Goal: Task Accomplishment & Management: Manage account settings

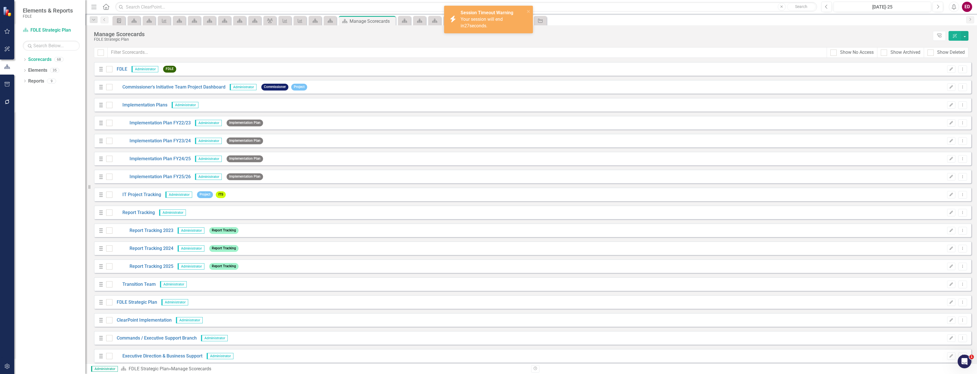
scroll to position [748, 0]
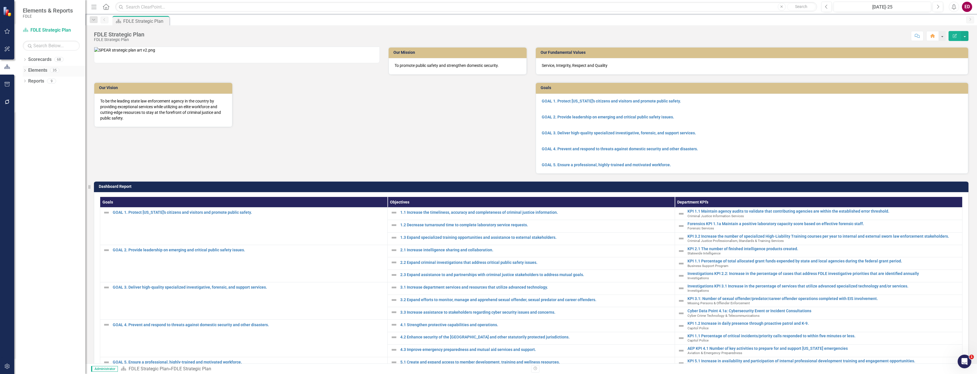
click at [28, 69] on div "Dropdown Elements 35" at bounding box center [54, 71] width 63 height 11
click at [21, 59] on div "Dropdown Scorecards 68 Dropdown FDLE Commissioner's Initiative Team Project Das…" at bounding box center [49, 214] width 71 height 319
click at [24, 60] on icon "Dropdown" at bounding box center [25, 60] width 4 height 3
click at [27, 101] on icon "Dropdown" at bounding box center [28, 102] width 4 height 3
click at [34, 144] on icon "Dropdown" at bounding box center [33, 145] width 4 height 3
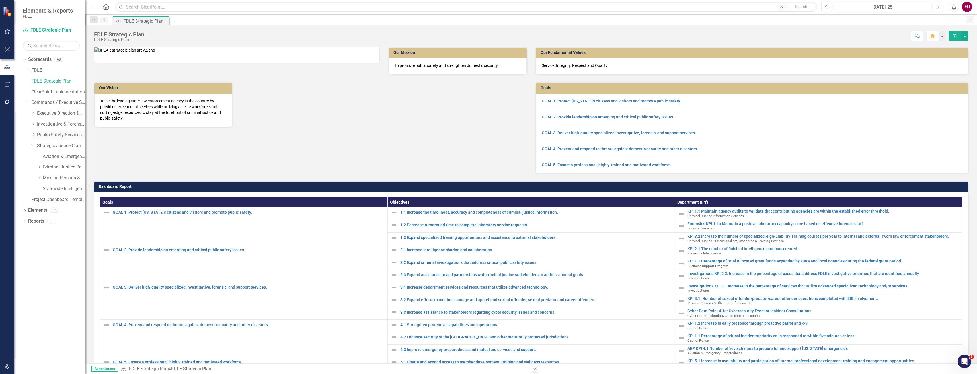
click at [33, 136] on icon "Dropdown" at bounding box center [33, 134] width 4 height 3
click at [34, 120] on div "Dropdown Investigative & Forensic Services Command" at bounding box center [58, 124] width 54 height 9
click at [34, 124] on icon "Dropdown" at bounding box center [33, 123] width 4 height 3
click at [35, 114] on icon "Dropdown" at bounding box center [33, 113] width 4 height 3
click at [37, 111] on div "Dropdown Executive Direction & Business Support" at bounding box center [58, 113] width 54 height 9
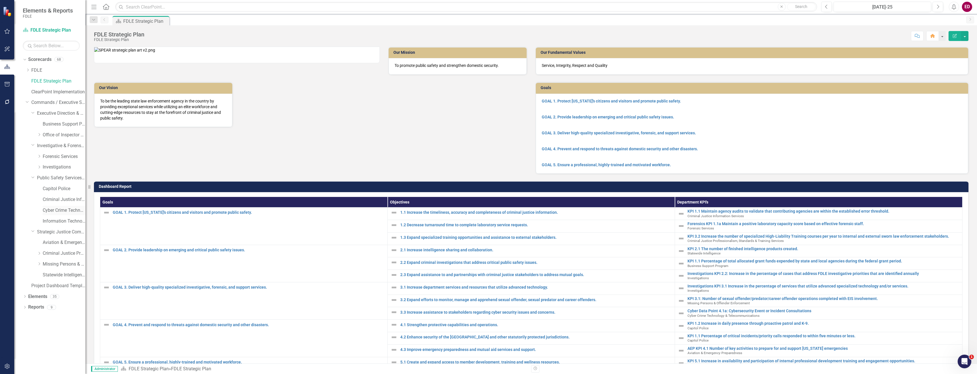
click at [49, 207] on link "Cyber Crime Technology & Telecommunications" at bounding box center [64, 210] width 43 height 7
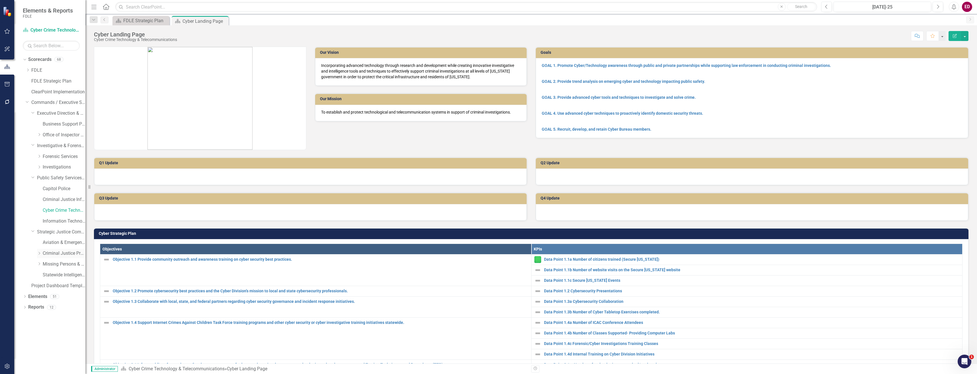
click at [38, 254] on icon "Dropdown" at bounding box center [39, 253] width 4 height 3
click at [39, 255] on icon "Dropdown" at bounding box center [38, 252] width 3 height 4
click at [38, 265] on icon "Dropdown" at bounding box center [39, 263] width 4 height 3
click at [39, 265] on icon "Dropdown" at bounding box center [38, 263] width 3 height 4
click at [40, 166] on icon "Dropdown" at bounding box center [39, 166] width 4 height 3
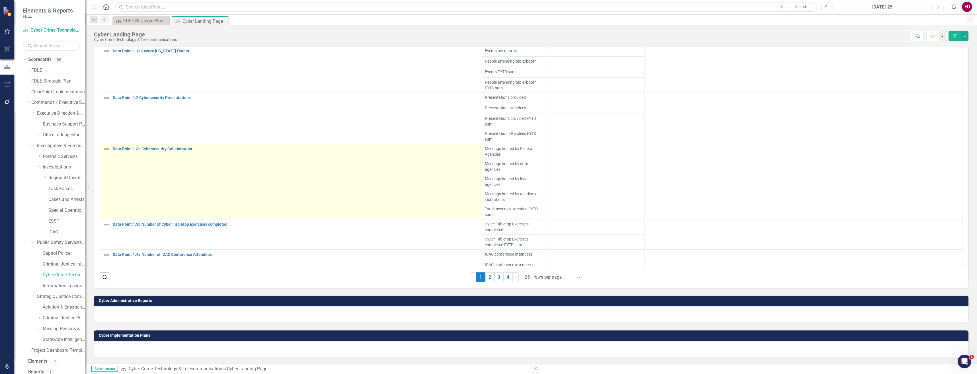
scroll to position [408, 0]
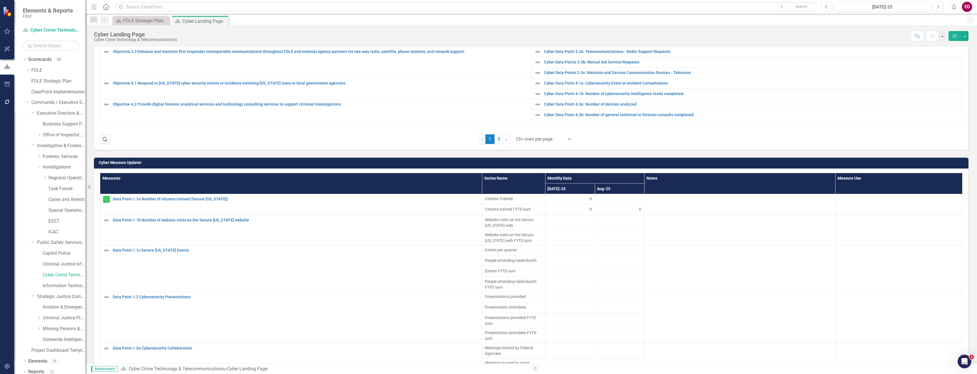
click at [770, 168] on td "Cyber Measure Updater" at bounding box center [532, 163] width 867 height 9
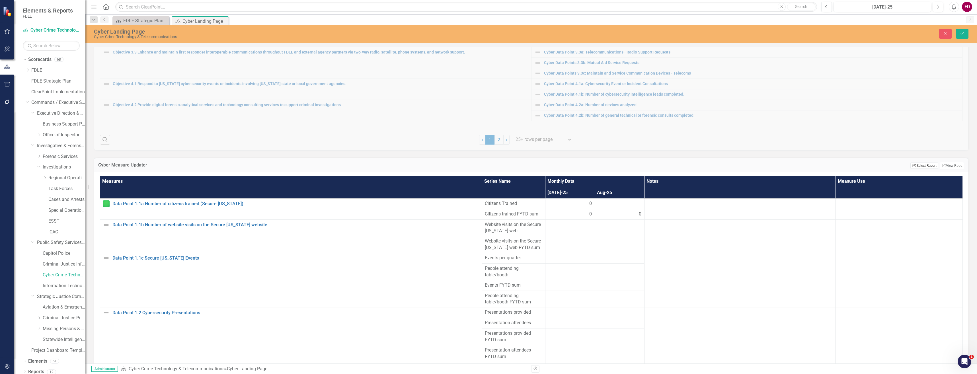
click at [920, 165] on button "Edit Report Select Report" at bounding box center [925, 166] width 28 height 6
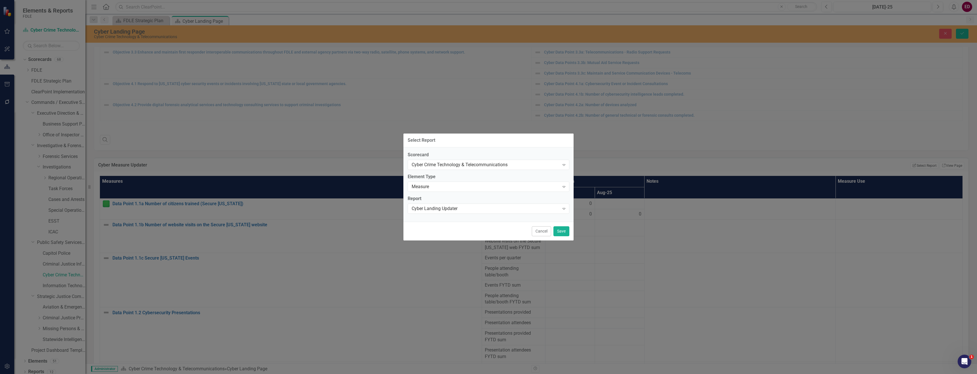
click at [535, 232] on button "Cancel" at bounding box center [541, 231] width 19 height 10
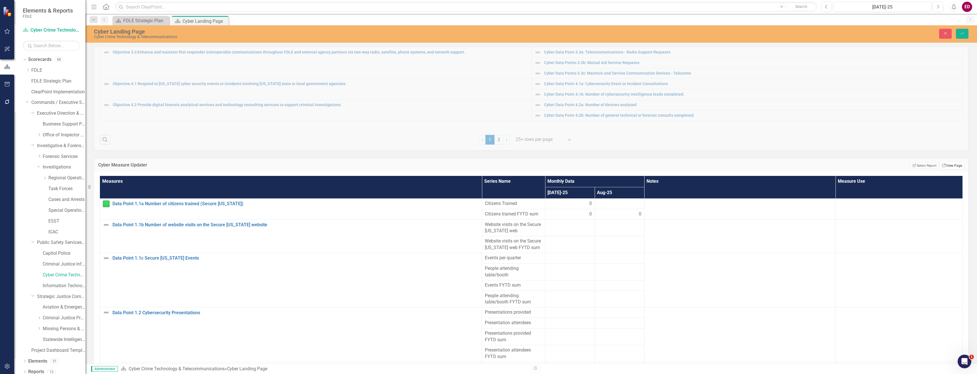
click at [942, 166] on link "Link View Page" at bounding box center [952, 165] width 24 height 7
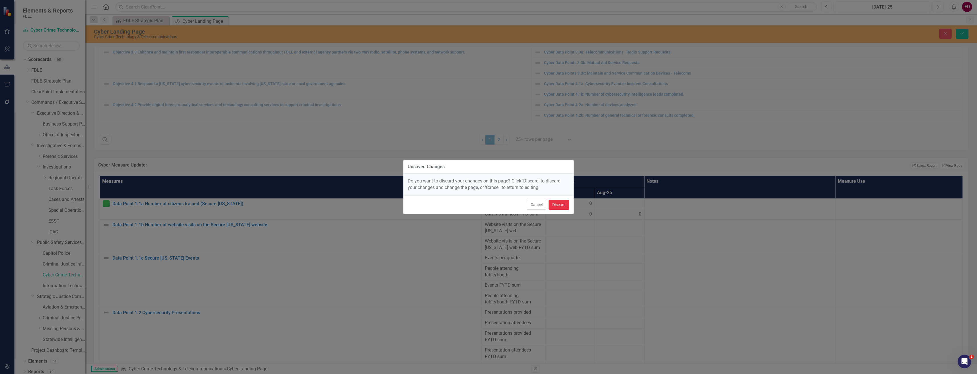
click at [568, 206] on button "Discard" at bounding box center [559, 205] width 21 height 10
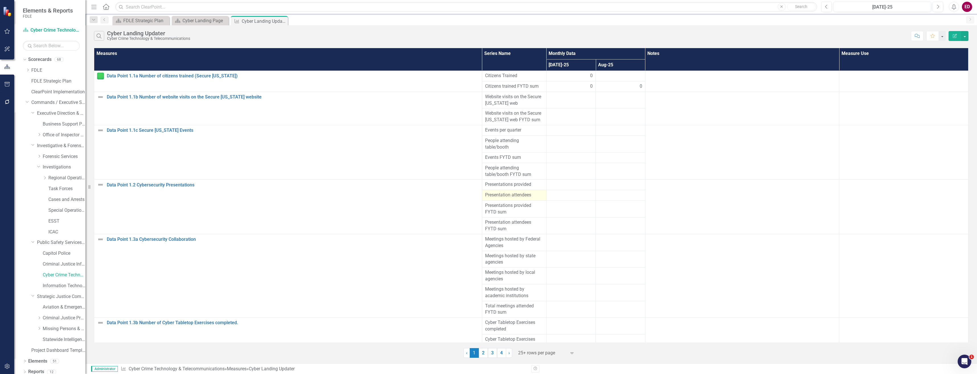
scroll to position [112, 0]
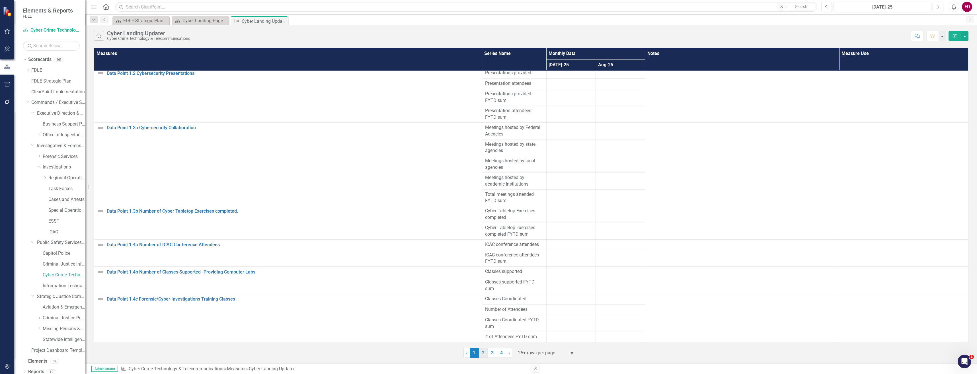
click at [486, 355] on link "2" at bounding box center [483, 353] width 9 height 10
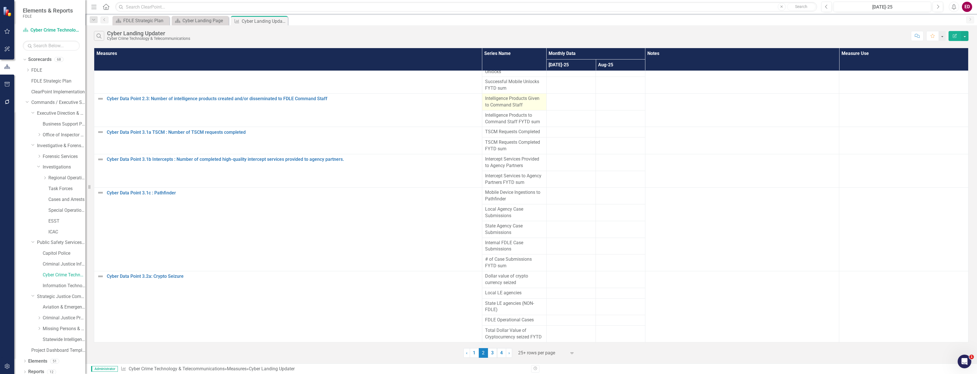
scroll to position [0, 0]
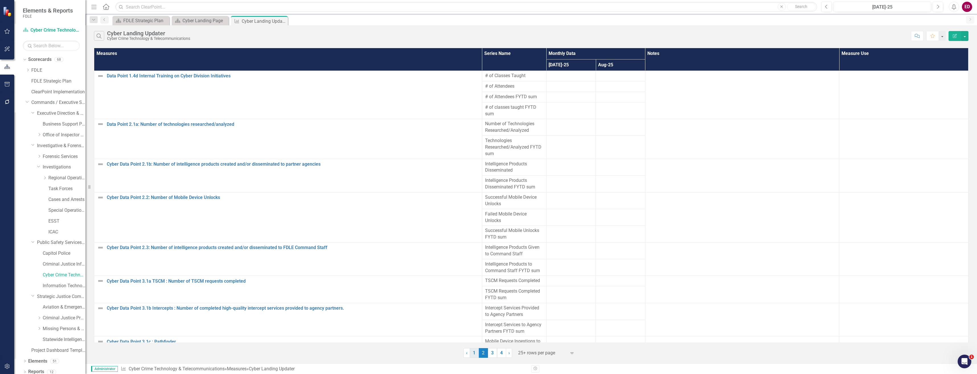
click at [478, 352] on link "1" at bounding box center [474, 353] width 9 height 10
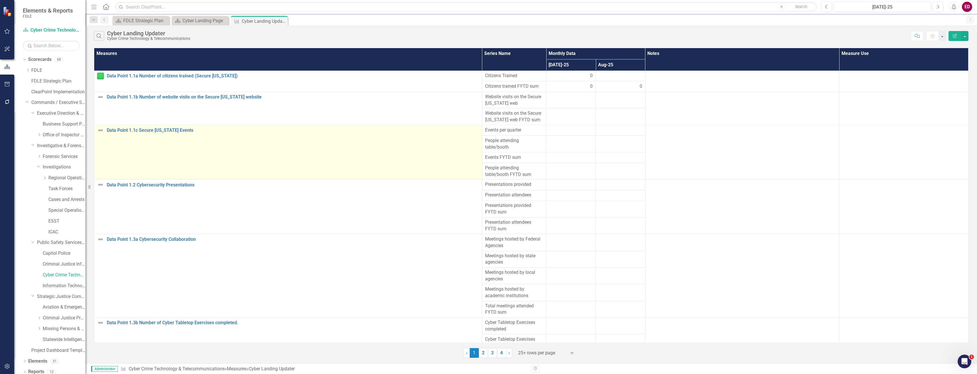
scroll to position [112, 0]
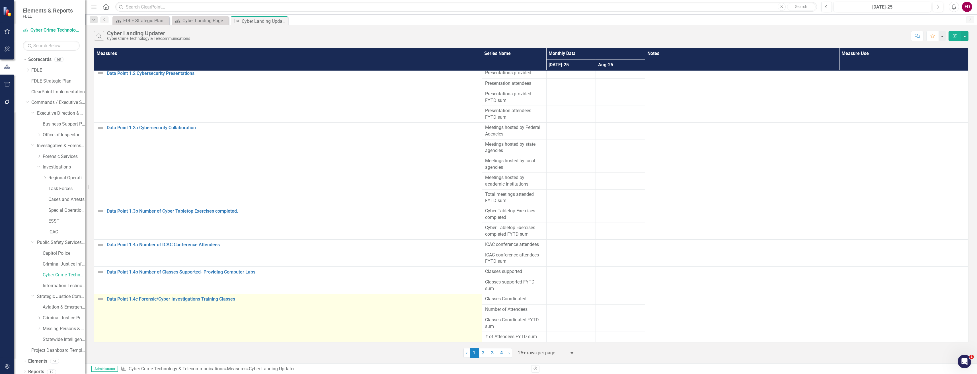
click at [198, 296] on td "Data Point 1.4c Forensic/Cyber Investigations Training Classes Link Map View Li…" at bounding box center [288, 318] width 388 height 48
click at [199, 298] on link "Data Point 1.4c Forensic/Cyber Investigations Training Classes" at bounding box center [293, 299] width 373 height 5
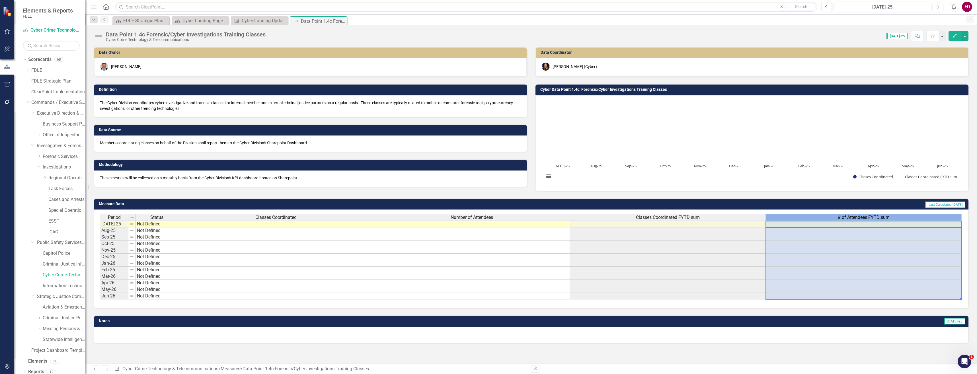
click at [855, 217] on span "# of Attendees FYTD sum" at bounding box center [864, 217] width 52 height 5
click at [854, 219] on span "# of Attendees FYTD sum" at bounding box center [864, 217] width 52 height 5
click at [853, 216] on span "# of Attendees FYTD sum" at bounding box center [864, 217] width 52 height 5
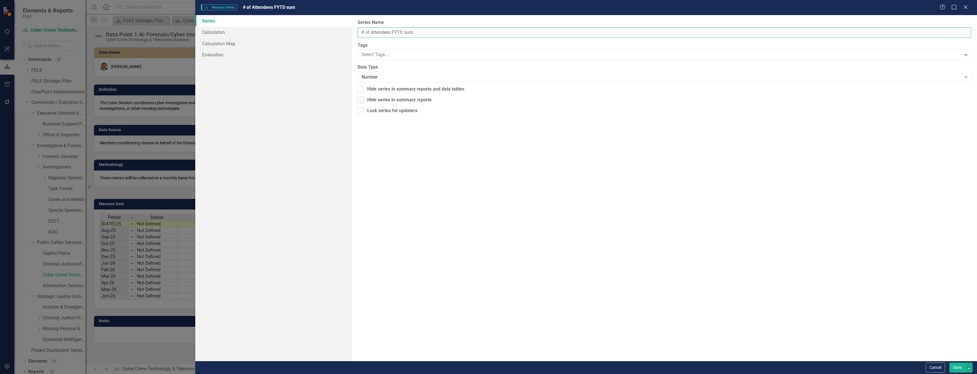
drag, startPoint x: 371, startPoint y: 30, endPoint x: 352, endPoint y: 31, distance: 19.1
click at [352, 31] on div "From this page, you can edit the name, type, and visibility options of your ser…" at bounding box center [664, 188] width 625 height 346
type input "Attendees FYTD sum"
click at [950, 363] on button "Save" at bounding box center [958, 368] width 16 height 10
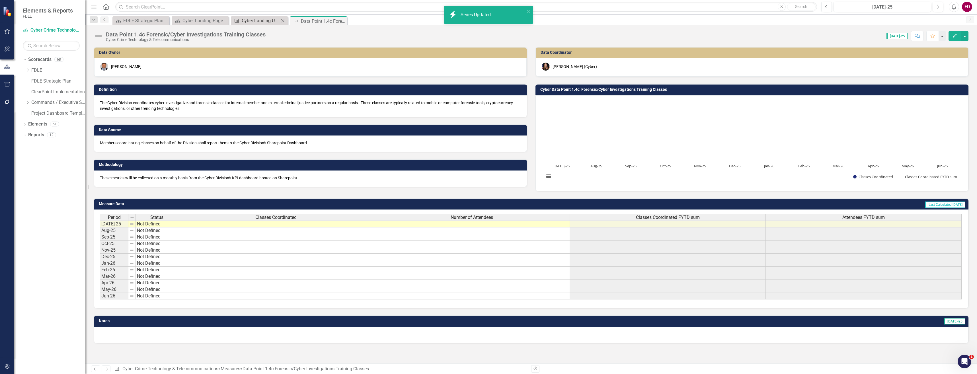
click at [254, 21] on div "Cyber Landing Updater" at bounding box center [261, 20] width 38 height 7
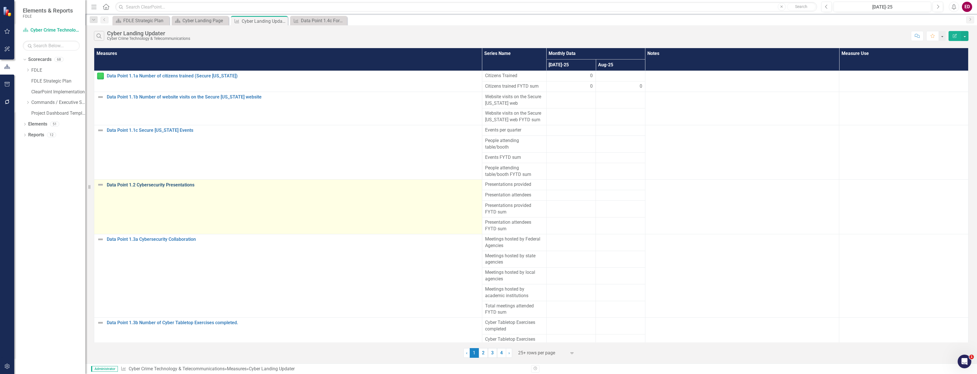
scroll to position [112, 0]
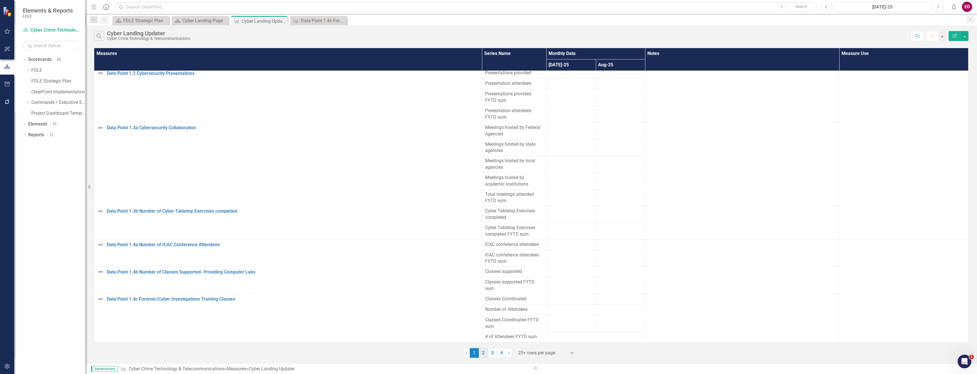
click at [484, 356] on link "2" at bounding box center [483, 353] width 9 height 10
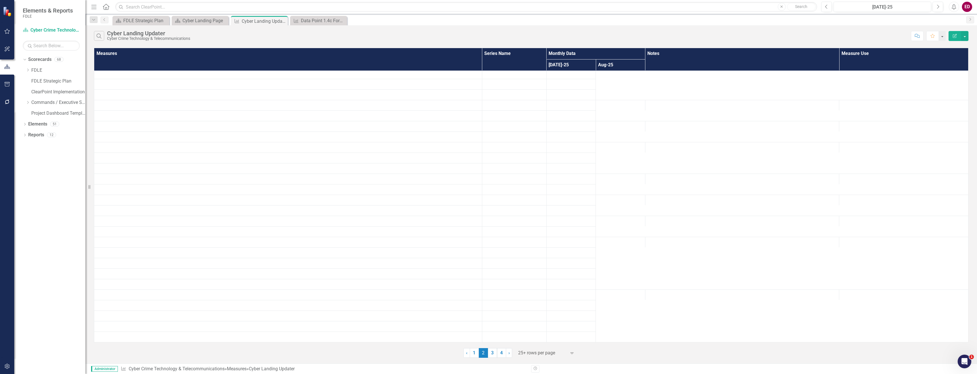
scroll to position [0, 0]
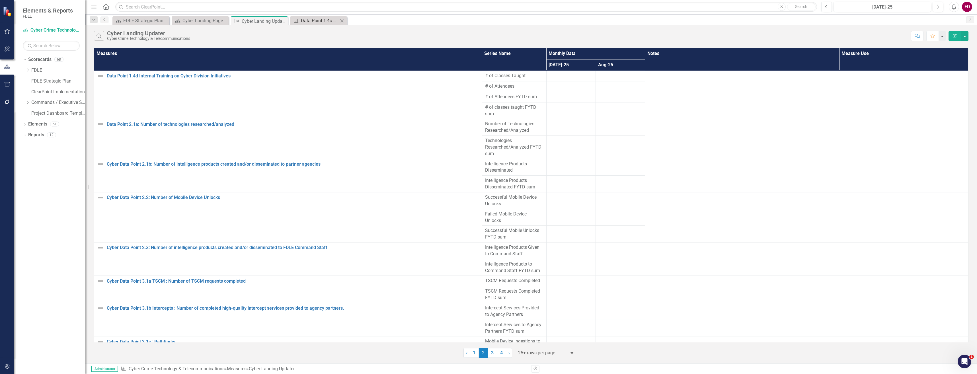
click at [318, 19] on div "Data Point 1.4c Forensic/Cyber Investigations Training Classes" at bounding box center [320, 20] width 38 height 7
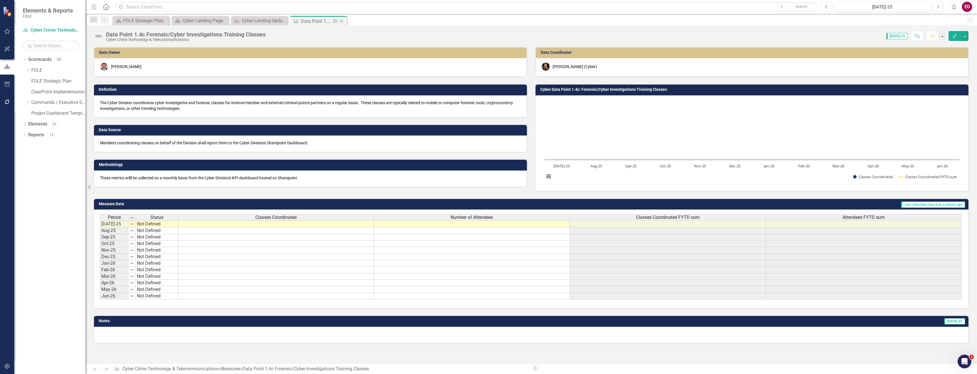
click at [341, 19] on icon "Close" at bounding box center [342, 21] width 6 height 5
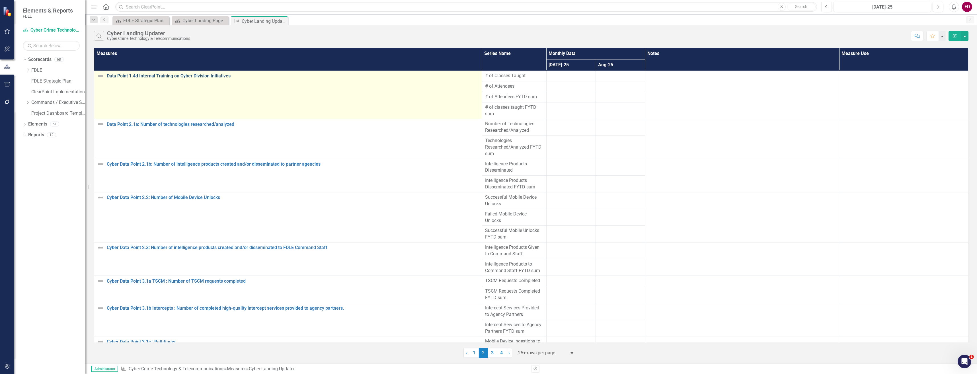
click at [187, 76] on link "Data Point 1.4d Internal Training on Cyber Division Initiatives" at bounding box center [293, 75] width 373 height 5
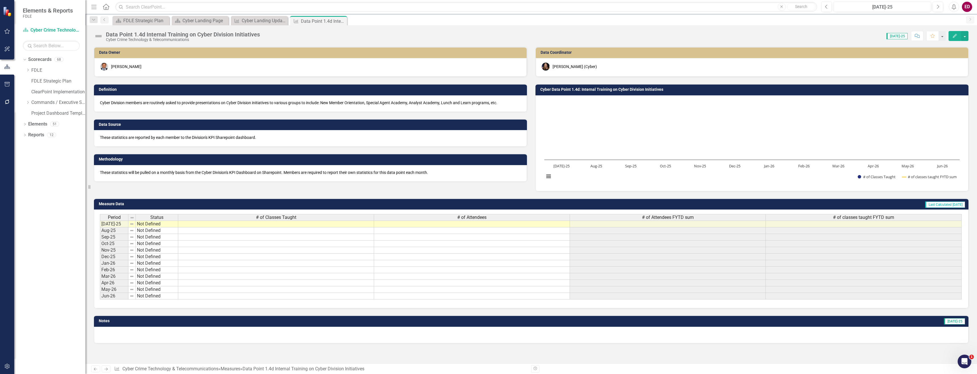
click at [298, 208] on td "Measure Data" at bounding box center [266, 205] width 334 height 9
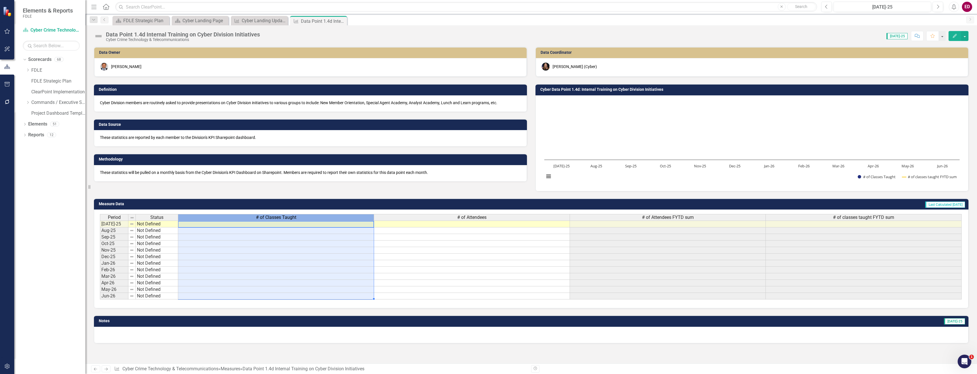
drag, startPoint x: 303, startPoint y: 217, endPoint x: 304, endPoint y: 220, distance: 3.0
click at [304, 220] on div "# of Classes Taught" at bounding box center [276, 217] width 196 height 6
click at [305, 218] on div "# of Classes Taught" at bounding box center [276, 217] width 196 height 6
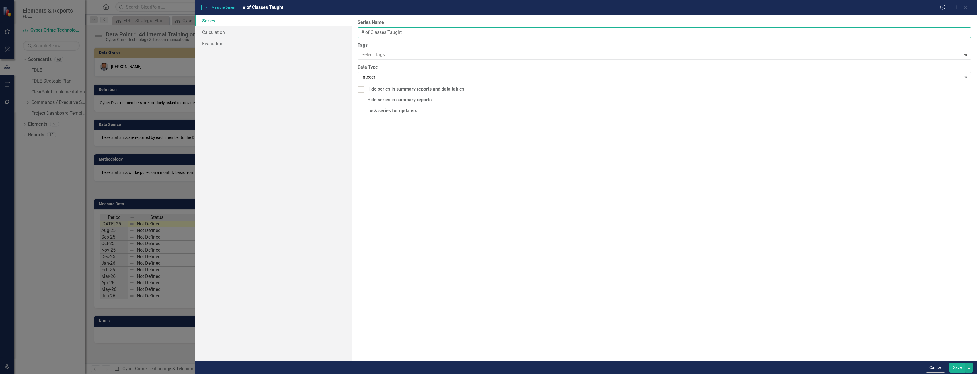
drag, startPoint x: 372, startPoint y: 33, endPoint x: 354, endPoint y: 30, distance: 18.2
click at [354, 30] on div "From this page, you can edit the name, type, and visibility options of your ser…" at bounding box center [664, 188] width 625 height 346
type input "Classes Taught"
click at [950, 363] on button "Save" at bounding box center [958, 368] width 16 height 10
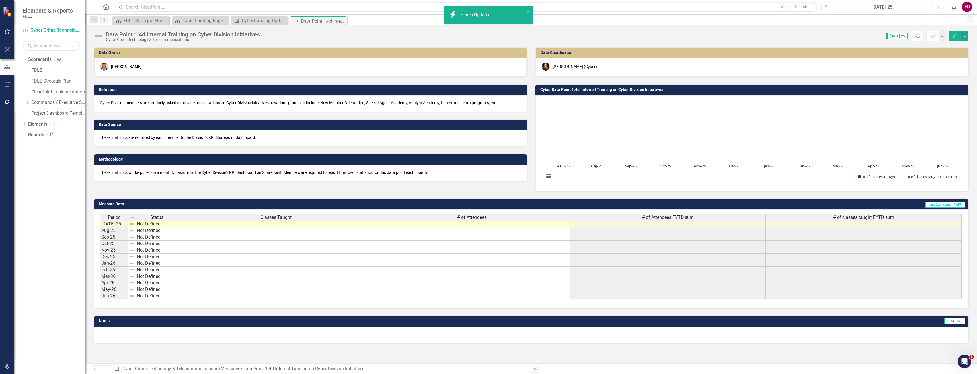
click at [489, 222] on div "Period Status Classes Taught # of Attendees # of Attendees FYTD sum # of classe…" at bounding box center [531, 218] width 863 height 8
click at [490, 217] on div "# of Attendees" at bounding box center [472, 217] width 196 height 6
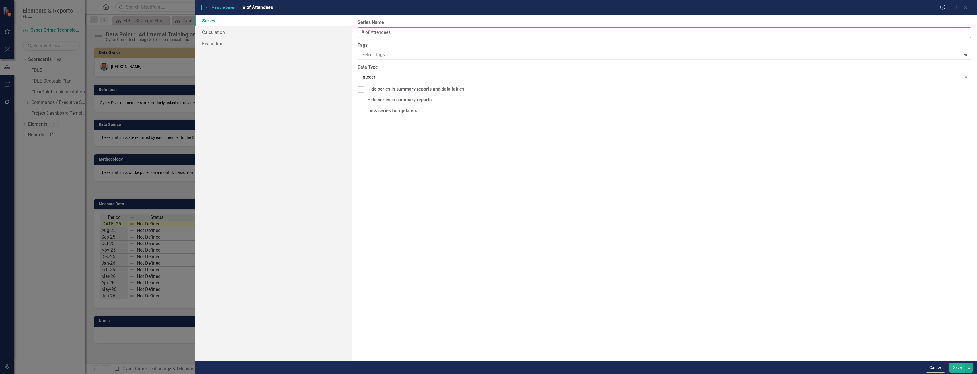
drag, startPoint x: 370, startPoint y: 32, endPoint x: 352, endPoint y: 33, distance: 18.0
click at [352, 33] on div "From this page, you can edit the name, type, and visibility options of your ser…" at bounding box center [664, 188] width 625 height 346
type input "Attendees"
click at [950, 363] on button "Save" at bounding box center [958, 368] width 16 height 10
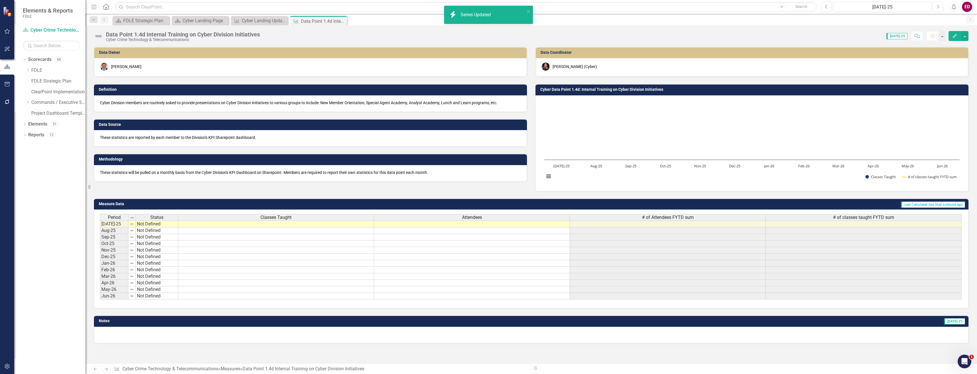
click at [657, 216] on span "# of Attendees FYTD sum" at bounding box center [668, 217] width 52 height 5
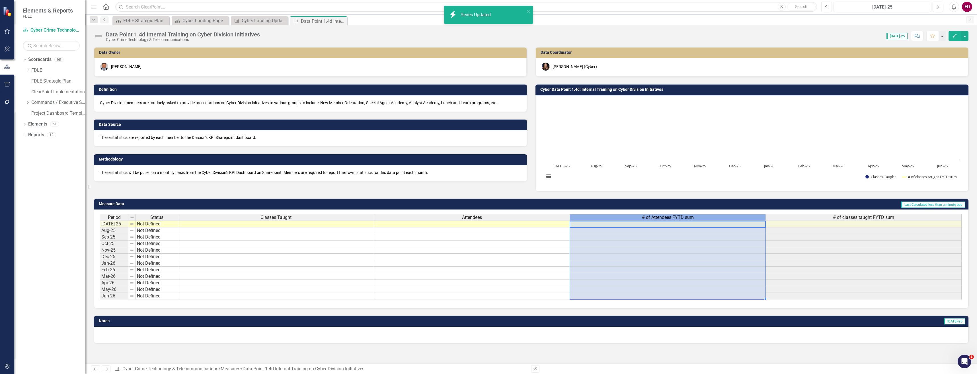
click at [657, 216] on span "# of Attendees FYTD sum" at bounding box center [668, 217] width 52 height 5
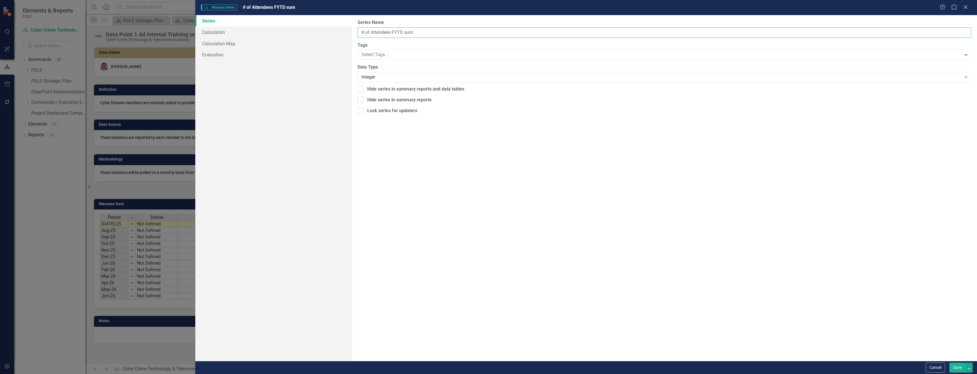
drag, startPoint x: 371, startPoint y: 34, endPoint x: 360, endPoint y: 35, distance: 11.7
click at [360, 35] on input "# of Attendees FYTD sum" at bounding box center [665, 32] width 614 height 11
type input "Attendees FYTD sum"
click at [950, 363] on button "Save" at bounding box center [958, 368] width 16 height 10
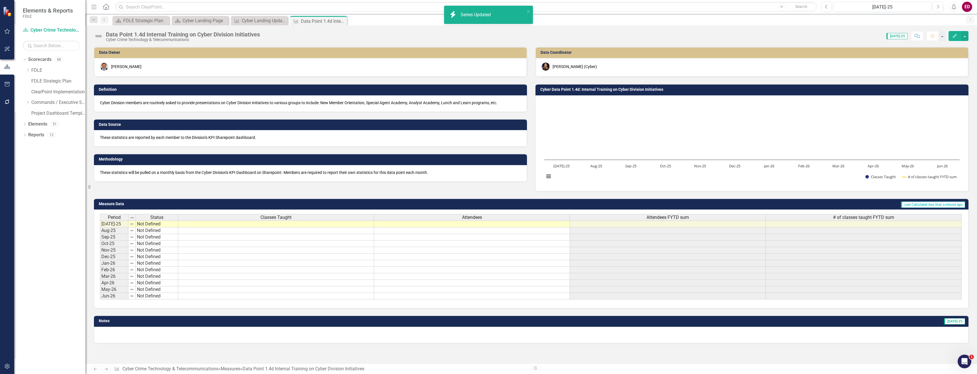
click at [834, 216] on div "# of classes taught FYTD sum" at bounding box center [864, 217] width 196 height 6
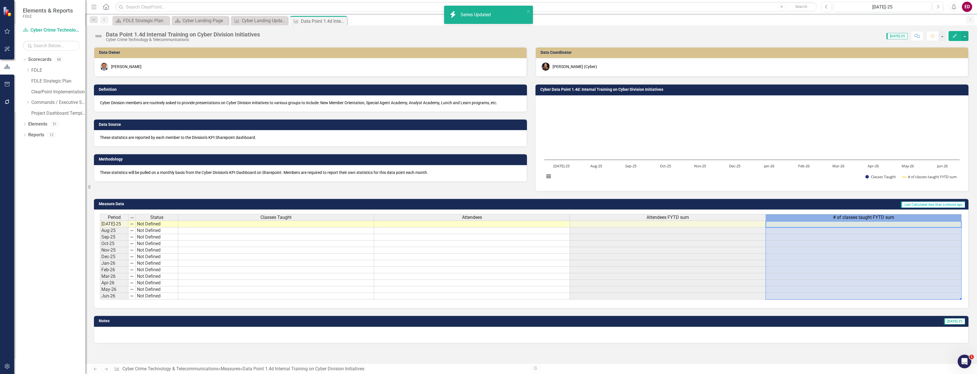
click at [834, 216] on div "# of classes taught FYTD sum" at bounding box center [864, 217] width 196 height 6
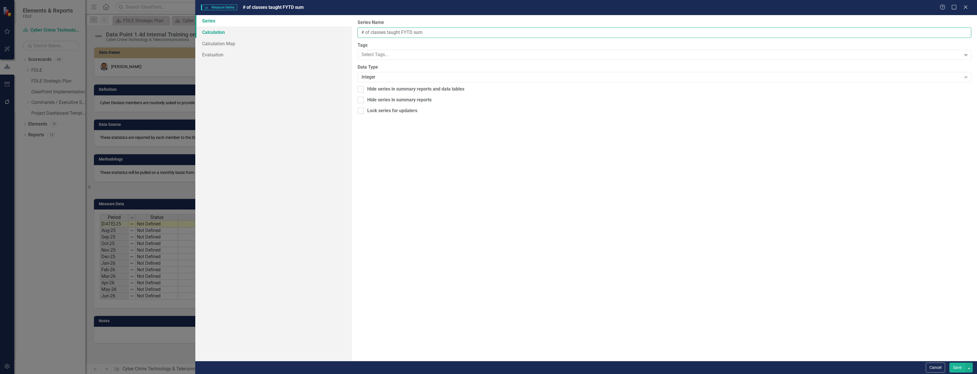
drag, startPoint x: 370, startPoint y: 32, endPoint x: 344, endPoint y: 32, distance: 26.5
click at [344, 32] on div "Series Calculation Calculation Map Evaluation From this page, you can edit the …" at bounding box center [586, 188] width 782 height 346
type input "Classes taught FYTD sum"
click at [950, 363] on button "Save" at bounding box center [958, 368] width 16 height 10
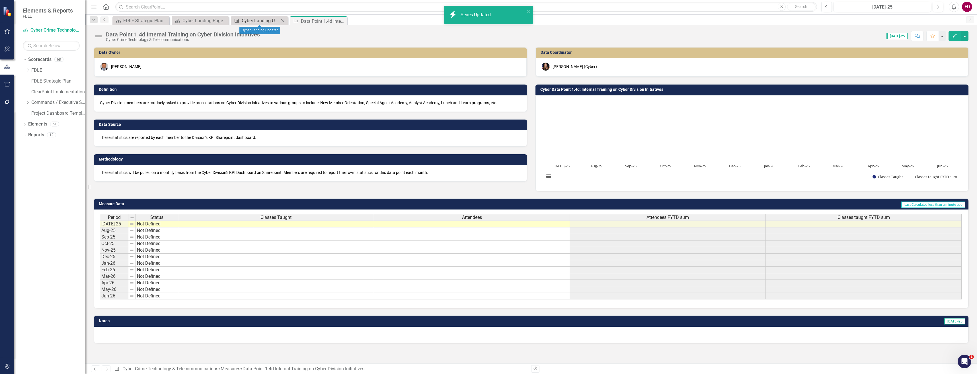
click at [244, 20] on div "Cyber Landing Updater" at bounding box center [261, 20] width 38 height 7
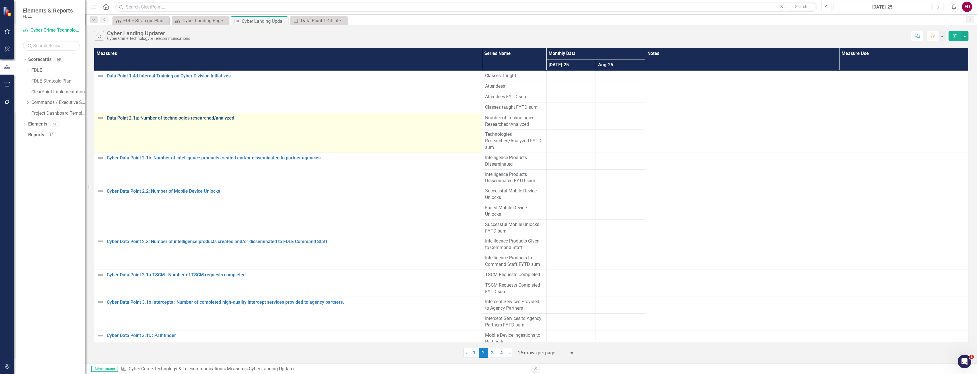
scroll to position [142, 0]
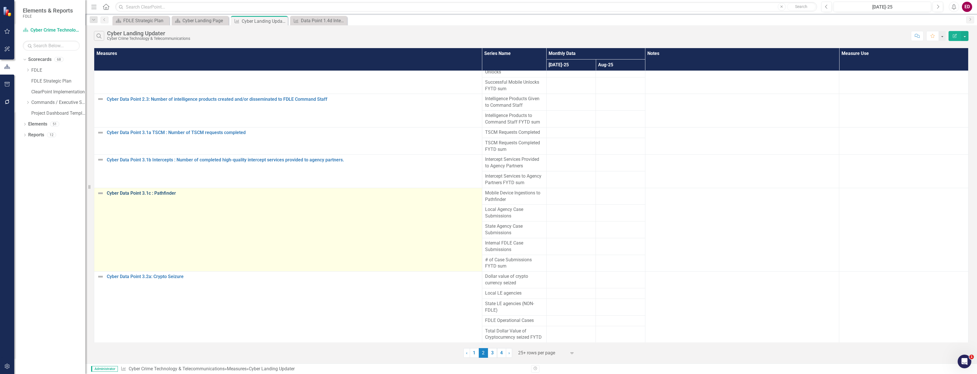
click at [169, 196] on link "Cyber Data Point 3.1c : Pathfinder" at bounding box center [293, 193] width 373 height 5
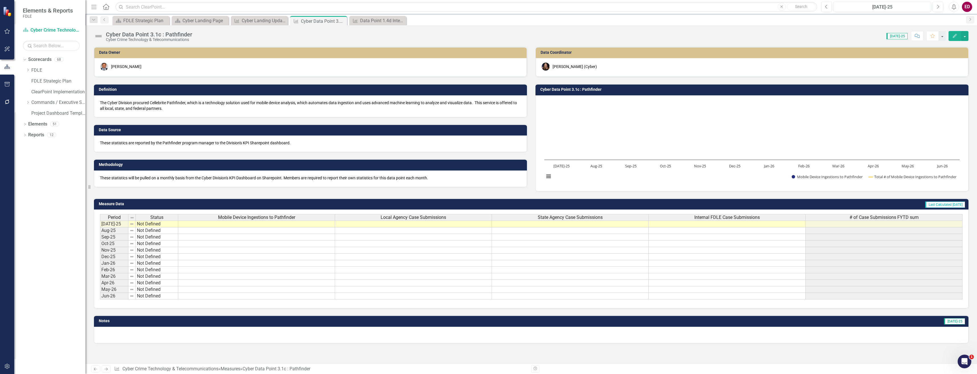
click at [844, 218] on div "# of Case Submissions FYTD sum" at bounding box center [884, 217] width 157 height 6
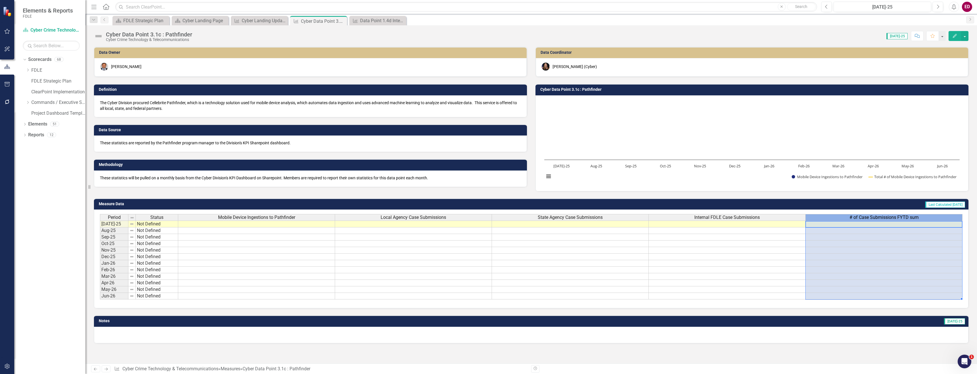
click at [844, 218] on div "# of Case Submissions FYTD sum" at bounding box center [884, 217] width 157 height 6
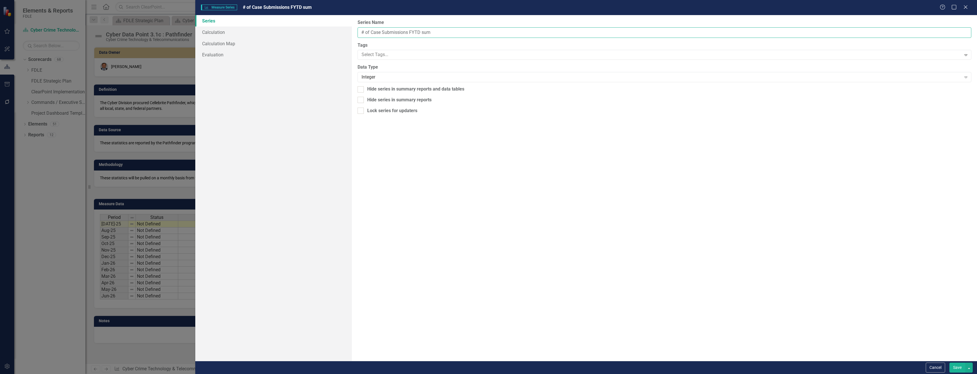
drag, startPoint x: 369, startPoint y: 32, endPoint x: 354, endPoint y: 32, distance: 14.6
click at [354, 32] on div "From this page, you can edit the name, type, and visibility options of your ser…" at bounding box center [664, 188] width 625 height 346
type input "Case Submissions FYTD sum"
click at [950, 363] on button "Save" at bounding box center [958, 368] width 16 height 10
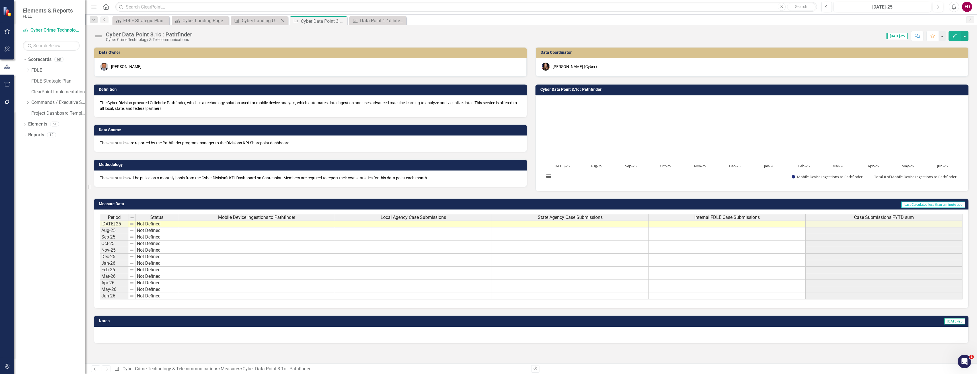
click at [263, 24] on div "Measure Cyber Landing Updater Close" at bounding box center [259, 20] width 57 height 9
click at [265, 22] on div "Cyber Landing Updater" at bounding box center [261, 20] width 38 height 7
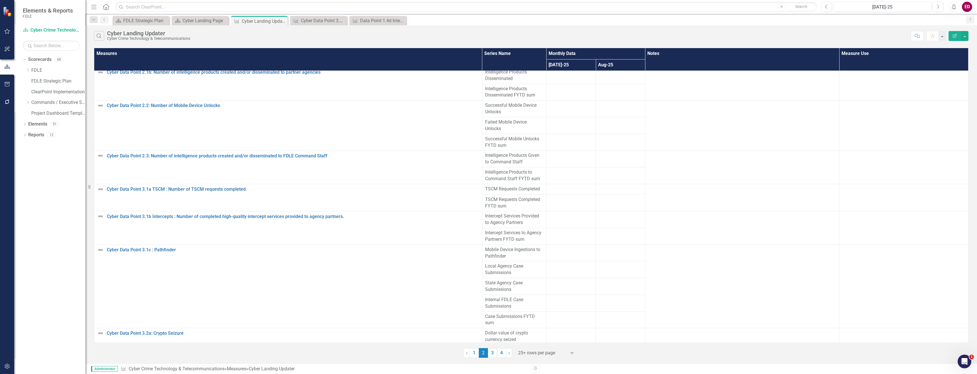
scroll to position [143, 0]
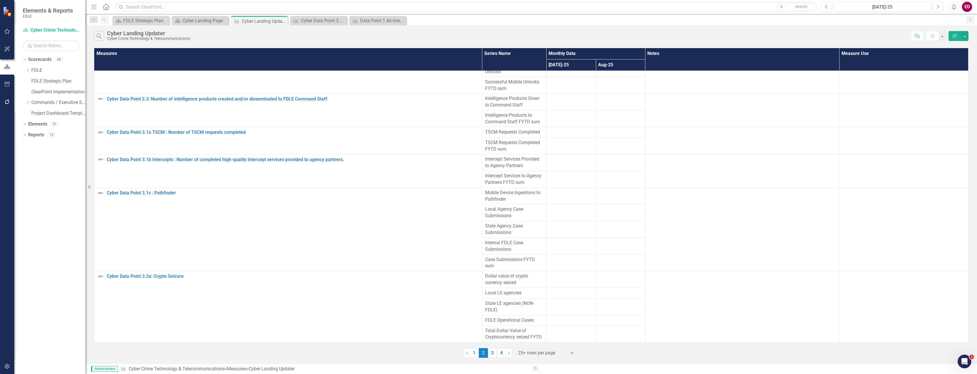
click at [492, 355] on link "3" at bounding box center [492, 353] width 9 height 10
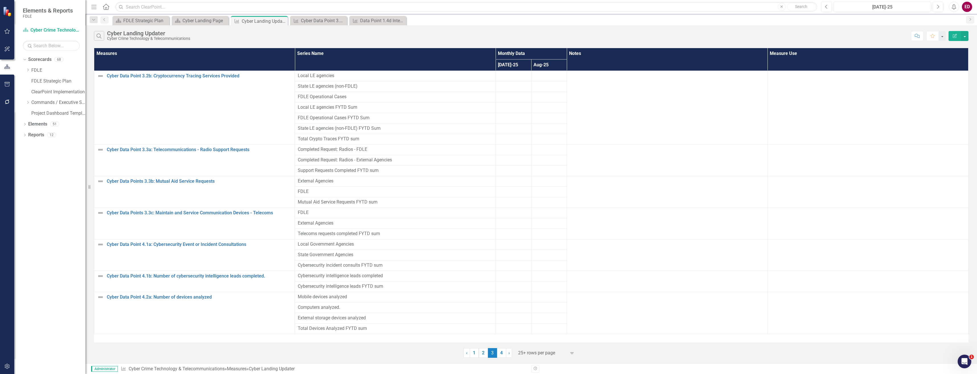
scroll to position [84, 0]
click at [501, 355] on link "4" at bounding box center [501, 353] width 9 height 10
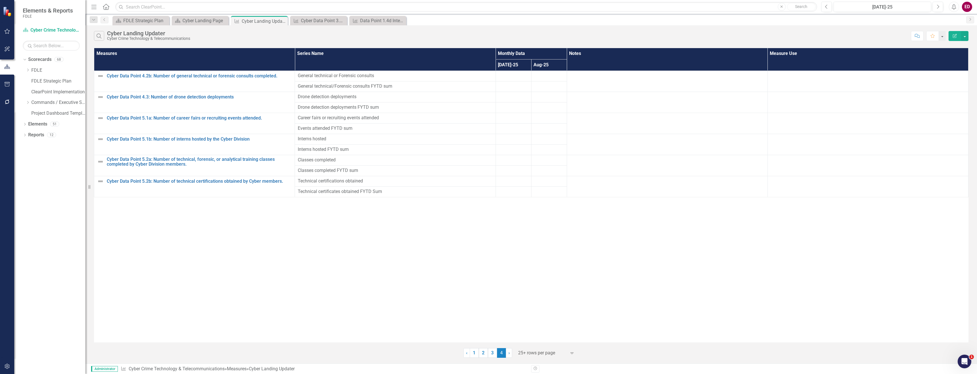
click at [956, 40] on button "Edit Report" at bounding box center [955, 36] width 13 height 10
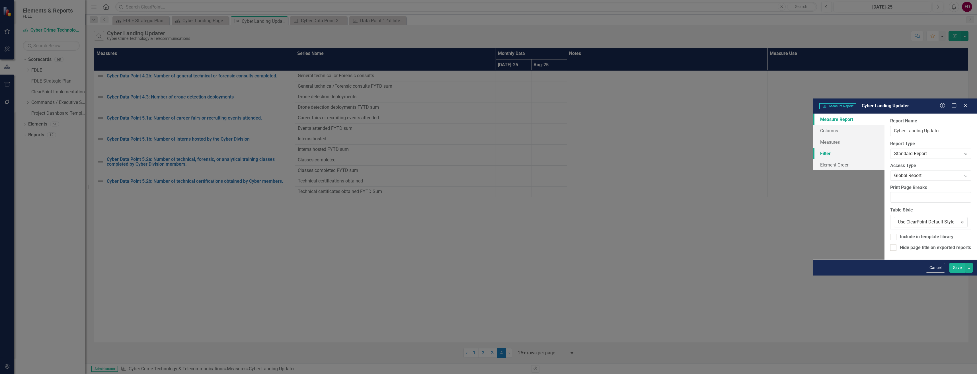
click at [814, 148] on link "Filter" at bounding box center [849, 153] width 71 height 11
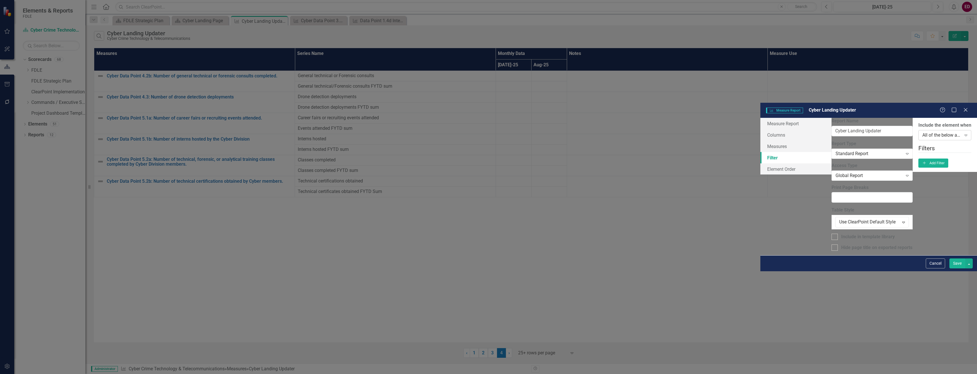
click at [923, 132] on div "All of the below are true" at bounding box center [942, 135] width 39 height 7
click at [313, 374] on div "All of the below are true" at bounding box center [488, 377] width 977 height 7
click at [949, 159] on button "Add Add Filter" at bounding box center [934, 163] width 30 height 9
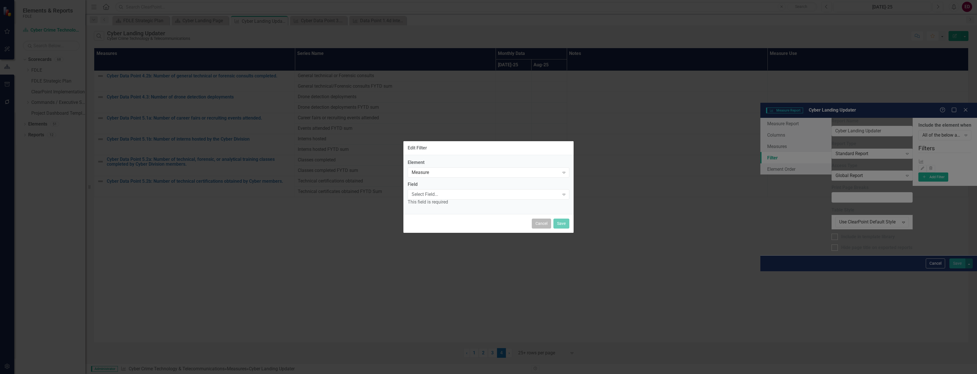
click at [540, 222] on button "Cancel" at bounding box center [541, 224] width 19 height 10
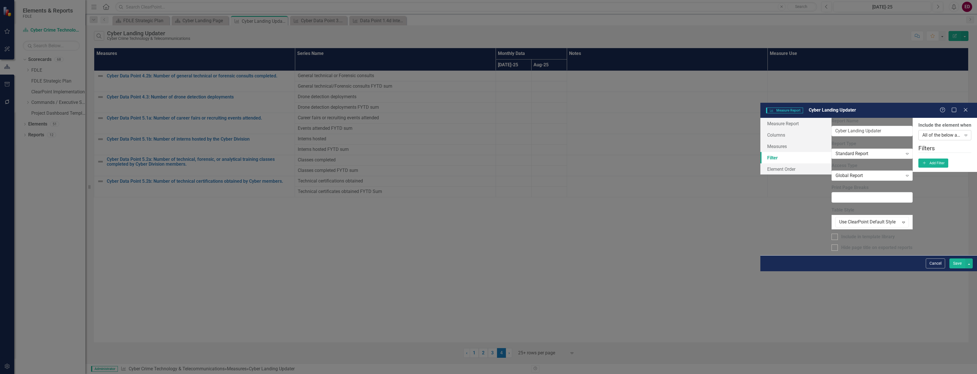
click at [923, 132] on div "All of the below are true" at bounding box center [942, 135] width 39 height 7
click at [941, 144] on fieldset "Filters Add Add Filter" at bounding box center [945, 156] width 53 height 24
click at [927, 161] on icon "Add" at bounding box center [925, 162] width 5 height 3
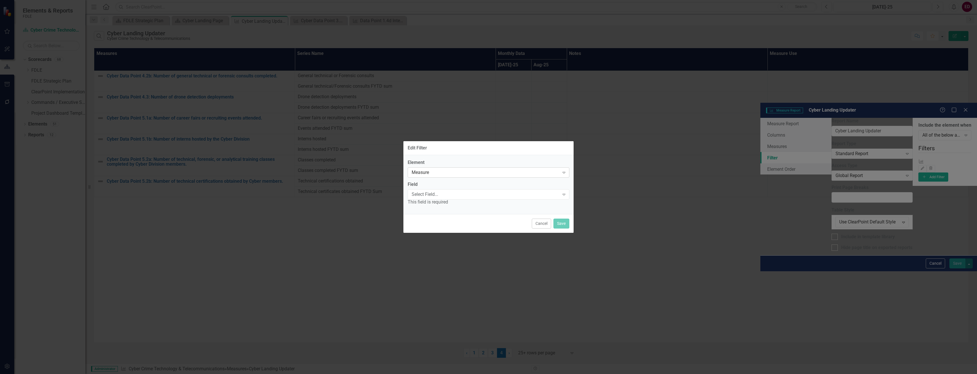
click at [453, 173] on div "Measure" at bounding box center [486, 172] width 148 height 7
click at [454, 177] on div "Measure Expand" at bounding box center [489, 172] width 162 height 10
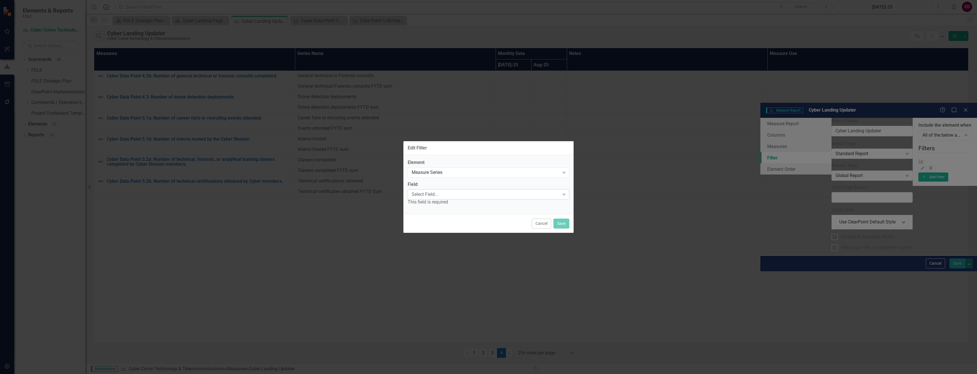
click at [452, 196] on div "Select Field..." at bounding box center [486, 194] width 148 height 7
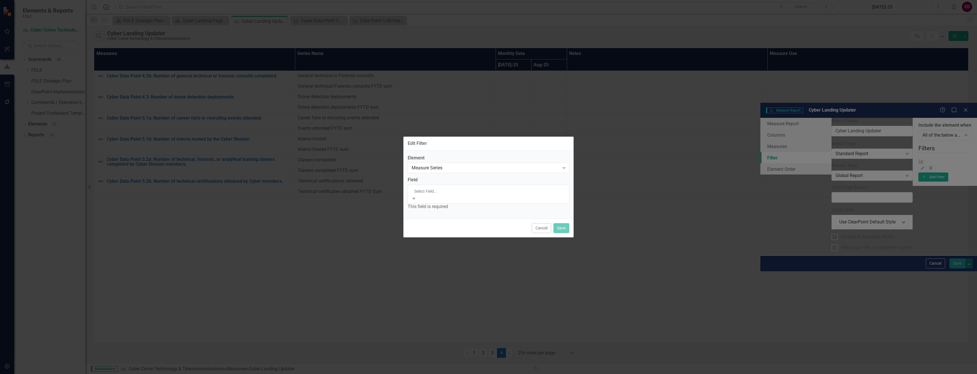
click at [452, 374] on div "Name" at bounding box center [488, 377] width 977 height 7
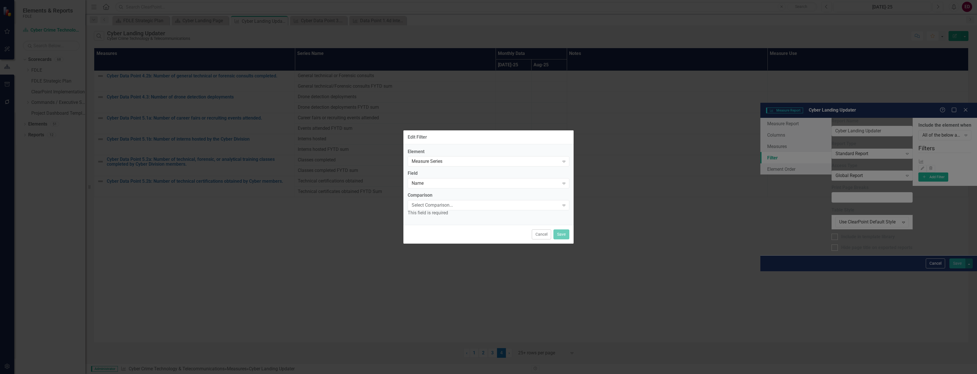
click at [452, 206] on div "Select Comparison..." at bounding box center [486, 205] width 148 height 7
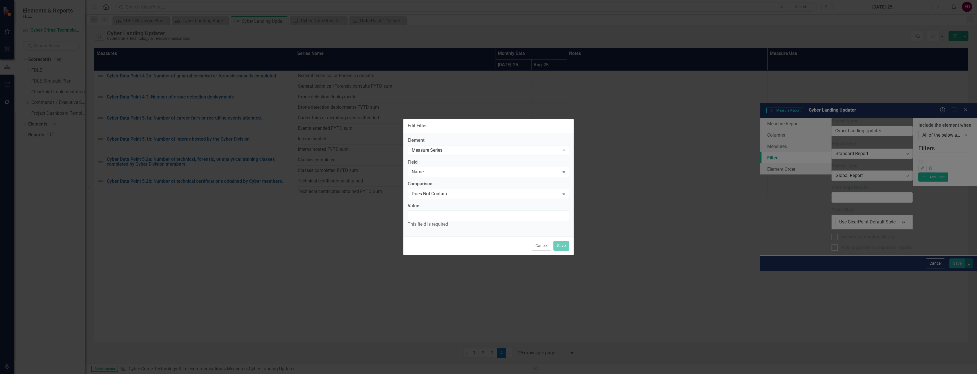
click at [477, 220] on input "Value" at bounding box center [489, 216] width 162 height 11
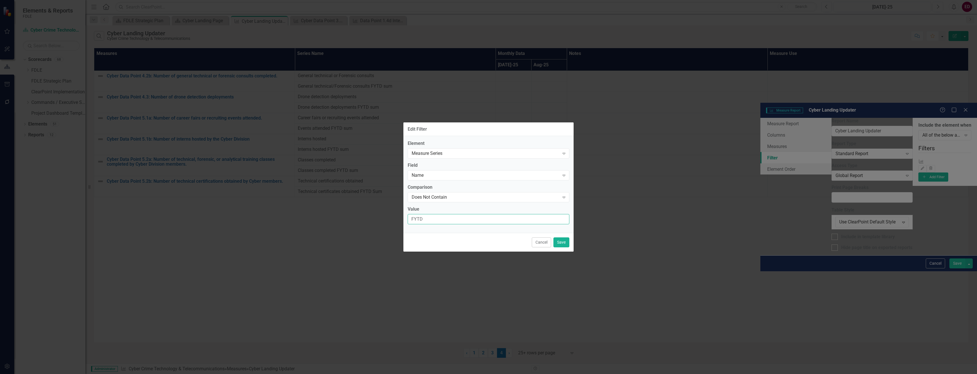
type input "FYTD"
click at [561, 240] on button "Save" at bounding box center [562, 243] width 16 height 10
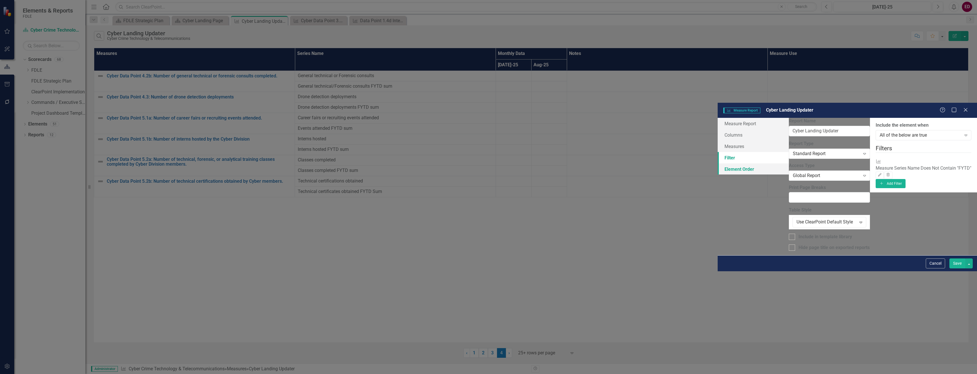
click at [718, 163] on link "Element Order" at bounding box center [753, 168] width 71 height 11
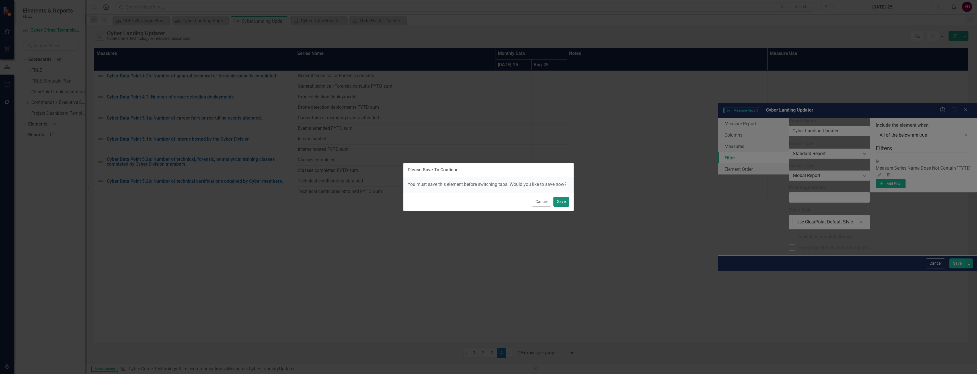
click at [567, 199] on button "Save" at bounding box center [562, 202] width 16 height 10
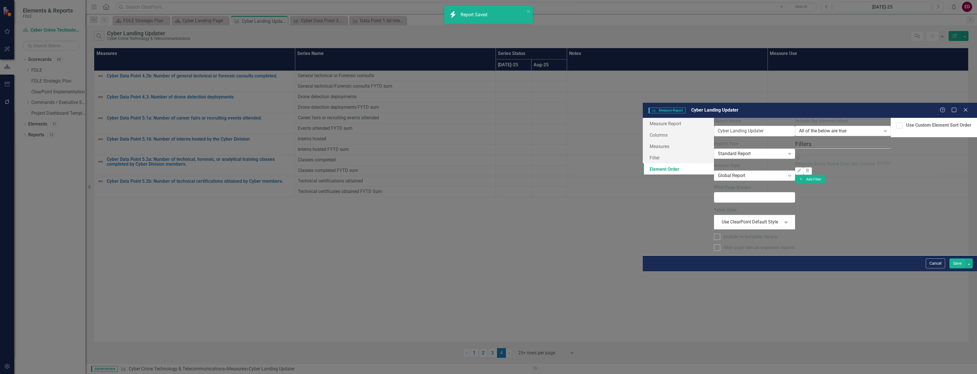
click at [222, 47] on div "Please Save To Continue You must save this element before switching tabs. Would…" at bounding box center [488, 187] width 977 height 374
click at [643, 152] on link "Filter" at bounding box center [678, 157] width 71 height 11
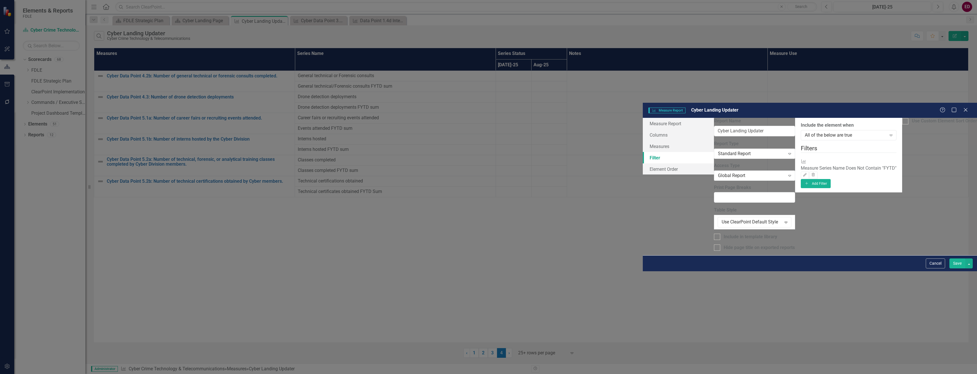
click at [959, 269] on button "Save" at bounding box center [958, 264] width 16 height 10
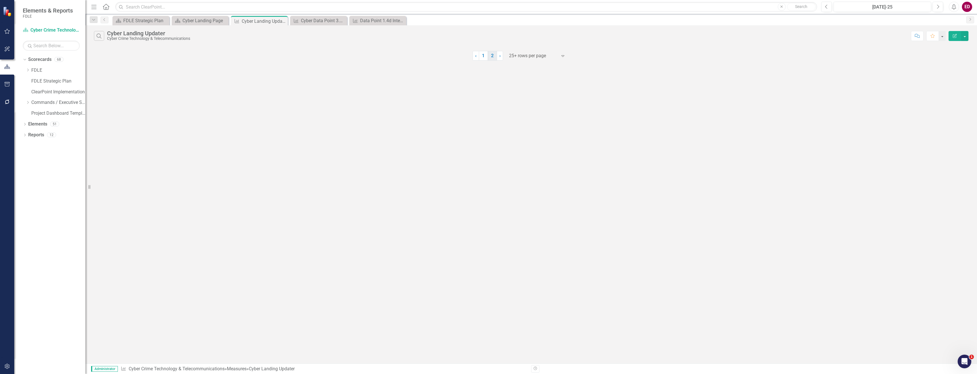
click at [492, 55] on link "2" at bounding box center [492, 56] width 9 height 10
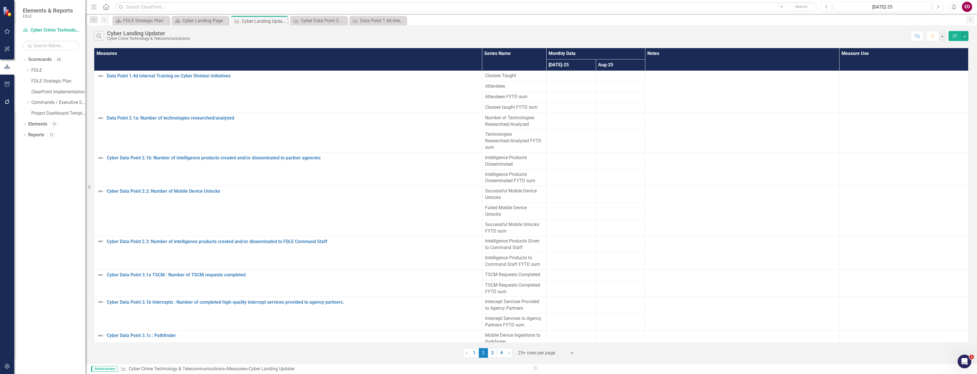
click at [480, 354] on span "2 (current)" at bounding box center [483, 353] width 9 height 10
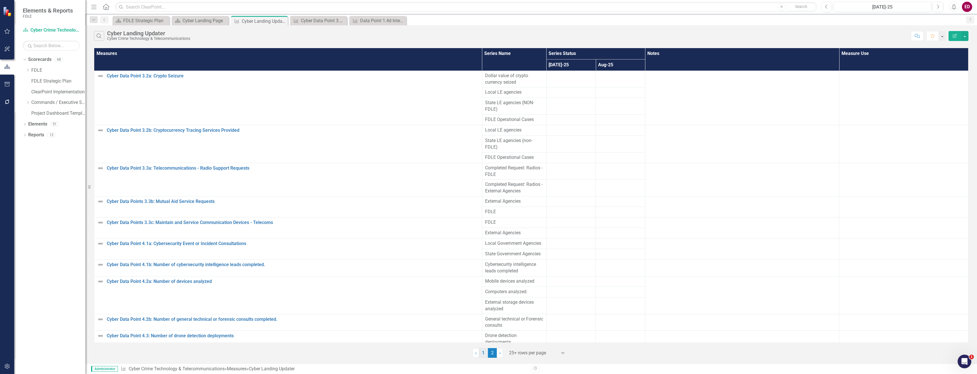
click at [484, 351] on link "1" at bounding box center [483, 353] width 9 height 10
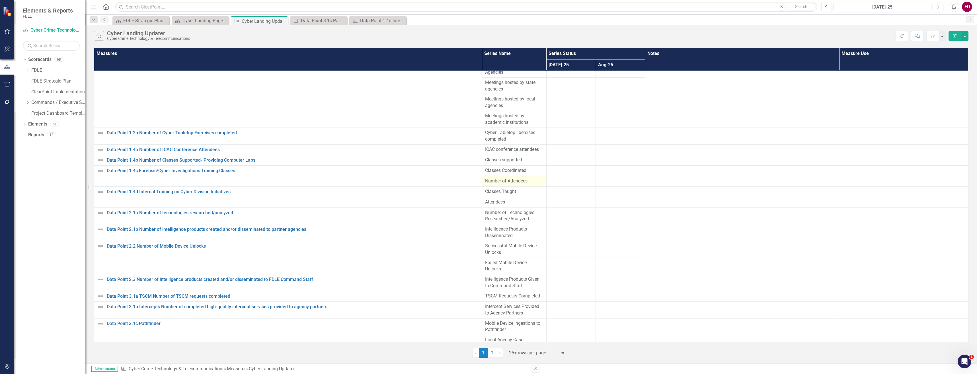
scroll to position [128, 0]
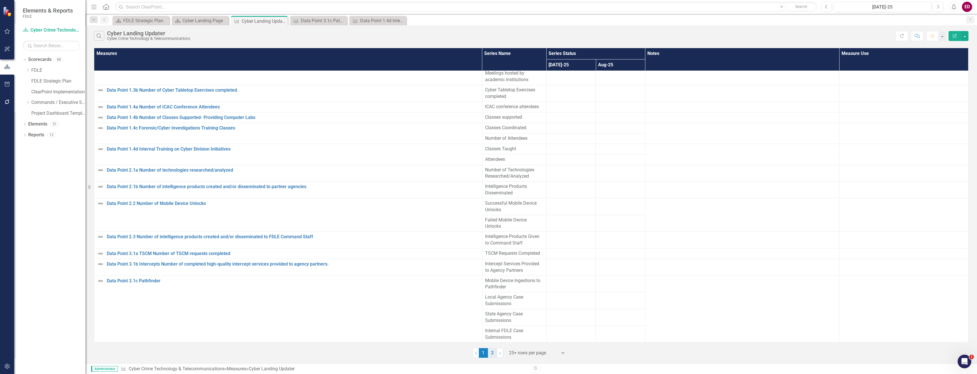
click at [494, 353] on link "2" at bounding box center [492, 353] width 9 height 10
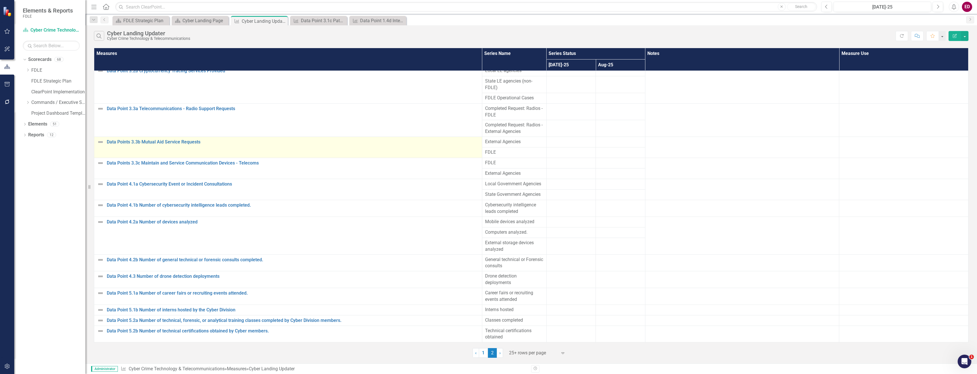
scroll to position [0, 0]
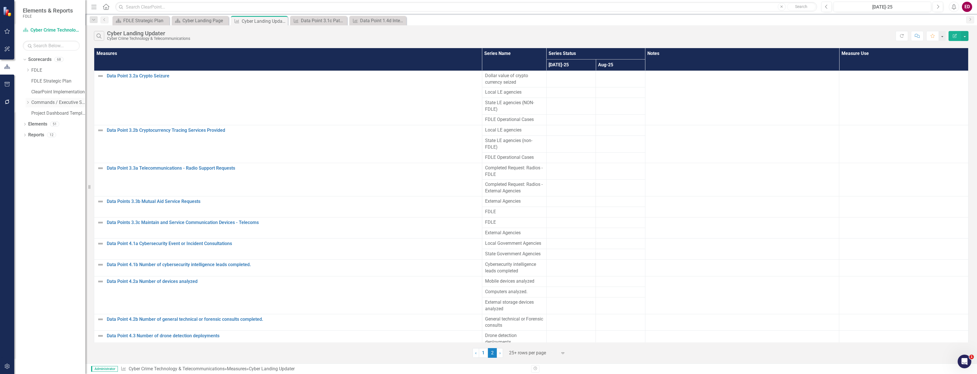
click at [28, 103] on icon "Dropdown" at bounding box center [28, 102] width 4 height 3
click at [32, 142] on div "Dropdown Strategic Justice Command" at bounding box center [58, 145] width 54 height 9
click at [33, 146] on icon "Dropdown" at bounding box center [33, 145] width 4 height 3
click at [34, 146] on icon "Dropdown" at bounding box center [32, 145] width 3 height 4
click at [35, 136] on icon "Dropdown" at bounding box center [33, 134] width 4 height 3
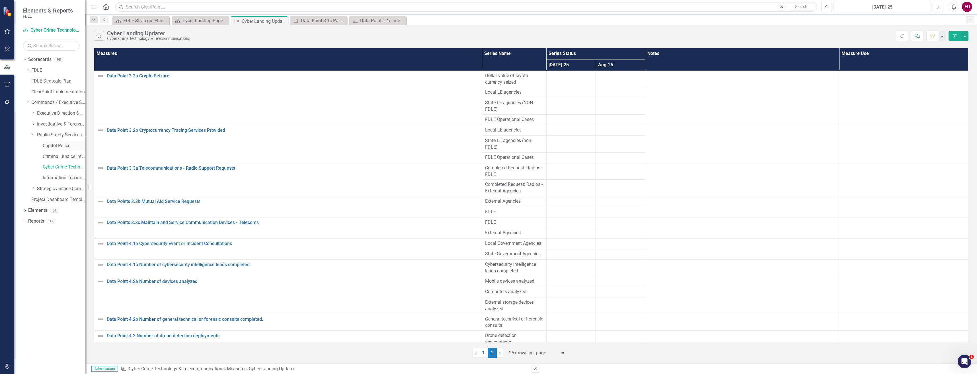
click at [75, 147] on link "Capitol Police" at bounding box center [64, 146] width 43 height 7
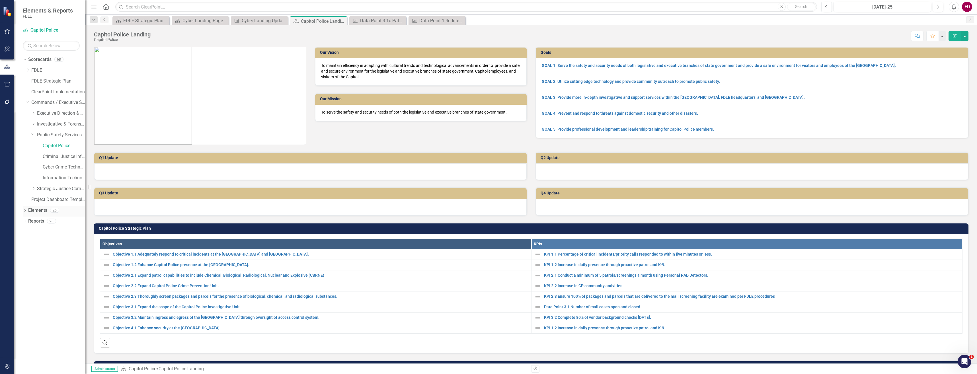
click at [23, 209] on div "Dropdown" at bounding box center [25, 211] width 4 height 5
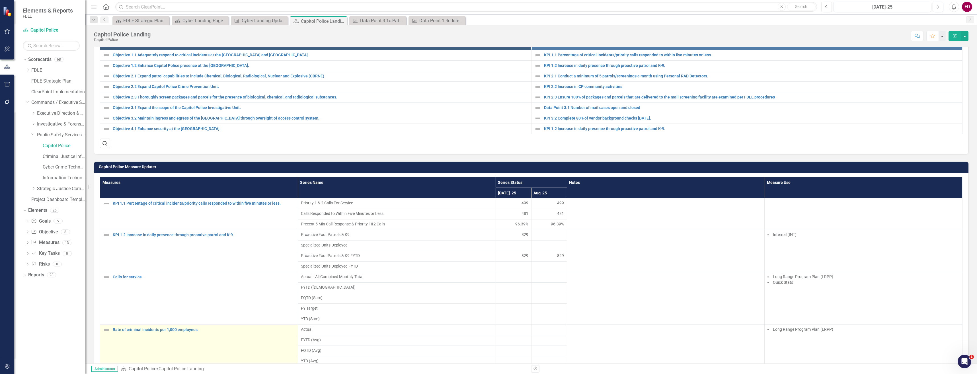
scroll to position [342, 0]
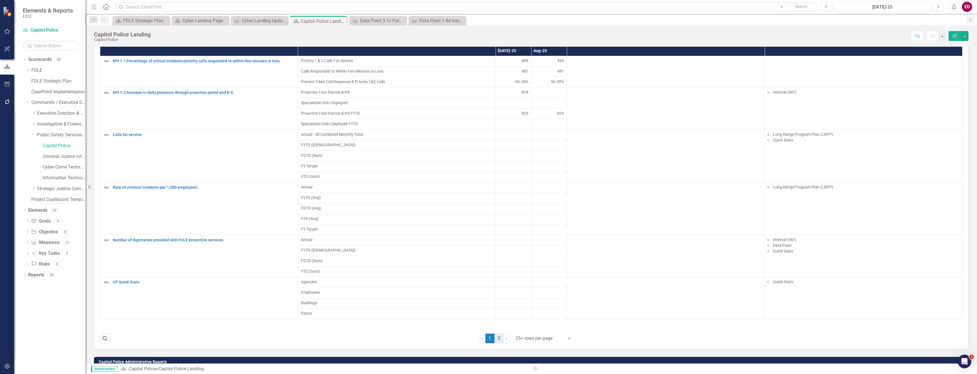
click at [500, 338] on link "2" at bounding box center [499, 339] width 9 height 10
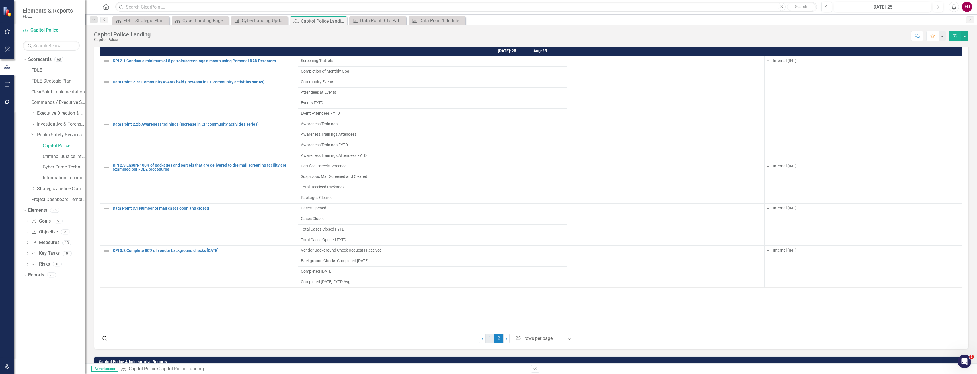
click at [490, 339] on link "1" at bounding box center [490, 339] width 9 height 10
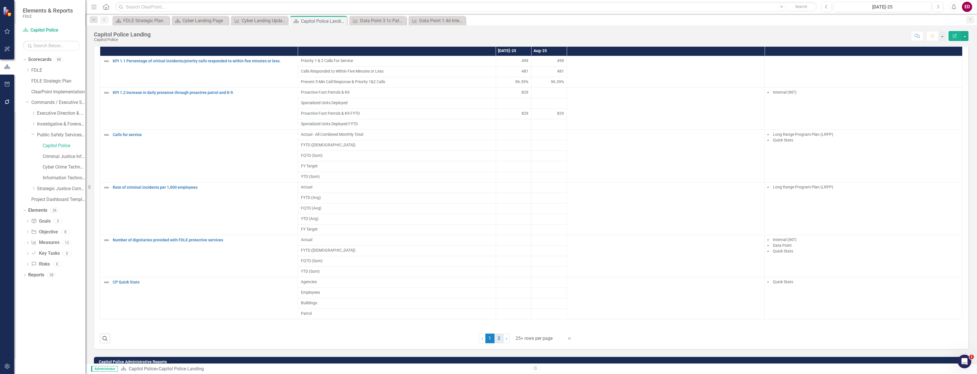
click at [495, 341] on link "2" at bounding box center [499, 339] width 9 height 10
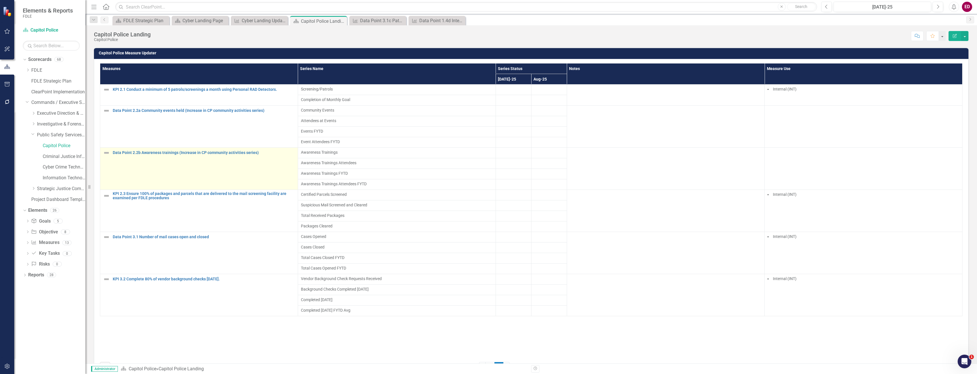
scroll to position [14, 0]
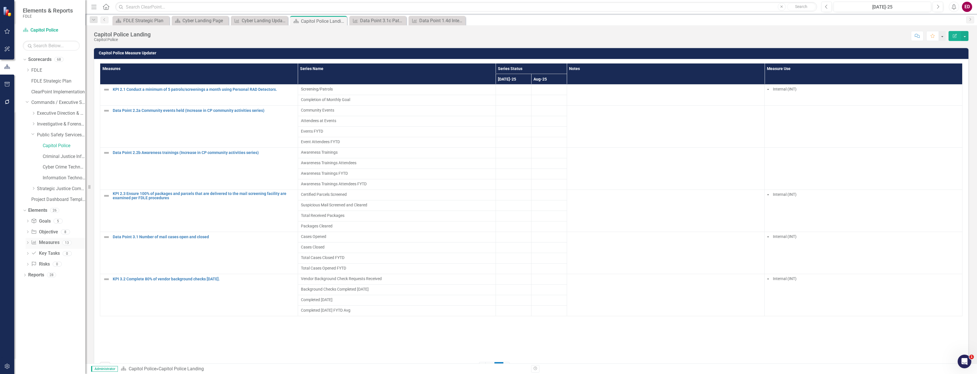
click at [26, 242] on icon "Dropdown" at bounding box center [28, 243] width 4 height 3
click at [58, 255] on link "KPI 1.1 Percentage of critical incidents/priority calls responded to within fiv…" at bounding box center [55, 252] width 59 height 9
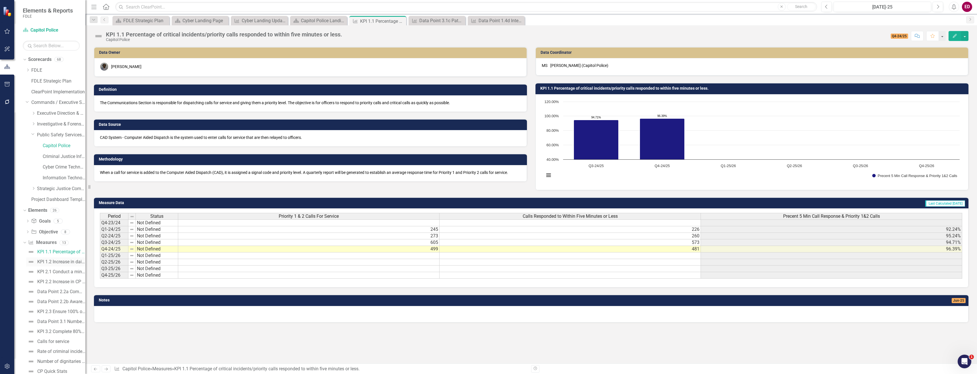
click at [39, 264] on link "KPI 1.2 Increase in daily presence through proactive patrol and K-9." at bounding box center [55, 261] width 59 height 9
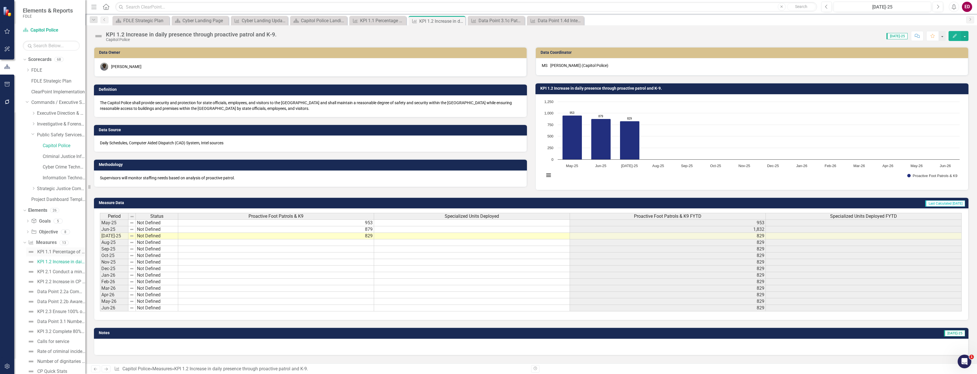
click at [58, 248] on link "KPI 1.1 Percentage of critical incidents/priority calls responded to within fiv…" at bounding box center [55, 252] width 59 height 9
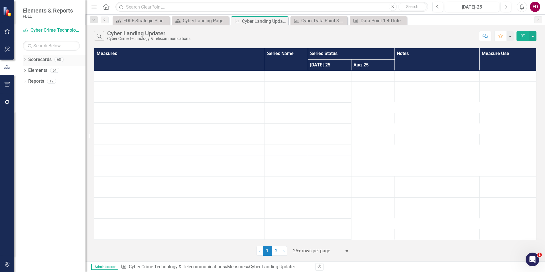
click at [28, 65] on div "Dropdown Scorecards 68" at bounding box center [54, 60] width 63 height 11
click at [26, 70] on icon at bounding box center [24, 70] width 1 height 3
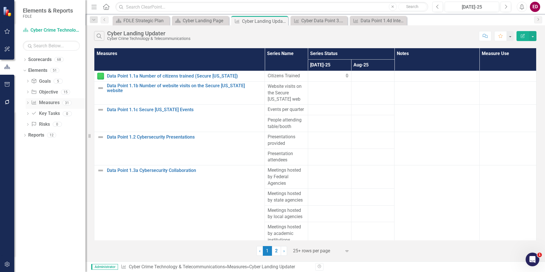
click at [28, 103] on icon at bounding box center [27, 102] width 1 height 3
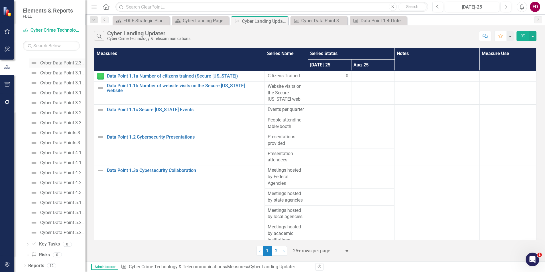
scroll to position [65, 0]
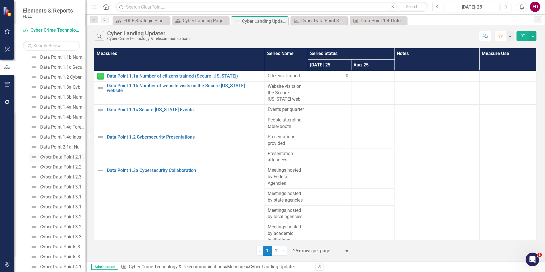
click at [64, 160] on link "Cyber Data Point 2.1b: Number of intelligence products created and/or dissemina…" at bounding box center [57, 156] width 56 height 9
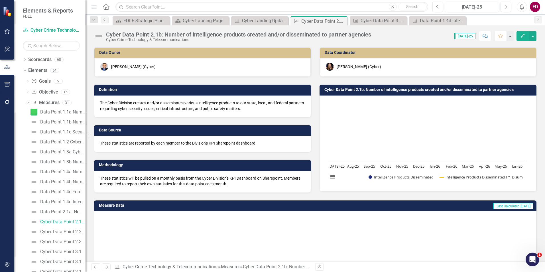
click at [131, 35] on div "Cyber Data Point 2.1b: Number of intelligence products created and/or dissemina…" at bounding box center [238, 34] width 265 height 6
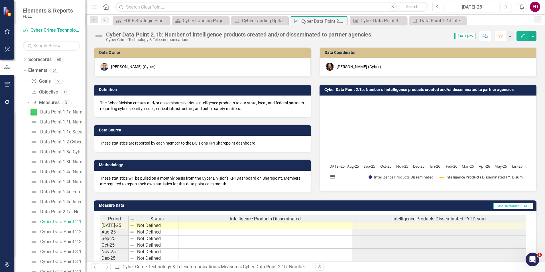
click at [131, 35] on div "Cyber Data Point 2.1b: Number of intelligence products created and/or dissemina…" at bounding box center [238, 34] width 265 height 6
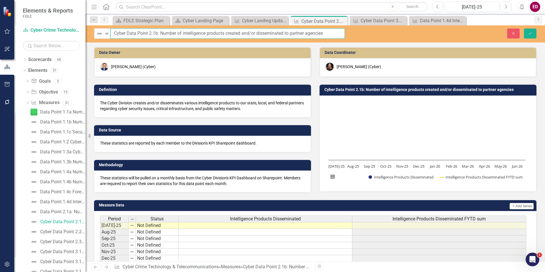
drag, startPoint x: 126, startPoint y: 33, endPoint x: 112, endPoint y: 32, distance: 14.3
click at [112, 32] on input "Cyber Data Point 2.1b: Number of intelligence products created and/or dissemina…" at bounding box center [227, 33] width 234 height 11
click at [523, 28] on button "Save" at bounding box center [529, 33] width 13 height 10
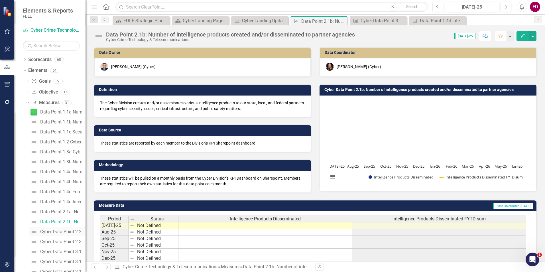
click at [66, 234] on link "Cyber Data Point 2.2: Number of Mobile Device Unlocks" at bounding box center [57, 231] width 56 height 9
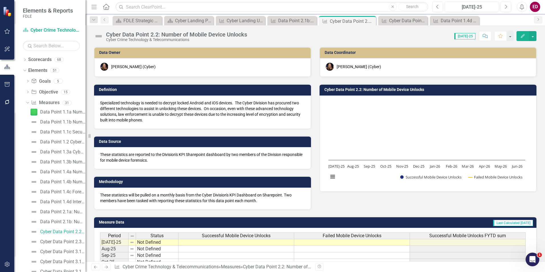
click at [119, 32] on div "Cyber Data Point 2.2: Number of Mobile Device Unlocks" at bounding box center [176, 34] width 141 height 6
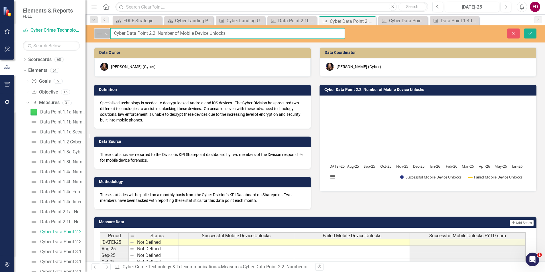
drag, startPoint x: 128, startPoint y: 34, endPoint x: 108, endPoint y: 32, distance: 20.0
click at [108, 32] on div "Not Defined Expand Cyber Data Point 2.2: Number of Mobile Device Unlocks" at bounding box center [219, 33] width 251 height 11
click at [523, 28] on button "Save" at bounding box center [529, 33] width 13 height 10
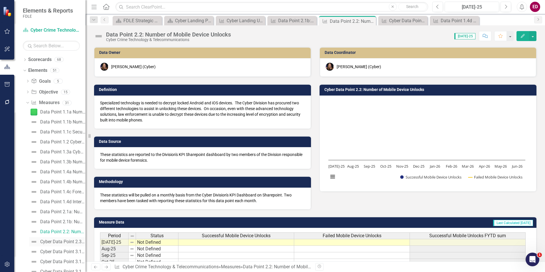
click at [64, 239] on div "Cyber Data Point 2.3: Number of intelligence products created and/or disseminat…" at bounding box center [62, 241] width 45 height 5
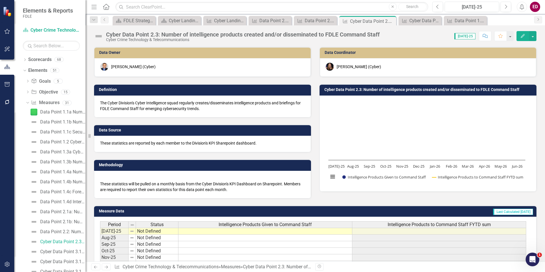
click at [118, 34] on div "Cyber Data Point 2.3: Number of intelligence products created and/or disseminat…" at bounding box center [242, 34] width 273 height 6
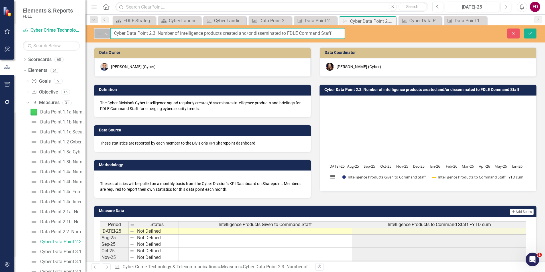
drag, startPoint x: 126, startPoint y: 32, endPoint x: 109, endPoint y: 30, distance: 17.2
click at [109, 30] on div "Not Defined Expand Cyber Data Point 2.3: Number of intelligence products create…" at bounding box center [219, 33] width 251 height 11
type input "Data Point 2.3: Number of intelligence products created and/or disseminated to …"
click at [523, 28] on button "Save" at bounding box center [529, 33] width 13 height 10
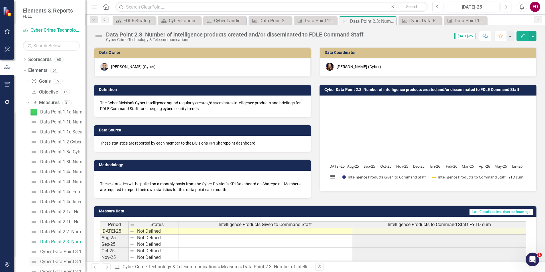
scroll to position [85, 0]
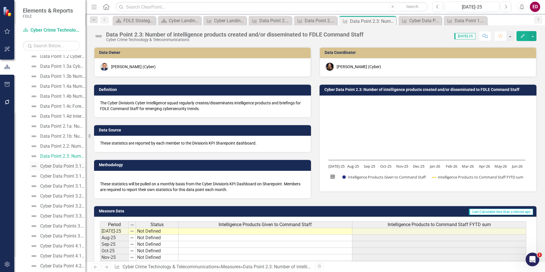
click at [68, 170] on link "Cyber Data Point 3.1a TSCM : Number of TSCM requests completed" at bounding box center [57, 165] width 56 height 9
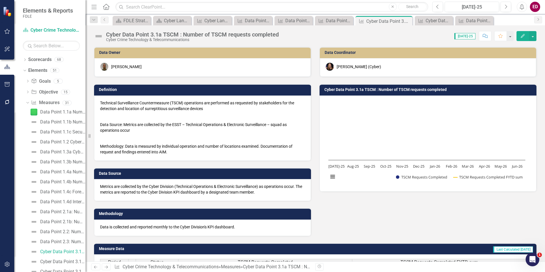
click at [118, 38] on div "Cyber Crime Technology & Telecommunications" at bounding box center [192, 40] width 173 height 4
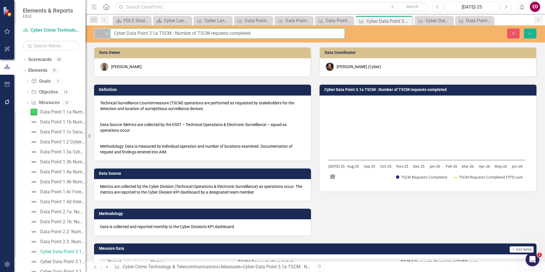
drag, startPoint x: 128, startPoint y: 31, endPoint x: 109, endPoint y: 29, distance: 18.9
click at [109, 29] on div "Not Defined Expand Cyber Data Point 3.1a TSCM : Number of TSCM requests complet…" at bounding box center [219, 33] width 251 height 11
type input "Data Point 3.1a TSCM : Number of TSCM requests completed"
click at [523, 28] on button "Save" at bounding box center [529, 33] width 13 height 10
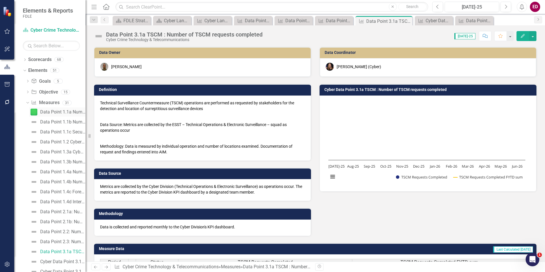
click at [69, 113] on div "Data Point 1.1a Number of citizens trained (Secure Florida)" at bounding box center [62, 111] width 45 height 5
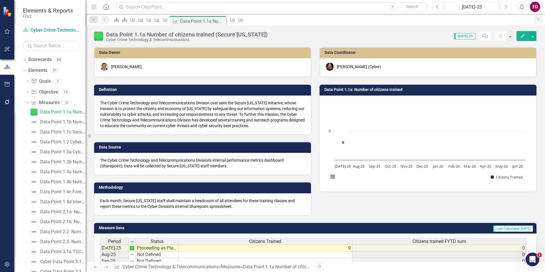
click at [148, 31] on div "Data Point 1.1a Number of citizens trained (Secure Florida) Cyber Crime Technol…" at bounding box center [182, 36] width 176 height 11
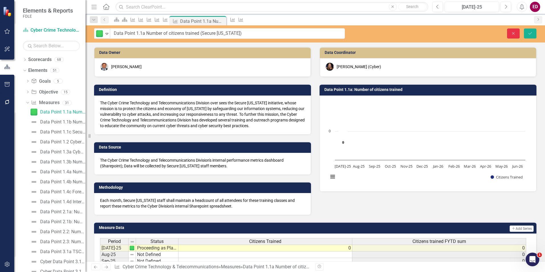
click at [515, 29] on button "Close" at bounding box center [513, 33] width 13 height 10
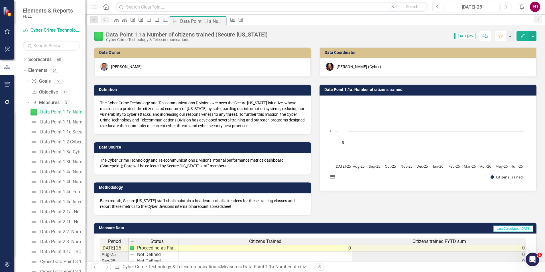
click at [69, 197] on div "Data Point 1.1a Number of citizens trained (Secure Florida) Data Point 1.1b Num…" at bounding box center [56, 261] width 60 height 308
click at [69, 193] on div "Data Point 1.4c Forensic/Cyber Investigations Training Classes" at bounding box center [62, 191] width 45 height 5
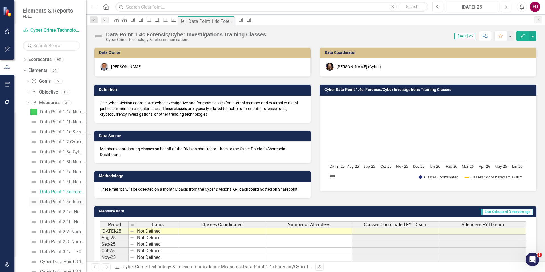
click at [69, 201] on div "Data Point 1.4d Internal Training on Cyber Division Initiatives" at bounding box center [62, 201] width 45 height 5
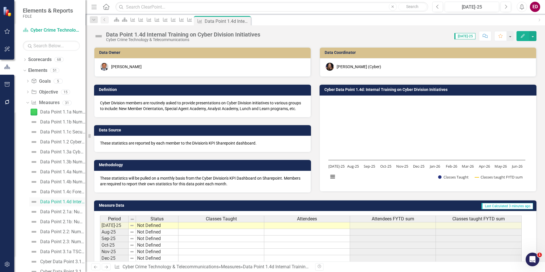
click at [69, 206] on link "Data Point 1.4d Internal Training on Cyber Division Initiatives" at bounding box center [57, 201] width 56 height 9
click at [69, 214] on div "Data Point 2.1a: Number of technologies researched/analyzed" at bounding box center [62, 211] width 45 height 5
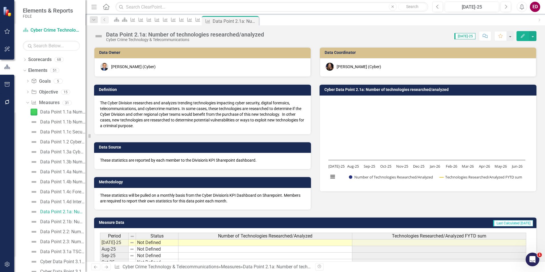
click at [152, 32] on div "Data Point 2.1a: Number of technologies researched/analyzed" at bounding box center [185, 34] width 158 height 6
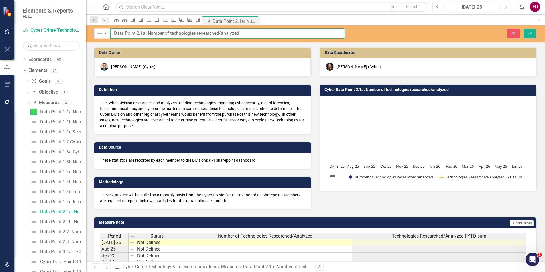
click at [147, 32] on input "Data Point 2.1a: Number of technologies researched/analyzed" at bounding box center [227, 33] width 234 height 11
type input "Data Point 2.1a Number of technologies researched/analyzed"
click at [523, 28] on button "Save" at bounding box center [529, 33] width 13 height 10
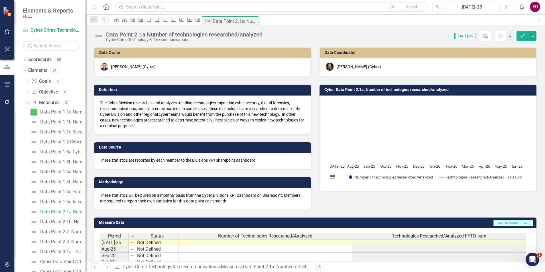
click at [68, 221] on div "Data Point 2.1b: Number of intelligence products created and/or disseminated to…" at bounding box center [62, 221] width 45 height 5
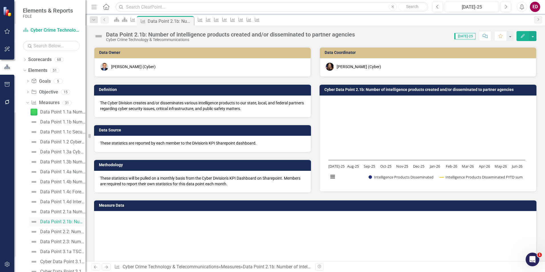
click at [68, 220] on div "Data Point 2.1b: Number of intelligence products created and/or disseminated to…" at bounding box center [62, 221] width 45 height 5
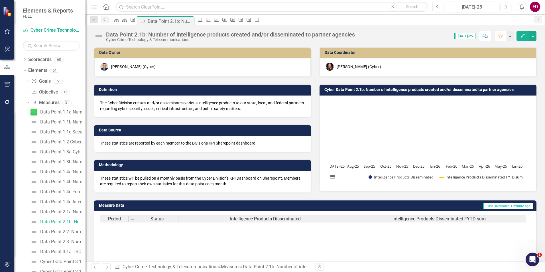
click at [145, 29] on div "Data Point 2.1b: Number of intelligence products created and/or disseminated to…" at bounding box center [314, 33] width 459 height 17
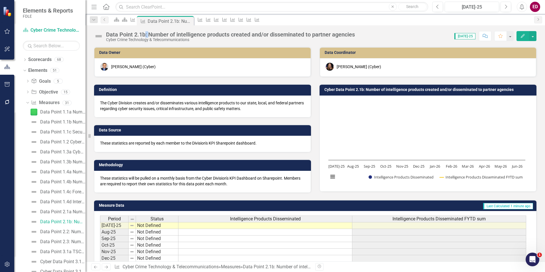
drag, startPoint x: 145, startPoint y: 29, endPoint x: 145, endPoint y: 33, distance: 4.3
click at [145, 33] on div "Data Point 2.1b: Number of intelligence products created and/or disseminated to…" at bounding box center [230, 34] width 249 height 6
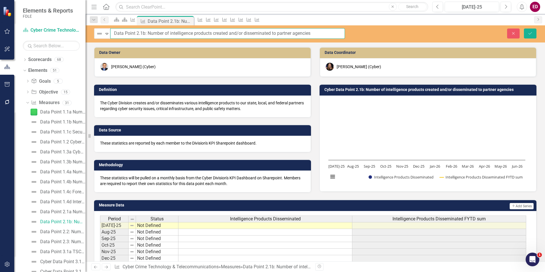
click at [147, 33] on input "Data Point 2.1b: Number of intelligence products created and/or disseminated to…" at bounding box center [227, 33] width 234 height 11
type input "Data Point 2.1b Number of intelligence products created and/or disseminated to …"
click at [523, 28] on button "Save" at bounding box center [529, 33] width 13 height 10
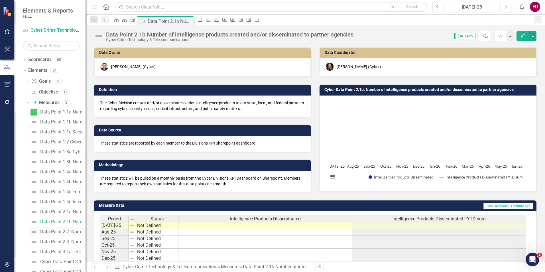
click at [68, 234] on link "Data Point 2.2: Number of Mobile Device Unlocks" at bounding box center [57, 231] width 56 height 9
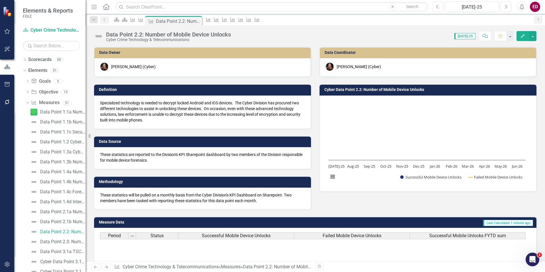
click at [154, 35] on div "Data Point 2.2: Number of Mobile Device Unlocks" at bounding box center [168, 34] width 125 height 6
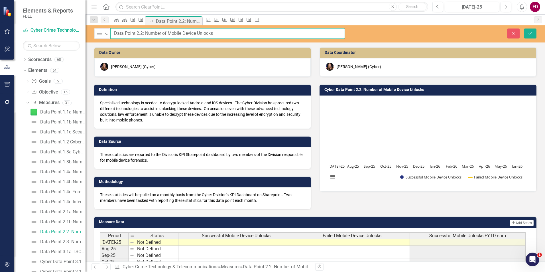
click at [144, 31] on input "Data Point 2.2: Number of Mobile Device Unlocks" at bounding box center [227, 33] width 234 height 11
type input "Data Point 2.2 Number of Mobile Device Unlocks"
click at [523, 28] on button "Save" at bounding box center [529, 33] width 13 height 10
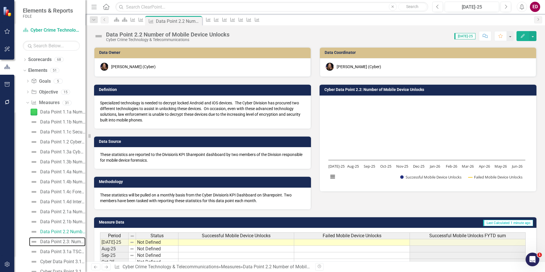
click at [63, 242] on div "Data Point 2.3: Number of intelligence products created and/or disseminated to …" at bounding box center [62, 241] width 45 height 5
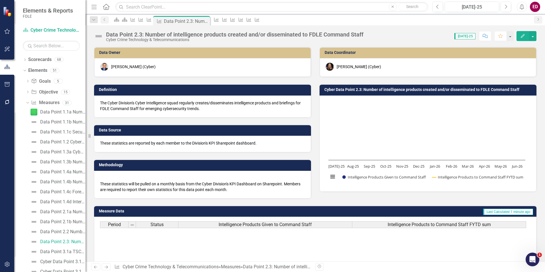
click at [154, 35] on div "Data Point 2.3: Number of intelligence products created and/or disseminated to …" at bounding box center [234, 34] width 257 height 6
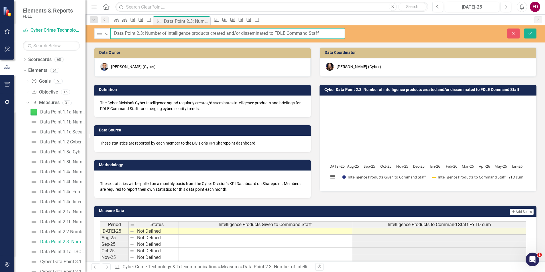
click at [143, 31] on input "Data Point 2.3: Number of intelligence products created and/or disseminated to …" at bounding box center [227, 33] width 234 height 11
type input "Data Point 2.3 Number of intelligence products created and/or disseminated to F…"
click at [523, 28] on button "Save" at bounding box center [529, 33] width 13 height 10
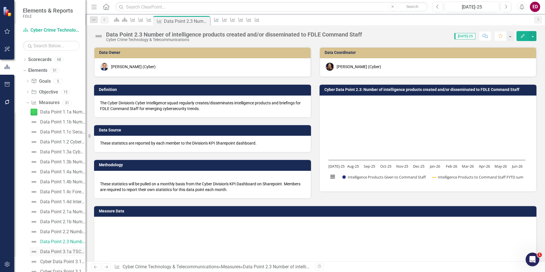
click at [64, 253] on div "Data Point 3.1a TSCM : Number of TSCM requests completed" at bounding box center [62, 251] width 45 height 5
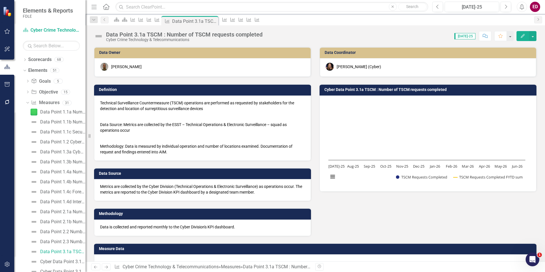
click at [141, 32] on div "Data Point 3.1a TSCM : Number of TSCM requests completed" at bounding box center [184, 34] width 156 height 6
click at [160, 35] on div "Data Point 3.1a TSCM : Number of TSCM requests completed" at bounding box center [184, 34] width 156 height 6
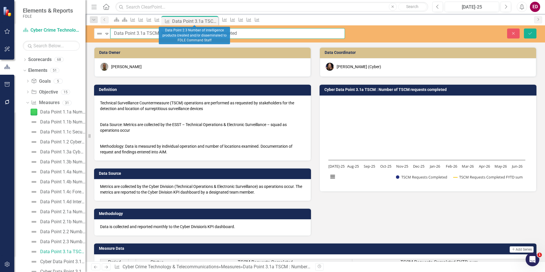
type input "Data Point 3.1a TSCM Number of TSCM requests completed"
click at [523, 28] on button "Save" at bounding box center [529, 33] width 13 height 10
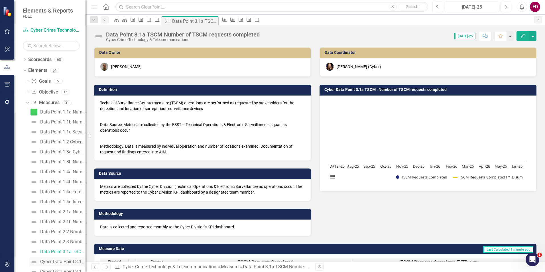
click at [59, 259] on div "Cyber Data Point 3.1b Intercepts : Number of completed high-quality intercept s…" at bounding box center [62, 261] width 45 height 5
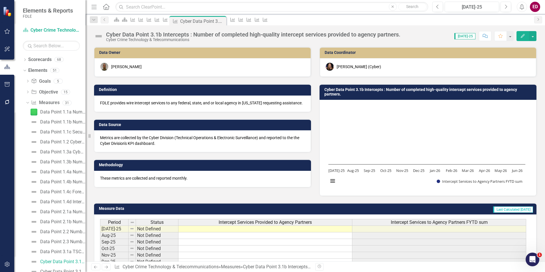
click at [194, 30] on div "Cyber Data Point 3.1b Intercepts : Number of completed high-quality intercept s…" at bounding box center [314, 33] width 459 height 17
click at [194, 33] on div "Cyber Data Point 3.1b Intercepts : Number of completed high-quality intercept s…" at bounding box center [253, 34] width 294 height 6
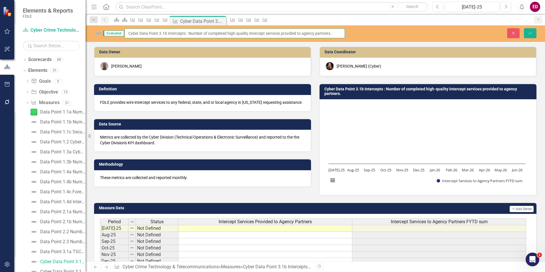
click at [202, 32] on input "Cyber Data Point 3.1b Intercepts : Number of completed high-quality intercept s…" at bounding box center [234, 33] width 220 height 10
drag, startPoint x: 147, startPoint y: 32, endPoint x: 128, endPoint y: 34, distance: 19.2
click at [128, 34] on div "Evaluated Cyber Data Point 3.1b Intercepts Number of completed high-quality int…" at bounding box center [219, 33] width 251 height 10
type input "Data Point 3.1b Intercepts Number of completed high-quality intercept services …"
click at [523, 28] on button "Save" at bounding box center [529, 33] width 13 height 10
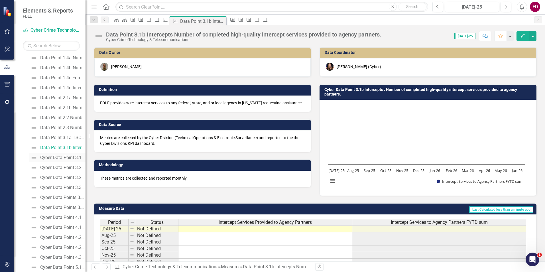
click at [66, 158] on div "Cyber Data Point 3.1c : Pathfinder" at bounding box center [62, 157] width 45 height 5
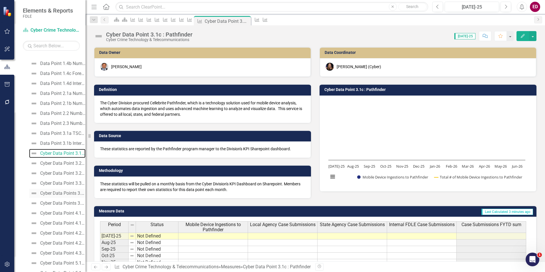
scroll to position [179, 0]
click at [150, 30] on div "Cyber Data Point 3.1c : Pathfinder Cyber Crime Technology & Telecommunications …" at bounding box center [314, 33] width 459 height 17
drag, startPoint x: 150, startPoint y: 30, endPoint x: 179, endPoint y: 33, distance: 28.4
click at [179, 33] on div "Cyber Data Point 3.1c : Pathfinder" at bounding box center [149, 34] width 86 height 6
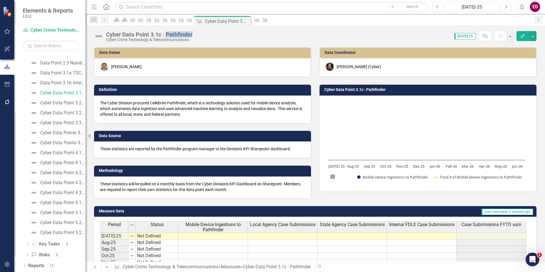
click at [179, 33] on div "Cyber Data Point 3.1c : Pathfinder" at bounding box center [149, 34] width 86 height 6
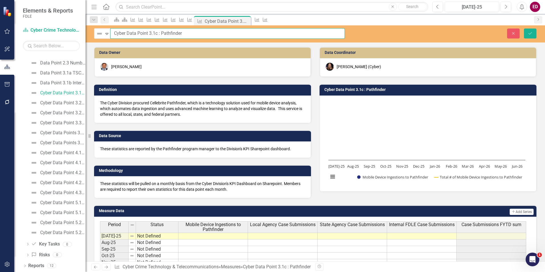
drag, startPoint x: 158, startPoint y: 34, endPoint x: 183, endPoint y: 27, distance: 26.3
click at [158, 34] on input "Cyber Data Point 3.1c : Pathfinder" at bounding box center [227, 33] width 234 height 11
drag, startPoint x: 126, startPoint y: 32, endPoint x: 88, endPoint y: 32, distance: 37.6
click at [88, 32] on div "Elements & Reports FDLE Scorecard Cyber Crime Technology & Telecommunications S…" at bounding box center [272, 136] width 545 height 272
type input "Data Point 3.1c Pathfinder"
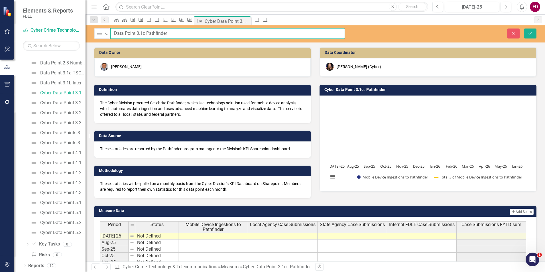
click at [523, 28] on button "Save" at bounding box center [529, 33] width 13 height 10
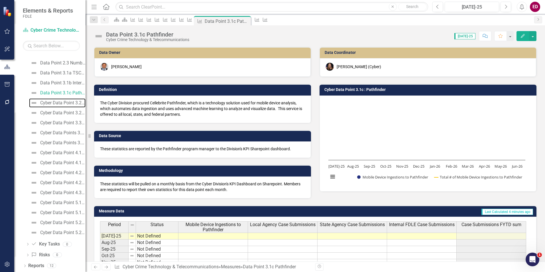
drag, startPoint x: 69, startPoint y: 107, endPoint x: 69, endPoint y: 104, distance: 3.0
click at [69, 107] on link "Cyber Data Point 3.2a: Crypto Seizure" at bounding box center [57, 102] width 56 height 9
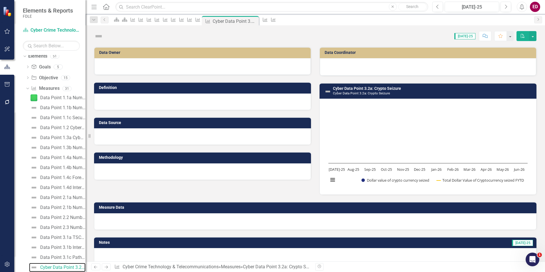
scroll to position [179, 0]
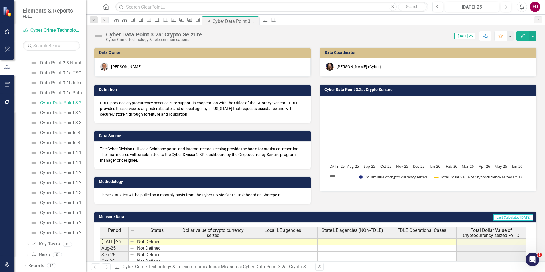
click at [128, 37] on div "Cyber Data Point 3.2a: Crypto Seizure" at bounding box center [154, 34] width 96 height 6
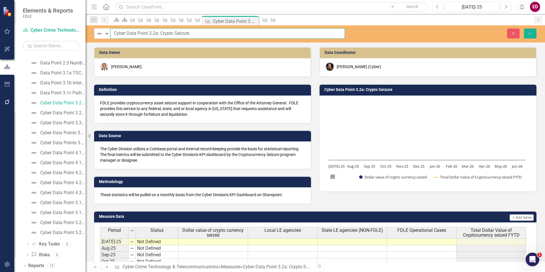
click at [159, 32] on input "Cyber Data Point 3.2a: Crypto Seizure" at bounding box center [227, 33] width 234 height 11
type input "Cyber Data Point 3.2a Crypto Seizure"
drag, startPoint x: 126, startPoint y: 31, endPoint x: 108, endPoint y: 29, distance: 18.6
click at [108, 29] on div "Not Defined Expand Cyber Data Point 3.2a Crypto Seizure" at bounding box center [219, 33] width 251 height 11
click at [523, 28] on button "Save" at bounding box center [529, 33] width 13 height 10
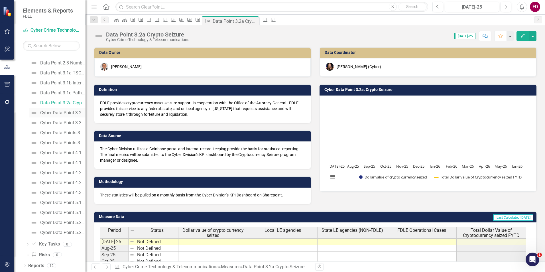
click at [75, 113] on div "Cyber Data Point 3.2b: Cryptocurrency Tracing Services Provided" at bounding box center [62, 112] width 45 height 5
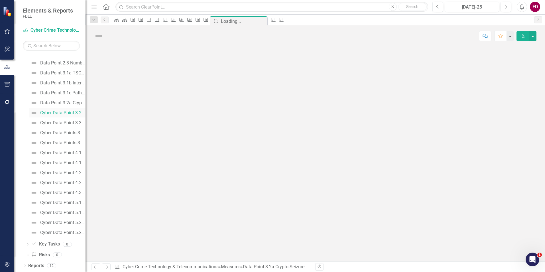
scroll to position [24, 0]
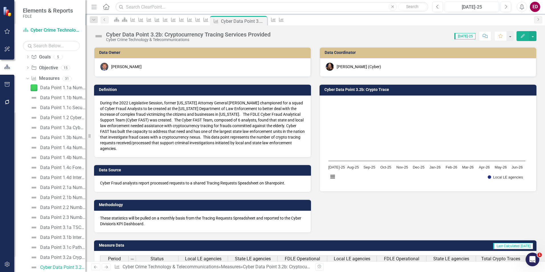
click at [146, 34] on div "Cyber Data Point 3.2b: Cryptocurrency Tracing Services Provided" at bounding box center [188, 34] width 164 height 6
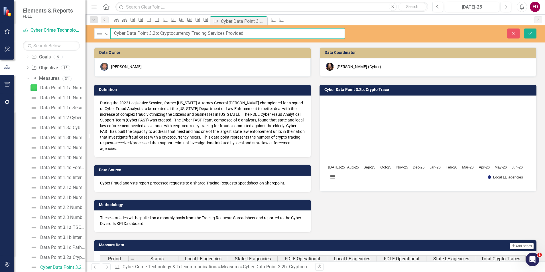
drag, startPoint x: 127, startPoint y: 32, endPoint x: 114, endPoint y: 30, distance: 13.2
click at [114, 30] on input "Cyber Data Point 3.2b: Cryptocurrency Tracing Services Provided" at bounding box center [227, 33] width 234 height 11
click at [146, 32] on input "Data Point 3.2b: Cryptocurrency Tracing Services Provided" at bounding box center [227, 33] width 234 height 11
type input "Data Point 3.2b Cryptocurrency Tracing Services Provided"
click at [523, 28] on button "Save" at bounding box center [529, 33] width 13 height 10
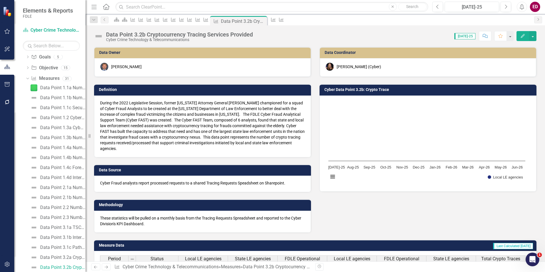
scroll to position [138, 0]
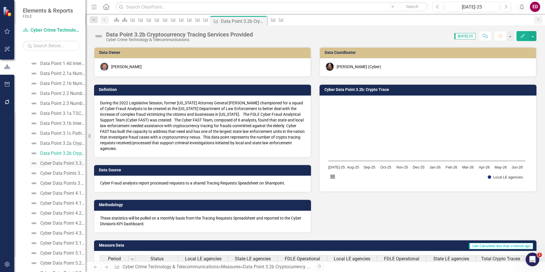
click at [68, 165] on div "Cyber Data Point 3.3a: Telecommunications - Radio Support Requests" at bounding box center [62, 163] width 45 height 5
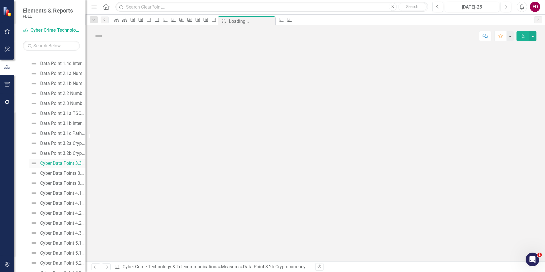
scroll to position [34, 0]
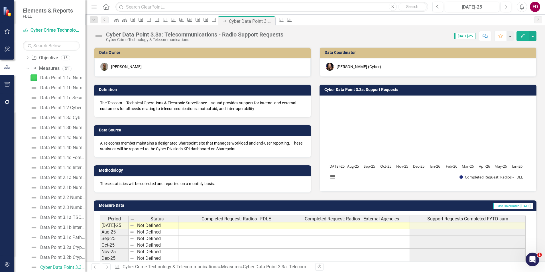
click at [147, 36] on div "Cyber Data Point 3.3a: Telecommunications - Radio Support Requests" at bounding box center [194, 34] width 177 height 6
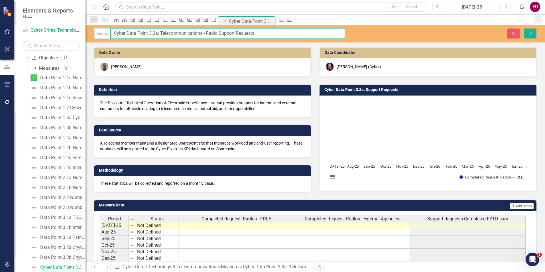
click at [160, 31] on input "Cyber Data Point 3.3a: Telecommunications - Radio Support Requests" at bounding box center [227, 33] width 234 height 11
type input "Cyber Data Point 3.3a Telecommunications - Radio Support Requests"
drag, startPoint x: 128, startPoint y: 32, endPoint x: 111, endPoint y: 30, distance: 16.9
click at [111, 30] on input "Cyber Data Point 3.3a Telecommunications - Radio Support Requests" at bounding box center [227, 33] width 234 height 11
click at [523, 28] on button "Save" at bounding box center [529, 33] width 13 height 10
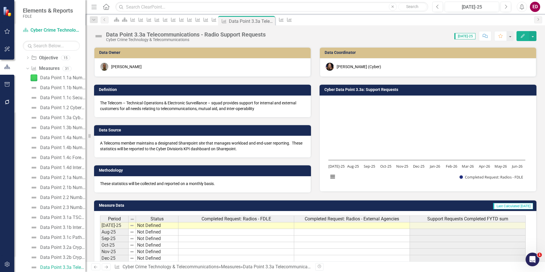
click at [71, 271] on div "Cyber Data Points 3.3b: Mutual Aid Service Requests" at bounding box center [62, 277] width 45 height 5
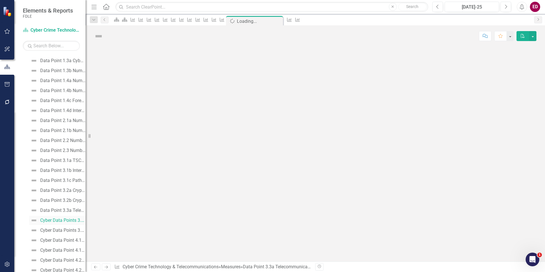
scroll to position [44, 0]
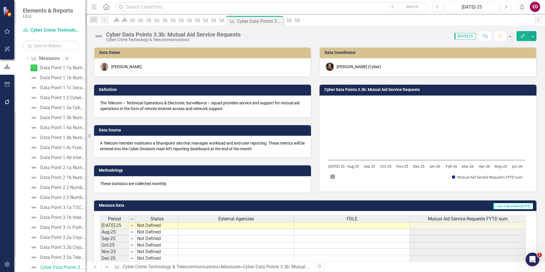
click at [124, 36] on div "Cyber Data Points 3.3b: Mutual Aid Service Requests" at bounding box center [173, 34] width 134 height 6
click at [124, 34] on div "Cyber Data Points 3.3b: Mutual Aid Service Requests" at bounding box center [173, 34] width 134 height 6
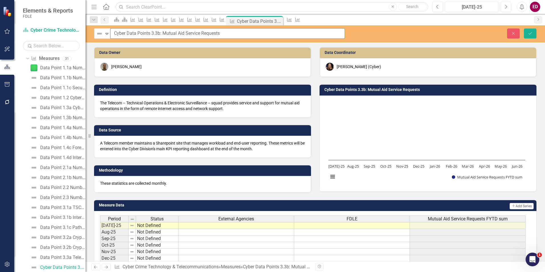
click at [123, 33] on input "Cyber Data Points 3.3b: Mutual Aid Service Requests" at bounding box center [227, 33] width 234 height 11
drag, startPoint x: 126, startPoint y: 33, endPoint x: 112, endPoint y: 34, distance: 14.0
click at [112, 34] on input "Cyber Data Points 3.3b: Mutual Aid Service Requests" at bounding box center [227, 33] width 234 height 11
click at [148, 34] on input "Data Points 3.3b: Mutual Aid Service Requests" at bounding box center [227, 33] width 234 height 11
type input "Data Points 3.3b Mutual Aid Service Requests"
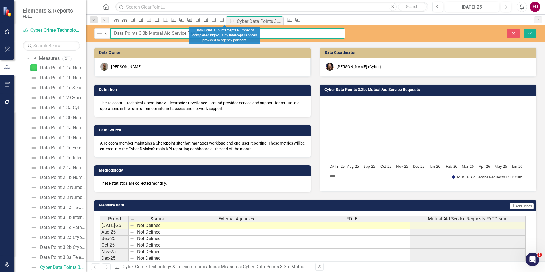
click at [523, 28] on button "Save" at bounding box center [529, 33] width 13 height 10
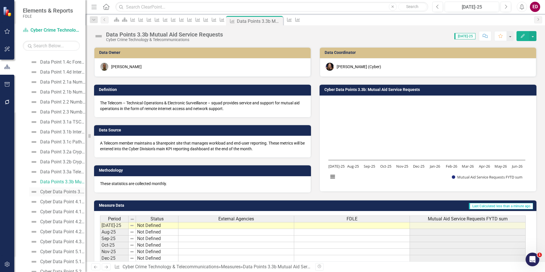
click at [63, 189] on div "Cyber Data Points 3.3c: Maintain and Service Communication Devices - Telecoms" at bounding box center [62, 191] width 45 height 5
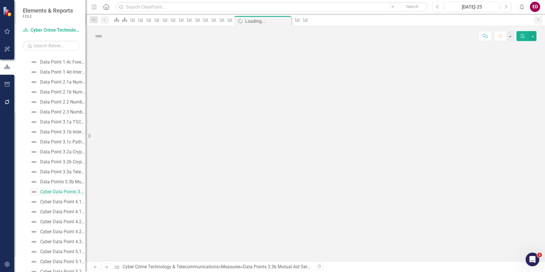
scroll to position [54, 0]
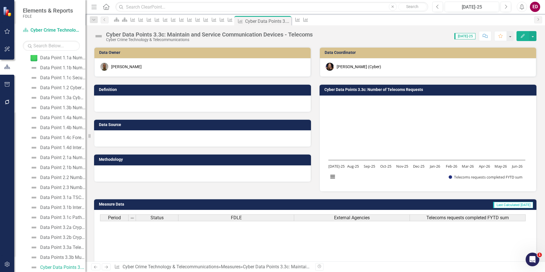
click at [146, 34] on div "Cyber Data Points 3.3c: Maintain and Service Communication Devices - Telecoms" at bounding box center [209, 34] width 206 height 6
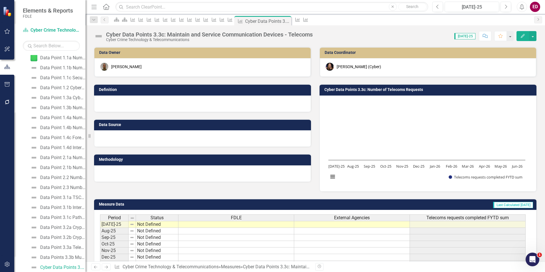
click at [146, 34] on div "Cyber Data Points 3.3c: Maintain and Service Communication Devices - Telecoms" at bounding box center [209, 34] width 206 height 6
click at [163, 33] on div "Cyber Data Points 3.3c: Maintain and Service Communication Devices - Telecoms" at bounding box center [209, 34] width 206 height 6
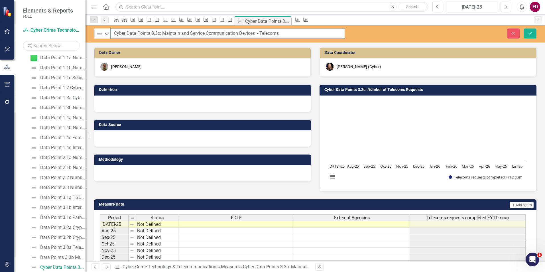
click at [160, 31] on input "Cyber Data Points 3.3c: Maintain and Service Communication Devices - Telecoms" at bounding box center [227, 33] width 234 height 11
drag, startPoint x: 129, startPoint y: 31, endPoint x: 110, endPoint y: 32, distance: 18.5
click at [110, 32] on input "Cyber Data Points 3.3c Maintain and Service Communication Devices - Telecoms" at bounding box center [227, 33] width 234 height 11
type input "Data Points 3.3c Maintain and Service Communication Devices - Telecoms"
click at [523, 28] on button "Save" at bounding box center [529, 33] width 13 height 10
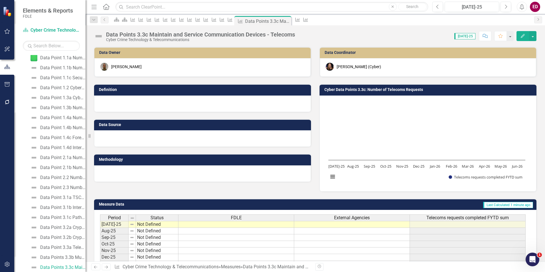
click at [136, 30] on div "Data Points 3.3c Maintain and Service Communication Devices - Telecoms Cyber Cr…" at bounding box center [314, 33] width 459 height 17
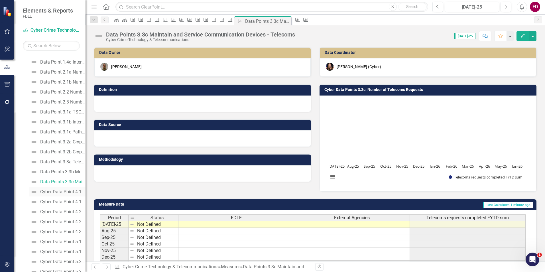
click at [67, 191] on div "Cyber Data Point 4.1a: Cybersecurity Event or Incident Consultations" at bounding box center [62, 191] width 45 height 5
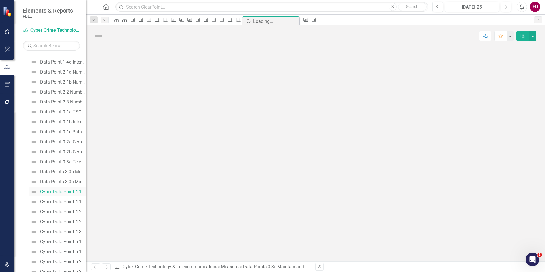
scroll to position [64, 0]
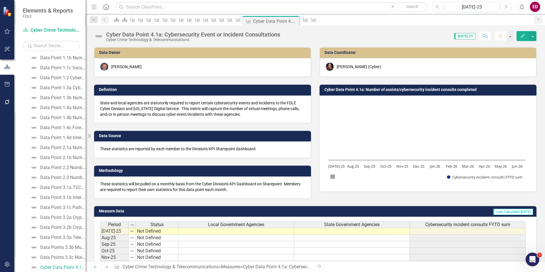
click at [178, 33] on div "Cyber Data Point 4.1a: Cybersecurity Event or Incident Consultations" at bounding box center [193, 34] width 174 height 6
drag, startPoint x: 178, startPoint y: 32, endPoint x: 190, endPoint y: 97, distance: 65.3
click at [190, 97] on div "Cyber Data Point 4.1a: Cybersecurity Event or Incident Consultations Cyber Crim…" at bounding box center [314, 143] width 459 height 236
drag, startPoint x: 147, startPoint y: 37, endPoint x: 144, endPoint y: 37, distance: 3.1
click at [144, 37] on div "Cyber Data Point 4.1a: Cybersecurity Event or Incident Consultations" at bounding box center [193, 34] width 174 height 6
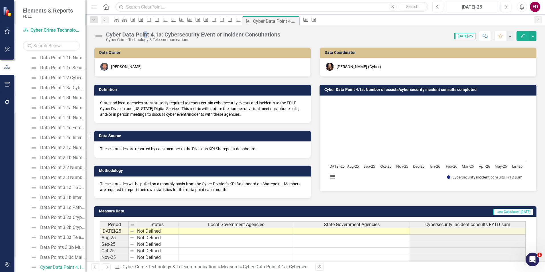
click at [144, 37] on div "Cyber Data Point 4.1a: Cybersecurity Event or Incident Consultations" at bounding box center [193, 34] width 174 height 6
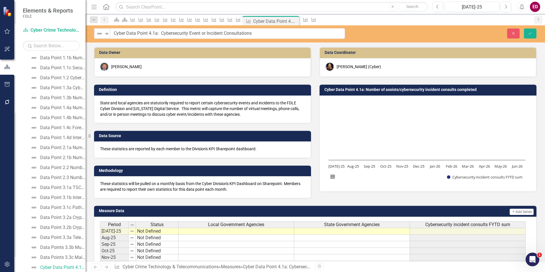
click at [144, 37] on input "Cyber Data Point 4.1a: Cybersecurity Event or Incident Consultations" at bounding box center [227, 33] width 235 height 11
click at [128, 35] on input "Cyber Data Point 4.1a: Cybersecurity Event or Incident Consultations" at bounding box center [227, 33] width 235 height 11
drag, startPoint x: 127, startPoint y: 33, endPoint x: 104, endPoint y: 33, distance: 23.1
click at [104, 33] on div "Not Defined Expand Cyber Data Point 4.1a: Cybersecurity Event or Incident Consu…" at bounding box center [219, 33] width 251 height 11
drag, startPoint x: 147, startPoint y: 25, endPoint x: 148, endPoint y: 32, distance: 6.9
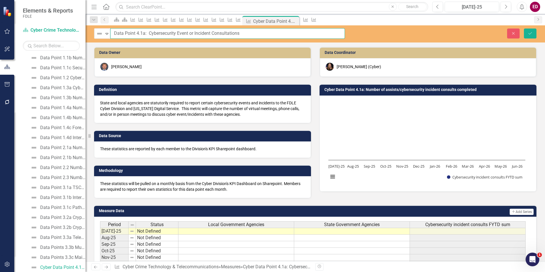
click at [146, 33] on input "Data Point 4.1a: Cybersecurity Event or Incident Consultations" at bounding box center [227, 33] width 234 height 11
type input "Data Point 4.1a Cybersecurity Event or Incident Consultations"
click at [523, 28] on button "Save" at bounding box center [529, 33] width 13 height 10
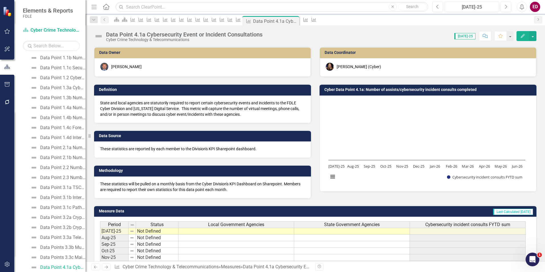
scroll to position [121, 0]
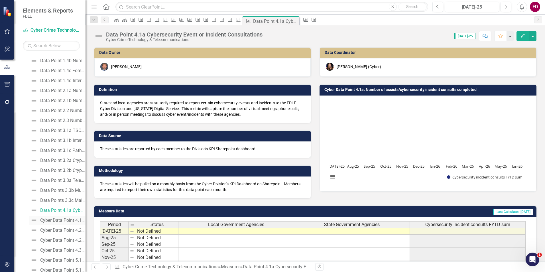
click at [68, 223] on link "Cyber Data Point 4.1b: Number of cybersecurity intelligence leads completed." at bounding box center [57, 220] width 56 height 9
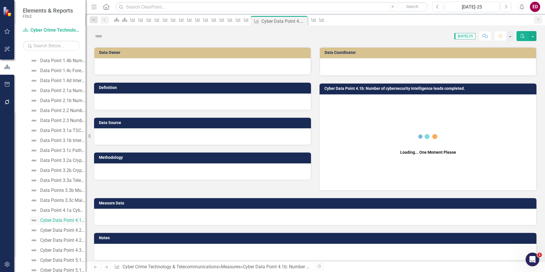
scroll to position [74, 0]
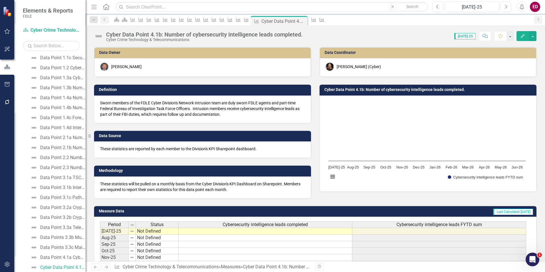
click at [131, 35] on div "Cyber Data Point 4.1b: Number of cybersecurity intelligence leads completed." at bounding box center [204, 34] width 197 height 6
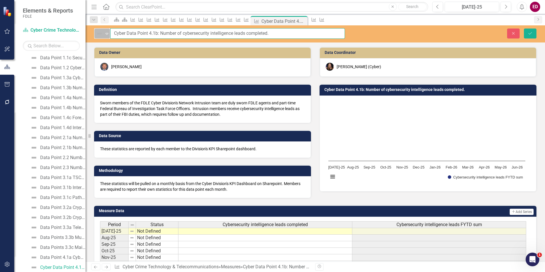
drag, startPoint x: 127, startPoint y: 33, endPoint x: 109, endPoint y: 33, distance: 17.9
click at [109, 33] on div "Not Defined Expand Cyber Data Point 4.1b: Number of cybersecurity intelligence …" at bounding box center [219, 33] width 251 height 11
click at [146, 33] on input "Data Point 4.1b: Number of cybersecurity intelligence leads completed." at bounding box center [227, 33] width 234 height 11
type input "Data Point 4.1b Number of cybersecurity intelligence leads completed."
click at [523, 28] on button "Save" at bounding box center [529, 33] width 13 height 10
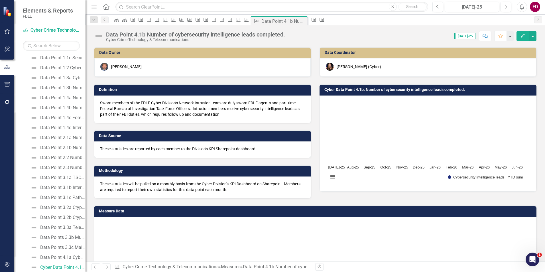
scroll to position [131, 0]
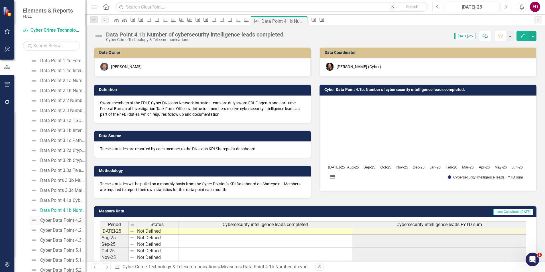
click at [62, 218] on div "Cyber Data Point 4.2a: Number of devices analyzed" at bounding box center [62, 220] width 45 height 5
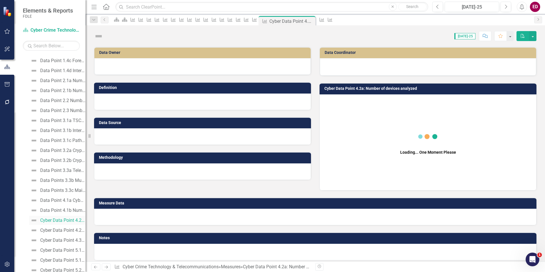
scroll to position [84, 0]
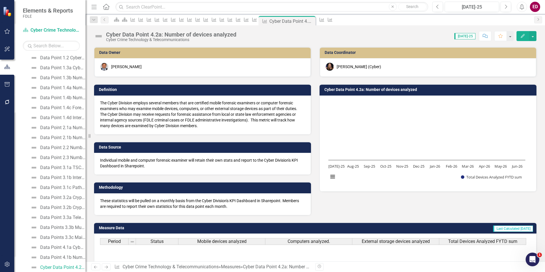
click at [124, 36] on div "Cyber Data Point 4.2a: Number of devices analyzed" at bounding box center [171, 34] width 130 height 6
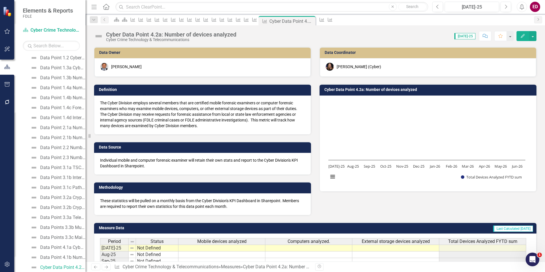
click at [124, 36] on div "Cyber Data Point 4.2a: Number of devices analyzed" at bounding box center [171, 34] width 130 height 6
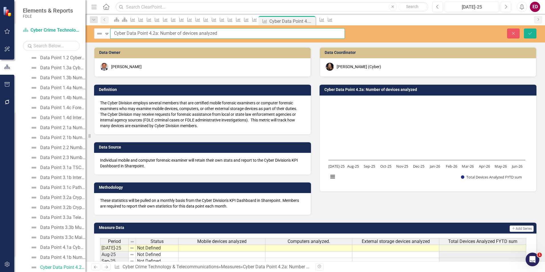
click at [125, 34] on input "Cyber Data Point 4.2a: Number of devices analyzed" at bounding box center [227, 33] width 234 height 11
drag, startPoint x: 128, startPoint y: 33, endPoint x: 113, endPoint y: 35, distance: 15.4
click at [113, 35] on input "Cyber Data Point 4.2a: Number of devices analyzed" at bounding box center [227, 33] width 234 height 11
click at [147, 32] on input "Data Point 4.2a: Number of devices analyzed" at bounding box center [227, 33] width 234 height 11
type input "Data Point 4.2a Number of devices analyzed"
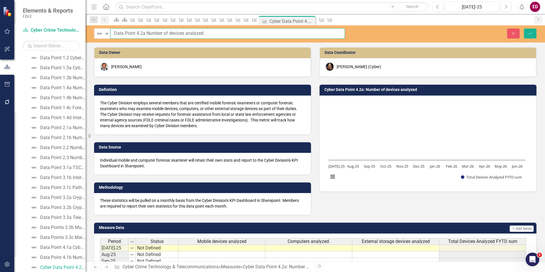
click at [523, 28] on button "Save" at bounding box center [529, 33] width 13 height 10
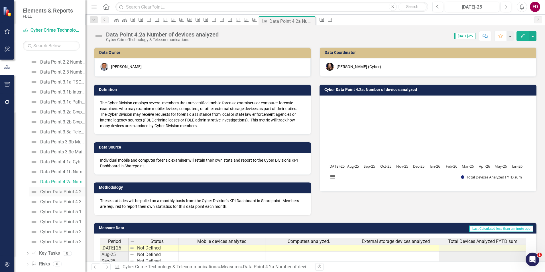
click at [75, 191] on div "Cyber Data Point 4.2b: Number of general technical or forensic consults complet…" at bounding box center [62, 191] width 45 height 5
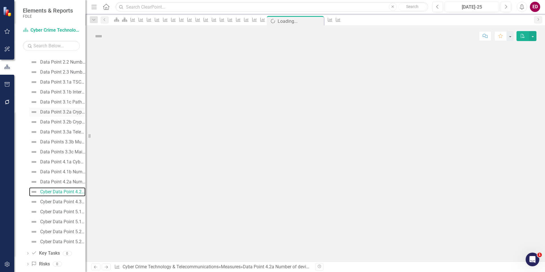
scroll to position [94, 0]
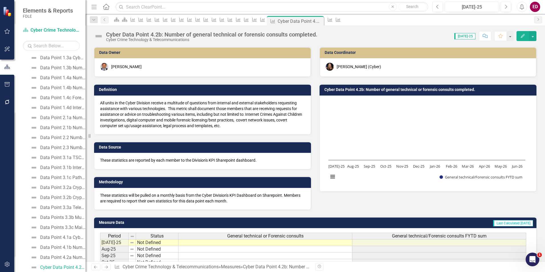
click at [134, 38] on div "Cyber Data Point 4.2b: Number of general technical or forensic consults complet…" at bounding box center [211, 36] width 211 height 11
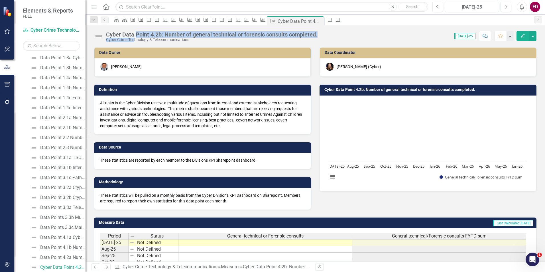
click at [134, 38] on div "Cyber Crime Technology & Telecommunications" at bounding box center [211, 40] width 211 height 4
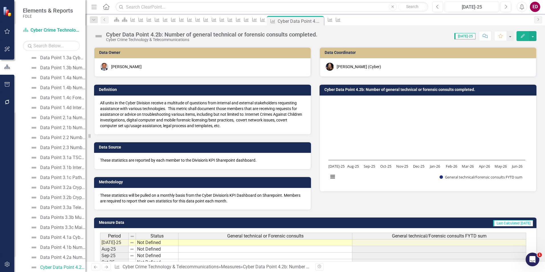
click at [125, 34] on div "Cyber Data Point 4.2b: Number of general technical or forensic consults complet…" at bounding box center [211, 34] width 211 height 6
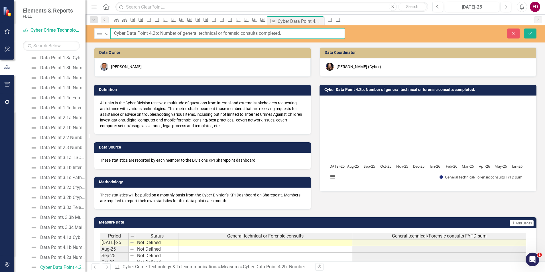
drag, startPoint x: 127, startPoint y: 33, endPoint x: 111, endPoint y: 32, distance: 16.0
click at [111, 32] on input "Cyber Data Point 4.2b: Number of general technical or forensic consults complet…" at bounding box center [227, 33] width 234 height 11
click at [147, 31] on input "Data Point 4.2b: Number of general technical or forensic consults completed." at bounding box center [227, 33] width 234 height 11
type input "Data Point 4.2b Number of general technical or forensic consults completed."
click at [523, 28] on button "Save" at bounding box center [529, 33] width 13 height 10
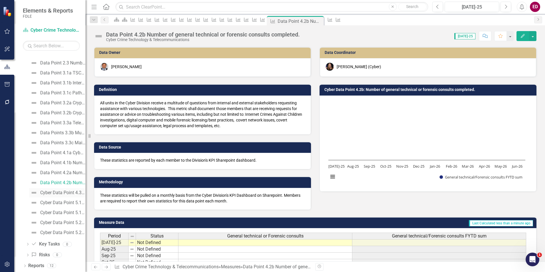
click at [71, 190] on link "Cyber Data Point 4.3: Number of drone detection deployments" at bounding box center [57, 192] width 56 height 9
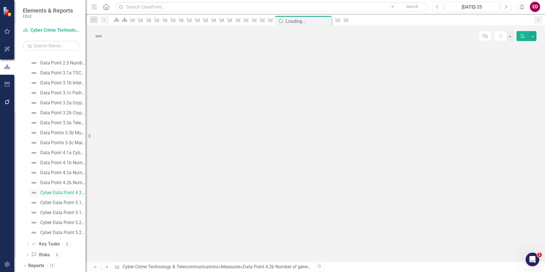
scroll to position [104, 0]
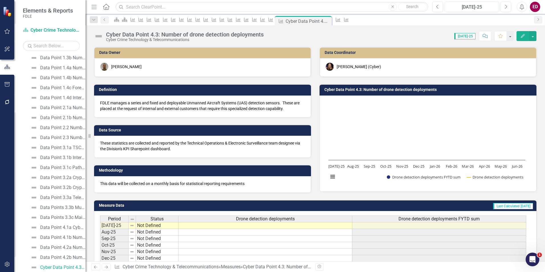
click at [155, 30] on div "Cyber Data Point 4.3: Number of drone detection deployments Cyber Crime Technol…" at bounding box center [314, 33] width 459 height 17
drag, startPoint x: 155, startPoint y: 30, endPoint x: 127, endPoint y: 35, distance: 28.7
click at [127, 35] on div "Cyber Data Point 4.3: Number of drone detection deployments" at bounding box center [185, 34] width 158 height 6
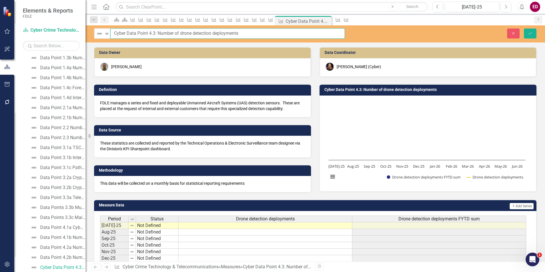
drag, startPoint x: 126, startPoint y: 33, endPoint x: 92, endPoint y: 34, distance: 33.6
click at [92, 34] on div "Not Defined Expand Cyber Data Point 4.3: Number of drone detection deployments" at bounding box center [219, 33] width 259 height 11
click at [144, 32] on input "Data Point 4.3: Number of drone detection deployments" at bounding box center [227, 33] width 234 height 11
type input "Data Point 4.3 Number of drone detection deployments"
click at [523, 28] on button "Save" at bounding box center [529, 33] width 13 height 10
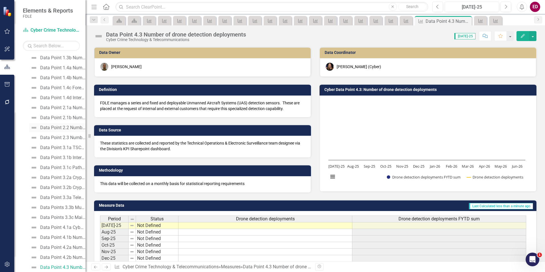
scroll to position [57, 0]
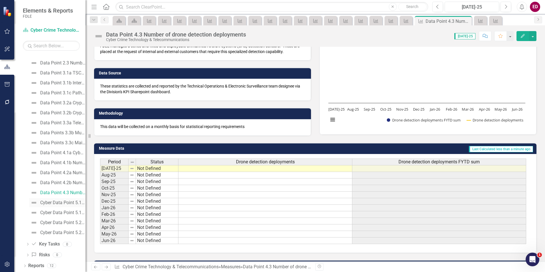
click at [66, 204] on div "Cyber Data Point 5.1a: Number of career fairs or recruiting events attended." at bounding box center [62, 202] width 45 height 5
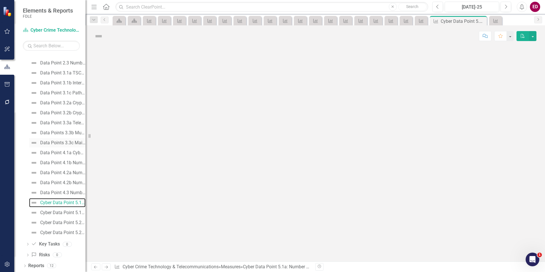
scroll to position [114, 0]
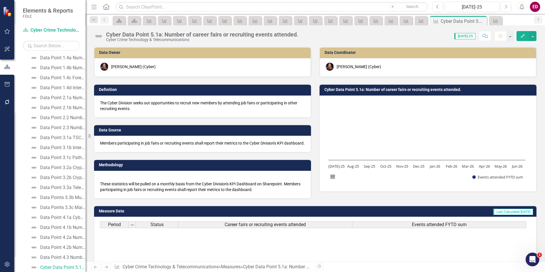
click at [146, 33] on div "Cyber Data Point 5.1a: Number of career fairs or recruiting events attended." at bounding box center [202, 34] width 192 height 6
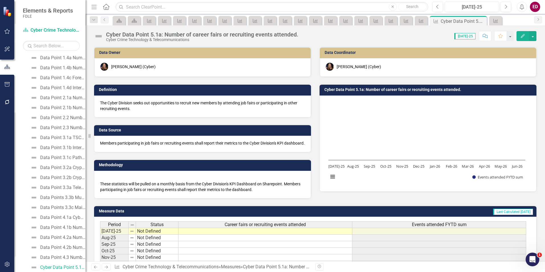
click at [146, 33] on div "Cyber Data Point 5.1a: Number of career fairs or recruiting events attended." at bounding box center [202, 34] width 192 height 6
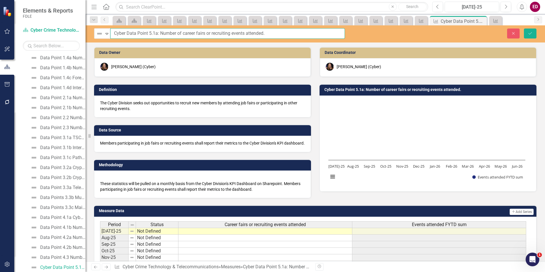
drag, startPoint x: 126, startPoint y: 32, endPoint x: 112, endPoint y: 33, distance: 14.6
click at [112, 33] on input "Cyber Data Point 5.1a: Number of career fairs or recruiting events attended." at bounding box center [227, 33] width 234 height 11
click at [147, 31] on input "Data Point 5.1a: Number of career fairs or recruiting events attended." at bounding box center [227, 33] width 234 height 11
type input "Data Point 5.1a Number of career fairs or recruiting events attended."
click at [523, 28] on button "Save" at bounding box center [529, 33] width 13 height 10
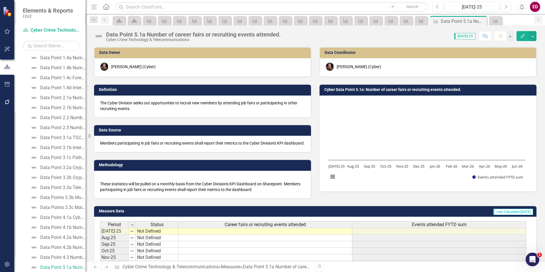
scroll to position [179, 0]
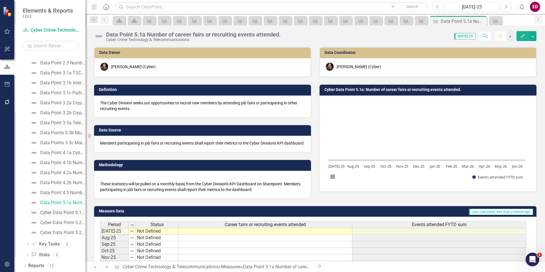
click at [73, 214] on div "Cyber Data Point 5.1b: Number of interns hosted by the Cyber Division" at bounding box center [62, 212] width 45 height 5
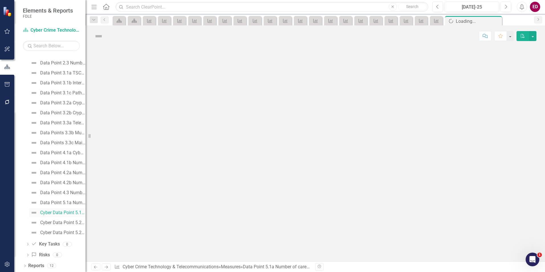
scroll to position [124, 0]
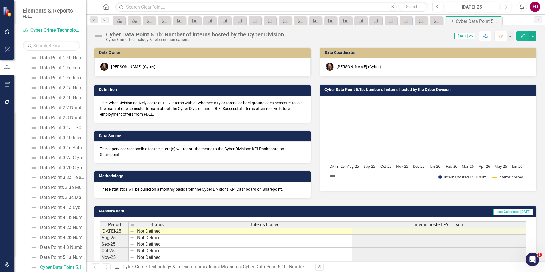
click at [128, 36] on div "Cyber Data Point 5.1b: Number of interns hosted by the Cyber Division" at bounding box center [195, 34] width 178 height 6
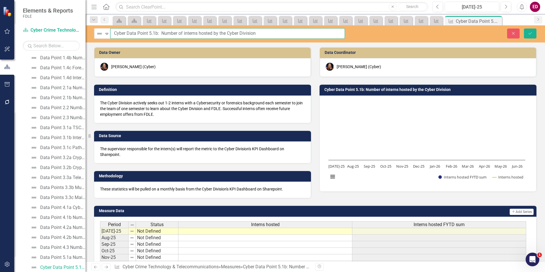
click at [161, 32] on input "Cyber Data Point 5.1b: Number of interns hosted by the Cyber Division" at bounding box center [227, 33] width 234 height 11
drag, startPoint x: 127, startPoint y: 32, endPoint x: 98, endPoint y: 31, distance: 29.3
click at [98, 31] on div "Not Defined Expand Cyber Data Point 5.1b Number of interns hosted by the Cyber …" at bounding box center [219, 33] width 251 height 11
type input "Data Point 5.1b Number of interns hosted by the Cyber Division"
click at [523, 28] on button "Save" at bounding box center [529, 33] width 13 height 10
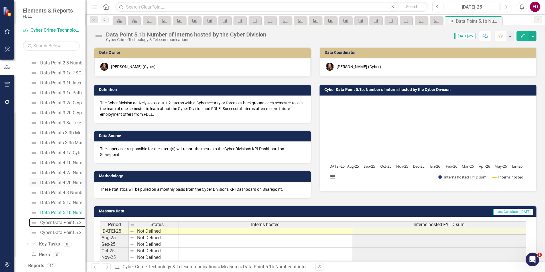
click at [71, 225] on div "Cyber Data Point 5.2a: Number of technical, forensic, or analytical training cl…" at bounding box center [62, 222] width 45 height 5
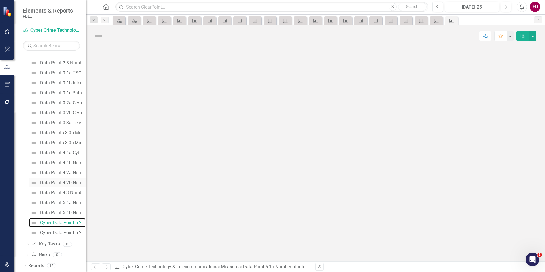
scroll to position [134, 0]
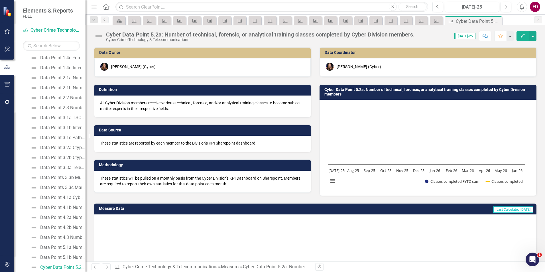
click at [122, 35] on div "Cyber Data Point 5.2a: Number of technical, forensic, or analytical training cl…" at bounding box center [260, 34] width 308 height 6
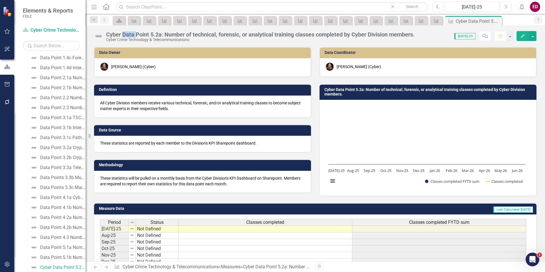
click at [122, 35] on div "Cyber Data Point 5.2a: Number of technical, forensic, or analytical training cl…" at bounding box center [260, 34] width 308 height 6
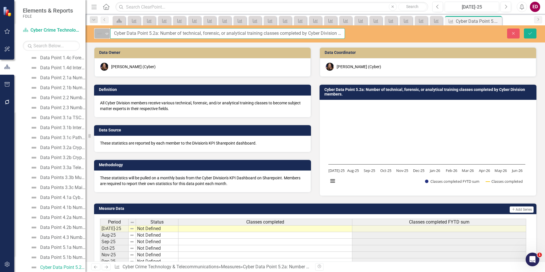
drag, startPoint x: 128, startPoint y: 32, endPoint x: 109, endPoint y: 33, distance: 18.8
click at [109, 33] on div "Not Defined Expand Cyber Data Point 5.2a: Number of technical, forensic, or ana…" at bounding box center [219, 33] width 251 height 11
click at [146, 32] on input "Data Point 5.2a: Number of technical, forensic, or analytical training classes …" at bounding box center [227, 33] width 234 height 11
type input "Data Point 5.2a Number of technical, forensic, or analytical training classes c…"
click at [523, 28] on button "Save" at bounding box center [529, 33] width 13 height 10
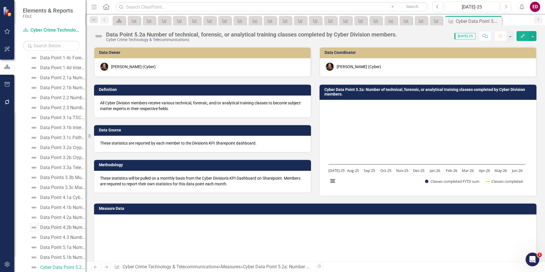
scroll to position [179, 0]
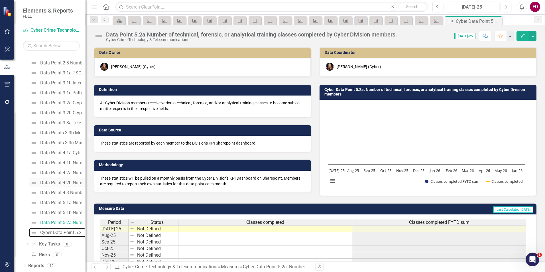
click at [66, 230] on div "Cyber Data Point 5.2b: Number of technical certifications obtained by Cyber mem…" at bounding box center [62, 232] width 45 height 5
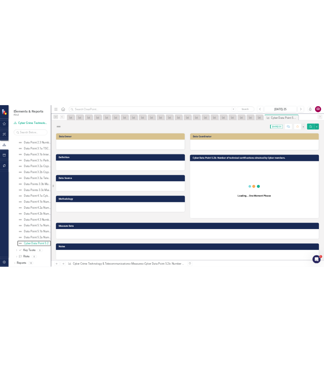
scroll to position [144, 0]
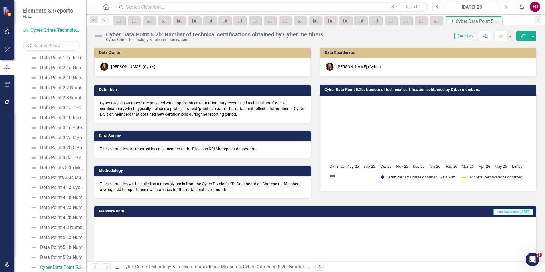
click at [124, 37] on div "Cyber Data Point 5.2b: Number of technical certifications obtained by Cyber mem…" at bounding box center [215, 34] width 219 height 6
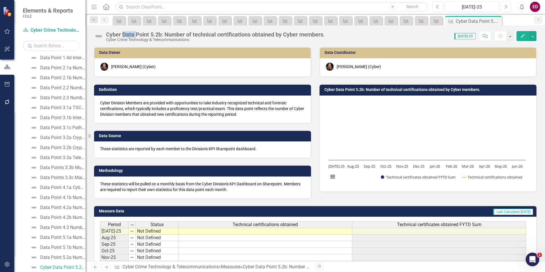
click at [124, 37] on div "Cyber Data Point 5.2b: Number of technical certifications obtained by Cyber mem…" at bounding box center [215, 34] width 219 height 6
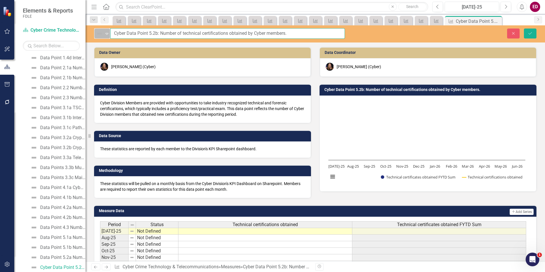
drag, startPoint x: 127, startPoint y: 31, endPoint x: 109, endPoint y: 30, distance: 18.0
click at [109, 30] on div "Not Defined Expand Cyber Data Point 5.2b: Number of technical certifications ob…" at bounding box center [219, 33] width 251 height 11
click at [146, 32] on input "Data Point 5.2b: Number of technical certifications obtained by Cyber members." at bounding box center [227, 33] width 234 height 11
type input "Data Point 5.2b Number of technical certifications obtained by Cyber members."
click at [523, 28] on button "Save" at bounding box center [529, 33] width 13 height 10
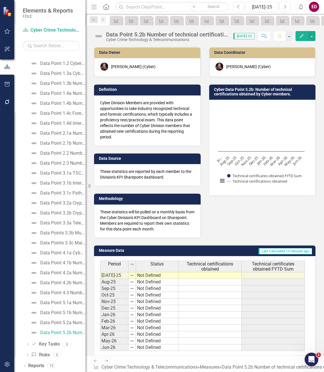
scroll to position [78, 0]
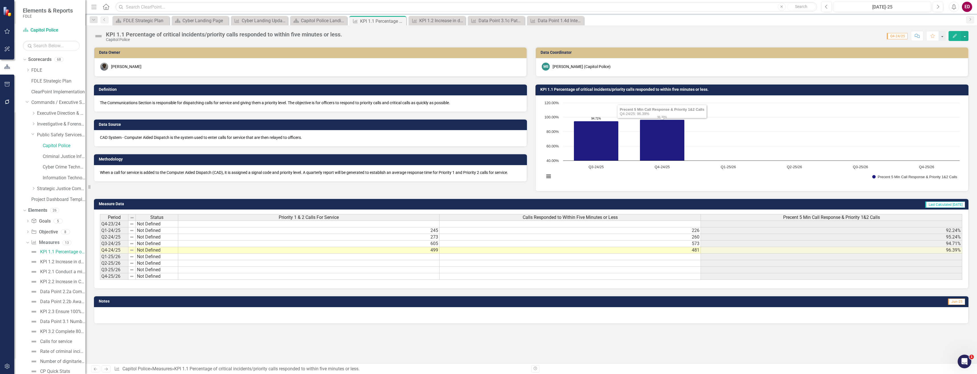
click at [752, 203] on td "Last Calculated [DATE]" at bounding box center [699, 205] width 533 height 9
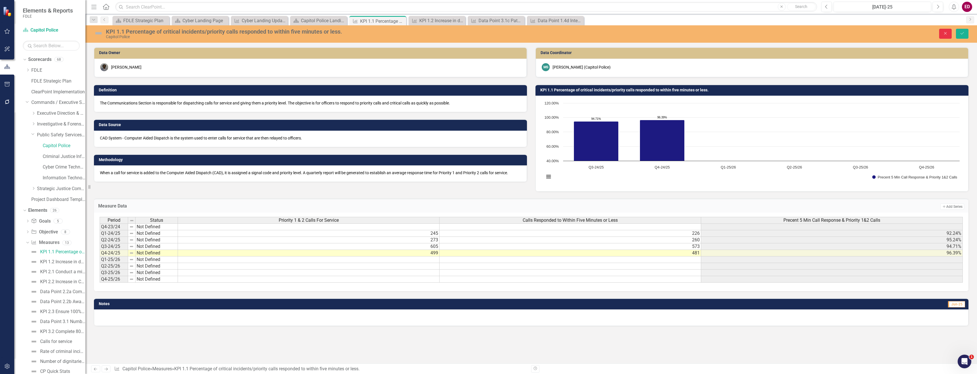
click at [950, 33] on button "Close" at bounding box center [946, 34] width 13 height 10
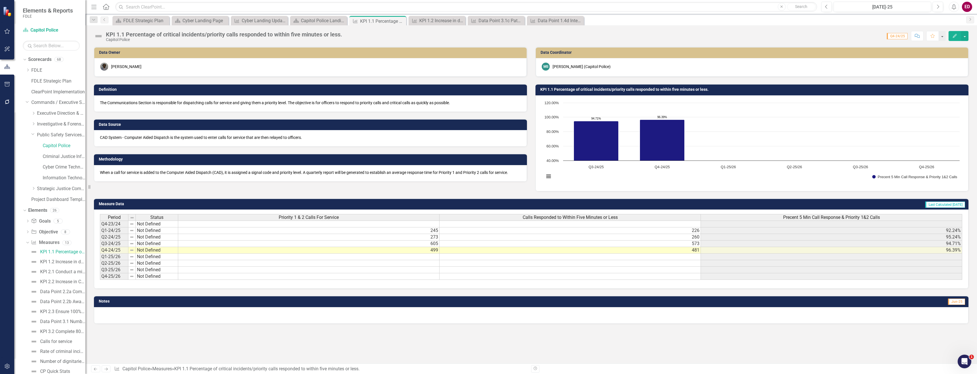
click at [956, 33] on button "Edit" at bounding box center [955, 36] width 13 height 10
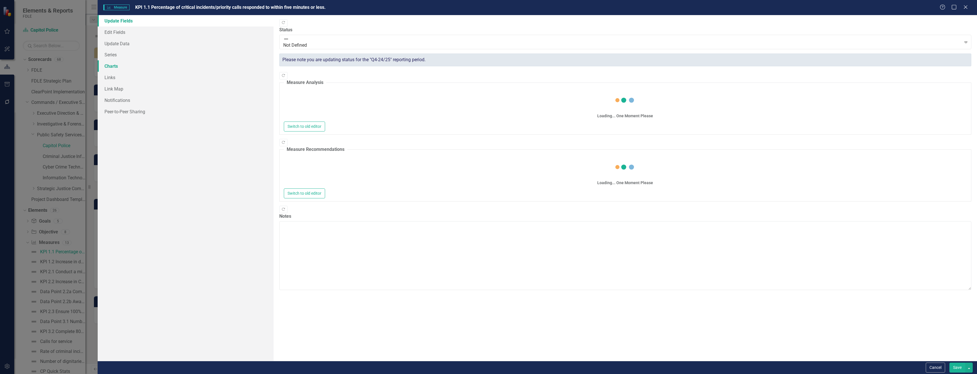
click at [225, 63] on link "Charts" at bounding box center [186, 65] width 176 height 11
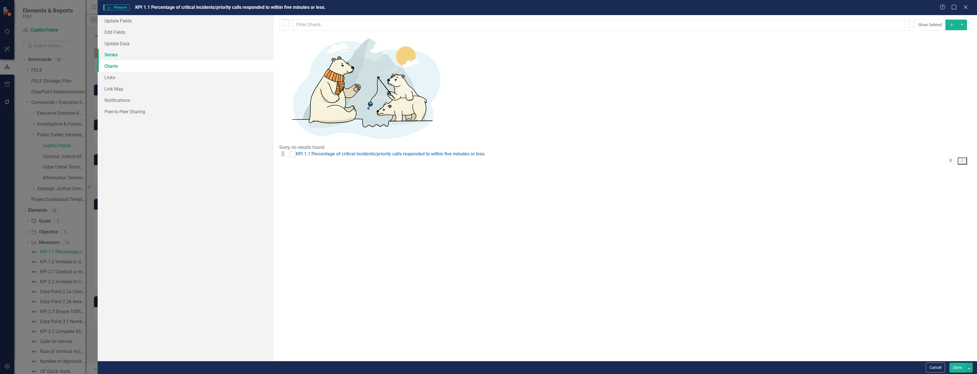
click at [226, 59] on link "Series" at bounding box center [186, 54] width 176 height 11
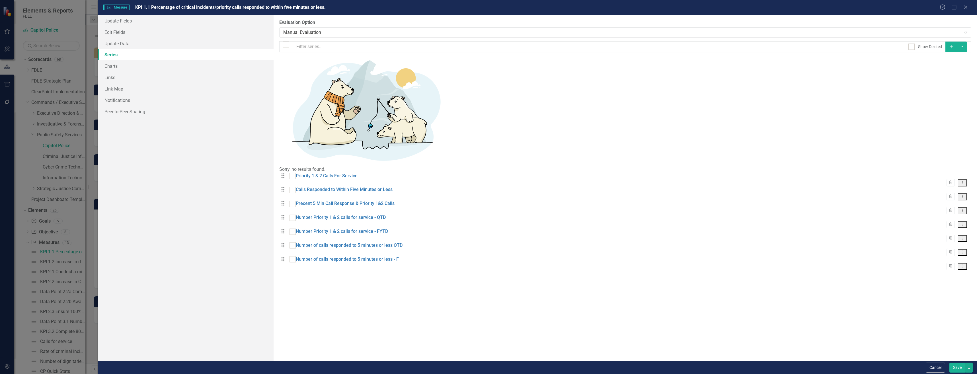
checkbox input "false"
click at [237, 21] on link "Update Fields" at bounding box center [186, 20] width 176 height 11
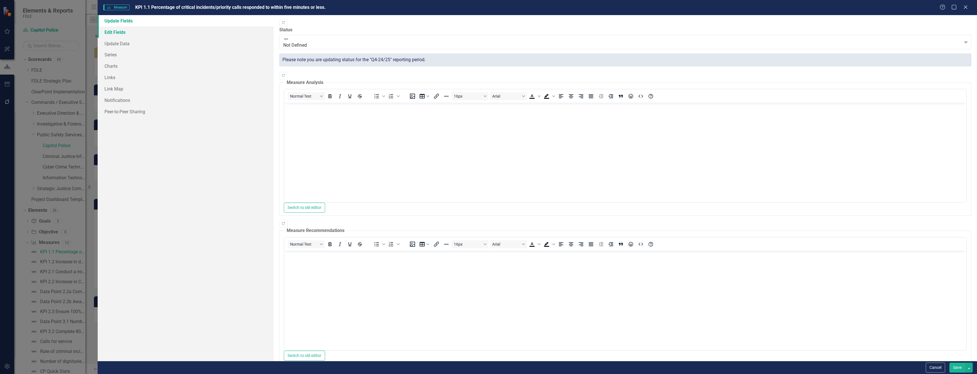
click at [234, 29] on link "Edit Fields" at bounding box center [186, 31] width 176 height 11
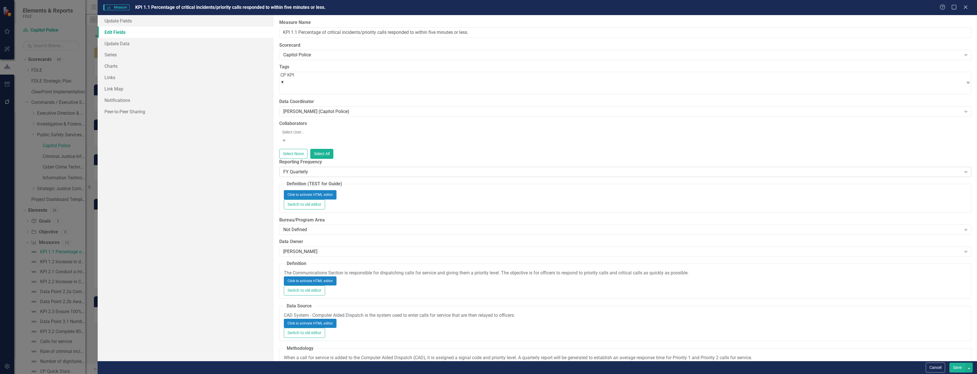
click at [341, 167] on div "FY Quarterly Expand" at bounding box center [625, 172] width 692 height 10
click at [960, 368] on button "Save" at bounding box center [958, 368] width 16 height 10
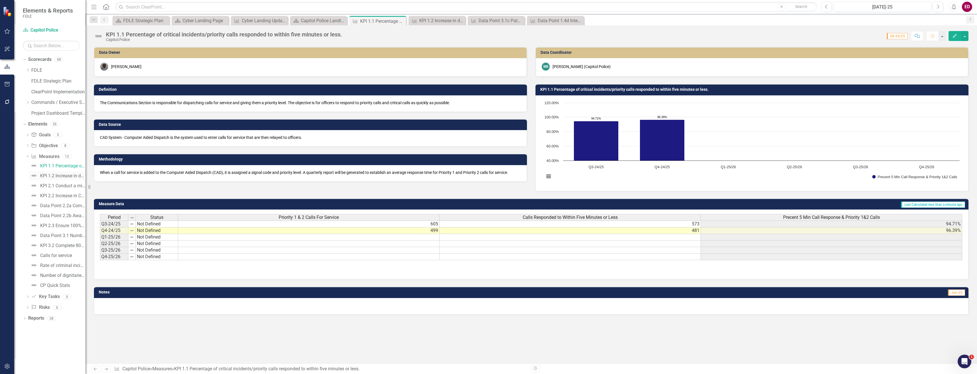
click at [69, 180] on link "KPI 1.2 Increase in daily presence through proactive patrol and K-9." at bounding box center [57, 175] width 56 height 9
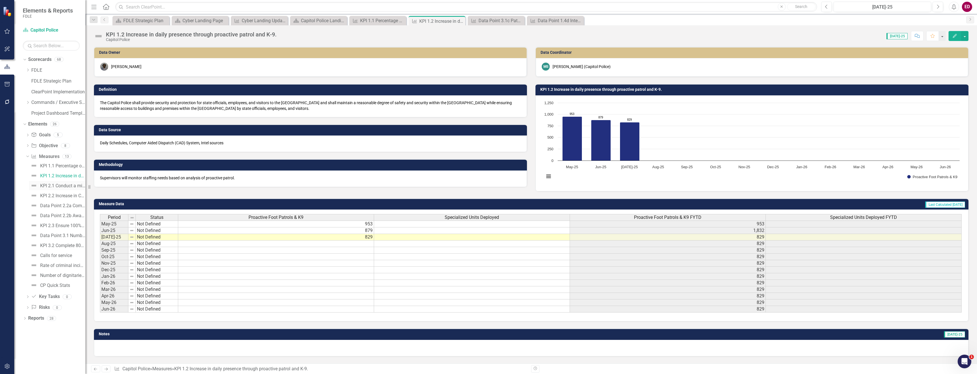
click at [68, 187] on div "KPI 2.1 Conduct a minimum of 5 patrols/screenings a month using Personal RAD De…" at bounding box center [62, 185] width 45 height 5
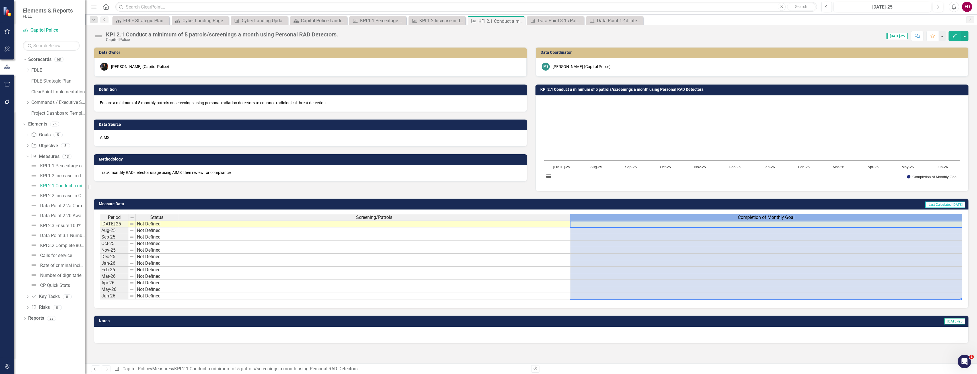
click at [724, 215] on div "Completion of Monthly Goal" at bounding box center [766, 217] width 392 height 6
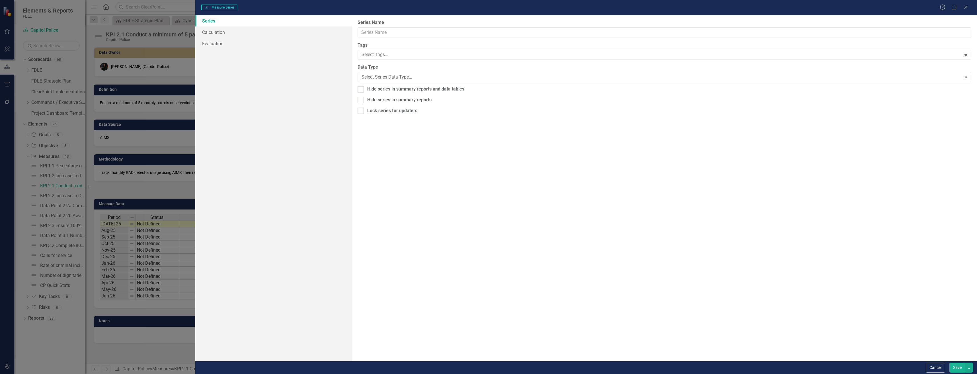
type input "Completion of Monthly Goal"
click at [295, 26] on link "Calculation" at bounding box center [273, 31] width 156 height 11
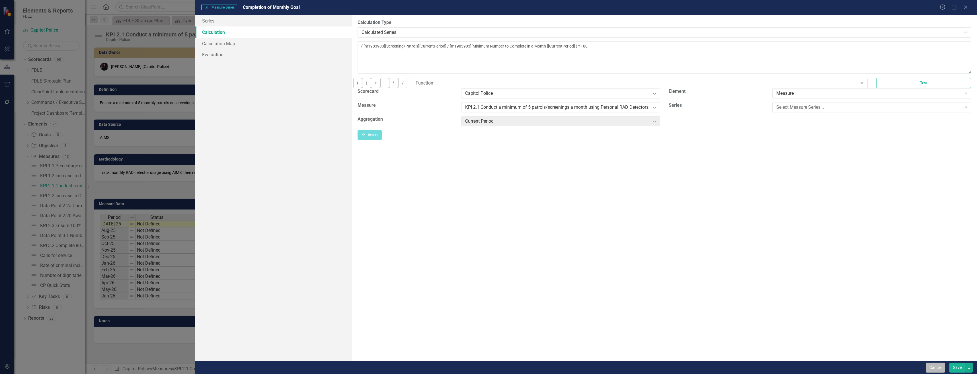
click at [936, 367] on button "Cancel" at bounding box center [935, 368] width 19 height 10
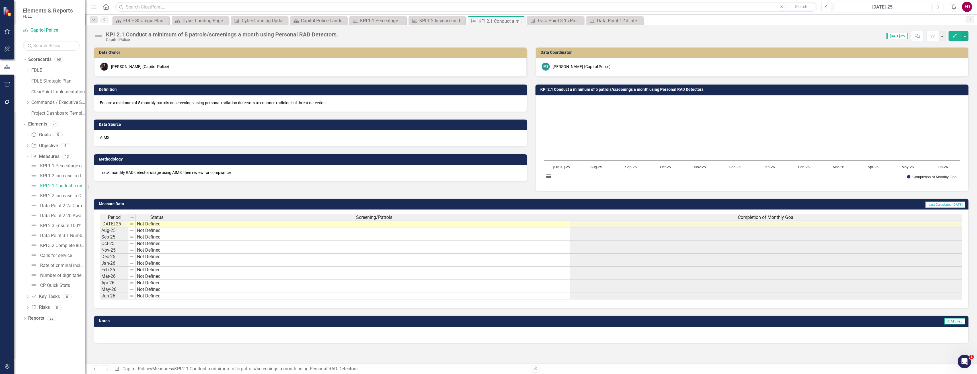
click at [729, 216] on div "Completion of Monthly Goal" at bounding box center [766, 217] width 392 height 6
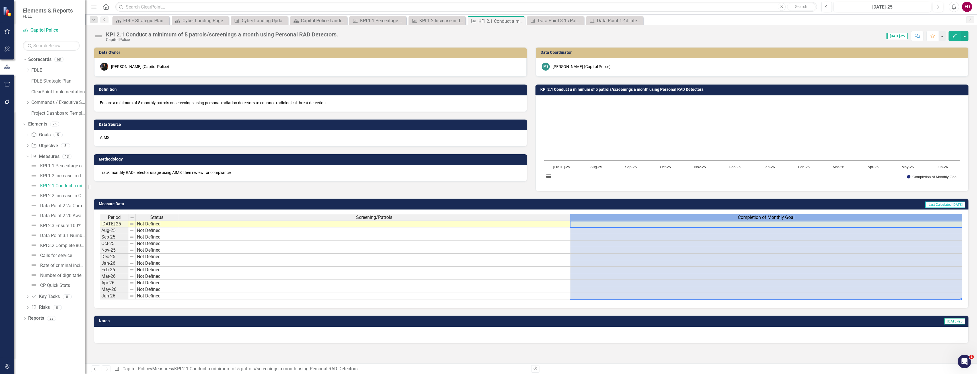
click at [729, 216] on div "Completion of Monthly Goal" at bounding box center [766, 217] width 392 height 6
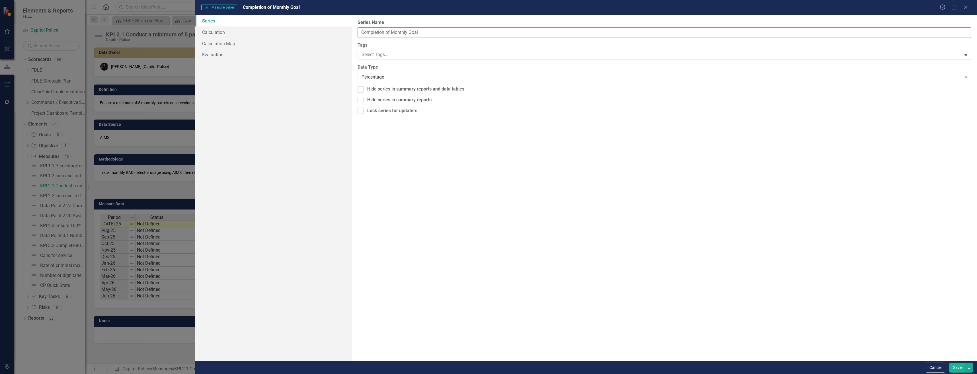
click at [362, 32] on input "Completion of Monthly Goal" at bounding box center [665, 32] width 614 height 11
type input "% Completion of Monthly Goal"
click at [950, 363] on button "Save" at bounding box center [958, 368] width 16 height 10
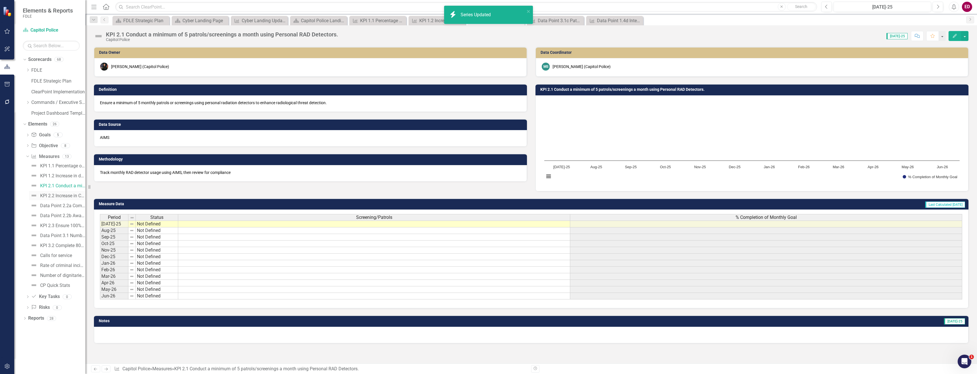
click at [77, 197] on div "KPI 2.2 Increase in CP community activities" at bounding box center [62, 195] width 45 height 5
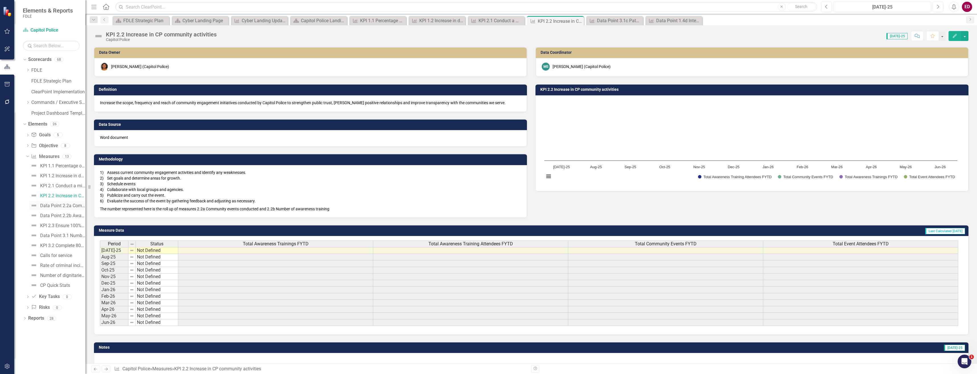
click at [80, 208] on link "Data Point 2.2a Community events held (Increase in CP community activities seri…" at bounding box center [57, 205] width 56 height 9
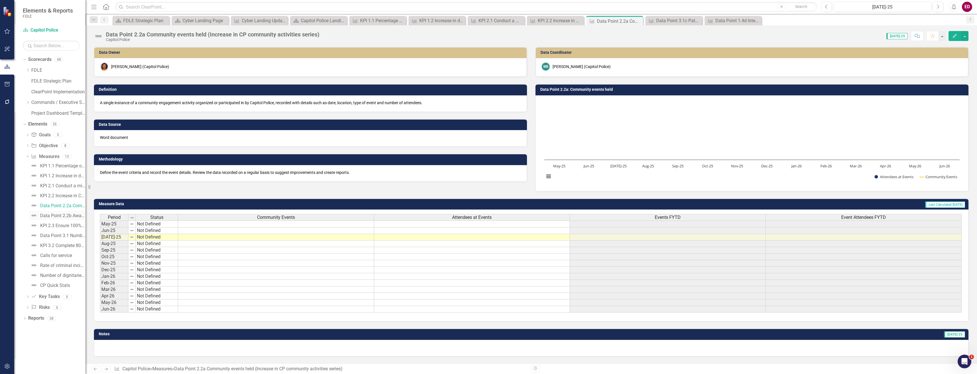
click at [59, 219] on link "Data Point 2.2b Awareness trainings (Increase in CP community activities series)" at bounding box center [57, 215] width 56 height 9
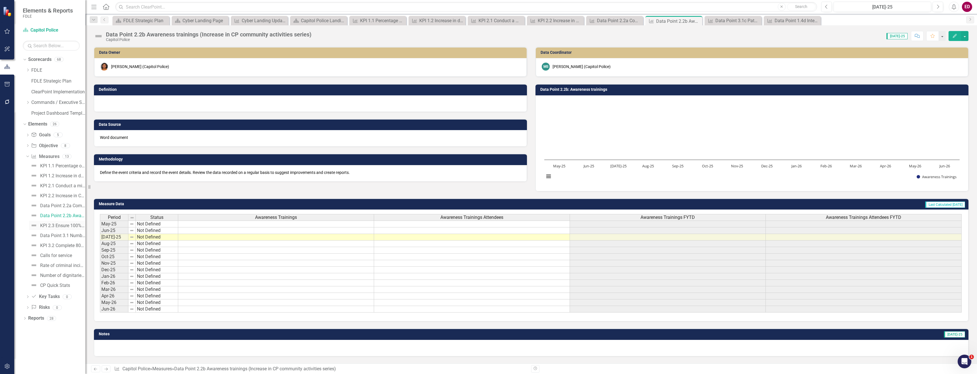
click at [61, 226] on div "KPI 2.3 Ensure 100% of packages and parcels that are delivered to the mail scre…" at bounding box center [62, 225] width 45 height 5
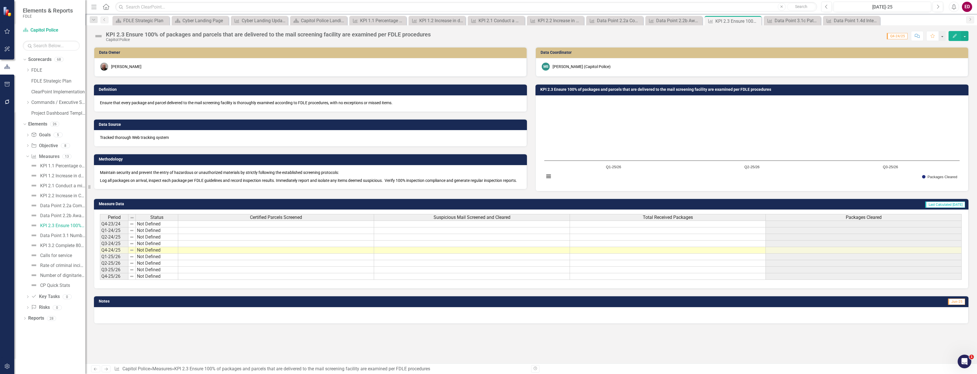
click at [951, 41] on button "Edit" at bounding box center [955, 36] width 13 height 10
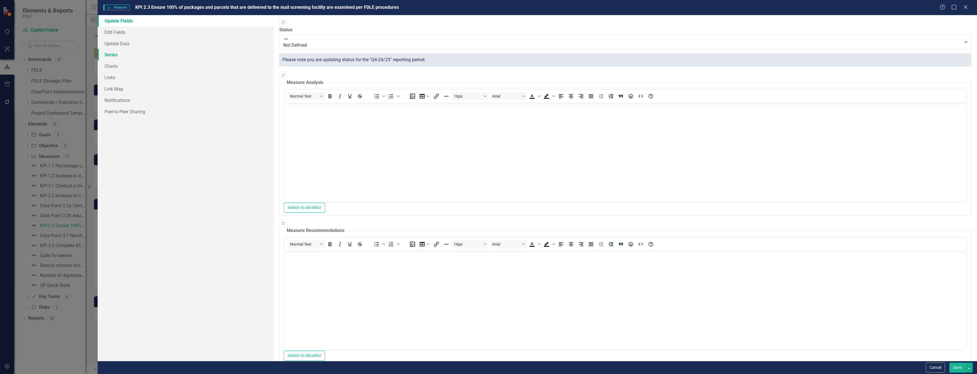
click at [225, 51] on link "Series" at bounding box center [186, 54] width 176 height 11
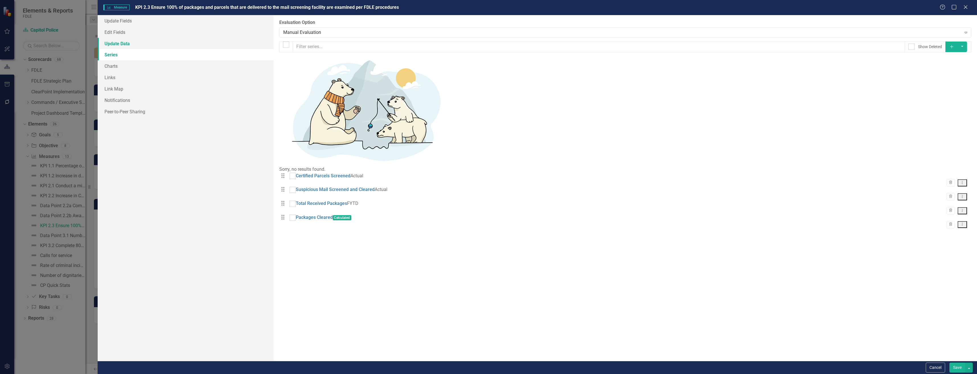
click at [230, 44] on link "Update Data" at bounding box center [186, 43] width 176 height 11
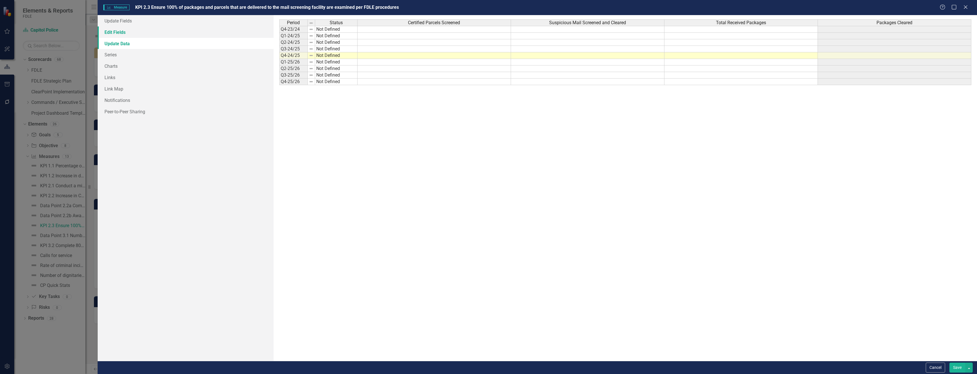
click at [232, 34] on link "Edit Fields" at bounding box center [186, 31] width 176 height 11
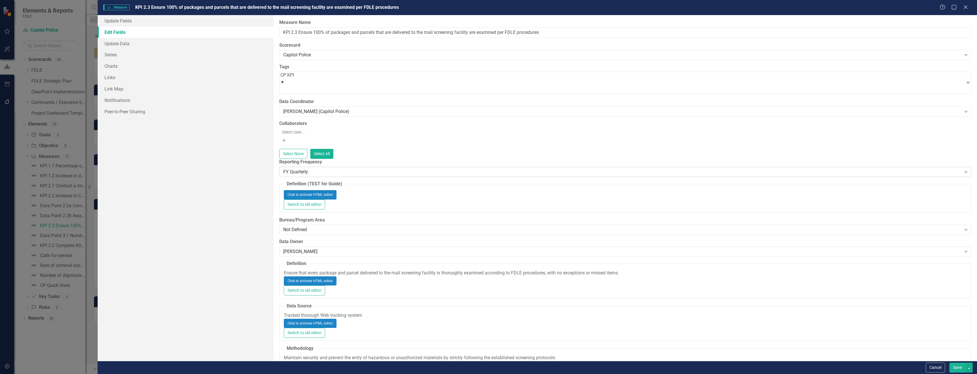
click at [376, 169] on div "FY Quarterly" at bounding box center [622, 172] width 678 height 7
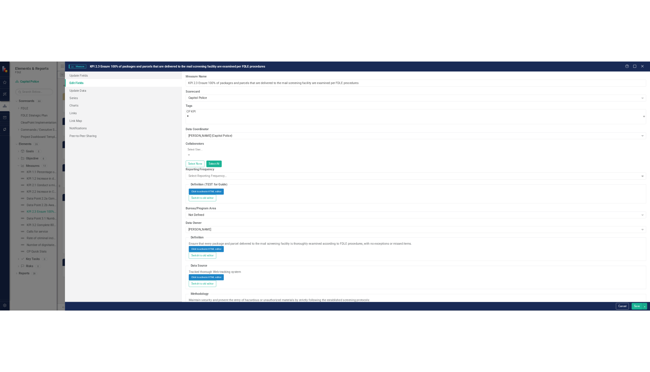
scroll to position [158, 0]
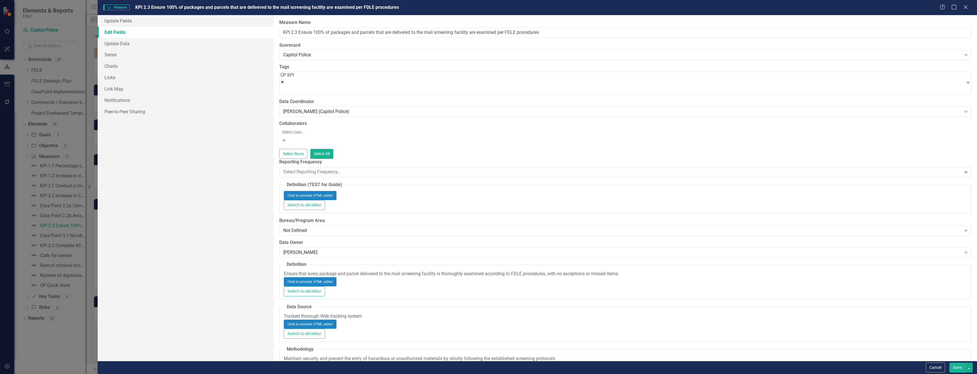
click at [952, 366] on button "Save" at bounding box center [958, 368] width 16 height 10
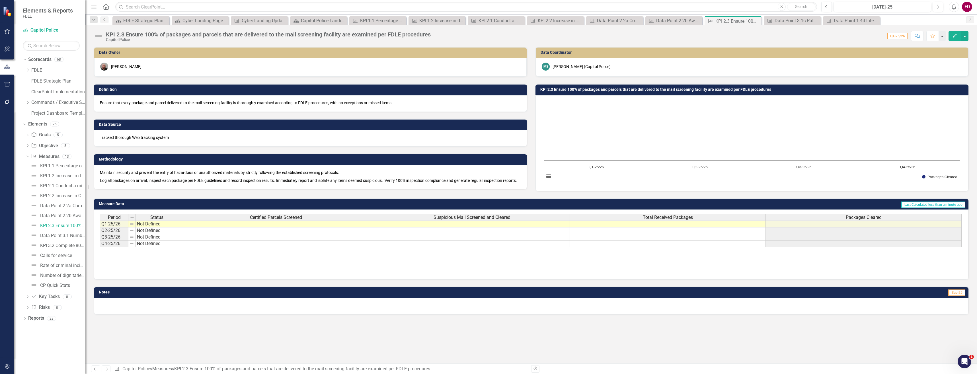
click at [825, 221] on div "Packages Cleared" at bounding box center [864, 217] width 196 height 6
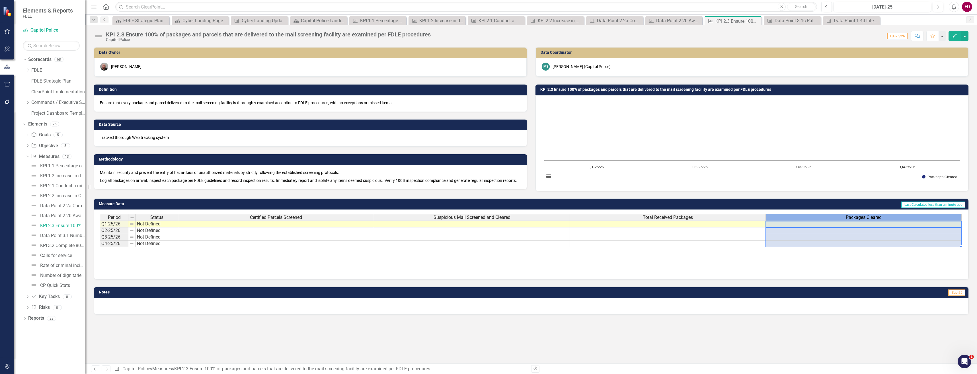
click at [825, 221] on div "Packages Cleared" at bounding box center [864, 217] width 196 height 6
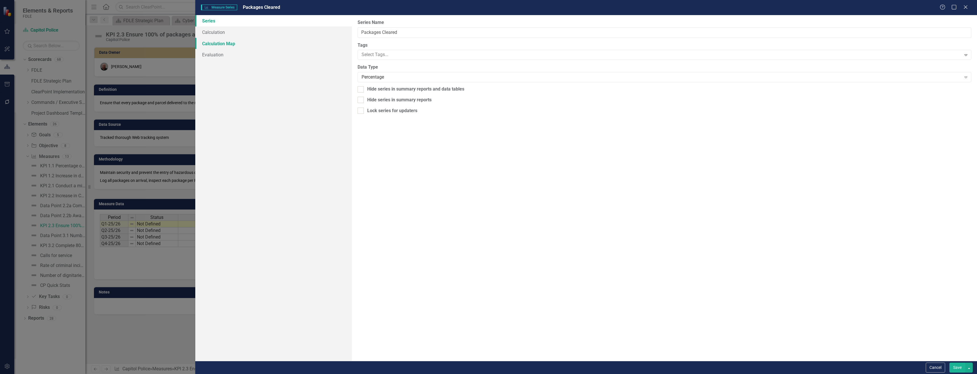
click at [316, 38] on link "Calculation Map" at bounding box center [273, 43] width 156 height 11
click at [321, 28] on link "Calculation" at bounding box center [273, 31] width 156 height 11
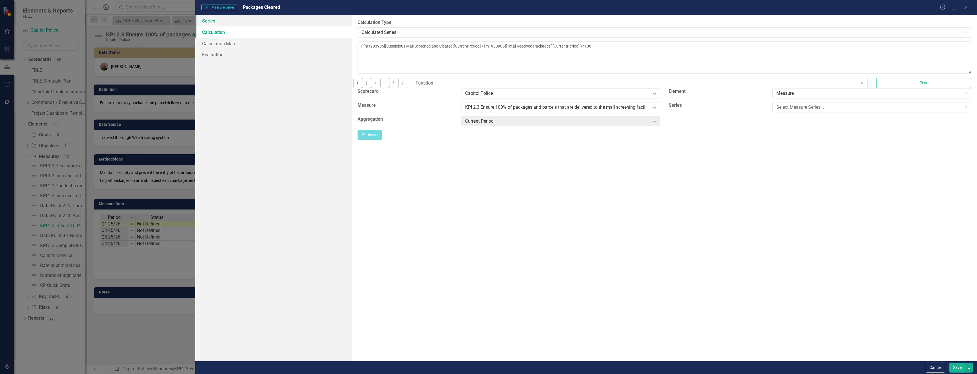
click at [323, 24] on link "Series" at bounding box center [273, 20] width 156 height 11
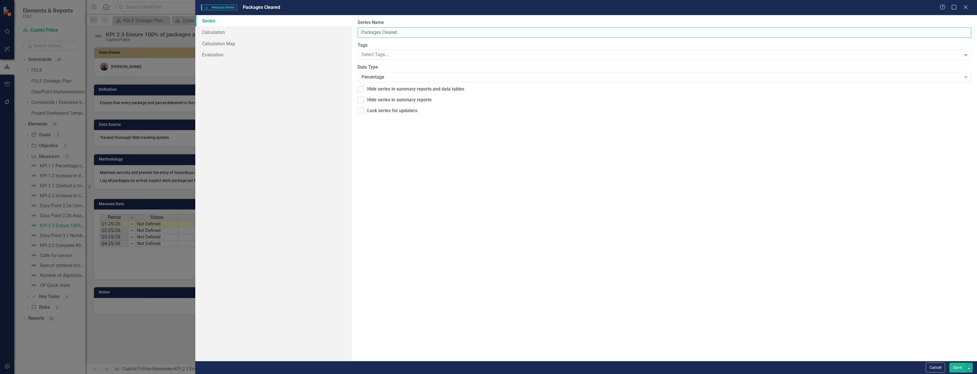
click at [361, 34] on input "Packages Cleared" at bounding box center [665, 32] width 614 height 11
type input "% Packages Cleared"
click at [950, 363] on button "Save" at bounding box center [958, 368] width 16 height 10
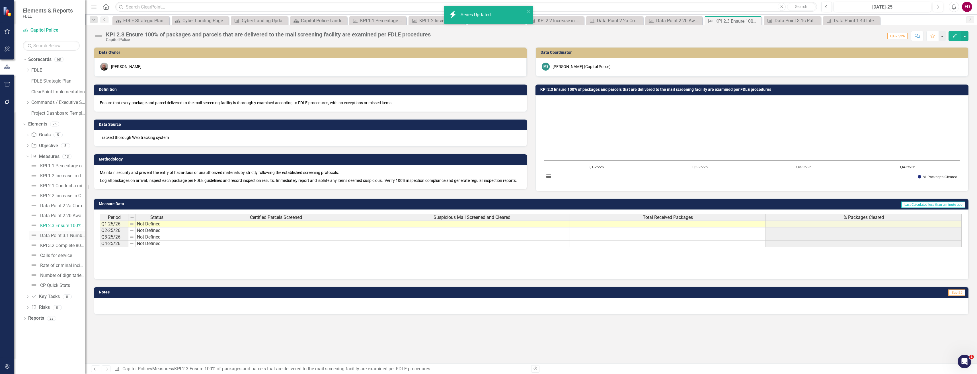
click at [70, 238] on link "Data Point 3.1 Number of mail cases open and closed" at bounding box center [57, 235] width 56 height 9
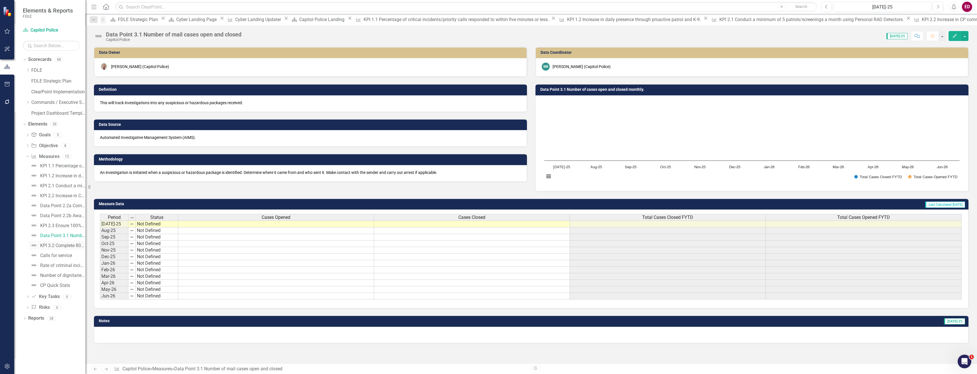
click at [69, 242] on link "KPI 3.2 Complete 80% of vendor background checks within 4 days." at bounding box center [57, 245] width 56 height 9
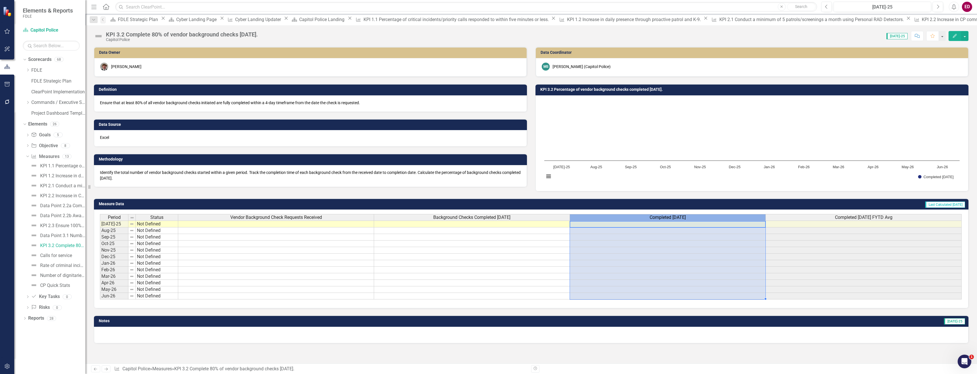
click at [686, 217] on span "Completed in 4 Days" at bounding box center [668, 217] width 36 height 5
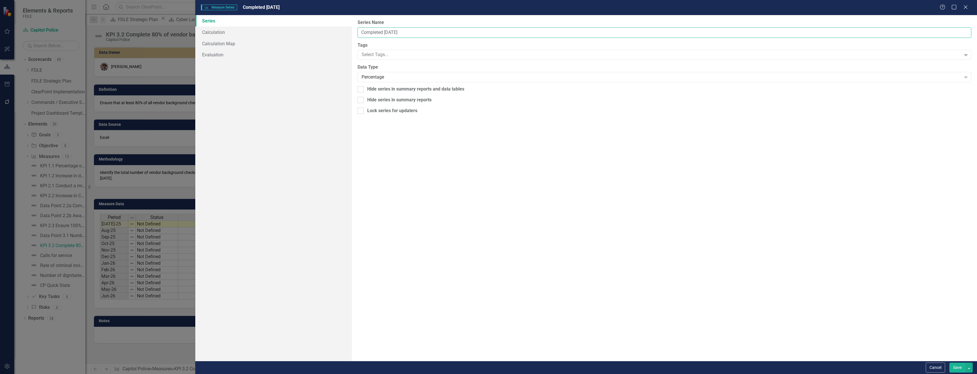
click at [361, 30] on input "Completed in 4 Days" at bounding box center [665, 32] width 614 height 11
type input "% Completed in 4 Days"
click at [950, 363] on button "Save" at bounding box center [958, 368] width 16 height 10
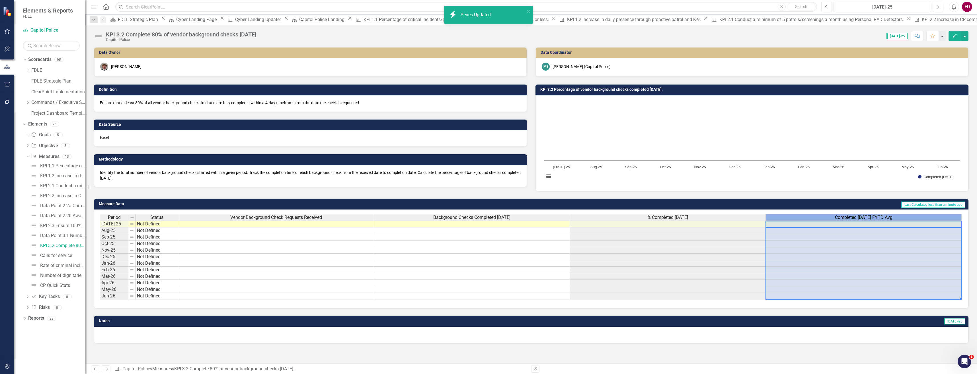
click at [823, 218] on div "Completed in 4 Days FYTD Avg" at bounding box center [864, 217] width 196 height 6
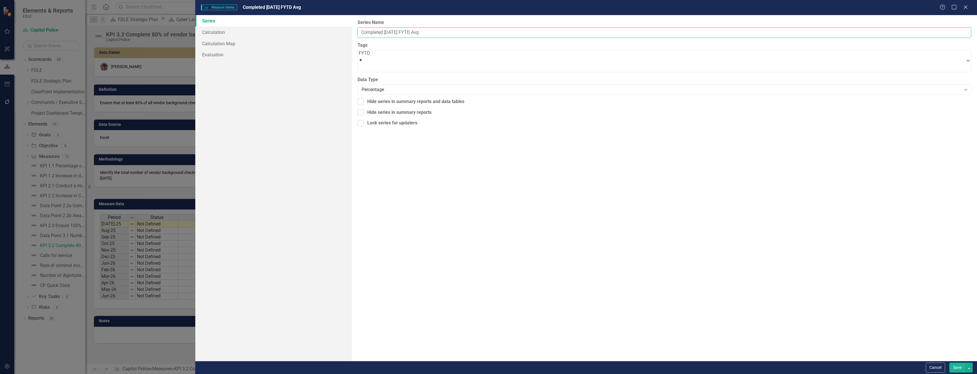
click at [360, 32] on input "Completed in 4 Days FYTD Avg" at bounding box center [665, 32] width 614 height 11
type input "% Completed in 4 Days FYTD Avg"
click at [950, 363] on button "Save" at bounding box center [958, 368] width 16 height 10
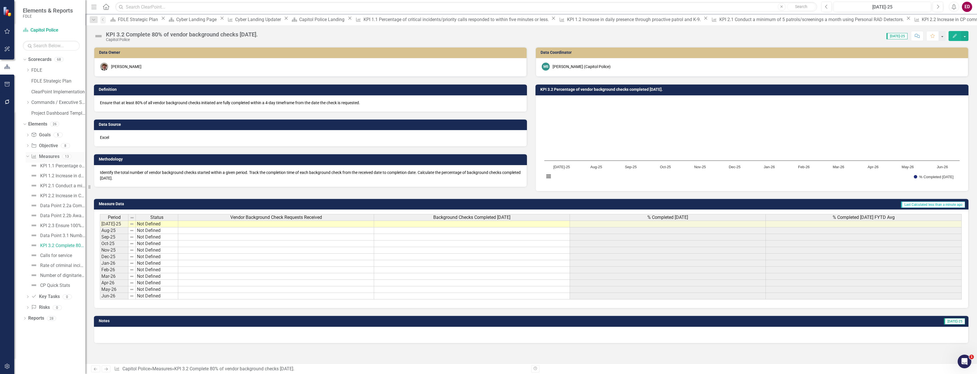
click at [29, 156] on div "Dropdown" at bounding box center [26, 156] width 5 height 4
click at [26, 150] on div "Dropdown Objective Objective 8" at bounding box center [56, 146] width 60 height 11
click at [28, 146] on icon at bounding box center [27, 145] width 1 height 3
click at [57, 158] on link "Objective 1.1 Adequately respond to critical incidents at the Capitol Complex a…" at bounding box center [60, 155] width 50 height 9
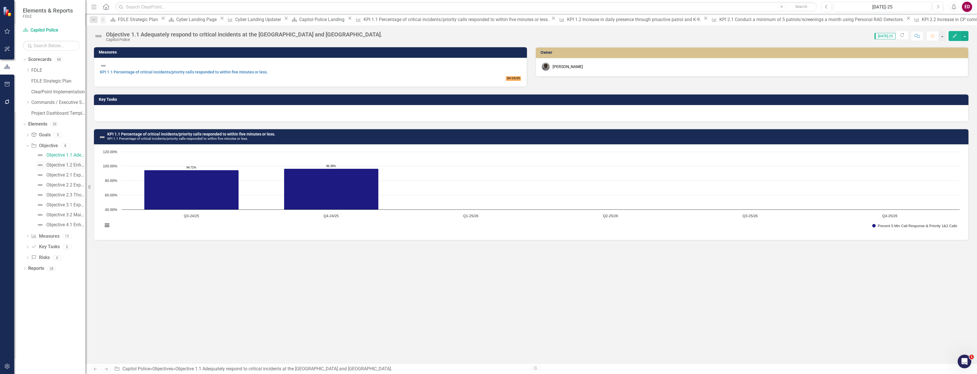
click at [64, 162] on link "Objective 1.2 Enhance Capitol Police presence at the Governor’s Mansion." at bounding box center [60, 165] width 50 height 9
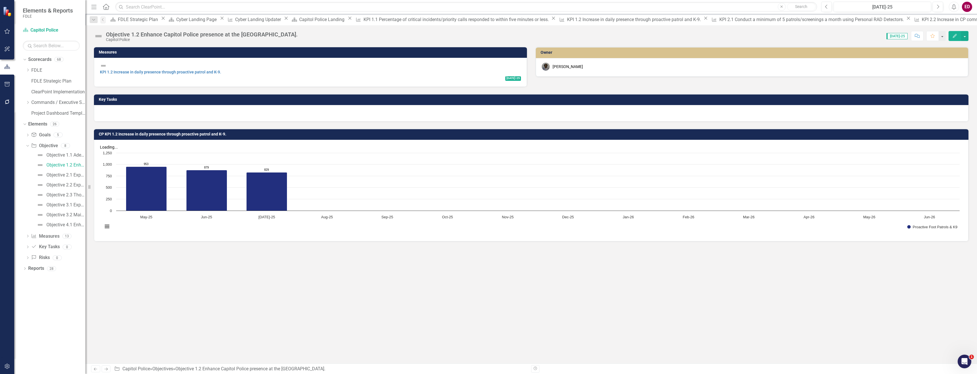
click at [28, 97] on div "Dropdown FDLE Commissioner's Initiative Team Project Dashboard Dropdown Impleme…" at bounding box center [56, 93] width 60 height 54
click at [28, 102] on icon "Dropdown" at bounding box center [28, 102] width 4 height 3
click at [36, 134] on icon "Dropdown" at bounding box center [33, 134] width 4 height 3
click at [35, 121] on div "Dropdown Investigative & Forensic Services Command" at bounding box center [58, 124] width 54 height 9
click at [32, 124] on icon "Dropdown" at bounding box center [33, 123] width 4 height 3
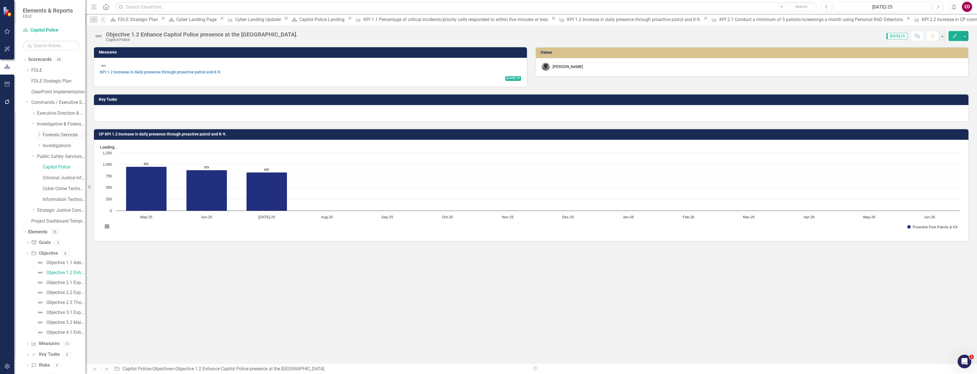
click at [49, 134] on link "Forensic Services" at bounding box center [64, 135] width 43 height 7
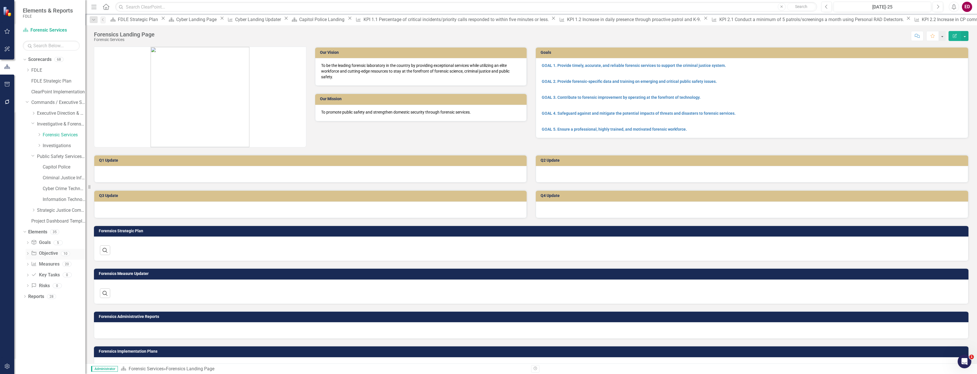
click at [26, 253] on icon "Dropdown" at bounding box center [28, 254] width 4 height 3
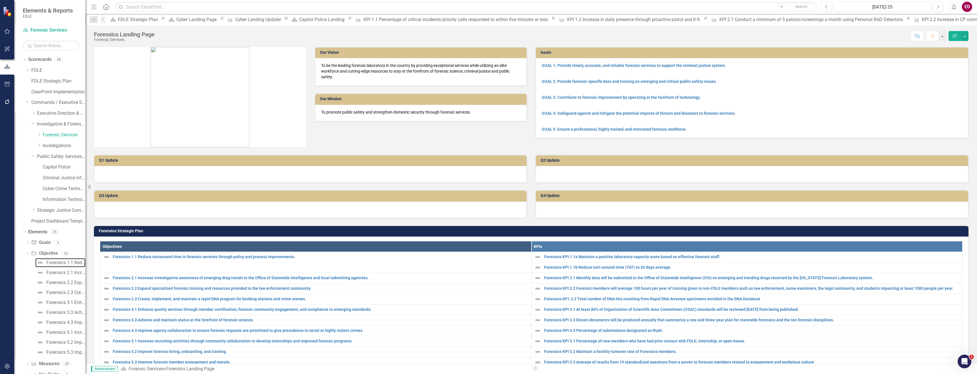
click at [67, 262] on div "Forensics 1.1 Reduce turnaround time in forensic services through policy and pr…" at bounding box center [65, 262] width 39 height 5
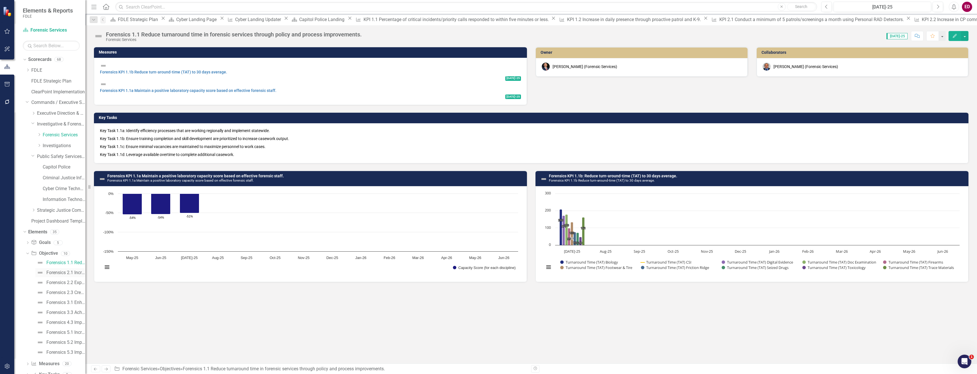
click at [63, 271] on div "Forensics 2.1 Increase investigative awareness of emerging drug trends to the O…" at bounding box center [65, 272] width 39 height 5
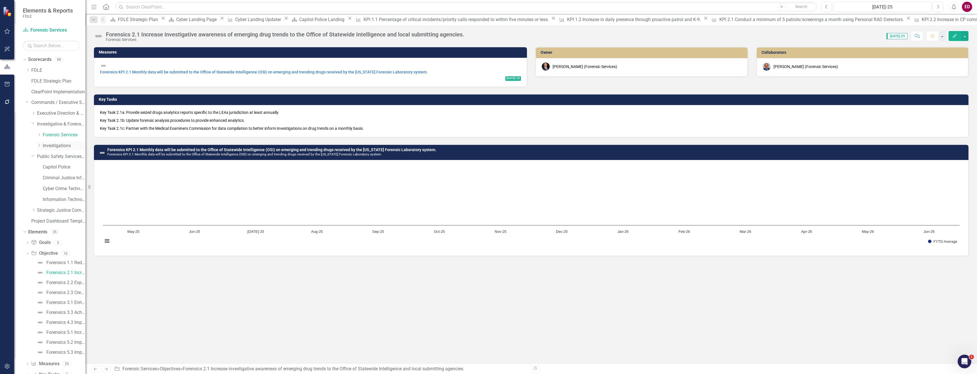
click at [69, 145] on link "Investigations" at bounding box center [64, 146] width 43 height 7
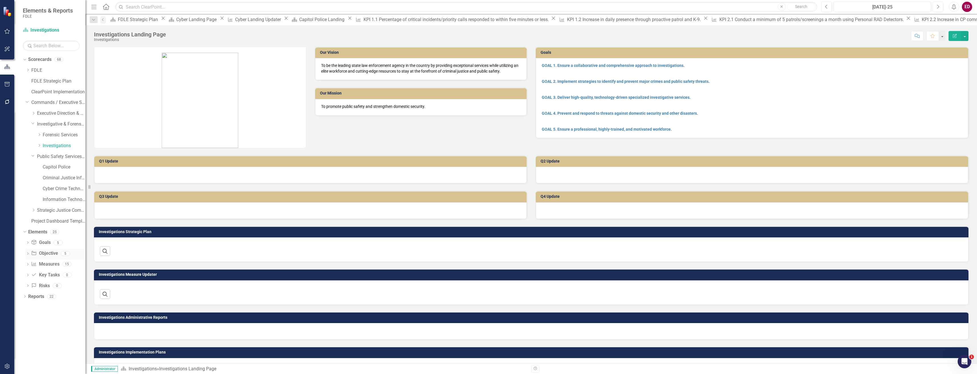
click at [29, 253] on icon "Dropdown" at bounding box center [28, 254] width 4 height 3
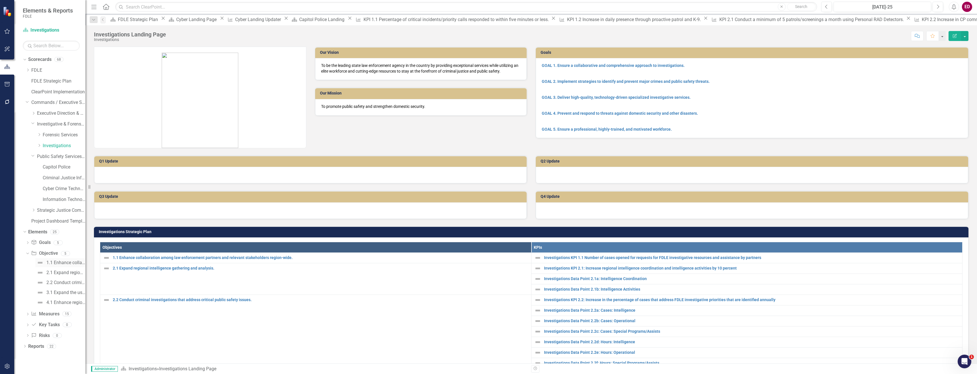
click at [70, 266] on link "1.1 Enhance collaboration among law enforcement partners and relevant stakehold…" at bounding box center [60, 262] width 50 height 9
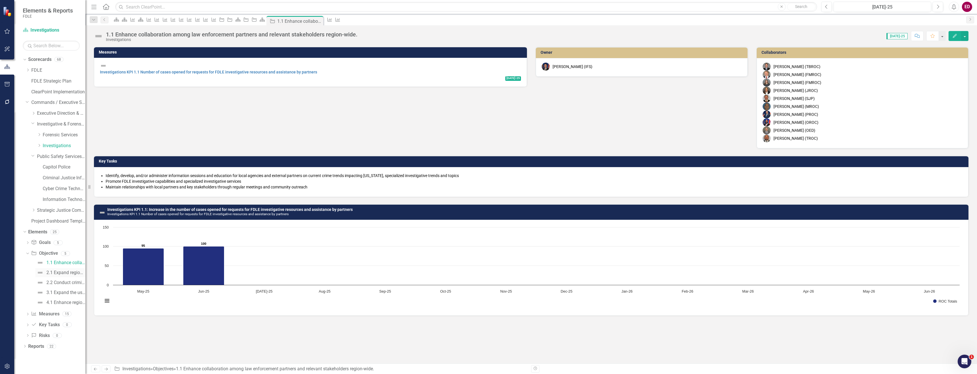
click at [73, 277] on link "2.1 Expand regional intelligence gathering and analysis." at bounding box center [60, 272] width 50 height 9
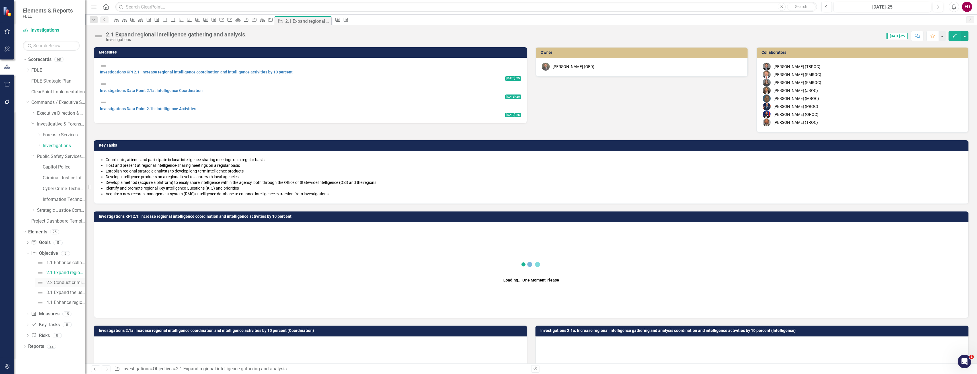
click at [71, 284] on div "2.2 Conduct criminal investigations that address critical public safety issues." at bounding box center [65, 282] width 39 height 5
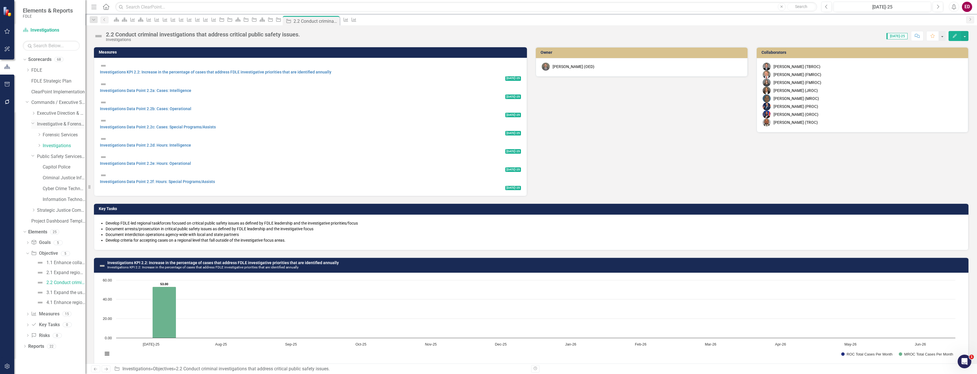
click at [32, 122] on icon "Dropdown" at bounding box center [32, 123] width 3 height 4
click at [33, 112] on icon "Dropdown" at bounding box center [33, 113] width 4 height 3
click at [68, 126] on link "Business Support Program" at bounding box center [64, 124] width 43 height 7
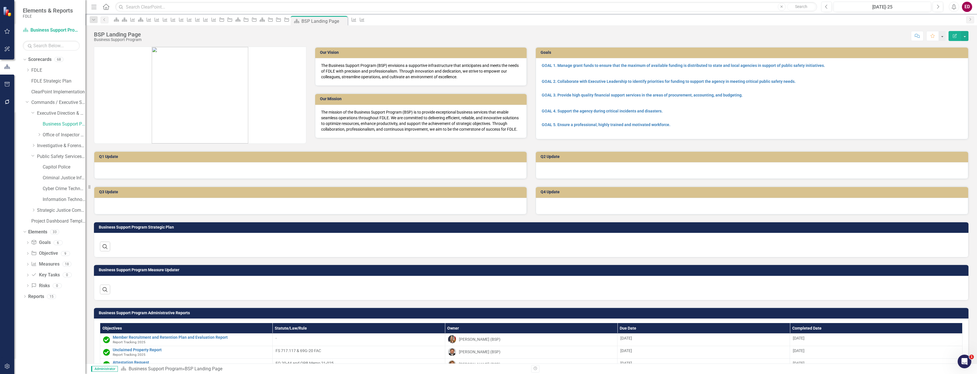
click at [24, 254] on div "Dropdown Goal Goals 6 Business Support Program GOAL 1. Manage grant funds to en…" at bounding box center [54, 265] width 63 height 54
click at [26, 254] on icon "Dropdown" at bounding box center [28, 254] width 4 height 3
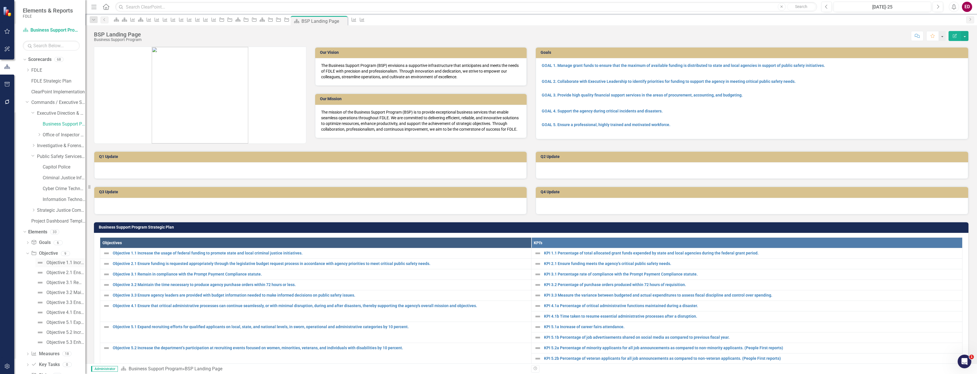
click at [64, 264] on div "Objective 1.1 Increase the usage of federal funding to promote state and local …" at bounding box center [65, 262] width 39 height 5
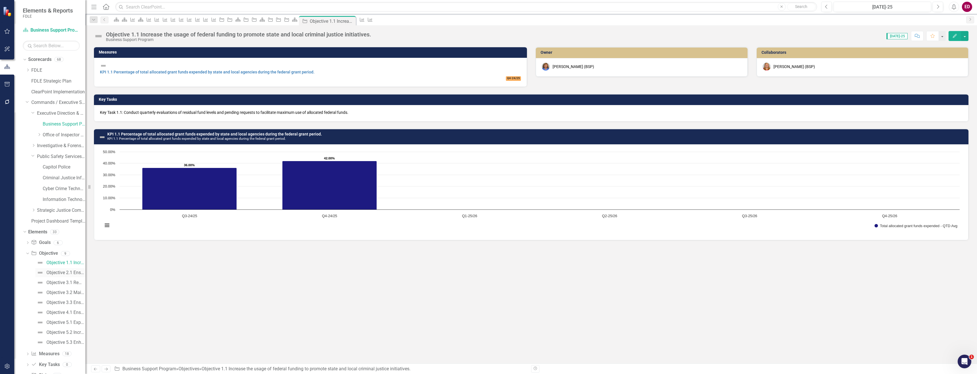
click at [64, 276] on link "Objective 2.1 Ensure funding is requested appropriately through the legislative…" at bounding box center [60, 272] width 50 height 9
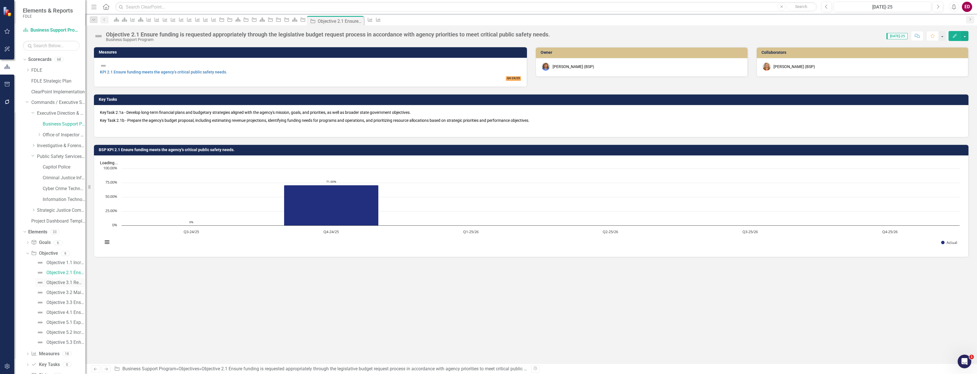
click at [66, 282] on div "Objective 3.1 Remain in compliance with the Prompt Payment Compliance statute." at bounding box center [65, 282] width 39 height 5
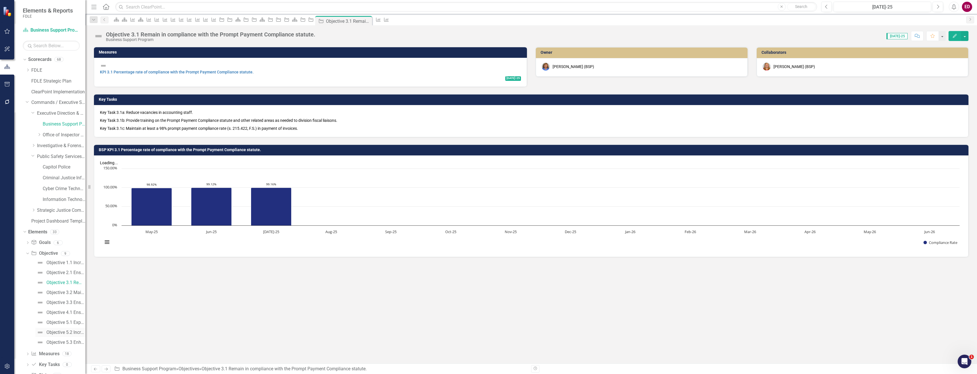
click at [71, 336] on link "Objective 5.2 Increase the department’s participation at recruiting events focu…" at bounding box center [60, 332] width 50 height 9
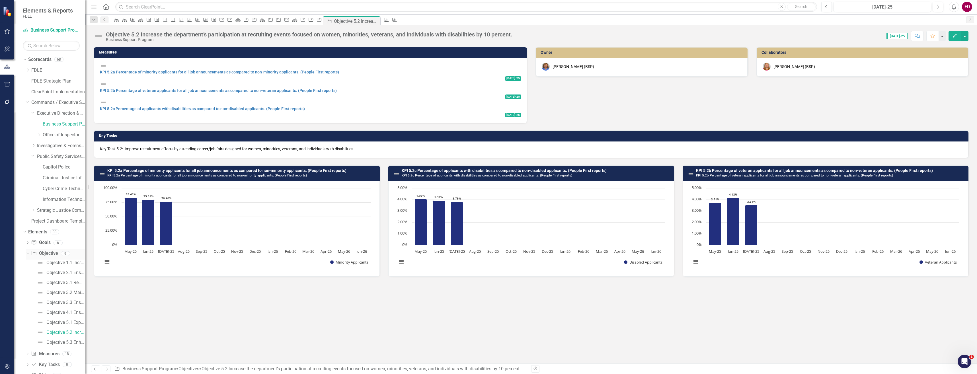
click at [29, 253] on div "Dropdown" at bounding box center [26, 253] width 5 height 4
click at [34, 144] on icon "Dropdown" at bounding box center [33, 145] width 4 height 3
click at [33, 231] on icon at bounding box center [33, 231] width 1 height 3
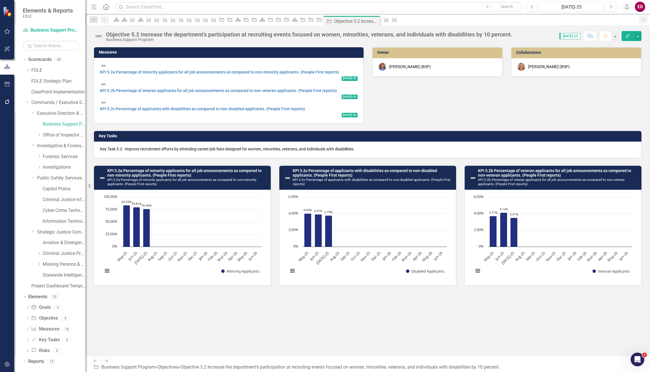
click at [7, 366] on icon "button" at bounding box center [7, 364] width 6 height 5
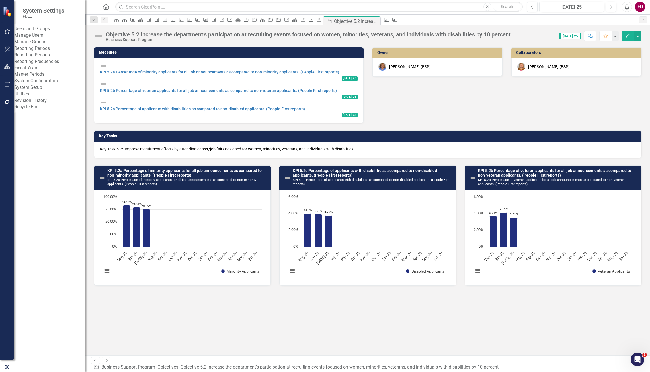
click at [48, 38] on link "Manage Users" at bounding box center [49, 35] width 71 height 7
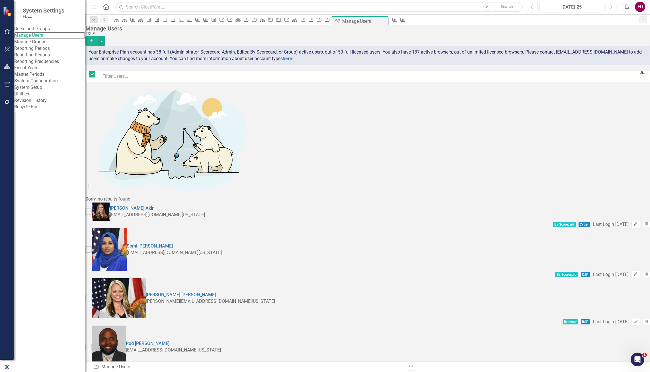
checkbox input "false"
click at [191, 65] on div "Your Enterprise Plan account has 38 full (Administrator, Scorecard Admin, Edito…" at bounding box center [367, 55] width 565 height 19
click at [191, 73] on input "text" at bounding box center [366, 76] width 535 height 11
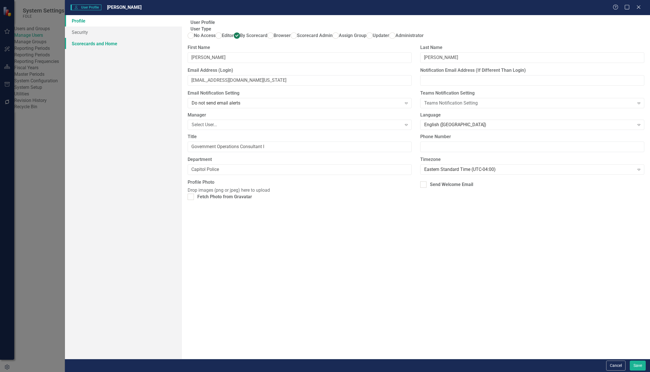
click at [102, 42] on link "Scorecards and Home" at bounding box center [123, 43] width 117 height 11
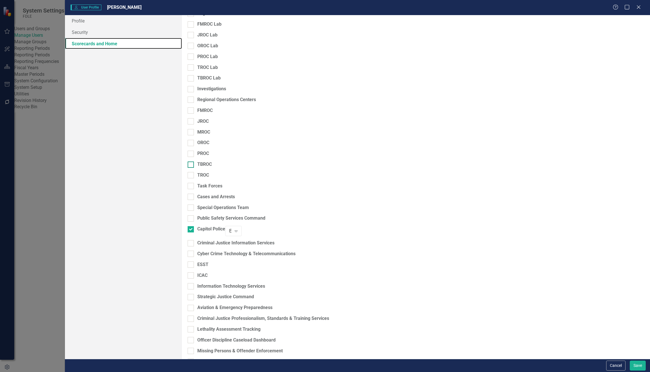
scroll to position [455, 0]
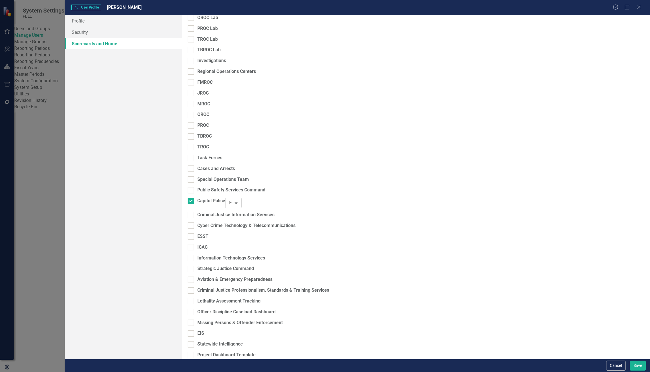
click at [232, 200] on div "Editor" at bounding box center [230, 203] width 2 height 7
click at [640, 372] on div "Cancel Save" at bounding box center [357, 365] width 585 height 13
click at [639, 368] on button "Save" at bounding box center [638, 366] width 16 height 10
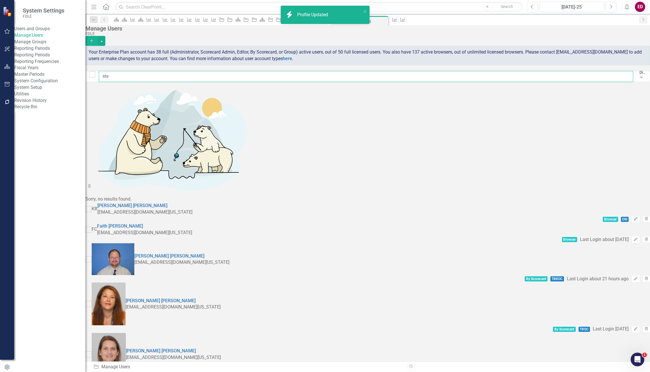
click at [157, 78] on input "ste" at bounding box center [366, 76] width 535 height 11
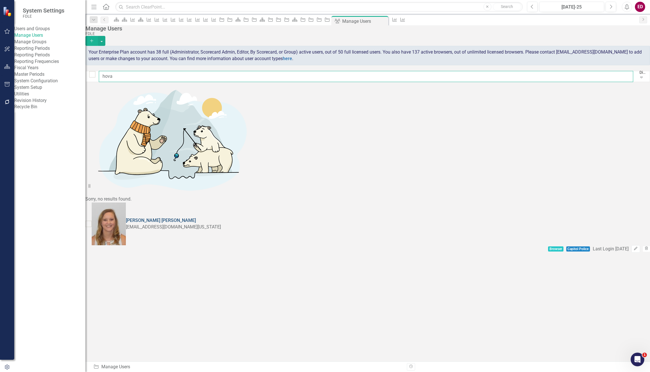
type input "hova"
click at [151, 218] on link "Adrianne Hovan" at bounding box center [161, 220] width 70 height 5
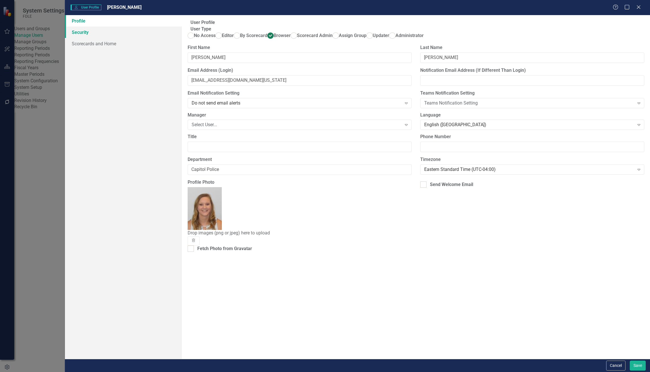
click at [122, 32] on link "Security" at bounding box center [123, 31] width 117 height 11
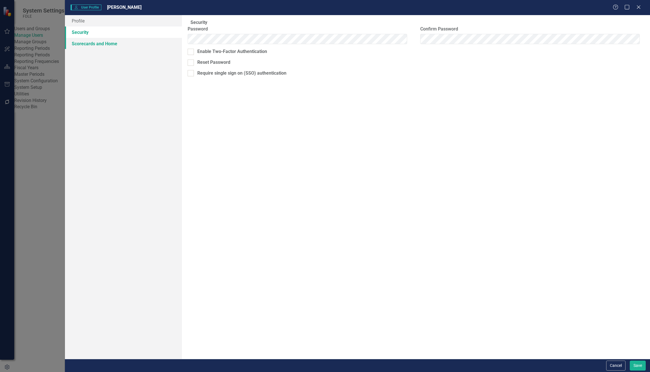
click at [126, 40] on link "Scorecards and Home" at bounding box center [123, 43] width 117 height 11
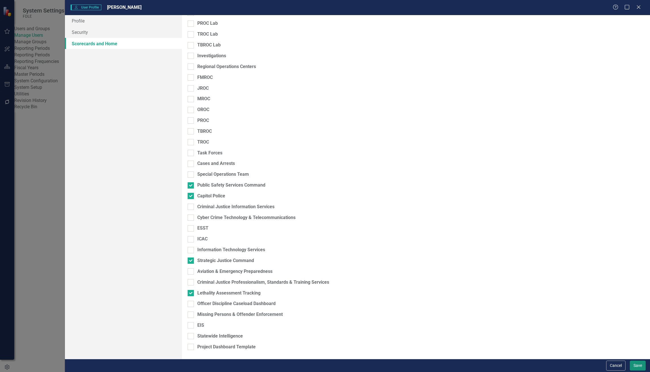
click at [638, 367] on button "Save" at bounding box center [638, 366] width 16 height 10
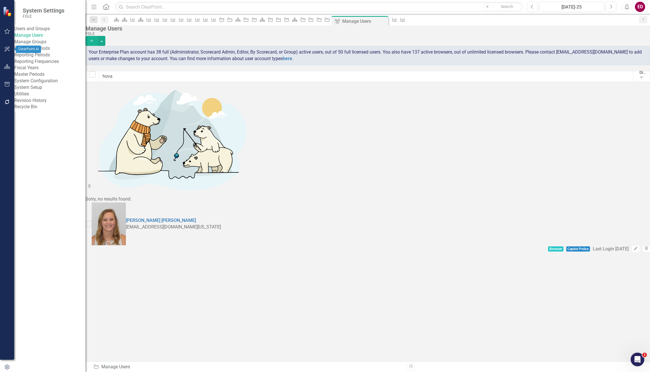
click at [9, 68] on icon "button" at bounding box center [7, 66] width 6 height 5
click at [26, 68] on div "Dropdown Elements 33" at bounding box center [54, 71] width 63 height 11
click at [26, 60] on icon "Dropdown" at bounding box center [25, 60] width 4 height 3
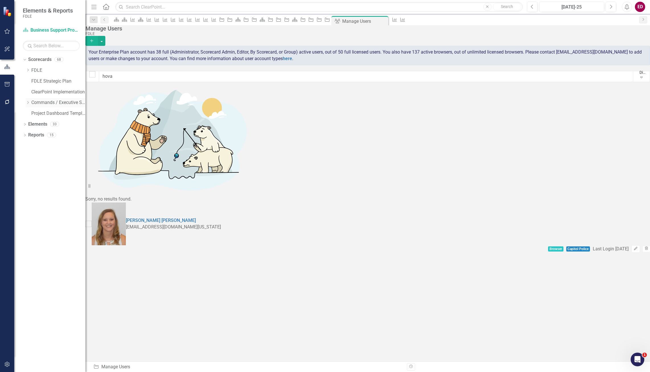
click at [26, 101] on icon "Dropdown" at bounding box center [28, 102] width 4 height 3
click at [32, 134] on icon "Dropdown" at bounding box center [33, 134] width 4 height 3
click at [54, 145] on link "Capitol Police" at bounding box center [64, 146] width 43 height 7
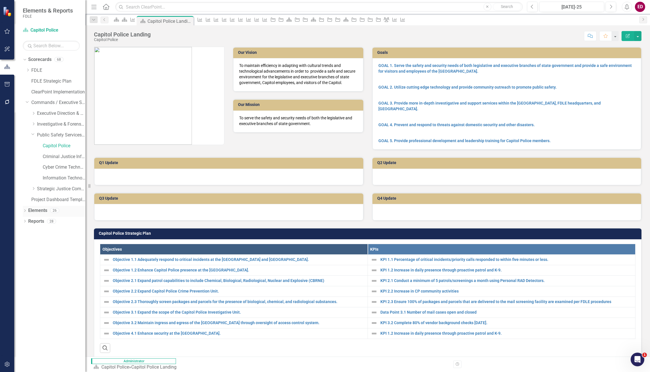
click at [23, 209] on div "Dropdown" at bounding box center [25, 211] width 4 height 5
click at [24, 233] on div "Dropdown Goal Goals 5 GOAL 1. Serve the safety and security needs of both legis…" at bounding box center [54, 244] width 63 height 54
click at [28, 231] on icon "Dropdown" at bounding box center [28, 232] width 4 height 3
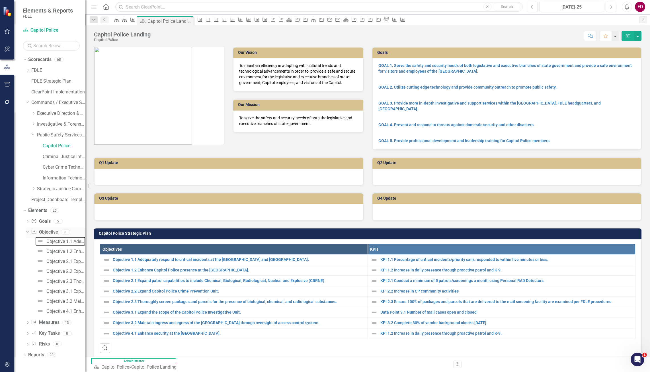
click at [60, 237] on link "Objective 1.1 Adequately respond to critical incidents at the [GEOGRAPHIC_DATA]…" at bounding box center [60, 241] width 50 height 9
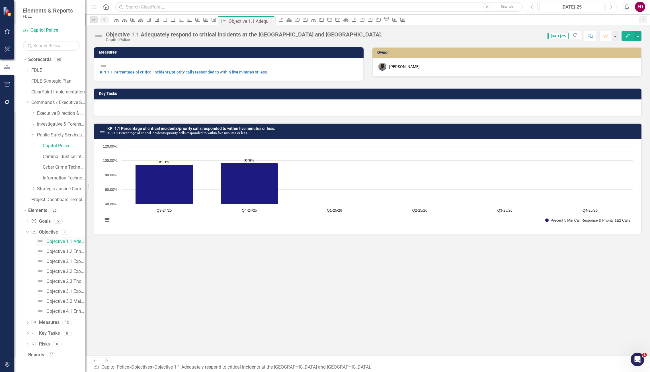
click at [56, 242] on div "Objective 1.1 Adequately respond to critical incidents at the [GEOGRAPHIC_DATA]…" at bounding box center [65, 241] width 39 height 5
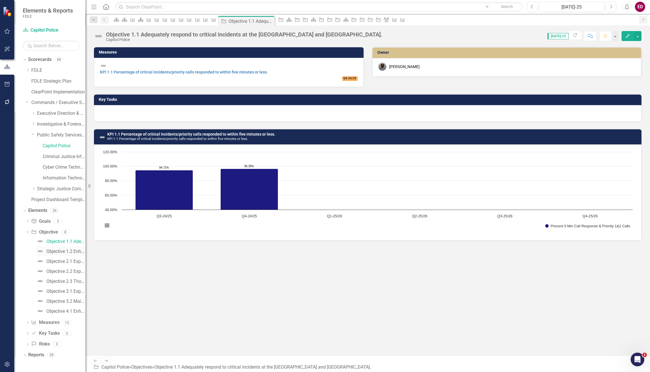
click at [59, 247] on link "Objective 1.2 Enhance Capitol Police presence at the [GEOGRAPHIC_DATA]." at bounding box center [60, 251] width 50 height 9
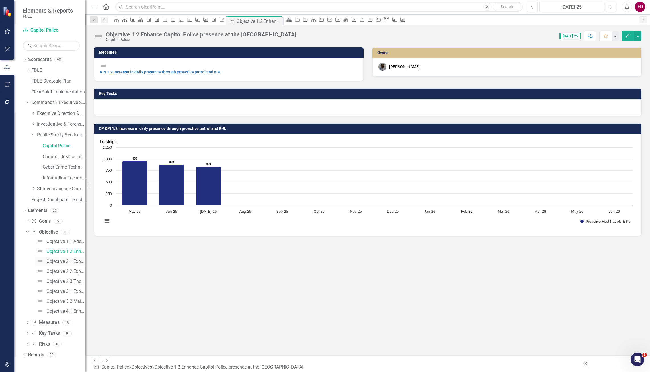
click at [66, 258] on link "Objective 2.1 Expand patrol capabilities to include Chemical, Biological, Radio…" at bounding box center [60, 261] width 50 height 9
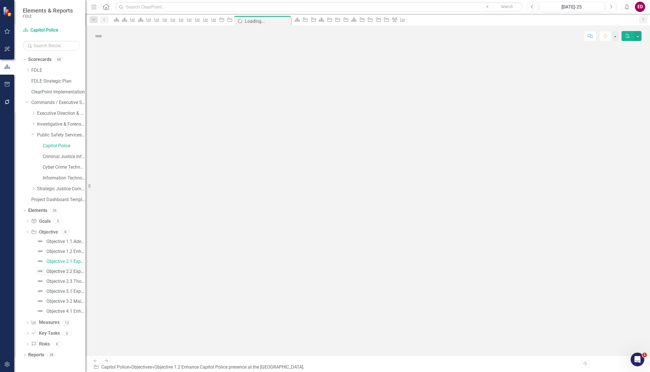
click at [68, 270] on div "Objective 2.2 Expand Capitol Police Crime Prevention Unit." at bounding box center [65, 271] width 39 height 5
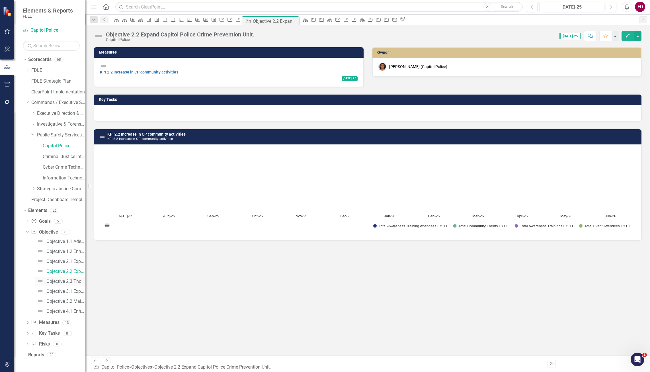
click at [72, 281] on div "Objective 2.3 Thoroughly screen packages and parcels for the presence of biolog…" at bounding box center [65, 281] width 39 height 5
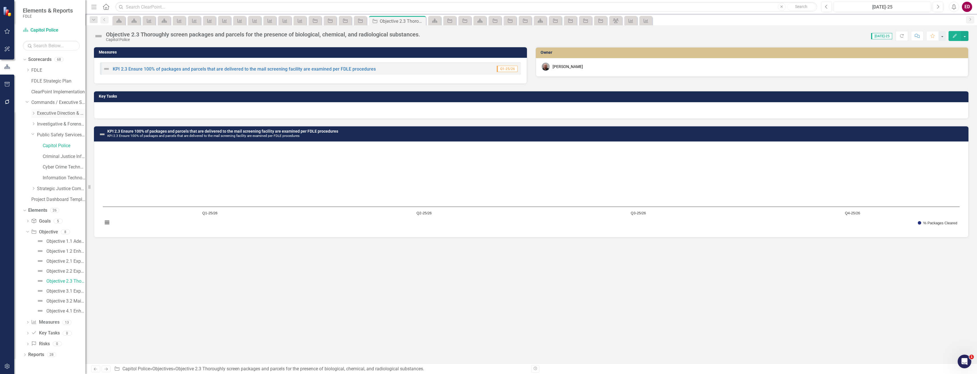
click at [35, 114] on icon "Dropdown" at bounding box center [33, 113] width 4 height 3
click at [58, 126] on link "Business Support Program" at bounding box center [64, 124] width 43 height 7
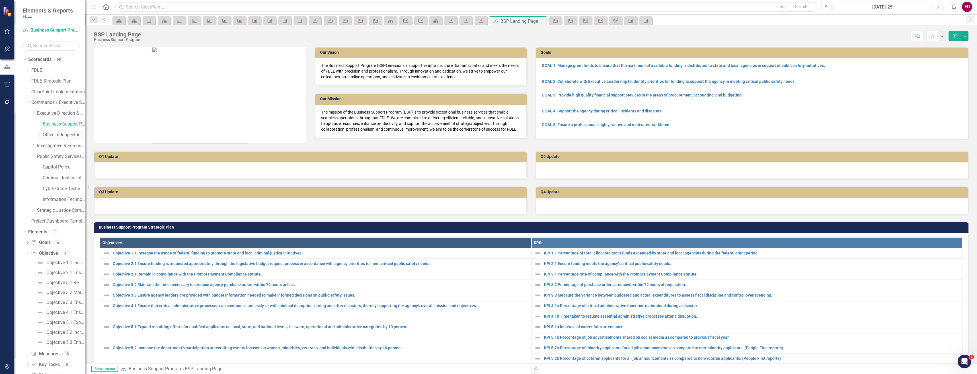
click at [38, 136] on icon "Dropdown" at bounding box center [39, 134] width 4 height 3
click at [38, 136] on icon "Dropdown" at bounding box center [38, 134] width 3 height 4
click at [27, 333] on div "Dropdown Measure Measures 18" at bounding box center [56, 336] width 60 height 11
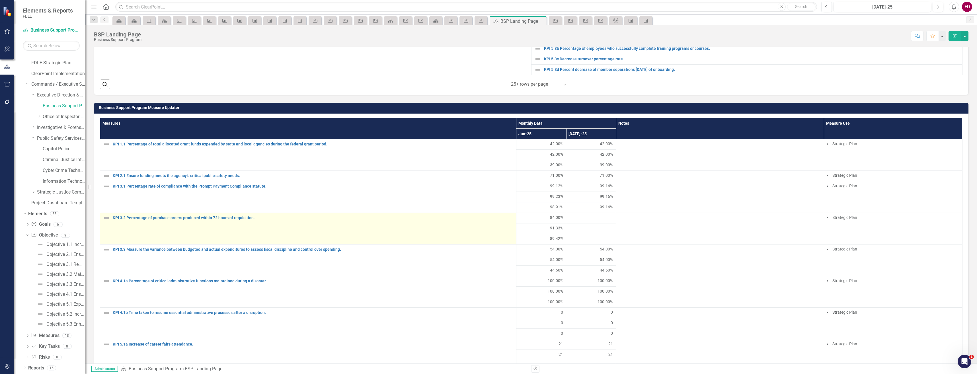
scroll to position [456, 0]
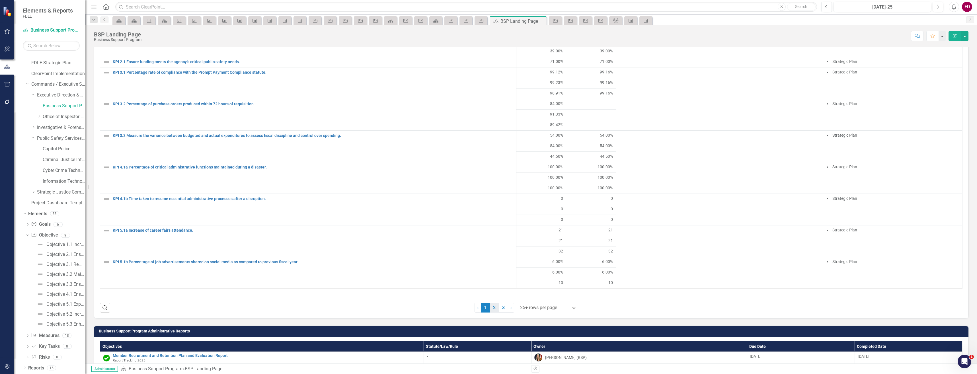
click at [496, 308] on link "2" at bounding box center [494, 308] width 9 height 10
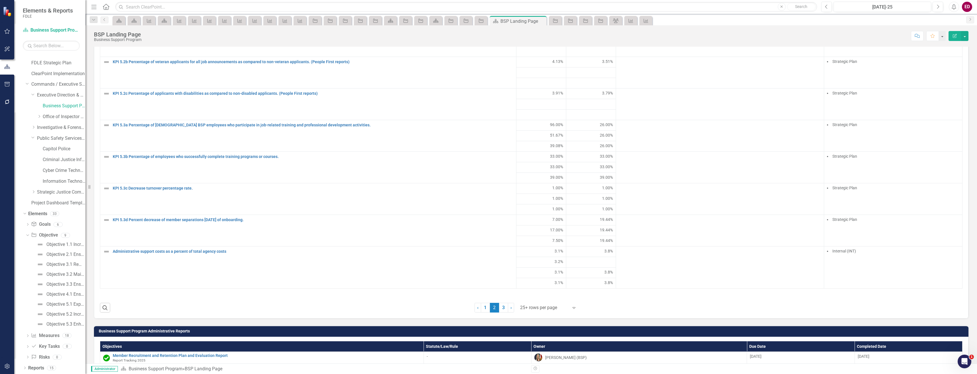
scroll to position [370, 0]
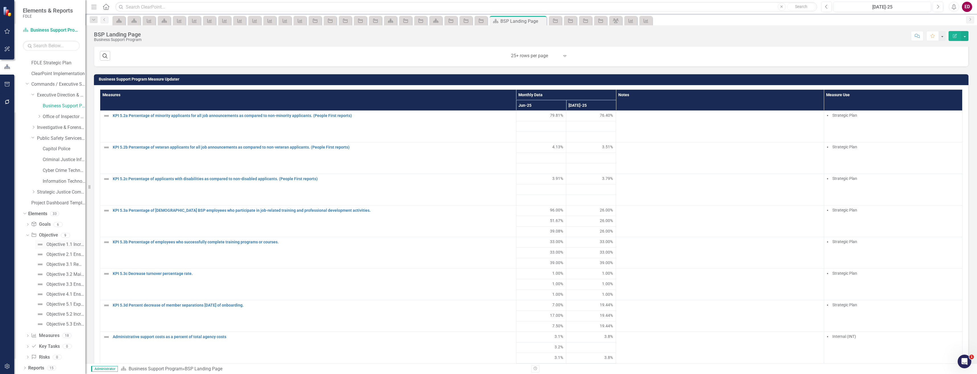
click at [71, 248] on link "Objective 1.1 Increase the usage of federal funding to promote state and local …" at bounding box center [60, 244] width 50 height 9
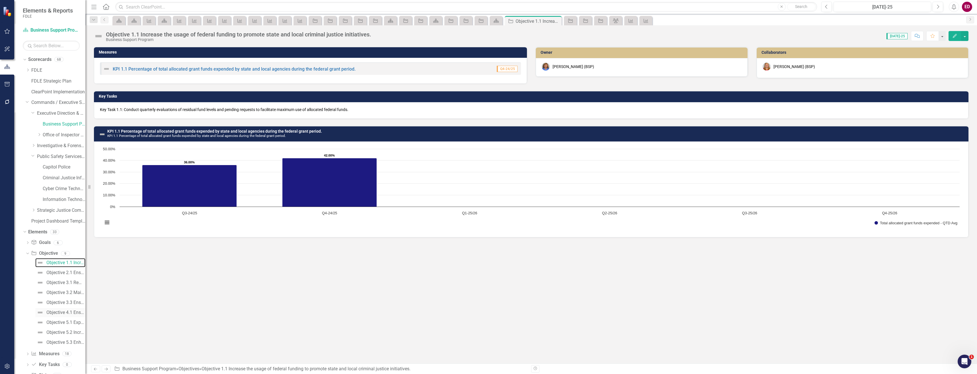
scroll to position [18, 0]
click at [32, 337] on icon at bounding box center [34, 336] width 5 height 4
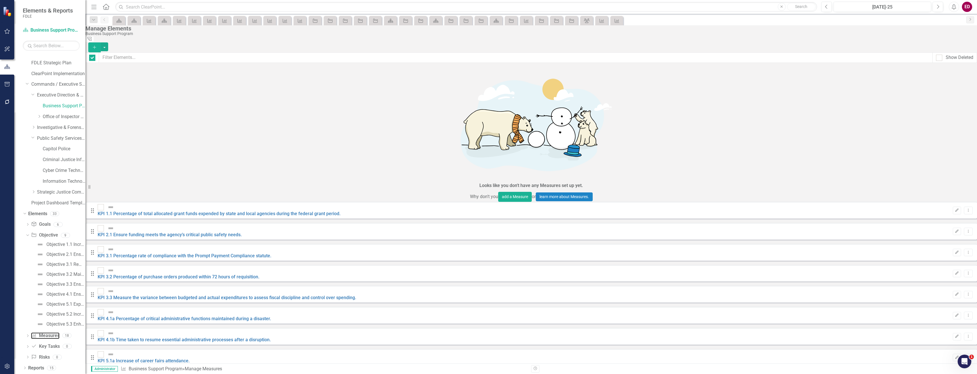
checkbox input "false"
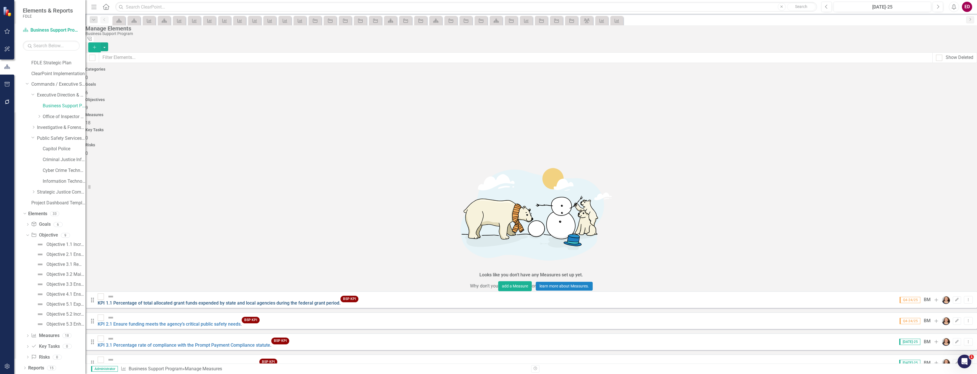
click at [195, 300] on link "KPI 1.1 Percentage of total allocated grant funds expended by state and local a…" at bounding box center [219, 302] width 243 height 5
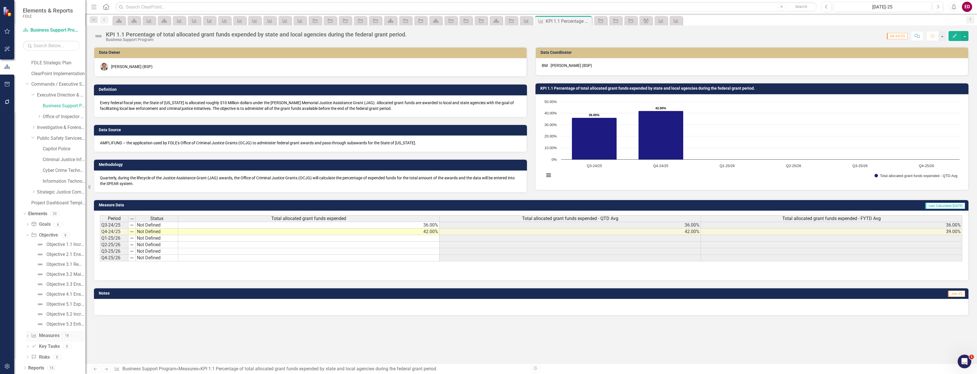
click at [27, 335] on icon at bounding box center [27, 336] width 1 height 3
click at [61, 265] on div "KPI 2.1 Ensure funding meets the agency’s critical public safety needs." at bounding box center [62, 265] width 45 height 5
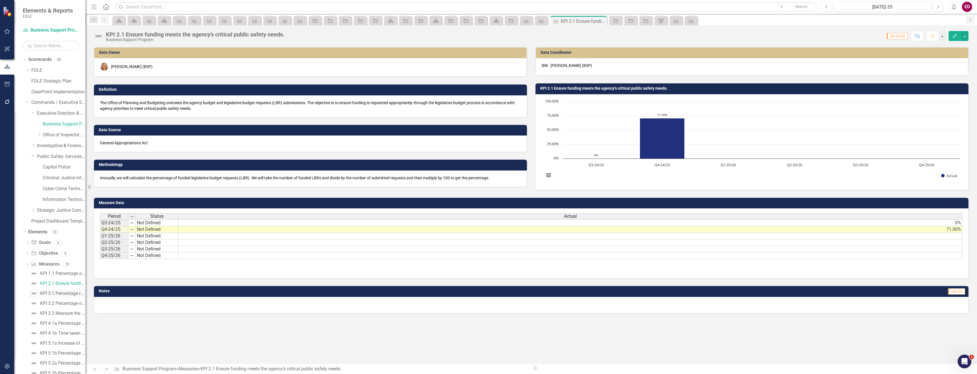
click at [73, 294] on div "KPI 3.1 Percentage rate of compliance with the Prompt Payment Compliance statut…" at bounding box center [62, 293] width 45 height 5
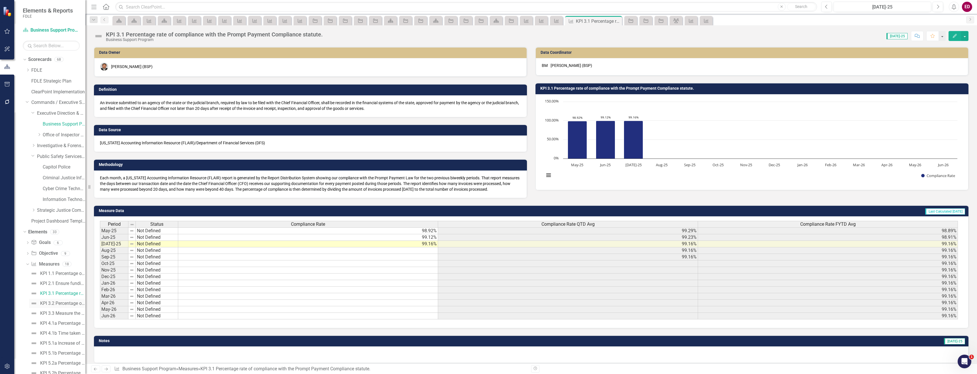
click at [72, 300] on link "KPI 3.2 Percentage of purchase orders produced within 72 hours of requisition." at bounding box center [57, 303] width 56 height 9
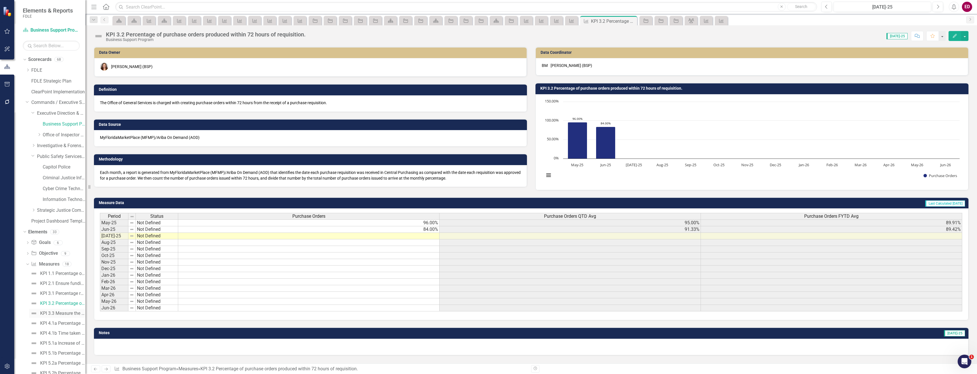
click at [73, 314] on div "KPI 3.3 Measure the variance between budgeted and actual expenditures to assess…" at bounding box center [62, 313] width 45 height 5
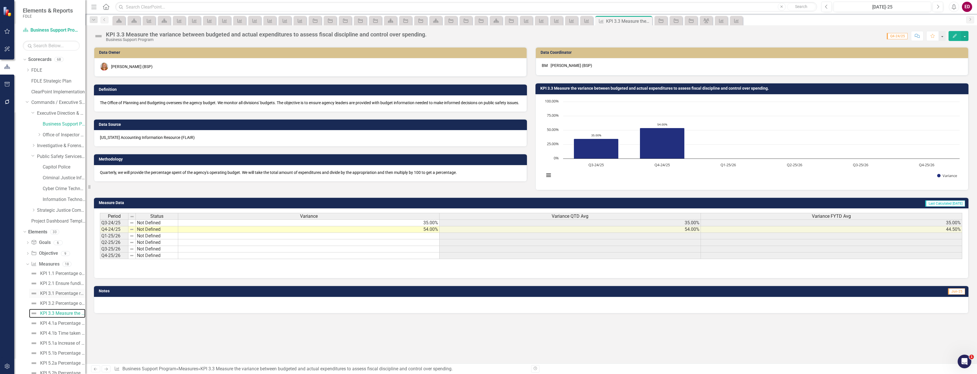
scroll to position [85, 0]
click at [67, 236] on div "KPI 4.1a Percentage of critical administrative functions maintained during a di…" at bounding box center [62, 238] width 45 height 5
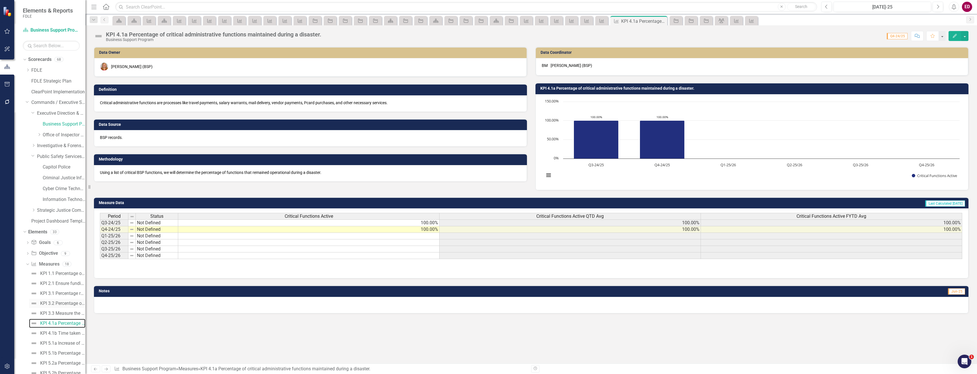
scroll to position [85, 0]
click at [74, 248] on div "KPI 4.1b Time taken to resume essential administrative processes after a disrup…" at bounding box center [62, 248] width 45 height 5
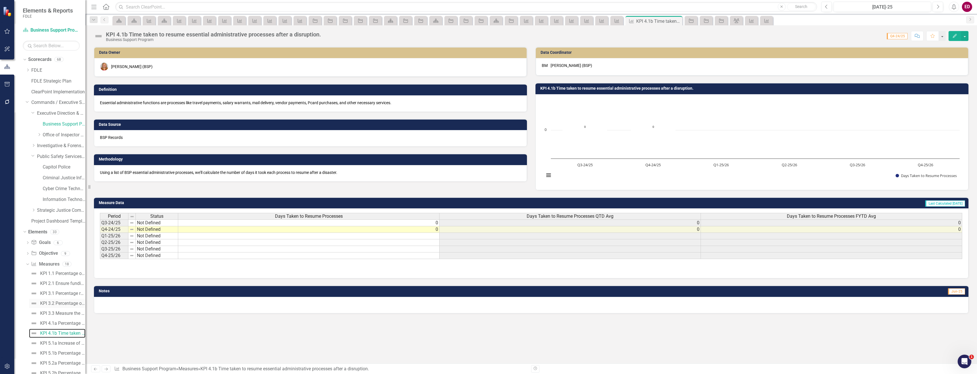
scroll to position [57, 0]
click at [56, 291] on link "KPI 5.1a Increase of career fairs attendance." at bounding box center [57, 286] width 56 height 9
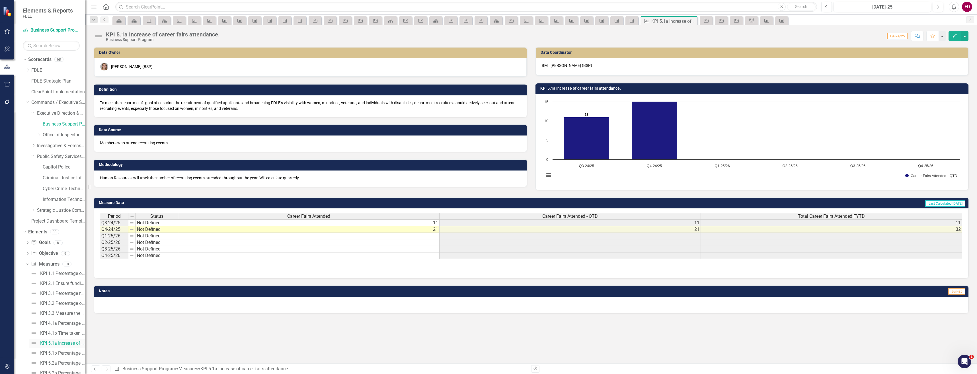
scroll to position [85, 0]
click at [68, 267] on div "KPI 5.1b Percentage of job advertisements shared on social media as compared to…" at bounding box center [62, 267] width 45 height 5
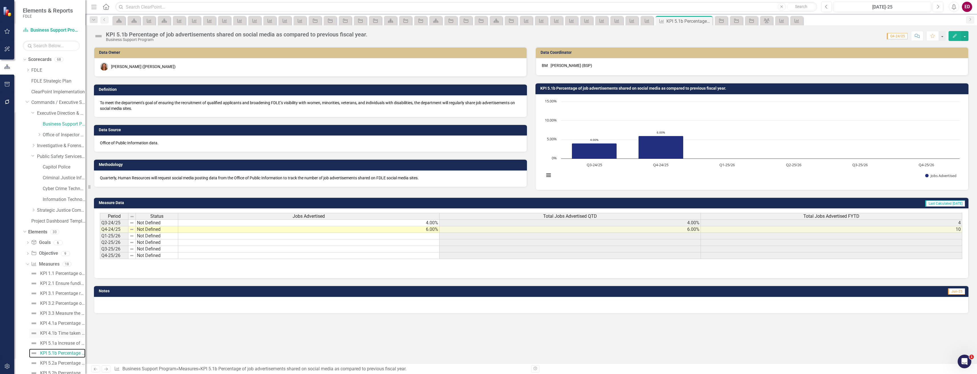
scroll to position [108, 0]
click at [68, 255] on div "KPI 5.2a Percentage of minority applicants for all job announcements as compare…" at bounding box center [62, 255] width 45 height 5
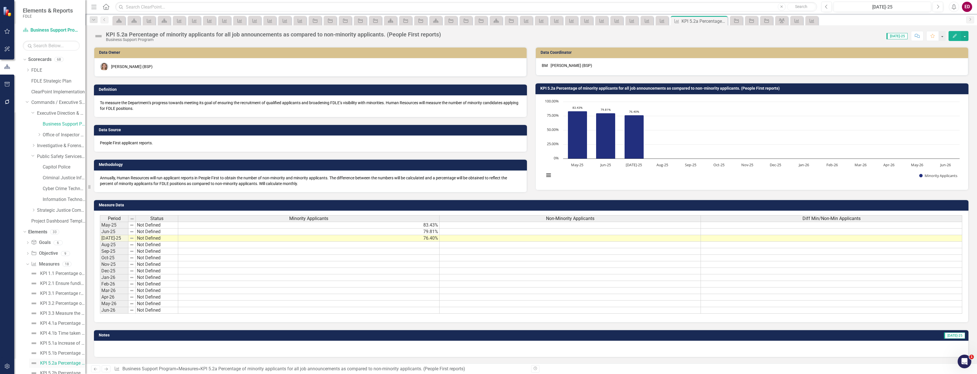
scroll to position [57, 0]
click at [76, 317] on div "KPI 5.2b Percentage of veteran applicants for all job announcements as compared…" at bounding box center [62, 316] width 45 height 5
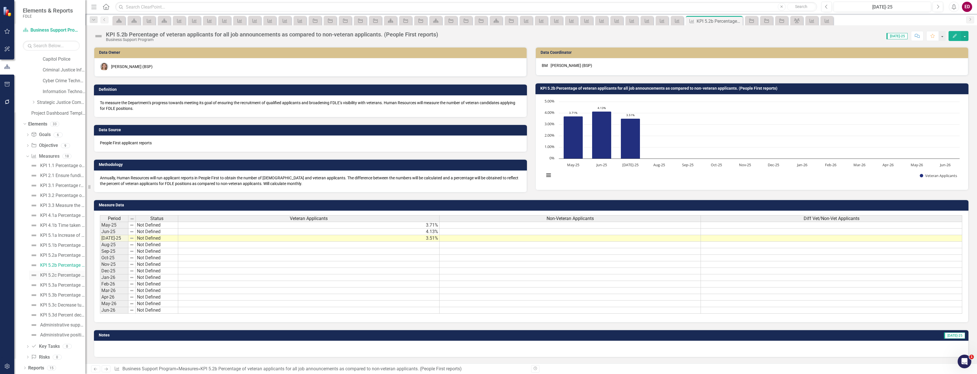
click at [70, 274] on div "KPI 5.2c Percentage of applicants with disabilities as compared to non-disabled…" at bounding box center [62, 275] width 45 height 5
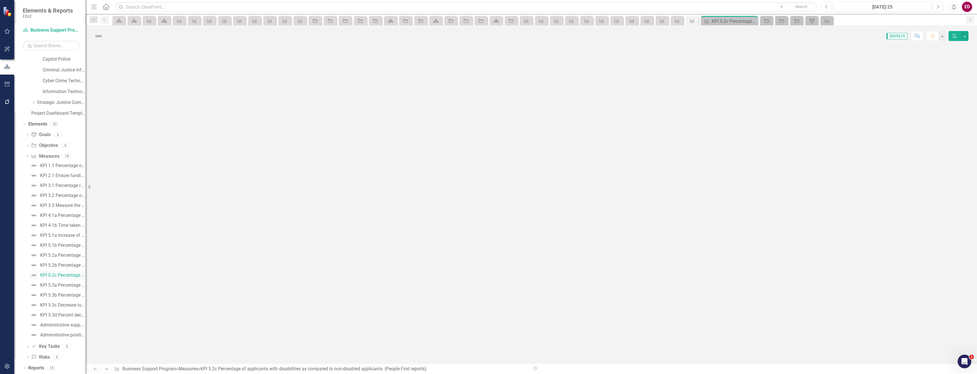
scroll to position [14, 0]
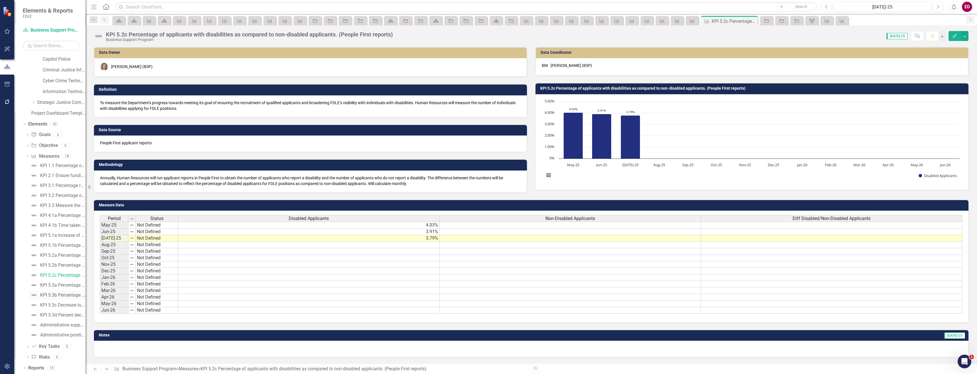
click at [57, 291] on link "KPI 5.3b Percentage of employees who successfully complete training programs or…" at bounding box center [57, 295] width 56 height 9
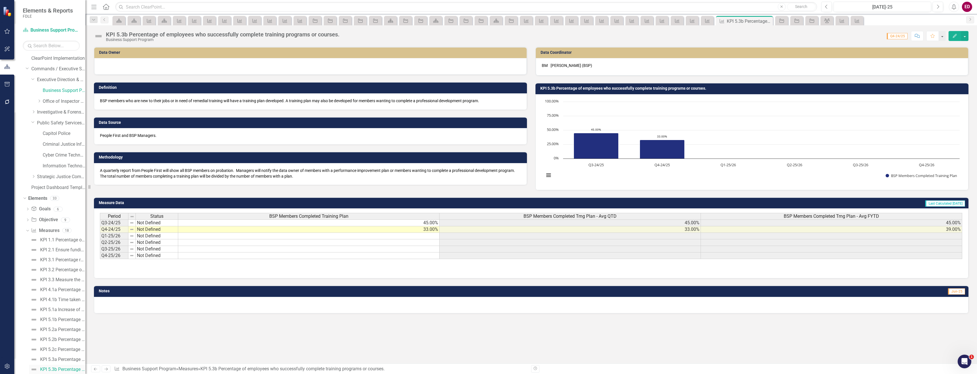
scroll to position [108, 0]
click at [58, 283] on link "KPI 5.3a Percentage of [DEMOGRAPHIC_DATA] BSP employees who participate in job-…" at bounding box center [57, 285] width 56 height 9
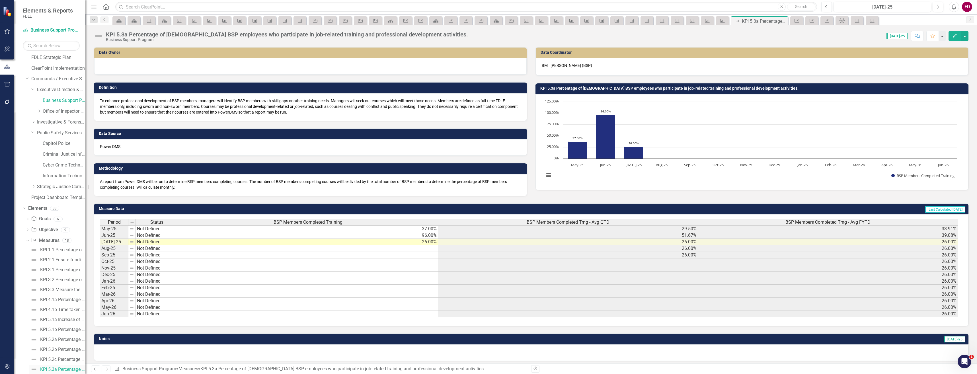
scroll to position [108, 0]
click at [69, 313] on div "KPI 5.3d Percent decrease of member separations [DATE] of onboarding." at bounding box center [62, 315] width 45 height 5
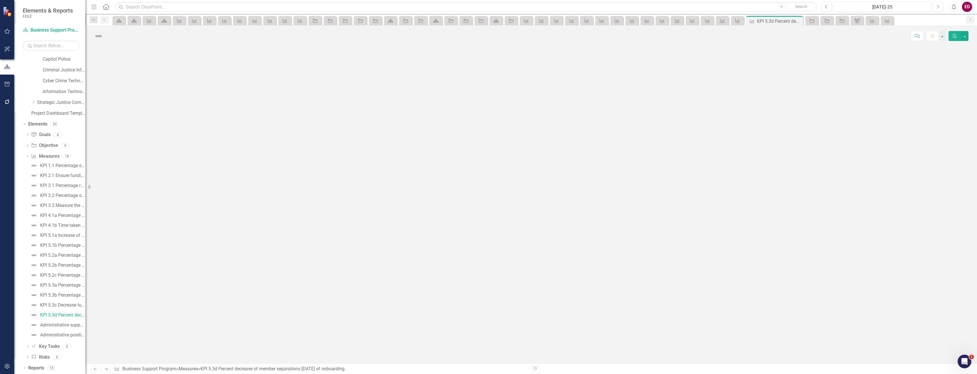
scroll to position [54, 0]
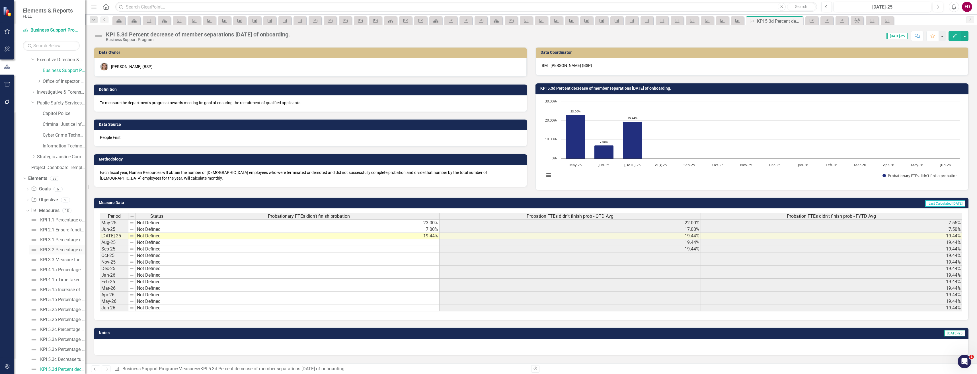
click at [67, 251] on div "KPI 3.2 Percentage of purchase orders produced within 72 hours of requisition." at bounding box center [62, 250] width 45 height 5
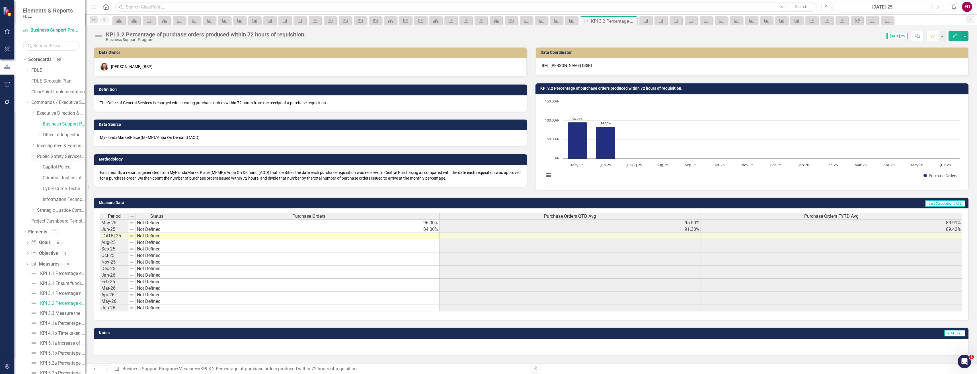
drag, startPoint x: 34, startPoint y: 146, endPoint x: 35, endPoint y: 153, distance: 7.5
click at [35, 153] on div "Dropdown FDLE Commissioner's Initiative Team Project Dashboard Dropdown Impleme…" at bounding box center [56, 147] width 60 height 162
drag, startPoint x: 35, startPoint y: 153, endPoint x: 36, endPoint y: 145, distance: 8.3
click at [36, 145] on div "Dropdown" at bounding box center [34, 146] width 6 height 5
click at [35, 145] on div "Dropdown" at bounding box center [32, 145] width 5 height 4
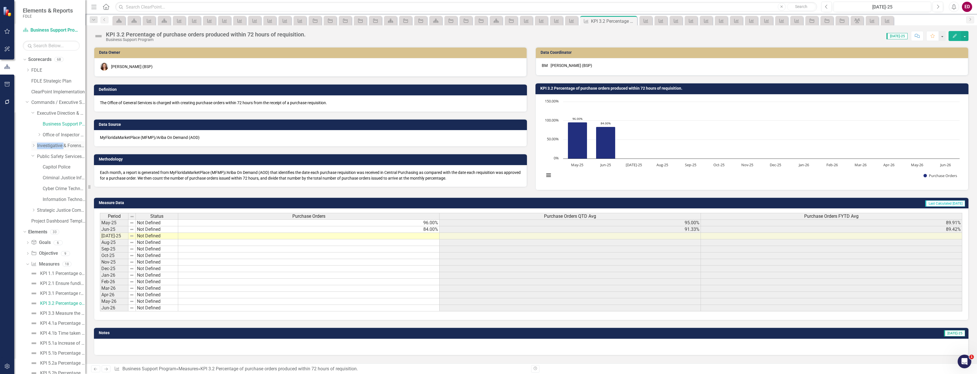
click at [35, 145] on icon "Dropdown" at bounding box center [33, 145] width 4 height 3
drag, startPoint x: 35, startPoint y: 145, endPoint x: 71, endPoint y: 159, distance: 39.1
click at [71, 159] on link "Forensic Services" at bounding box center [64, 157] width 43 height 7
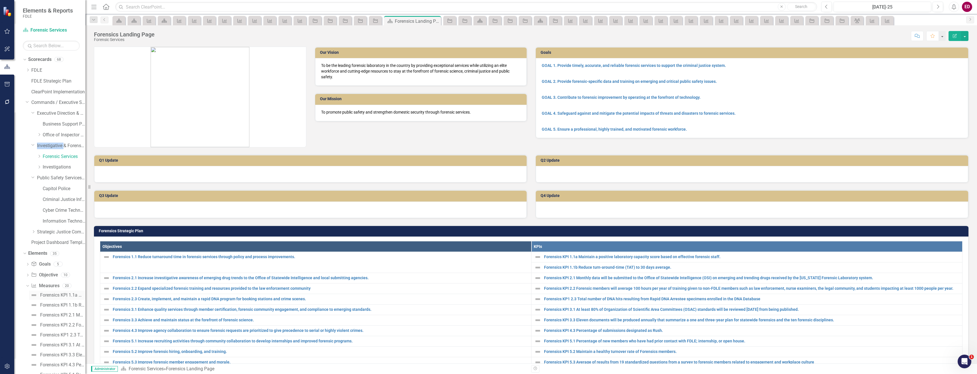
click at [54, 295] on div "Forensics KPI 1.1a Maintain a positive laboratory capacity score based on effec…" at bounding box center [62, 295] width 45 height 5
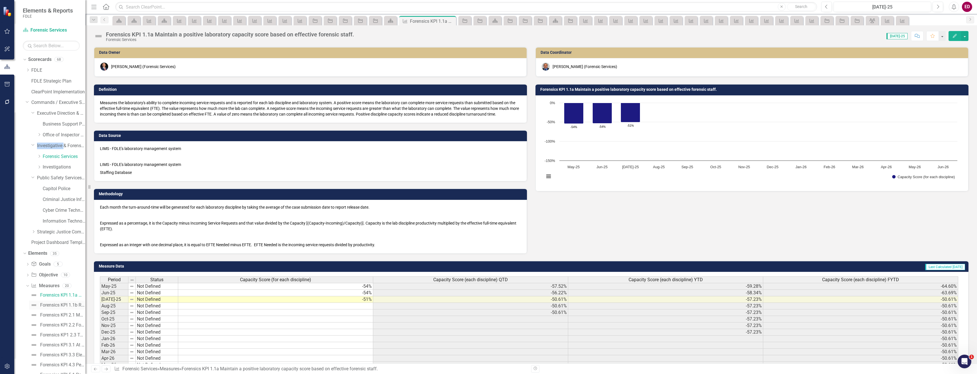
click at [61, 306] on div "Forensics KPI 1.1b Reduce turn-around-time (TAT) to 30 days average." at bounding box center [62, 305] width 45 height 5
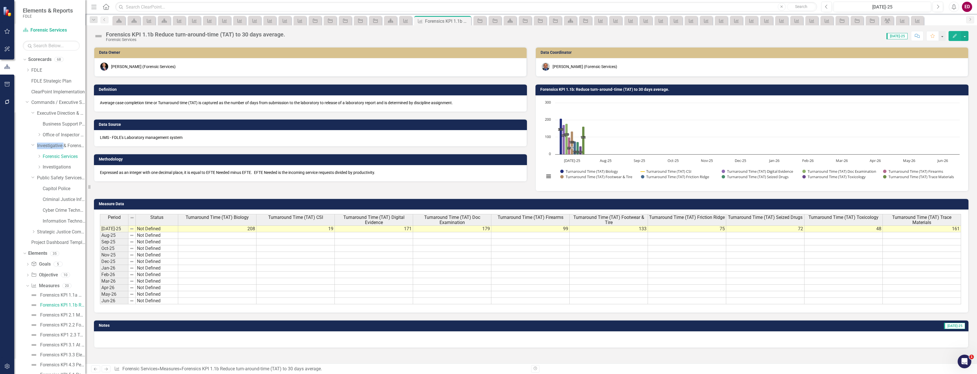
click at [650, 34] on icon "Edit" at bounding box center [955, 36] width 5 height 4
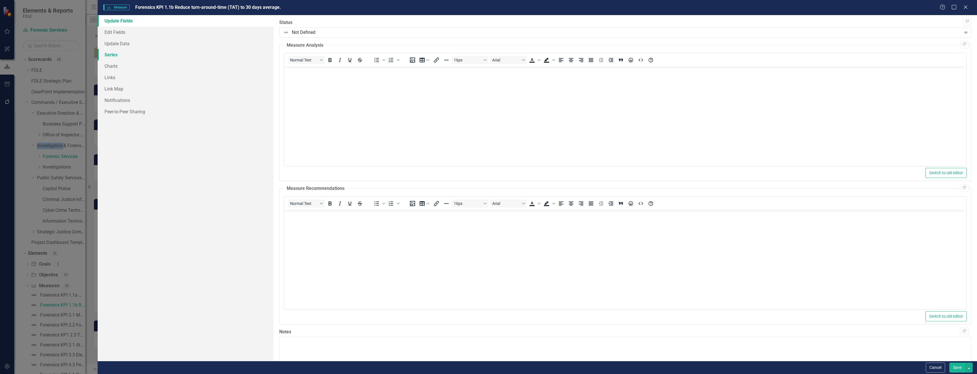
click at [207, 54] on link "Series" at bounding box center [186, 54] width 176 height 11
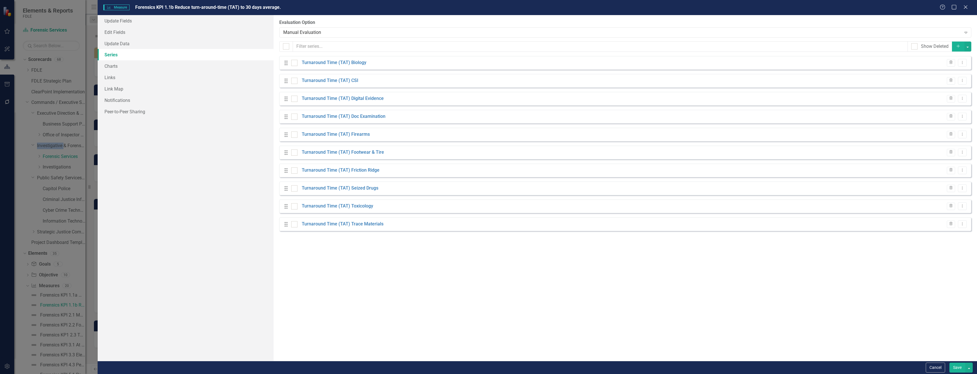
click at [650, 42] on button "Add" at bounding box center [958, 47] width 13 height 10
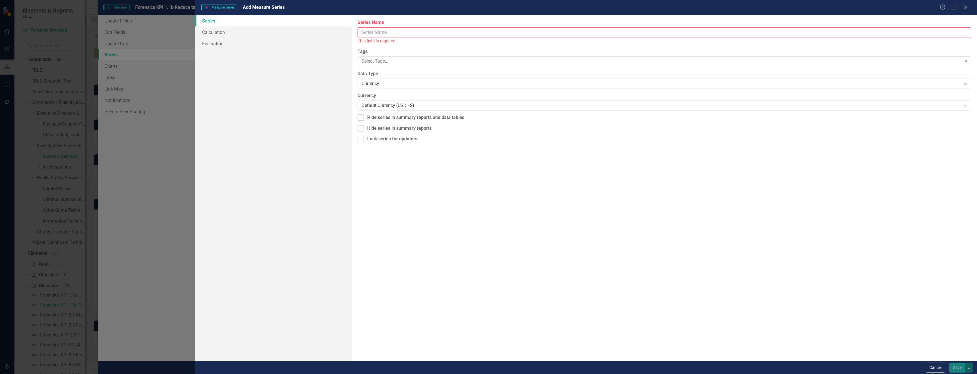
click at [604, 31] on input "Series Name" at bounding box center [665, 32] width 614 height 11
type input "F"
type input "Average TAT FYTD"
click at [452, 76] on div "Currency" at bounding box center [662, 77] width 600 height 7
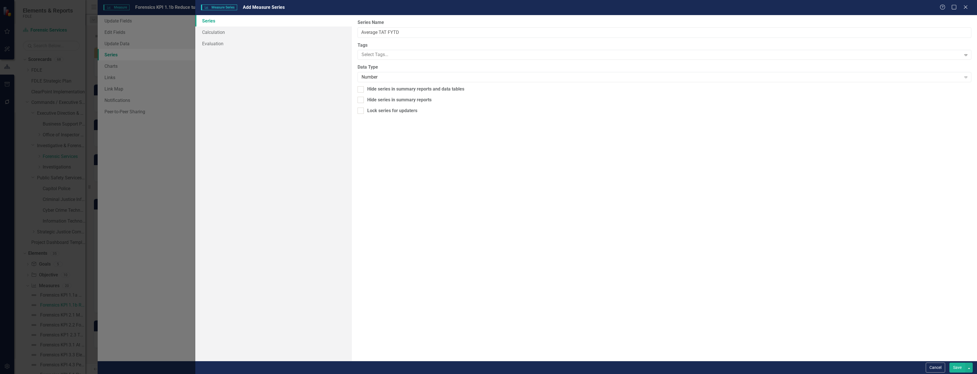
click at [430, 64] on label "Data Type" at bounding box center [665, 67] width 614 height 7
click at [430, 74] on div "Number" at bounding box center [662, 77] width 600 height 7
click at [225, 31] on link "Calculation" at bounding box center [273, 31] width 156 height 11
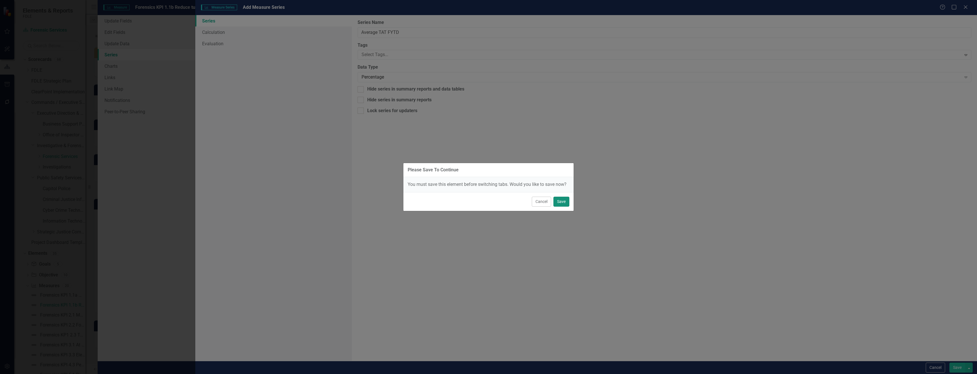
click at [565, 206] on button "Save" at bounding box center [562, 202] width 16 height 10
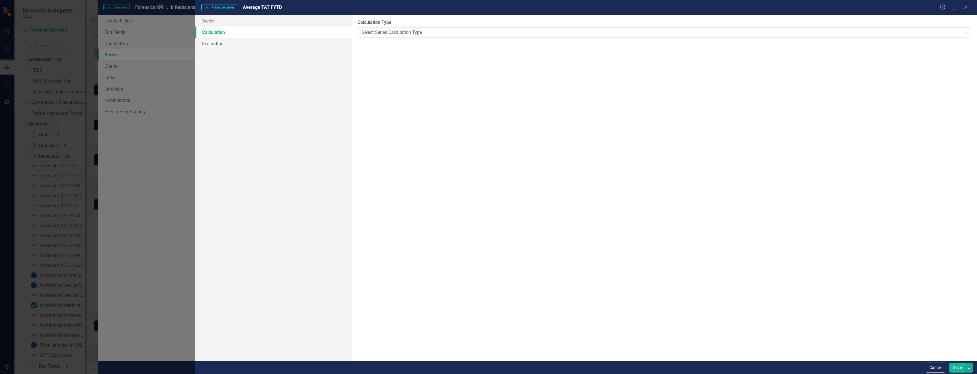
click at [472, 30] on div "Please Save To Continue You must save this element before switching tabs. Would…" at bounding box center [488, 173] width 171 height 374
click at [396, 31] on div "Please Save To Continue You must save this element before switching tabs. Would…" at bounding box center [488, 187] width 977 height 374
click at [645, 33] on div "Select Series Calculation Type" at bounding box center [662, 32] width 600 height 7
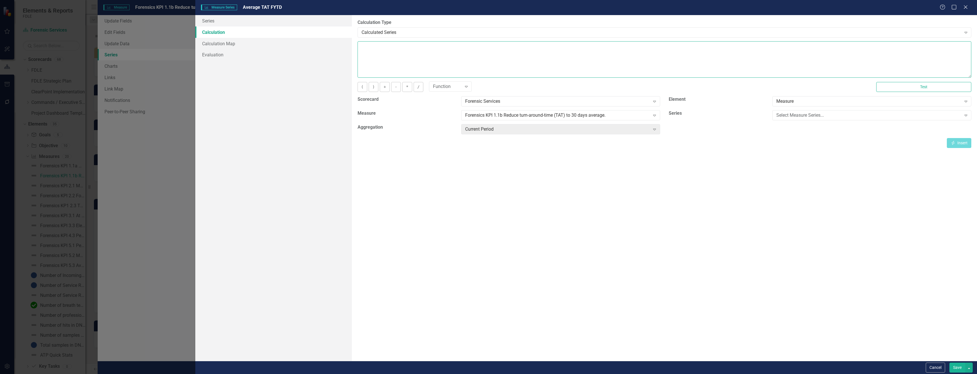
click at [419, 67] on textarea at bounding box center [665, 59] width 614 height 36
click at [411, 29] on div "Calculated Series" at bounding box center [662, 32] width 600 height 7
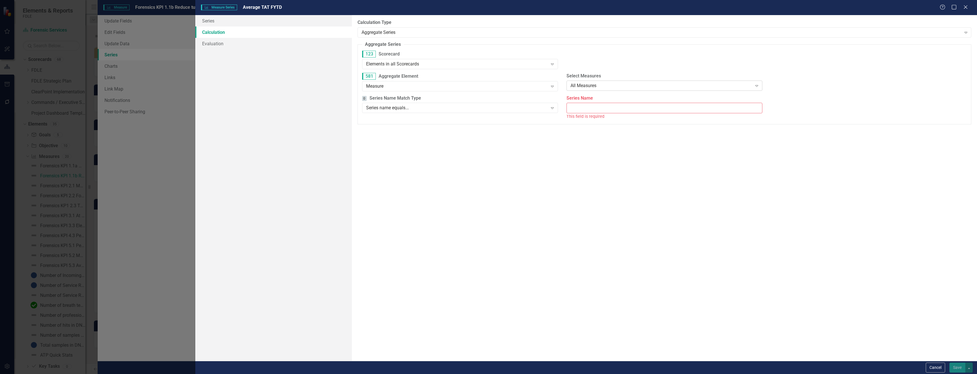
click at [607, 87] on div "All Measures" at bounding box center [662, 86] width 182 height 7
click at [650, 84] on input "Measure Name" at bounding box center [869, 86] width 196 height 11
type input "1.1b"
click at [417, 106] on div "Series name equals..." at bounding box center [457, 108] width 182 height 7
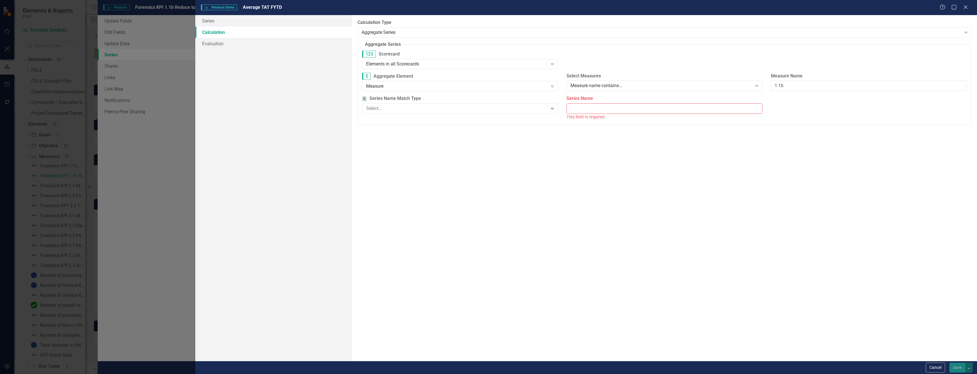
click at [590, 107] on input "Series Name" at bounding box center [665, 108] width 196 height 11
type input "TAT"
click at [394, 143] on span "Ignore blank values" at bounding box center [389, 143] width 40 height 7
click at [370, 143] on input "Ignore blank values" at bounding box center [365, 143] width 9 height 9
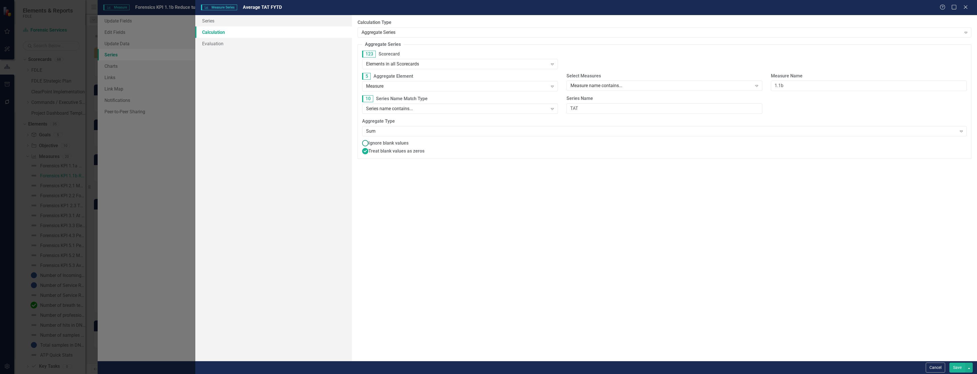
radio input "true"
click at [400, 137] on fieldset "Aggregate Series Aggregate series allows you to count, sum, average, or take th…" at bounding box center [665, 100] width 614 height 118
click at [401, 135] on div "Sum Expand" at bounding box center [664, 131] width 605 height 10
click at [650, 89] on input "1.1b" at bounding box center [869, 86] width 196 height 11
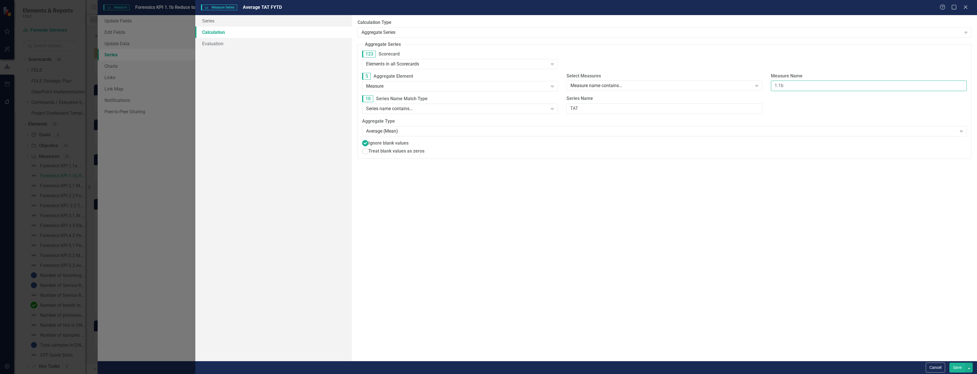
drag, startPoint x: 856, startPoint y: 89, endPoint x: 801, endPoint y: 89, distance: 54.4
click at [650, 89] on input "1.1b" at bounding box center [869, 86] width 196 height 11
type input "reduce"
click at [650, 363] on button "Save" at bounding box center [958, 368] width 16 height 10
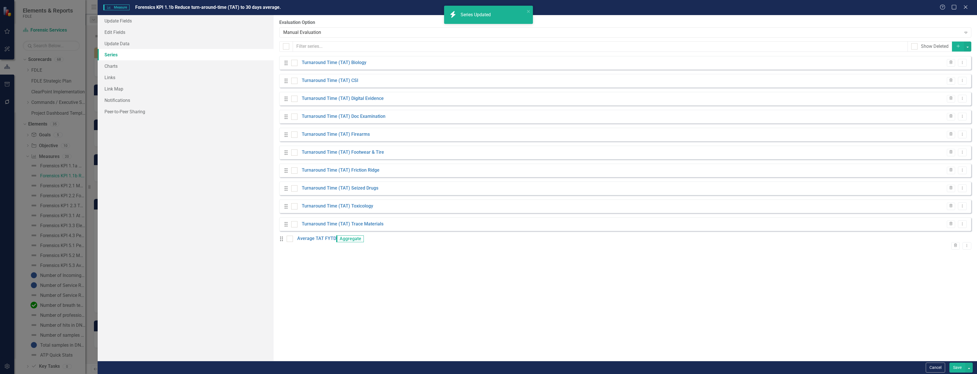
click at [336, 238] on div "Drag Average TAT FYTD Aggregate Trash Dropdown Menu" at bounding box center [625, 243] width 692 height 15
click at [334, 240] on link "Average TAT FYTD" at bounding box center [316, 239] width 39 height 7
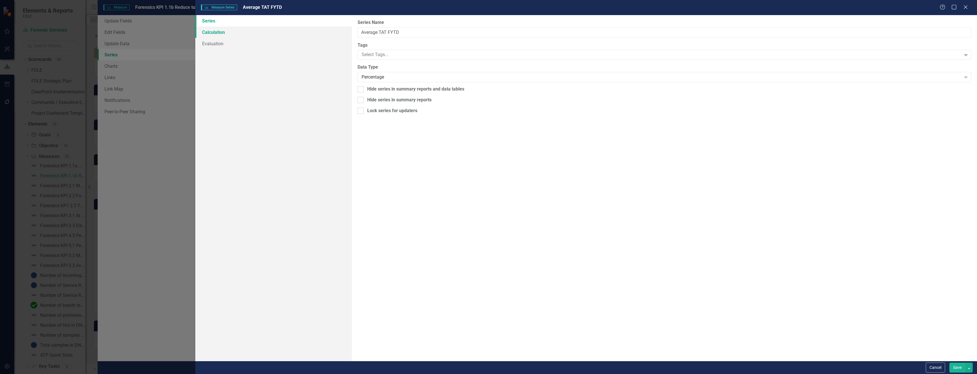
click at [287, 28] on link "Calculation" at bounding box center [273, 31] width 156 height 11
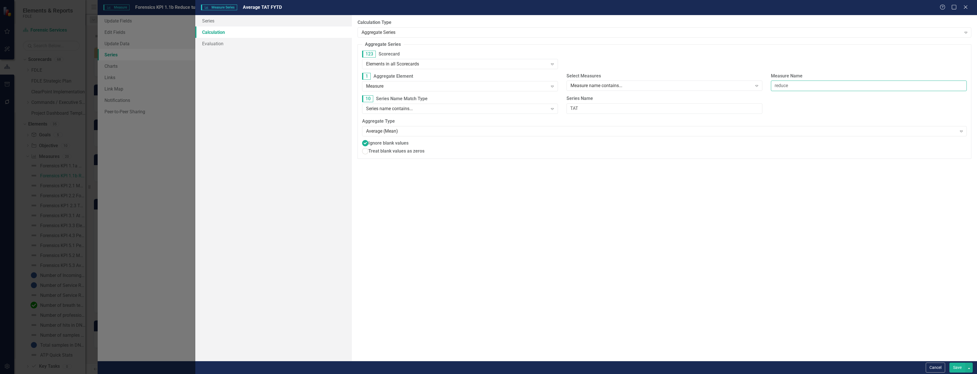
click at [650, 86] on input "reduce" at bounding box center [869, 86] width 196 height 11
type input "1.1b"
click at [437, 82] on div "Measure Expand" at bounding box center [460, 86] width 196 height 10
click at [650, 367] on button "Save" at bounding box center [958, 368] width 16 height 10
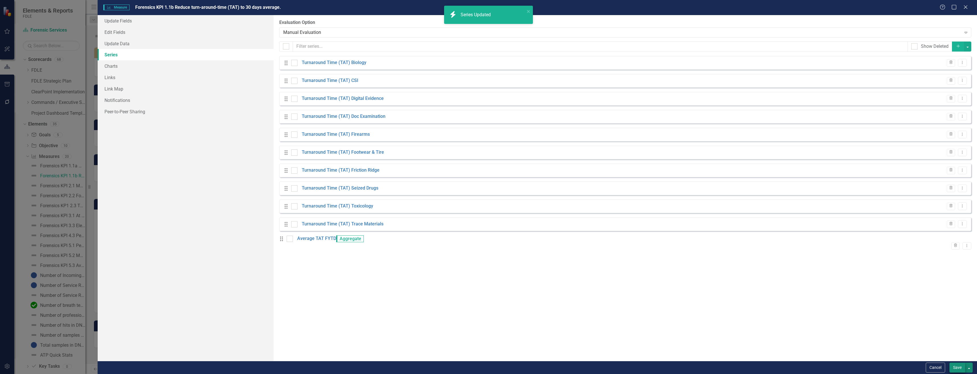
click at [650, 368] on button "button" at bounding box center [969, 368] width 7 height 10
click at [650, 365] on button "Save" at bounding box center [958, 368] width 16 height 10
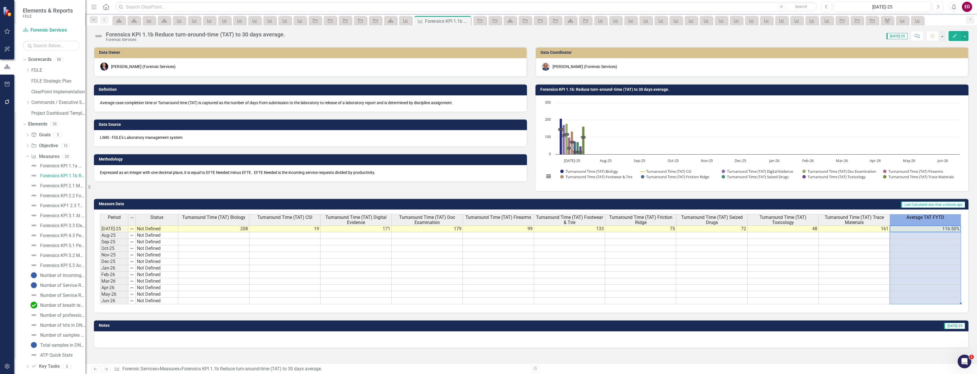
click at [650, 224] on th "Average TAT FYTD" at bounding box center [925, 219] width 71 height 11
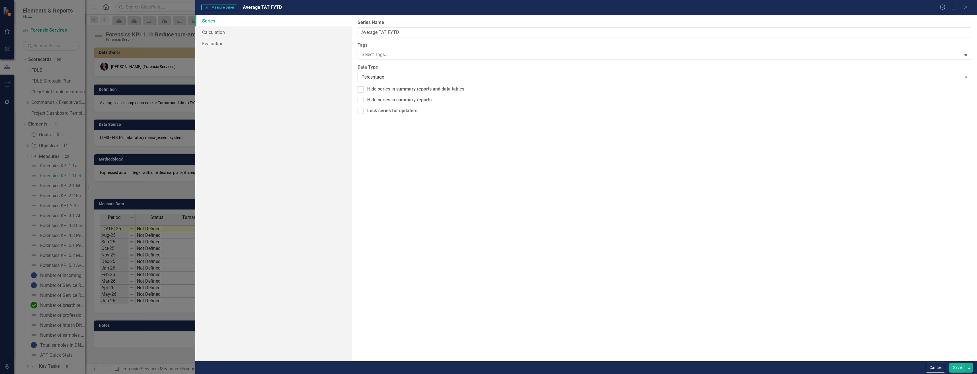
click at [413, 76] on div "Percentage" at bounding box center [662, 77] width 600 height 7
click at [650, 372] on html "Elements & Reports FDLE Scorecard Forensic Services Search Dropdown Scorecards …" at bounding box center [488, 187] width 977 height 374
click at [650, 370] on button "Save" at bounding box center [958, 368] width 16 height 10
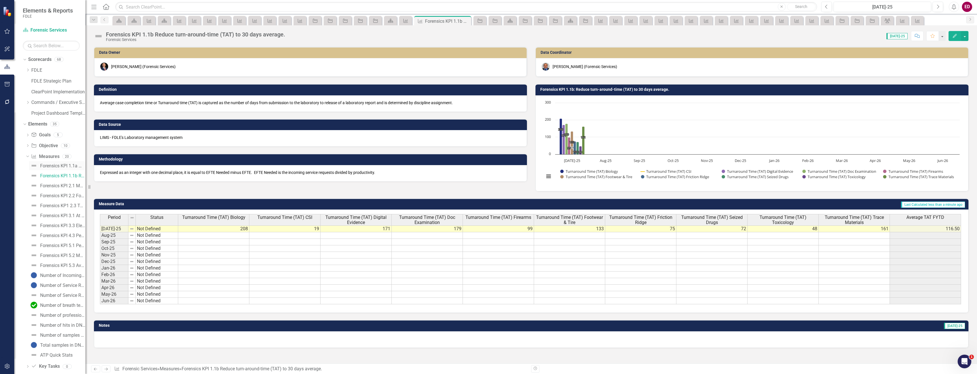
click at [70, 163] on div "Forensics KPI 1.1a Maintain a positive laboratory capacity score based on effec…" at bounding box center [62, 165] width 45 height 5
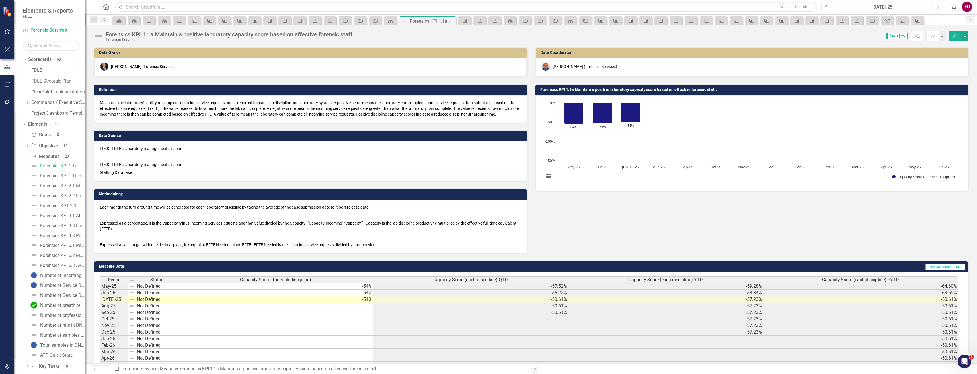
click at [153, 34] on div "Forensics KPI 1.1a Maintain a positive laboratory capacity score based on effec…" at bounding box center [230, 34] width 248 height 6
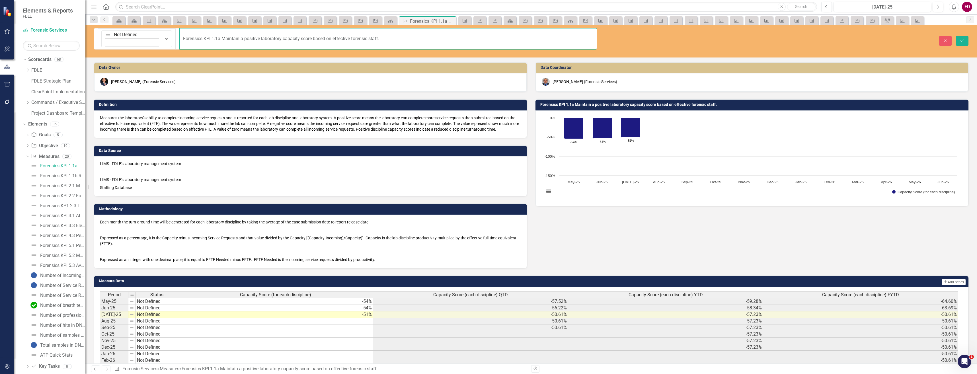
click at [179, 34] on input "Forensics KPI 1.1a Maintain a positive laboratory capacity score based on effec…" at bounding box center [388, 38] width 418 height 21
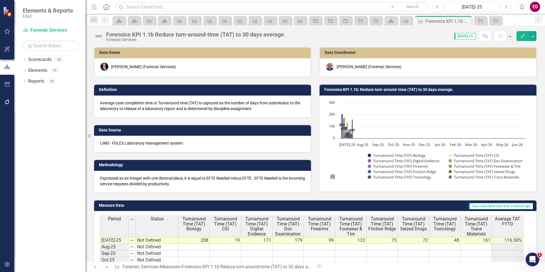
scroll to position [85, 0]
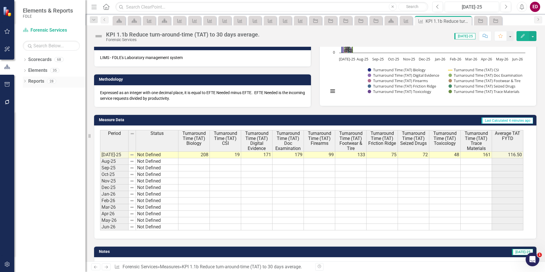
click at [23, 80] on div "Dropdown" at bounding box center [25, 81] width 4 height 5
click at [26, 71] on icon "Dropdown" at bounding box center [25, 70] width 4 height 3
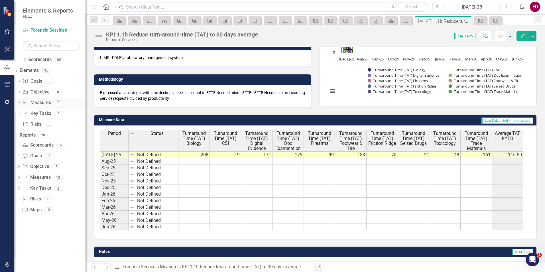
click at [21, 102] on icon "Dropdown" at bounding box center [19, 103] width 4 height 3
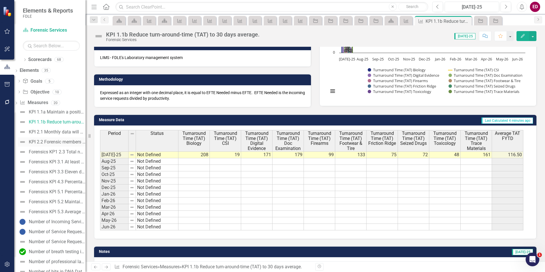
click at [61, 142] on div "KPI 2.2 Forensic members will average 100 hours per year of training given to n…" at bounding box center [57, 141] width 57 height 5
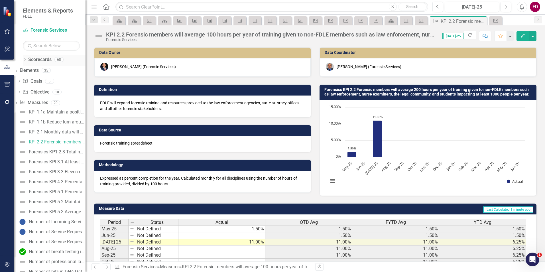
click at [53, 57] on div "Scorecards 68" at bounding box center [56, 60] width 57 height 11
click at [46, 60] on link "Scorecards" at bounding box center [39, 59] width 23 height 7
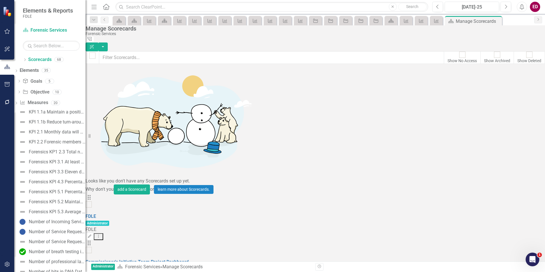
click at [484, 58] on div "Show Archived" at bounding box center [497, 61] width 26 height 6
click at [492, 54] on input "Show Archived" at bounding box center [496, 54] width 9 height 9
checkbox input "true"
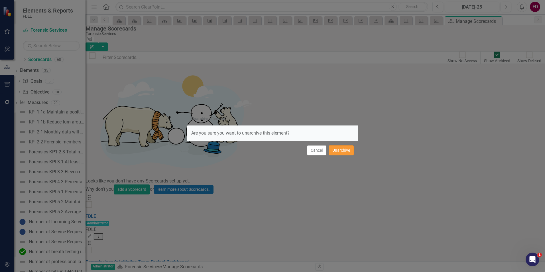
click at [332, 151] on button "Unarchive" at bounding box center [340, 150] width 25 height 10
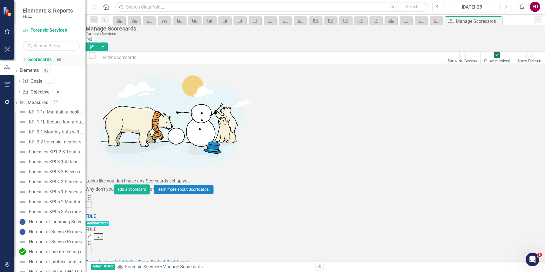
click at [26, 61] on icon "Dropdown" at bounding box center [25, 60] width 4 height 3
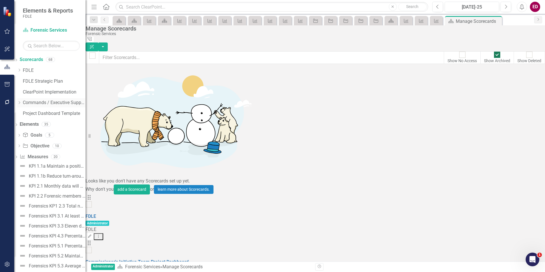
click at [21, 101] on icon "Dropdown" at bounding box center [19, 102] width 4 height 3
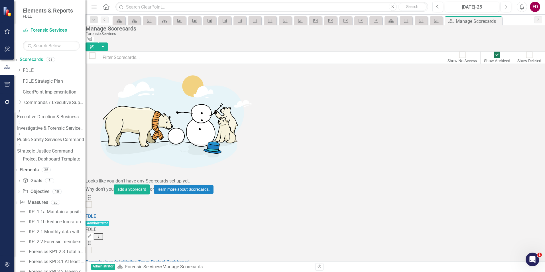
click at [21, 124] on icon "Dropdown" at bounding box center [19, 122] width 4 height 3
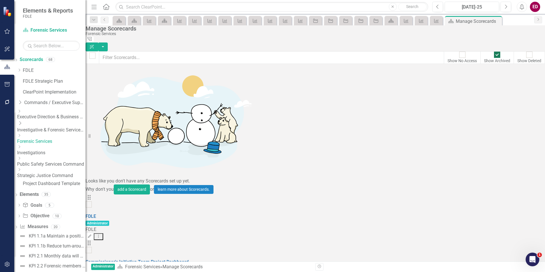
click at [23, 124] on icon "Dropdown" at bounding box center [20, 123] width 6 height 5
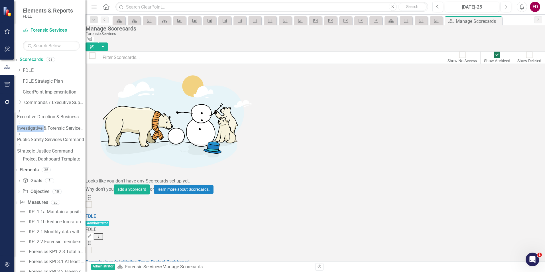
click at [20, 124] on icon at bounding box center [19, 122] width 1 height 3
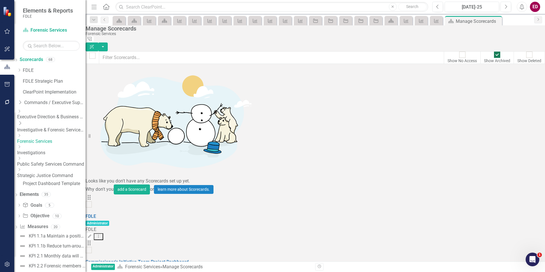
click at [23, 124] on icon "Dropdown" at bounding box center [20, 123] width 6 height 5
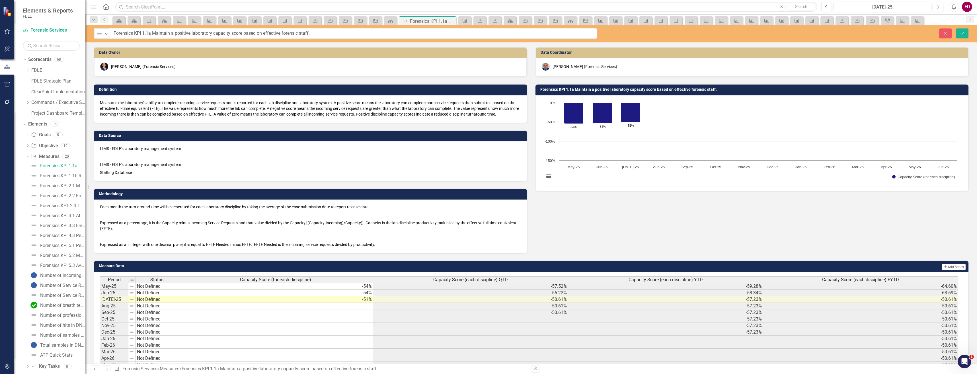
type input "KPI 1.1a Maintain a positive laboratory capacity score based on effective foren…"
click at [956, 28] on button "Save" at bounding box center [962, 33] width 13 height 10
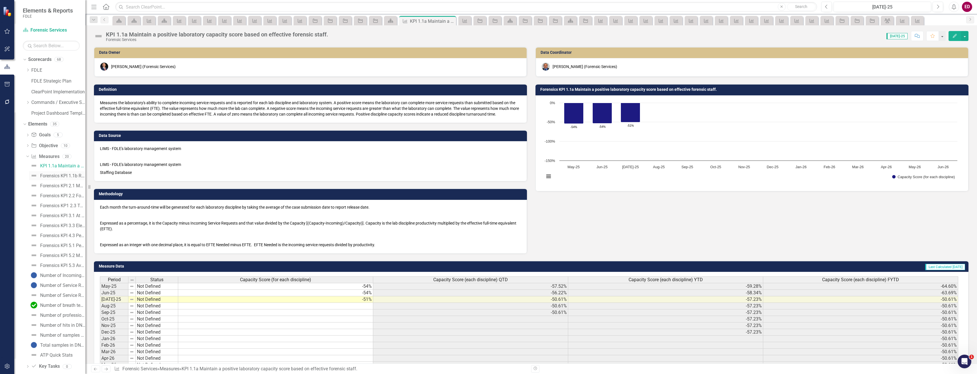
click at [65, 177] on div "Forensics KPI 1.1b Reduce turn-around-time (TAT) to 30 days average." at bounding box center [62, 175] width 45 height 5
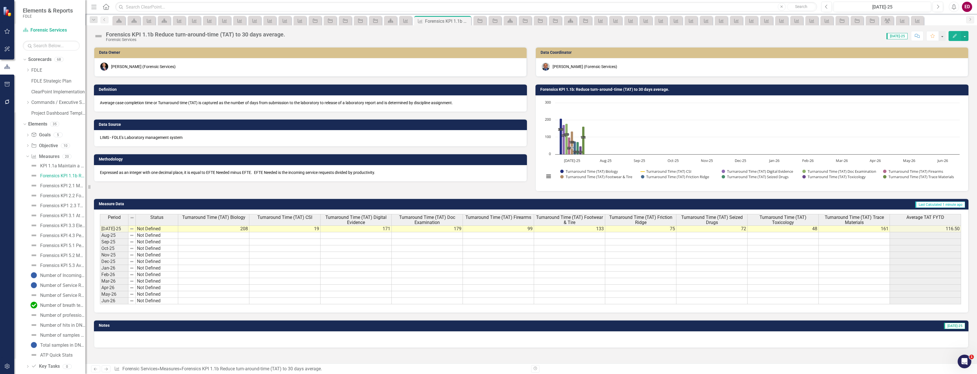
click at [158, 22] on div "Scorecard" at bounding box center [164, 20] width 13 height 9
click at [151, 31] on div "Forensics KPI 1.1b Reduce turn-around-time (TAT) to 30 days average. Forensic S…" at bounding box center [531, 33] width 892 height 17
drag, startPoint x: 151, startPoint y: 31, endPoint x: 111, endPoint y: 32, distance: 39.6
click at [111, 32] on div "Forensics KPI 1.1b Reduce turn-around-time (TAT) to 30 days average." at bounding box center [195, 34] width 179 height 6
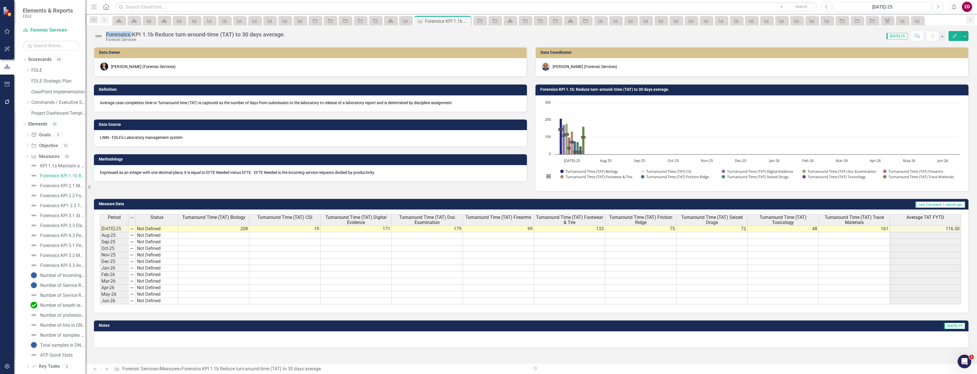
click at [111, 32] on div "Forensics KPI 1.1b Reduce turn-around-time (TAT) to 30 days average." at bounding box center [195, 34] width 179 height 6
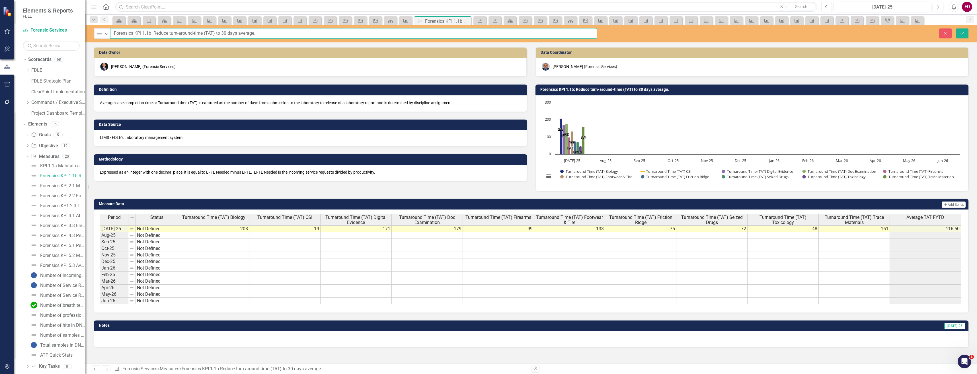
click at [123, 32] on input "Forensics KPI 1.1b Reduce turn-around-time (TAT) to 30 days average." at bounding box center [353, 33] width 487 height 11
type input "KPI 1.1b Reduce turn-around-time (TAT) to 30 days average."
click at [956, 28] on button "Save" at bounding box center [962, 33] width 13 height 10
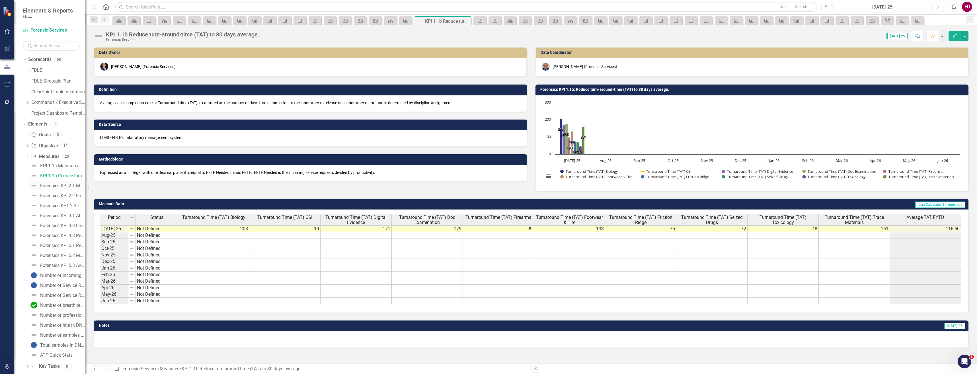
click at [59, 186] on div "Forensics KPI 2.1 Monthly data will be submitted to the Office of Statewide Int…" at bounding box center [62, 185] width 45 height 5
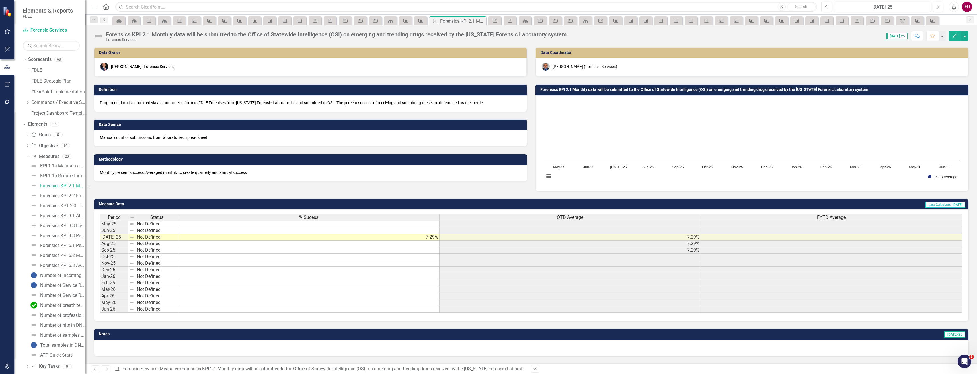
click at [955, 32] on button "Edit" at bounding box center [955, 36] width 13 height 10
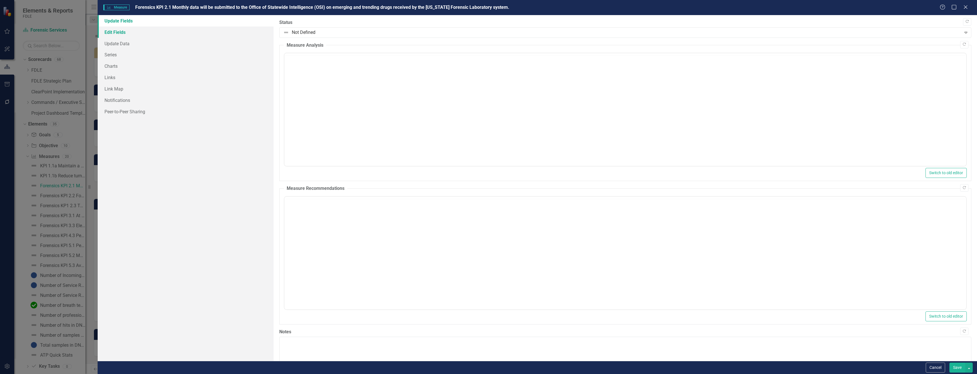
click at [178, 32] on link "Edit Fields" at bounding box center [186, 31] width 176 height 11
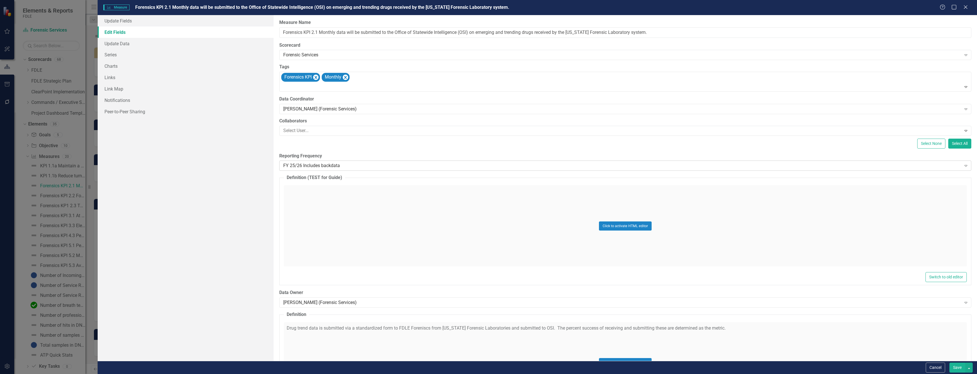
click at [375, 163] on div "FY 25/26 Includes backdata" at bounding box center [622, 166] width 678 height 7
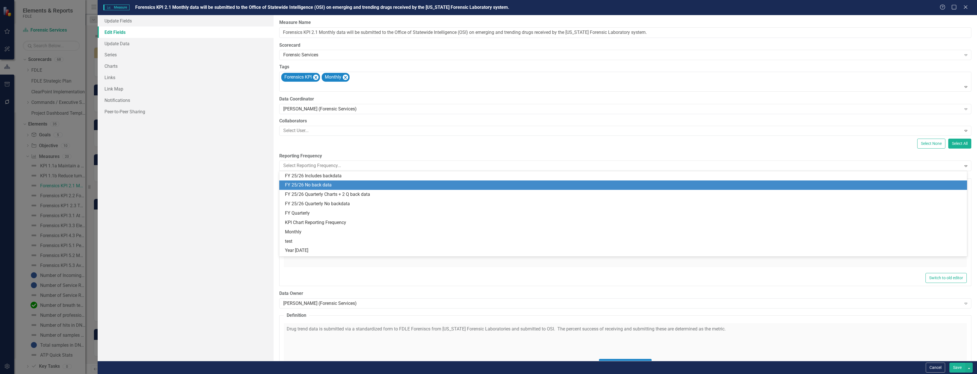
click at [376, 181] on div "FY 25/26 No back data" at bounding box center [623, 185] width 688 height 9
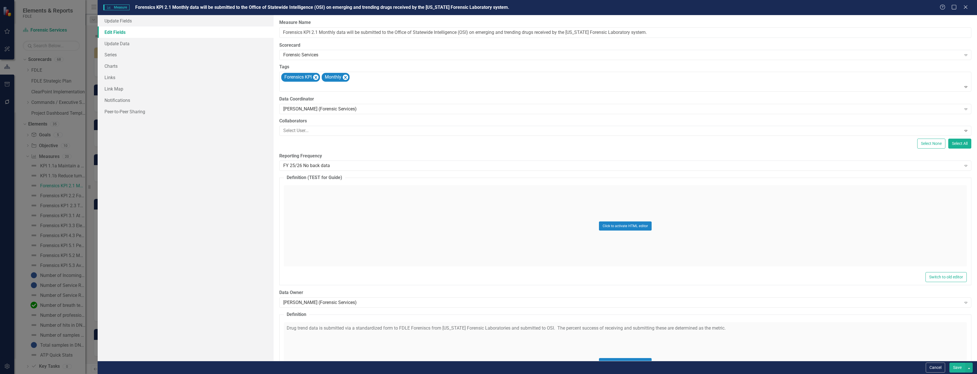
click at [956, 371] on button "Save" at bounding box center [958, 368] width 16 height 10
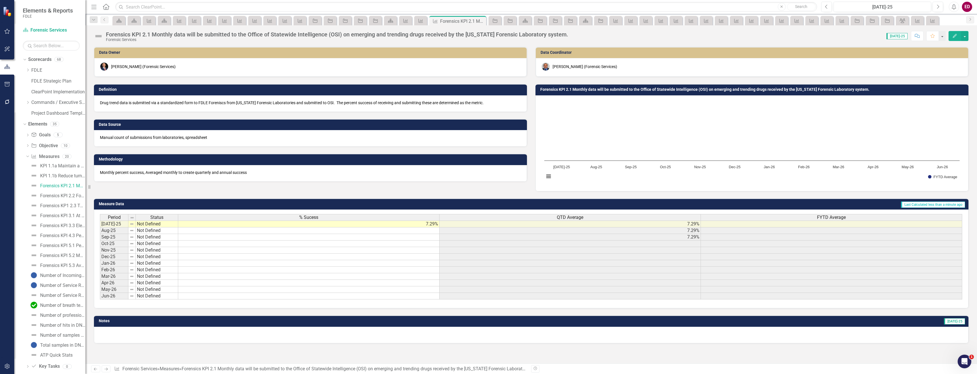
click at [695, 133] on rect "Interactive chart" at bounding box center [752, 142] width 421 height 85
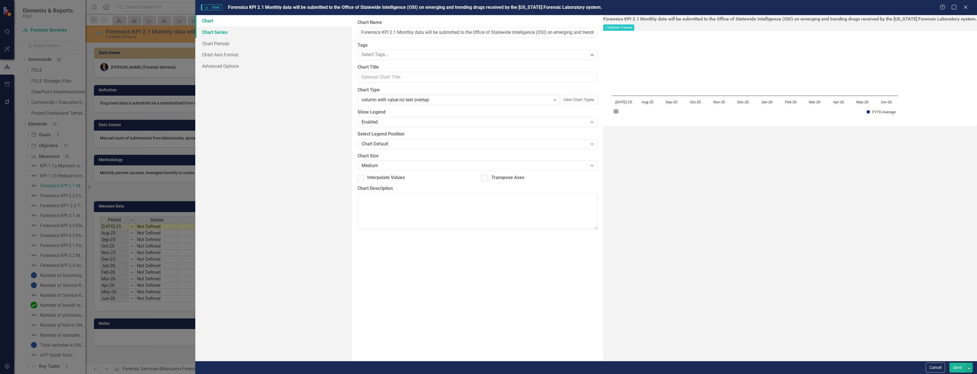
click at [327, 35] on link "Chart Series" at bounding box center [273, 31] width 156 height 11
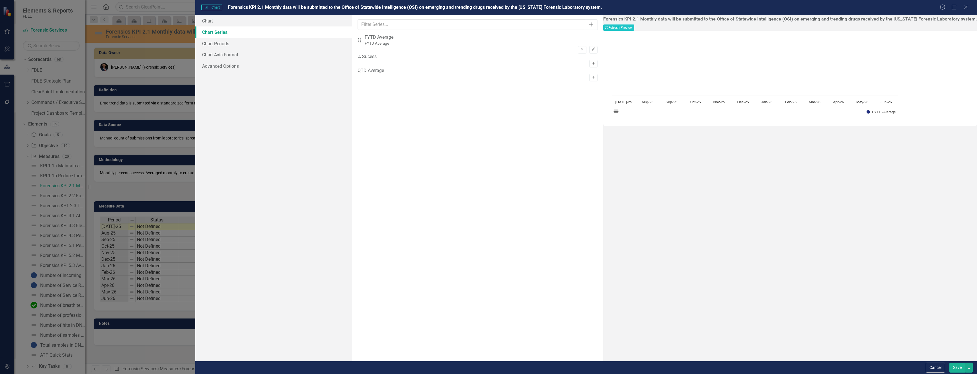
click at [596, 62] on icon "Activate" at bounding box center [594, 63] width 4 height 3
click at [948, 31] on div "Recalculate Refresh Preview" at bounding box center [791, 27] width 374 height 7
click at [584, 48] on icon "Remove" at bounding box center [582, 49] width 4 height 3
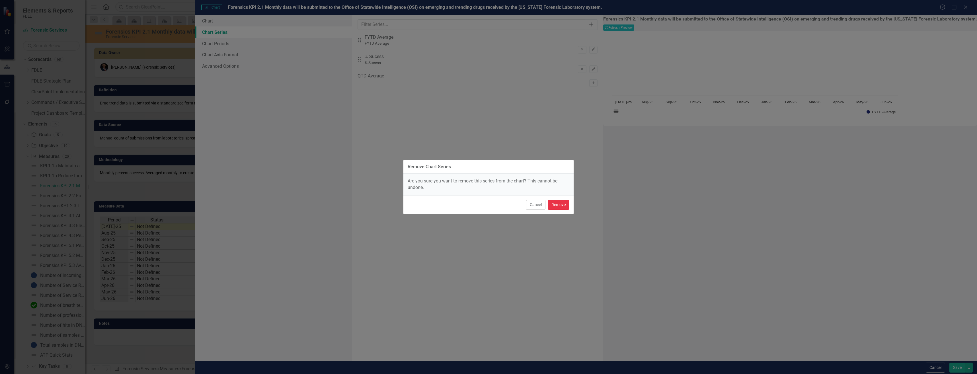
click at [561, 203] on button "Remove" at bounding box center [559, 205] width 22 height 10
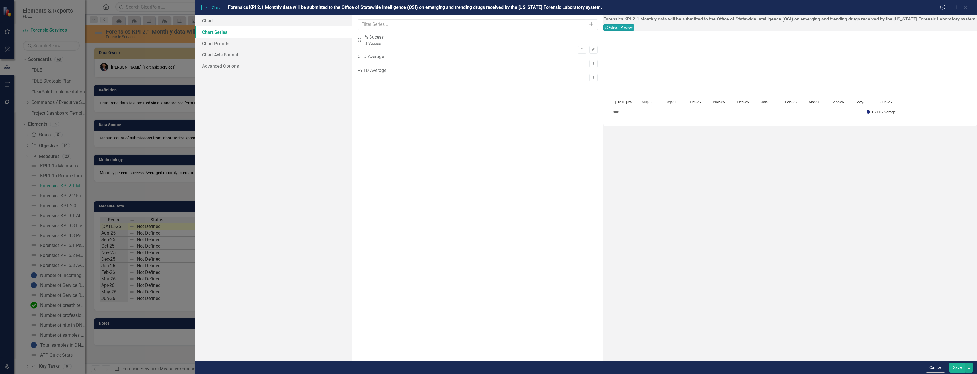
click at [635, 27] on button "Recalculate Refresh Preview" at bounding box center [619, 27] width 31 height 6
click at [961, 363] on button "Save" at bounding box center [958, 368] width 16 height 10
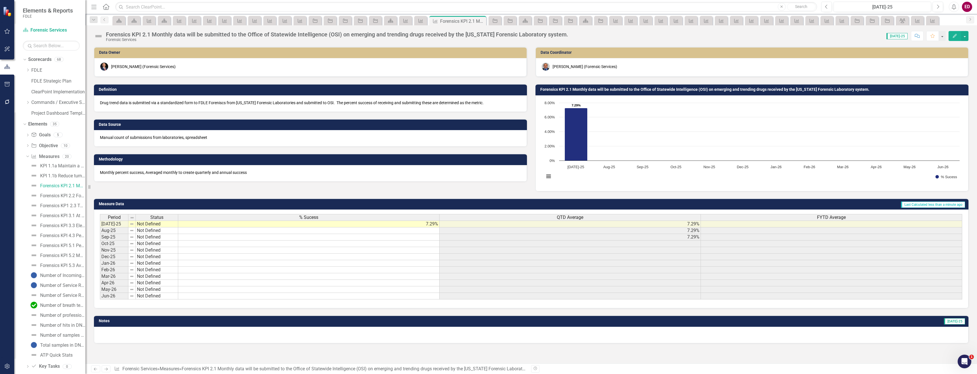
click at [820, 215] on span "FYTD Average" at bounding box center [831, 217] width 29 height 5
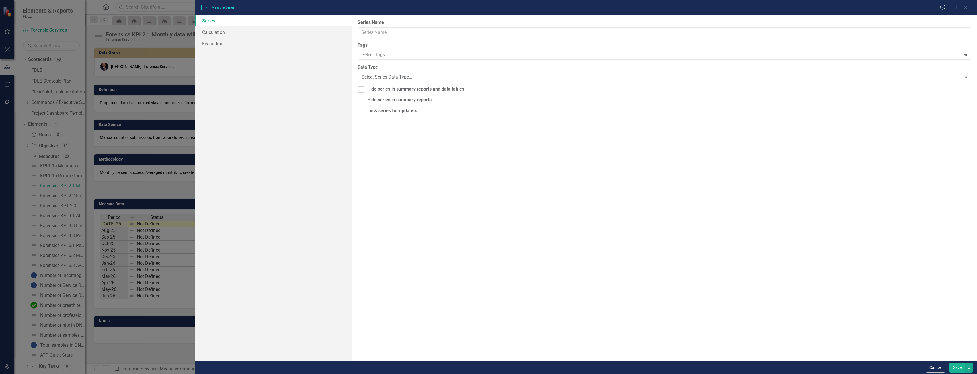
type input "FYTD Average"
click at [314, 38] on link "Calculation Map" at bounding box center [273, 43] width 156 height 11
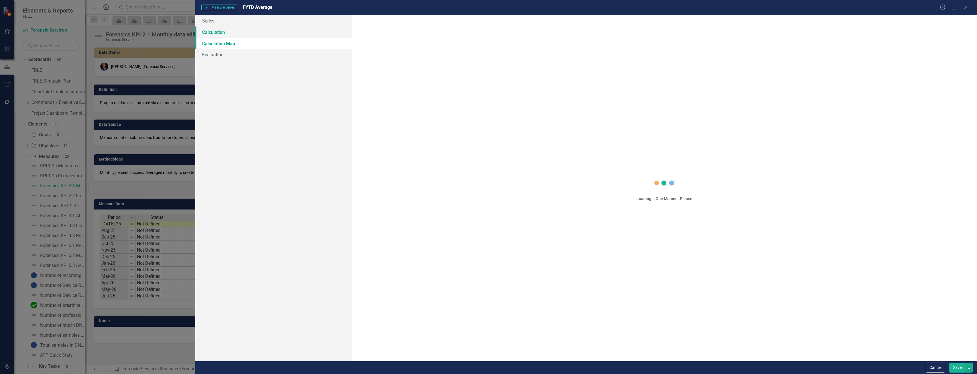
click at [317, 32] on link "Calculation" at bounding box center [273, 31] width 156 height 11
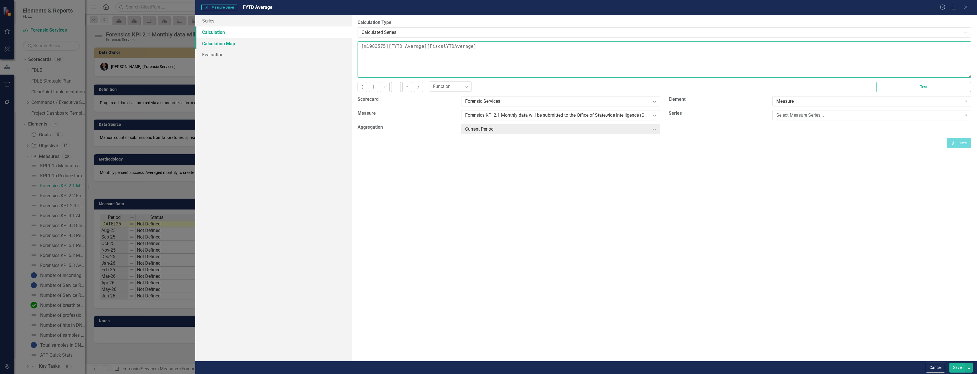
drag, startPoint x: 486, startPoint y: 50, endPoint x: 287, endPoint y: 38, distance: 200.0
click at [287, 38] on div "Series Calculation Calculation Map Evaluation From this page, you can edit the …" at bounding box center [586, 188] width 782 height 346
click at [813, 113] on div "Select Measure Series..." at bounding box center [869, 115] width 185 height 7
click at [821, 374] on div "% Sucess" at bounding box center [490, 379] width 968 height 7
click at [535, 128] on div "Current Period" at bounding box center [557, 129] width 185 height 7
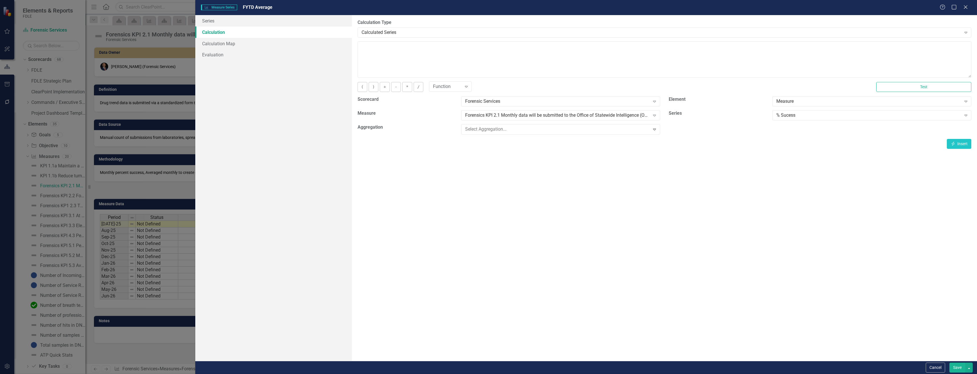
scroll to position [28, 0]
click at [959, 365] on button "Save" at bounding box center [958, 368] width 16 height 10
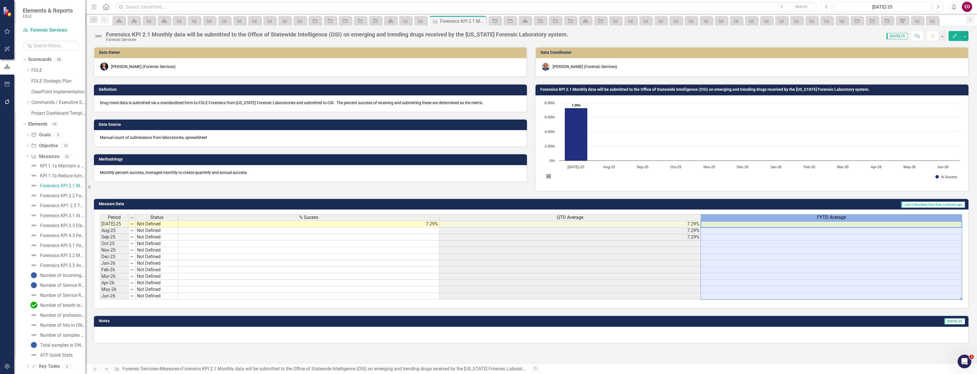
click at [818, 215] on span "FYTD Average" at bounding box center [831, 217] width 29 height 5
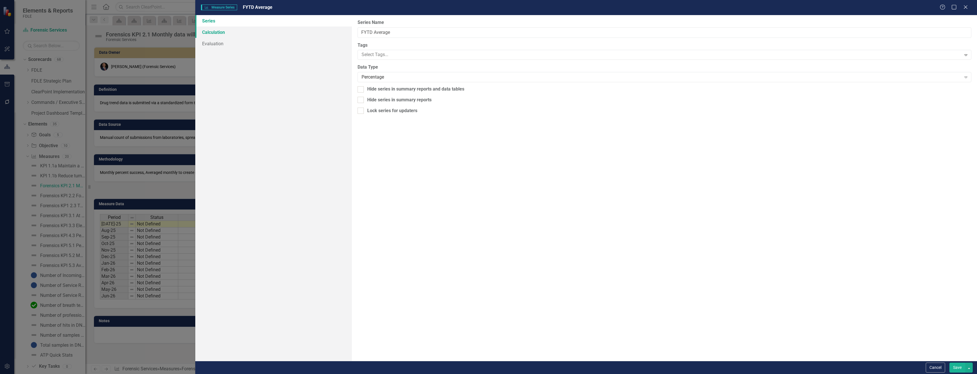
click at [293, 28] on link "Calculation" at bounding box center [273, 31] width 156 height 11
click at [450, 32] on div "Select Series Calculation Type" at bounding box center [662, 32] width 600 height 7
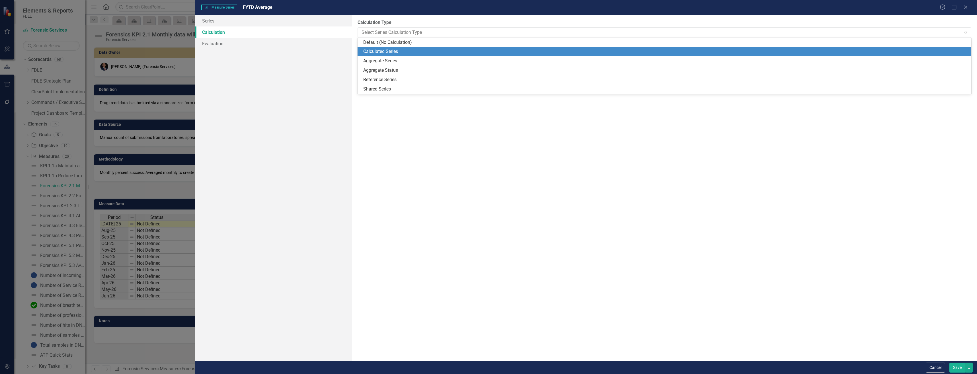
click at [438, 47] on div "Calculated Series" at bounding box center [665, 51] width 614 height 9
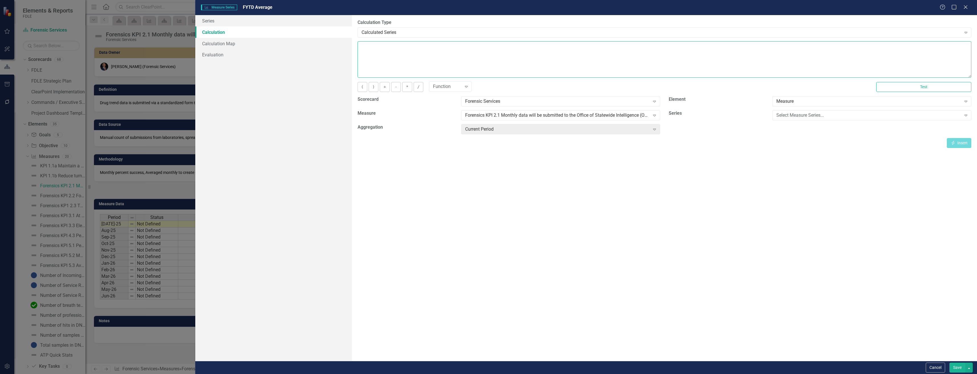
click at [438, 47] on textarea at bounding box center [665, 59] width 614 height 36
click at [780, 111] on div "Select Measure Series... Expand" at bounding box center [872, 115] width 199 height 10
click at [791, 374] on div "% Sucess" at bounding box center [490, 379] width 968 height 7
click at [536, 129] on div "Current Period" at bounding box center [557, 129] width 185 height 7
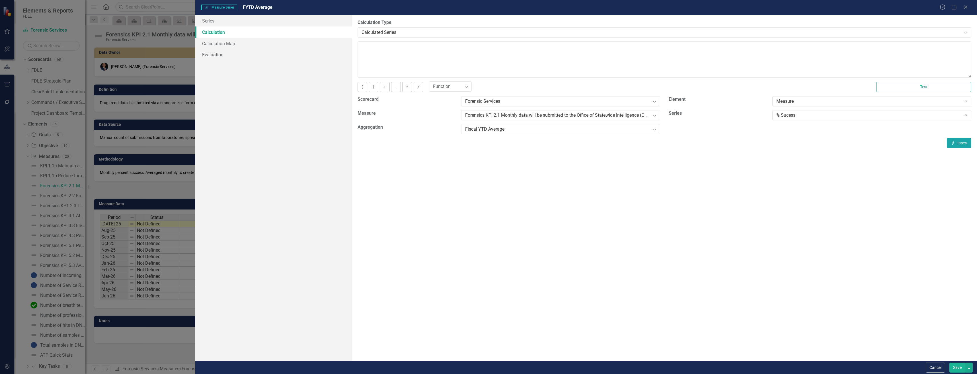
click at [954, 152] on div "By default, series in ClearPoint are not calculated. So, if you leave the form …" at bounding box center [664, 188] width 625 height 346
click at [953, 143] on icon "button" at bounding box center [953, 143] width 3 height 4
type textarea "[m1983575][% Sucess][FiscalYTDAverage]"
click at [957, 364] on button "Save" at bounding box center [958, 368] width 16 height 10
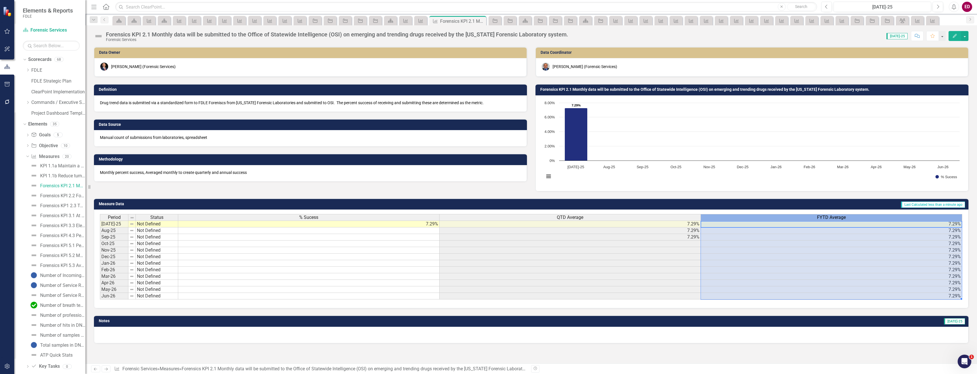
click at [799, 218] on div "FYTD Average" at bounding box center [831, 217] width 261 height 6
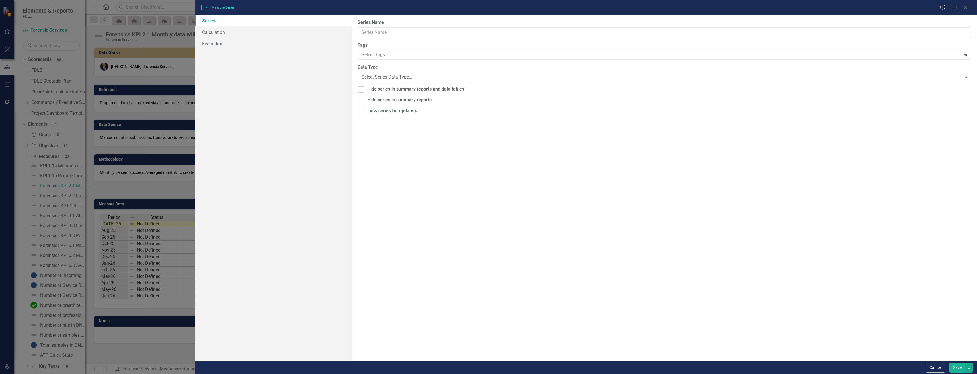
type input "FYTD Average"
click at [279, 30] on link "Calculation" at bounding box center [273, 31] width 156 height 11
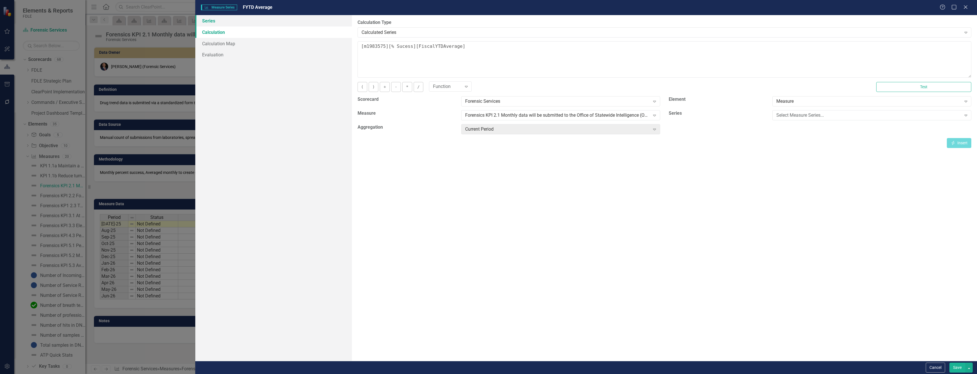
click at [311, 19] on link "Series" at bounding box center [273, 20] width 156 height 11
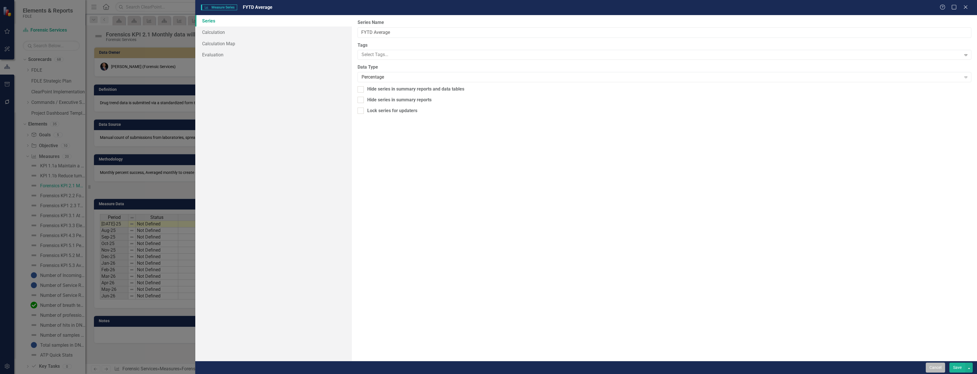
click at [936, 371] on button "Cancel" at bounding box center [935, 368] width 19 height 10
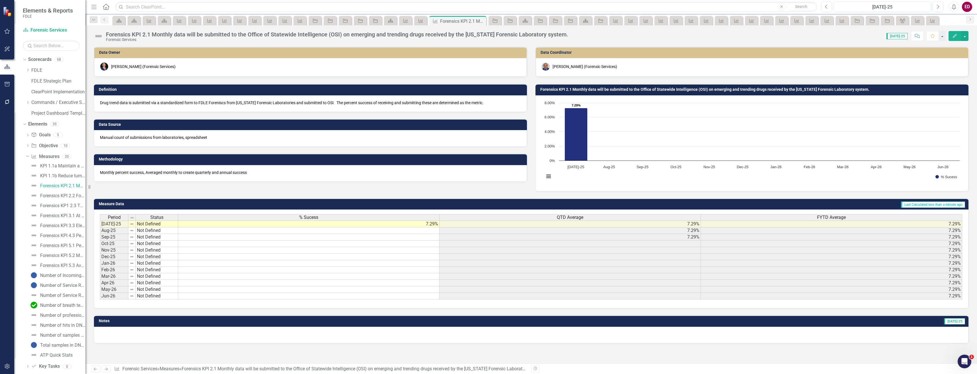
click at [134, 34] on div "Forensics KPI 2.1 Monthly data will be submitted to the Office of Statewide Int…" at bounding box center [337, 34] width 463 height 6
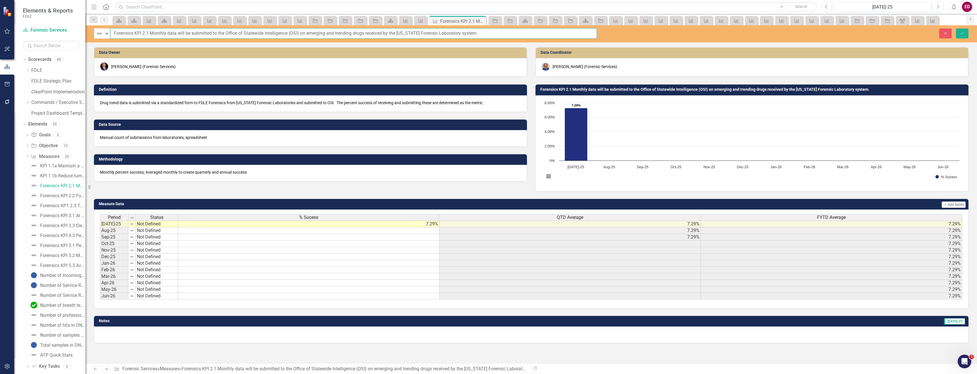
click at [127, 34] on input "Forensics KPI 2.1 Monthly data will be submitted to the Office of Statewide Int…" at bounding box center [353, 33] width 487 height 11
type input "KPI 2.1 Monthly data will be submitted to the Office of Statewide Intelligence …"
click at [956, 28] on button "Save" at bounding box center [962, 33] width 13 height 10
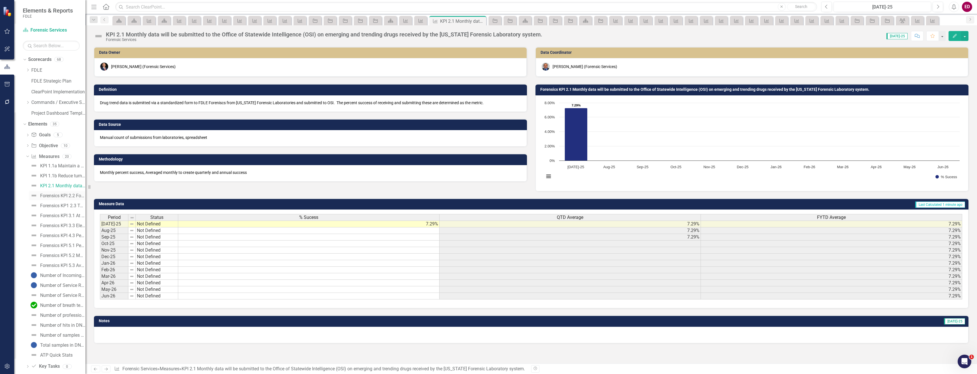
click at [66, 197] on div "Forensics KPI 2.2 Forensic members will average 100 hours per year of training …" at bounding box center [62, 195] width 45 height 5
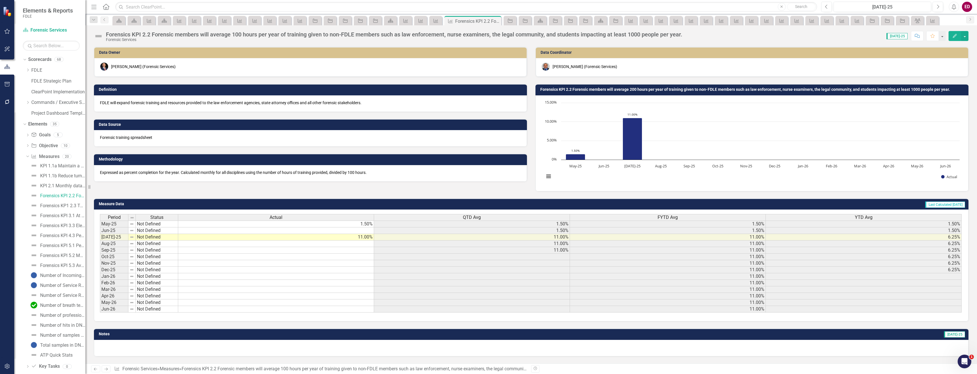
click at [149, 36] on div "Forensics KPI 2.2 Forensic members will average 100 hours per year of training …" at bounding box center [394, 34] width 577 height 6
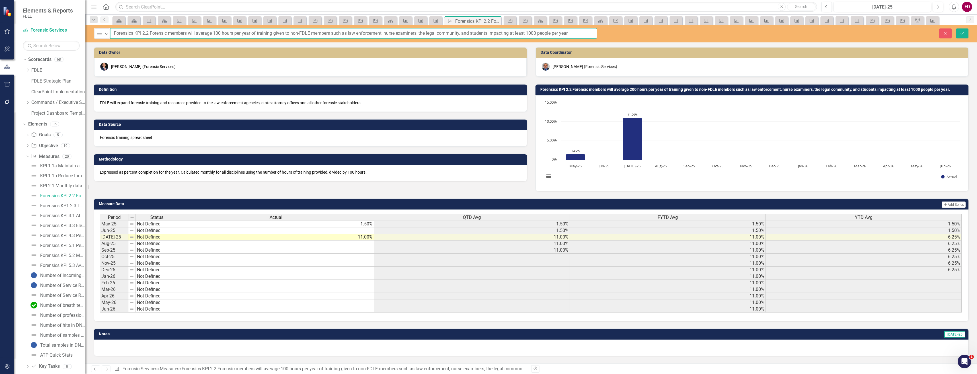
click at [125, 33] on input "Forensics KPI 2.2 Forensic members will average 100 hours per year of training …" at bounding box center [353, 33] width 487 height 11
click at [956, 28] on button "Save" at bounding box center [962, 33] width 13 height 10
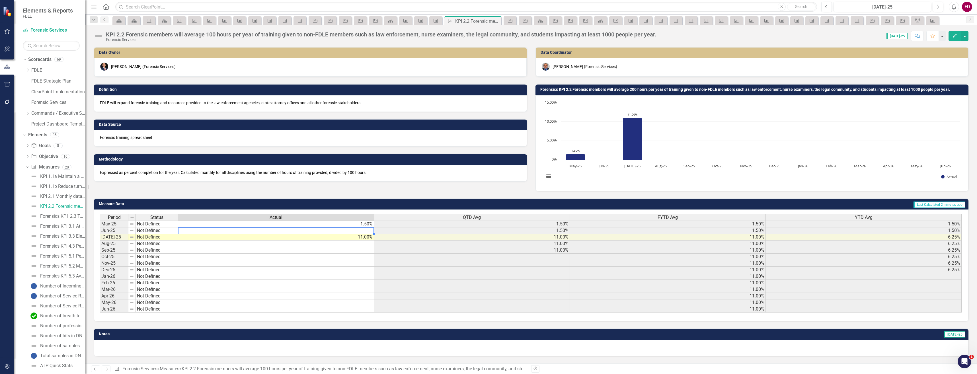
click at [353, 228] on td at bounding box center [276, 231] width 196 height 7
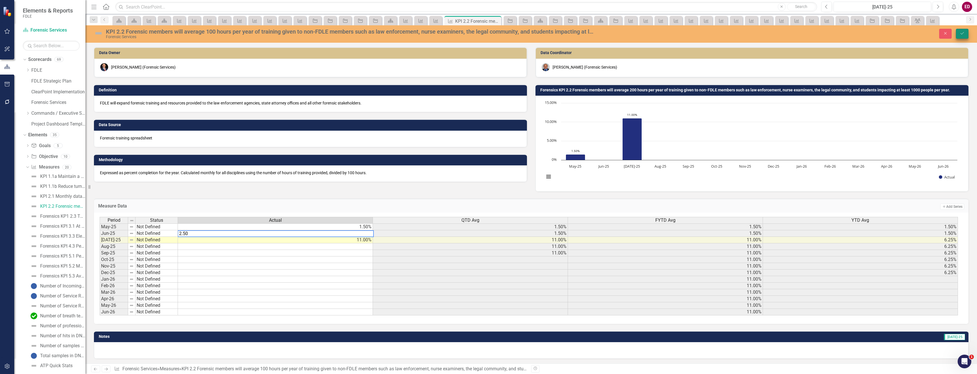
type textarea "2.50"
click at [968, 33] on button "Save" at bounding box center [962, 34] width 13 height 10
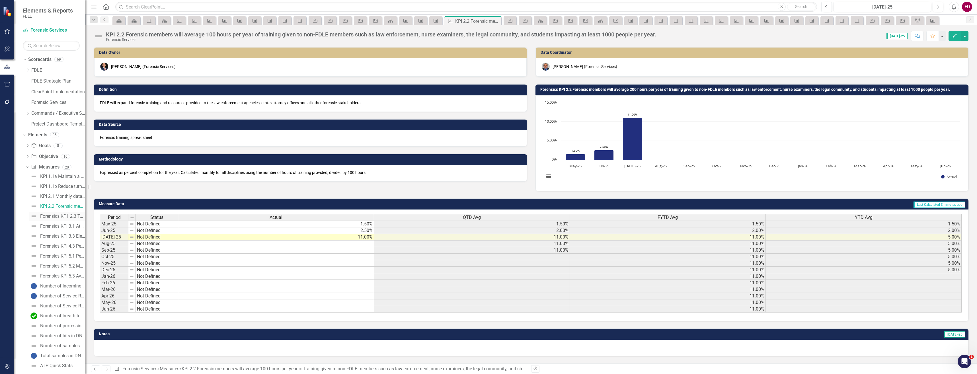
click at [61, 212] on link "Forensics KP1 2.3 Total number of DNA hits resulting from Rapid DNA Arrestee sp…" at bounding box center [57, 216] width 56 height 9
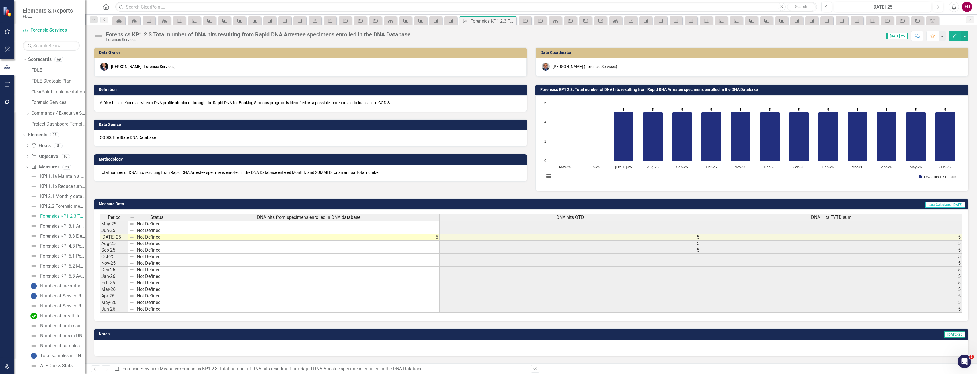
click at [954, 38] on button "Edit" at bounding box center [955, 36] width 13 height 10
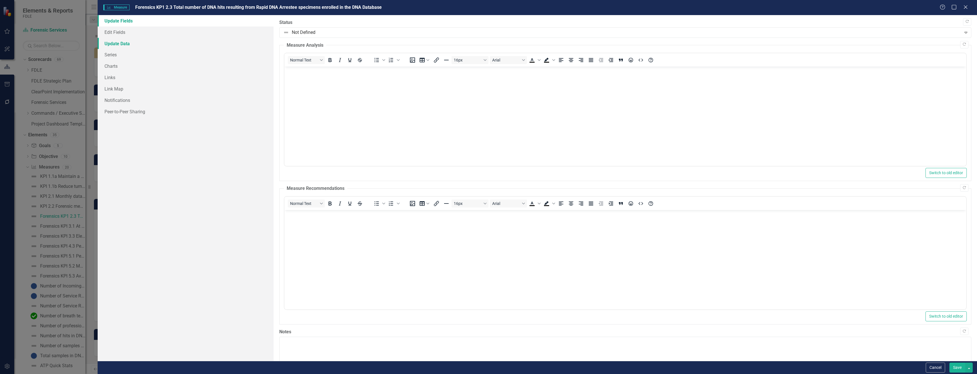
click at [200, 39] on link "Update Data" at bounding box center [186, 43] width 176 height 11
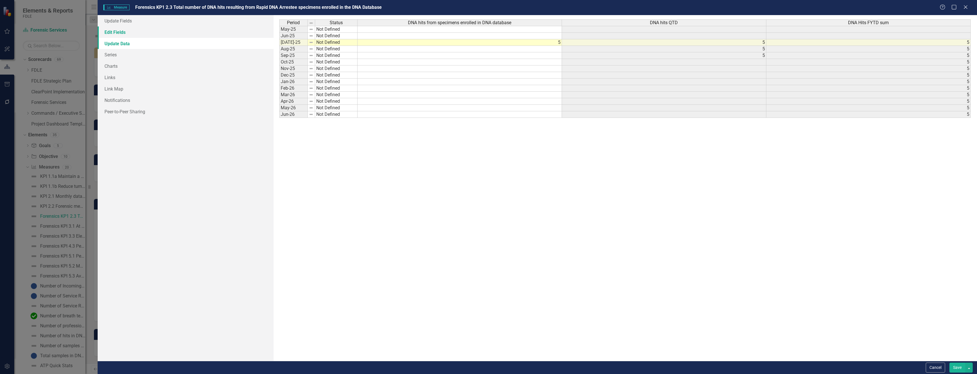
click at [206, 32] on link "Edit Fields" at bounding box center [186, 31] width 176 height 11
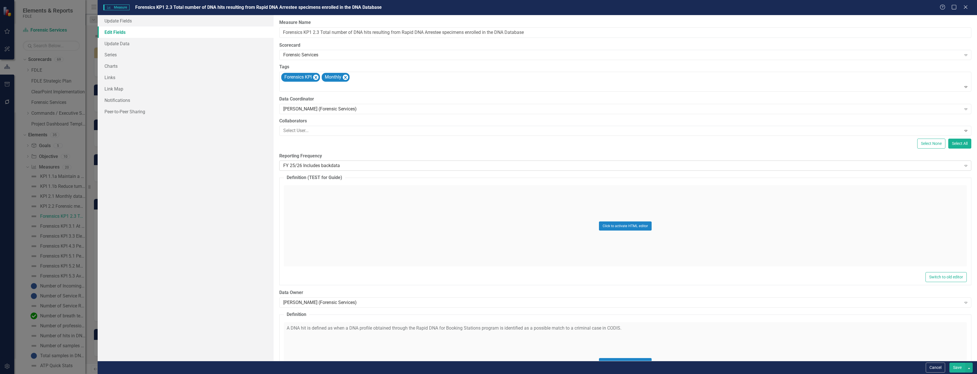
click at [376, 166] on div "FY 25/26 Includes backdata" at bounding box center [622, 166] width 678 height 7
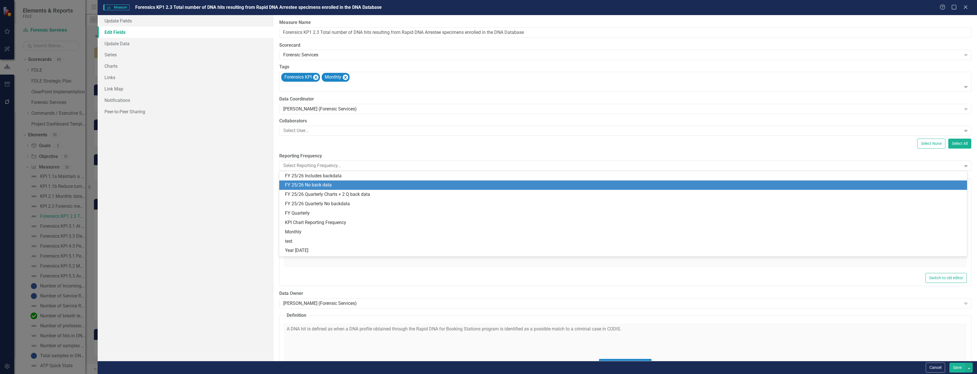
click at [374, 182] on div "FY 25/26 No back data" at bounding box center [624, 185] width 679 height 7
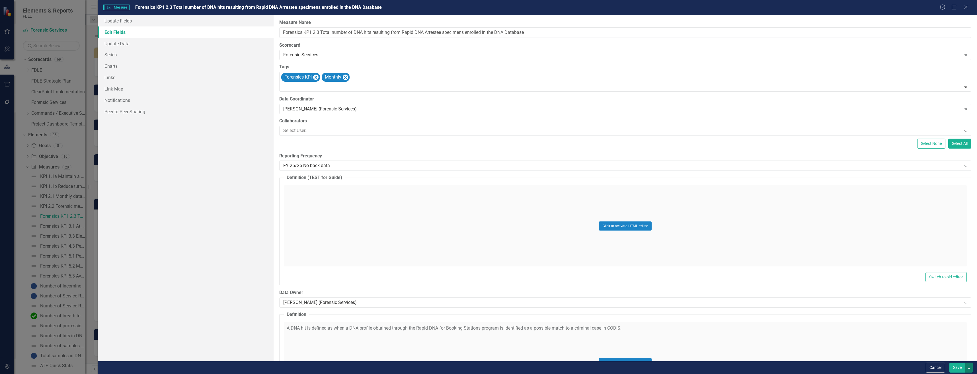
click at [968, 369] on button "button" at bounding box center [969, 368] width 7 height 10
click at [958, 369] on button "Save" at bounding box center [958, 368] width 16 height 10
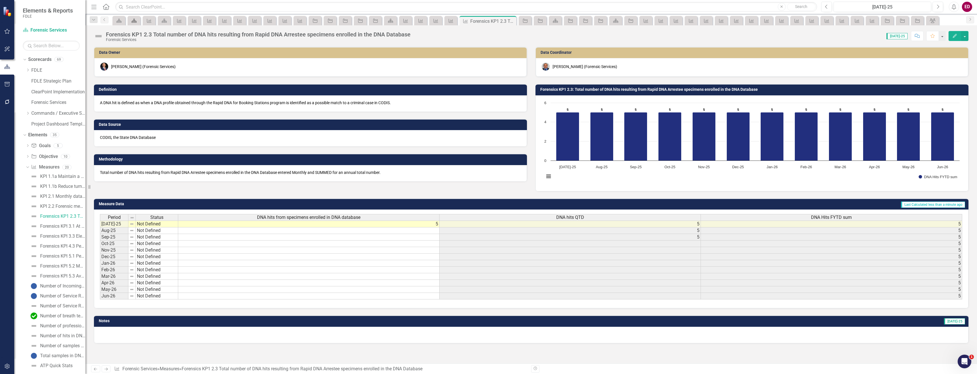
click at [130, 24] on div "Scorecard" at bounding box center [133, 20] width 8 height 7
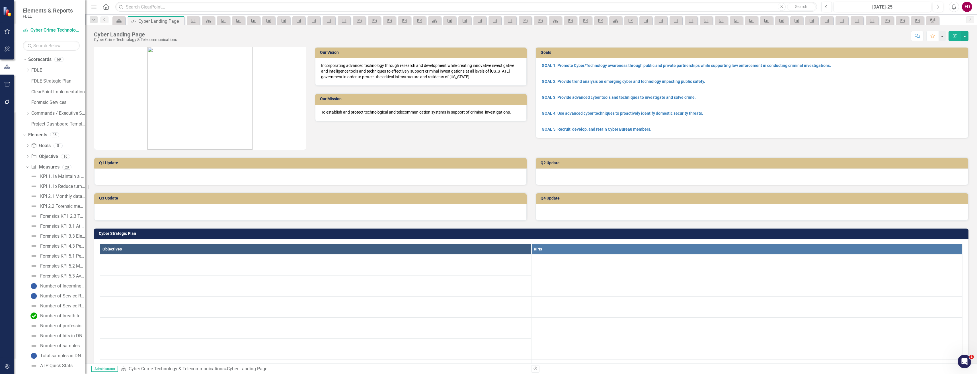
click at [935, 20] on icon "Group" at bounding box center [933, 21] width 6 height 5
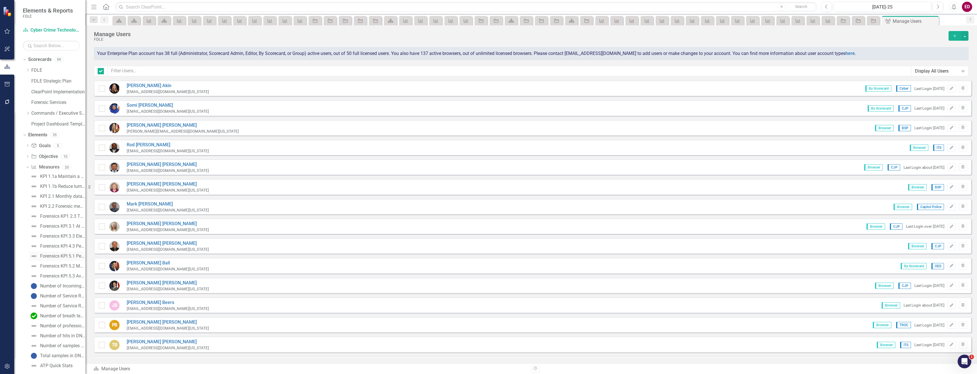
checkbox input "false"
click at [394, 20] on link "Scorecard" at bounding box center [391, 20] width 10 height 7
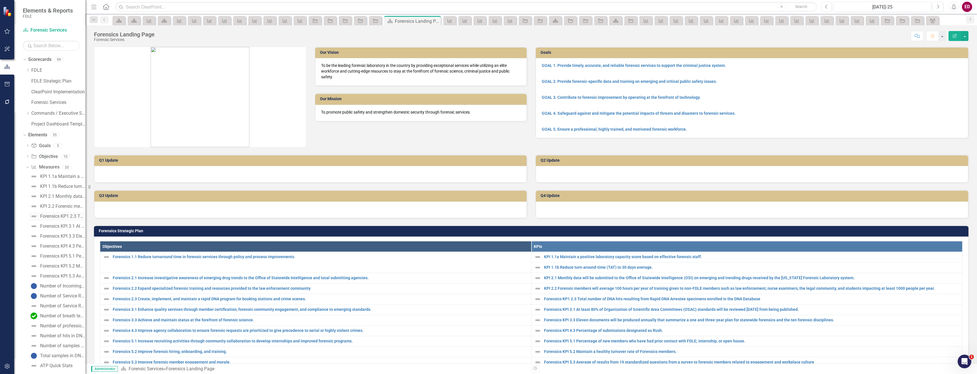
click at [75, 214] on div "Forensics KP1 2.3 Total number of DNA hits resulting from Rapid DNA Arrestee sp…" at bounding box center [62, 216] width 45 height 5
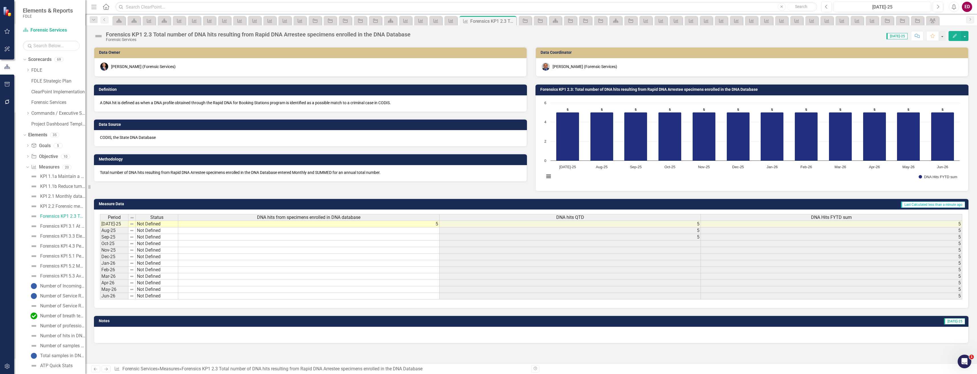
click at [156, 34] on div "Forensics KP1 2.3 Total number of DNA hits resulting from Rapid DNA Arrestee sp…" at bounding box center [258, 34] width 305 height 6
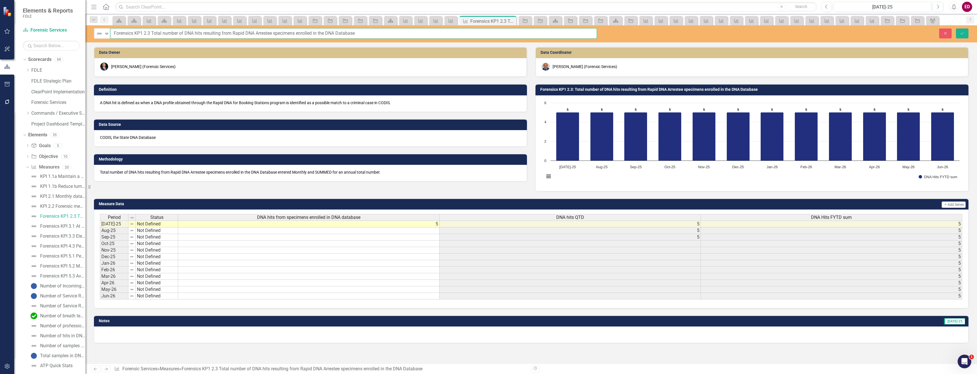
click at [131, 34] on input "Forensics KP1 2.3 Total number of DNA hits resulting from Rapid DNA Arrestee sp…" at bounding box center [353, 33] width 487 height 11
type input "KP1 2.3 Total number of DNA hits resulting from Rapid DNA Arrestee specimens en…"
click at [956, 28] on button "Save" at bounding box center [962, 33] width 13 height 10
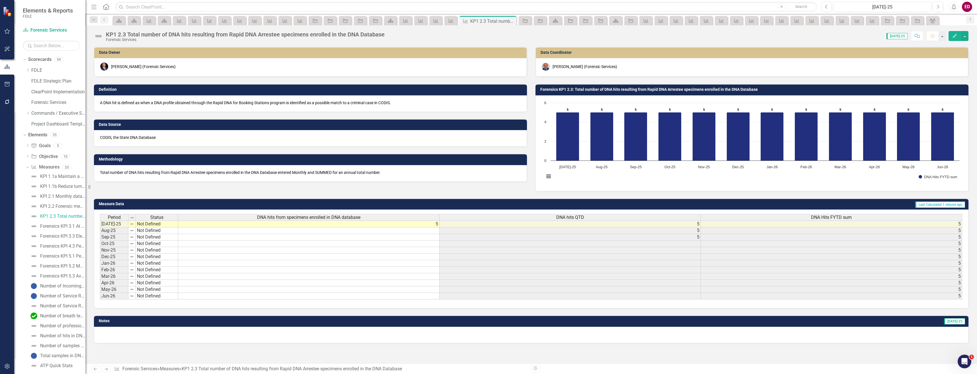
click at [625, 178] on rect "Interactive chart" at bounding box center [752, 142] width 421 height 85
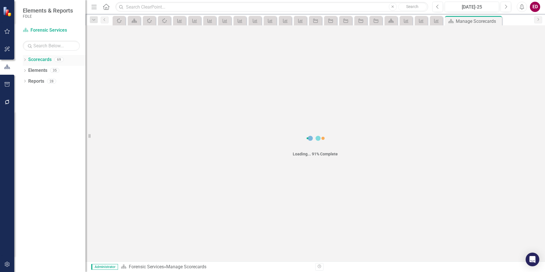
click at [24, 60] on icon "Dropdown" at bounding box center [25, 60] width 4 height 3
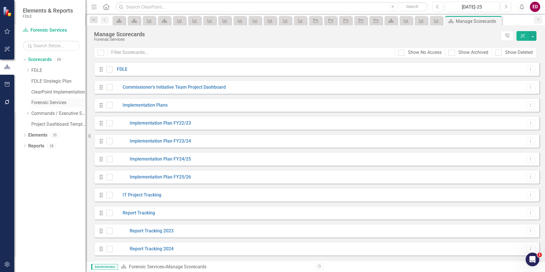
click at [35, 102] on link "Forensic Services" at bounding box center [58, 102] width 54 height 7
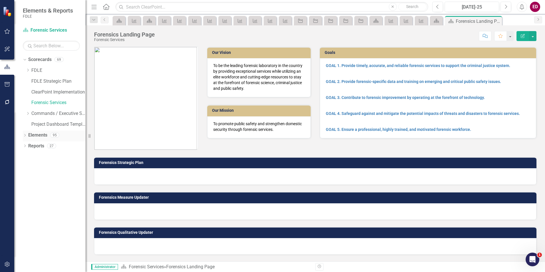
click at [24, 136] on icon "Dropdown" at bounding box center [25, 135] width 4 height 3
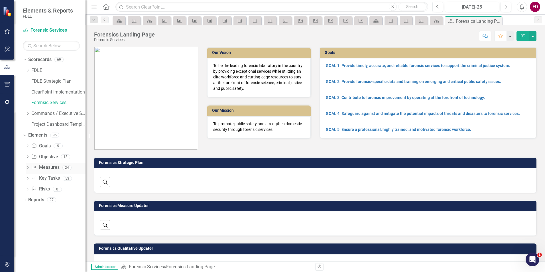
click at [50, 169] on link "Measure Measures" at bounding box center [45, 167] width 28 height 7
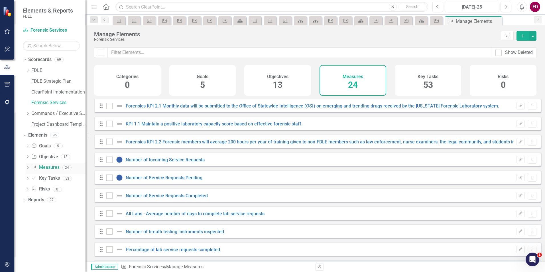
checkbox input "false"
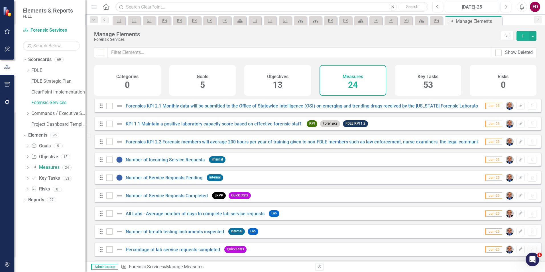
click at [178, 143] on div "Forensics KPI 2.2 Forensic members will average 200 hours per year of training …" at bounding box center [350, 141] width 488 height 7
click at [183, 144] on link "Forensics KPI 2.2 Forensic members will average 200 hours per year of training …" at bounding box center [359, 141] width 467 height 5
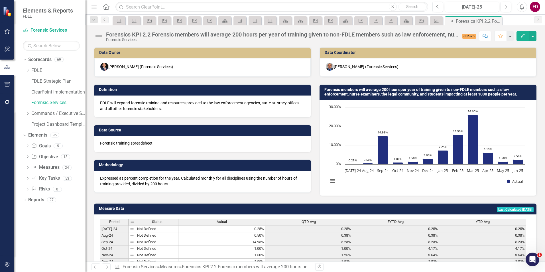
scroll to position [57, 0]
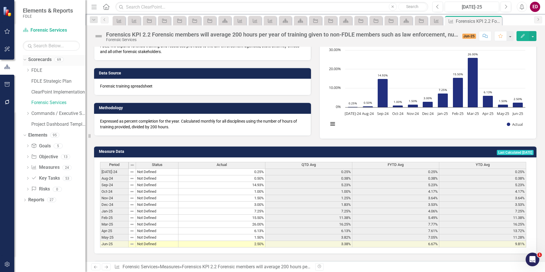
click at [39, 64] on div "Scorecards" at bounding box center [39, 59] width 23 height 9
click at [41, 63] on link "Scorecards" at bounding box center [39, 59] width 23 height 7
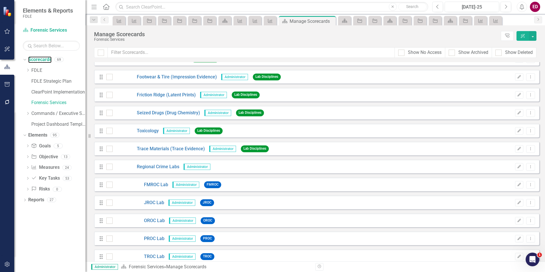
scroll to position [655, 0]
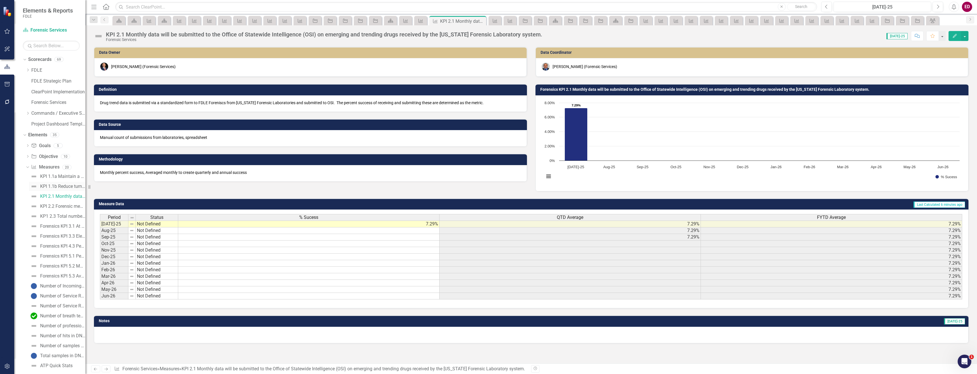
click at [52, 187] on div "KPI 1.1b Reduce turn-around-time (TAT) to 30 days average." at bounding box center [62, 186] width 45 height 5
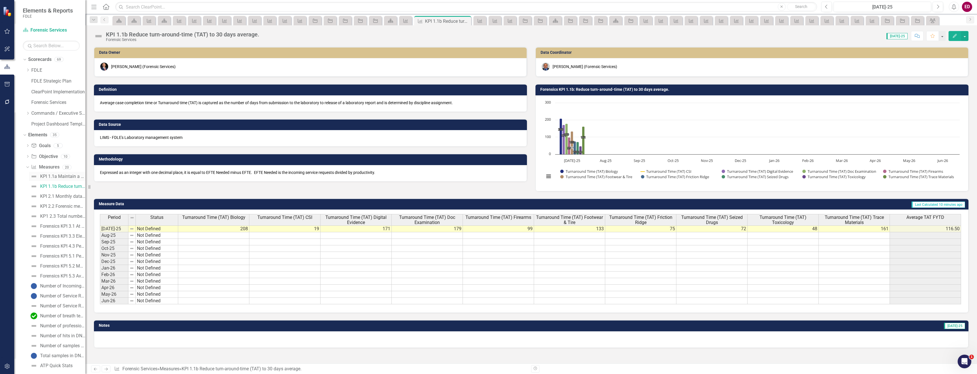
click at [68, 176] on div "KPI 1.1a Maintain a positive laboratory capacity score based on effective foren…" at bounding box center [62, 176] width 45 height 5
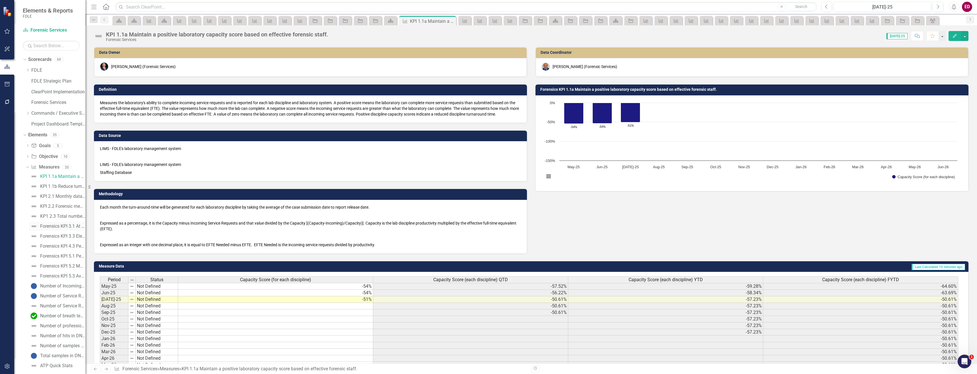
click at [76, 227] on div "Forensics KPI 3.1 At least 80% of Organization of Scientific Area Committees (O…" at bounding box center [62, 226] width 45 height 5
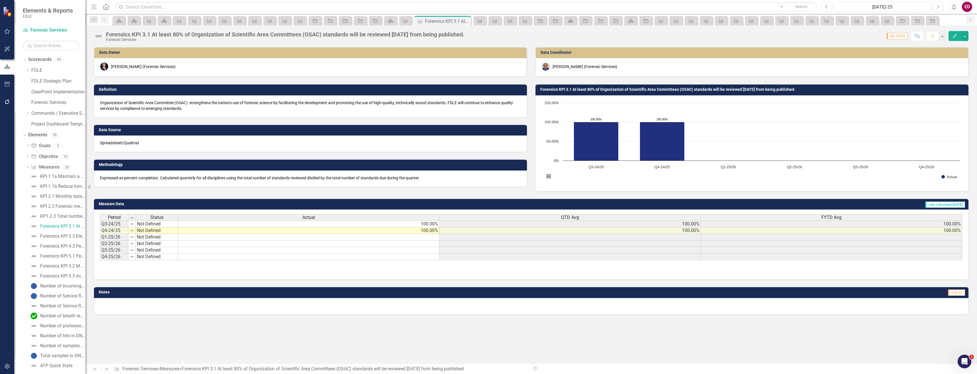
click at [165, 34] on div "Forensics KPI 3.1 At least 80% of Organization of Scientific Area Committees (O…" at bounding box center [285, 34] width 359 height 6
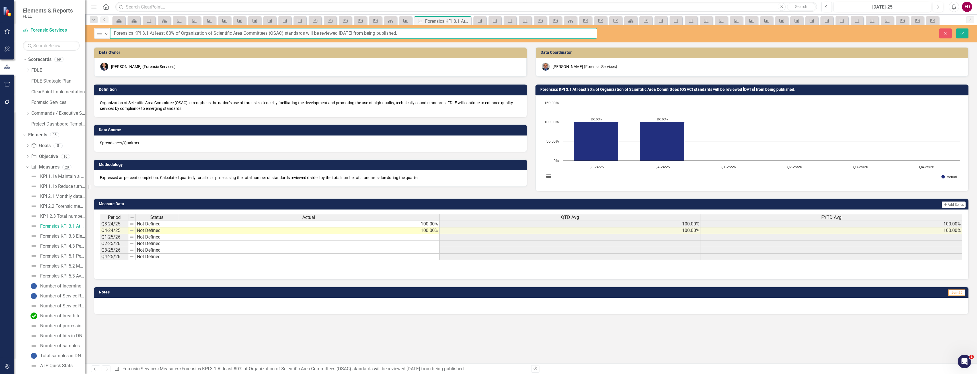
click at [130, 32] on input "Forensics KPI 3.1 At least 80% of Organization of Scientific Area Committees (O…" at bounding box center [353, 33] width 487 height 11
type input "KPI 3.1 At least 80% of Organization of Scientific Area Committees (OSAC) stand…"
click at [956, 28] on button "Save" at bounding box center [962, 33] width 13 height 10
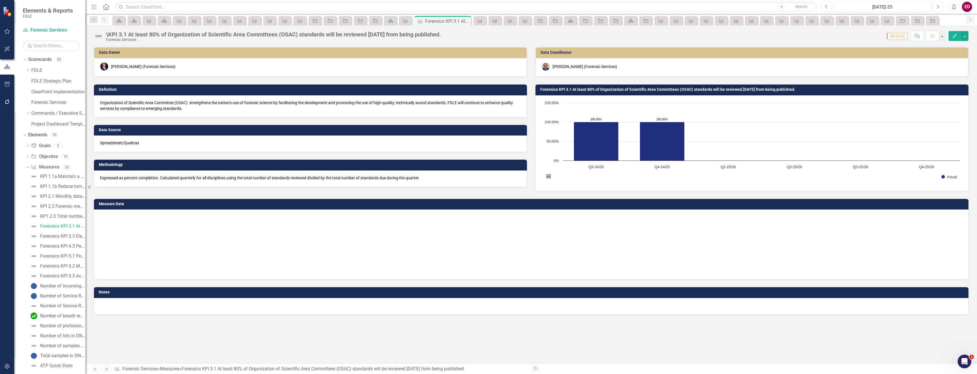
click at [126, 32] on div "\KPI 3.1 At least 80% of Organization of Scientific Area Committees (OSAC) stan…" at bounding box center [273, 34] width 335 height 6
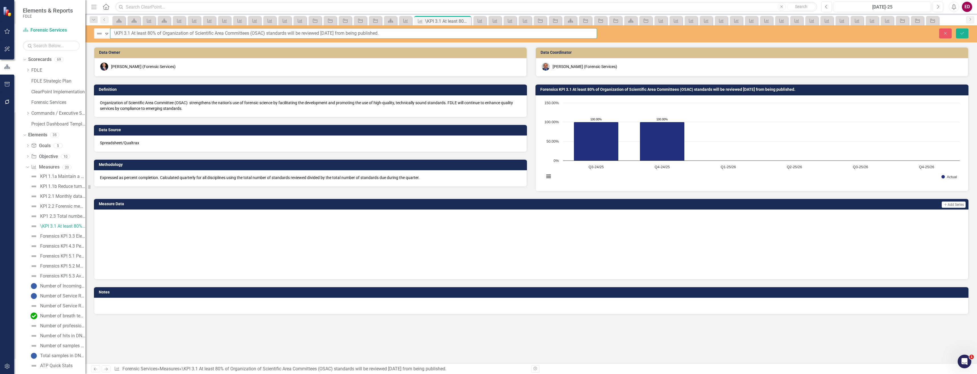
click at [115, 33] on input "\KPI 3.1 At least 80% of Organization of Scientific Area Committees (OSAC) stan…" at bounding box center [353, 33] width 487 height 11
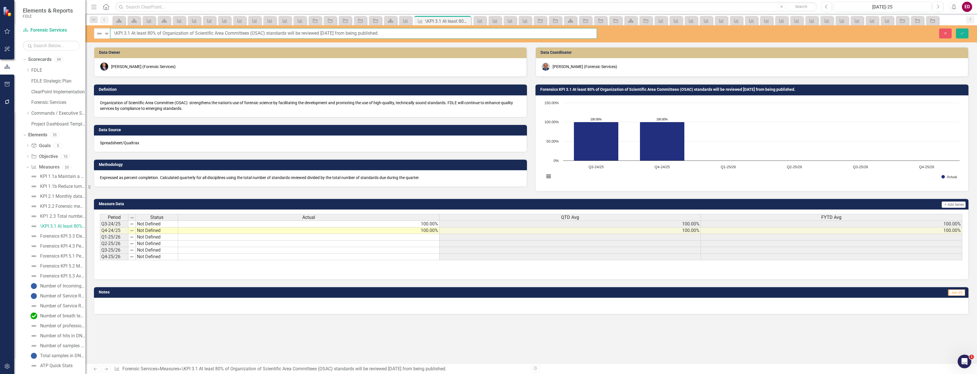
type input "KPI 3.1 At least 80% of Organization of Scientific Area Committees (OSAC) stand…"
click at [956, 28] on button "Save" at bounding box center [962, 33] width 13 height 10
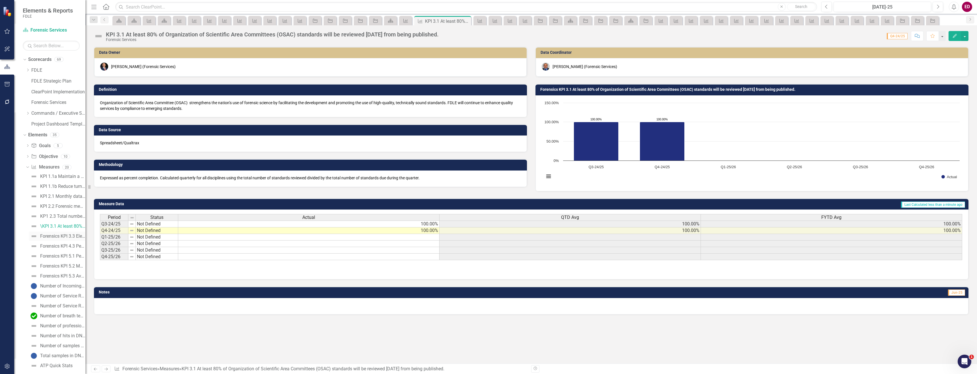
click at [69, 236] on div "Forensics KPI 3.3 Eleven documents will be produced annually that summarize a o…" at bounding box center [62, 236] width 45 height 5
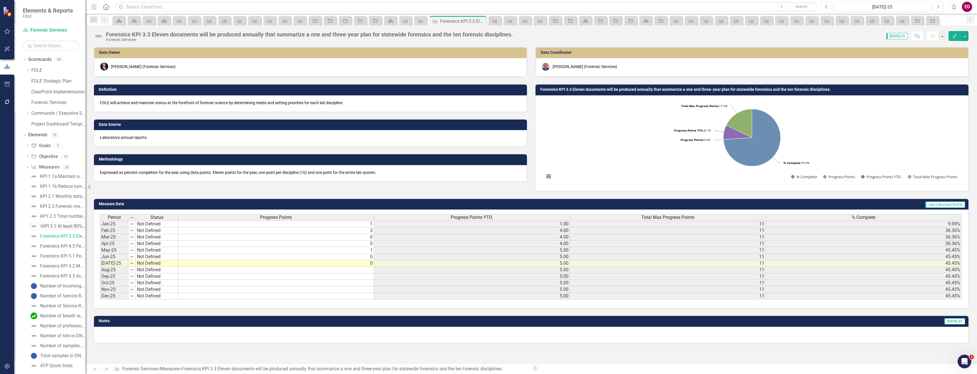
click at [70, 227] on div "\KPI 3.1 At least 80% of Organization of Scientific Area Committees (OSAC) stan…" at bounding box center [62, 226] width 45 height 5
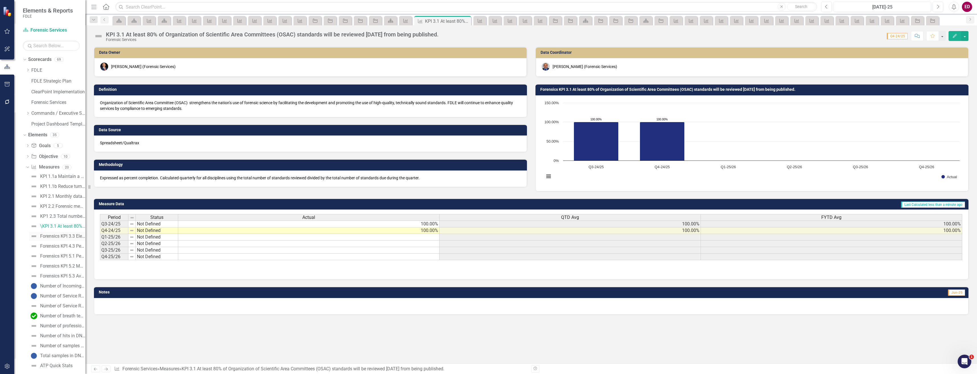
click at [64, 235] on div "Forensics KPI 3.3 Eleven documents will be produced annually that summarize a o…" at bounding box center [62, 236] width 45 height 5
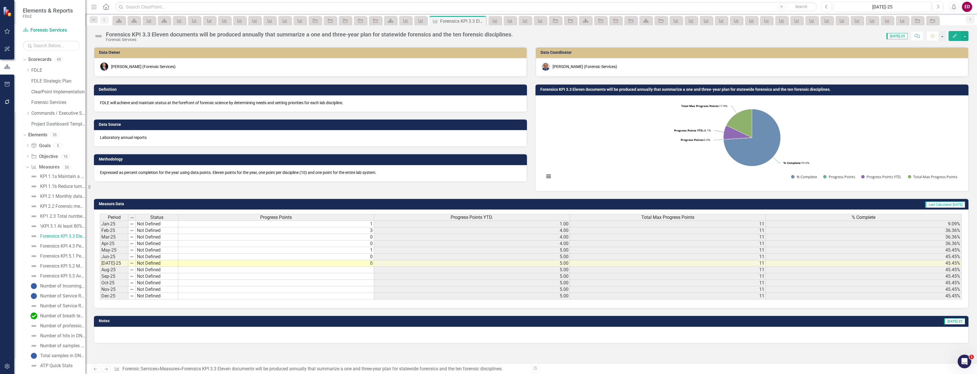
click at [130, 30] on div "Forensics KPI 3.3 Eleven documents will be produced annually that summarize a o…" at bounding box center [531, 33] width 892 height 17
click at [130, 33] on div "Forensics KPI 3.3 Eleven documents will be produced annually that summarize a o…" at bounding box center [309, 34] width 407 height 6
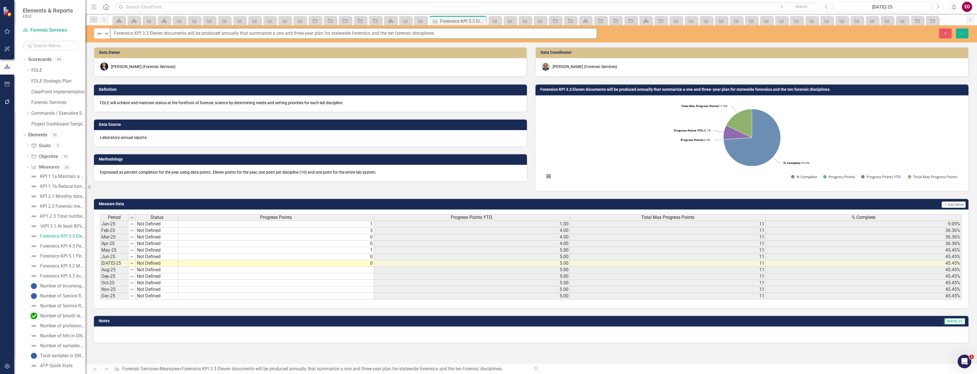
click at [127, 33] on input "Forensics KPI 3.3 Eleven documents will be produced annually that summarize a o…" at bounding box center [353, 33] width 487 height 11
type input "KPI 3.3 Eleven documents will be produced annually that summarize a one and thr…"
click at [956, 28] on button "Save" at bounding box center [962, 33] width 13 height 10
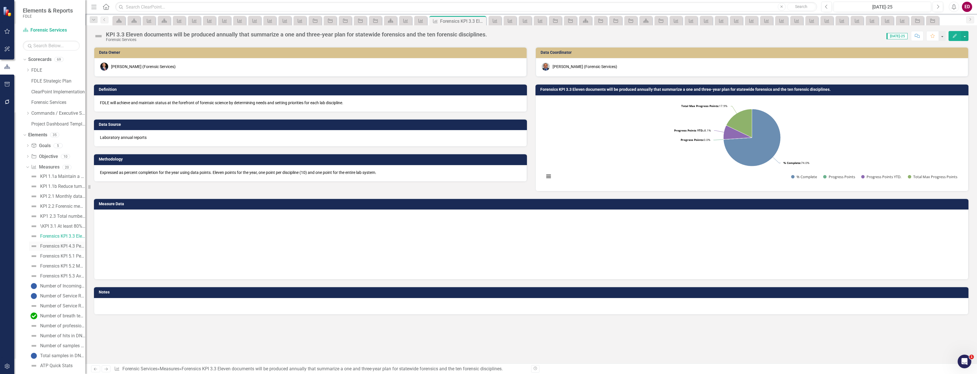
click at [55, 244] on div "Forensics KPI 4.3 Percentage of submissions designated as Rush." at bounding box center [62, 246] width 45 height 5
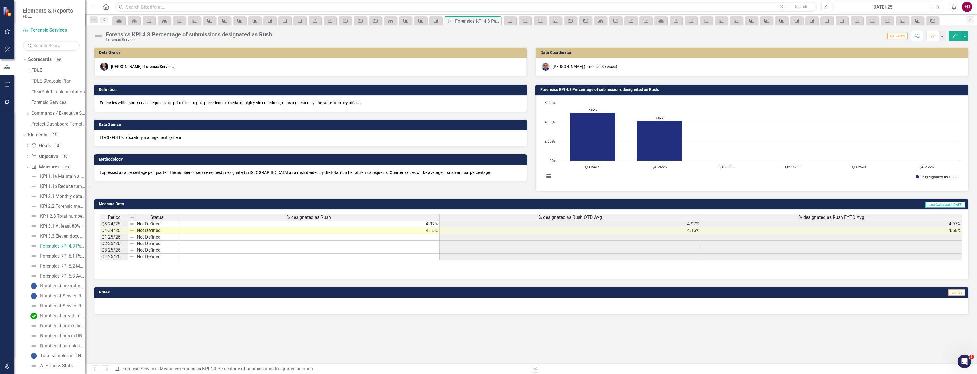
click at [127, 34] on div "Forensics KPI 4.3 Percentage of submissions designated as Rush." at bounding box center [190, 34] width 168 height 6
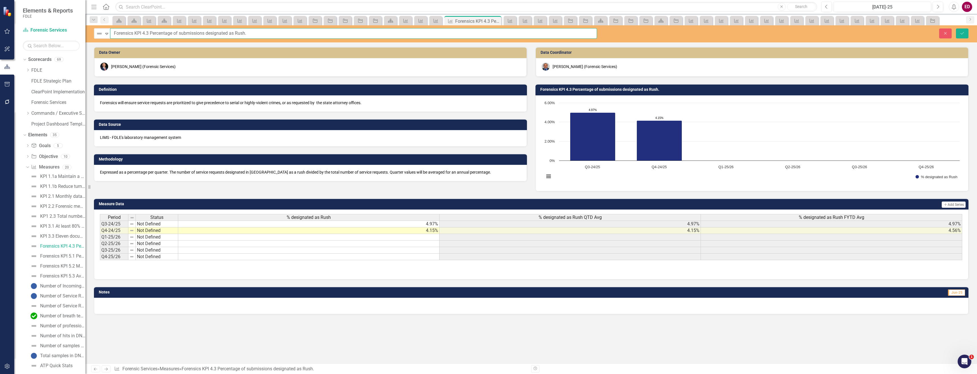
click at [127, 34] on input "Forensics KPI 4.3 Percentage of submissions designated as Rush." at bounding box center [353, 33] width 487 height 11
type input "KPI 4.3 Percentage of submissions designated as Rush."
click at [956, 28] on button "Save" at bounding box center [962, 33] width 13 height 10
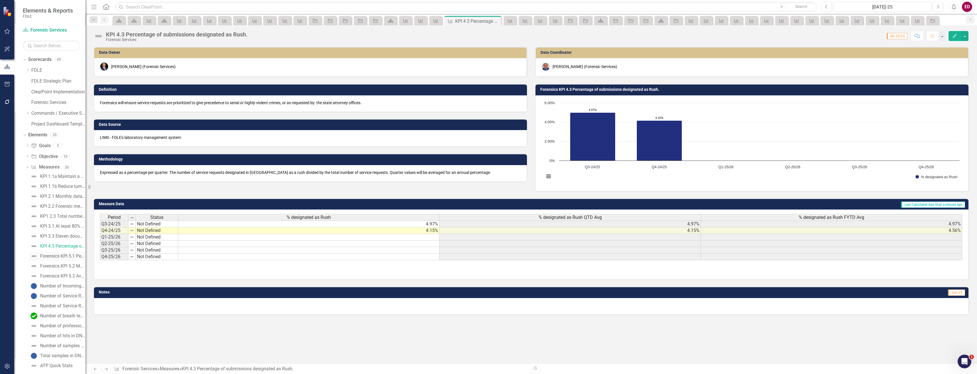
click at [62, 261] on link "Forensics KPI 5.1 Percentage of new members who have had prior contact with FDL…" at bounding box center [57, 256] width 56 height 9
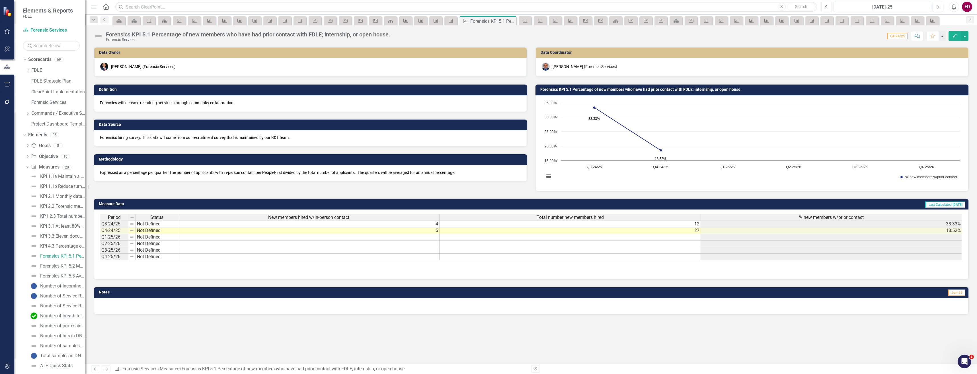
click at [175, 36] on div "Forensics KPI 5.1 Percentage of new members who have had prior contact with FDL…" at bounding box center [248, 34] width 285 height 6
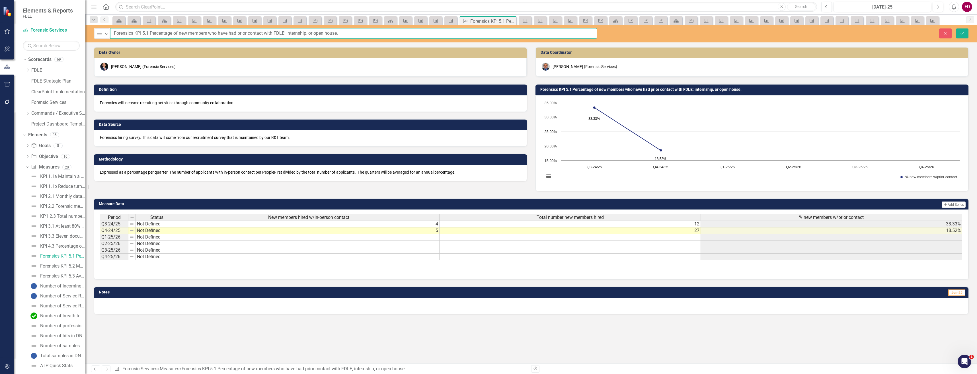
click at [128, 32] on input "Forensics KPI 5.1 Percentage of new members who have had prior contact with FDL…" at bounding box center [353, 33] width 487 height 11
type input "\KPI 5.1 Percentage of new members who have had prior contact with FDLE; intern…"
click at [956, 28] on button "Save" at bounding box center [962, 33] width 13 height 10
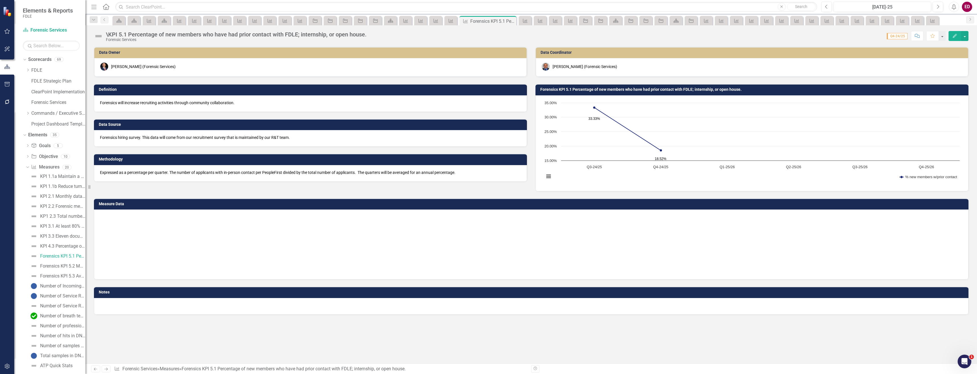
click at [128, 32] on div "\KPI 5.1 Percentage of new members who have had prior contact with FDLE; intern…" at bounding box center [236, 34] width 261 height 6
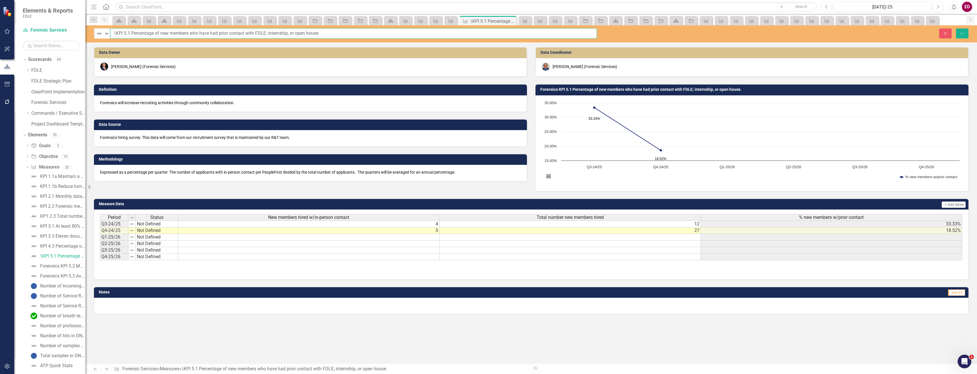
click at [109, 33] on div "Not Defined Expand \KPI 5.1 Percentage of new members who have had prior contac…" at bounding box center [345, 33] width 503 height 11
drag, startPoint x: 116, startPoint y: 32, endPoint x: 181, endPoint y: 29, distance: 64.7
click at [116, 32] on input "\KPI 5.1 Percentage of new members who have had prior contact with FDLE; intern…" at bounding box center [353, 33] width 487 height 11
type input "KPI 5.1 Percentage of new members who have had prior contact with FDLE; interns…"
click at [956, 28] on button "Save" at bounding box center [962, 33] width 13 height 10
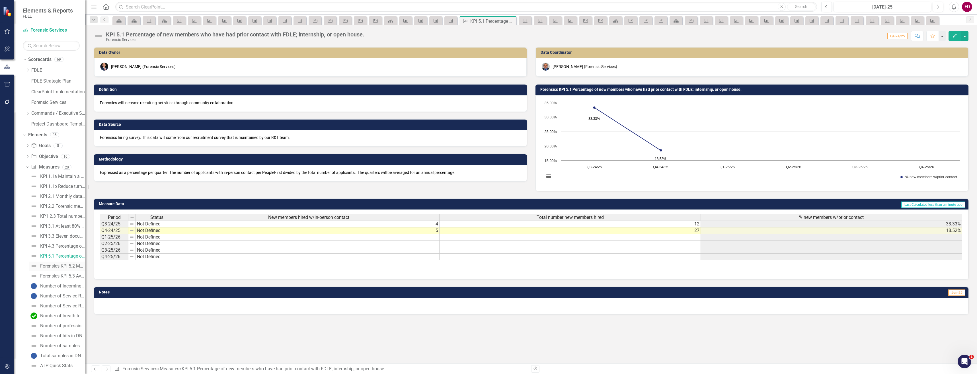
click at [73, 266] on div "Forensics KPI 5.2 Maintain a healthy turnover rate of Forensics members." at bounding box center [62, 266] width 45 height 5
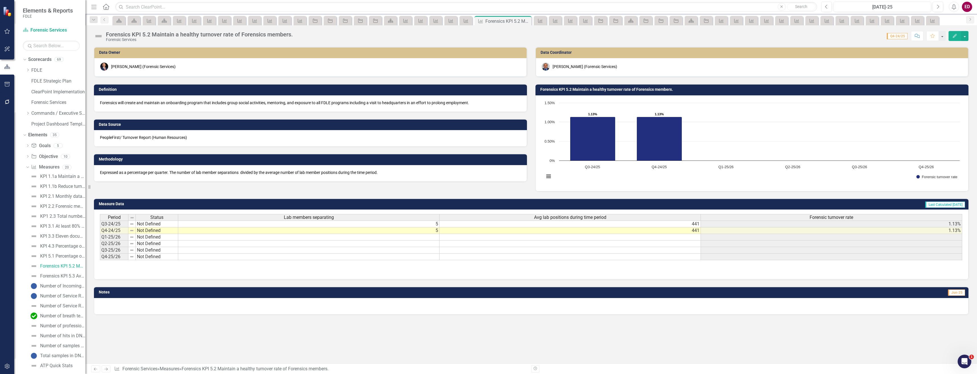
click at [162, 38] on div "Forensic Services" at bounding box center [199, 40] width 187 height 4
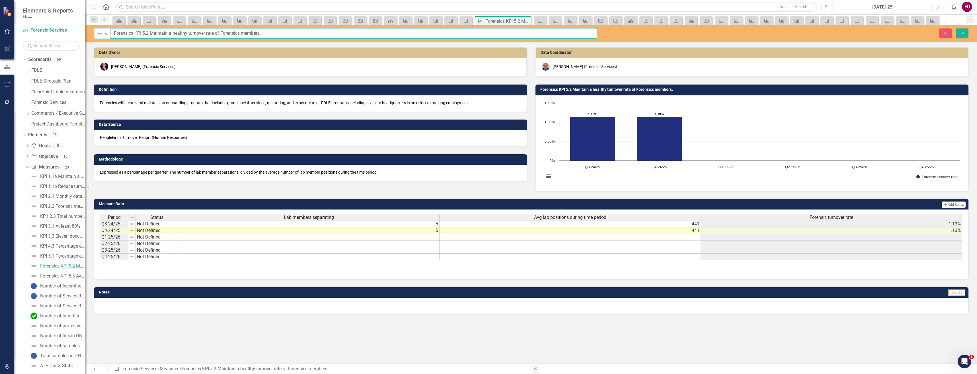
click at [116, 34] on input "Forensics KPI 5.2 Maintain a healthy turnover rate of Forensics members." at bounding box center [353, 33] width 487 height 11
type input "KPI 5.2 Maintain a healthy turnover rate of Forensics members."
click at [956, 28] on button "Save" at bounding box center [962, 33] width 13 height 10
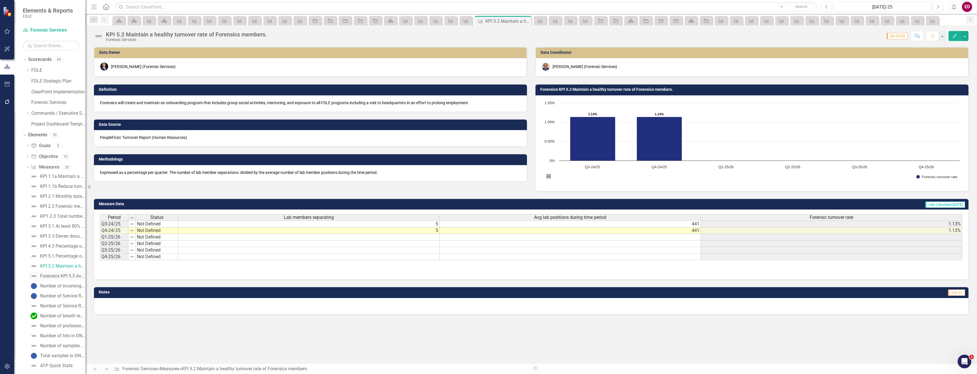
click at [71, 278] on div "Forensics KPI 5.3 Average of results from 19 standardized questions from a surv…" at bounding box center [62, 276] width 45 height 5
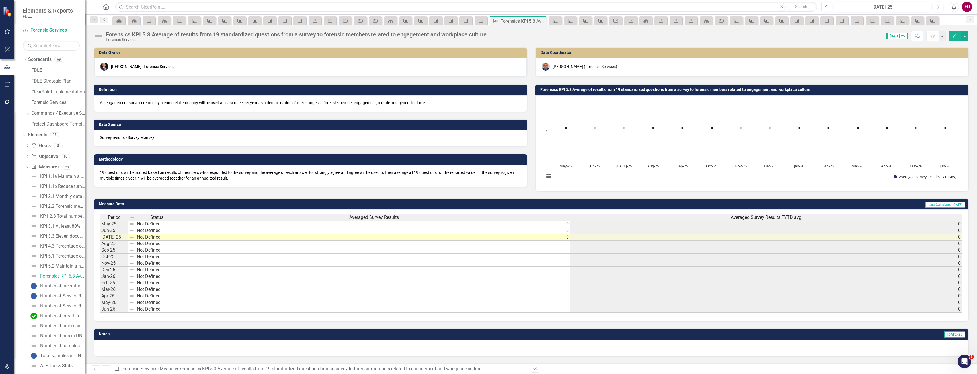
click at [146, 36] on div "Forensics KPI 5.3 Average of results from 19 standardized questions from a surv…" at bounding box center [296, 34] width 381 height 6
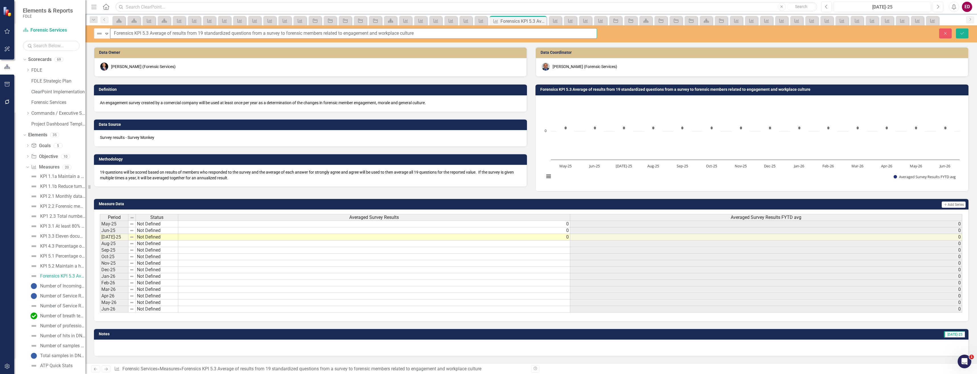
click at [124, 31] on input "Forensics KPI 5.3 Average of results from 19 standardized questions from a surv…" at bounding box center [353, 33] width 487 height 11
type input "KPI 5.3 Average of results from 19 standardized questions from a survey to fore…"
click at [956, 28] on button "Save" at bounding box center [962, 33] width 13 height 10
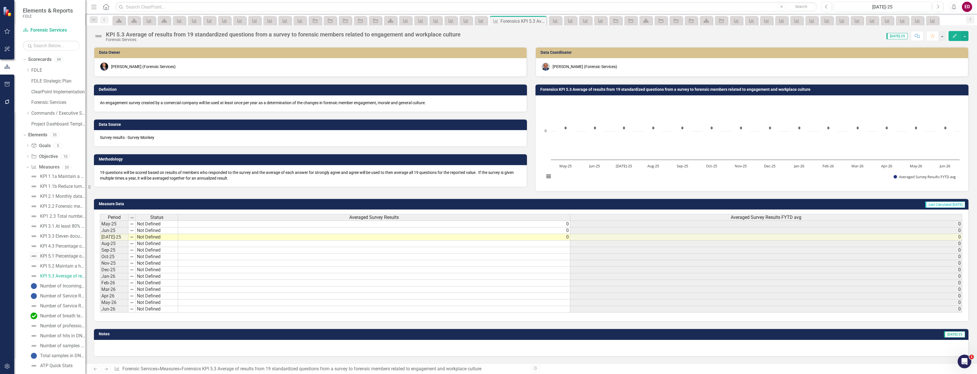
click at [70, 260] on link "KPI 5.1 Percentage of new members who have had prior contact with FDLE; interns…" at bounding box center [57, 256] width 56 height 9
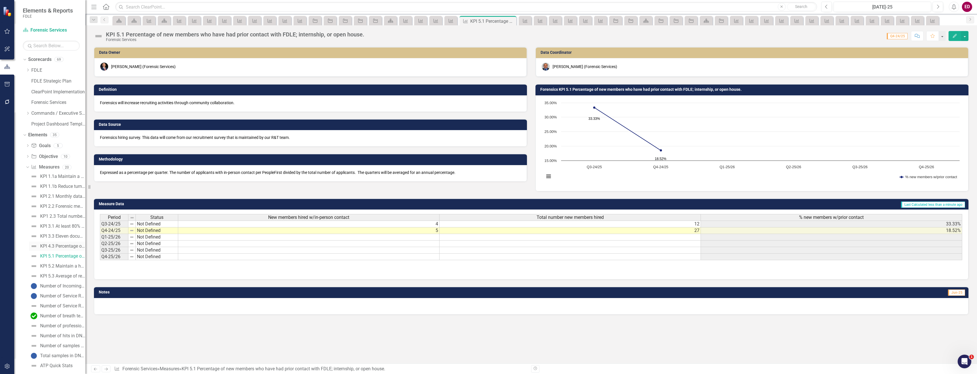
click at [65, 246] on div "KPI 4.3 Percentage of submissions designated as Rush." at bounding box center [62, 246] width 45 height 5
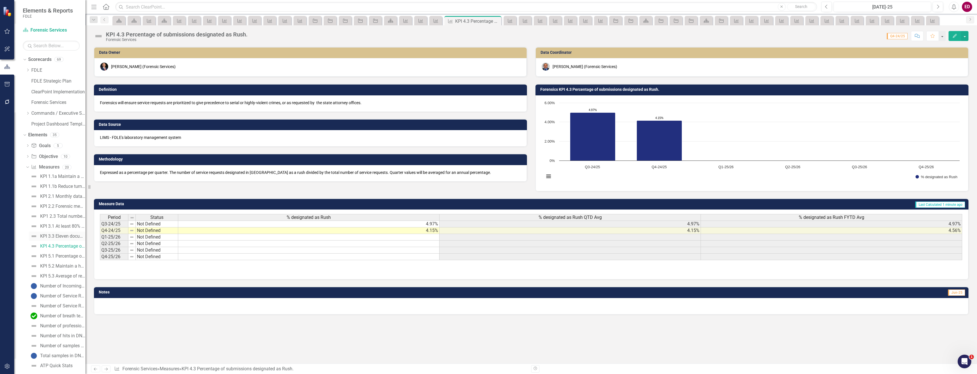
click at [66, 234] on div "KPI 3.3 Eleven documents will be produced annually that summarize a one and thr…" at bounding box center [62, 236] width 45 height 5
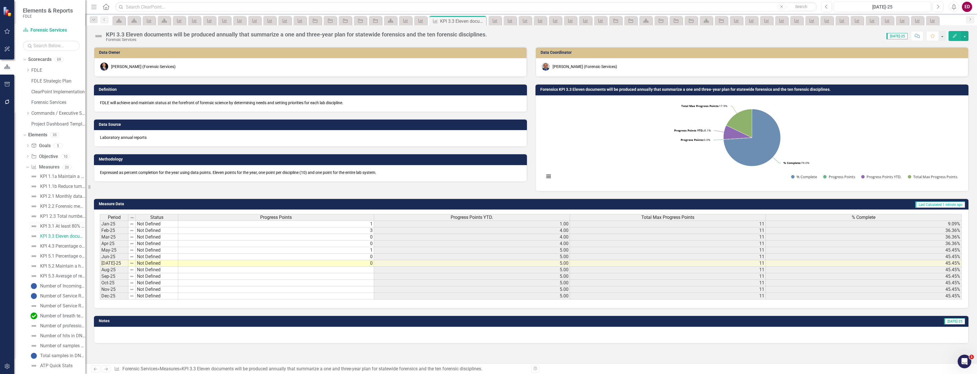
click at [69, 226] on div "KPI 3.1 At least 80% of Organization of Scientific Area Committees (OSAC) stand…" at bounding box center [62, 226] width 45 height 5
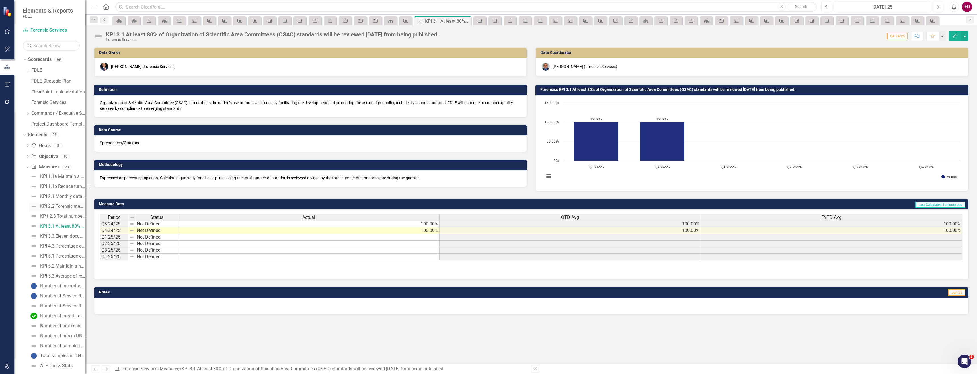
click at [73, 209] on link "KPI 2.2 Forensic members will average 100 hours per year of training given to n…" at bounding box center [57, 206] width 56 height 9
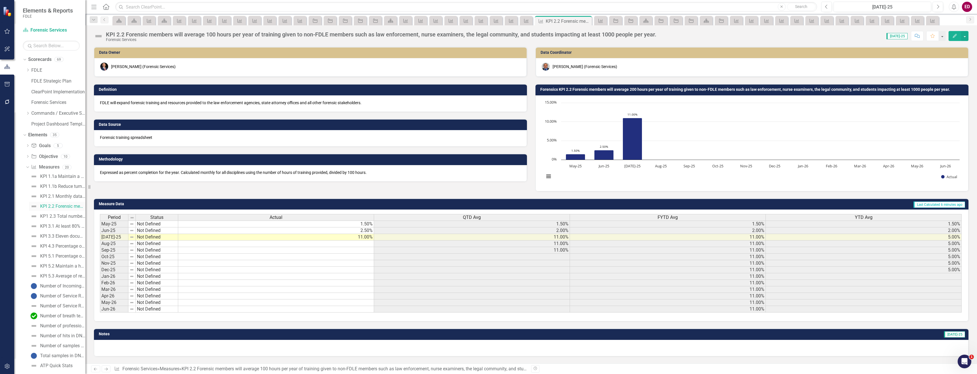
click at [73, 211] on link "KPI 2.2 Forensic members will average 100 hours per year of training given to n…" at bounding box center [57, 206] width 56 height 9
click at [27, 155] on div "Dropdown" at bounding box center [28, 157] width 4 height 5
click at [65, 165] on div "Forensics 1.1 Reduce turnaround time in forensic services through policy and pr…" at bounding box center [65, 165] width 39 height 5
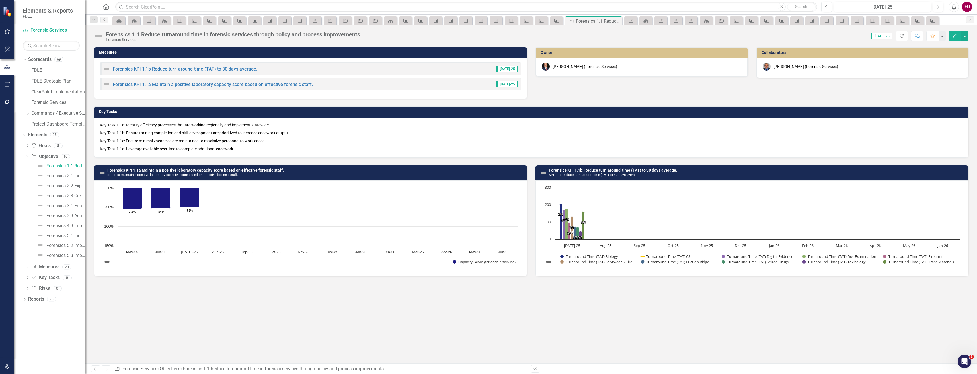
click at [167, 35] on div "Forensics 1.1 Reduce turnaround time in forensic services through policy and pr…" at bounding box center [234, 34] width 256 height 6
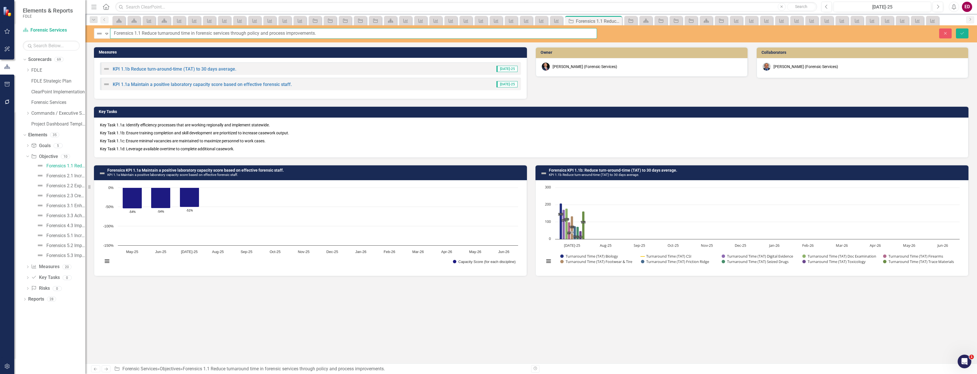
click at [120, 32] on input "Forensics 1.1 Reduce turnaround time in forensic services through policy and pr…" at bounding box center [353, 33] width 487 height 11
type input "Objective 1.1 Reduce turnaround time in forensic services through policy and pr…"
click at [956, 28] on button "Save" at bounding box center [962, 33] width 13 height 10
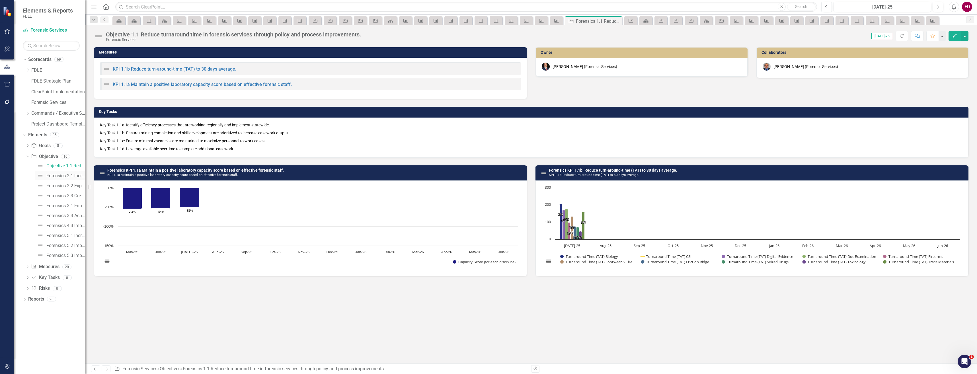
click at [84, 177] on div "Forensics 2.1 Increase investigative awareness of emerging drug trends to the O…" at bounding box center [65, 175] width 39 height 5
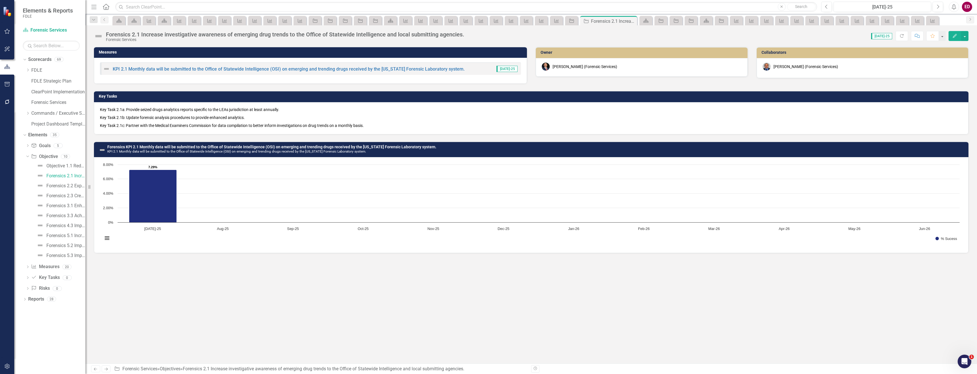
click at [116, 37] on div "Forensics 2.1 Increase investigative awareness of emerging drug trends to the O…" at bounding box center [285, 34] width 359 height 6
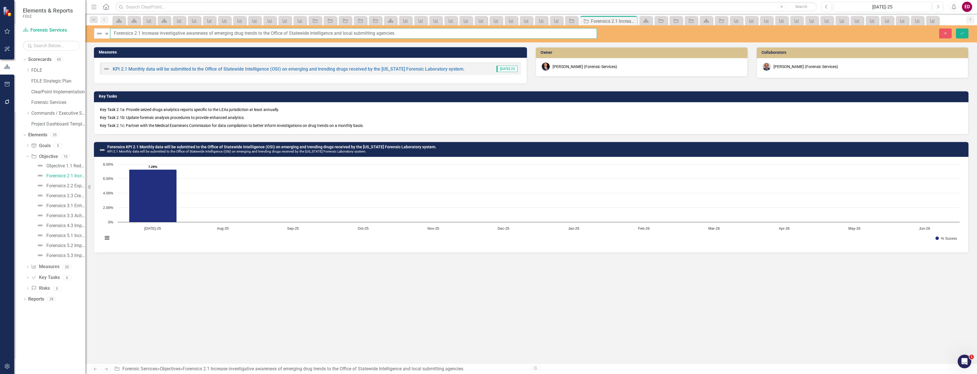
click at [123, 31] on input "Forensics 2.1 Increase investigative awareness of emerging drug trends to the O…" at bounding box center [353, 33] width 487 height 11
type input "Objective 2.1 Increase investigative awareness of emerging drug trends to the O…"
click at [956, 28] on button "Save" at bounding box center [962, 33] width 13 height 10
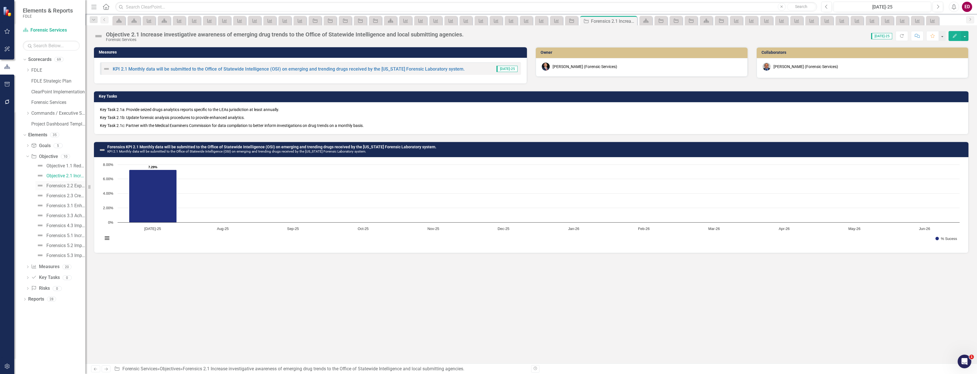
click at [69, 189] on link "Forensics 2.2 Expand specialized forensic training and resources provided to th…" at bounding box center [60, 185] width 50 height 9
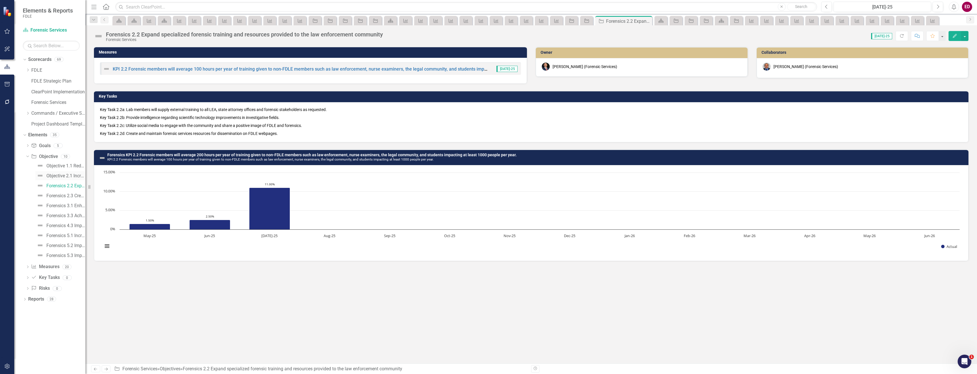
click at [68, 173] on link "Objective 2.1 Increase investigative awareness of emerging drug trends to the O…" at bounding box center [60, 175] width 50 height 9
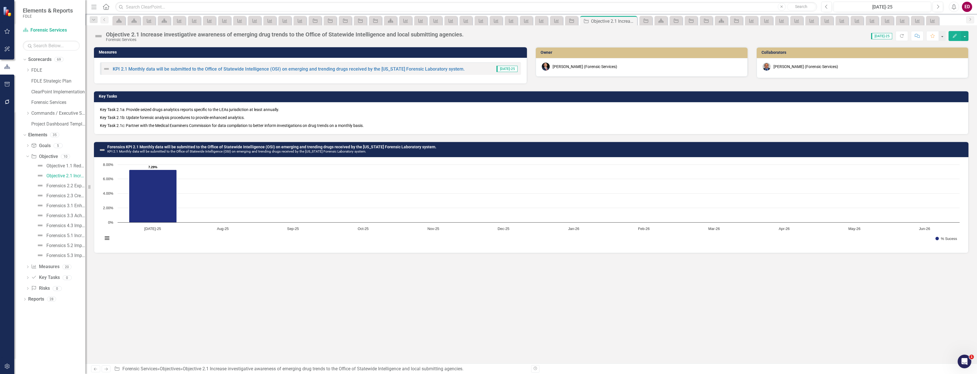
click at [139, 35] on div "Objective 2.1 Increase investigative awareness of emerging drug trends to the O…" at bounding box center [285, 34] width 358 height 6
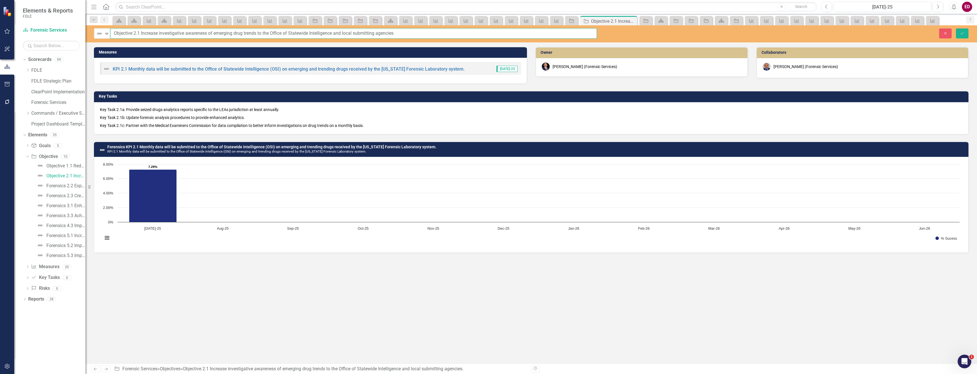
click at [116, 35] on input "Objective 2.1 Increase investigative awareness of emerging drug trends to the O…" at bounding box center [353, 33] width 487 height 11
click at [60, 191] on link "Forensics 2.3 Create, implement, and maintain a rapid DNA program for booking s…" at bounding box center [60, 195] width 50 height 9
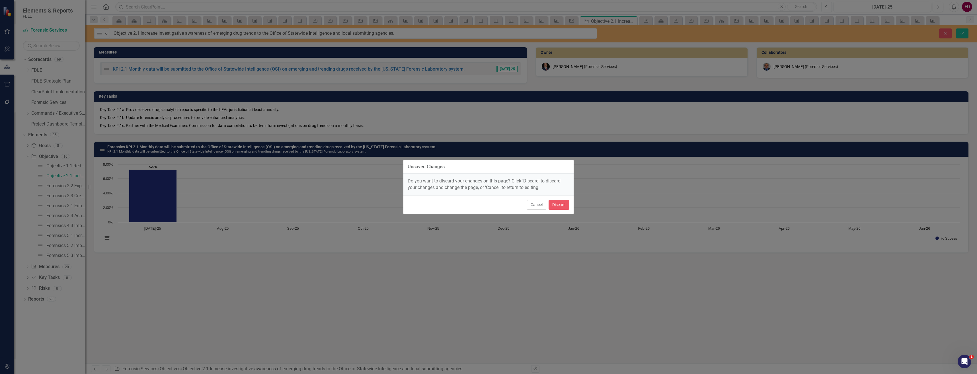
click at [561, 199] on div "Cancel Discard" at bounding box center [489, 204] width 170 height 19
click at [563, 201] on button "Discard" at bounding box center [559, 205] width 21 height 10
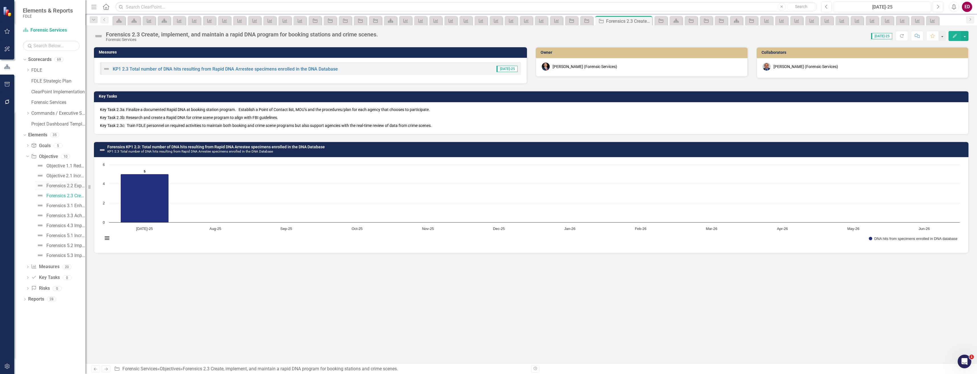
click at [79, 185] on div "Forensics 2.2 Expand specialized forensic training and resources provided to th…" at bounding box center [65, 185] width 39 height 5
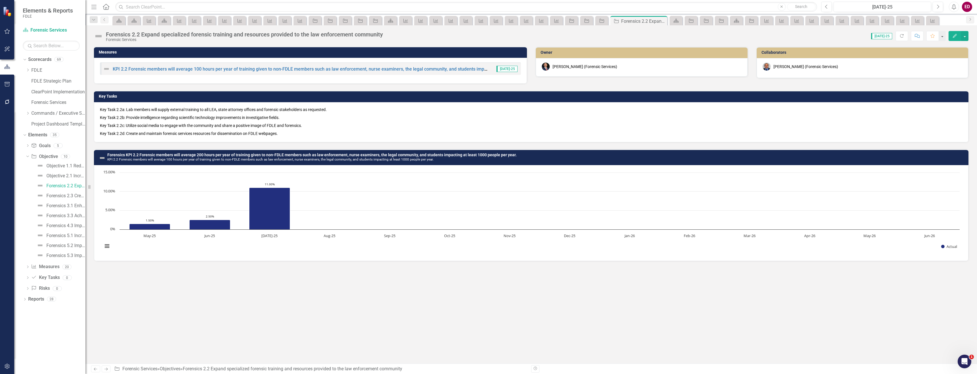
click at [161, 35] on div "Forensics 2.2 Expand specialized forensic training and resources provided to th…" at bounding box center [244, 34] width 277 height 6
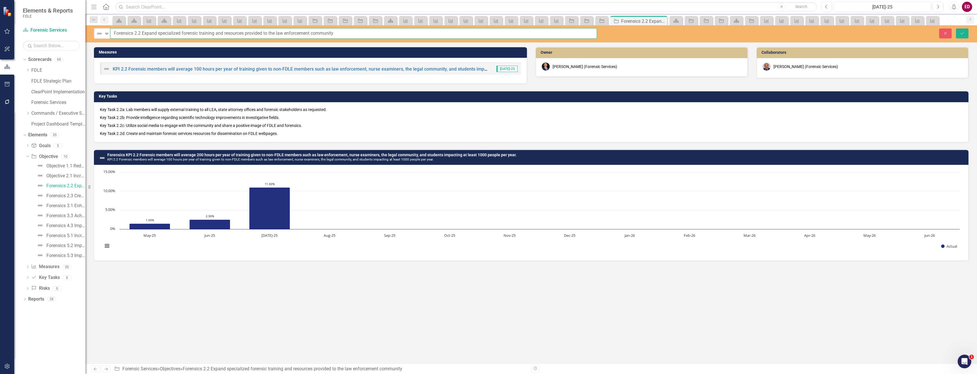
click at [130, 34] on input "Forensics 2.2 Expand specialized forensic training and resources provided to th…" at bounding box center [353, 33] width 487 height 11
paste input "Objective"
type input "Objective 2.2 Expand specialized forensic training and resources provided to th…"
click at [956, 28] on button "Save" at bounding box center [962, 33] width 13 height 10
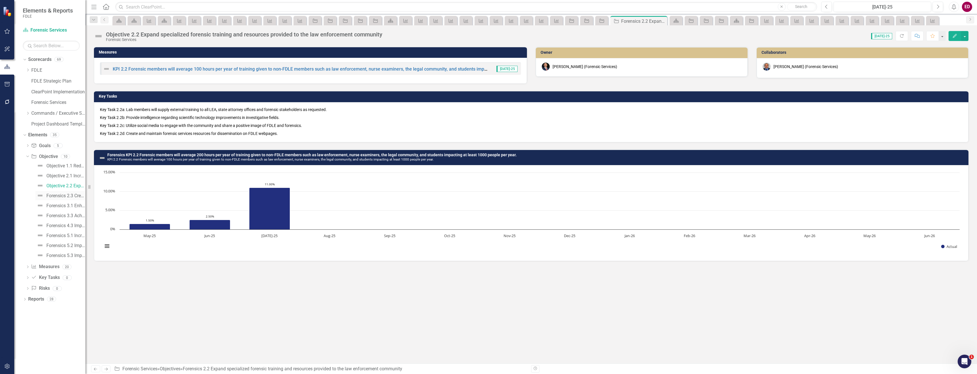
click at [65, 191] on link "Forensics 2.3 Create, implement, and maintain a rapid DNA program for booking s…" at bounding box center [60, 195] width 50 height 9
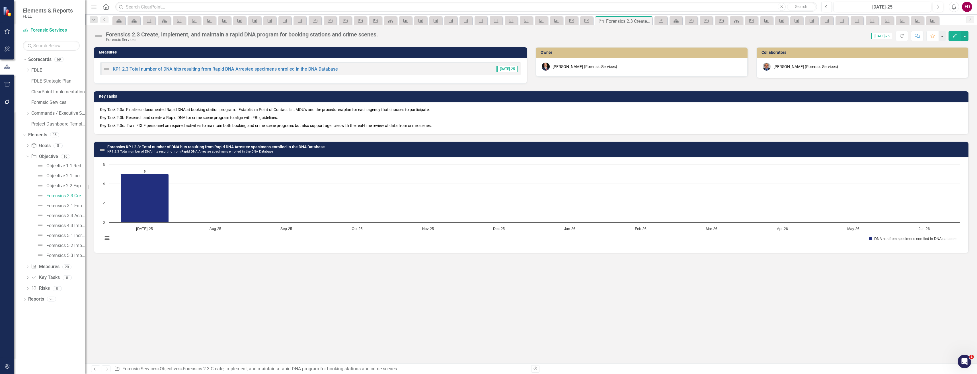
click at [145, 33] on div "Forensics 2.3 Create, implement, and maintain a rapid DNA program for booking s…" at bounding box center [242, 34] width 272 height 6
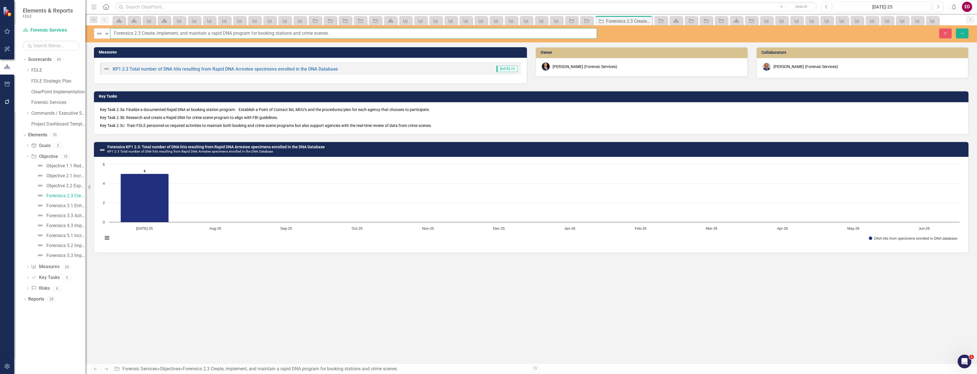
click at [128, 30] on input "Forensics 2.3 Create, implement, and maintain a rapid DNA program for booking s…" at bounding box center [353, 33] width 487 height 11
paste input "Objective"
type input "Objective 2.3 Create, implement, and maintain a rapid DNA program for booking s…"
click at [956, 28] on button "Save" at bounding box center [962, 33] width 13 height 10
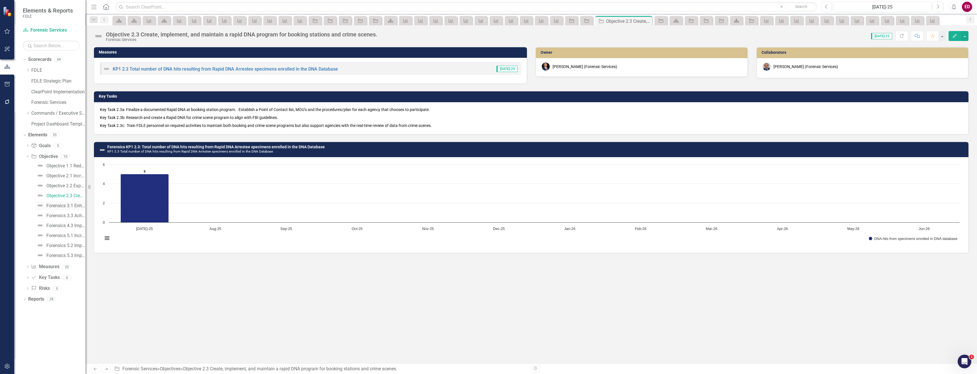
click at [74, 210] on link "Forensics 3.1 Enhance quality services through member certification, forensic c…" at bounding box center [60, 205] width 50 height 9
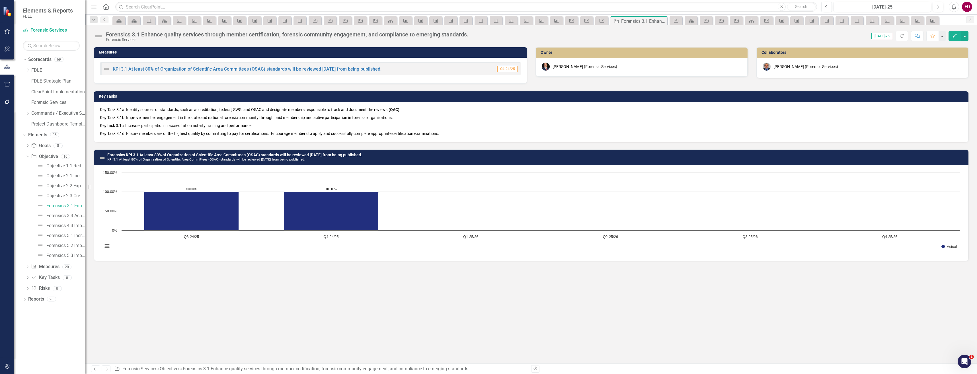
click at [139, 35] on div "Forensics 3.1 Enhance quality services through member certification, forensic c…" at bounding box center [287, 34] width 363 height 6
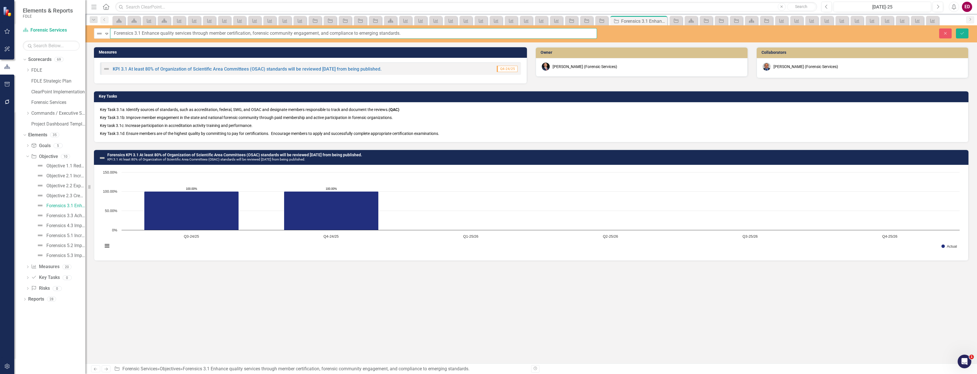
click at [126, 36] on input "Forensics 3.1 Enhance quality services through member certification, forensic c…" at bounding box center [353, 33] width 487 height 11
paste input "Objective"
type input "Objective 3.1 Enhance quality services through member certification, forensic c…"
click at [956, 28] on button "Save" at bounding box center [962, 33] width 13 height 10
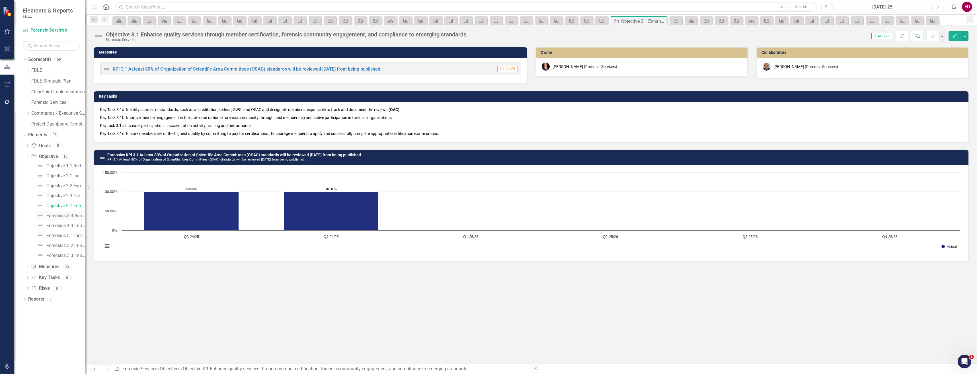
click at [69, 213] on link "Forensics 3.3 Achieve and maintain status at the forefront of forensic science." at bounding box center [60, 215] width 50 height 9
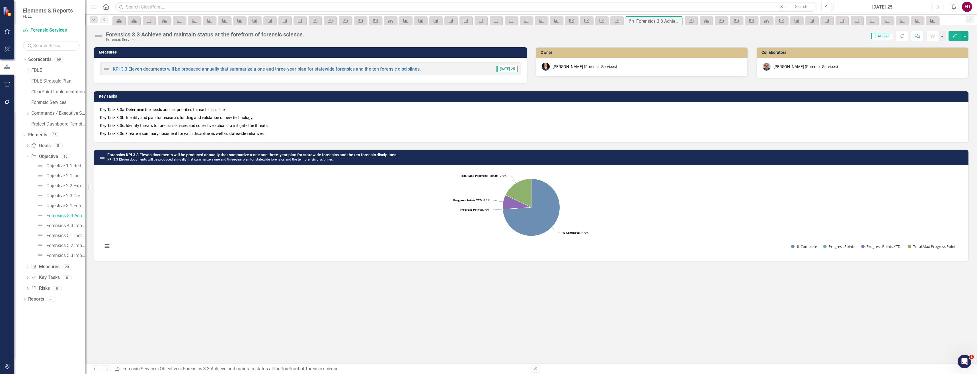
click at [137, 35] on div "Forensics 3.3 Achieve and maintain status at the forefront of forensic science." at bounding box center [205, 34] width 199 height 6
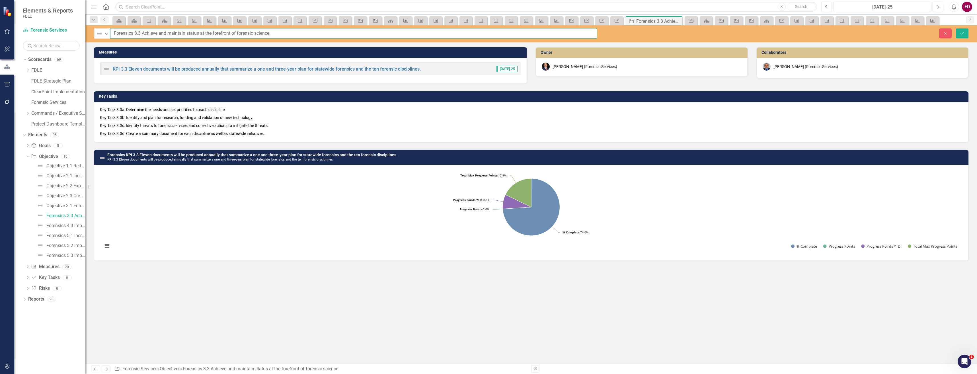
click at [130, 32] on input "Forensics 3.3 Achieve and maintain status at the forefront of forensic science." at bounding box center [353, 33] width 487 height 11
paste input "Objective"
type input "Objective 3.3 Achieve and maintain status at the forefront of forensic science."
click at [956, 28] on button "Save" at bounding box center [962, 33] width 13 height 10
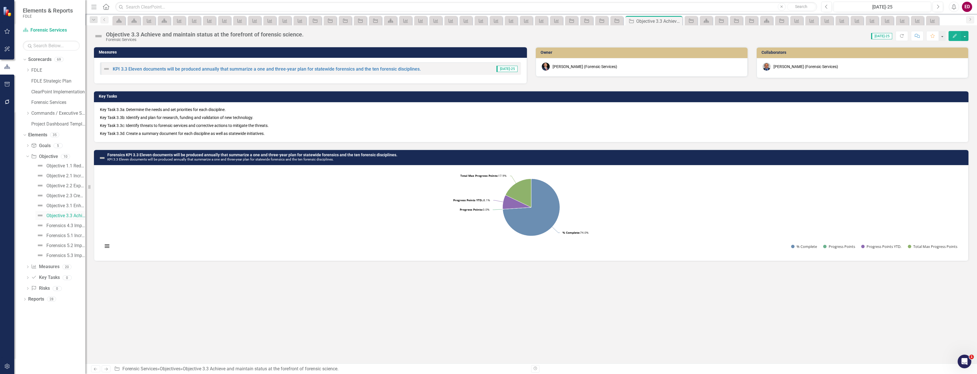
click at [73, 218] on div "Objective 3.3 Achieve and maintain status at the forefront of forensic science." at bounding box center [65, 215] width 39 height 5
click at [73, 223] on link "Forensics 4.3 Improve agency collaboration to ensure forensic requests are prio…" at bounding box center [60, 225] width 50 height 9
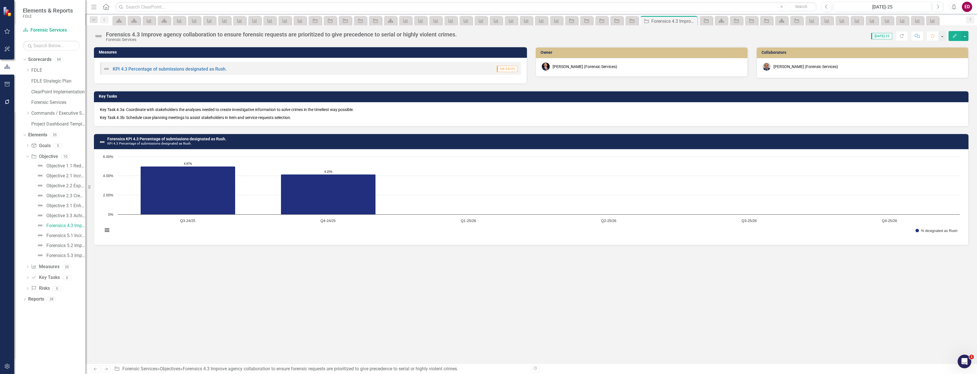
click at [133, 37] on div "Forensics 4.3 Improve agency collaboration to ensure forensic requests are prio…" at bounding box center [281, 34] width 351 height 6
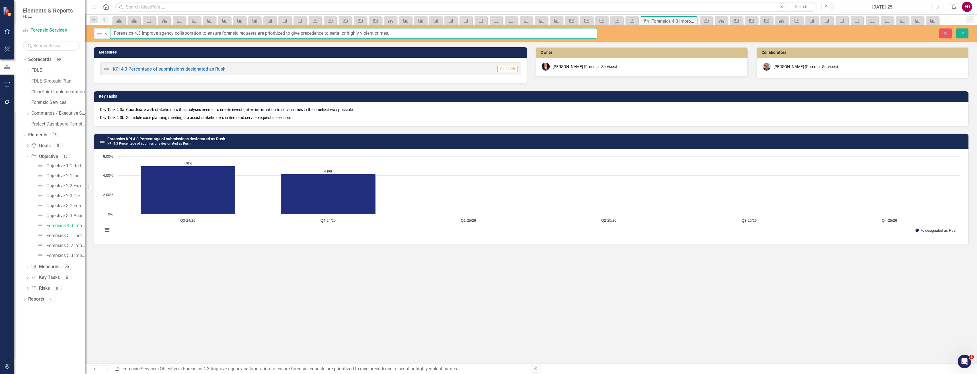
click at [128, 33] on input "Forensics 4.3 Improve agency collaboration to ensure forensic requests are prio…" at bounding box center [353, 33] width 487 height 11
paste input "Objective"
type input "Objective 4.3 Improve agency collaboration to ensure forensic requests are prio…"
click at [956, 28] on button "Save" at bounding box center [962, 33] width 13 height 10
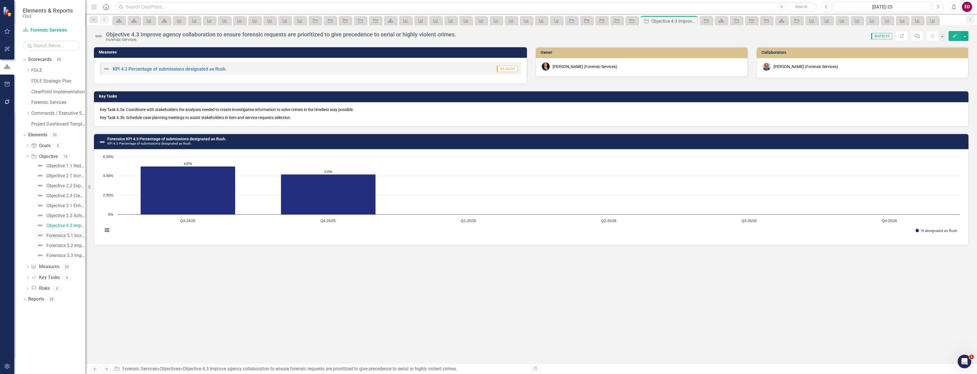
click at [72, 232] on link "Forensics 5.1 Increase recruiting activities through community collaboration to…" at bounding box center [60, 235] width 50 height 9
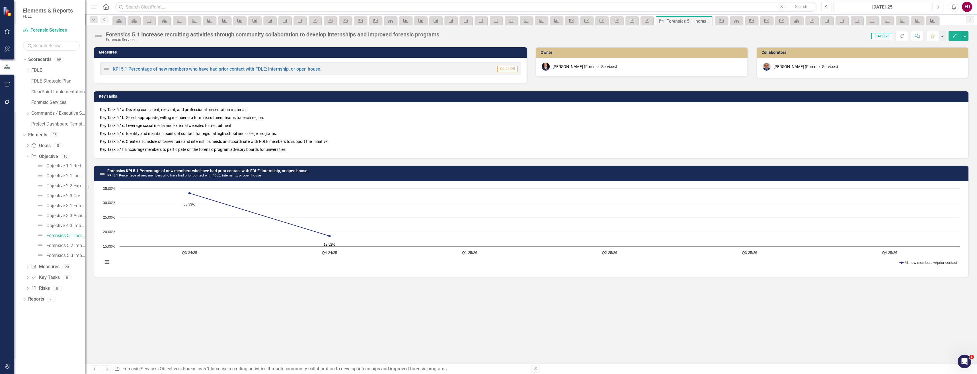
click at [146, 41] on div "Forensic Services" at bounding box center [273, 40] width 335 height 4
click at [147, 32] on div "Forensics 5.1 Increase recruiting activities through community collaboration to…" at bounding box center [273, 34] width 335 height 6
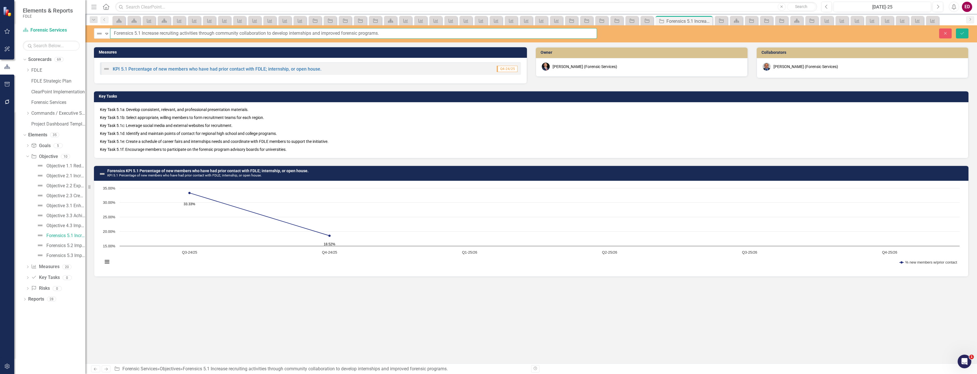
click at [124, 34] on input "Forensics 5.1 Increase recruiting activities through community collaboration to…" at bounding box center [353, 33] width 487 height 11
paste input "Objective"
type input "Objective 5.1 Increase recruiting activities through community collaboration to…"
click at [956, 28] on button "Save" at bounding box center [962, 33] width 13 height 10
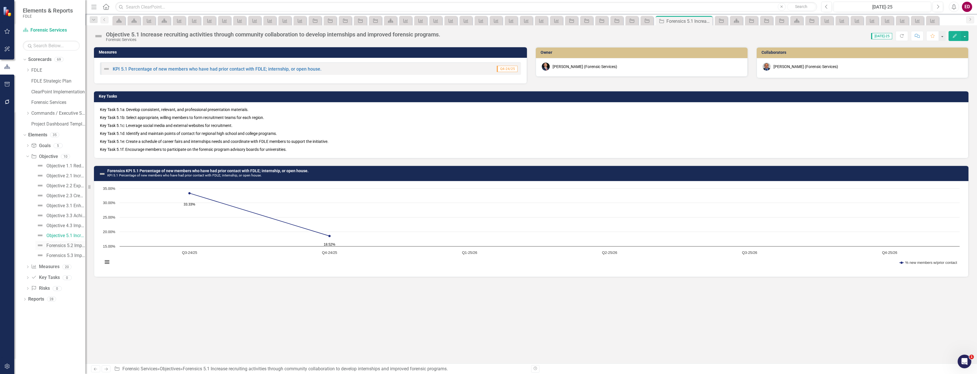
click at [79, 245] on div "Forensics 5.2 Improve forensic hiring, onboarding, and training." at bounding box center [65, 245] width 39 height 5
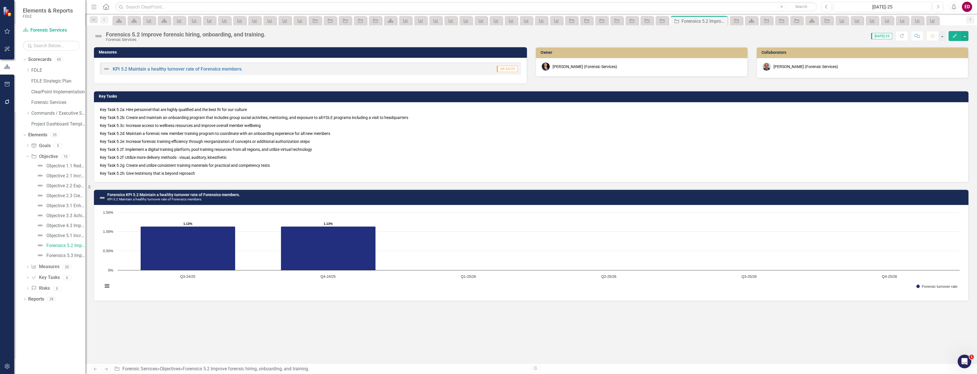
click at [151, 35] on div "Forensics 5.2 Improve forensic hiring, onboarding, and training." at bounding box center [186, 34] width 160 height 6
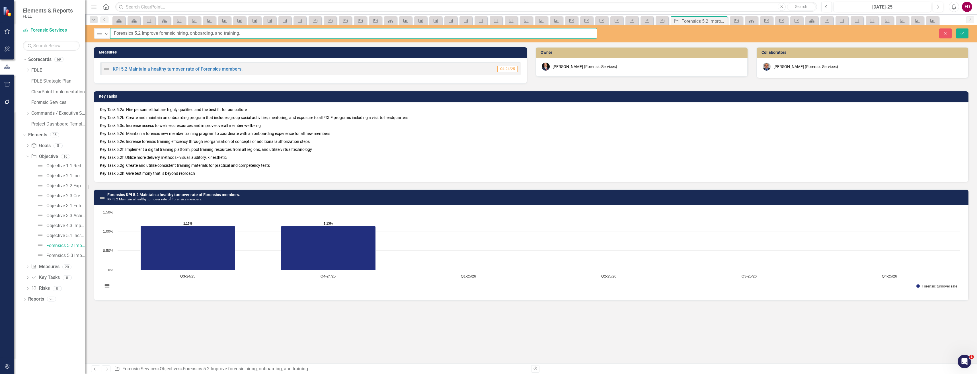
click at [131, 33] on input "Forensics 5.2 Improve forensic hiring, onboarding, and training." at bounding box center [353, 33] width 487 height 11
paste input "Objective"
type input "Objective 5.2 Improve forensic hiring, onboarding, and training."
click at [956, 28] on button "Save" at bounding box center [962, 33] width 13 height 10
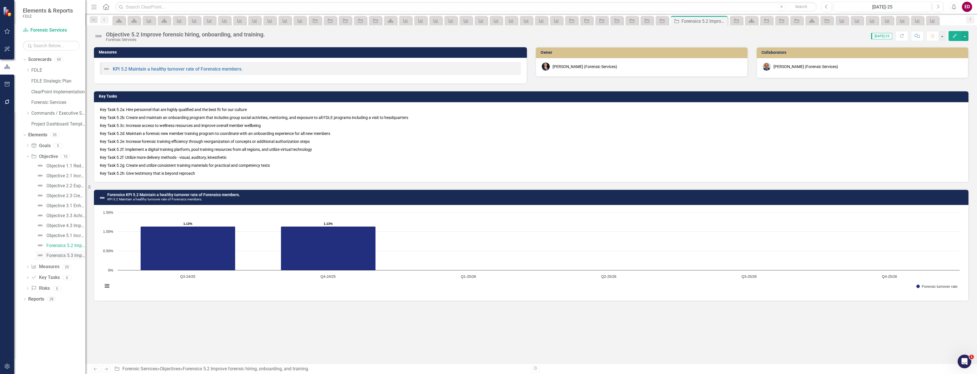
click at [65, 254] on div "Forensics 5.3 Improve forensic member engagement and morale." at bounding box center [65, 255] width 39 height 5
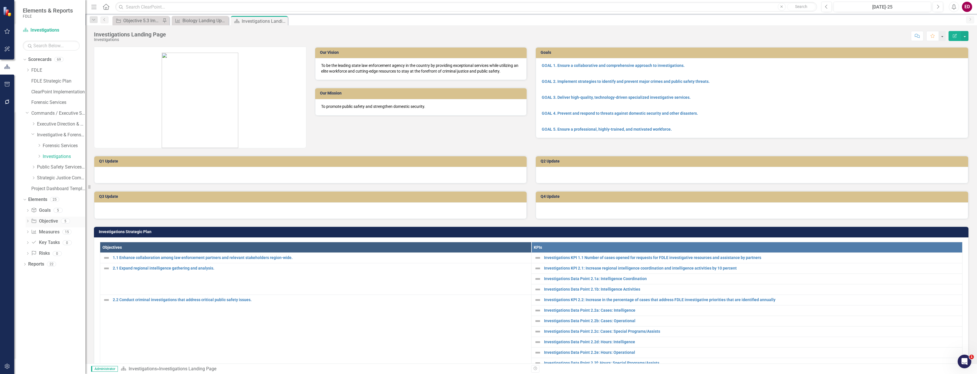
click at [26, 218] on div "Dropdown Objective Objective 5" at bounding box center [56, 222] width 60 height 11
click at [28, 221] on icon at bounding box center [27, 221] width 1 height 3
click at [49, 231] on div "1.1 Enhance collaboration among law enforcement partners and relevant stakehold…" at bounding box center [65, 230] width 39 height 5
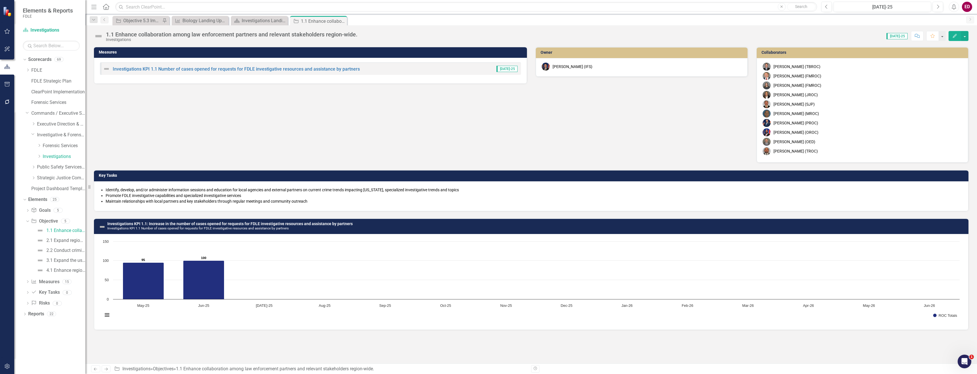
click at [149, 38] on div "Investigations" at bounding box center [232, 40] width 252 height 4
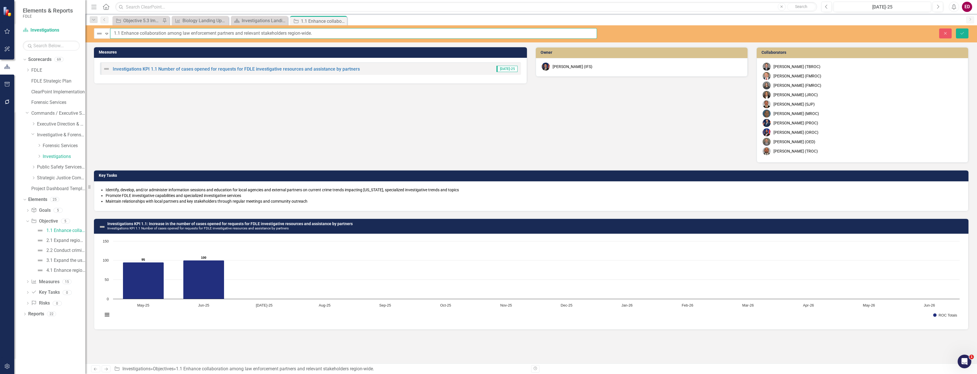
click at [114, 33] on input "1.1 Enhance collaboration among law enforcement partners and relevant stakehold…" at bounding box center [353, 33] width 487 height 11
click at [116, 30] on input "Objective 1.1 Enhance collaboration among law enforcement partners and relevant…" at bounding box center [353, 33] width 487 height 11
type input "Objective 1.1 Enhance collaboration among law enforcement partners and relevant…"
click at [963, 35] on icon "Save" at bounding box center [962, 33] width 5 height 4
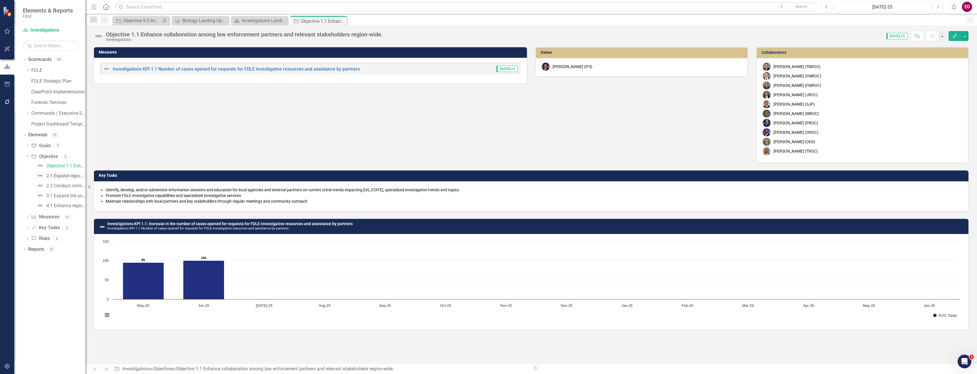
click at [77, 179] on link "2.1 Expand regional intelligence gathering and analysis." at bounding box center [60, 175] width 50 height 9
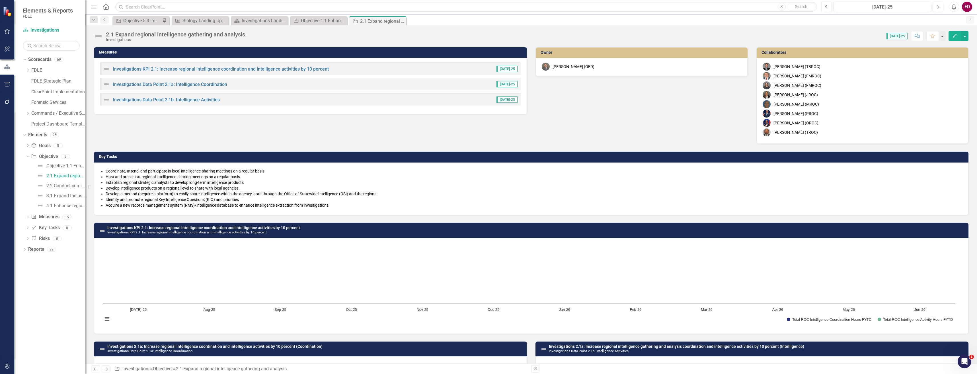
click at [130, 36] on div "2.1 Expand regional intelligence gathering and analysis." at bounding box center [176, 34] width 141 height 6
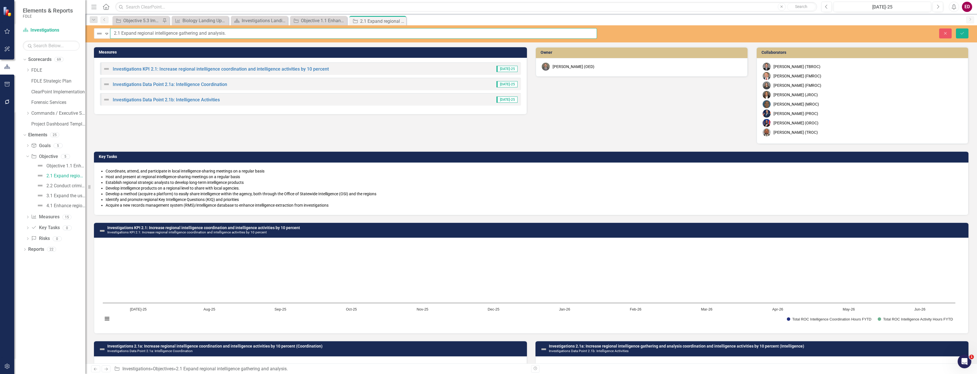
click at [113, 31] on input "2.1 Expand regional intelligence gathering and analysis." at bounding box center [353, 33] width 487 height 11
drag, startPoint x: 113, startPoint y: 31, endPoint x: 109, endPoint y: 30, distance: 3.5
click at [109, 30] on div "Expand" at bounding box center [107, 33] width 6 height 9
click at [112, 30] on input "2.1 Expand regional intelligence gathering and analysis." at bounding box center [353, 33] width 487 height 11
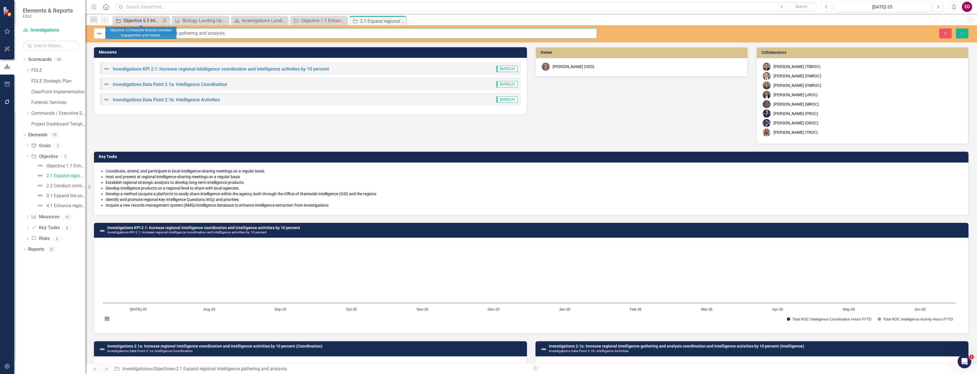
paste input "Objective"
type input "Objective 2.1 Expand regional intelligence gathering and analysis."
click at [956, 28] on button "Save" at bounding box center [962, 33] width 13 height 10
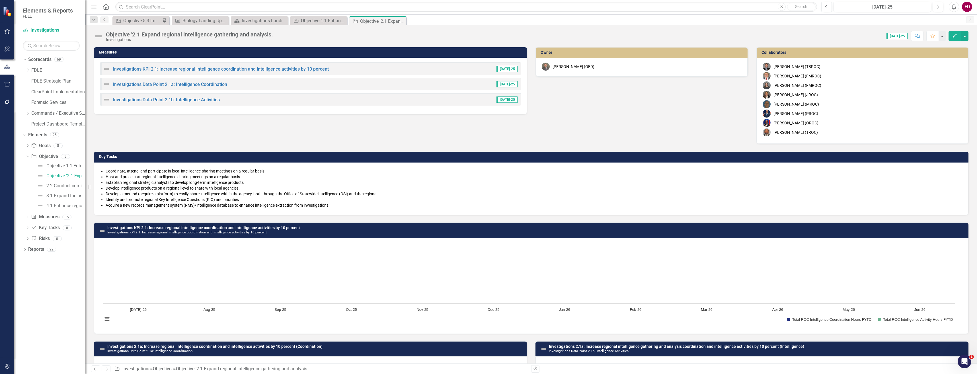
click at [132, 34] on div "Objective '2.1 Expand regional intelligence gathering and analysis." at bounding box center [189, 34] width 167 height 6
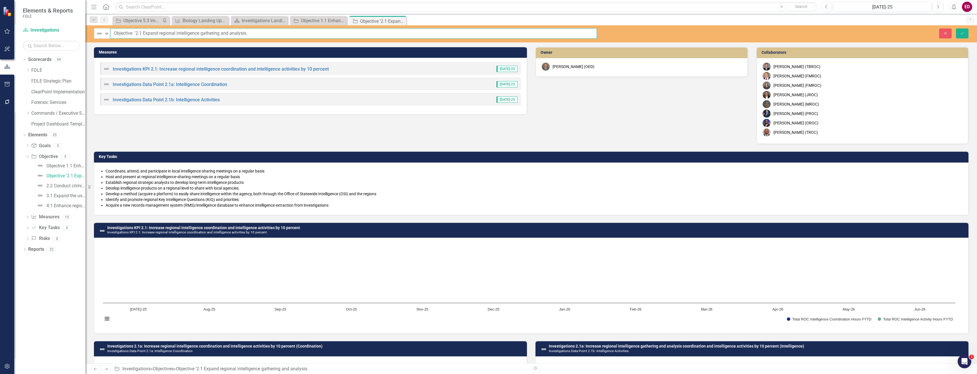
click at [136, 30] on input "Objective '2.1 Expand regional intelligence gathering and analysis." at bounding box center [353, 33] width 487 height 11
type input "Objective 2.1 Expand regional intelligence gathering and analysis."
click at [956, 28] on button "Save" at bounding box center [962, 33] width 13 height 10
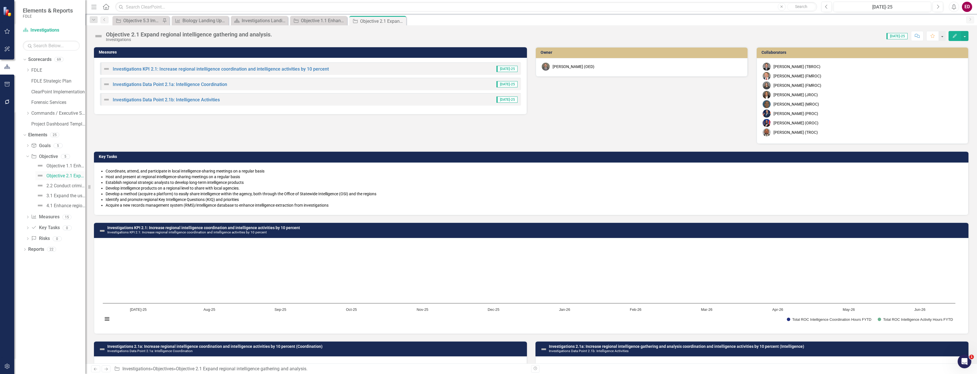
click at [68, 179] on link "Objective 2.1 Expand regional intelligence gathering and analysis." at bounding box center [60, 175] width 50 height 9
click at [69, 183] on link "2.2 Conduct criminal investigations that address critical public safety issues." at bounding box center [60, 185] width 50 height 9
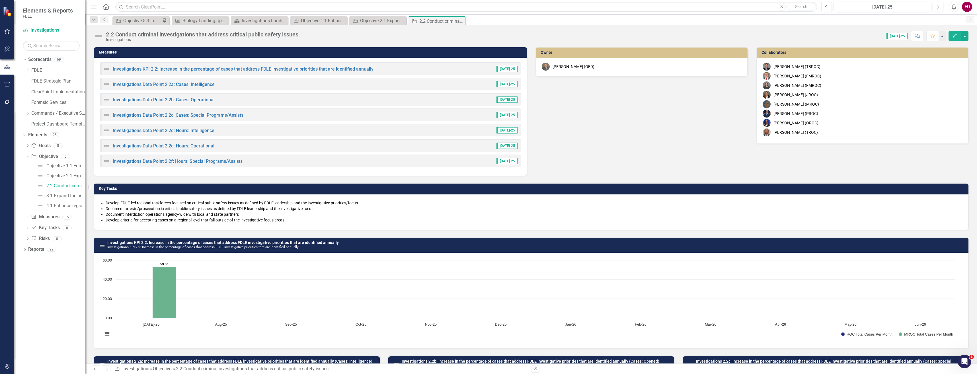
click at [130, 36] on div "2.2 Conduct criminal investigations that address critical public safety issues." at bounding box center [203, 34] width 194 height 6
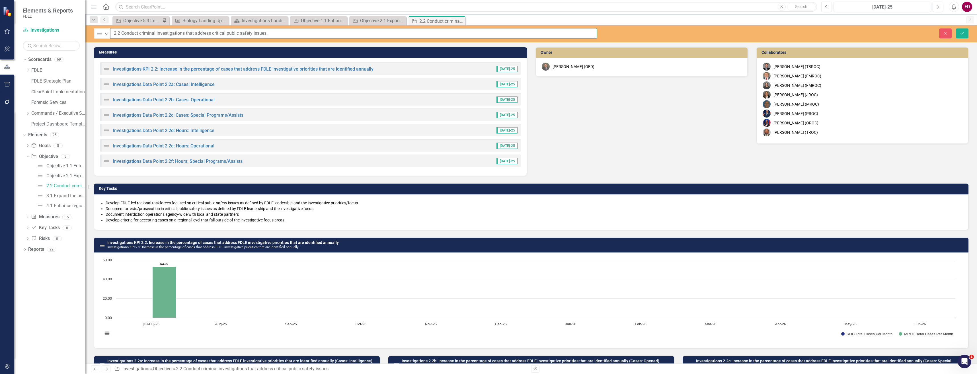
click at [113, 30] on input "2.2 Conduct criminal investigations that address critical public safety issues." at bounding box center [353, 33] width 487 height 11
paste input "Objective"
type input "Objective 2.2 Conduct criminal investigations that address critical public safe…"
click at [956, 28] on button "Save" at bounding box center [962, 33] width 13 height 10
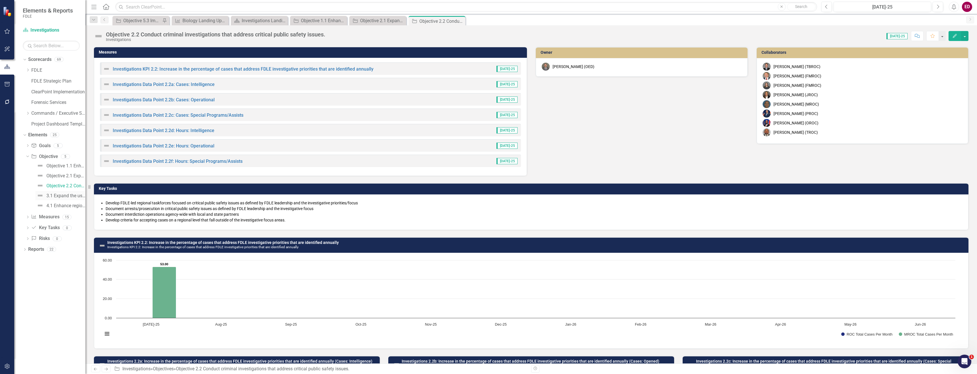
click at [75, 194] on div "3.1 Expand the use of cutting-edge technology and tools to aid in complex inves…" at bounding box center [65, 195] width 39 height 5
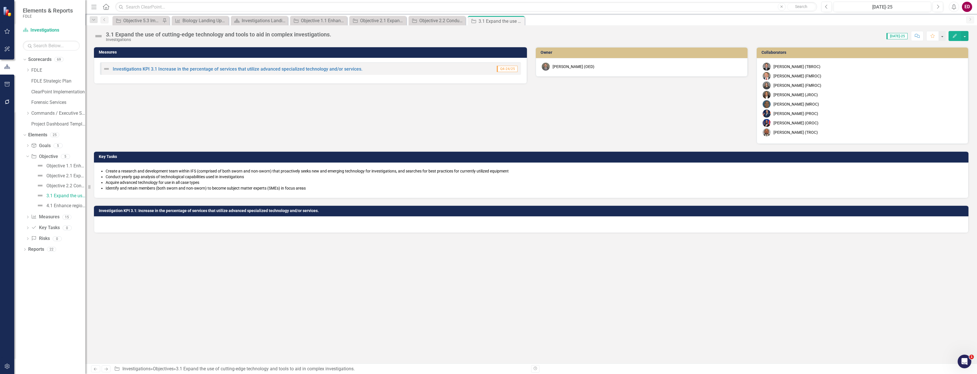
click at [138, 32] on div "3.1 Expand the use of cutting-edge technology and tools to aid in complex inves…" at bounding box center [219, 34] width 226 height 6
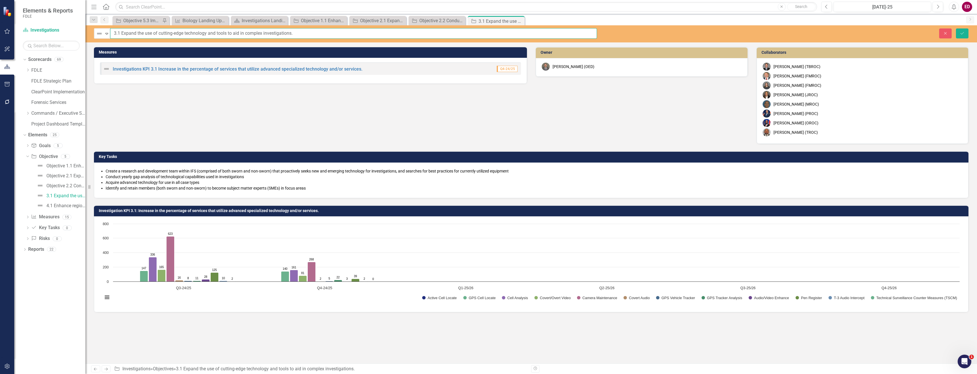
click at [115, 32] on input "3.1 Expand the use of cutting-edge technology and tools to aid in complex inves…" at bounding box center [353, 33] width 487 height 11
paste input "Objective"
type input "Objective 3.1 Expand the use of cutting-edge technology and tools to aid in com…"
click at [956, 28] on button "Save" at bounding box center [962, 33] width 13 height 10
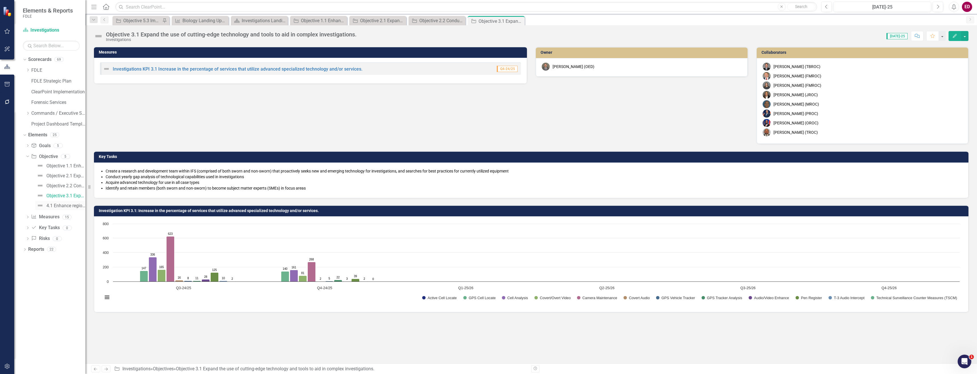
click at [66, 209] on link "4.1 Enhance regional coordination to protect, prepare, recover, and respond to …" at bounding box center [60, 205] width 50 height 9
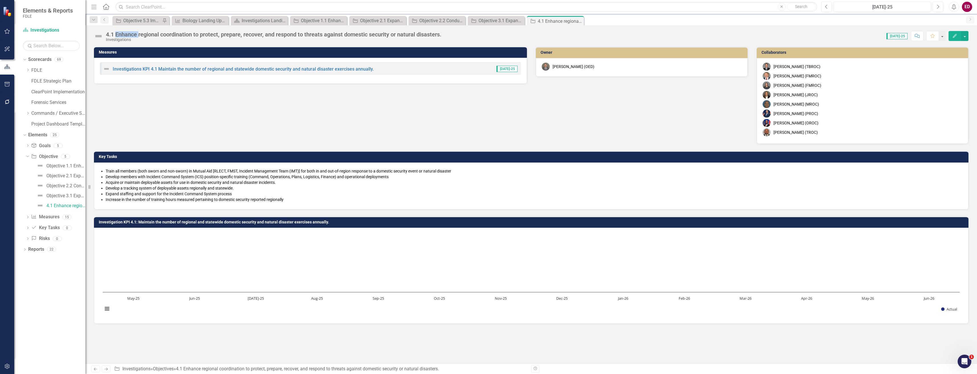
click at [135, 34] on div "4.1 Enhance regional coordination to protect, prepare, recover, and respond to …" at bounding box center [274, 34] width 336 height 6
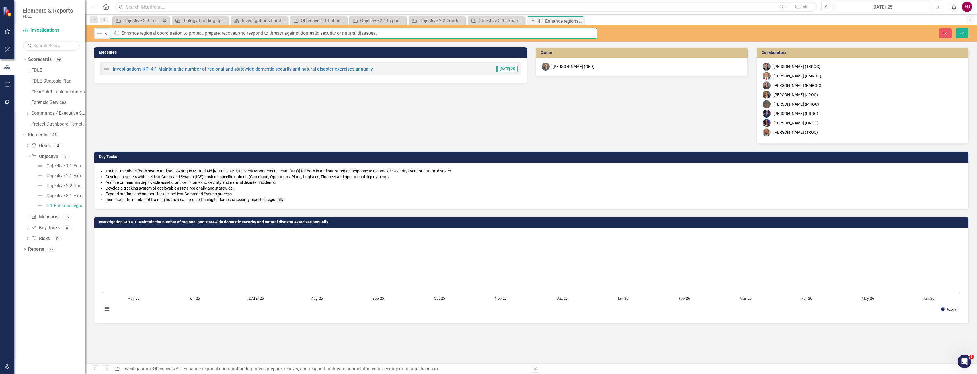
click at [114, 31] on input "4.1 Enhance regional coordination to protect, prepare, recover, and respond to …" at bounding box center [353, 33] width 487 height 11
paste input "Objective"
type input "Objective 4.1 Enhance regional coordination to protect, prepare, recover, and r…"
click at [956, 28] on button "Save" at bounding box center [962, 33] width 13 height 10
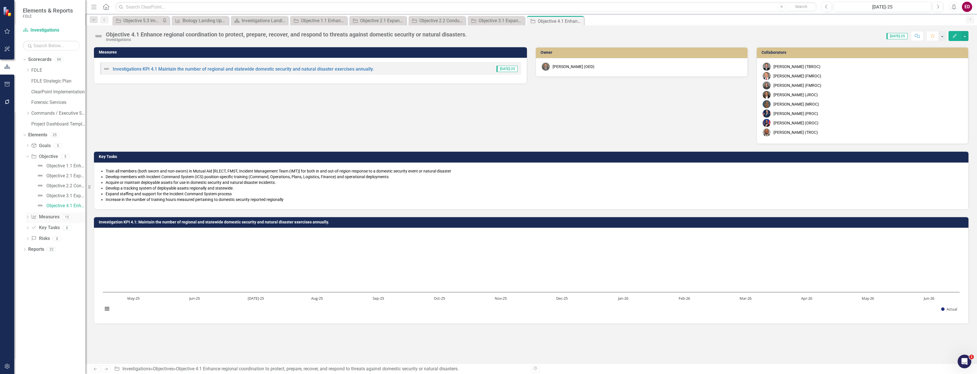
click at [29, 219] on icon "Dropdown" at bounding box center [28, 217] width 4 height 3
click at [49, 177] on div "Investigations KPI 1.1 Number of cases opened for requests for FDLE investigati…" at bounding box center [62, 176] width 45 height 5
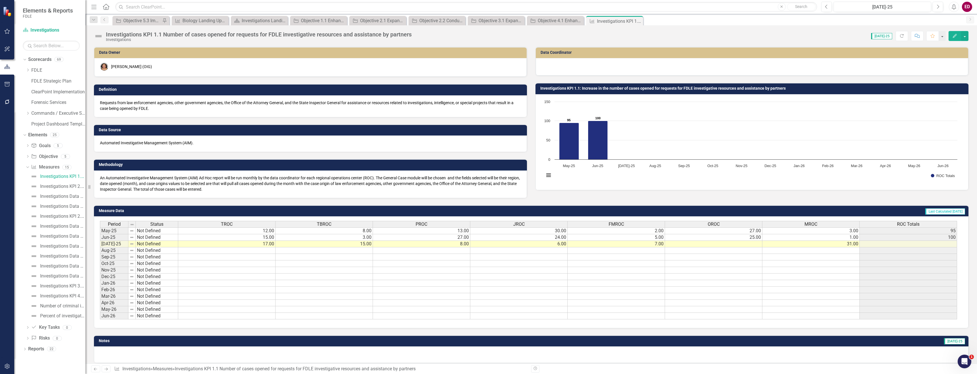
click at [126, 40] on div "Investigations" at bounding box center [259, 40] width 306 height 4
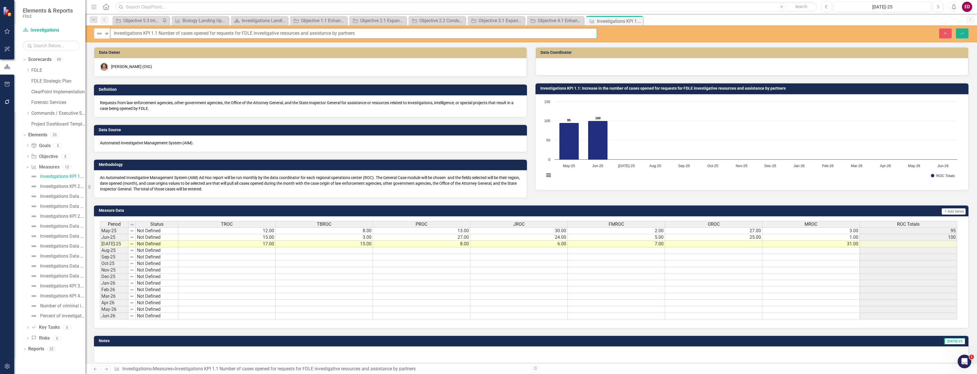
click at [127, 32] on input "Investigations KPI 1.1 Number of cases opened for requests for FDLE investigati…" at bounding box center [353, 33] width 487 height 11
type input "KPI 1.1 Number of cases opened for requests for FDLE investigative resources an…"
click at [956, 28] on button "Save" at bounding box center [962, 33] width 13 height 10
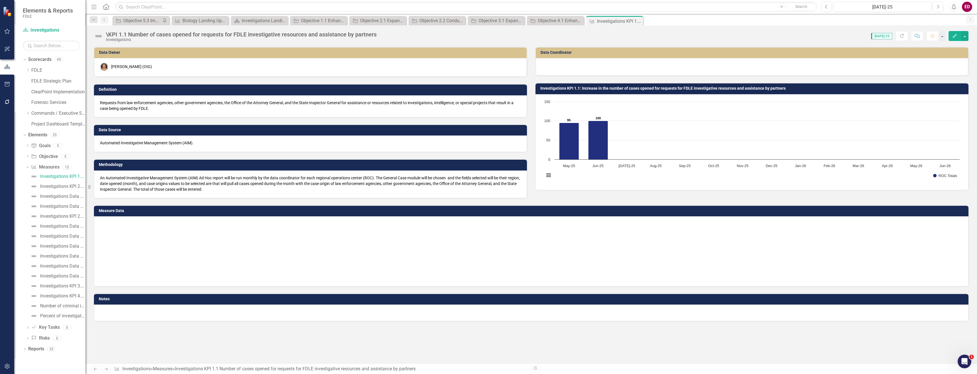
click at [127, 32] on div "\KPI 1.1 Number of cases opened for requests for FDLE investigative resources a…" at bounding box center [241, 34] width 271 height 6
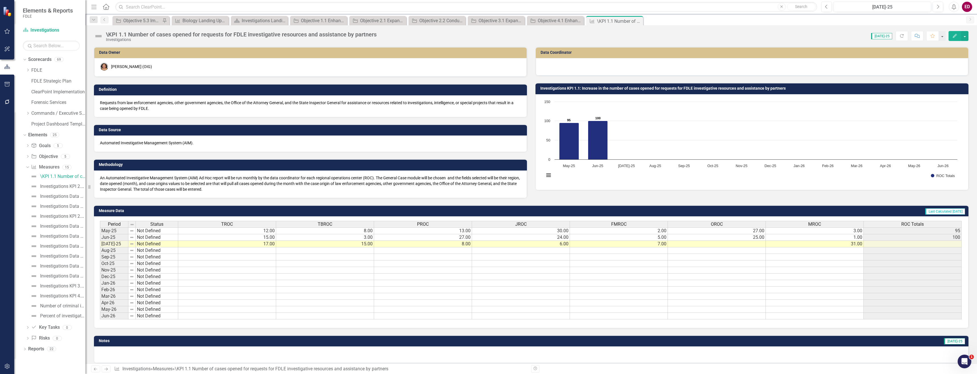
click at [127, 32] on div "\KPI 1.1 Number of cases opened for requests for FDLE investigative resources a…" at bounding box center [241, 34] width 271 height 6
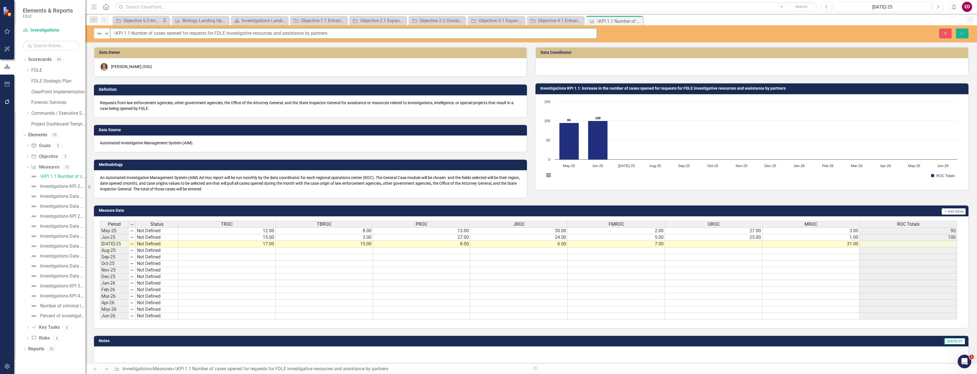
click at [115, 29] on input "\KPI 1.1 Number of cases opened for requests for FDLE investigative resources a…" at bounding box center [353, 33] width 487 height 11
type input "KPI 1.1 Number of cases opened for requests for FDLE investigative resources an…"
click at [956, 28] on button "Save" at bounding box center [962, 33] width 13 height 10
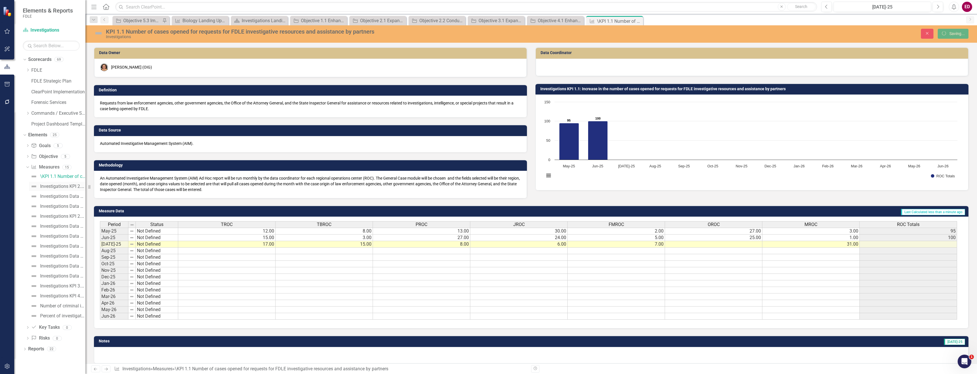
click at [56, 190] on link "Investigations KPI 2.1: Increase regional intelligence coordination and intelli…" at bounding box center [57, 186] width 56 height 9
click at [62, 186] on div "Investigations KPI 2.1: Increase regional intelligence coordination and intelli…" at bounding box center [62, 186] width 45 height 5
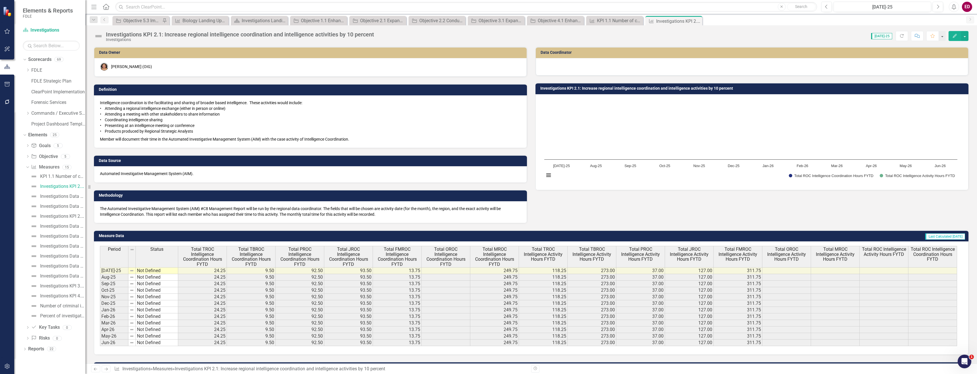
click at [142, 28] on div "Investigations KPI 2.1: Increase regional intelligence coordination and intelli…" at bounding box center [531, 33] width 892 height 17
click at [145, 33] on div "Investigations KPI 2.1: Increase regional intelligence coordination and intelli…" at bounding box center [240, 34] width 268 height 6
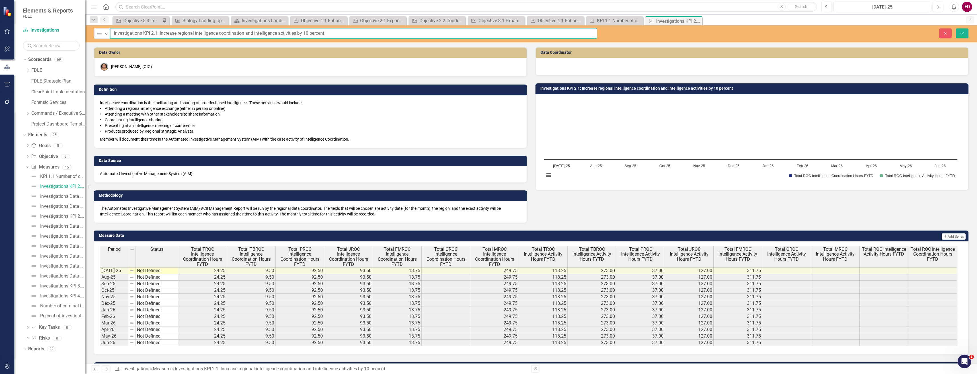
click at [138, 33] on input "Investigations KPI 2.1: Increase regional intelligence coordination and intelli…" at bounding box center [353, 33] width 487 height 11
click at [128, 32] on input "KPI 2.1: Increase regional intelligence coordination and intelligence activitie…" at bounding box center [353, 33] width 487 height 11
type input "KPI 2.1 Increase regional intelligence coordination and intelligence activities…"
click at [956, 28] on button "Save" at bounding box center [962, 33] width 13 height 10
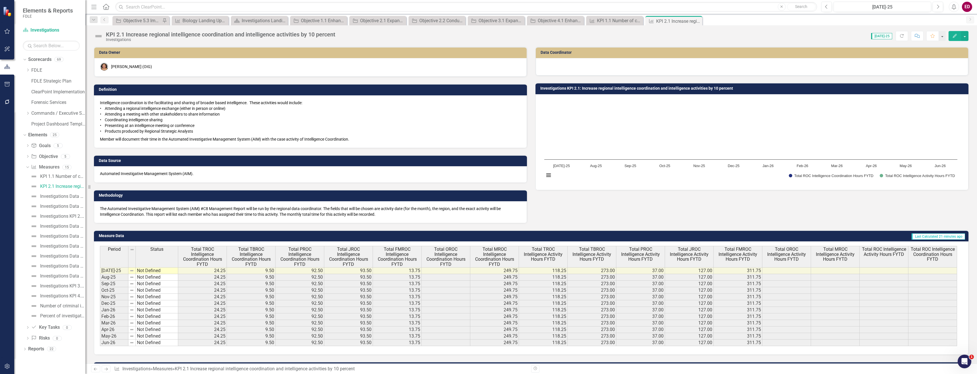
click at [650, 170] on rect "Interactive chart" at bounding box center [751, 141] width 419 height 85
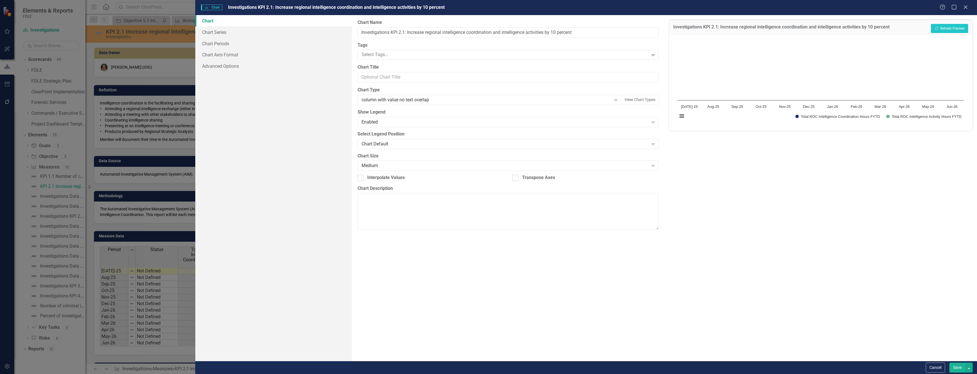
click at [940, 362] on div "Cancel Save" at bounding box center [586, 367] width 782 height 13
click at [941, 366] on button "Cancel" at bounding box center [935, 368] width 19 height 10
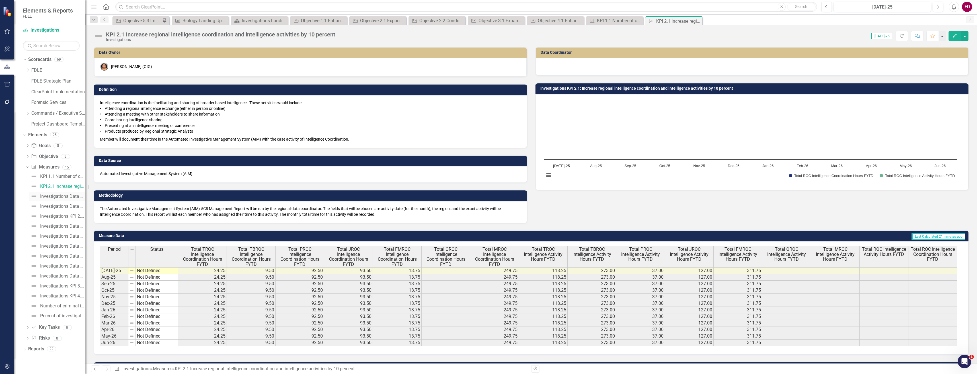
click at [76, 197] on div "Investigations Data Point 2.1a: Intelligence Coordination" at bounding box center [62, 196] width 45 height 5
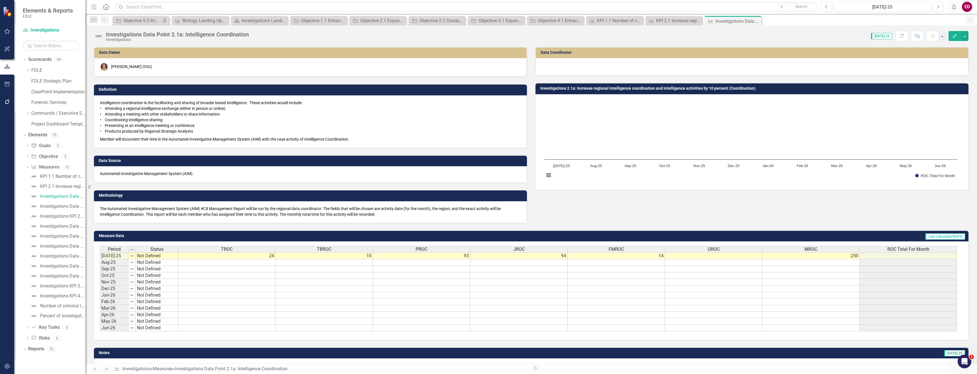
click at [137, 30] on div "Investigations Data Point 2.1a: Intelligence Coordination Investigations Score:…" at bounding box center [531, 33] width 892 height 17
drag, startPoint x: 137, startPoint y: 30, endPoint x: 133, endPoint y: 34, distance: 5.7
click at [133, 34] on div "Investigations Data Point 2.1a: Intelligence Coordination" at bounding box center [177, 34] width 143 height 6
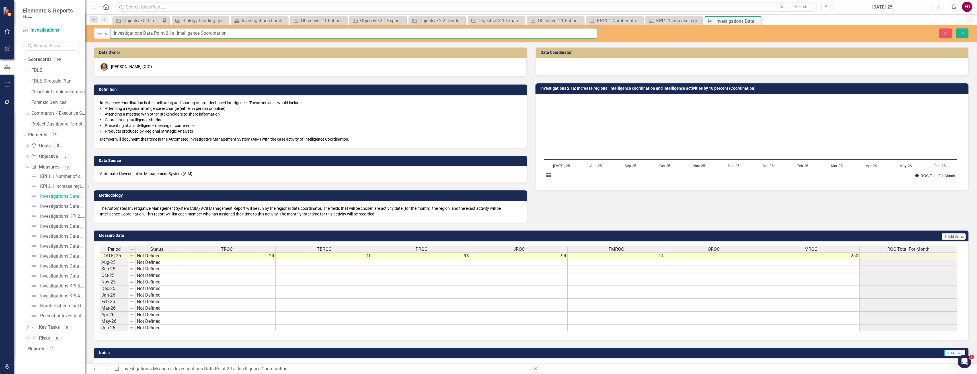
click at [133, 34] on input "Investigations Data Point 2.1a: Intelligence Coordination" at bounding box center [353, 33] width 487 height 11
type input "Data Point 2.1a: Intelligence Coordination"
click at [956, 28] on button "Save" at bounding box center [962, 33] width 13 height 10
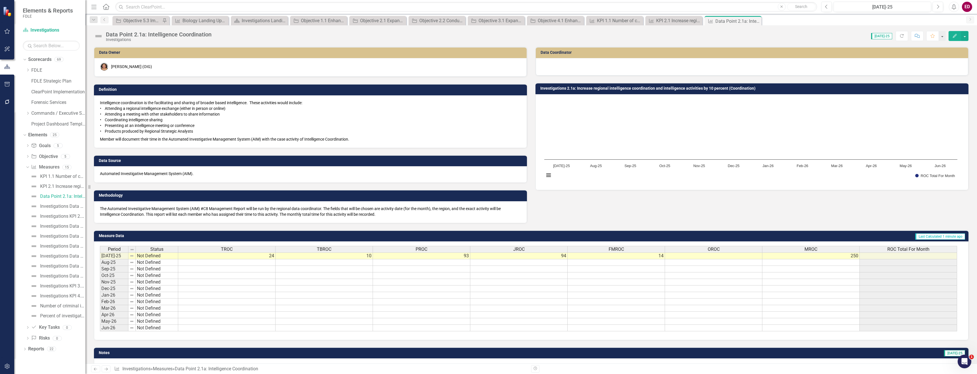
click at [66, 212] on div "KPI 1.1 Number of cases opened for requests for FDLE investigative resources an…" at bounding box center [56, 246] width 60 height 149
click at [68, 208] on div "Investigations Data Point 2.1b: Intelligence Activities" at bounding box center [62, 206] width 45 height 5
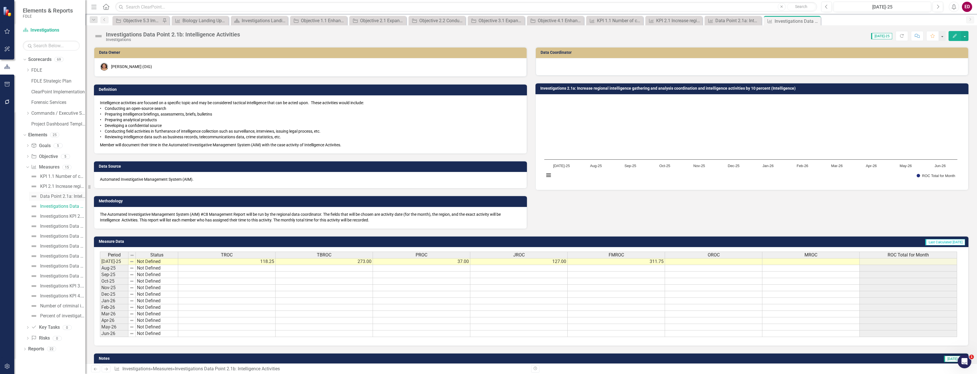
click at [74, 196] on div "Data Point 2.1a: Intelligence Coordination" at bounding box center [62, 196] width 45 height 5
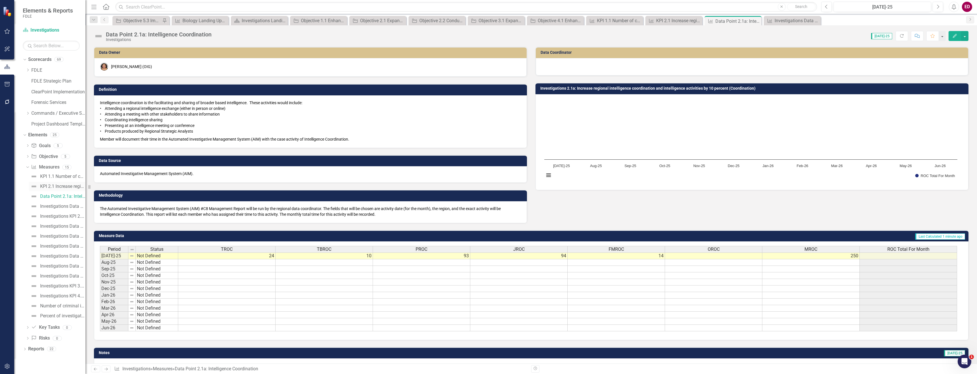
click at [77, 191] on link "KPI 2.1 Increase regional intelligence coordination and intelligence activities…" at bounding box center [57, 186] width 56 height 9
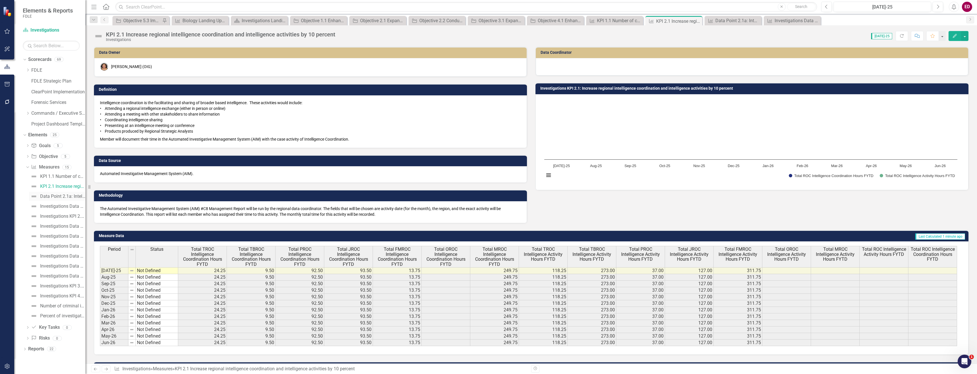
click at [75, 200] on link "Data Point 2.1a: Intelligence Coordination" at bounding box center [57, 196] width 56 height 9
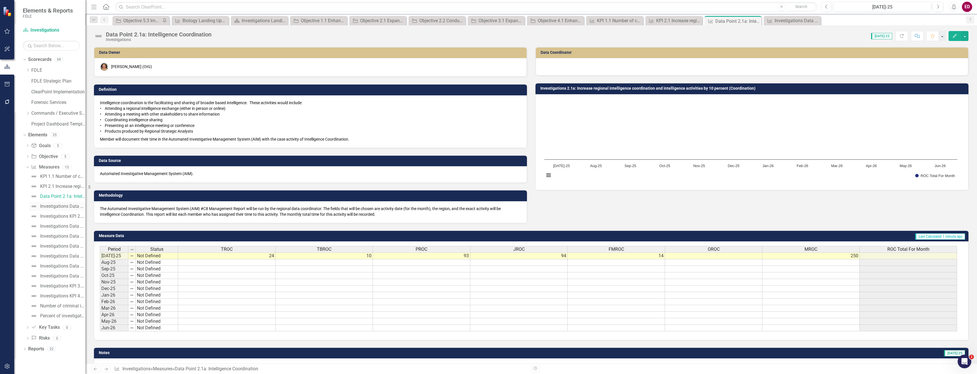
click at [75, 207] on div "Investigations Data Point 2.1b: Intelligence Activities" at bounding box center [62, 206] width 45 height 5
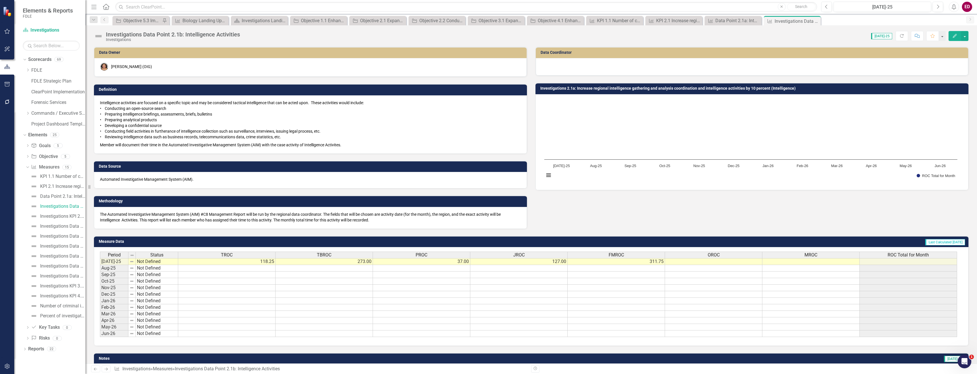
click at [140, 33] on div "Investigations Data Point 2.1b: Intelligence Activities" at bounding box center [173, 34] width 134 height 6
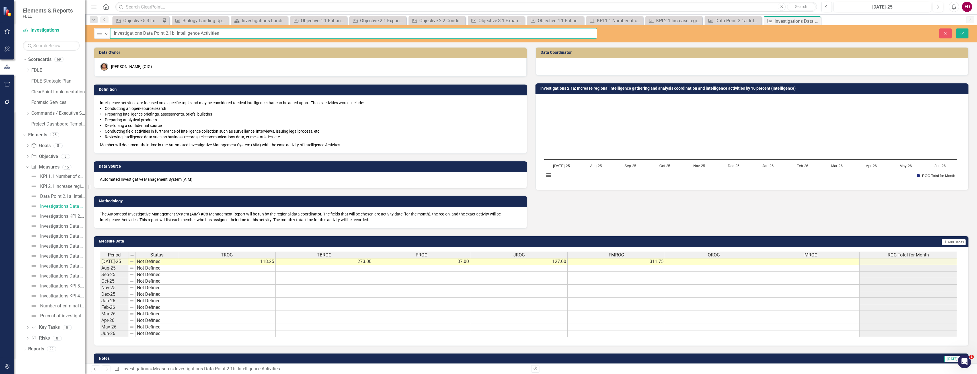
click at [140, 33] on input "Investigations Data Point 2.1b: Intelligence Activities" at bounding box center [353, 33] width 487 height 11
type input "Data Point 2.1b: Intelligence Activities"
click at [956, 28] on button "Save" at bounding box center [962, 33] width 13 height 10
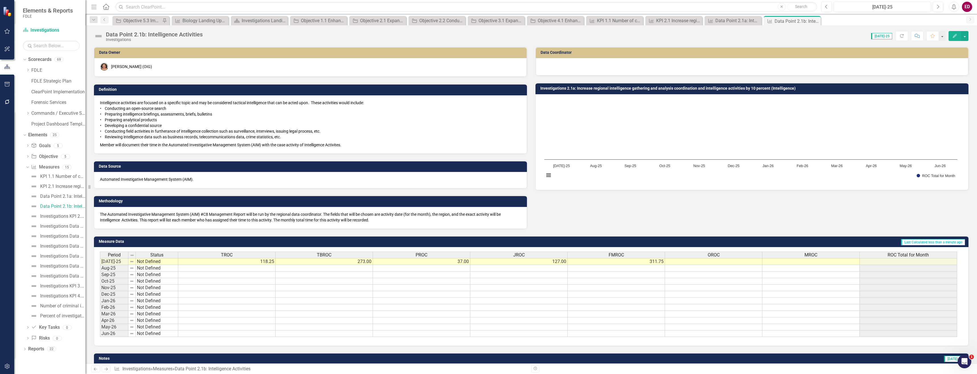
click at [177, 36] on div "Data Point 2.1b: Intelligence Activities" at bounding box center [154, 34] width 97 height 6
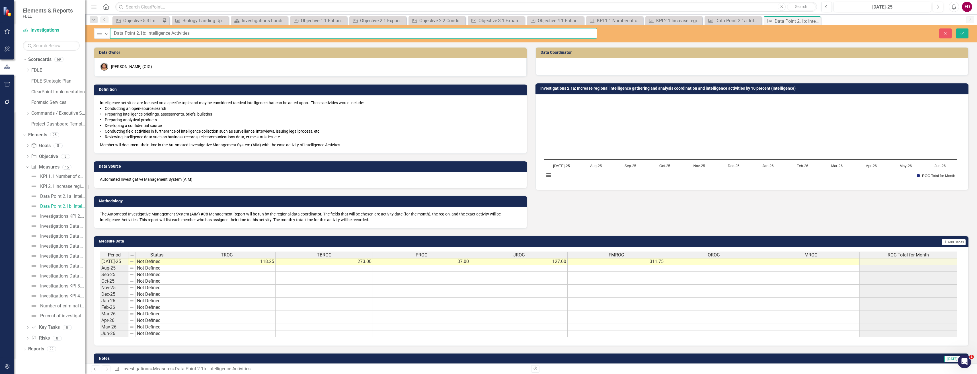
click at [145, 33] on input "Data Point 2.1b: Intelligence Activities" at bounding box center [353, 33] width 487 height 11
type input "Data Point 2.1b Intelligence Activities"
click at [956, 28] on button "Save" at bounding box center [962, 33] width 13 height 10
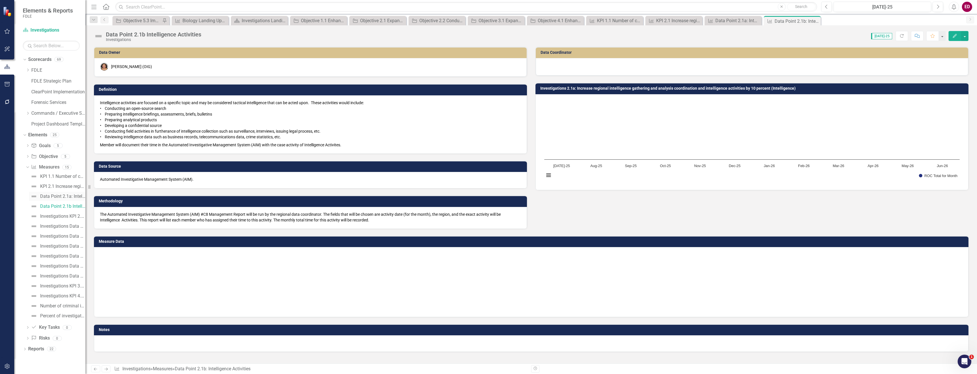
click at [61, 197] on div "Data Point 2.1a: Intelligence Coordination" at bounding box center [62, 196] width 45 height 5
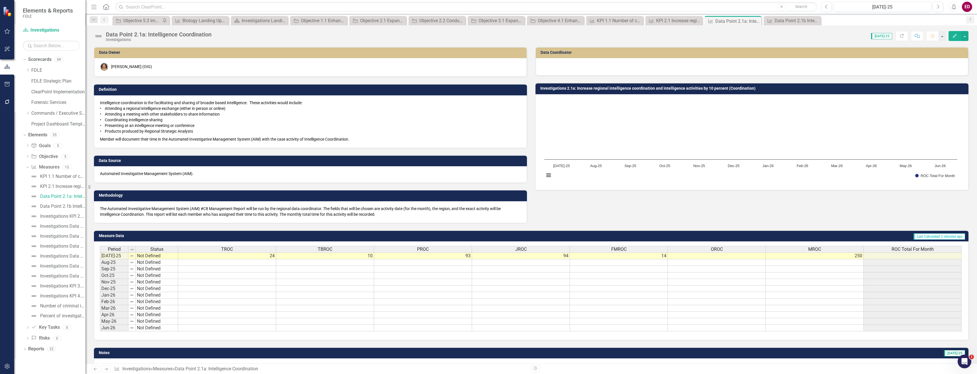
click at [163, 35] on div "Data Point 2.1a: Intelligence Coordination" at bounding box center [159, 34] width 106 height 6
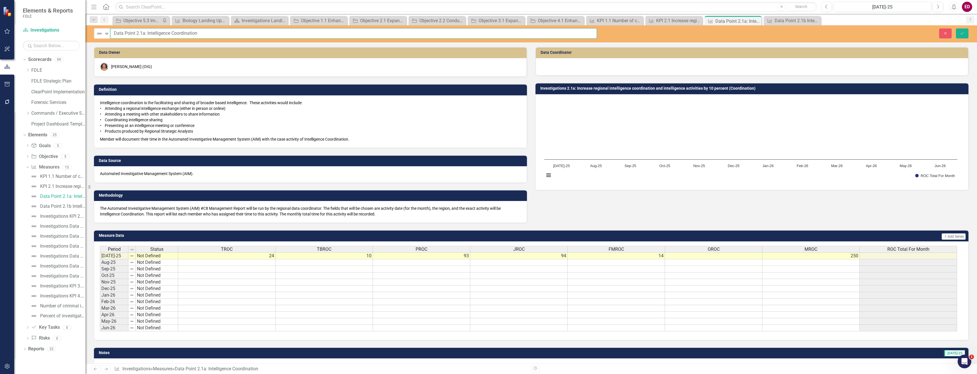
click at [147, 31] on input "Data Point 2.1a: Intelligence Coordination" at bounding box center [353, 33] width 487 height 11
type input "Data Point 2.1a Intelligence Coordination"
click at [956, 28] on button "Save" at bounding box center [962, 33] width 13 height 10
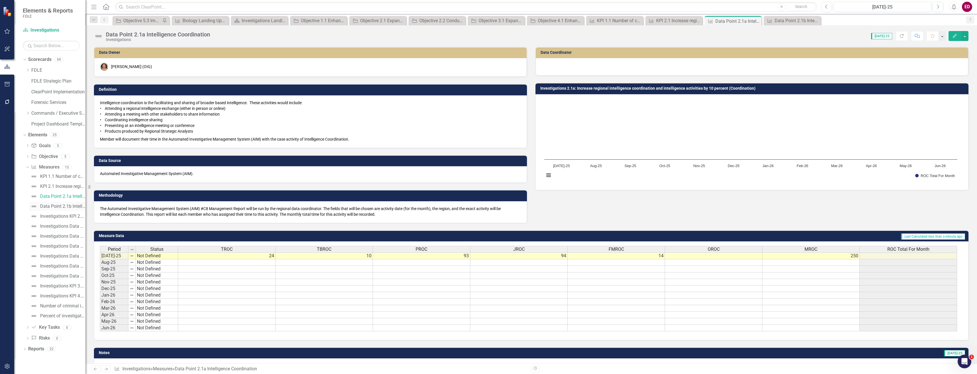
click at [75, 206] on div "Data Point 2.1b Intelligence Activities" at bounding box center [62, 206] width 45 height 5
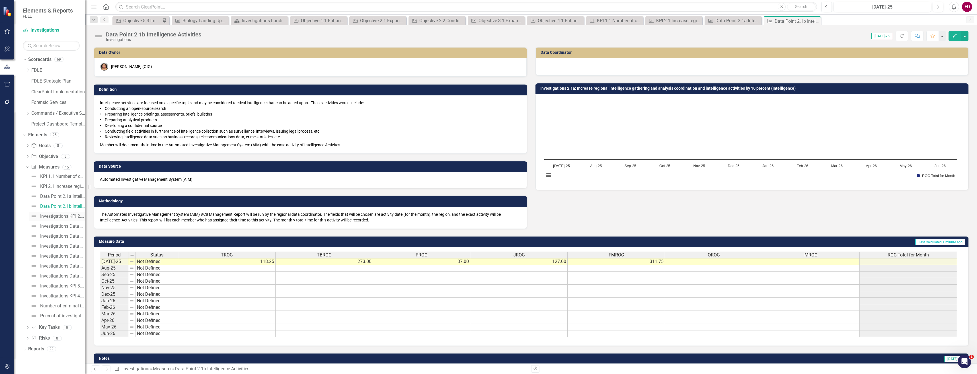
click at [74, 214] on div "Investigations KPI 2.2: Increase in the percentage of cases that address FDLE i…" at bounding box center [62, 216] width 45 height 5
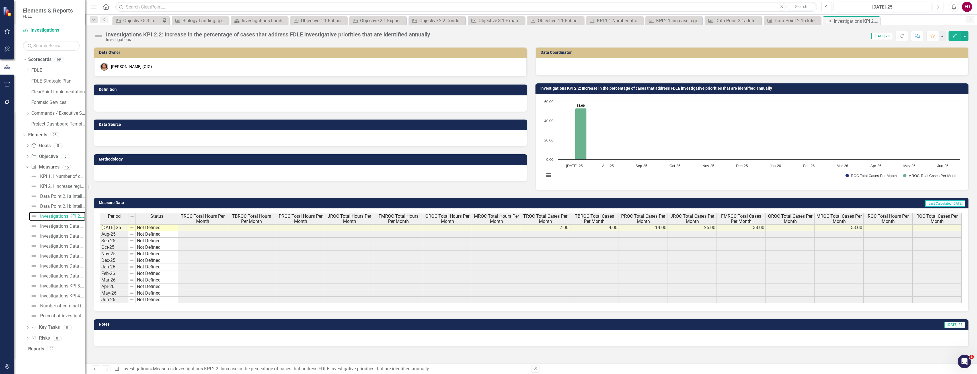
click at [704, 134] on rect "Interactive chart" at bounding box center [752, 141] width 421 height 85
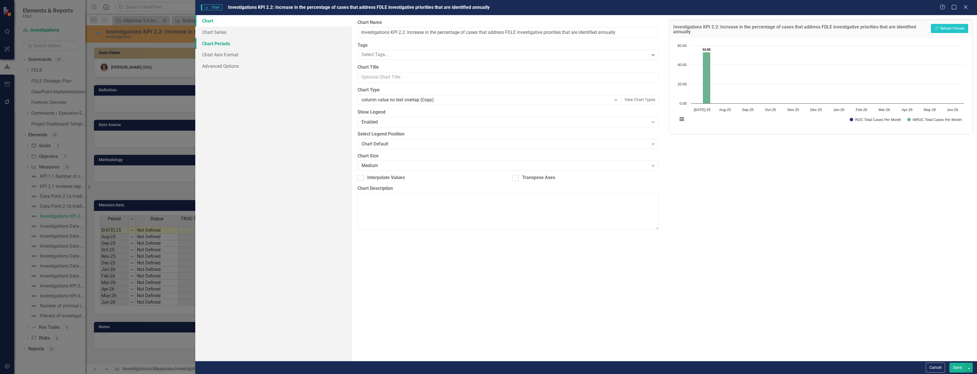
click at [307, 40] on link "Chart Periods" at bounding box center [273, 43] width 156 height 11
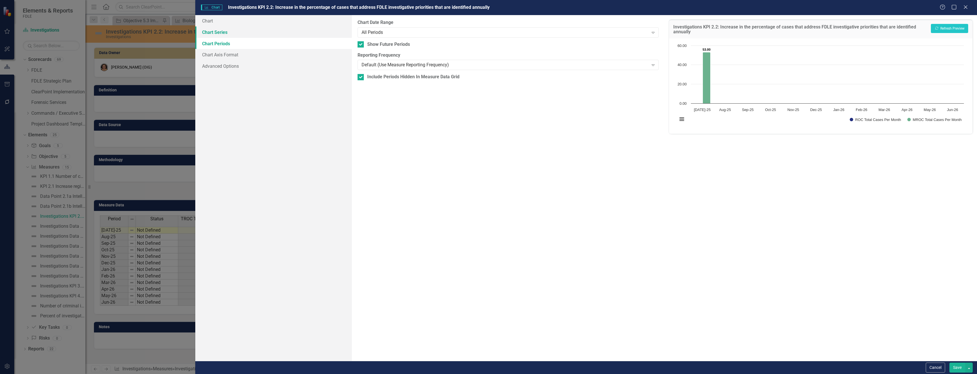
click at [306, 33] on link "Chart Series" at bounding box center [273, 31] width 156 height 11
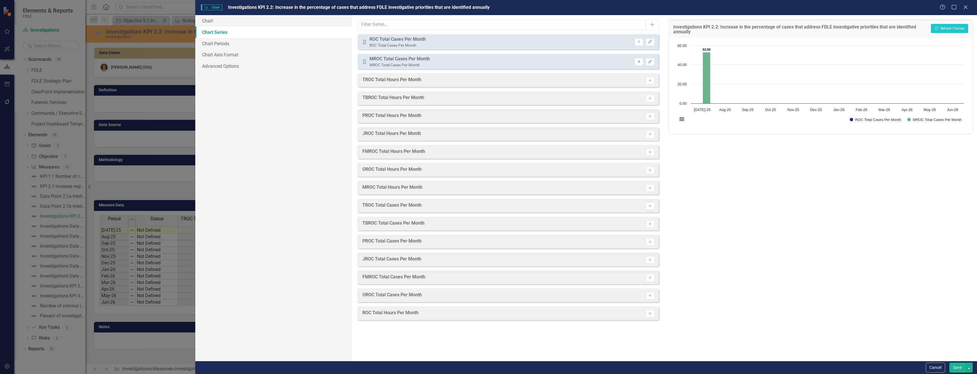
click at [638, 65] on button "Remove" at bounding box center [639, 61] width 8 height 7
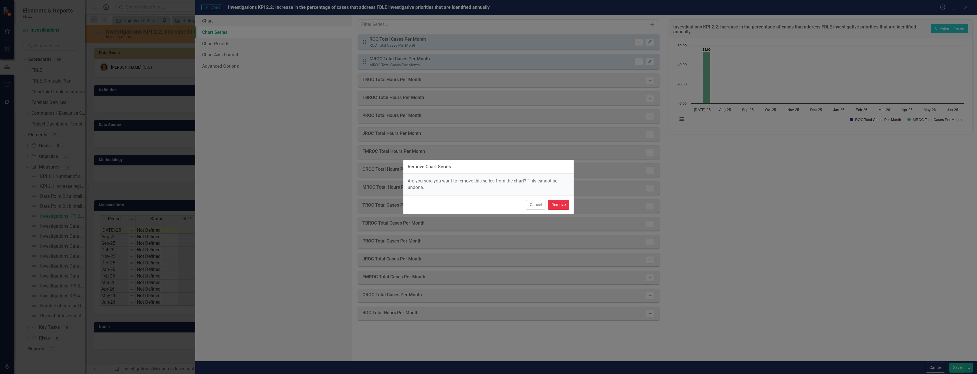
click at [561, 206] on button "Remove" at bounding box center [559, 205] width 22 height 10
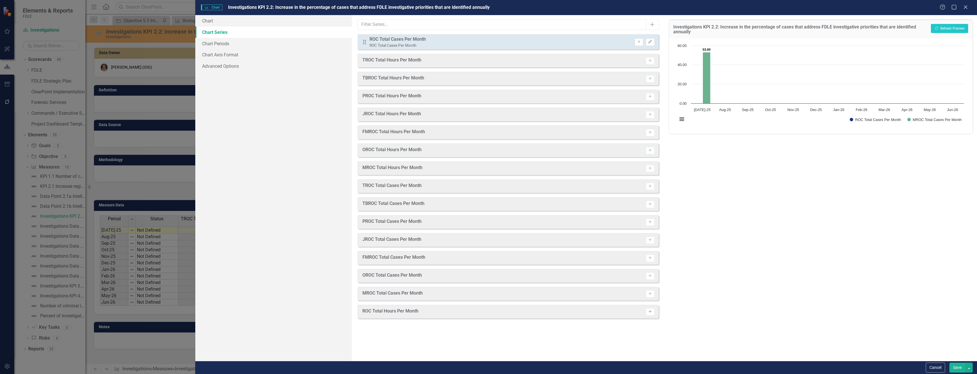
click at [647, 312] on button "Activate" at bounding box center [650, 311] width 8 height 7
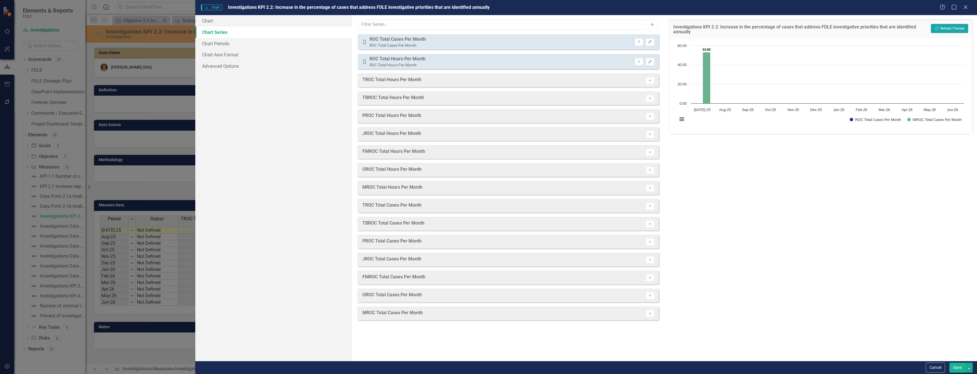
click at [947, 30] on button "Recalculate Refresh Preview" at bounding box center [949, 28] width 37 height 9
click at [956, 366] on button "Save" at bounding box center [958, 368] width 16 height 10
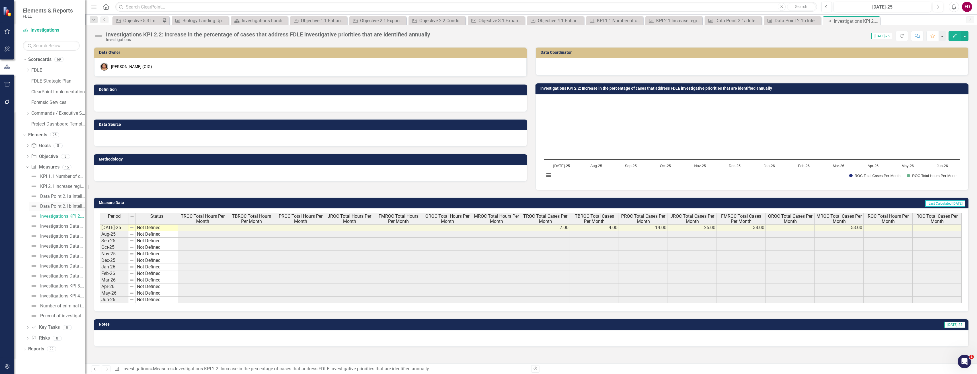
click at [76, 203] on link "Data Point 2.1b Intelligence Activities" at bounding box center [57, 206] width 56 height 9
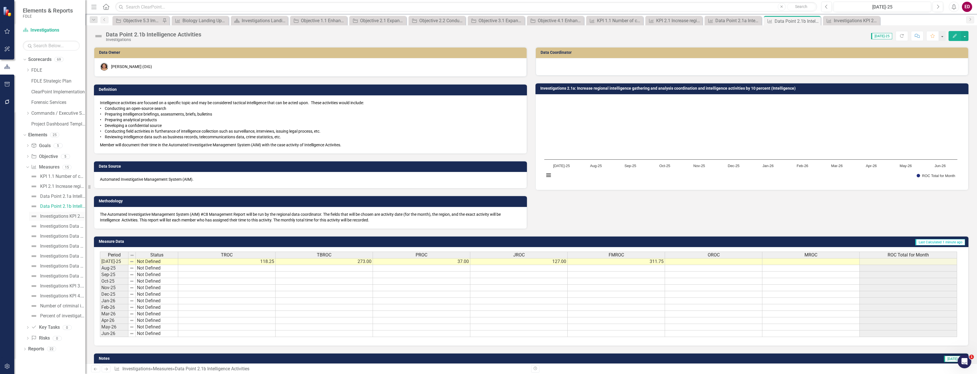
click at [76, 218] on div "Investigations KPI 2.2: Increase in the percentage of cases that address FDLE i…" at bounding box center [62, 216] width 45 height 5
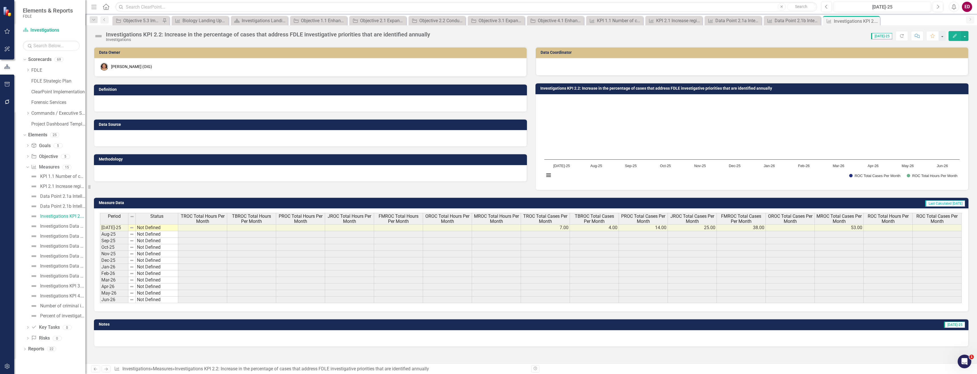
click at [172, 28] on div "Investigations KPI 2.2: Increase in the percentage of cases that address FDLE i…" at bounding box center [531, 33] width 892 height 17
click at [173, 34] on div "Investigations KPI 2.2: Increase in the percentage of cases that address FDLE i…" at bounding box center [268, 34] width 324 height 6
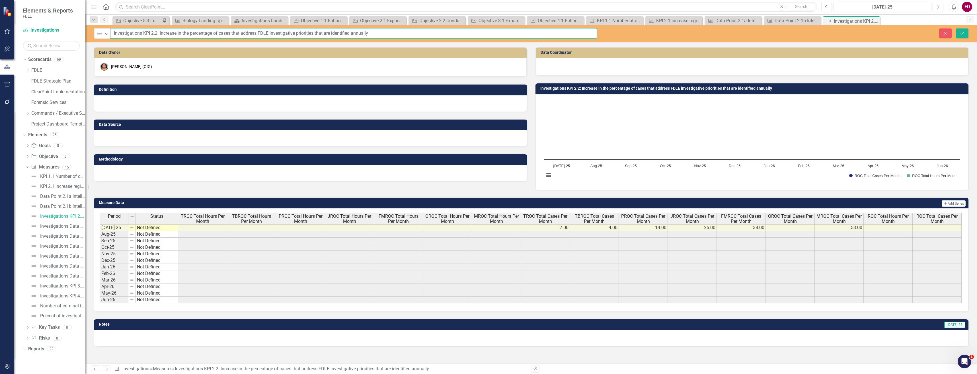
click at [160, 33] on input "Investigations KPI 2.2: Increase in the percentage of cases that address FDLE i…" at bounding box center [353, 33] width 487 height 11
click at [110, 32] on div "Not Defined Expand" at bounding box center [102, 33] width 16 height 10
click at [125, 28] on input "Investigations KPI 2.2 Increase in the percentage of cases that address FDLE in…" at bounding box center [353, 33] width 487 height 11
type input "KPI 2.2 Increase in the percentage of cases that address FDLE investigative pri…"
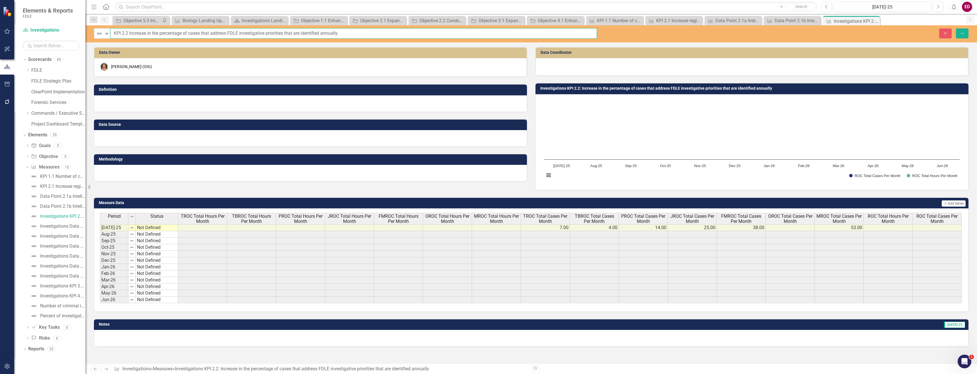
click at [956, 28] on button "Save" at bounding box center [962, 33] width 13 height 10
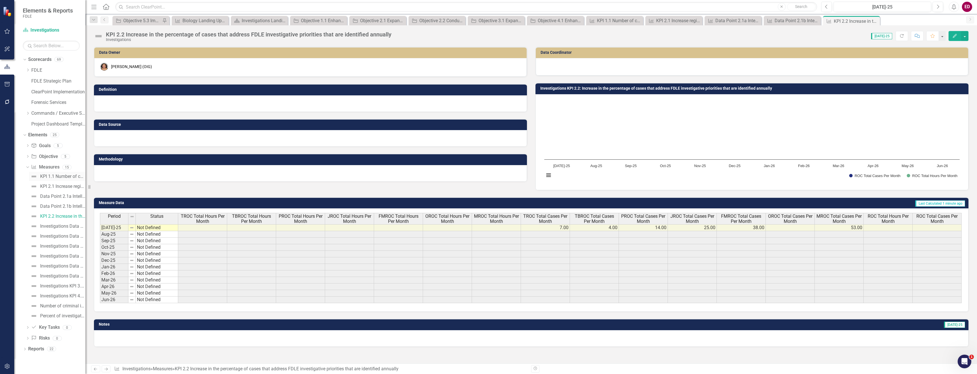
click at [66, 177] on div "KPI 1.1 Number of cases opened for requests for FDLE investigative resources an…" at bounding box center [62, 176] width 45 height 5
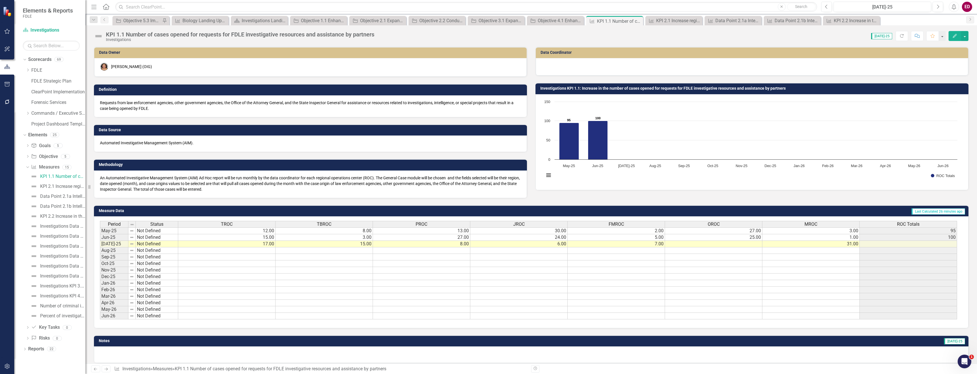
click at [627, 91] on td "Investigations KPI 1.1: Increase in the number of cases opened for requests for…" at bounding box center [754, 89] width 426 height 9
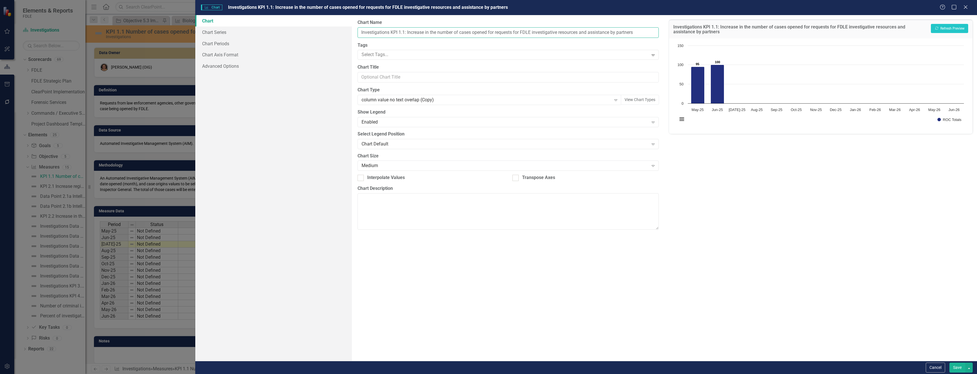
click at [406, 32] on input "Investigations KPI 1.1: Increase in the number of cases opened for requests for…" at bounding box center [508, 32] width 301 height 11
type input "Investigations KPI 1.1 Increase in the number of cases opened for requests for …"
click at [938, 118] on button "Show ROC Totals" at bounding box center [950, 120] width 24 height 4
click at [955, 32] on button "Recalculate Refresh Preview" at bounding box center [949, 28] width 37 height 9
click at [956, 367] on button "Save" at bounding box center [958, 368] width 16 height 10
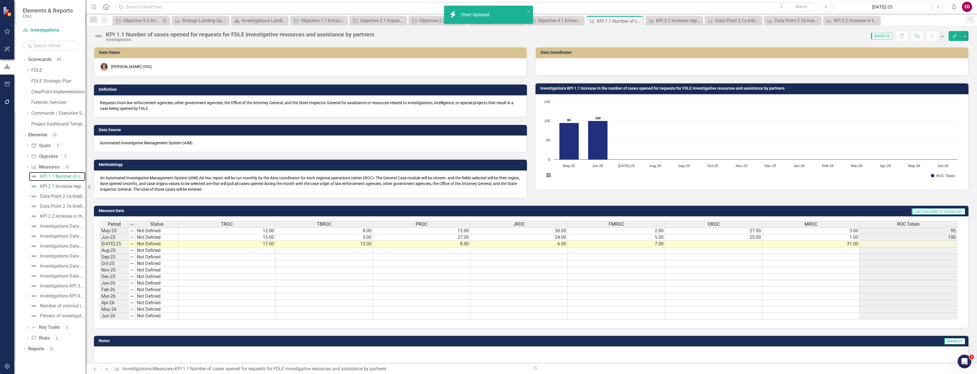
click at [69, 181] on link "KPI 1.1 Number of cases opened for requests for FDLE investigative resources an…" at bounding box center [57, 176] width 56 height 9
click at [79, 190] on link "KPI 2.1 Increase regional intelligence coordination and intelligence activities…" at bounding box center [57, 186] width 56 height 9
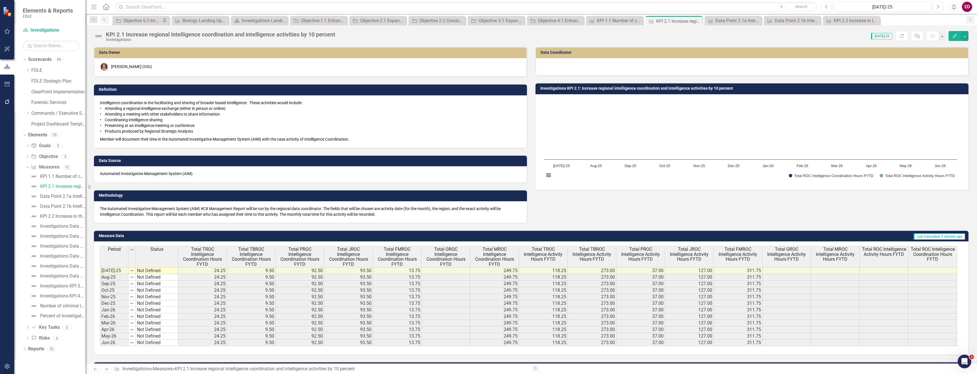
click at [570, 81] on div "Investigations KPI 2.1: Increase regional intelligence coordination and intelli…" at bounding box center [752, 133] width 442 height 114
click at [570, 90] on h3 "Investigations KPI 2.1: Increase regional intelligence coordination and intelli…" at bounding box center [754, 88] width 426 height 4
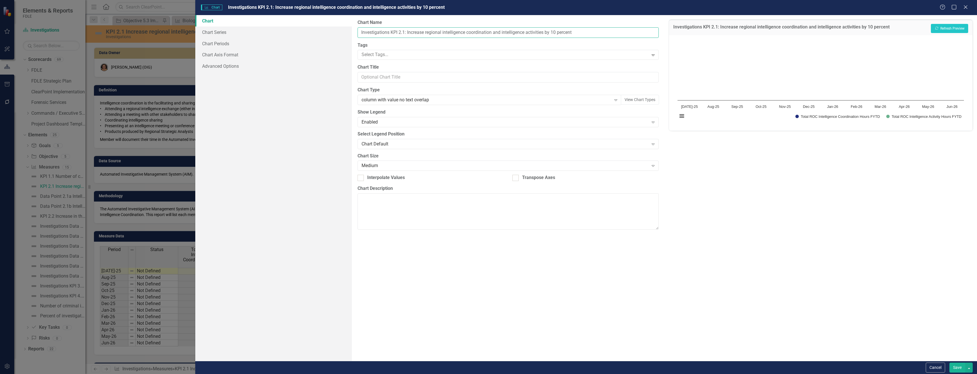
drag, startPoint x: 405, startPoint y: 31, endPoint x: 435, endPoint y: 30, distance: 29.4
click at [405, 31] on input "Investigations KPI 2.1: Increase regional intelligence coordination and intelli…" at bounding box center [508, 32] width 301 height 11
type input "Investigations KPI 2.1 Increase regional intelligence coordination and intellig…"
click at [796, 114] on button "Show Total ROC Intelligence Coordination Hours FYTD" at bounding box center [838, 116] width 85 height 4
click at [947, 25] on button "Recalculate Refresh Preview" at bounding box center [949, 28] width 37 height 9
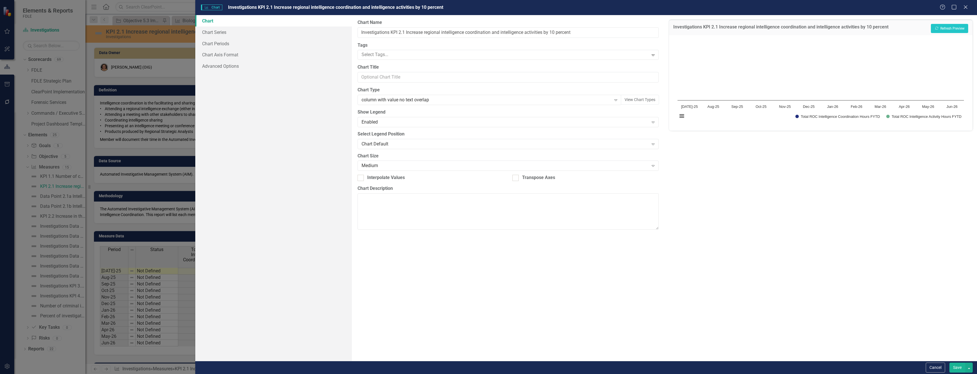
click at [953, 365] on button "Save" at bounding box center [958, 368] width 16 height 10
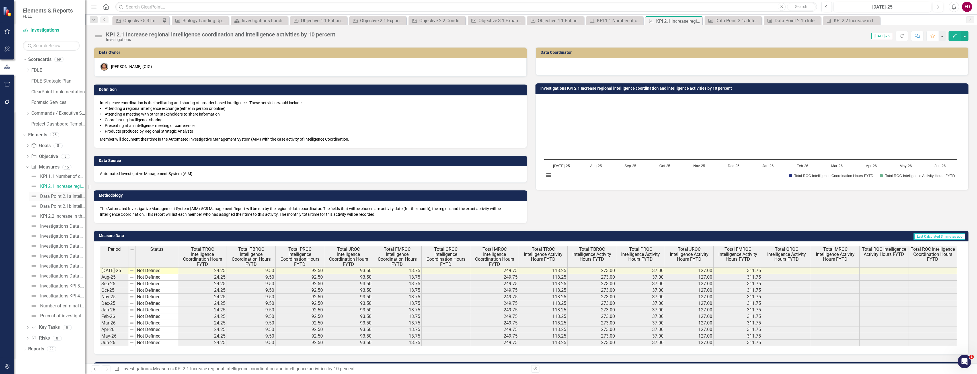
click at [63, 193] on link "Data Point 2.1a Intelligence Coordination" at bounding box center [57, 196] width 56 height 9
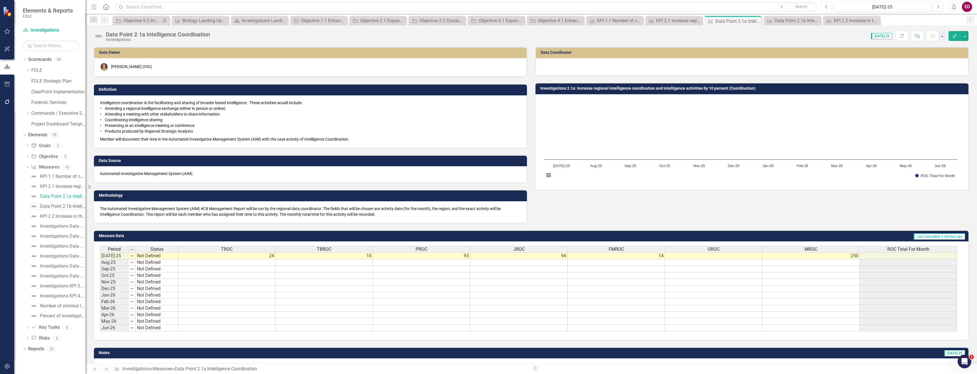
click at [64, 209] on div "Data Point 2.1b Intelligence Activities" at bounding box center [62, 206] width 45 height 5
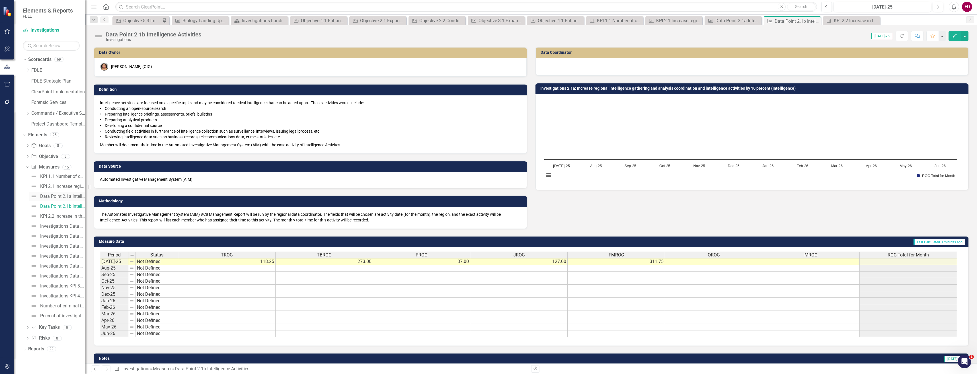
click at [69, 200] on link "Data Point 2.1a Intelligence Coordination" at bounding box center [57, 196] width 56 height 9
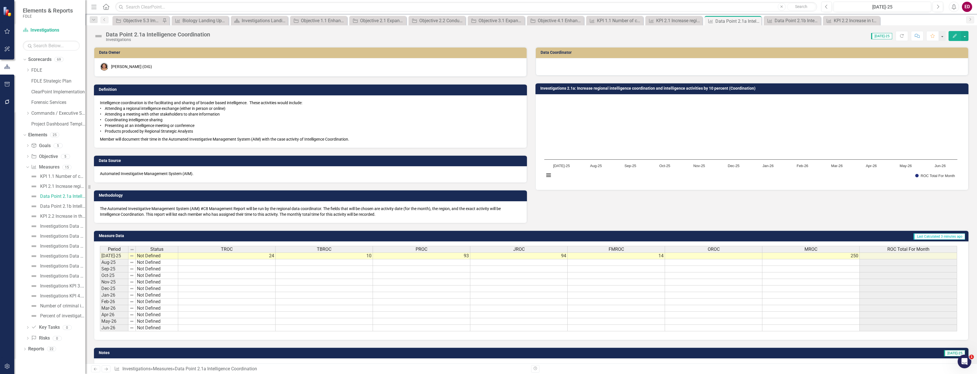
click at [764, 89] on h3 "Investigations 2.1a: Increase regional intelligence coordination and intelligen…" at bounding box center [754, 88] width 426 height 4
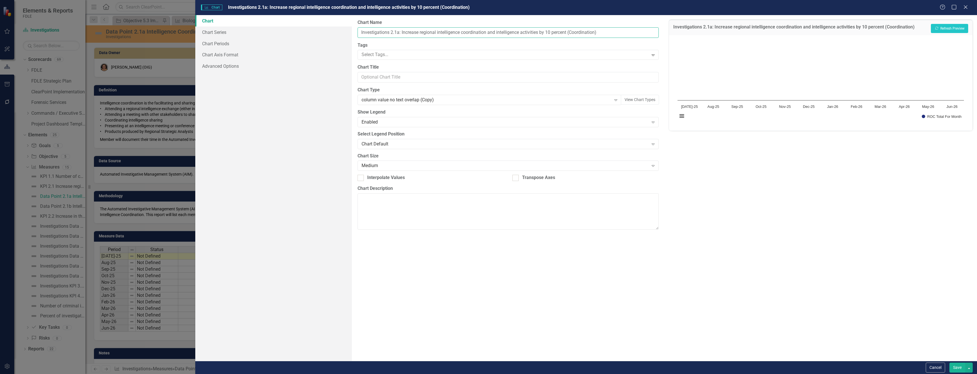
click at [400, 29] on input "Investigations 2.1a: Increase regional intelligence coordination and intelligen…" at bounding box center [508, 32] width 301 height 11
type input "Investigations 2.1a Increase regional intelligence coordination and intelligenc…"
click at [922, 114] on button "Show ROC Total For Month" at bounding box center [942, 116] width 40 height 4
click at [954, 369] on button "Save" at bounding box center [958, 368] width 16 height 10
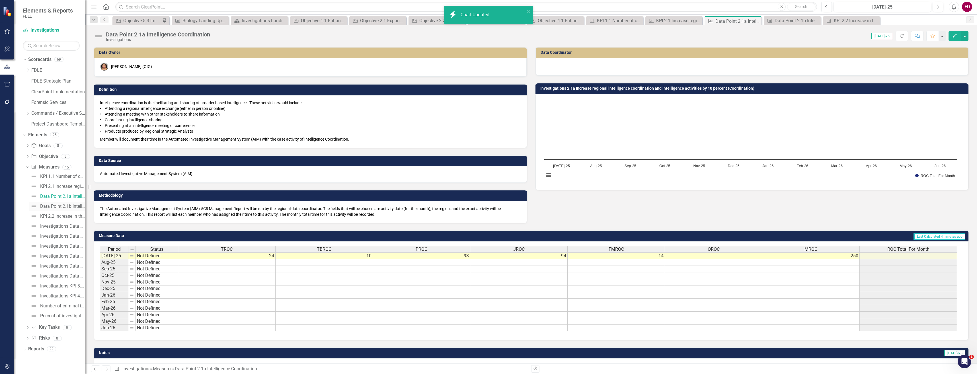
click at [76, 206] on div "Data Point 2.1b Intelligence Activities" at bounding box center [62, 206] width 45 height 5
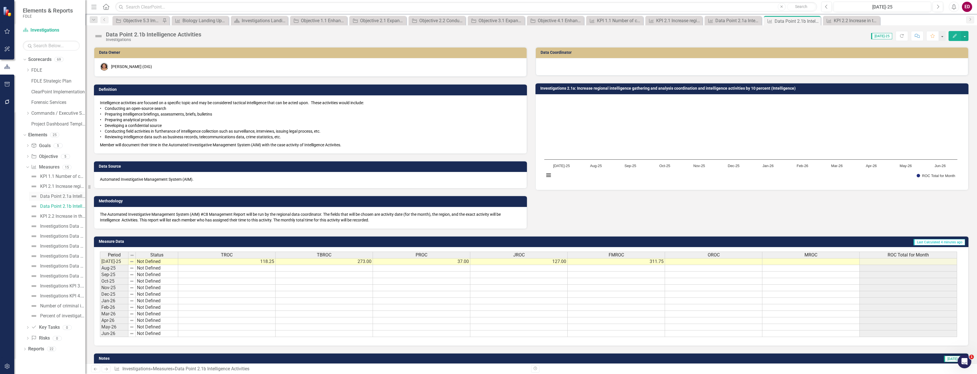
click at [73, 193] on link "Data Point 2.1a Intelligence Coordination" at bounding box center [57, 196] width 56 height 9
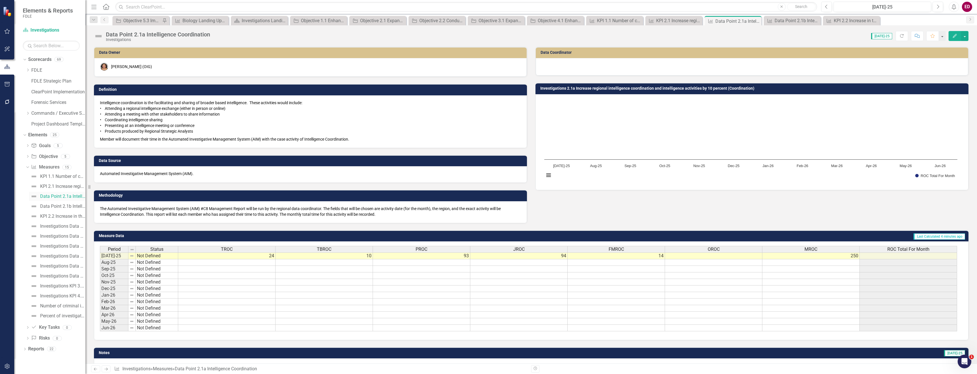
click at [70, 200] on link "Data Point 2.1a Intelligence Coordination" at bounding box center [57, 196] width 56 height 9
click at [68, 207] on div "Data Point 2.1b Intelligence Activities" at bounding box center [62, 206] width 45 height 5
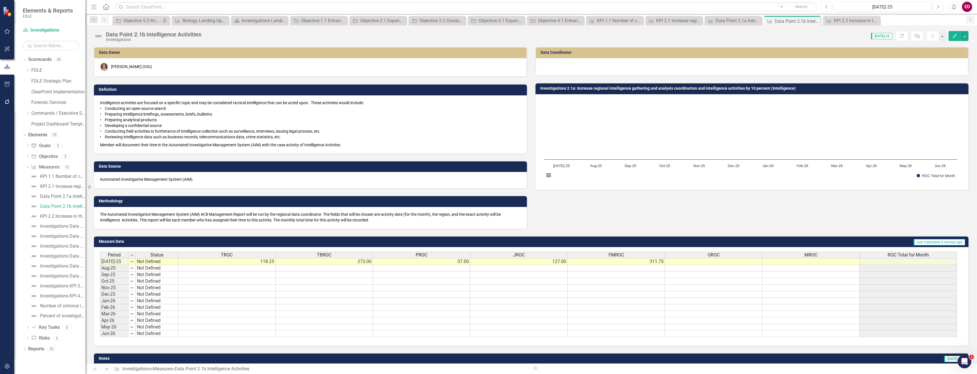
click at [592, 92] on td "Investigations 2.1a: Increase regional intelligence gathering and analysis coor…" at bounding box center [754, 89] width 426 height 9
click at [79, 196] on div "Data Point 2.1a Intelligence Coordination" at bounding box center [62, 196] width 45 height 5
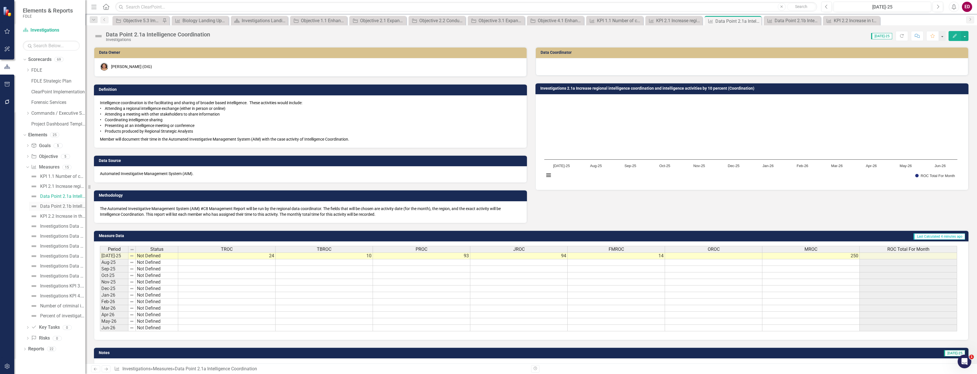
click at [60, 208] on div "Data Point 2.1b Intelligence Activities" at bounding box center [62, 206] width 45 height 5
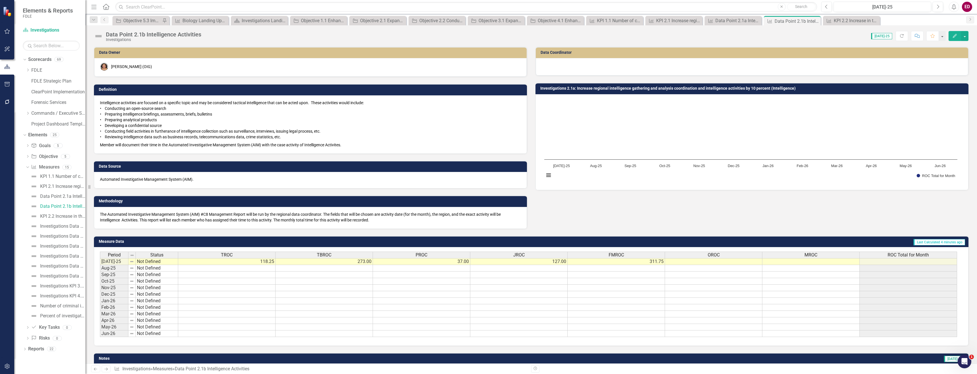
click at [709, 81] on div "Investigations 2.1a: Increase regional intelligence gathering and analysis coor…" at bounding box center [752, 133] width 442 height 114
click at [689, 87] on h3 "Investigations 2.1a: Increase regional intelligence gathering and analysis coor…" at bounding box center [754, 88] width 426 height 4
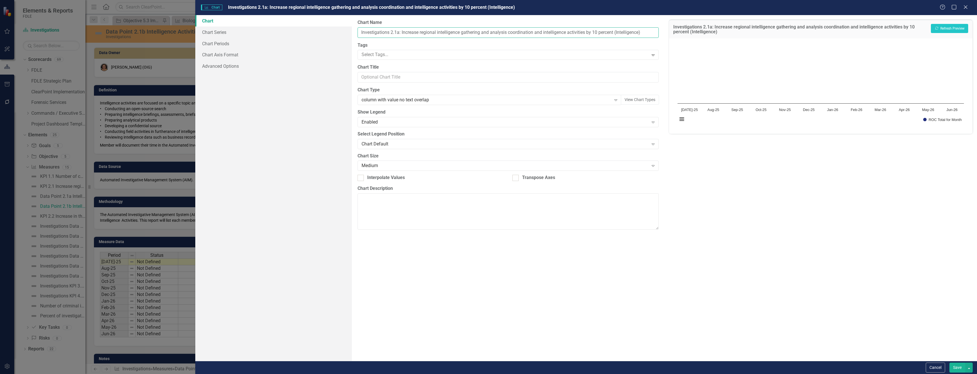
drag, startPoint x: 401, startPoint y: 33, endPoint x: 413, endPoint y: 33, distance: 12.0
click at [402, 33] on input "Investigations 2.1a: Increase regional intelligence gathering and analysis coor…" at bounding box center [508, 32] width 301 height 11
click at [629, 36] on input "Investigations 2.1b Increase regional intelligence gathering and analysis coord…" at bounding box center [508, 32] width 301 height 11
type input "Investigations 2.1b Increase regional intelligence gathering and analysis coord…"
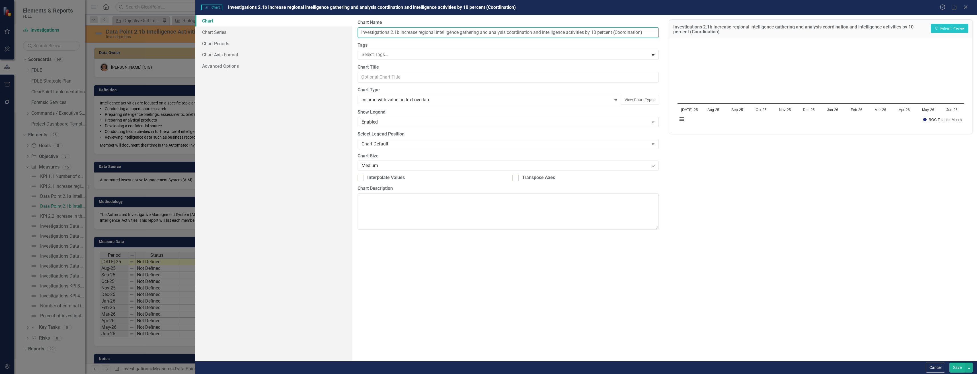
click at [924, 118] on button "Show ROC Total for Month" at bounding box center [943, 120] width 38 height 4
click at [941, 29] on button "Recalculate Refresh Preview" at bounding box center [949, 28] width 37 height 9
click at [953, 368] on button "Save" at bounding box center [958, 368] width 16 height 10
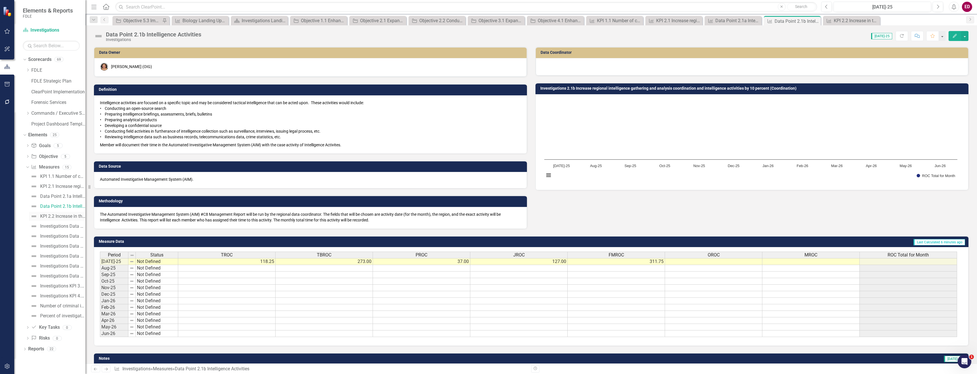
drag, startPoint x: 80, startPoint y: 218, endPoint x: 75, endPoint y: 220, distance: 5.8
click at [80, 218] on div "KPI 2.2 Increase in the percentage of cases that address FDLE investigative pri…" at bounding box center [62, 216] width 45 height 5
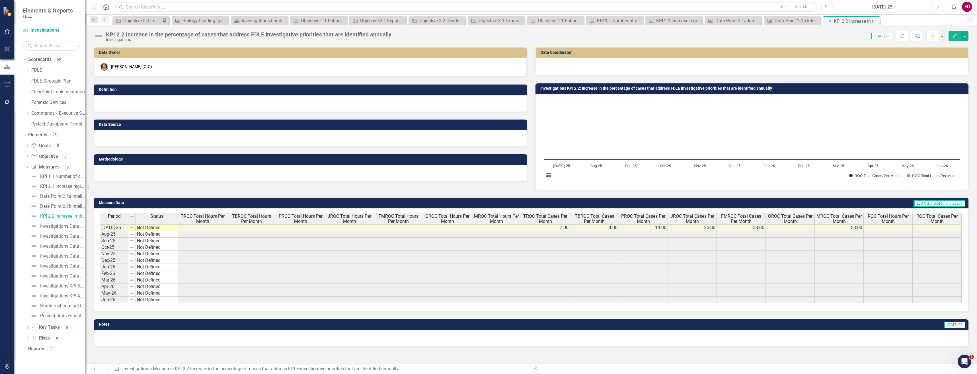
click at [73, 208] on div "Data Point 2.1b Intelligence Activities" at bounding box center [62, 206] width 45 height 5
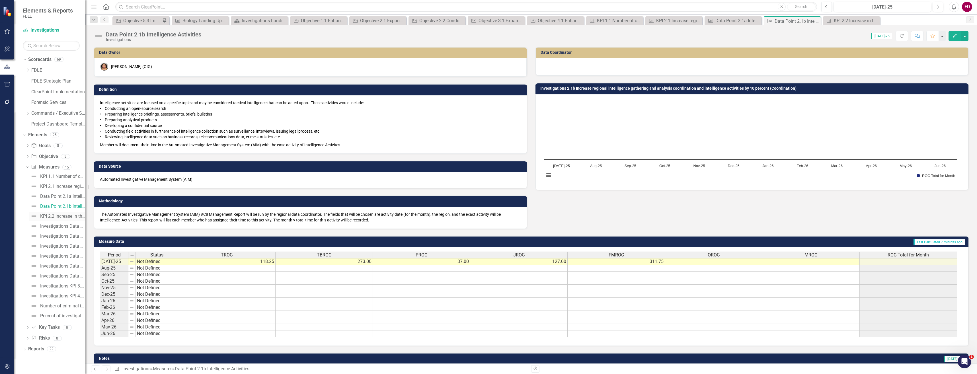
click at [76, 220] on link "KPI 2.2 Increase in the percentage of cases that address FDLE investigative pri…" at bounding box center [57, 216] width 56 height 9
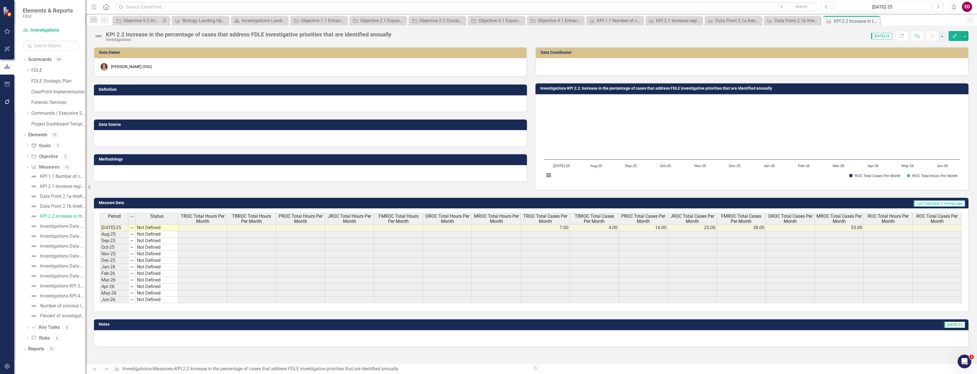
click at [605, 87] on h3 "Investigations KPI 2.2: Increase in the percentage of cases that address FDLE i…" at bounding box center [754, 88] width 426 height 4
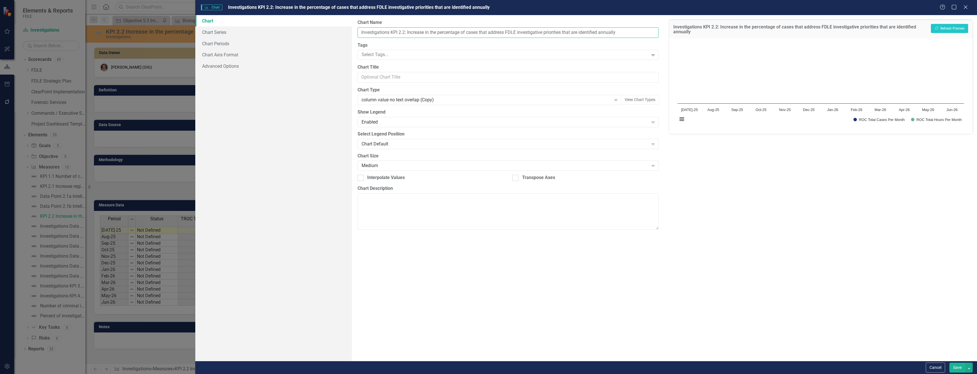
click at [407, 32] on input "Investigations KPI 2.2: Increase in the percentage of cases that address FDLE i…" at bounding box center [508, 32] width 301 height 11
type input "Investigations KPI 2.2 Increase in the percentage of cases that address FDLE in…"
click at [962, 366] on button "Save" at bounding box center [958, 368] width 16 height 10
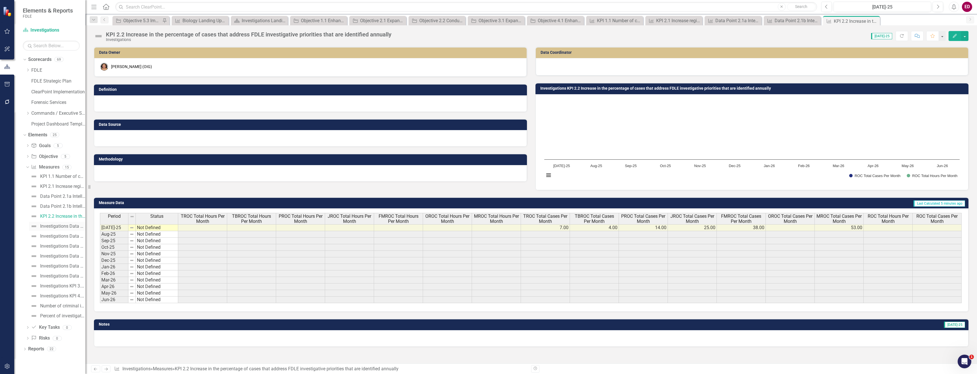
click at [77, 229] on div "Investigations Data Point 2.2a: Cases: Intelligence" at bounding box center [62, 226] width 45 height 5
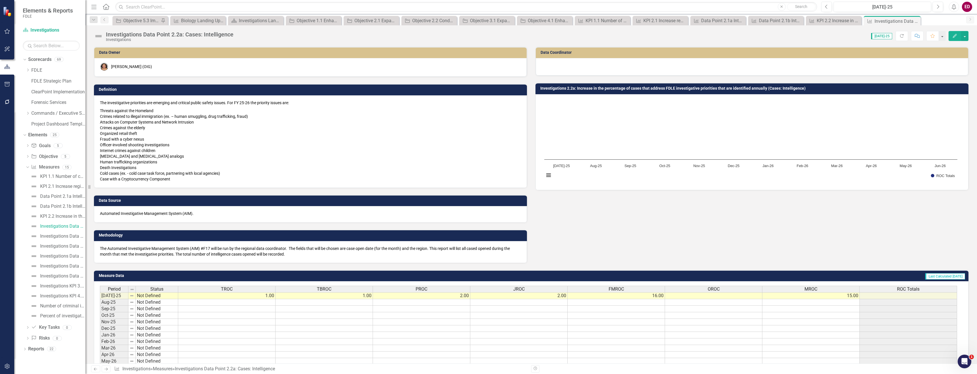
click at [178, 32] on div "Investigations Data Point 2.2a: Cases: Intelligence" at bounding box center [170, 34] width 128 height 6
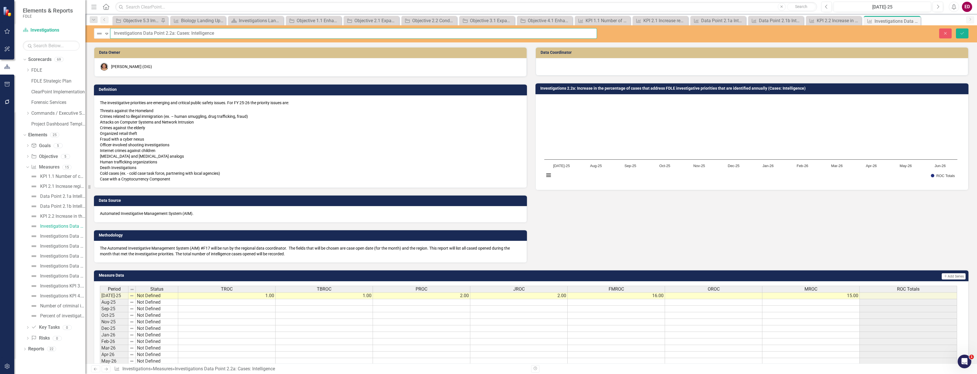
click at [174, 32] on input "Investigations Data Point 2.2a: Cases: Intelligence" at bounding box center [353, 33] width 487 height 11
click at [122, 32] on input "Investigations Data Point 2.2a Cases: Intelligence" at bounding box center [353, 33] width 487 height 11
click at [126, 29] on input "Investigations Data Point 2.2a Cases: Intelligence" at bounding box center [353, 33] width 487 height 11
type input "Data Point 2.2a Cases: Intelligence"
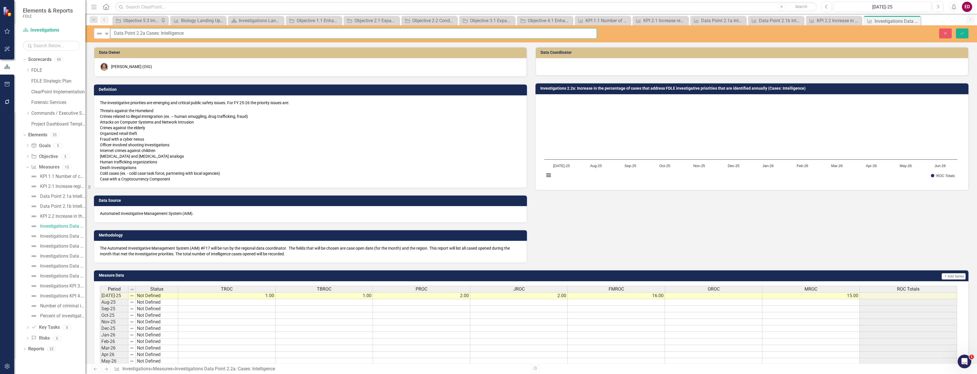
click at [956, 28] on button "Save" at bounding box center [962, 33] width 13 height 10
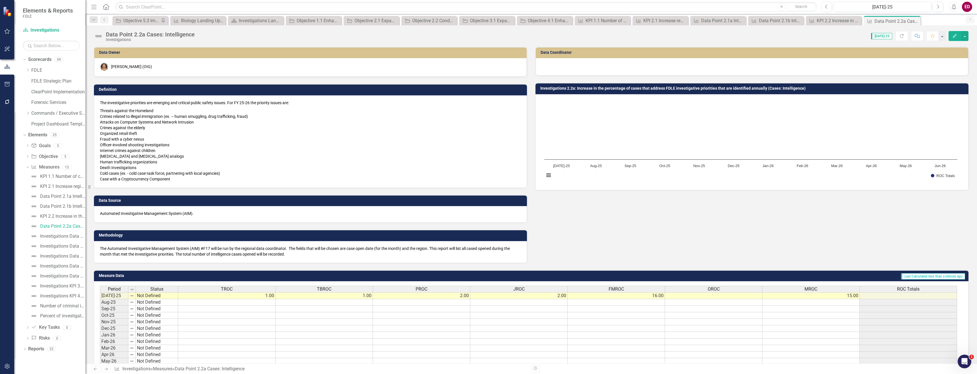
click at [692, 90] on h3 "Investigations 2.2a: Increase in the percentage of cases that address FDLE inve…" at bounding box center [754, 88] width 426 height 4
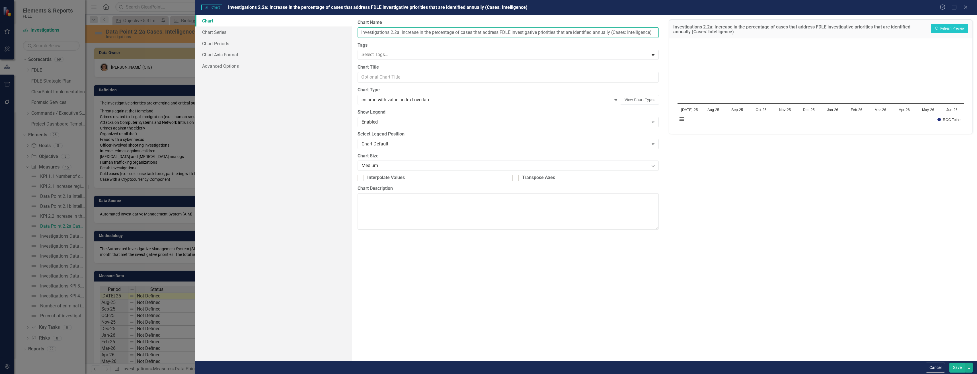
click at [401, 32] on input "Investigations 2.2a: Increase in the percentage of cases that address FDLE inve…" at bounding box center [508, 32] width 301 height 11
type input "Investigations 2.2a Increase in the percentage of cases that address FDLE inves…"
click at [938, 118] on button "Show ROC Totals" at bounding box center [950, 120] width 24 height 4
click at [955, 365] on button "Save" at bounding box center [958, 368] width 16 height 10
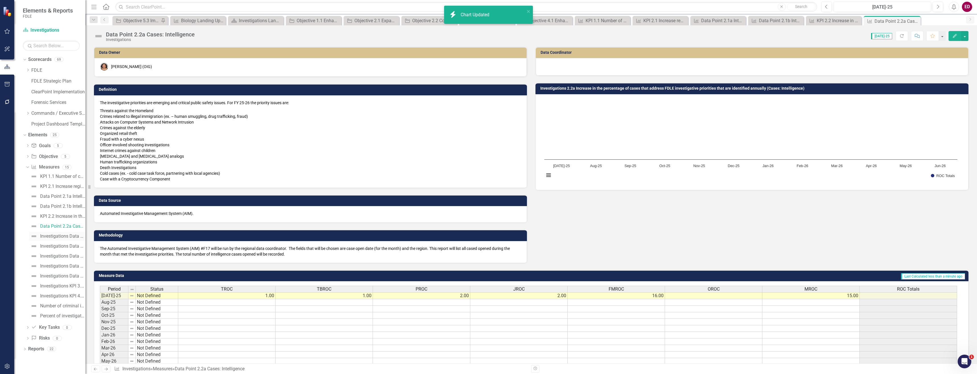
click at [73, 238] on div "Investigations Data Point 2.2b: Cases: Operational" at bounding box center [62, 236] width 45 height 5
click at [132, 36] on div "Investigations Data Point 2.2b: Cases: Operational" at bounding box center [170, 34] width 128 height 6
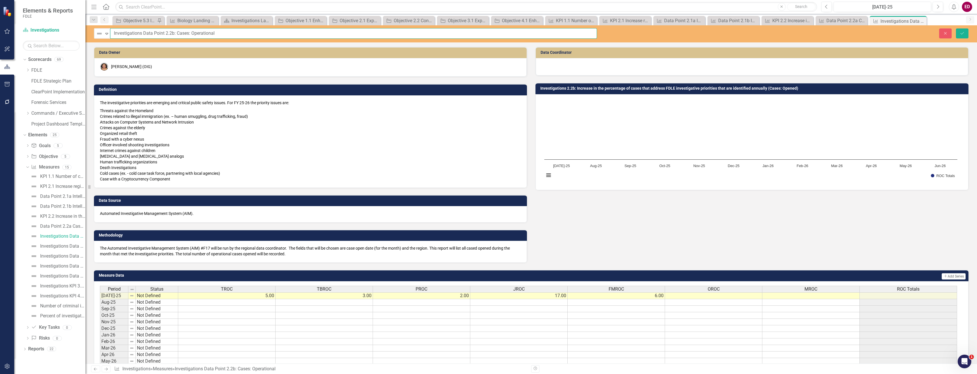
click at [134, 33] on input "Investigations Data Point 2.2b: Cases: Operational" at bounding box center [353, 33] width 487 height 11
click at [146, 33] on input "Data Point 2.2b: Cases: Operational" at bounding box center [353, 33] width 487 height 11
type input "Data Point 2.2b Cases: Operational"
click at [663, 87] on h3 "Investigations 2.2b: Increase in the percentage of cases that address FDLE inve…" at bounding box center [754, 88] width 426 height 4
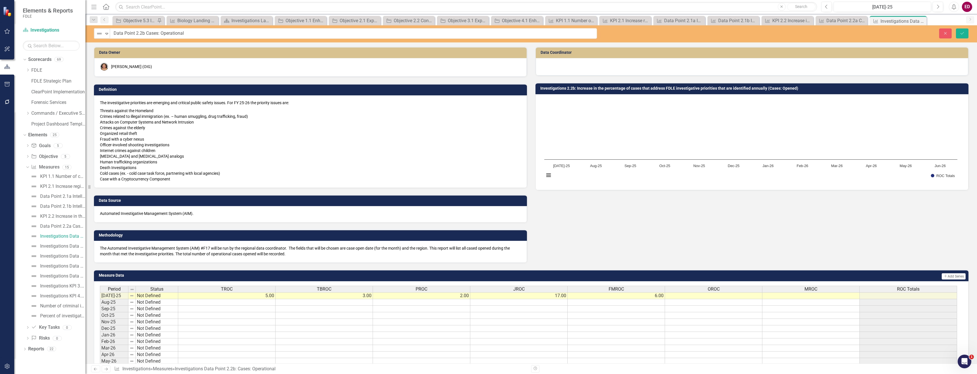
click at [663, 87] on h3 "Investigations 2.2b: Increase in the percentage of cases that address FDLE inve…" at bounding box center [754, 88] width 426 height 4
click at [960, 38] on button "Save" at bounding box center [962, 33] width 13 height 10
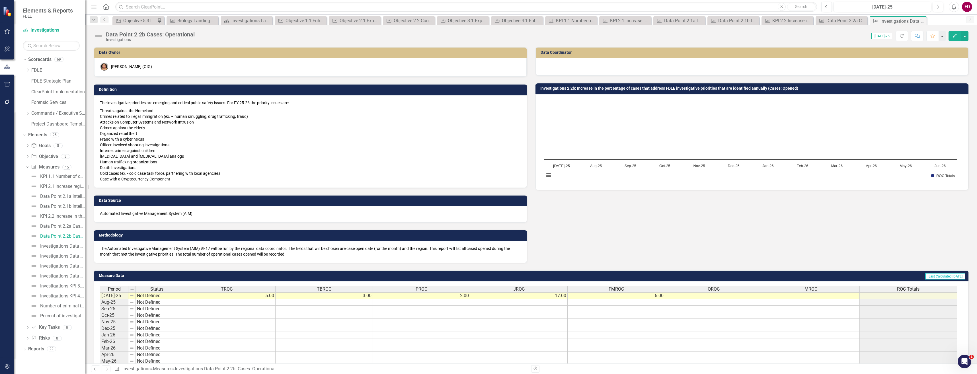
click at [588, 88] on h3 "Investigations 2.2b: Increase in the percentage of cases that address FDLE inve…" at bounding box center [754, 88] width 426 height 4
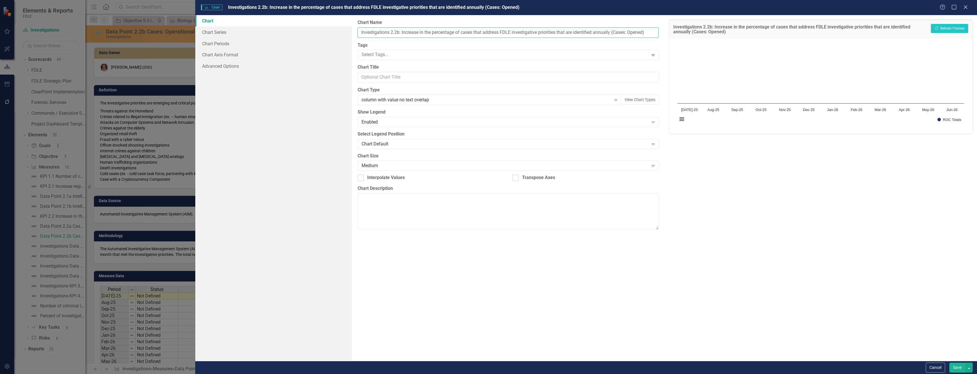
click at [400, 32] on input "Investigations 2.2b: Increase in the percentage of cases that address FDLE inve…" at bounding box center [508, 32] width 301 height 11
type input "Investigations 2.2b Increase in the percentage of cases that address FDLE inves…"
click at [938, 118] on button "Show ROC Totals" at bounding box center [950, 120] width 24 height 4
click at [950, 366] on div "Save" at bounding box center [960, 368] width 25 height 10
click at [958, 367] on button "Save" at bounding box center [958, 368] width 16 height 10
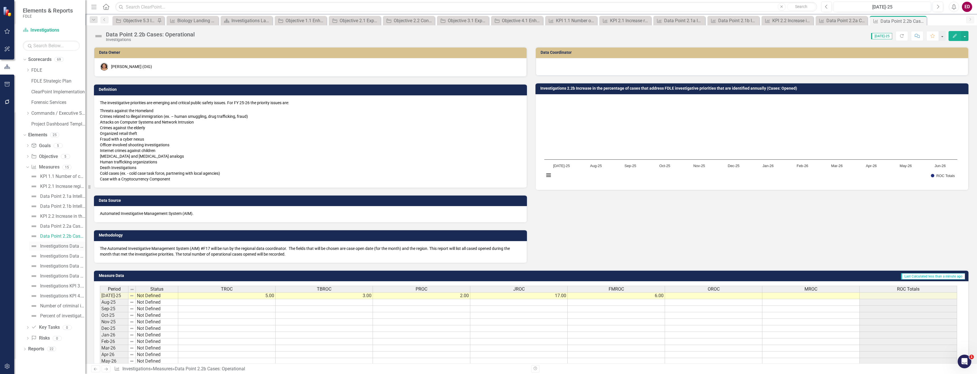
click at [72, 247] on div "Investigations Data Point 2.2c: Cases: Special Programs/Assists" at bounding box center [62, 246] width 45 height 5
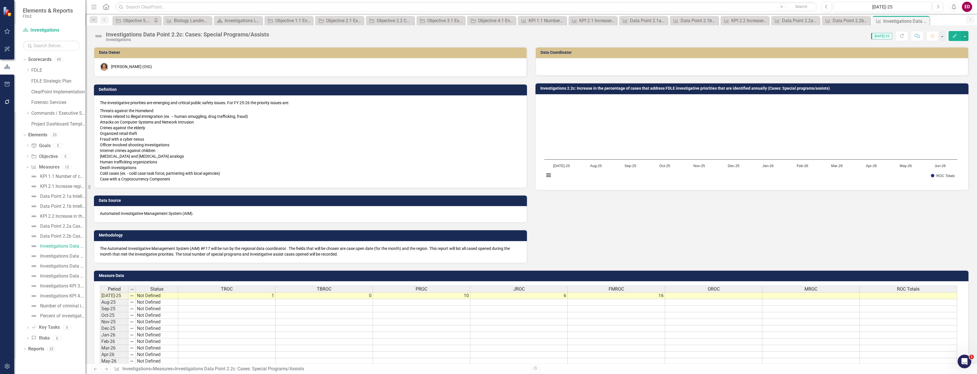
click at [173, 33] on div "Investigations Data Point 2.2c: Cases: Special Programs/Assists" at bounding box center [187, 34] width 163 height 6
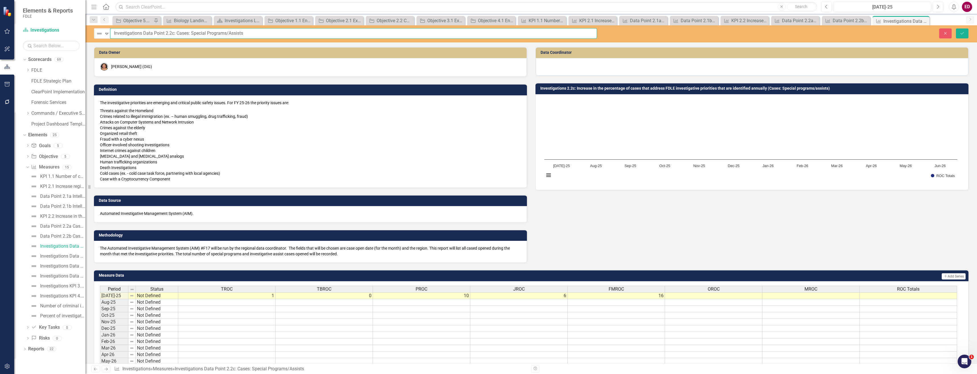
click at [139, 34] on input "Investigations Data Point 2.2c: Cases: Special Programs/Assists" at bounding box center [353, 33] width 487 height 11
click at [148, 33] on input "Data Point 2.2c: Cases: Special Programs/Assists" at bounding box center [353, 33] width 487 height 11
type input "Data Point 2.2c Cases: Special Programs/Assists"
click at [956, 28] on button "Save" at bounding box center [962, 33] width 13 height 10
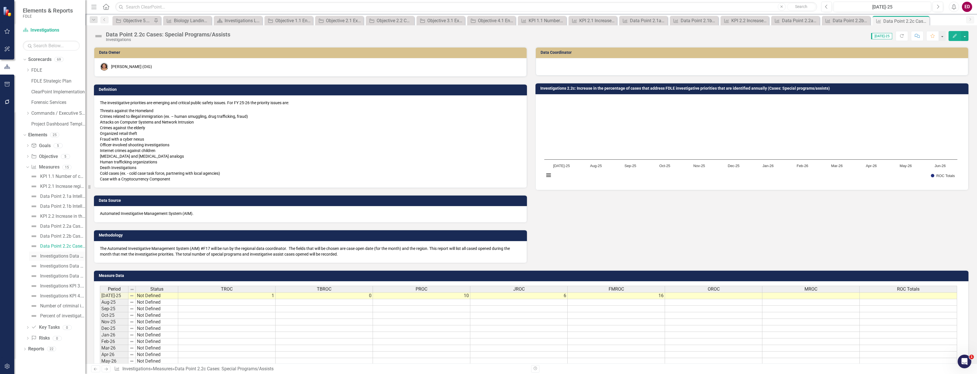
click at [76, 252] on link "Investigations Data Point 2.2d: Hours: Intelligence" at bounding box center [57, 256] width 56 height 9
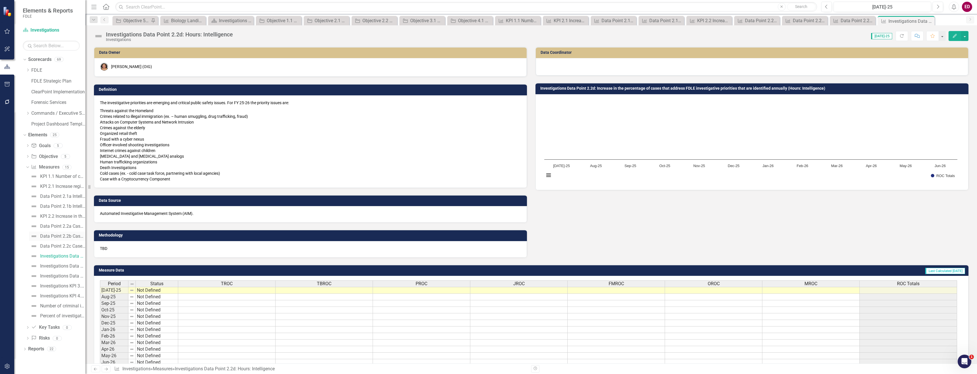
click at [79, 239] on div "Data Point 2.2b Cases: Operational" at bounding box center [62, 236] width 45 height 5
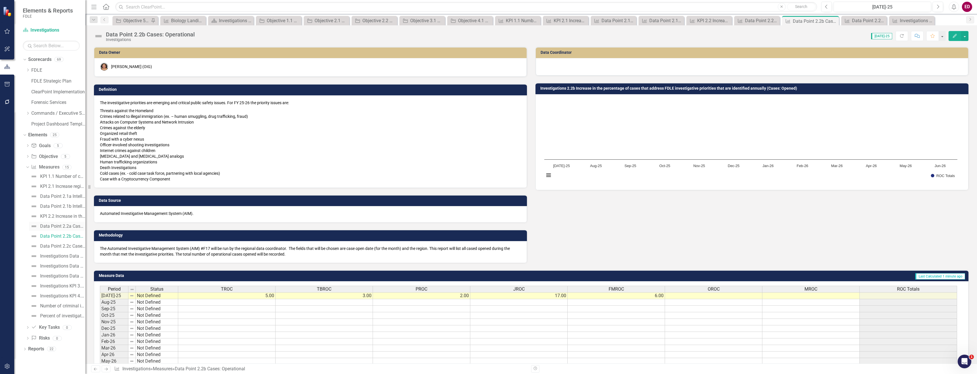
click at [80, 227] on div "Data Point 2.2a Cases: Intelligence" at bounding box center [62, 226] width 45 height 5
click at [72, 246] on div "Data Point 2.2c Cases: Special Programs/Assists" at bounding box center [62, 246] width 45 height 5
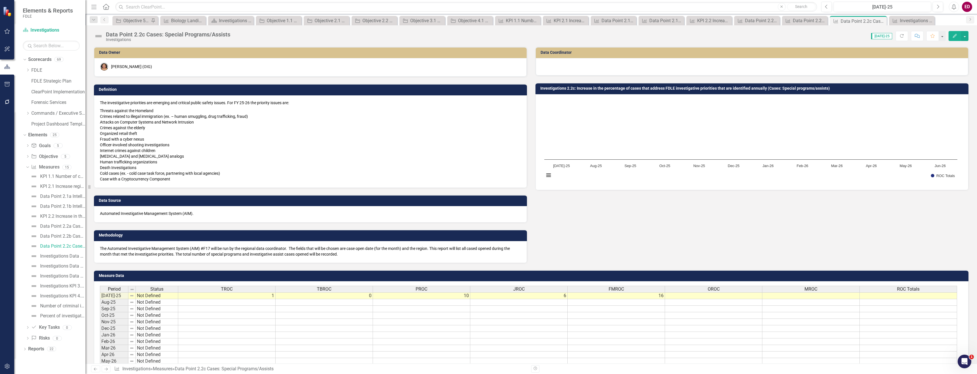
click at [944, 291] on div "ROC Totals" at bounding box center [908, 289] width 97 height 6
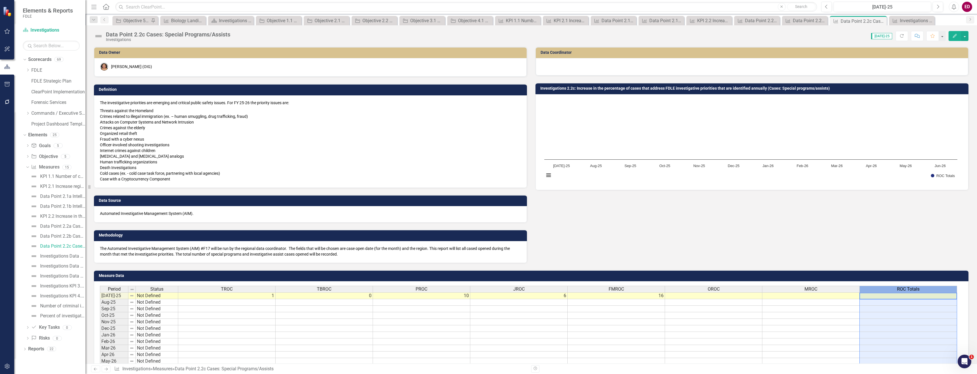
click at [944, 291] on div "ROC Totals" at bounding box center [908, 289] width 97 height 6
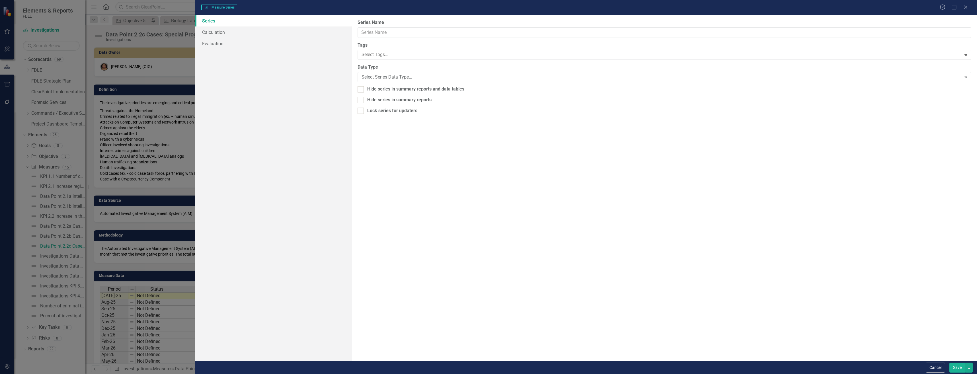
type input "ROC Totals"
click at [285, 24] on link "Series" at bounding box center [273, 20] width 156 height 11
click at [295, 34] on link "Calculation" at bounding box center [273, 31] width 156 height 11
click at [475, 35] on div "Select Series Calculation Type" at bounding box center [662, 32] width 600 height 7
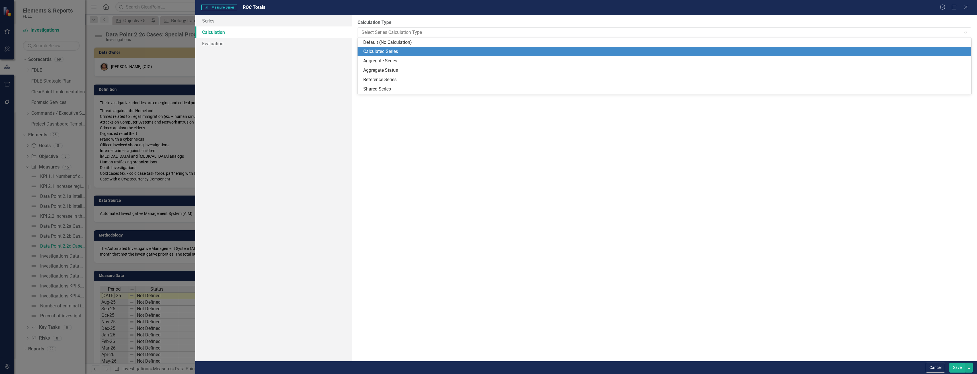
click at [467, 50] on div "Calculated Series" at bounding box center [665, 51] width 605 height 7
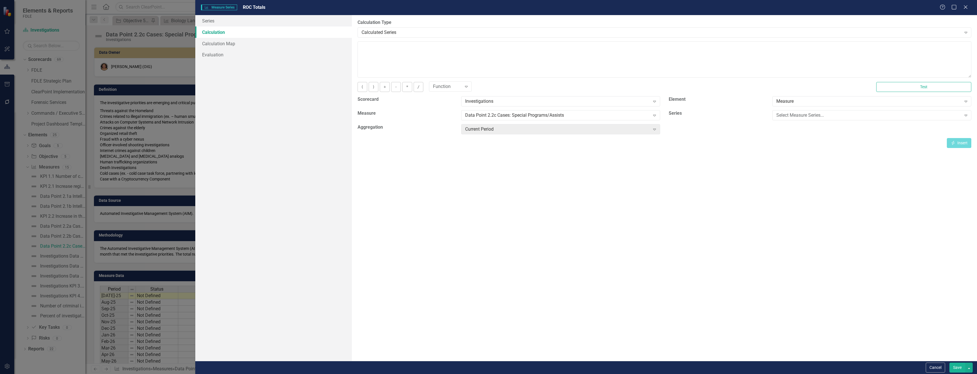
click at [797, 121] on div "Select Measure Series... Expand" at bounding box center [872, 117] width 208 height 14
click at [799, 117] on div "Select Measure Series..." at bounding box center [869, 115] width 185 height 7
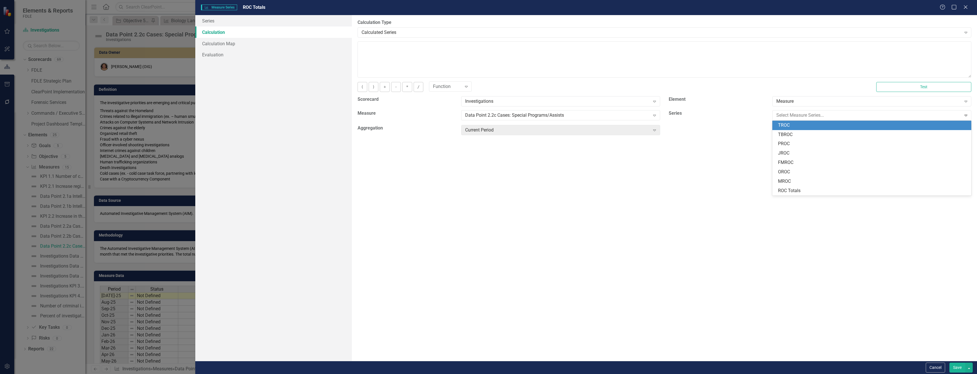
click at [835, 124] on div "TROC" at bounding box center [873, 125] width 190 height 7
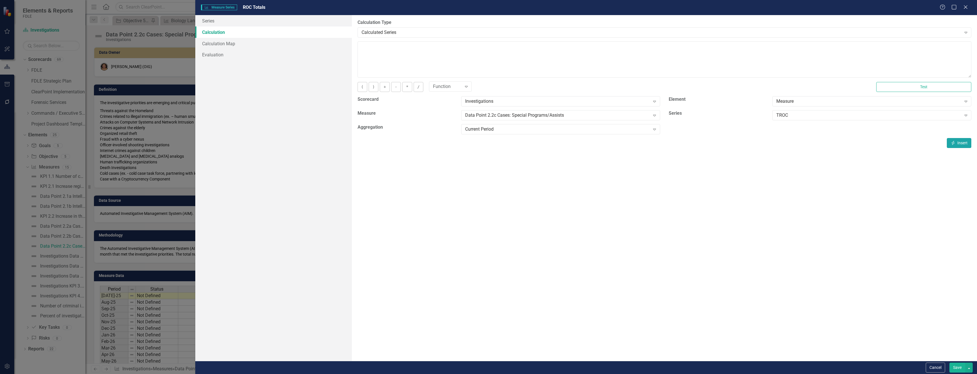
click at [948, 144] on button "Insert Insert" at bounding box center [959, 143] width 24 height 10
click at [896, 121] on div "TROC Expand" at bounding box center [872, 117] width 208 height 14
click at [891, 112] on div "TROC" at bounding box center [869, 115] width 185 height 7
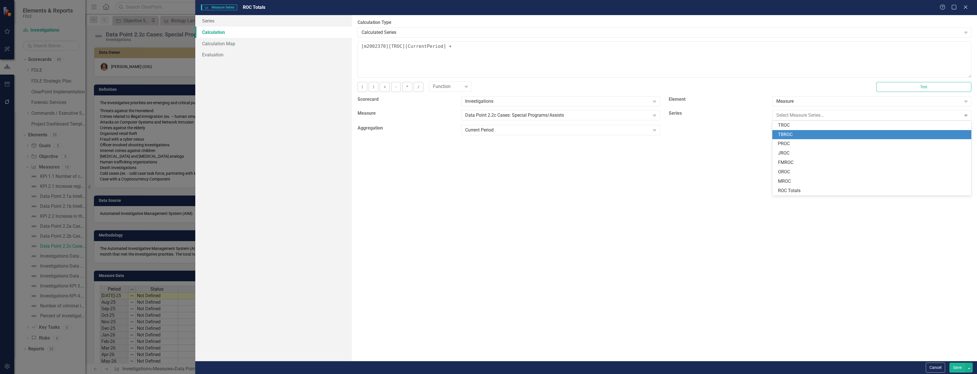
click at [874, 134] on div "TBROC" at bounding box center [873, 135] width 190 height 7
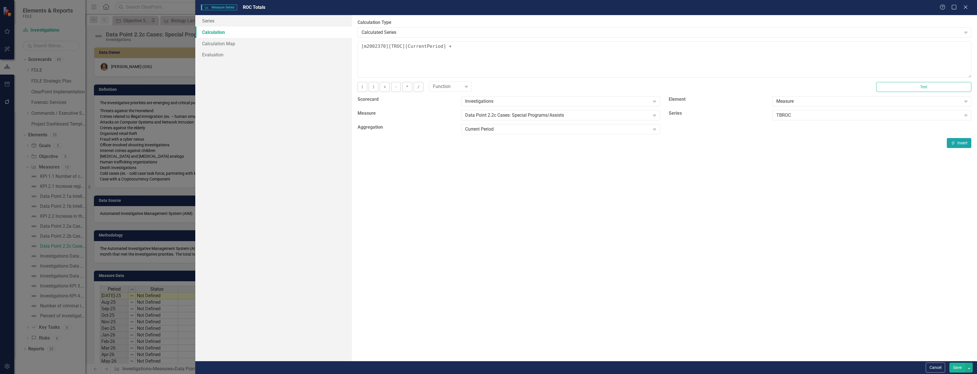
click at [966, 141] on button "Insert Insert" at bounding box center [959, 143] width 24 height 10
click at [842, 119] on div "TBROC Expand" at bounding box center [872, 115] width 199 height 10
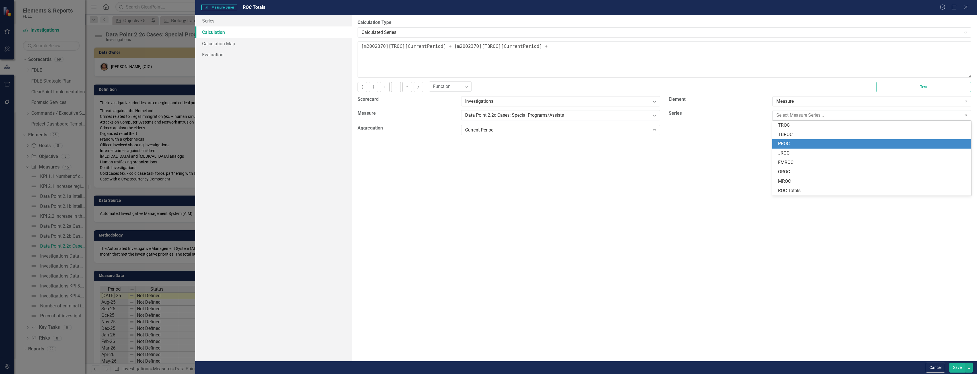
click at [840, 140] on div "PROC" at bounding box center [872, 143] width 199 height 9
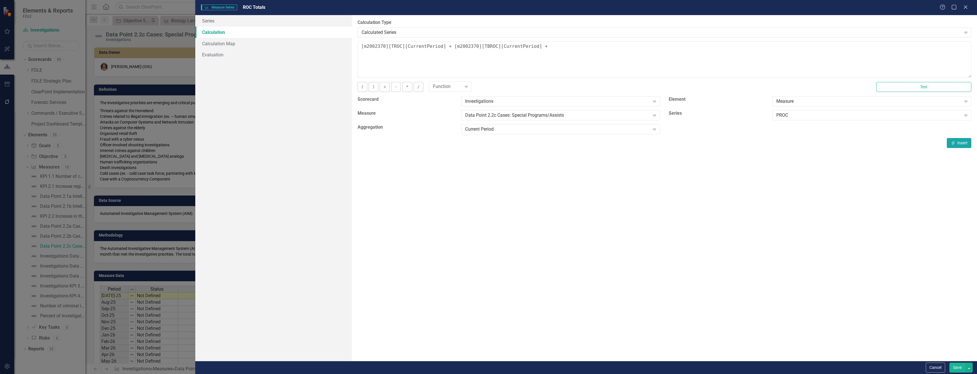
click at [962, 144] on button "Insert Insert" at bounding box center [959, 143] width 24 height 10
click at [831, 116] on div "PROC" at bounding box center [869, 115] width 185 height 7
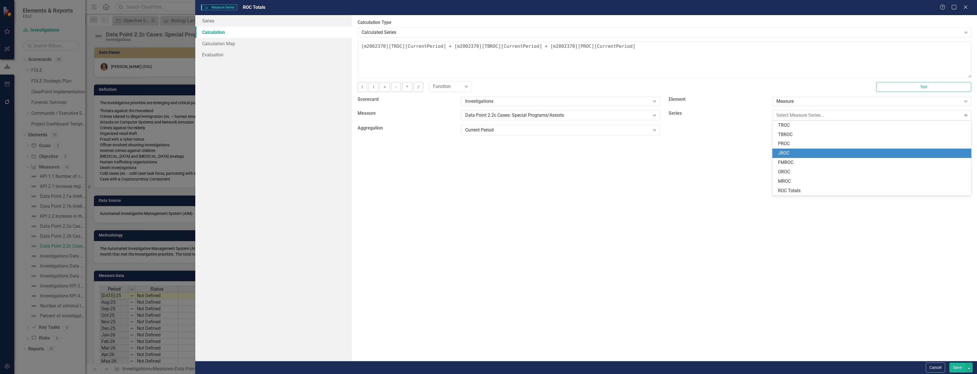
click at [828, 151] on div "JROC" at bounding box center [873, 153] width 190 height 7
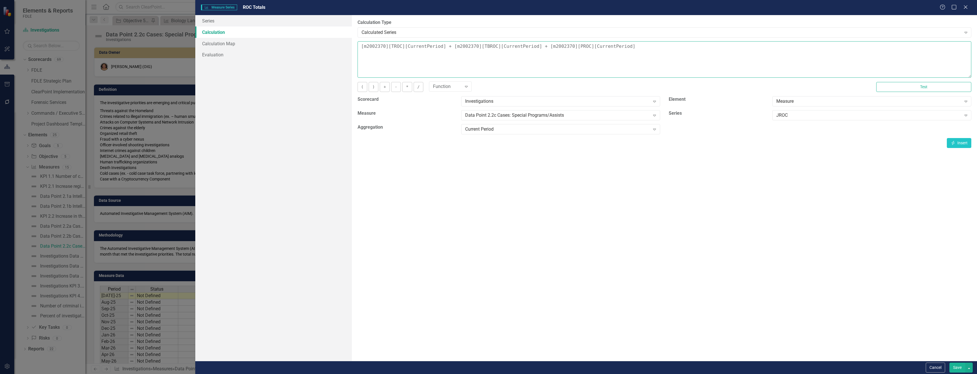
click at [638, 54] on textarea "[m2002370][TROC][CurrentPeriod] + [m2002370][TBROC][CurrentPeriod] + [m2002370]…" at bounding box center [665, 59] width 614 height 36
click at [959, 142] on button "Insert Insert" at bounding box center [959, 143] width 24 height 10
click at [829, 107] on div "Measure Expand" at bounding box center [872, 103] width 208 height 14
click at [829, 118] on div "JROC" at bounding box center [869, 115] width 185 height 7
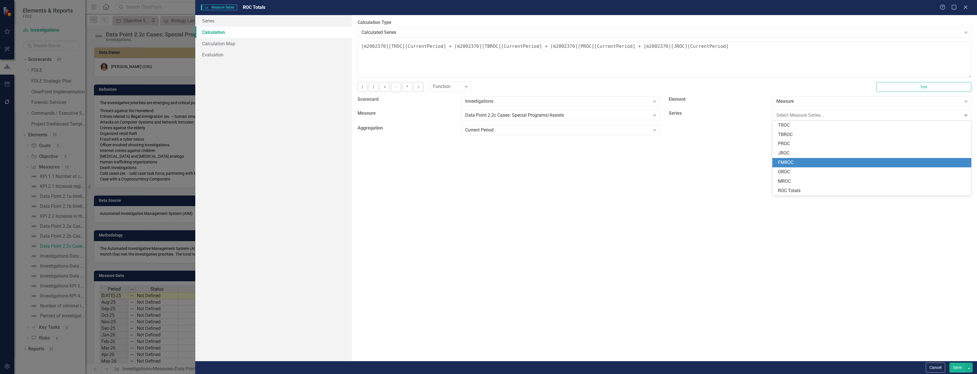
click at [824, 165] on div "FMROC" at bounding box center [873, 162] width 190 height 7
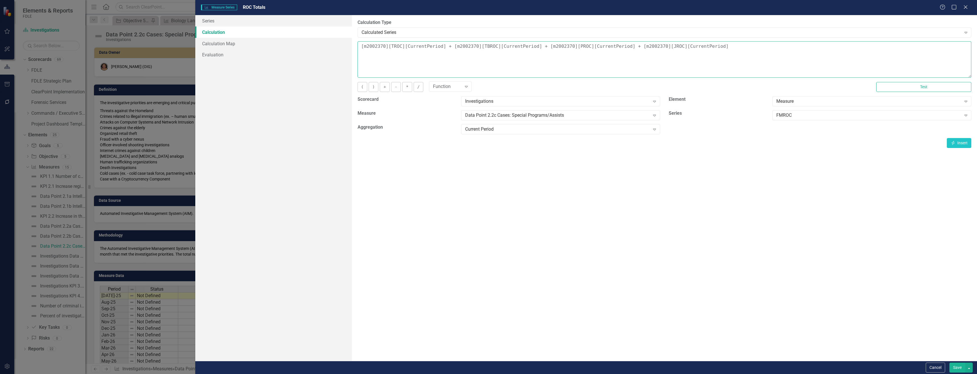
click at [760, 53] on textarea "[m2002370][TROC][CurrentPeriod] + [m2002370][TBROC][CurrentPeriod] + [m2002370]…" at bounding box center [665, 59] width 614 height 36
click at [948, 139] on button "Insert Insert" at bounding box center [959, 143] width 24 height 10
click at [828, 112] on div "FMROC" at bounding box center [869, 115] width 185 height 7
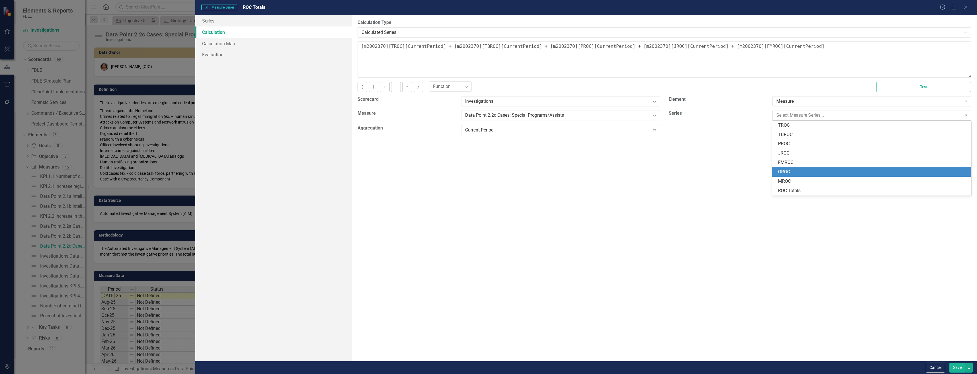
click at [822, 167] on div "OROC" at bounding box center [872, 171] width 199 height 9
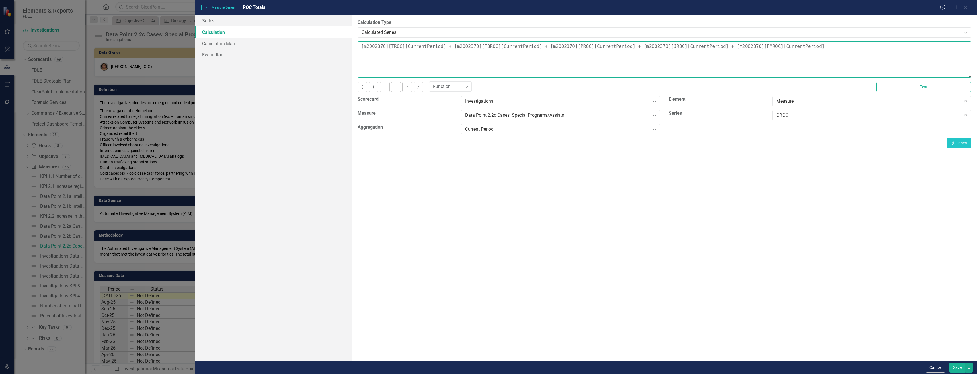
click at [823, 56] on textarea "[m2002370][TROC][CurrentPeriod] + [m2002370][TBROC][CurrentPeriod] + [m2002370]…" at bounding box center [665, 59] width 614 height 36
click at [956, 141] on button "Insert Insert" at bounding box center [959, 143] width 24 height 10
click at [809, 114] on div "OROC" at bounding box center [869, 115] width 185 height 7
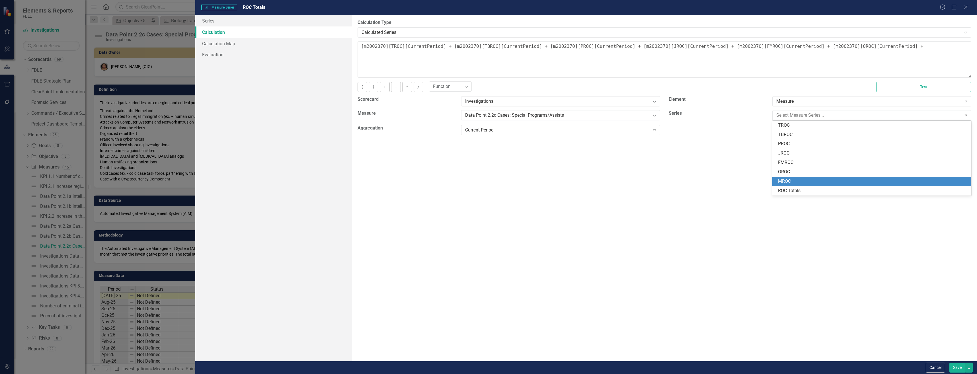
click at [811, 179] on div "MROC" at bounding box center [873, 181] width 190 height 7
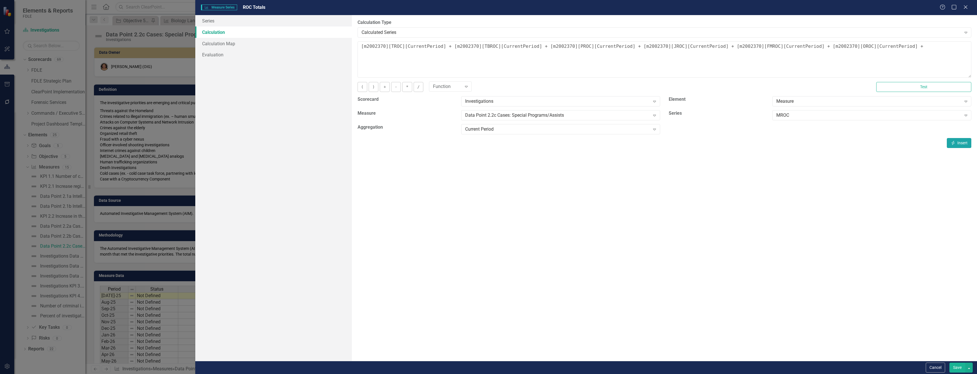
click at [952, 140] on button "Insert Insert" at bounding box center [959, 143] width 24 height 10
type textarea "[m2002370][TROC][CurrentPeriod] + [m2002370][TBROC][CurrentPeriod] + [m2002370]…"
click at [953, 366] on button "Save" at bounding box center [958, 368] width 16 height 10
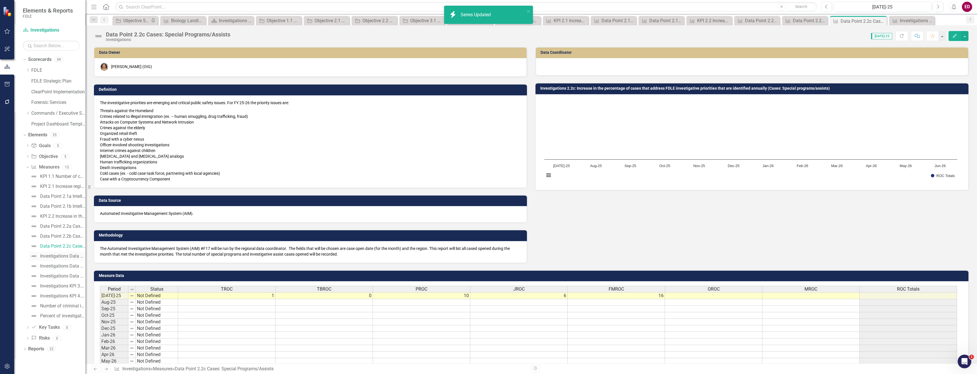
click at [48, 253] on link "Investigations Data Point 2.2d: Hours: Intelligence" at bounding box center [57, 256] width 56 height 9
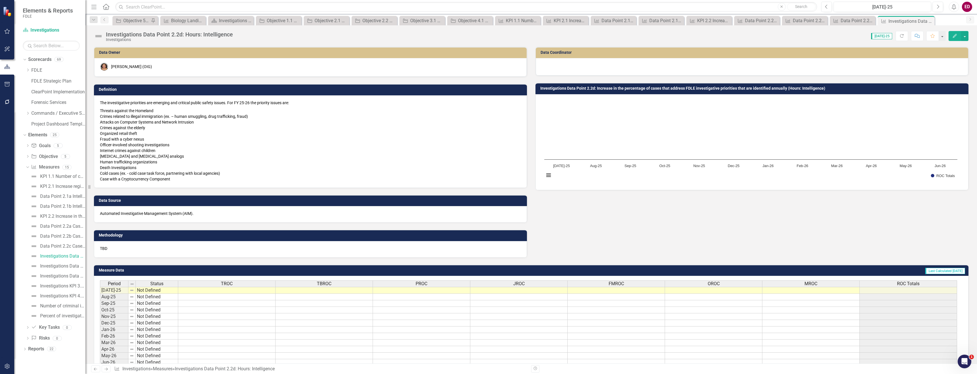
click at [154, 30] on div "Investigations Data Point 2.2d: Hours: Intelligence Investigations Score: 0.00 …" at bounding box center [531, 33] width 892 height 17
click at [141, 34] on div "Investigations Data Point 2.2d: Hours: Intelligence" at bounding box center [169, 34] width 127 height 6
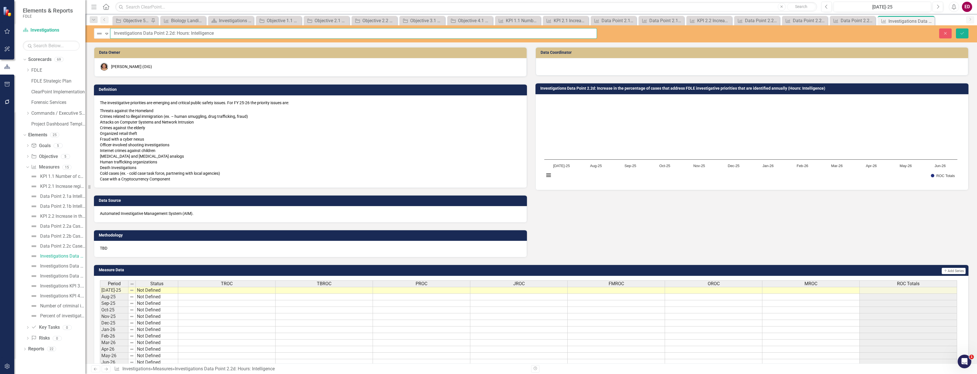
click at [131, 33] on input "Investigations Data Point 2.2d: Hours: Intelligence" at bounding box center [353, 33] width 487 height 11
click at [146, 32] on input "Data Point 2.2d: Hours: Intelligence" at bounding box center [353, 33] width 487 height 11
type input "Data Point 2.2d Hours: Intelligence"
click at [956, 28] on button "Save" at bounding box center [962, 33] width 13 height 10
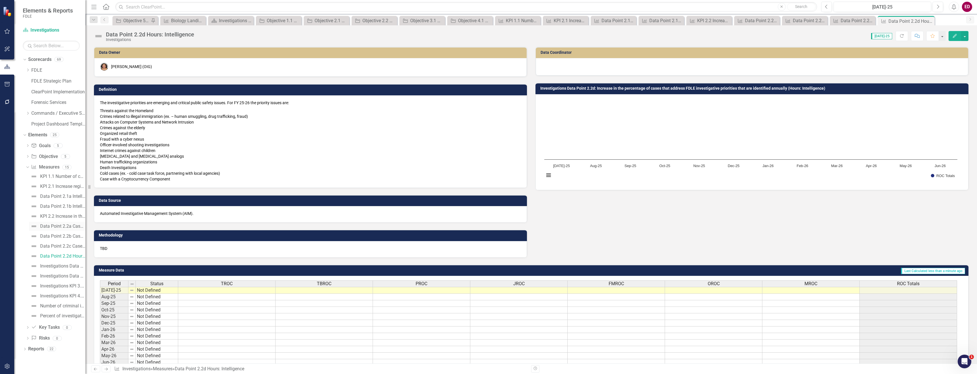
click at [75, 226] on div "Data Point 2.2a Cases: Intelligence" at bounding box center [62, 226] width 45 height 5
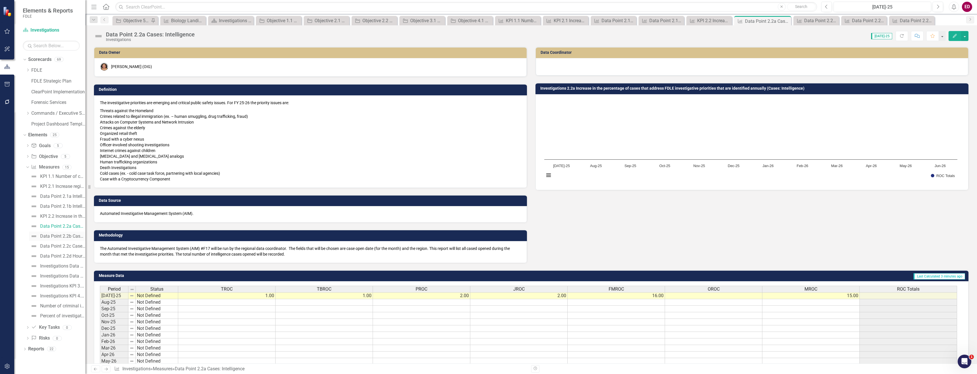
click at [73, 234] on div "Data Point 2.2b Cases: Operational" at bounding box center [62, 236] width 45 height 5
click at [70, 248] on div "Data Point 2.2c Cases: Special Programs/Assists" at bounding box center [62, 246] width 45 height 5
click at [69, 269] on div "Investigations Data Point 2.2e: Hours: Operational" at bounding box center [62, 266] width 45 height 5
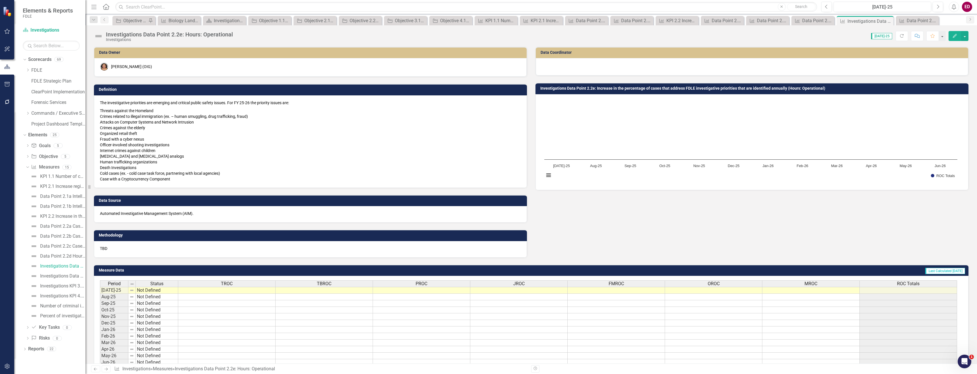
click at [139, 26] on div "Investigations Data Point 2.2e: Hours: Operational Investigations Score: 0.00 J…" at bounding box center [531, 33] width 892 height 17
click at [127, 36] on div "Investigations Data Point 2.2e: Hours: Operational" at bounding box center [169, 34] width 127 height 6
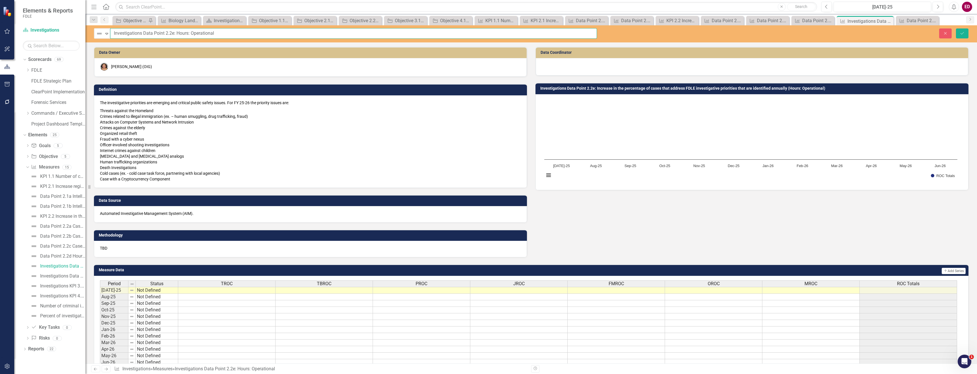
click at [127, 36] on input "Investigations Data Point 2.2e: Hours: Operational" at bounding box center [353, 33] width 487 height 11
click at [148, 32] on input "Data Point 2.2e: Hours: Operational" at bounding box center [353, 33] width 487 height 11
type input "Data Point 2.2e Hours: Operational"
click at [956, 28] on button "Save" at bounding box center [962, 33] width 13 height 10
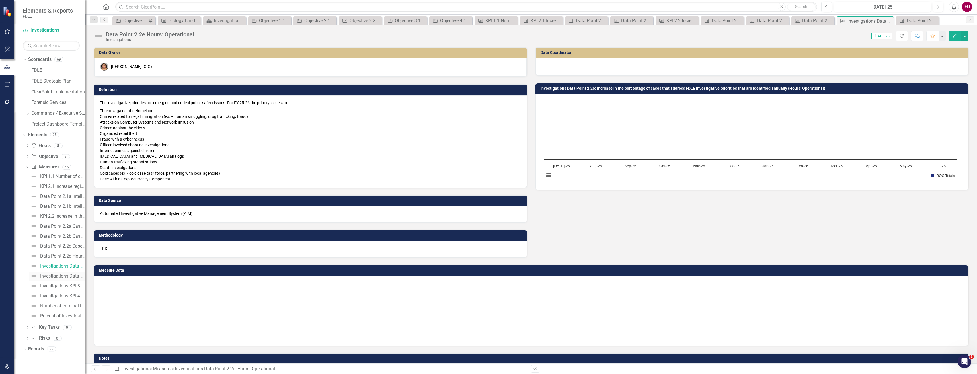
click at [62, 278] on div "Investigations Data Point 2.2f: Hours: Special Programs/Assists" at bounding box center [62, 276] width 45 height 5
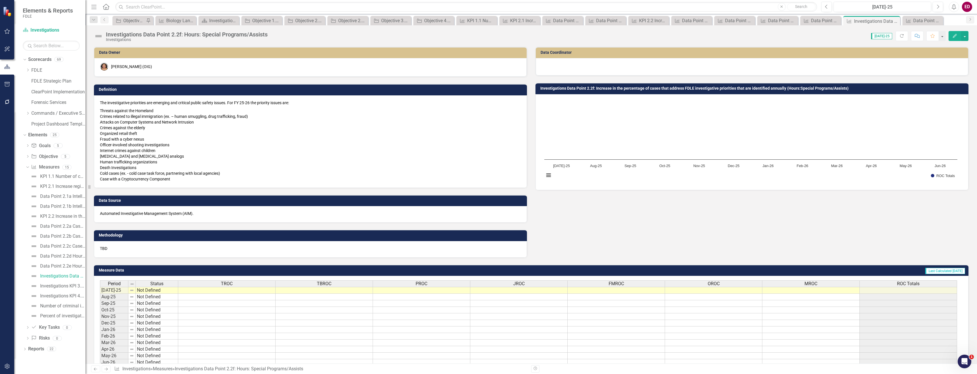
click at [147, 43] on div "Investigations Data Point 2.2f: Hours: Special Programs/Assists Investigations …" at bounding box center [531, 194] width 892 height 338
click at [150, 31] on div "Investigations Data Point 2.2f: Hours: Special Programs/Assists" at bounding box center [187, 34] width 162 height 6
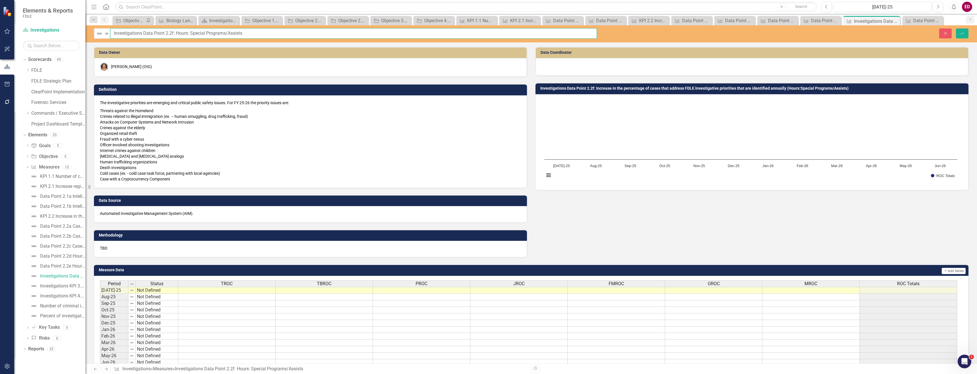
click at [135, 33] on input "Investigations Data Point 2.2f: Hours: Special Programs/Assists" at bounding box center [353, 33] width 487 height 11
click at [146, 34] on input "Data Point 2.2f: Hours: Special Programs/Assists" at bounding box center [353, 33] width 487 height 11
type input "Data Point 2.2f Hours: Special Programs/Assists"
click at [956, 28] on button "Save" at bounding box center [962, 33] width 13 height 10
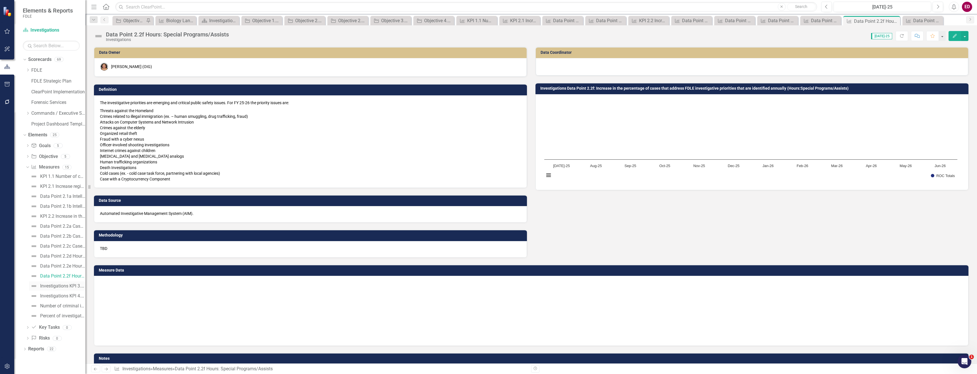
click at [82, 285] on div "Investigations KPI 3.1 Increase in the percentage of services that utilize adva…" at bounding box center [62, 286] width 45 height 5
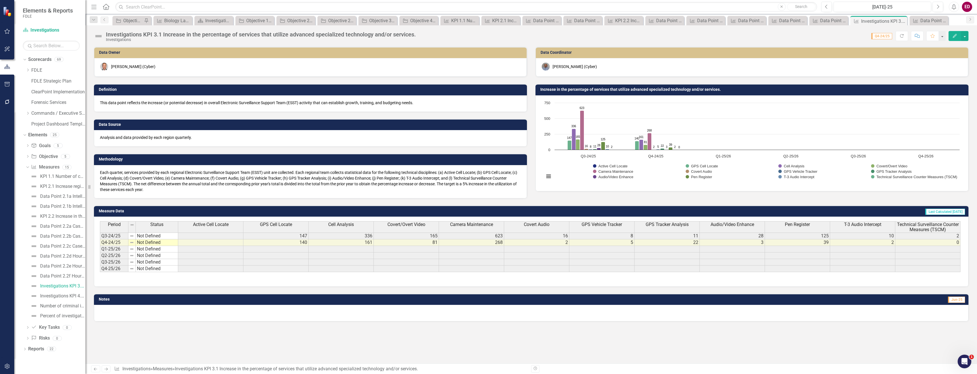
click at [130, 34] on div "Investigations KPI 3.1 Increase in the percentage of services that utilize adva…" at bounding box center [261, 34] width 310 height 6
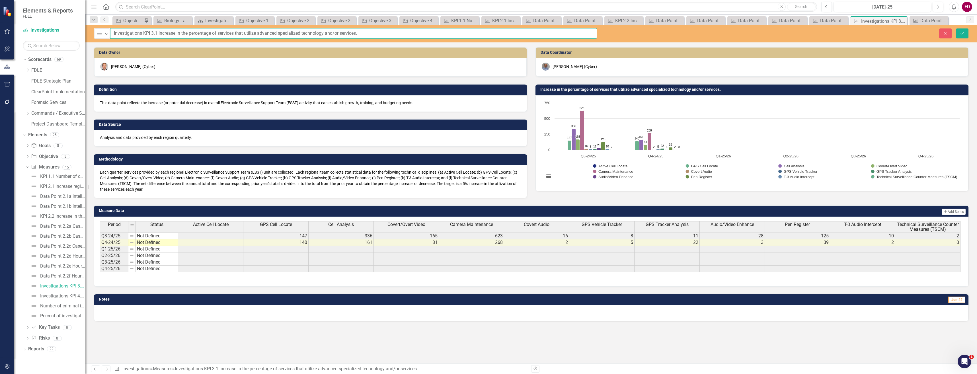
click at [130, 34] on input "Investigations KPI 3.1 Increase in the percentage of services that utilize adva…" at bounding box center [353, 33] width 487 height 11
type input "KPI 3.1 Increase in the percentage of services that utilize advanced specialize…"
click at [956, 28] on button "Save" at bounding box center [962, 33] width 13 height 10
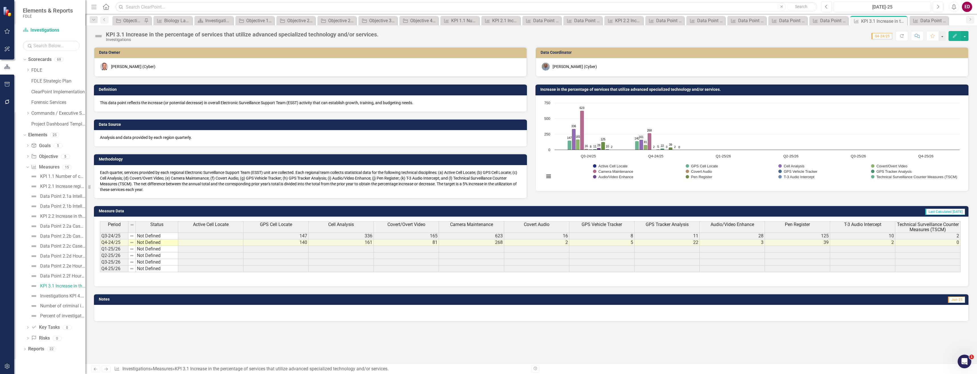
click at [597, 89] on h3 "Increase in the percentage of services that utilize advanced specialized techno…" at bounding box center [754, 89] width 426 height 4
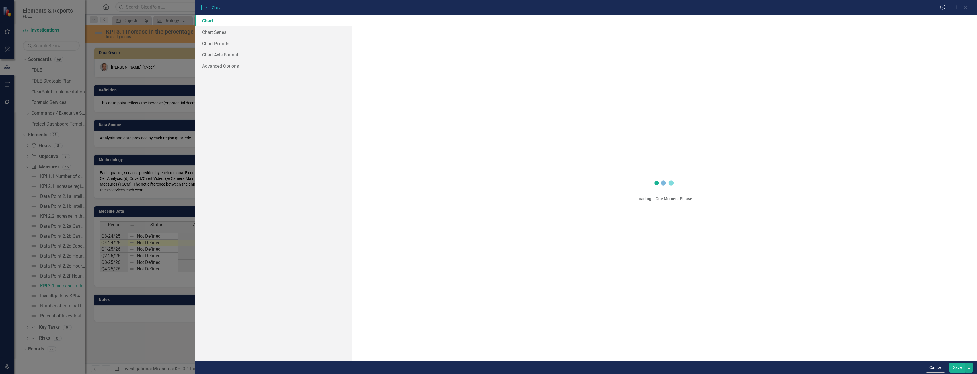
click at [940, 7] on div "Charts Chart" at bounding box center [570, 8] width 739 height 6
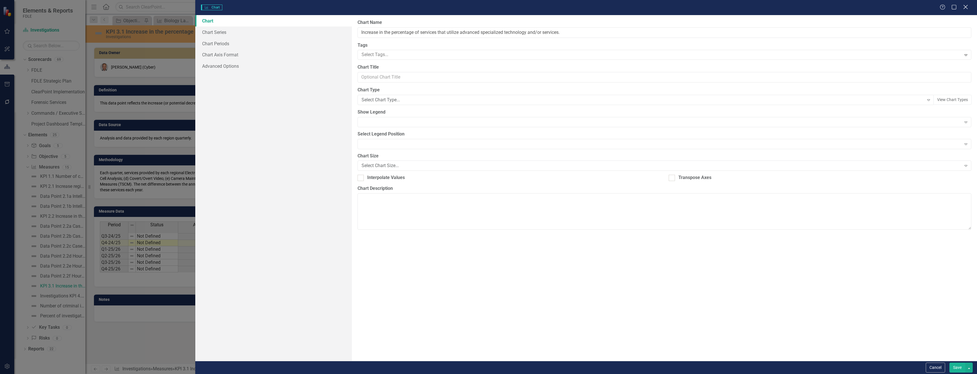
click at [966, 6] on icon "Close" at bounding box center [965, 6] width 7 height 5
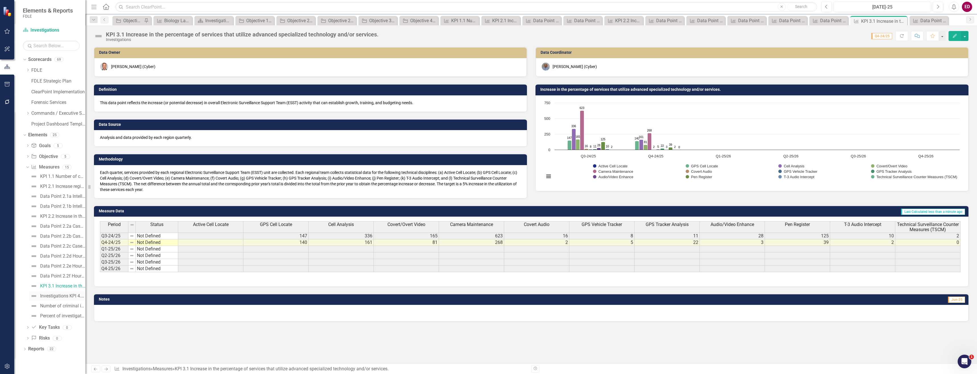
click at [71, 293] on link "Investigations KPI 4.1 Maintain the number of regional and statewide domestic s…" at bounding box center [57, 296] width 56 height 9
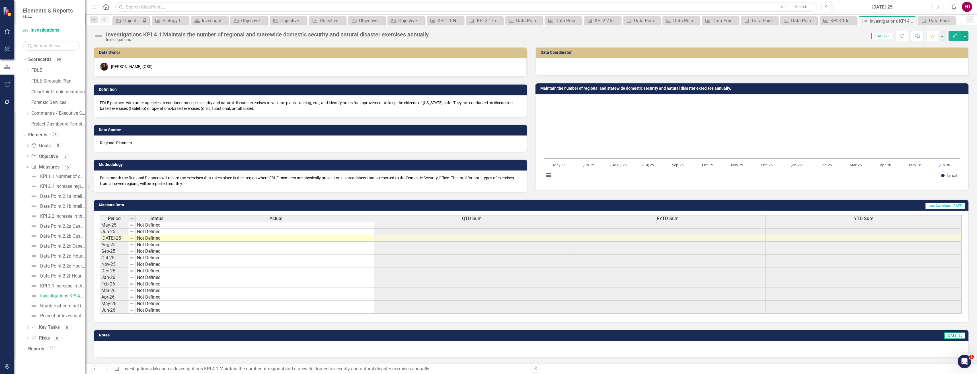
click at [164, 30] on div "Investigations KPI 4.1 Maintain the number of regional and statewide domestic s…" at bounding box center [531, 33] width 892 height 17
drag, startPoint x: 164, startPoint y: 30, endPoint x: 123, endPoint y: 30, distance: 40.4
click at [123, 30] on div "Investigations KPI 4.1 Maintain the number of regional and statewide domestic s…" at bounding box center [531, 33] width 892 height 17
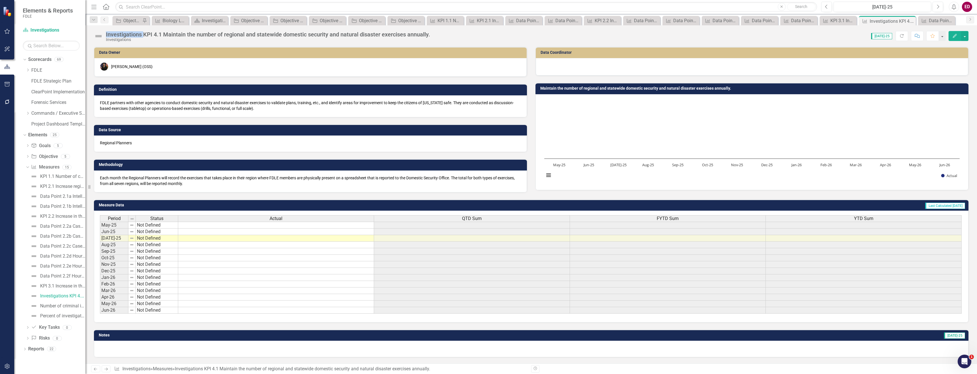
drag, startPoint x: 123, startPoint y: 30, endPoint x: 125, endPoint y: 34, distance: 4.3
click at [125, 34] on div "Investigations KPI 4.1 Maintain the number of regional and statewide domestic s…" at bounding box center [268, 34] width 324 height 6
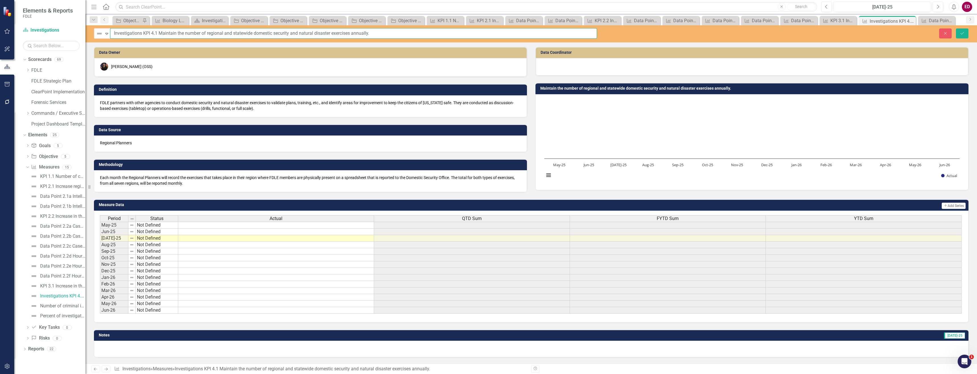
click at [125, 34] on input "Investigations KPI 4.1 Maintain the number of regional and statewide domestic s…" at bounding box center [353, 33] width 487 height 11
type input "KPI 4.1 Maintain the number of regional and statewide domestic security and nat…"
click at [956, 28] on button "Save" at bounding box center [962, 33] width 13 height 10
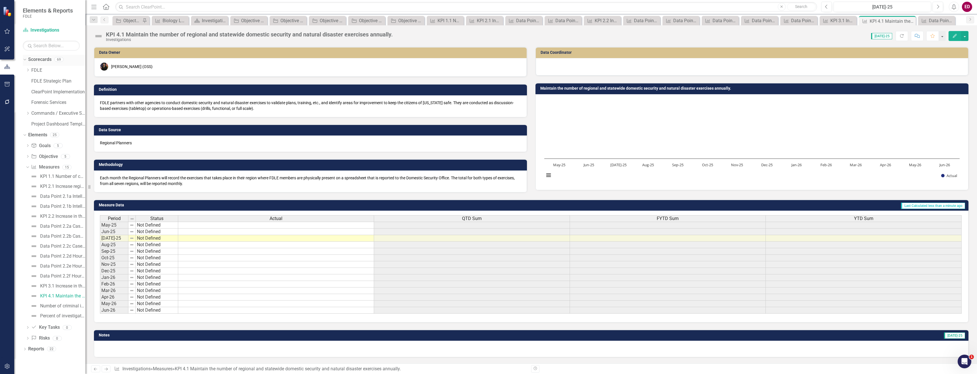
click at [51, 59] on link "Scorecards" at bounding box center [39, 59] width 23 height 7
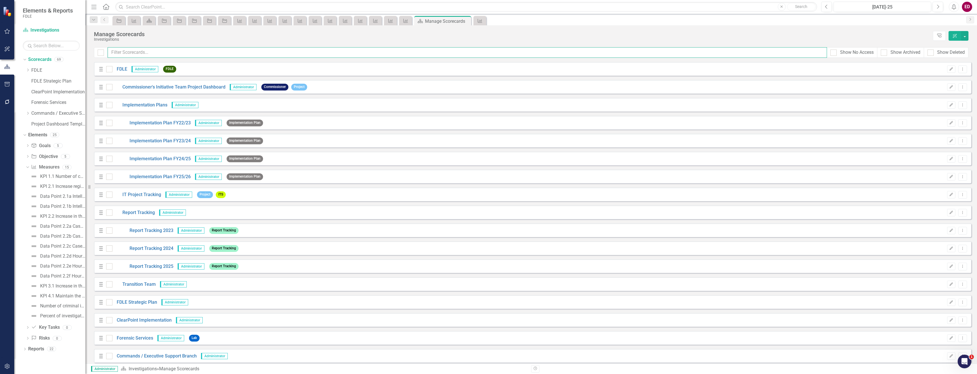
click at [184, 54] on input "text" at bounding box center [468, 52] width 720 height 11
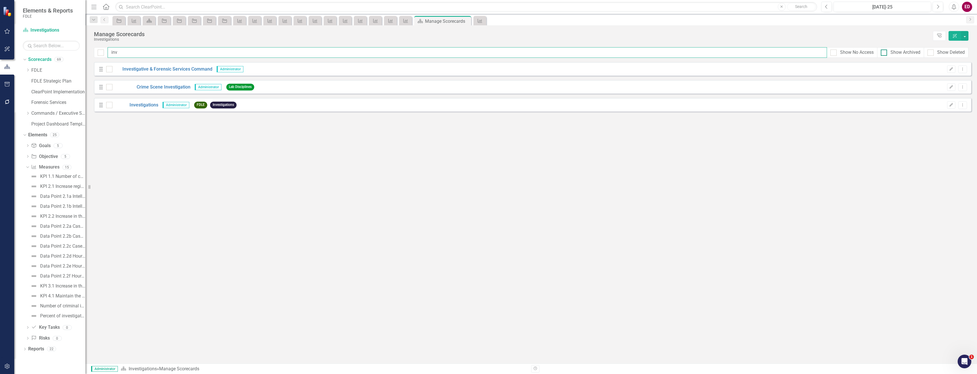
type input "inv"
click at [898, 53] on div "Show Archived" at bounding box center [906, 52] width 30 height 7
click at [885, 53] on input "Show Archived" at bounding box center [883, 52] width 4 height 4
checkbox input "true"
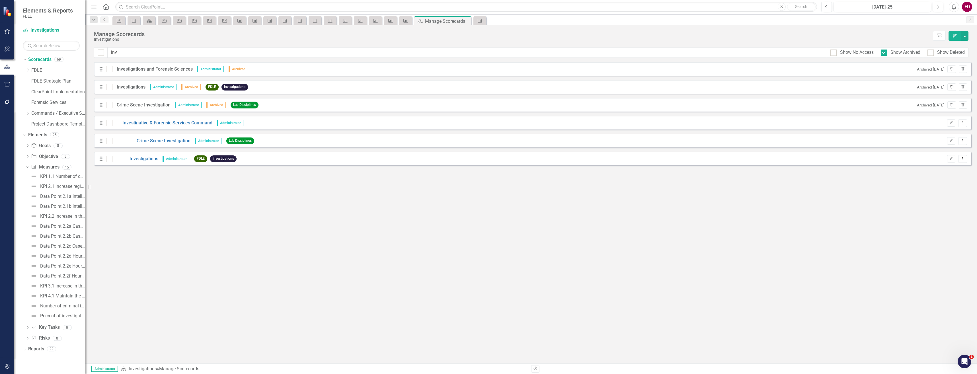
click at [951, 88] on icon "Unarchive" at bounding box center [952, 86] width 4 height 3
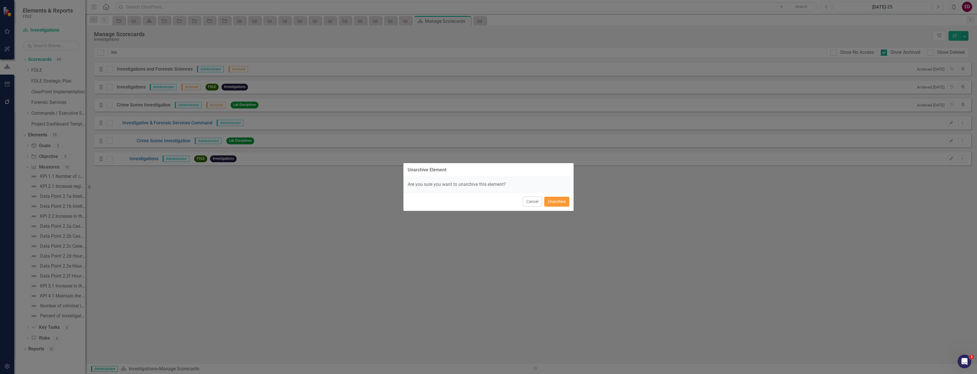
click at [561, 198] on button "Unarchive" at bounding box center [557, 202] width 25 height 10
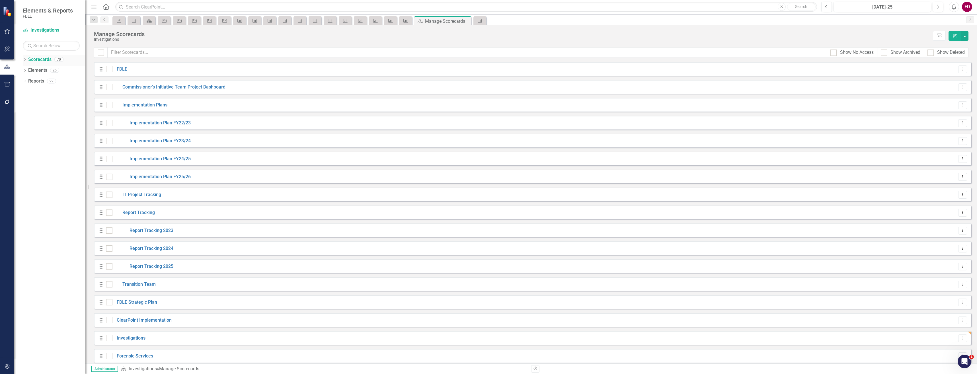
click at [24, 59] on icon "Dropdown" at bounding box center [25, 60] width 4 height 3
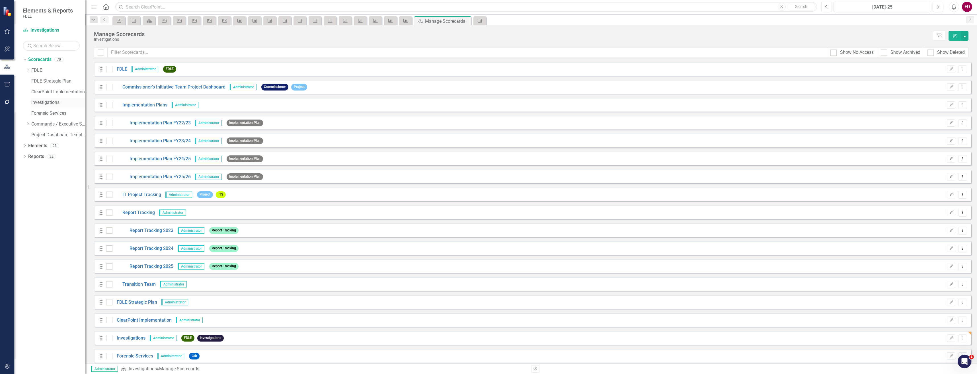
click at [48, 101] on link "Investigations" at bounding box center [58, 102] width 54 height 7
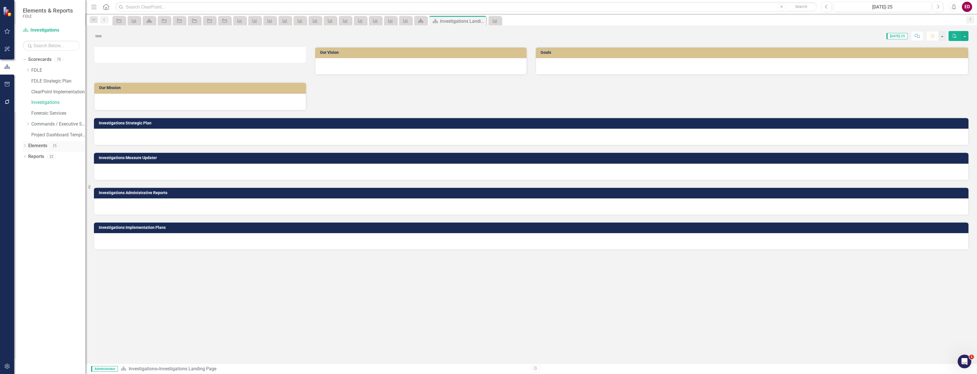
click at [27, 144] on div "Dropdown Elements 25" at bounding box center [54, 146] width 63 height 11
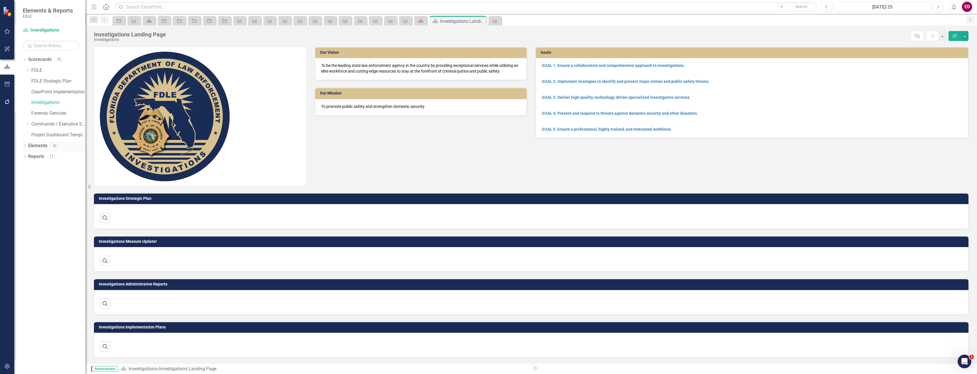
click at [24, 147] on icon "Dropdown" at bounding box center [25, 146] width 4 height 3
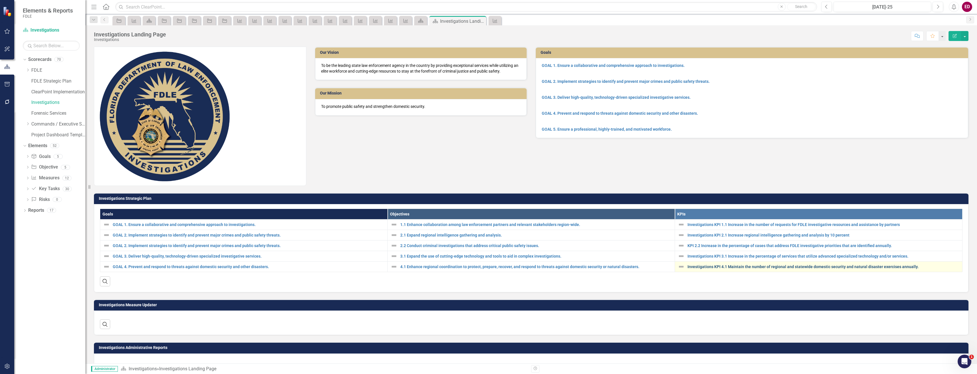
click at [720, 266] on link "Investigations KPI 4.1 Maintain the number of regional and statewide domestic s…" at bounding box center [824, 267] width 272 height 4
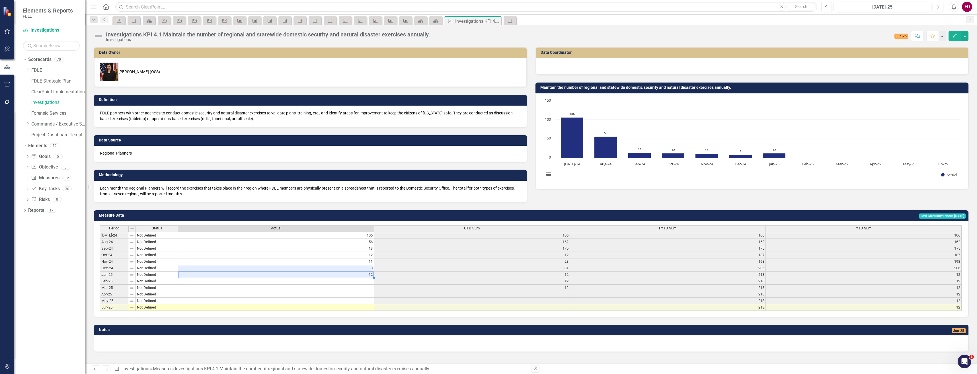
drag, startPoint x: 245, startPoint y: 261, endPoint x: 269, endPoint y: 261, distance: 24.2
click at [269, 261] on tbody "[DATE]-24 Not Defined 106 106 106 106 Aug-24 Not Defined 56 162 162 162 Sep-24 …" at bounding box center [531, 271] width 862 height 79
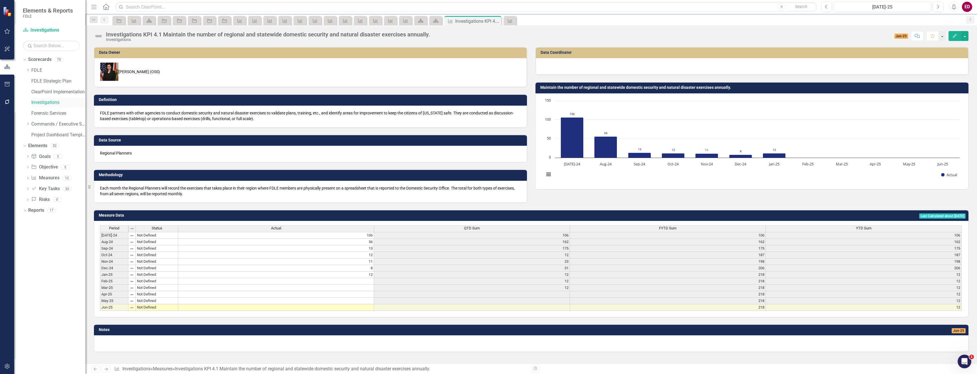
click at [52, 101] on link "Investigations" at bounding box center [58, 102] width 54 height 7
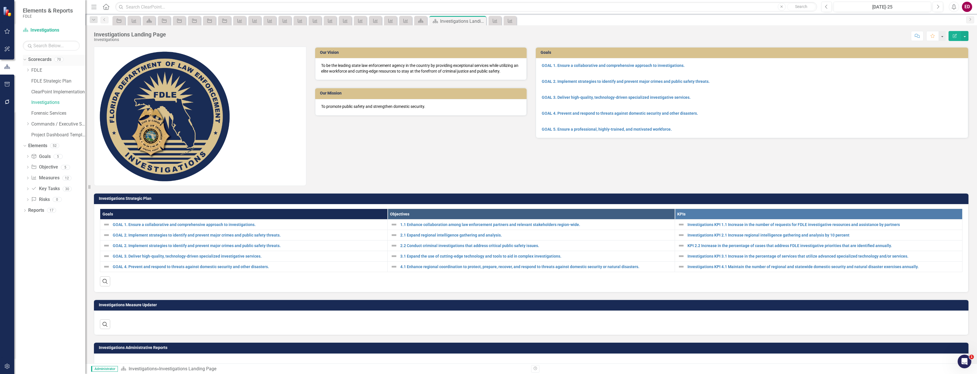
click at [31, 60] on link "Scorecards" at bounding box center [39, 59] width 23 height 7
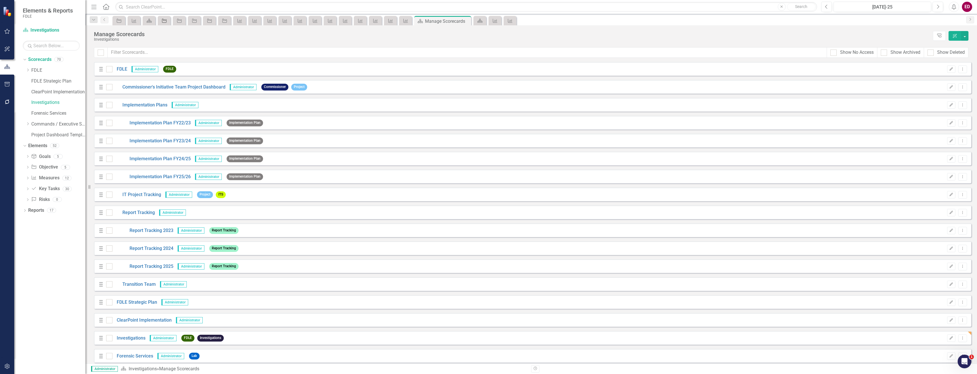
click at [159, 19] on div "Objective" at bounding box center [163, 20] width 8 height 7
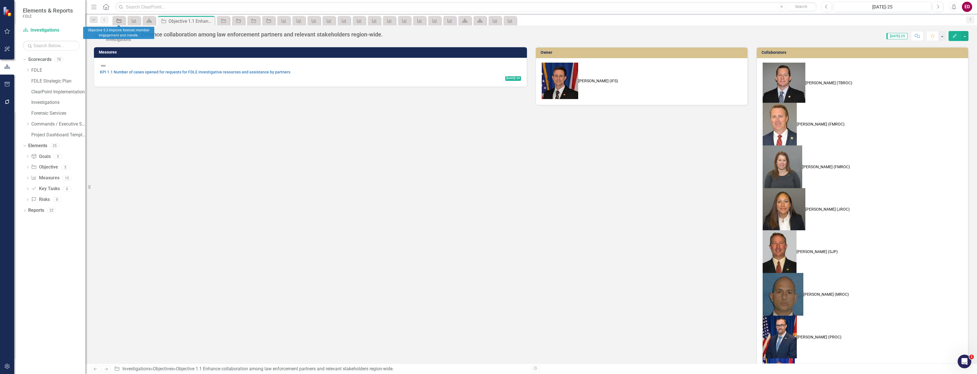
click at [120, 22] on icon "Objective" at bounding box center [119, 21] width 6 height 5
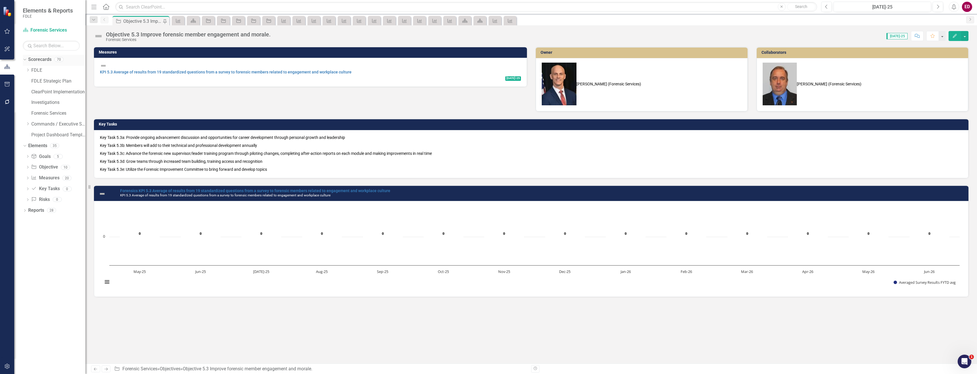
click at [41, 59] on link "Scorecards" at bounding box center [39, 59] width 23 height 7
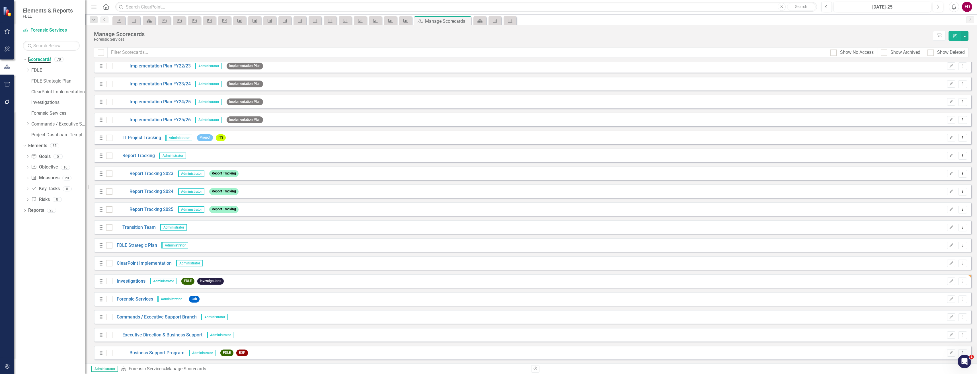
scroll to position [85, 0]
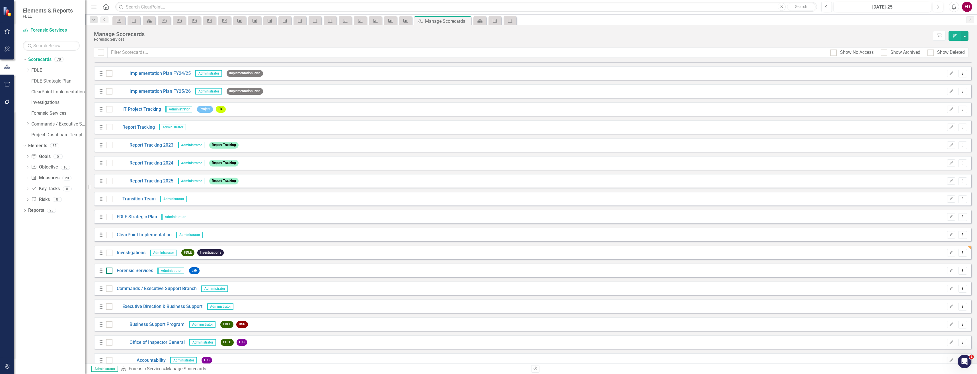
click at [107, 274] on div at bounding box center [109, 271] width 6 height 6
click at [107, 271] on input "checkbox" at bounding box center [108, 270] width 4 height 4
checkbox input "true"
click at [110, 254] on div at bounding box center [109, 253] width 6 height 6
click at [110, 253] on input "checkbox" at bounding box center [108, 252] width 4 height 4
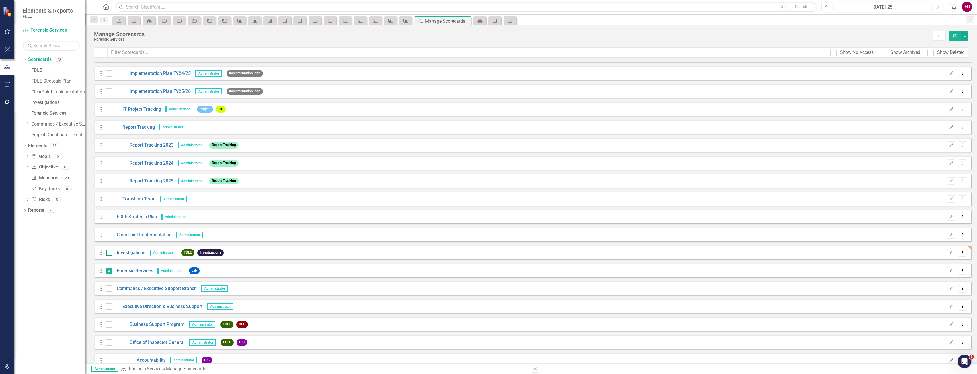
checkbox input "true"
click at [962, 34] on button "button" at bounding box center [965, 36] width 7 height 10
click at [950, 81] on link "Edit Multiple Edit Multiple" at bounding box center [939, 78] width 59 height 11
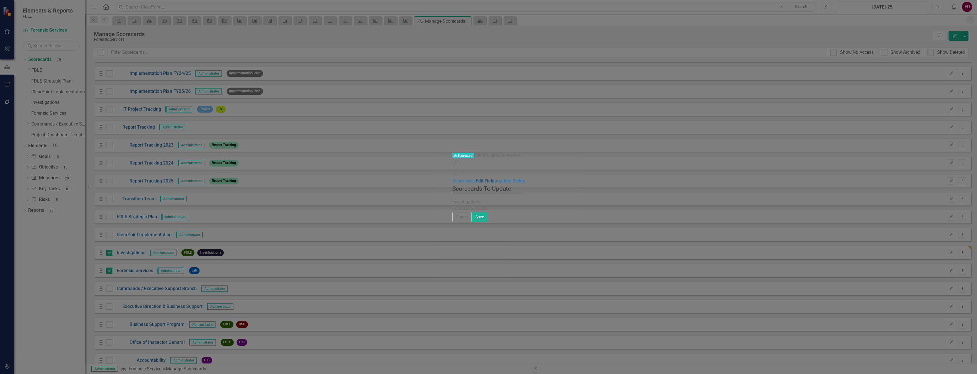
click at [476, 178] on link "Edit Fields" at bounding box center [486, 180] width 21 height 5
click at [453, 201] on label "Select Fields" at bounding box center [466, 204] width 26 height 7
click at [454, 210] on div at bounding box center [486, 214] width 64 height 8
type input "arc"
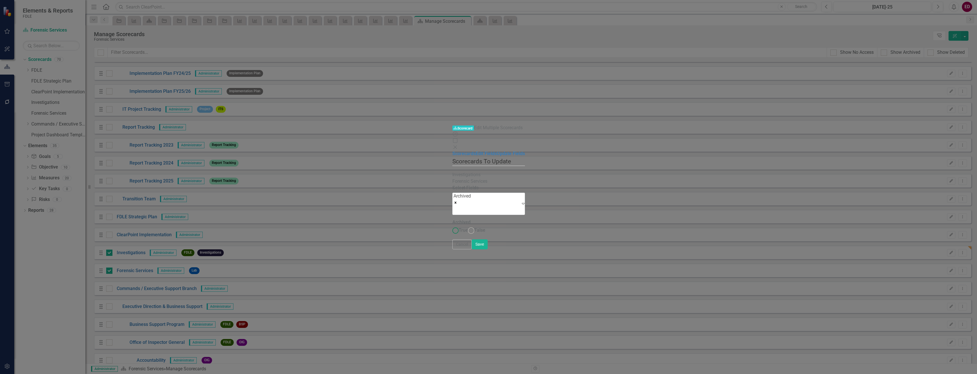
click at [459, 228] on span "True" at bounding box center [463, 230] width 9 height 5
click at [451, 226] on input "True" at bounding box center [455, 230] width 9 height 9
radio input "true"
click at [488, 250] on button "Save" at bounding box center [480, 245] width 16 height 10
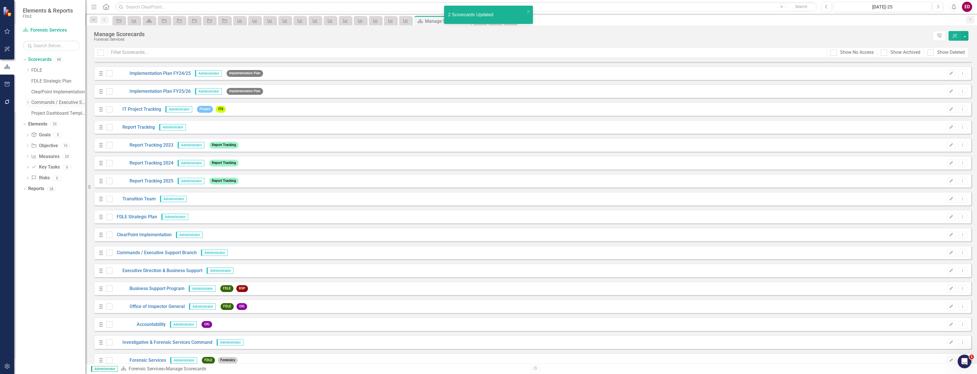
click at [28, 103] on icon "Dropdown" at bounding box center [28, 102] width 4 height 3
click at [30, 124] on icon "Dropdown" at bounding box center [28, 122] width 4 height 3
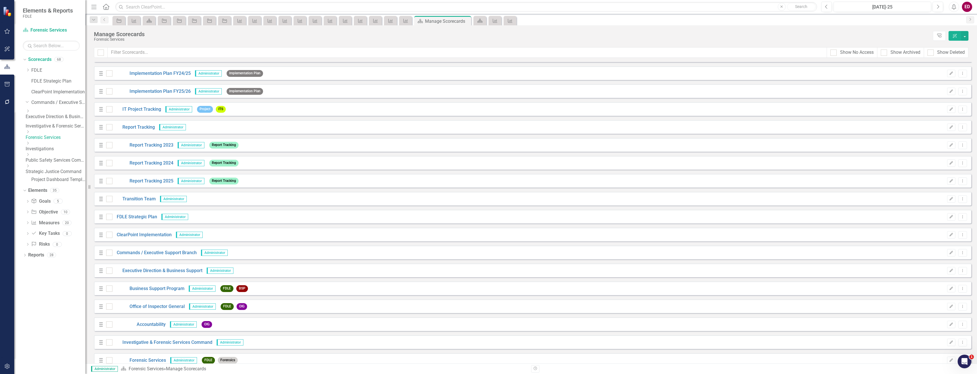
click at [45, 142] on div "Dropdown Investigations" at bounding box center [56, 146] width 60 height 11
click at [59, 146] on link "Investigations" at bounding box center [56, 149] width 60 height 7
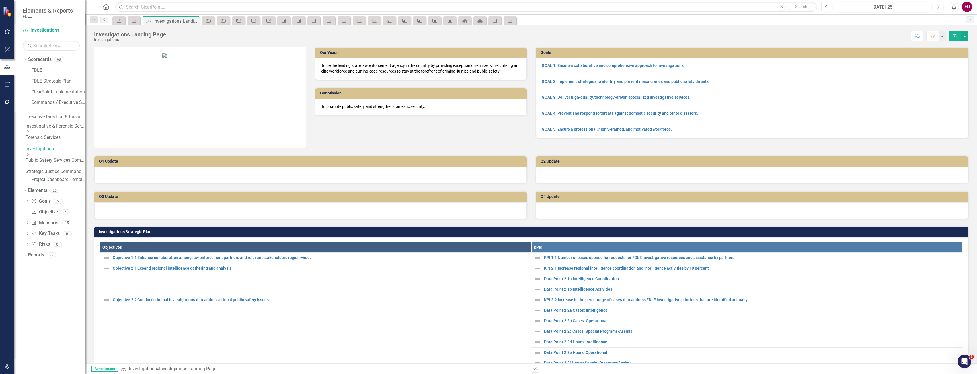
click at [30, 156] on icon "Dropdown" at bounding box center [28, 154] width 4 height 3
click at [38, 110] on div "Dropdown Executive Direction & Business Support" at bounding box center [56, 114] width 60 height 11
click at [30, 113] on icon "Dropdown" at bounding box center [28, 110] width 4 height 3
click at [62, 125] on link "Business Support Program" at bounding box center [58, 121] width 54 height 7
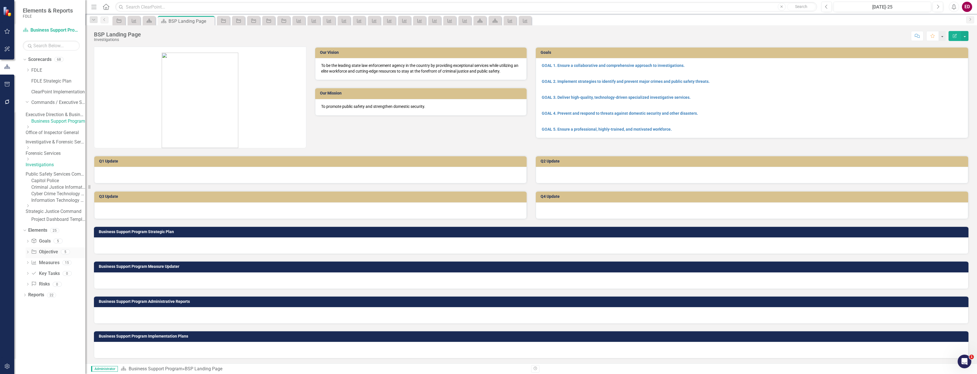
click at [27, 254] on icon "Dropdown" at bounding box center [28, 252] width 4 height 3
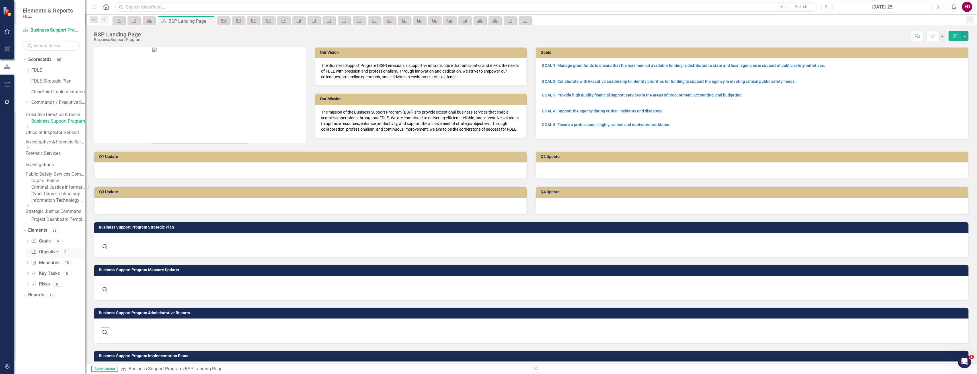
click at [30, 258] on div "Dropdown Objective Objective 9" at bounding box center [56, 253] width 60 height 11
click at [29, 254] on icon "Dropdown" at bounding box center [28, 252] width 4 height 3
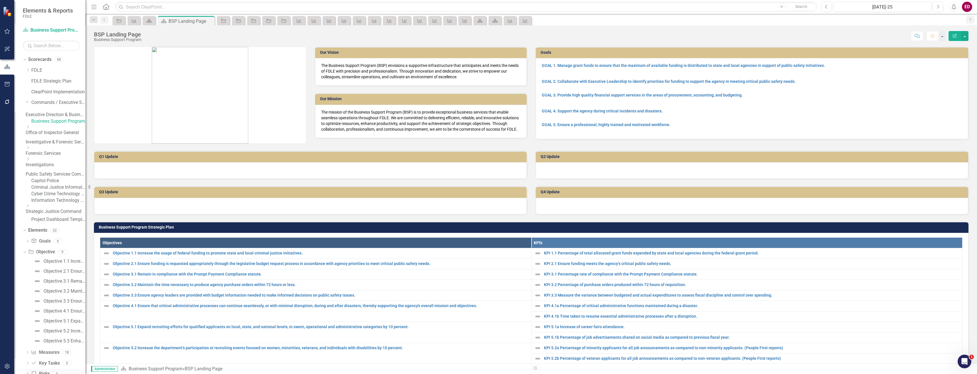
scroll to position [40, 0]
click at [30, 335] on div "Dropdown Measure Measures 18" at bounding box center [56, 336] width 60 height 11
click at [28, 336] on icon "Dropdown" at bounding box center [28, 336] width 4 height 3
click at [44, 251] on link "Measure Measures" at bounding box center [42, 247] width 28 height 7
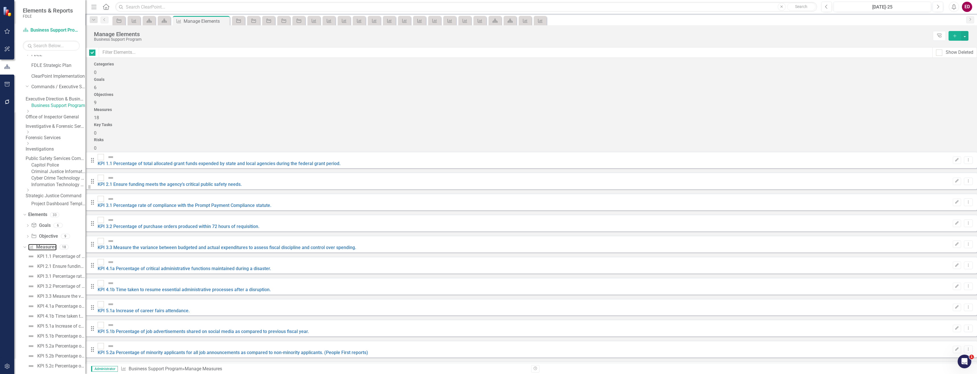
checkbox input "false"
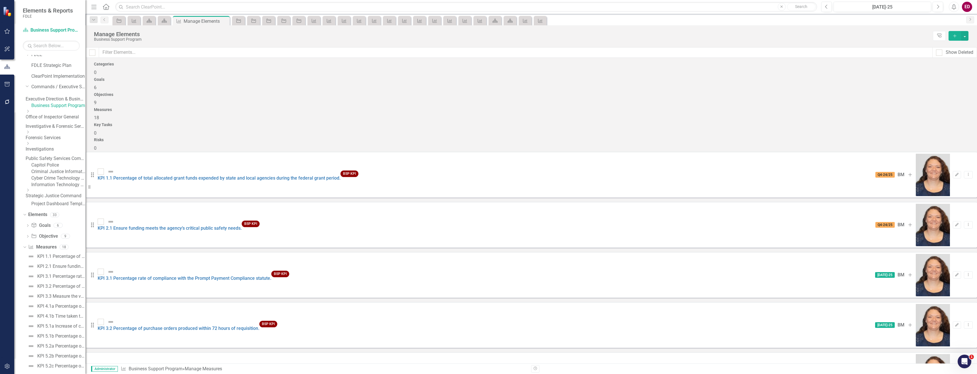
click at [948, 46] on div "Manage Elements Business Support Program Tree Explorer Add" at bounding box center [531, 36] width 892 height 22
click at [947, 53] on div "Show Deleted" at bounding box center [960, 52] width 28 height 7
click at [940, 53] on input "Show Deleted" at bounding box center [938, 52] width 4 height 4
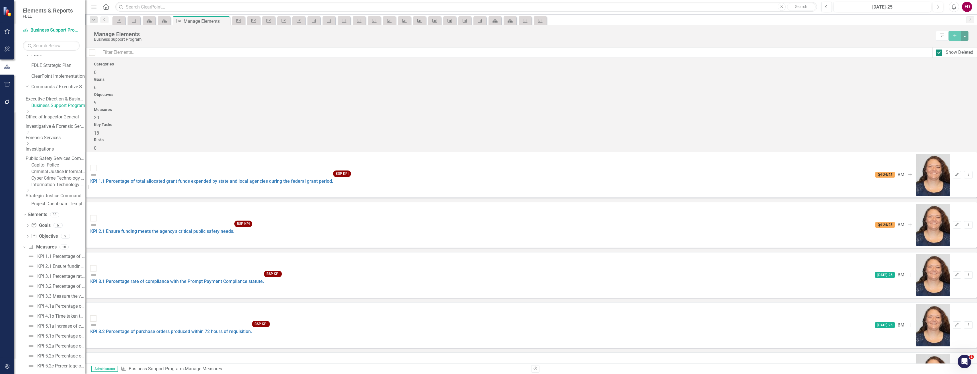
click at [950, 53] on div "Show Deleted" at bounding box center [960, 52] width 28 height 7
click at [940, 53] on input "Show Deleted" at bounding box center [938, 52] width 4 height 4
checkbox input "false"
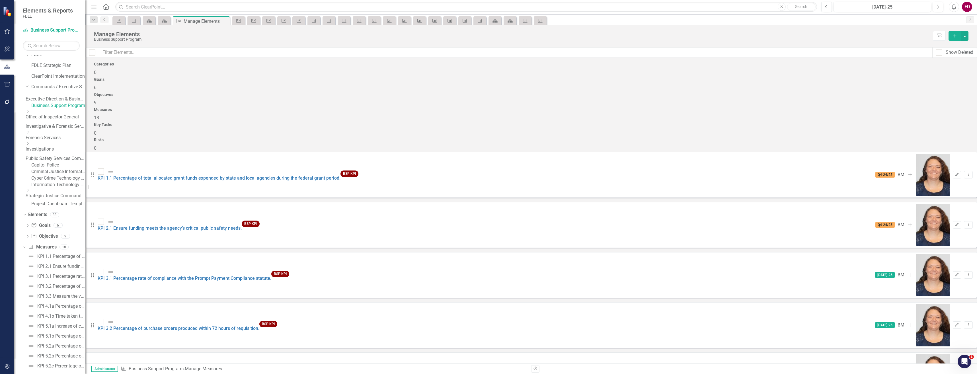
click at [42, 135] on div "Dropdown" at bounding box center [56, 132] width 60 height 5
click at [58, 136] on div "Dropdown Forensic Services" at bounding box center [56, 133] width 60 height 11
click at [64, 139] on link "Forensic Services" at bounding box center [56, 136] width 60 height 7
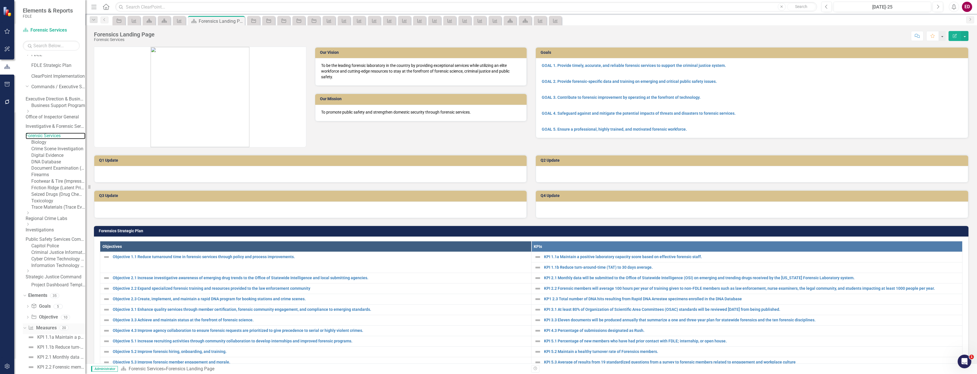
scroll to position [130, 0]
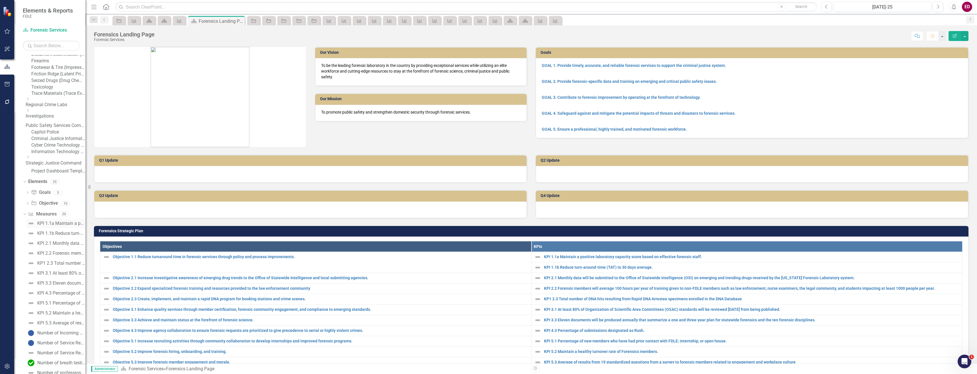
click at [63, 226] on div "KPI 1.1a Maintain a positive laboratory capacity score based on effective foren…" at bounding box center [61, 223] width 48 height 5
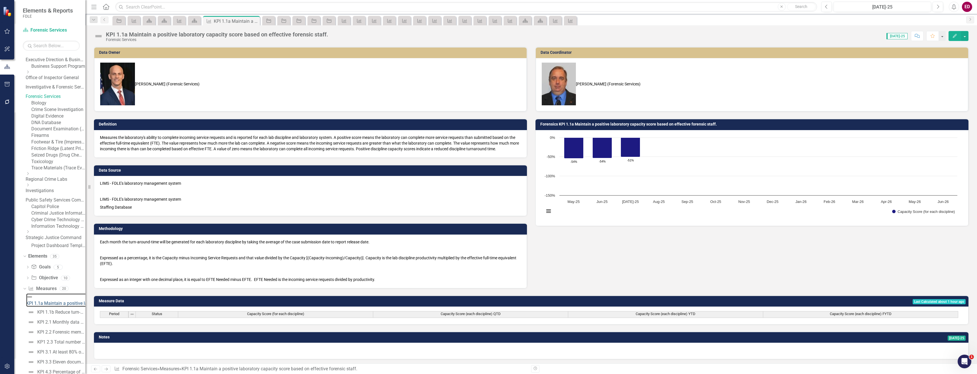
scroll to position [254, 0]
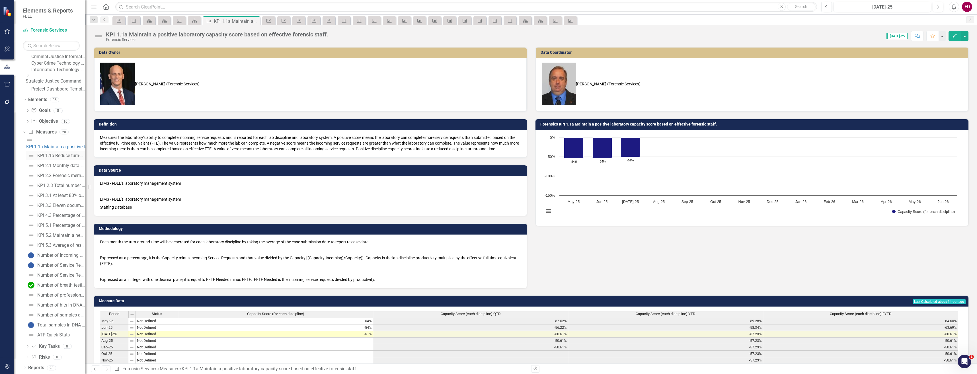
click at [75, 158] on div "KPI 1.1b Reduce turn-around-time (TAT) to 30 days average." at bounding box center [61, 155] width 48 height 5
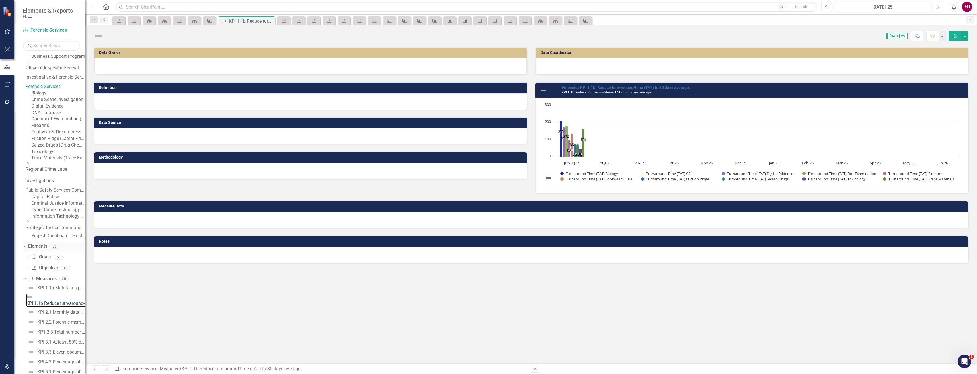
scroll to position [207, 0]
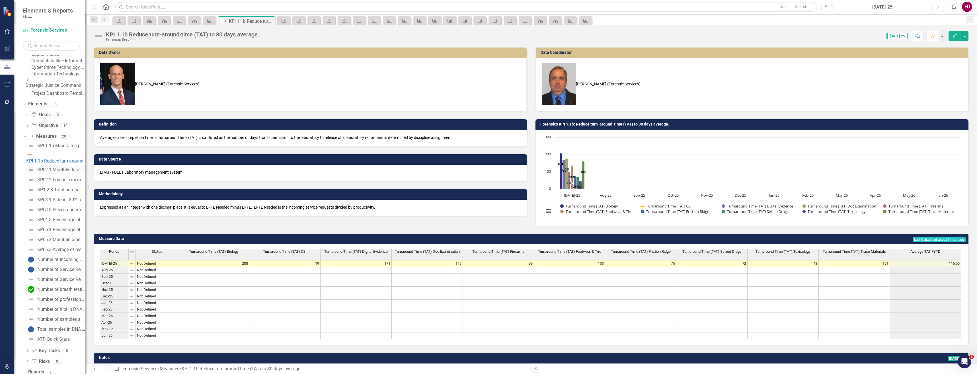
click at [65, 175] on link "KPI 2.1 Monthly data will be submitted to the Office of Statewide Intelligence …" at bounding box center [55, 169] width 59 height 9
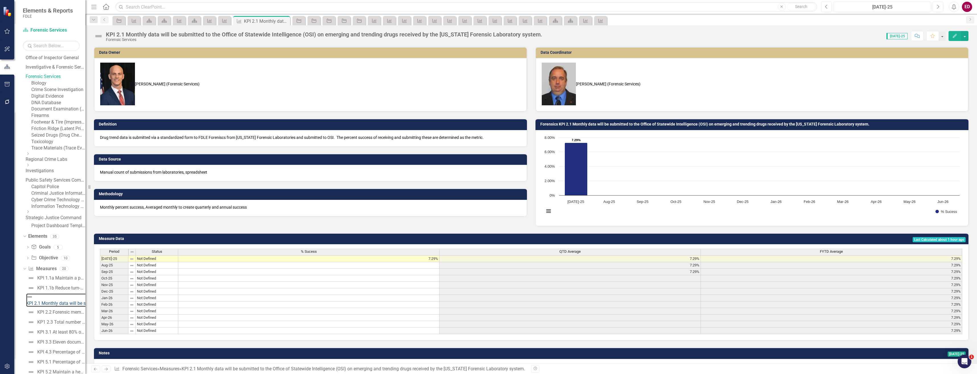
scroll to position [132, 0]
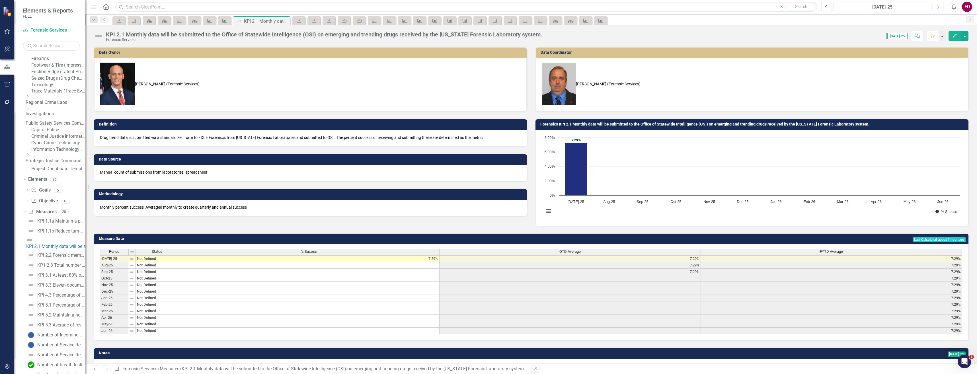
click at [61, 258] on div "KPI 2.2 Forensic members will average 100 hours per year of training given to n…" at bounding box center [61, 255] width 48 height 5
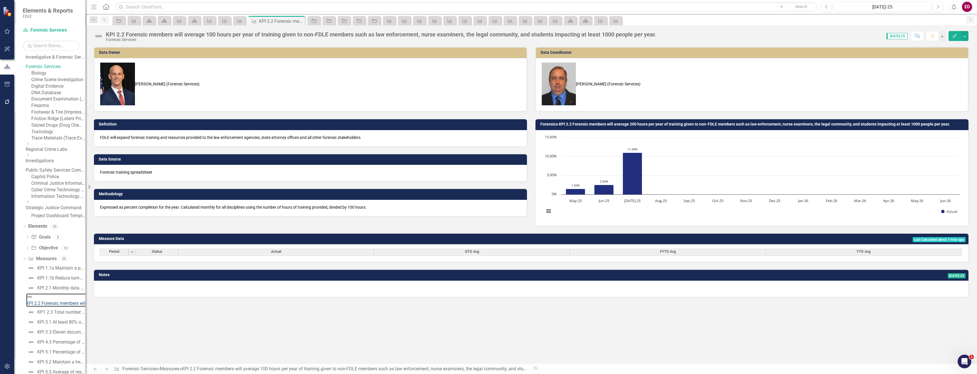
scroll to position [142, 0]
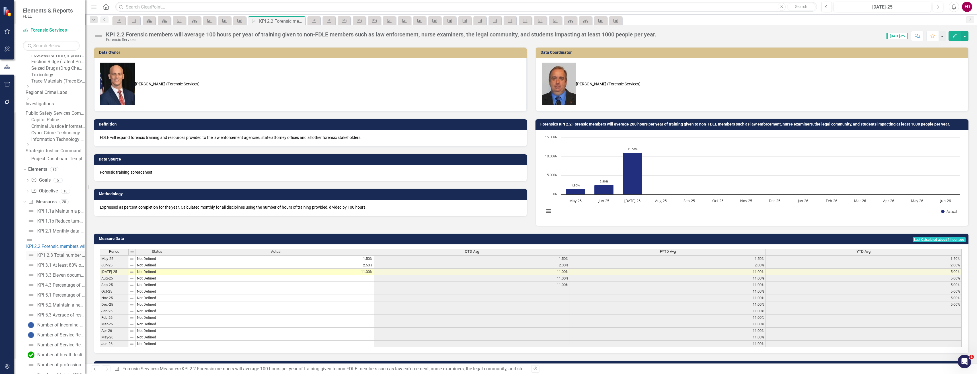
click at [72, 258] on div "KP1 2.3 Total number of DNA hits resulting from Rapid DNA Arrestee specimens en…" at bounding box center [61, 255] width 48 height 5
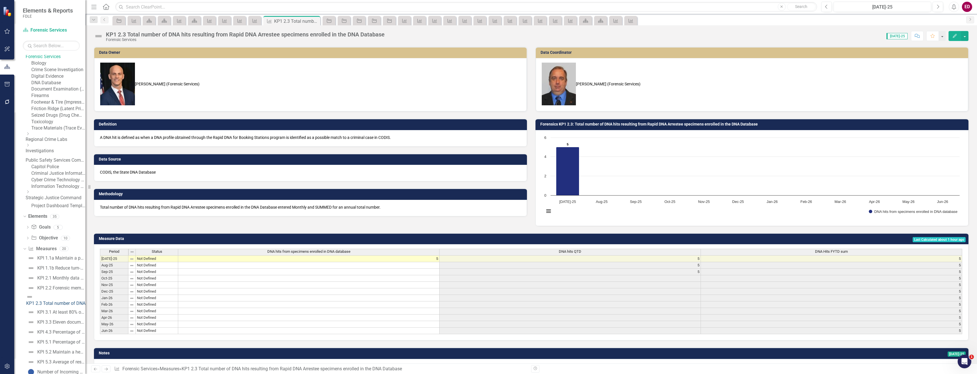
scroll to position [152, 0]
click at [72, 258] on div "KPI 3.1 At least 80% of Organization of Scientific Area Committees (OSAC) stand…" at bounding box center [61, 255] width 48 height 5
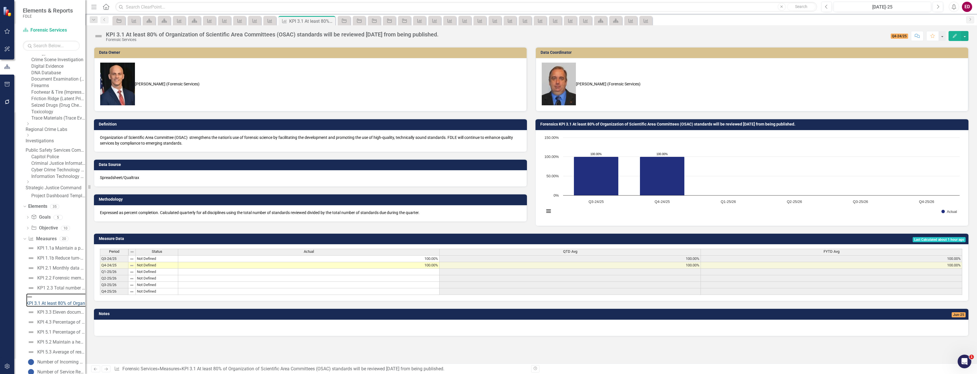
scroll to position [247, 0]
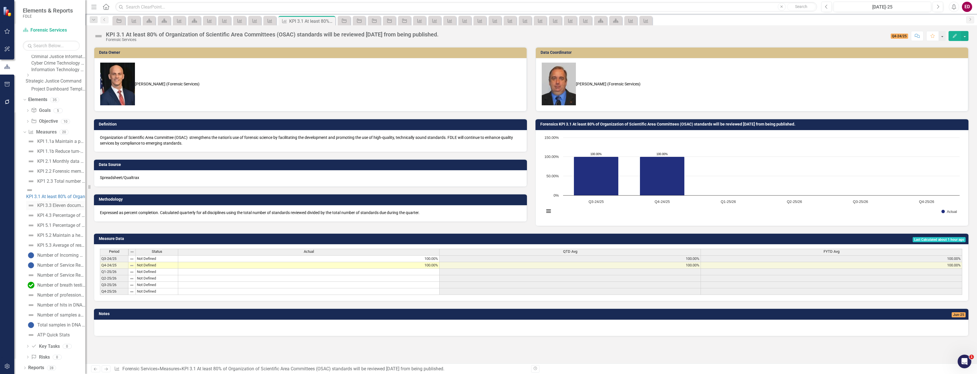
click at [72, 208] on div "KPI 3.3 Eleven documents will be produced annually that summarize a one and thr…" at bounding box center [61, 205] width 48 height 5
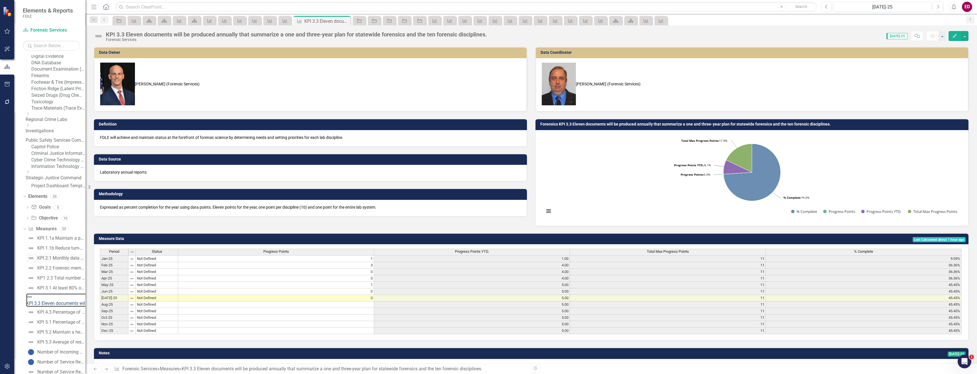
scroll to position [229, 0]
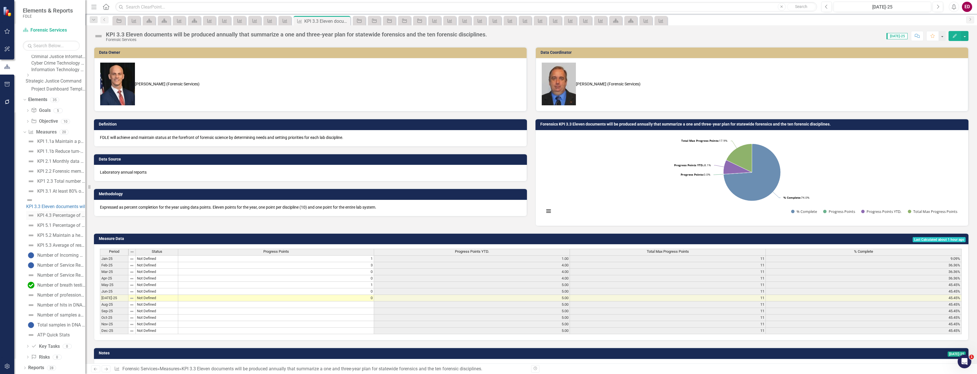
click at [77, 218] on div "KPI 4.3 Percentage of submissions designated as Rush." at bounding box center [61, 215] width 48 height 5
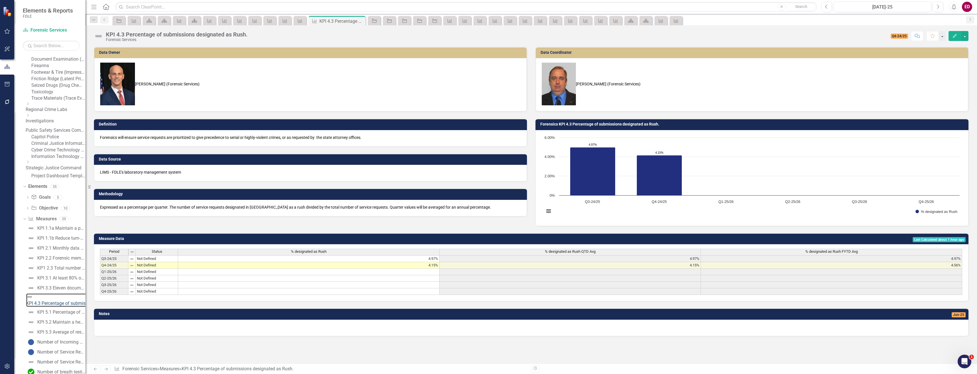
scroll to position [279, 0]
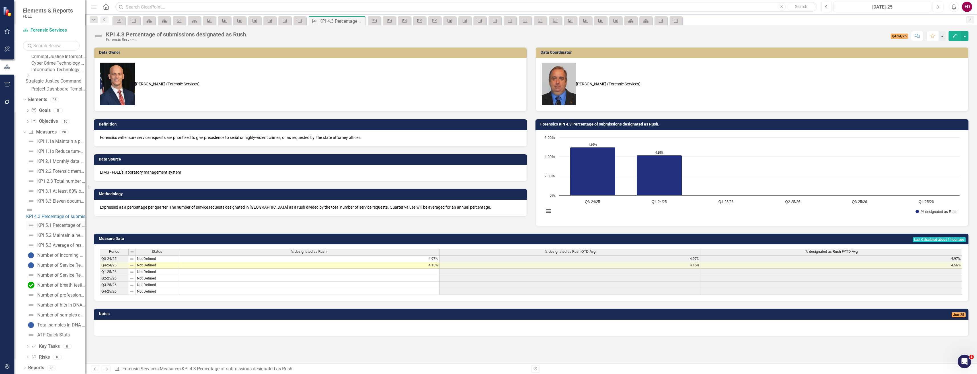
click at [74, 226] on div "KPI 5.1 Percentage of new members who have had prior contact with FDLE; interns…" at bounding box center [61, 225] width 48 height 5
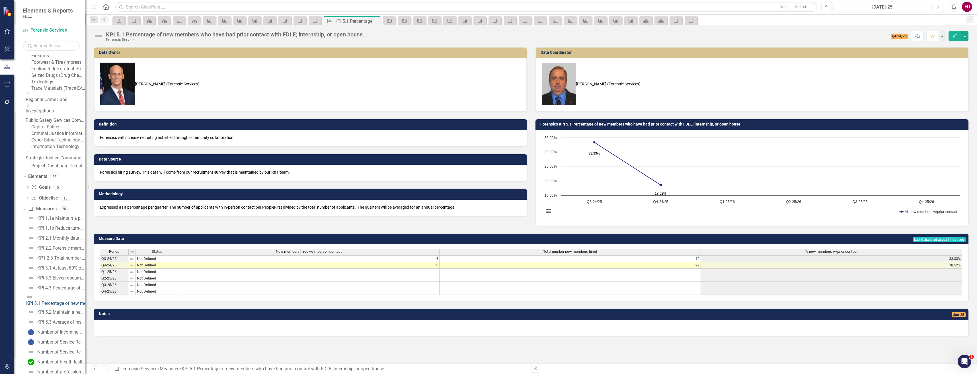
scroll to position [279, 0]
click at [73, 235] on div "KPI 5.2 Maintain a healthy turnover rate of Forensics members." at bounding box center [61, 235] width 48 height 5
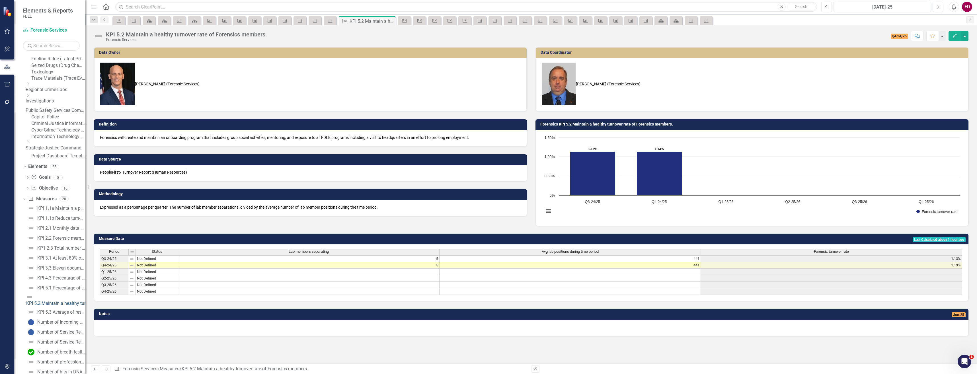
scroll to position [173, 0]
click at [74, 287] on div "KPI 5.3 Average of results from 19 standardized questions from a survey to fore…" at bounding box center [61, 283] width 48 height 5
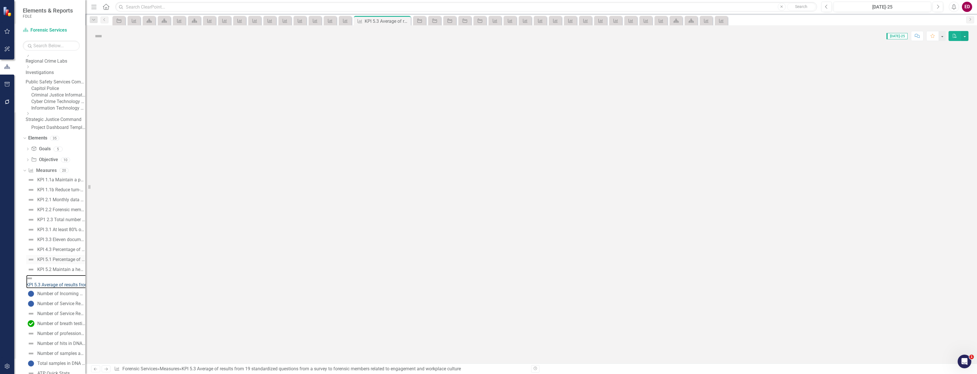
scroll to position [155, 0]
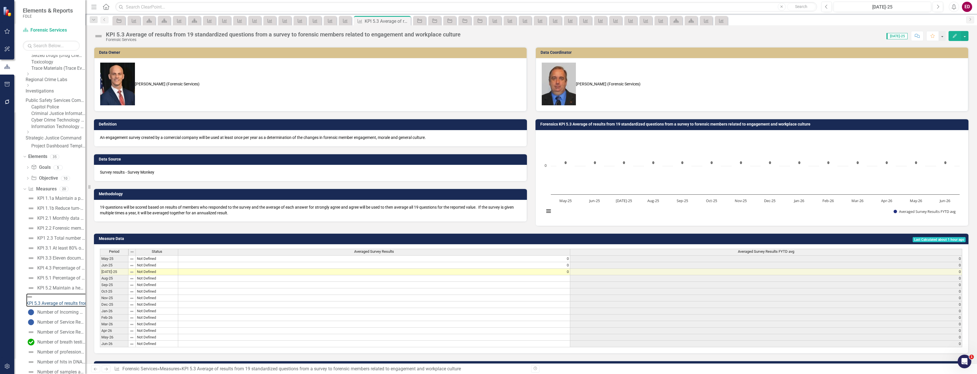
click at [590, 149] on rect "Interactive chart" at bounding box center [752, 177] width 421 height 85
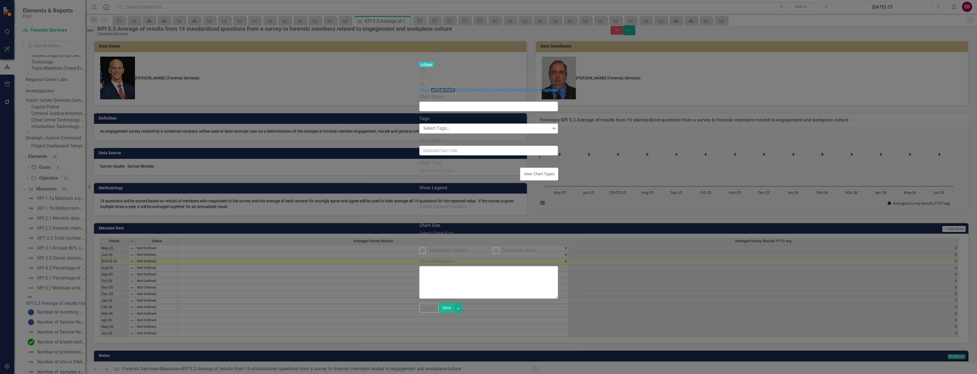
click at [431, 87] on link "Chart Series" at bounding box center [443, 89] width 25 height 5
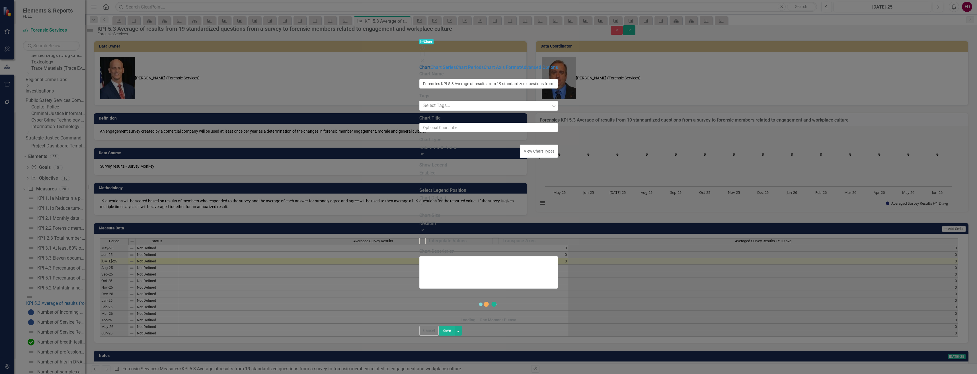
click at [420, 65] on link "Chart" at bounding box center [425, 67] width 11 height 5
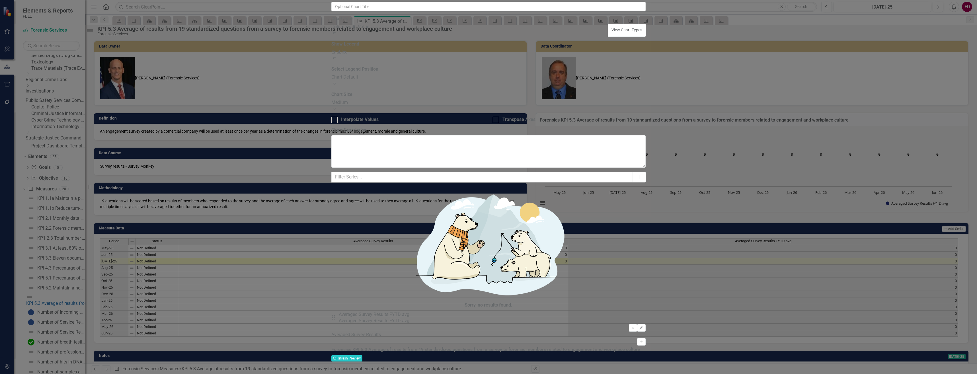
click at [359, 48] on label "Show Legend" at bounding box center [346, 44] width 28 height 7
click at [425, 30] on div "Column with Value" at bounding box center [470, 27] width 277 height 7
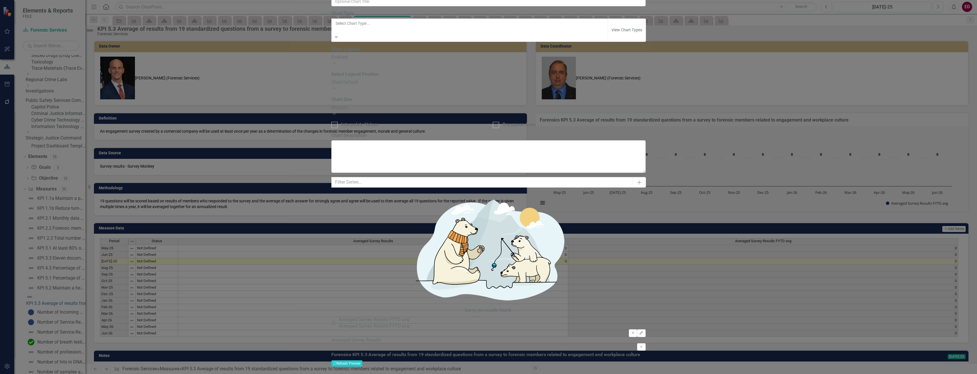
scroll to position [551, 0]
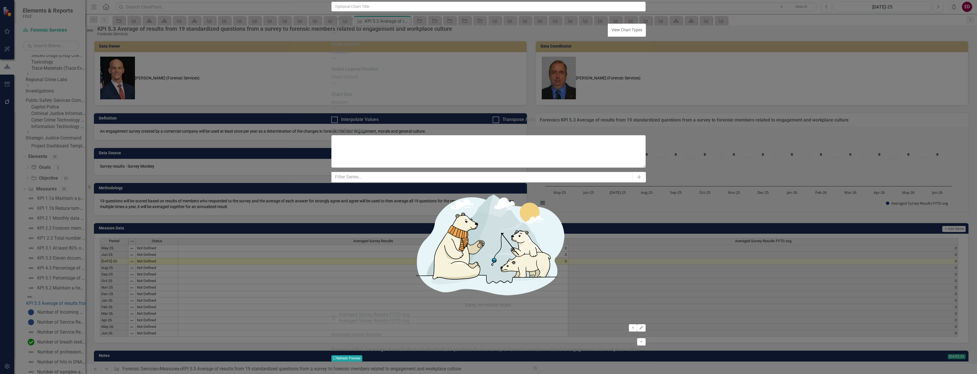
click at [363, 355] on button "Recalculate Refresh Preview" at bounding box center [347, 358] width 31 height 6
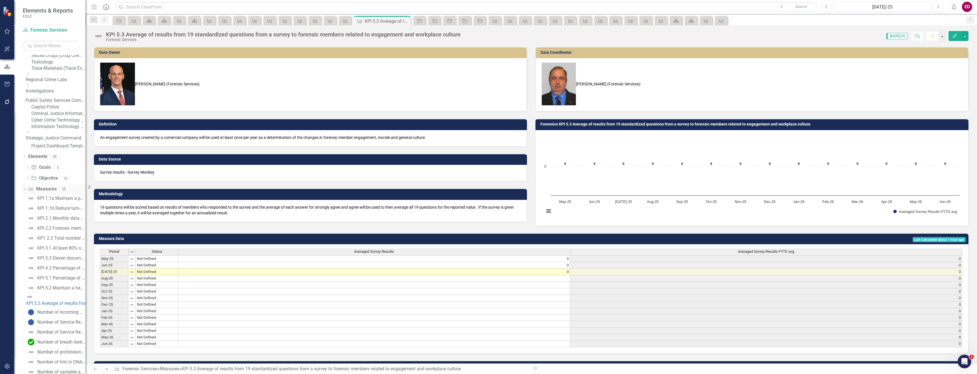
click at [26, 191] on icon "Dropdown" at bounding box center [24, 189] width 3 height 4
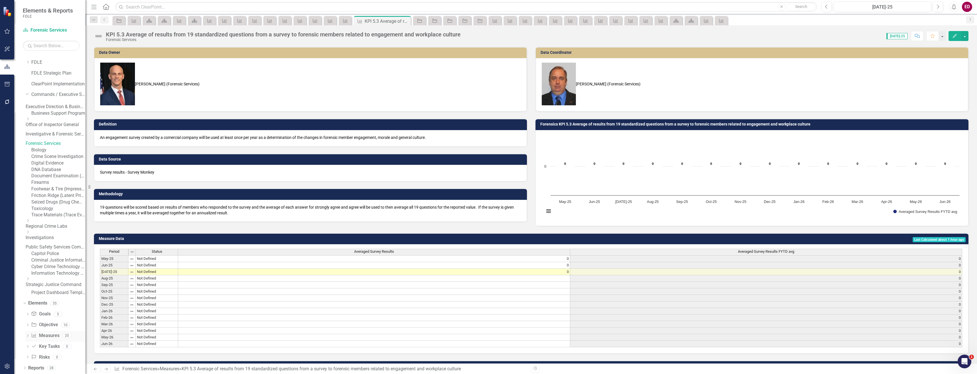
scroll to position [79, 0]
click at [27, 323] on div "Dropdown Objective Objective 10" at bounding box center [56, 325] width 60 height 11
click at [29, 325] on icon "Dropdown" at bounding box center [28, 325] width 4 height 3
click at [66, 237] on div "Objective 1.1 Reduce turnaround time in forensic services through policy and pr…" at bounding box center [65, 234] width 42 height 5
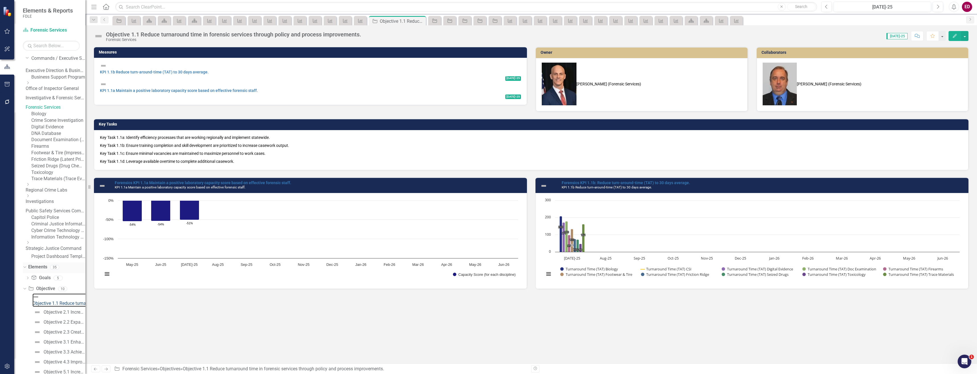
scroll to position [179, 0]
click at [67, 241] on link "Objective 2.1 Increase investigative awareness of emerging drug trends to the O…" at bounding box center [58, 244] width 53 height 9
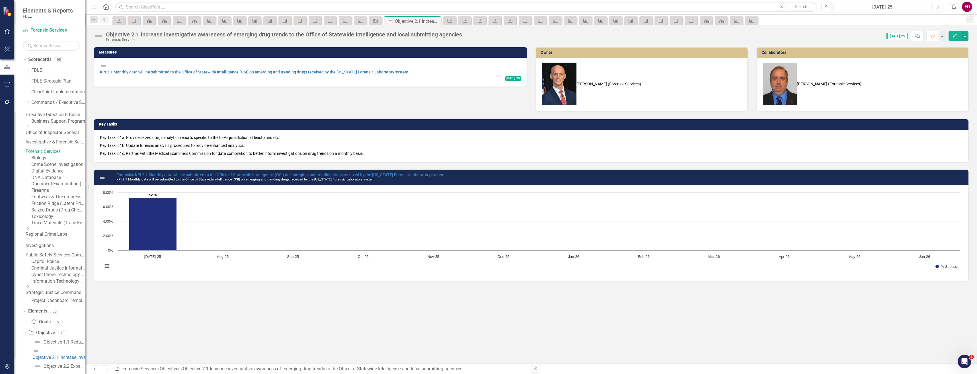
click at [58, 125] on div "Business Support Program" at bounding box center [58, 121] width 54 height 7
click at [65, 272] on link "Criminal Justice Information Services" at bounding box center [58, 268] width 54 height 7
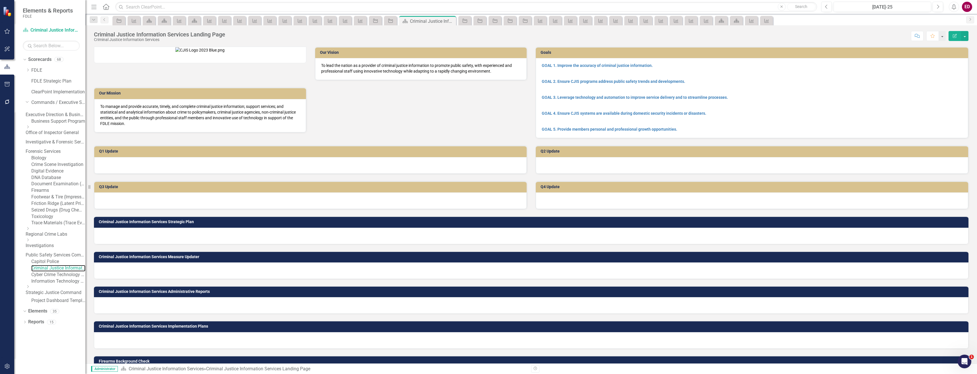
scroll to position [79, 0]
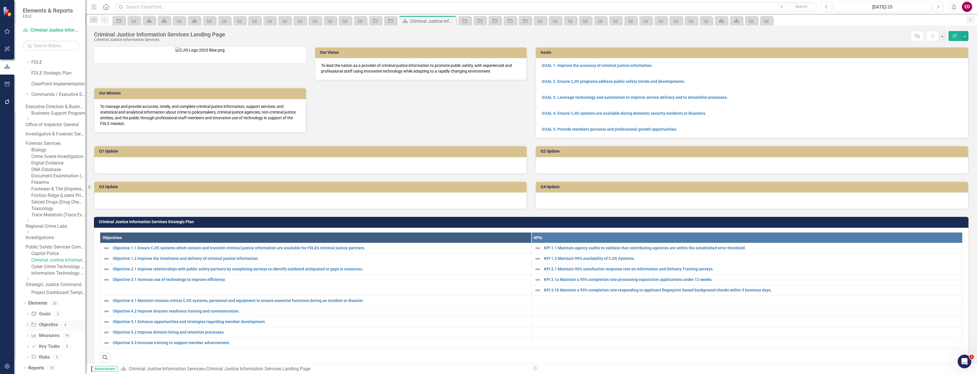
click at [27, 325] on icon "Dropdown" at bounding box center [28, 325] width 4 height 3
click at [68, 265] on div "Objective 1.1 Ensure CJIS systems which contain and transmit criminal justice i…" at bounding box center [65, 262] width 42 height 5
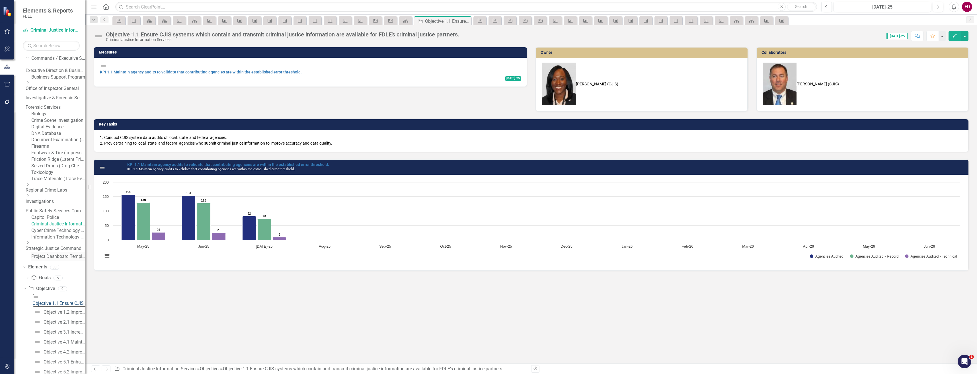
scroll to position [158, 0]
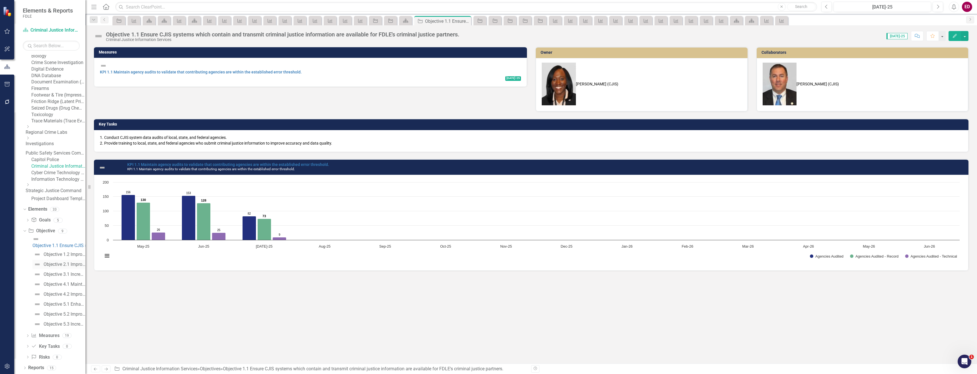
click at [59, 267] on div "Objective 2.1 Improve relationships with public safety partners by completing s…" at bounding box center [65, 264] width 42 height 5
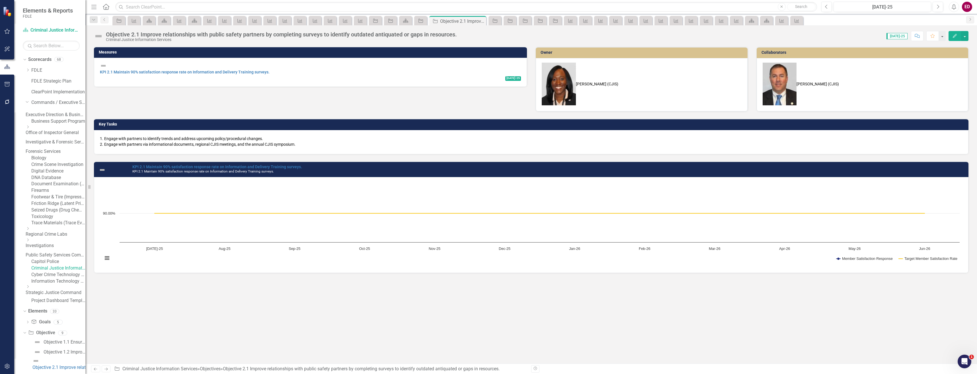
click at [71, 121] on link "Business Support Program" at bounding box center [58, 121] width 54 height 7
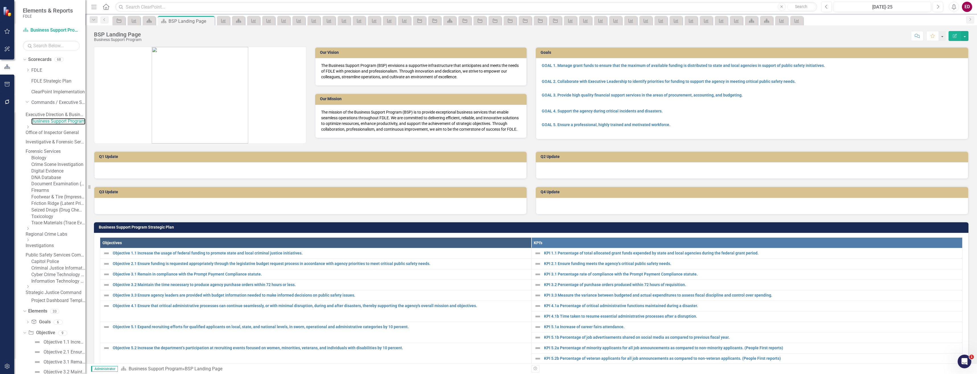
scroll to position [169, 0]
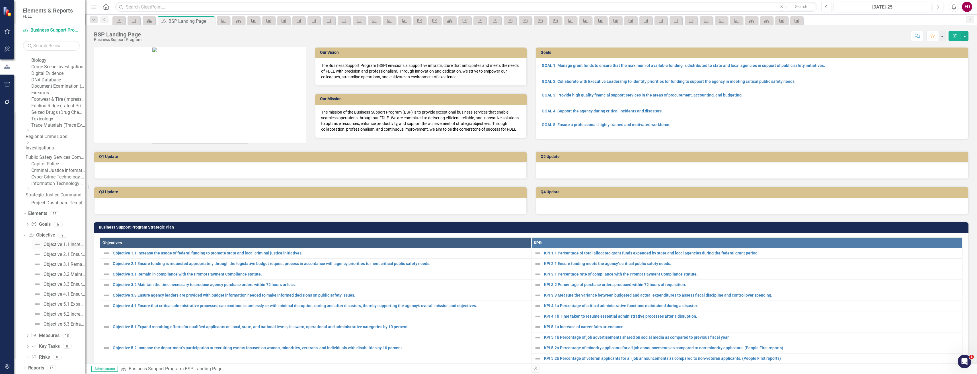
click at [67, 246] on div "Objective 1.1 Increase the usage of federal funding to promote state and local …" at bounding box center [65, 244] width 42 height 5
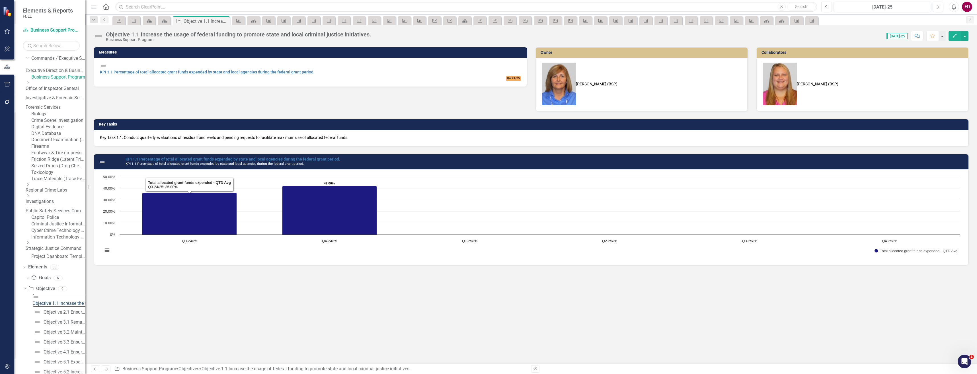
scroll to position [169, 0]
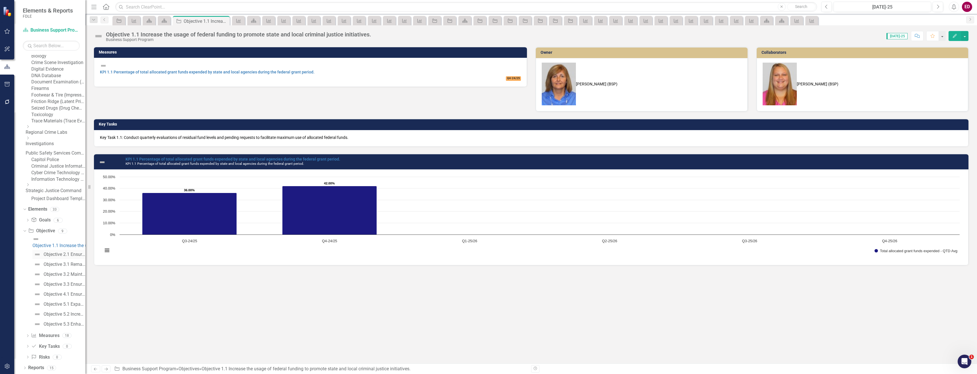
click at [72, 254] on div "Objective 2.1 Ensure funding is requested appropriately through the legislative…" at bounding box center [65, 254] width 42 height 5
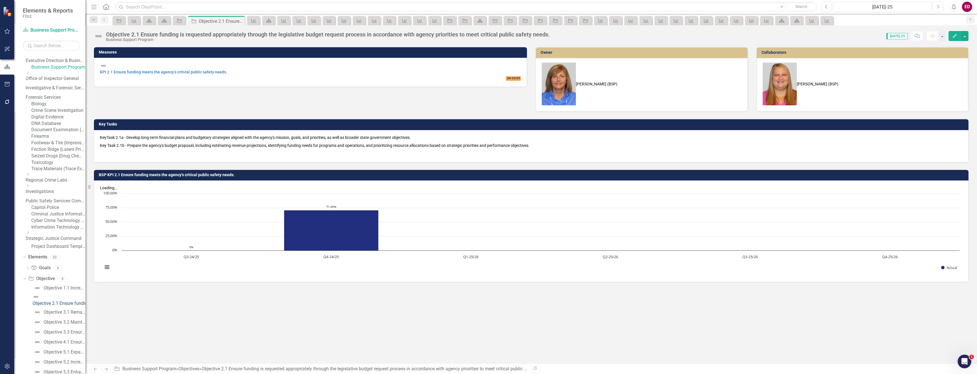
scroll to position [169, 0]
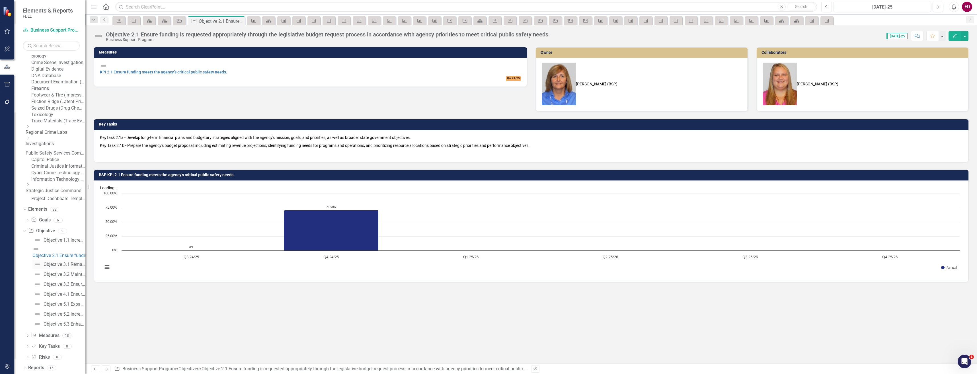
click at [62, 266] on div "Objective 3.1 Remain in compliance with the Prompt Payment Compliance statute." at bounding box center [65, 264] width 42 height 5
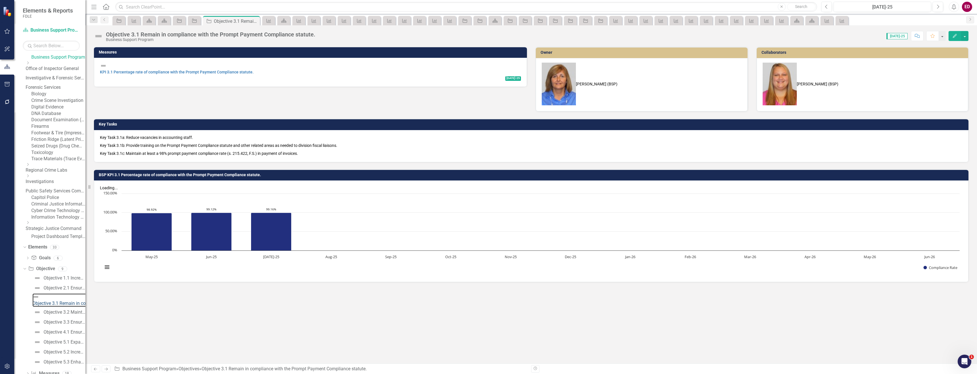
scroll to position [169, 0]
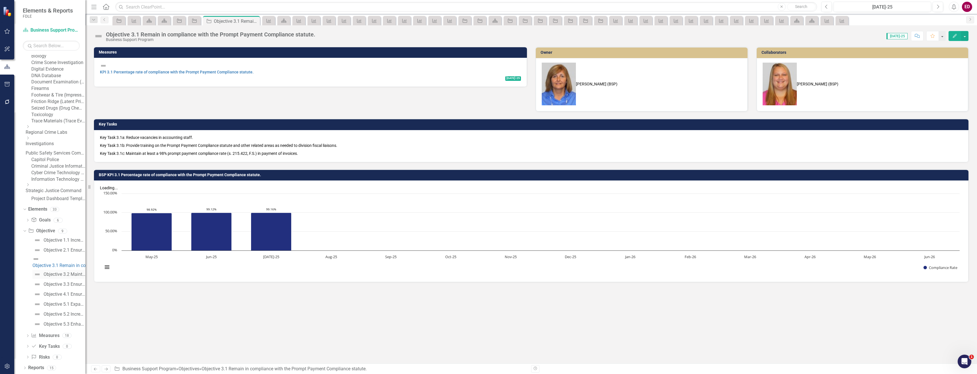
click at [70, 277] on div "Objective 3.2 Maintain the time necessary to produce agency purchase orders wit…" at bounding box center [65, 274] width 42 height 5
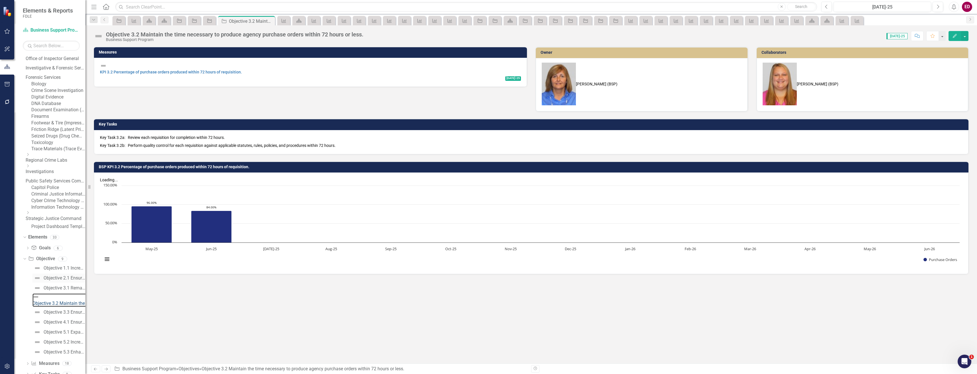
scroll to position [169, 0]
click at [73, 284] on div "Objective 3.3 Ensure agency leaders are provided with budget information needed…" at bounding box center [65, 284] width 42 height 5
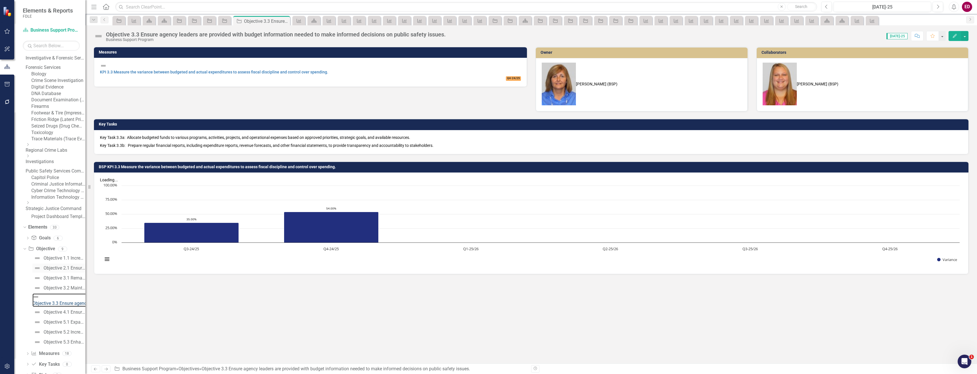
scroll to position [169, 0]
click at [76, 291] on link "Objective 4.1 Ensure that critical administrative processes can continue seamle…" at bounding box center [58, 294] width 53 height 9
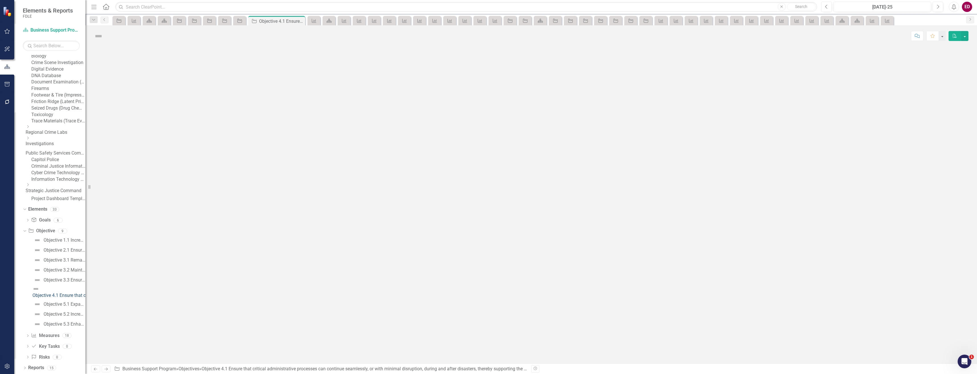
scroll to position [94, 0]
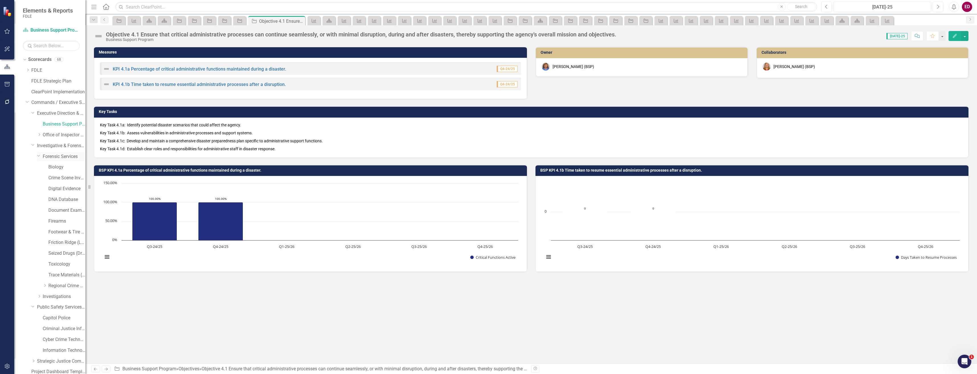
click at [65, 154] on link "Forensic Services" at bounding box center [64, 157] width 43 height 7
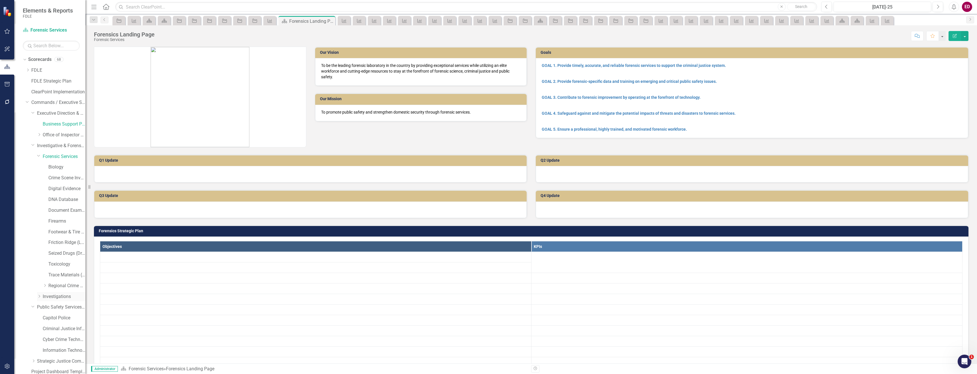
click at [71, 294] on link "Investigations" at bounding box center [64, 297] width 43 height 7
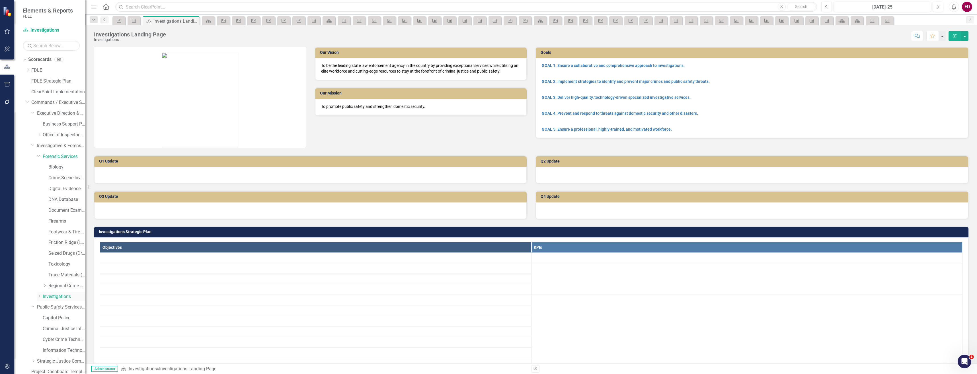
click at [71, 299] on link "Investigations" at bounding box center [64, 297] width 43 height 7
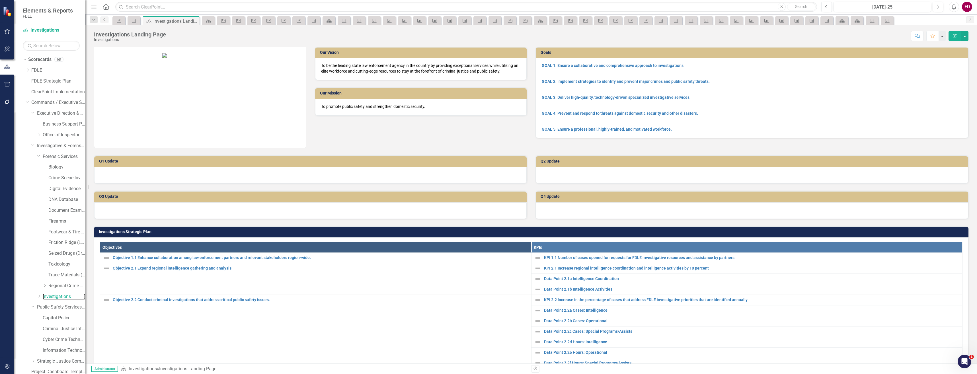
scroll to position [129, 0]
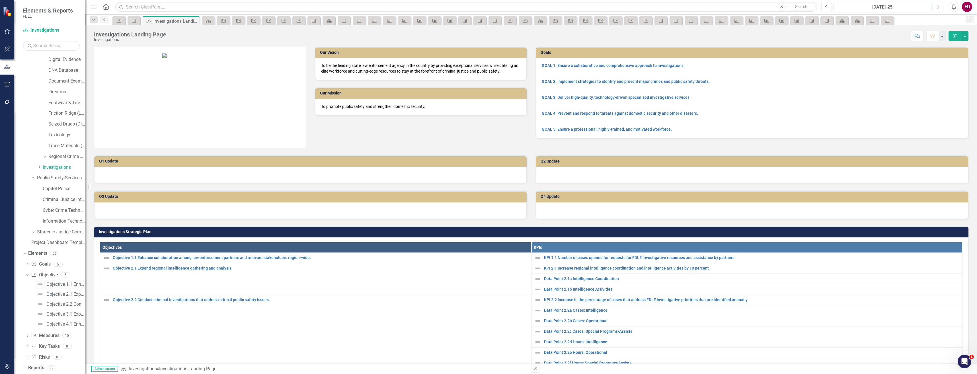
click at [68, 284] on div "Objective 1.1 Enhance collaboration among law enforcement partners and relevant…" at bounding box center [65, 284] width 39 height 5
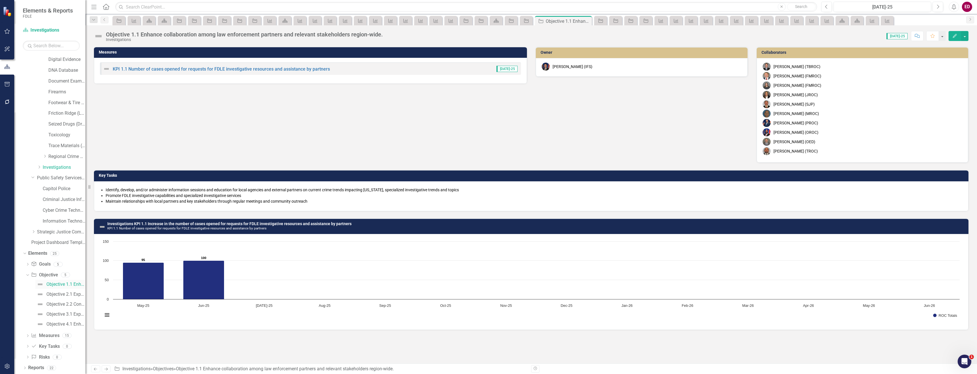
scroll to position [44, 0]
click at [137, 198] on li "Promote FDLE investigative capabilities and specialized investigative services" at bounding box center [534, 196] width 857 height 6
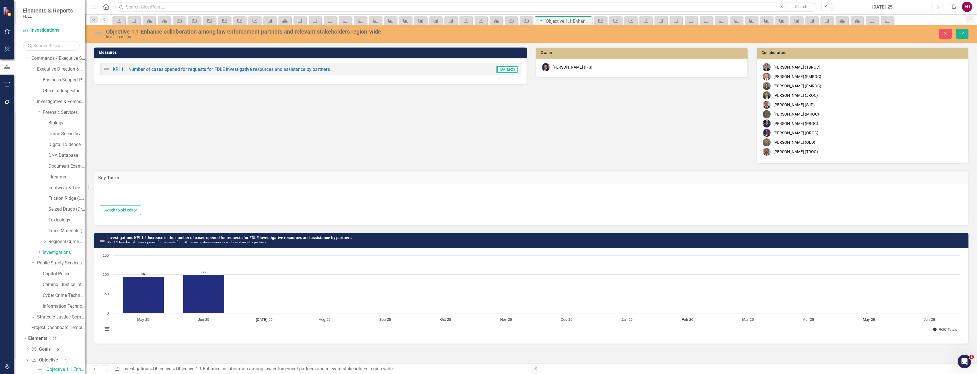
type textarea "<ul> <li>Identify, develop, and/or administer information sessions and educatio…"
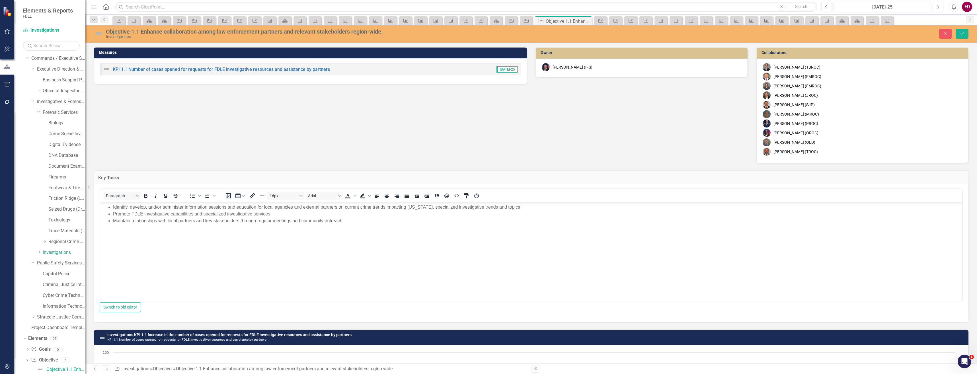
scroll to position [0, 0]
click at [110, 210] on ul "Identify, develop, and/or administer information sessions and education for loc…" at bounding box center [532, 214] width 860 height 21
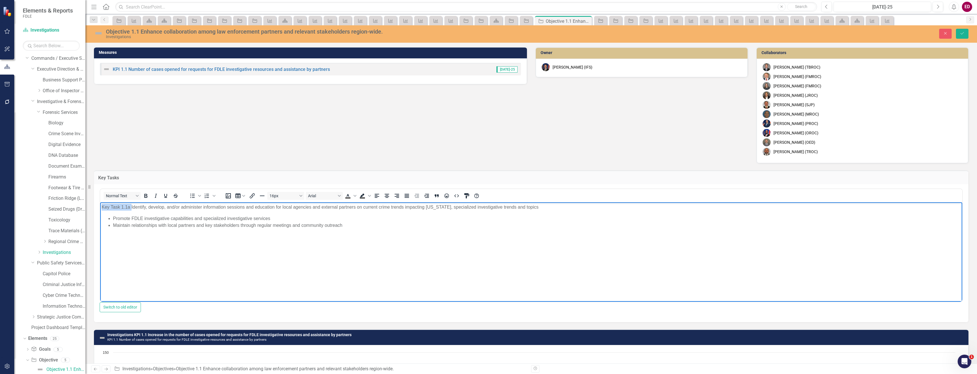
drag, startPoint x: 132, startPoint y: 205, endPoint x: 93, endPoint y: 210, distance: 38.8
click at [100, 210] on html "Key Task 1.1a Identify, develop, and/or administer information sessions and edu…" at bounding box center [531, 245] width 862 height 85
copy p "Key Task 1.1a"
click at [111, 219] on ul "Promote FDLE investigative capabilities and specialized investigative services …" at bounding box center [532, 222] width 860 height 14
click at [109, 211] on body "Key Task 1.1a Identify, develop, and/or administer information sessions and edu…" at bounding box center [531, 245] width 862 height 85
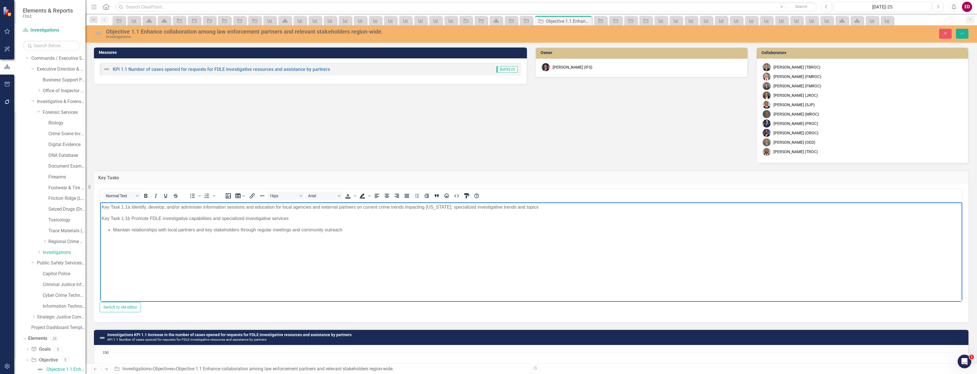
click at [101, 219] on body "Key Task 1.1a Identify, develop, and/or administer information sessions and edu…" at bounding box center [531, 245] width 862 height 85
click at [958, 37] on button "Save" at bounding box center [962, 34] width 13 height 10
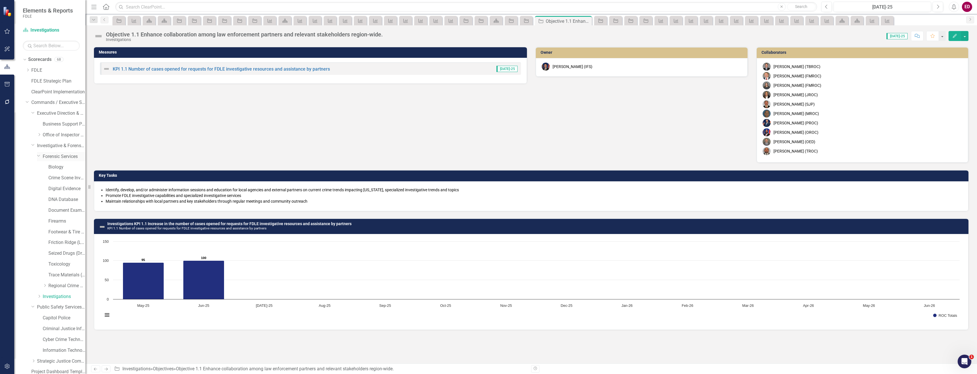
drag, startPoint x: 68, startPoint y: 157, endPoint x: 73, endPoint y: 155, distance: 5.4
click at [68, 157] on link "Forensic Services" at bounding box center [64, 157] width 43 height 7
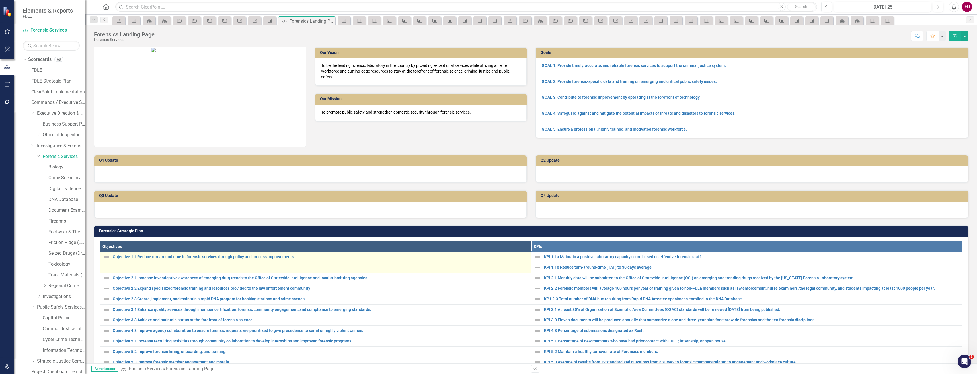
click at [240, 253] on td "Objective 1.1 Reduce turnaround time in forensic services through policy and pr…" at bounding box center [315, 262] width 431 height 21
click at [240, 258] on link "Objective 1.1 Reduce turnaround time in forensic services through policy and pr…" at bounding box center [321, 257] width 416 height 4
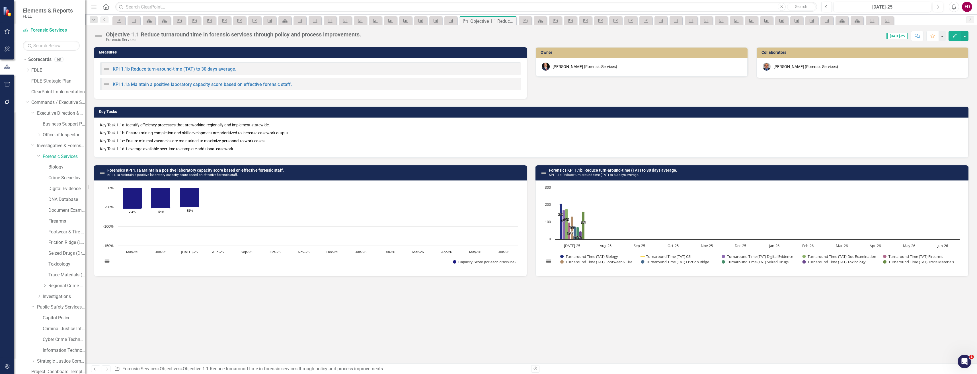
scroll to position [44, 0]
click at [255, 142] on p "Key Task 1.1c: Ensure minimal vacancies are maintained to maximize personnel to…" at bounding box center [531, 141] width 863 height 8
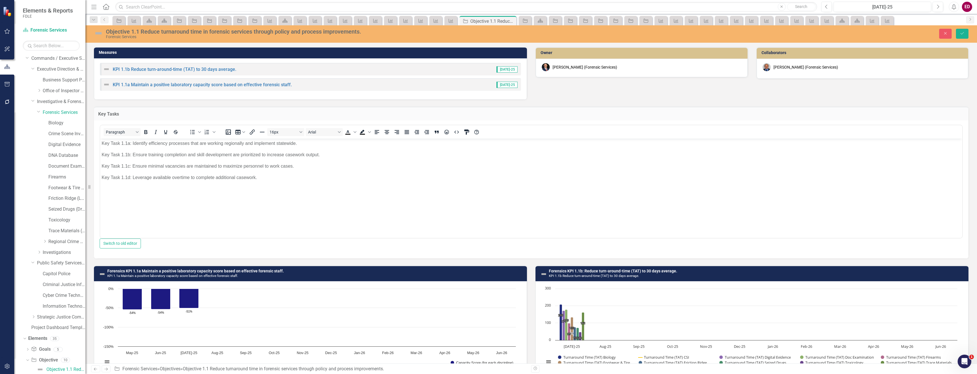
scroll to position [0, 0]
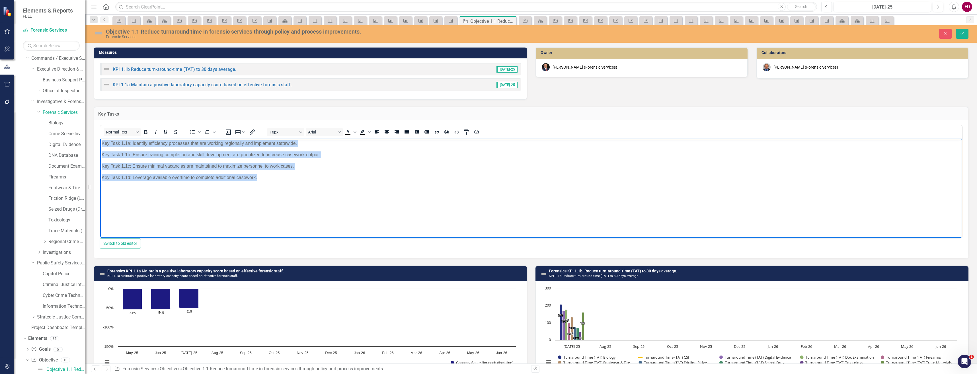
drag, startPoint x: 292, startPoint y: 183, endPoint x: 187, endPoint y: 273, distance: 139.1
click at [100, 139] on html "Key Task 1.1a: Identify efficiency processes that are working regionally and im…" at bounding box center [531, 181] width 862 height 85
copy body "Key Task 1.1a: Identify efficiency processes that are working regionally and im…"
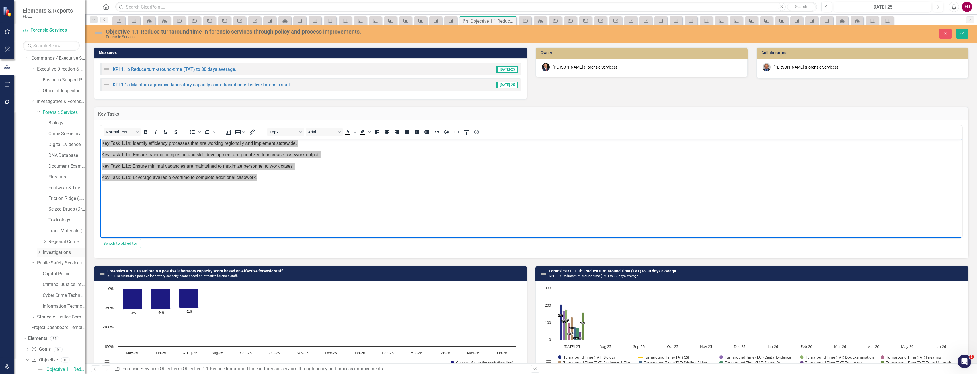
click at [58, 248] on div "Dropdown Investigations" at bounding box center [61, 252] width 48 height 9
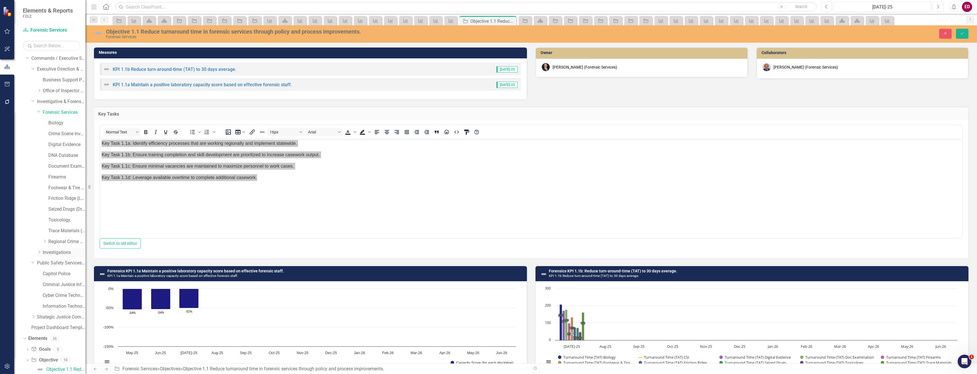
click at [63, 252] on link "Investigations" at bounding box center [64, 253] width 43 height 7
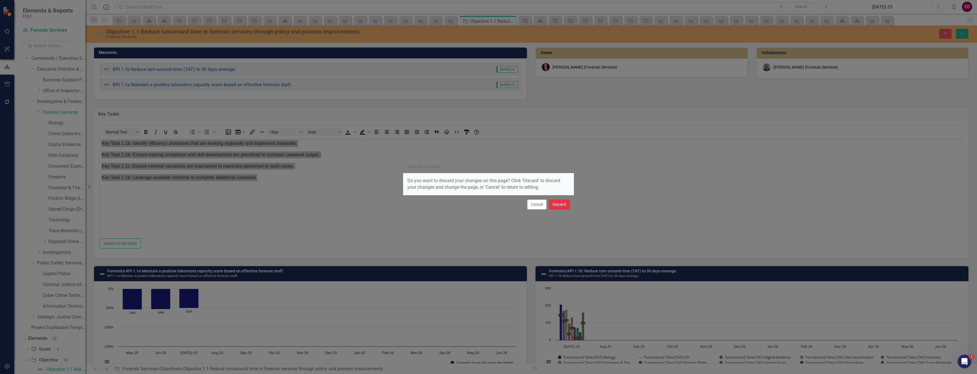
click at [555, 202] on button "Discard" at bounding box center [559, 205] width 21 height 10
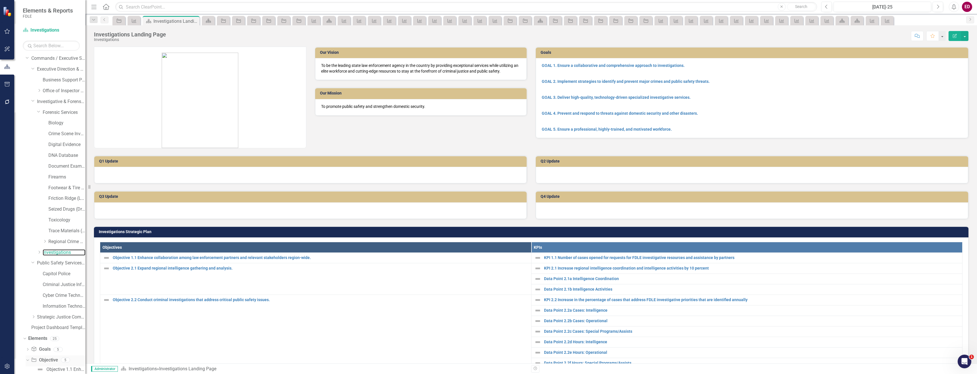
scroll to position [101, 0]
click at [58, 312] on div "Objective 1.1 Enhance collaboration among law enforcement partners and relevant…" at bounding box center [65, 312] width 39 height 5
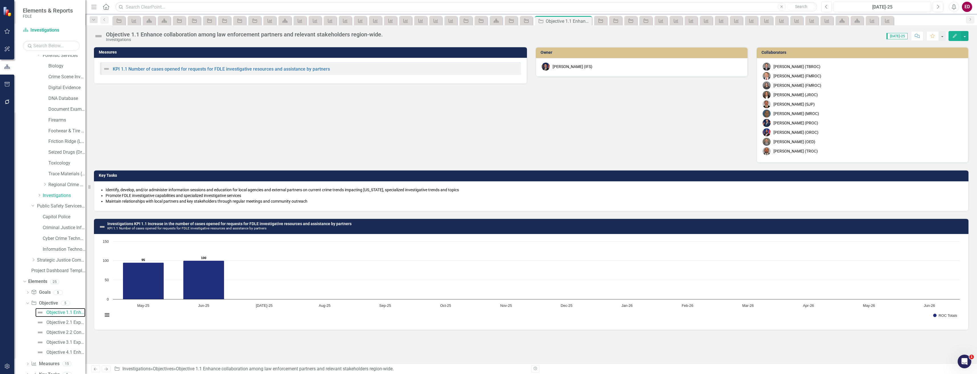
scroll to position [44, 0]
click at [141, 205] on span "Identify, develop, and/or administer information sessions and education for loc…" at bounding box center [531, 196] width 863 height 18
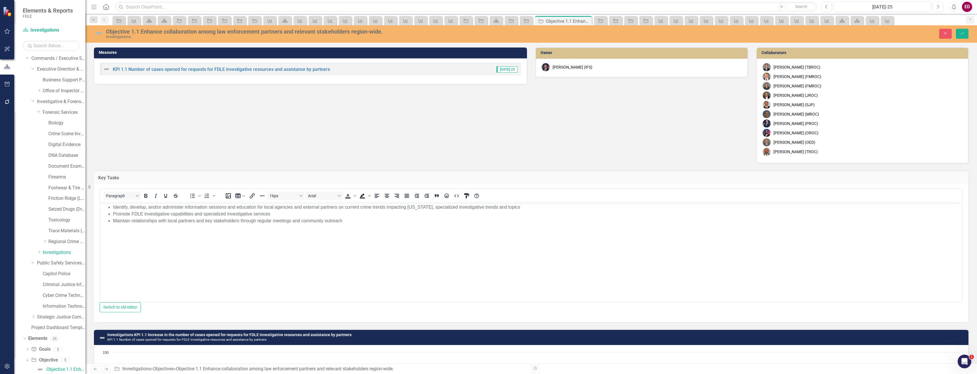
scroll to position [0, 0]
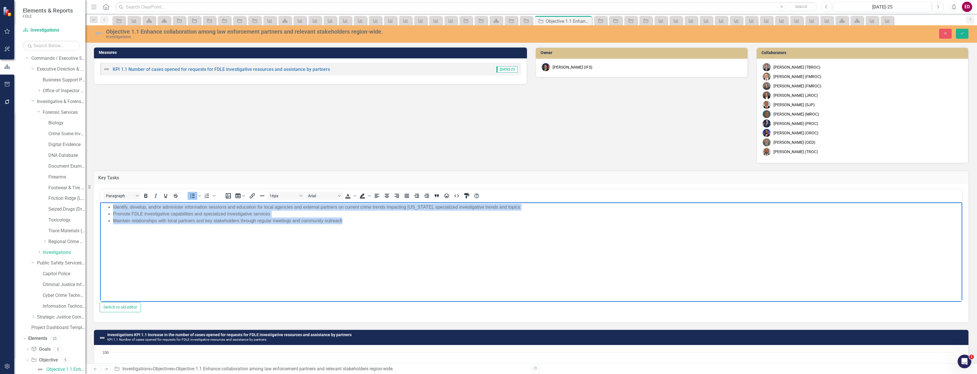
drag, startPoint x: 480, startPoint y: 236, endPoint x: 204, endPoint y: 371, distance: 306.7
click at [104, 203] on html "Identify, develop, and/or administer information sessions and education for loc…" at bounding box center [531, 245] width 862 height 85
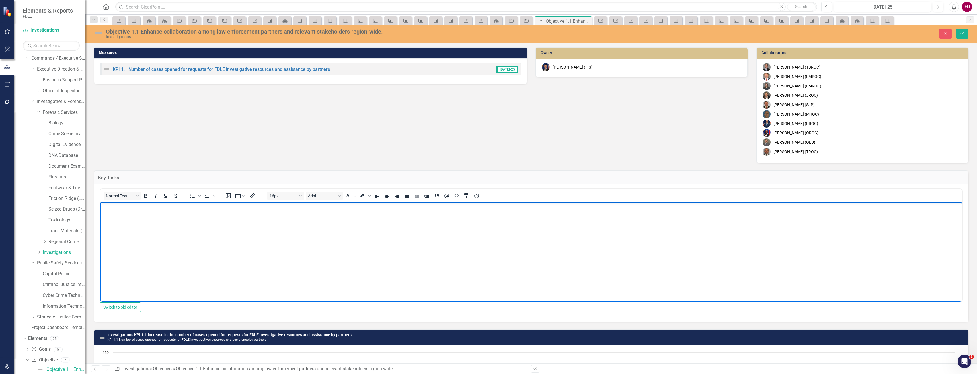
click at [493, 244] on body "Rich Text Area. Press ALT-0 for help." at bounding box center [531, 245] width 862 height 85
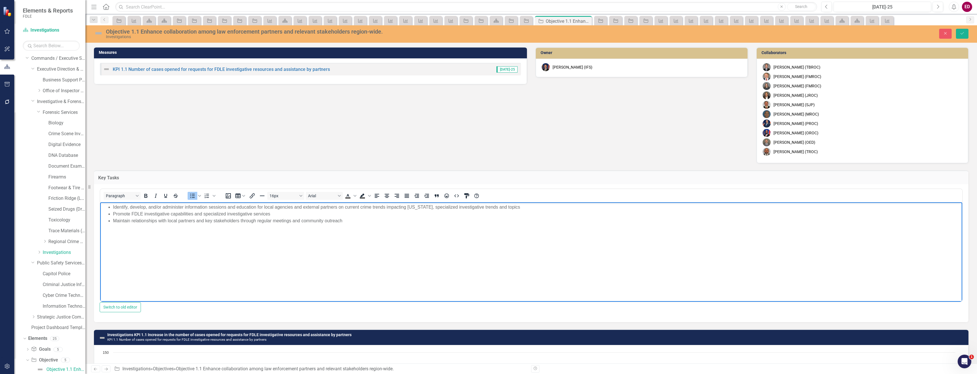
click at [217, 208] on li "Identify, develop, and/or administer information sessions and education for loc…" at bounding box center [537, 207] width 848 height 7
copy li "Identify, develop, and/or administer information sessions and education for loc…"
click at [134, 212] on li "Promote FDLE investigative capabilities and specialized investigative services" at bounding box center [537, 214] width 848 height 7
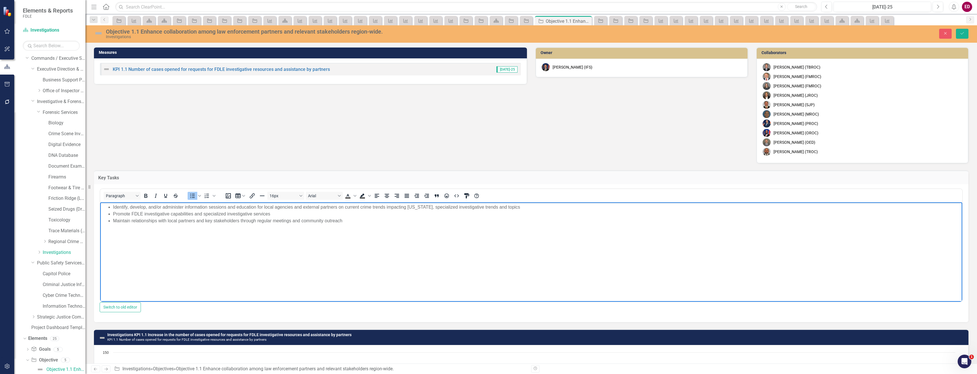
click at [469, 227] on body "Identify, develop, and/or administer information sessions and education for loc…" at bounding box center [531, 245] width 862 height 85
click at [122, 246] on body "Identify, develop, and/or administer information sessions and education for loc…" at bounding box center [531, 245] width 862 height 85
drag, startPoint x: 114, startPoint y: 206, endPoint x: 522, endPoint y: 204, distance: 408.4
click at [522, 204] on li "Identify, develop, and/or administer information sessions and education for loc…" at bounding box center [537, 207] width 848 height 7
copy li "dentify, develop, and/or administer information sessions and education for loca…"
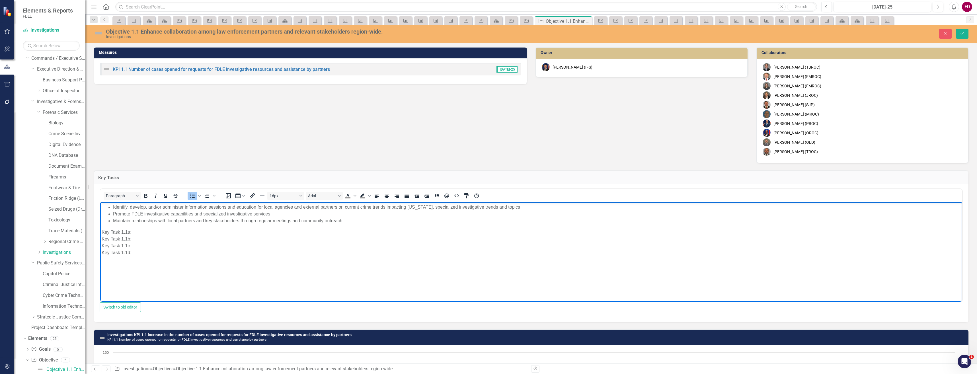
click at [155, 228] on body "Identify, develop, and/or administer information sessions and education for loc…" at bounding box center [531, 245] width 862 height 85
drag, startPoint x: 113, startPoint y: 214, endPoint x: 276, endPoint y: 216, distance: 162.4
click at [276, 216] on li "Promote FDLE investigative capabilities and specialized investigative services" at bounding box center [537, 214] width 848 height 7
copy li "Promote FDLE investigative capabilities and specialized investigative services"
click at [145, 240] on p "Key Task 1.1a: Identify, develop, and/or administer information sessions and ed…" at bounding box center [532, 242] width 860 height 27
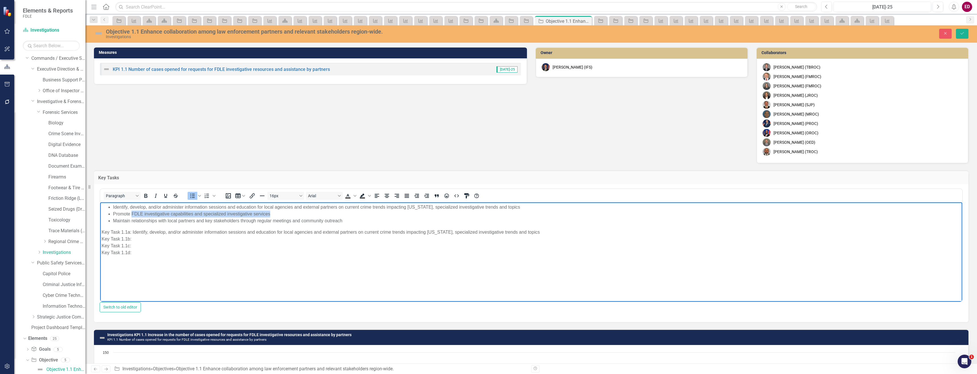
drag, startPoint x: 275, startPoint y: 211, endPoint x: 132, endPoint y: 215, distance: 142.7
click at [132, 215] on li "Promote FDLE investigative capabilities and specialized investigative services" at bounding box center [537, 214] width 848 height 7
click at [178, 238] on p "Key Task 1.1a: Identify, develop, and/or administer information sessions and ed…" at bounding box center [532, 242] width 860 height 27
drag, startPoint x: 132, startPoint y: 213, endPoint x: 302, endPoint y: 216, distance: 170.1
click at [302, 216] on li "Promote FDLE investigative capabilities and specialized investigative services" at bounding box center [537, 214] width 848 height 7
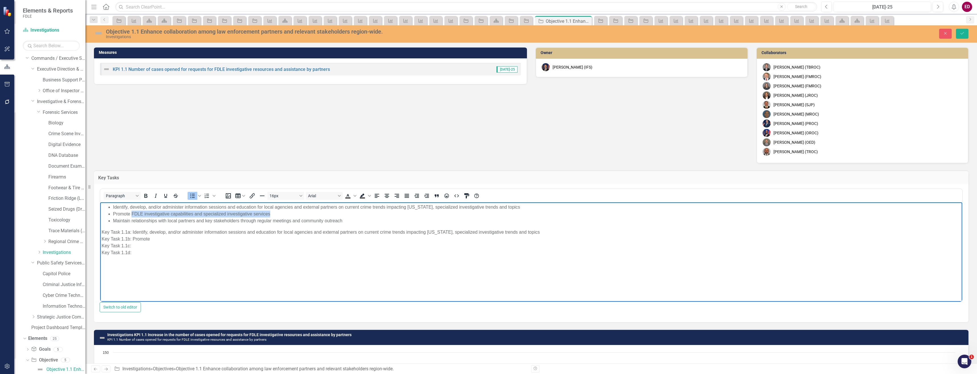
copy li "FDLE investigative capabilities and specialized investigative services"
click at [167, 242] on p "Key Task 1.1a: Identify, develop, and/or administer information sessions and ed…" at bounding box center [532, 242] width 860 height 27
click at [162, 242] on p "Key Task 1.1a: Identify, develop, and/or administer information sessions and ed…" at bounding box center [532, 242] width 860 height 27
click at [178, 247] on p "Key Task 1.1a: Identify, develop, and/or administer information sessions and ed…" at bounding box center [532, 242] width 860 height 27
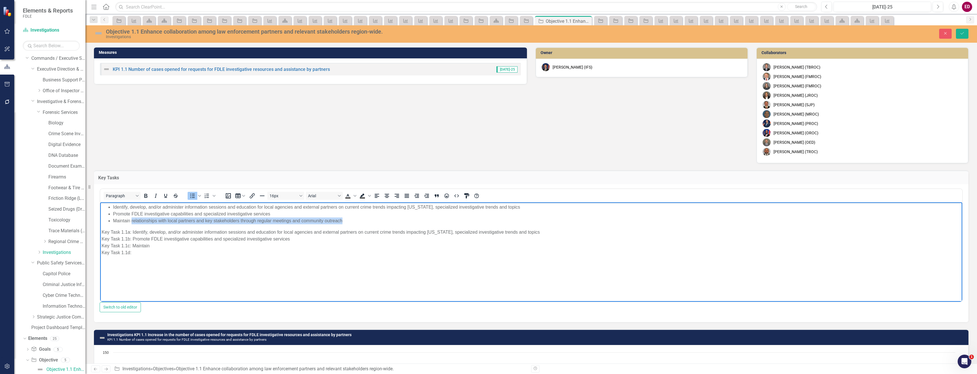
drag, startPoint x: 132, startPoint y: 219, endPoint x: 374, endPoint y: 220, distance: 241.8
click at [374, 220] on li "Maintain relationships with local partners and key stakeholders through regular…" at bounding box center [537, 221] width 848 height 7
copy li "relationships with local partners and key stakeholders through regular meetings…"
click at [155, 253] on p "Key Task 1.1a: Identify, develop, and/or administer information sessions and ed…" at bounding box center [532, 242] width 860 height 27
click at [166, 245] on p "Key Task 1.1a: Identify, develop, and/or administer information sessions and ed…" at bounding box center [532, 242] width 860 height 27
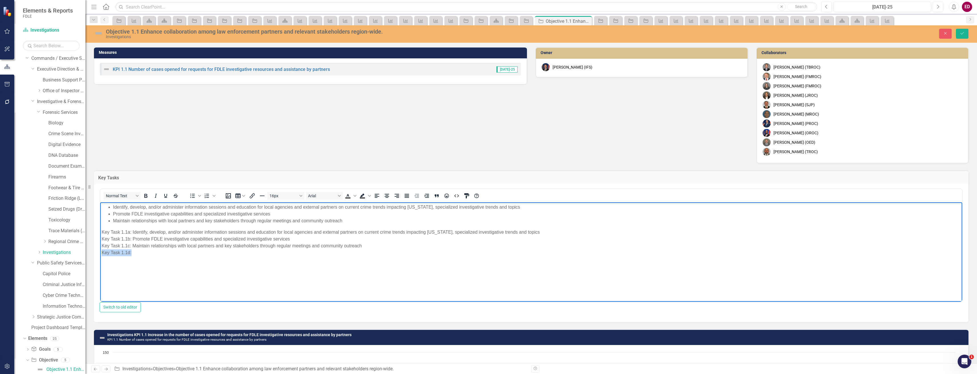
drag, startPoint x: 106, startPoint y: 248, endPoint x: 196, endPoint y: 459, distance: 228.8
click at [100, 254] on html "Identify, develop, and/or administer information sessions and education for loc…" at bounding box center [531, 245] width 862 height 85
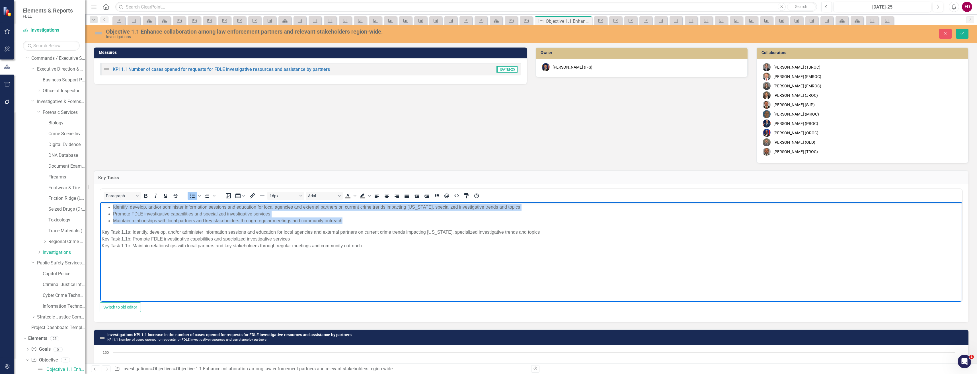
drag, startPoint x: 355, startPoint y: 224, endPoint x: 177, endPoint y: 406, distance: 254.4
click at [100, 203] on html "Identify, develop, and/or administer information sessions and education for loc…" at bounding box center [531, 245] width 862 height 85
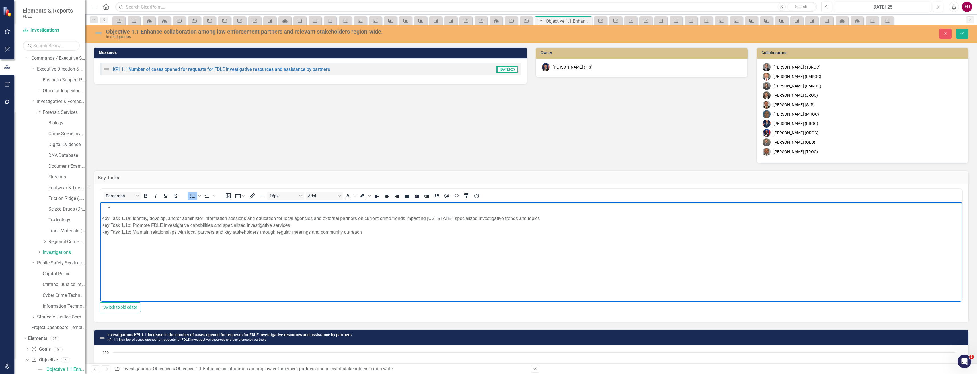
click at [102, 217] on p "Key Task 1.1a: Identify, develop, and/or administer information sessions and ed…" at bounding box center [532, 228] width 860 height 27
click at [962, 36] on button "Save" at bounding box center [962, 34] width 13 height 10
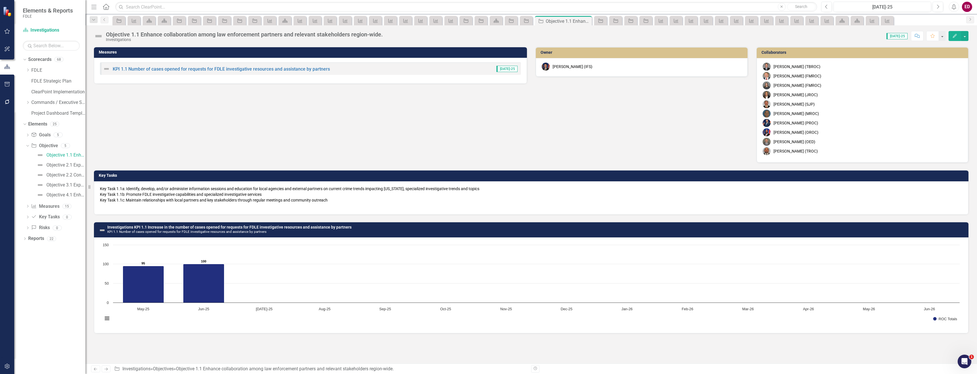
click at [205, 191] on p "Key Task 1.1a: Identify, develop, and/or administer information sessions and ed…" at bounding box center [531, 197] width 863 height 23
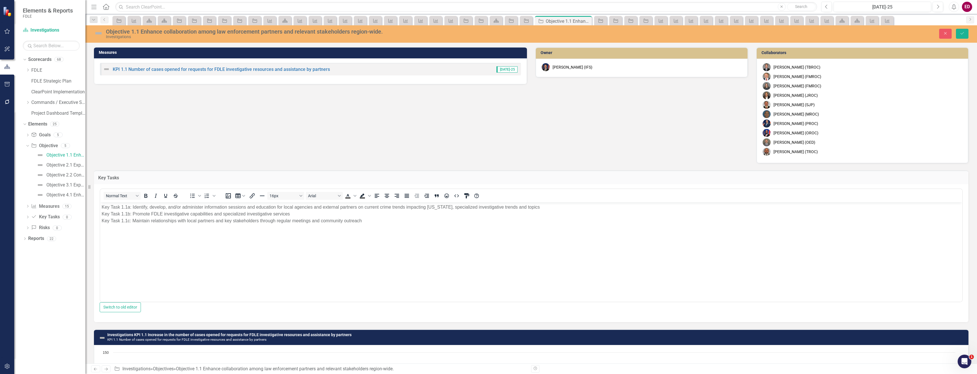
click at [120, 266] on body "Key Task 1.1a: Identify, develop, and/or administer information sessions and ed…" at bounding box center [531, 245] width 862 height 85
click at [962, 32] on icon "Save" at bounding box center [962, 33] width 5 height 4
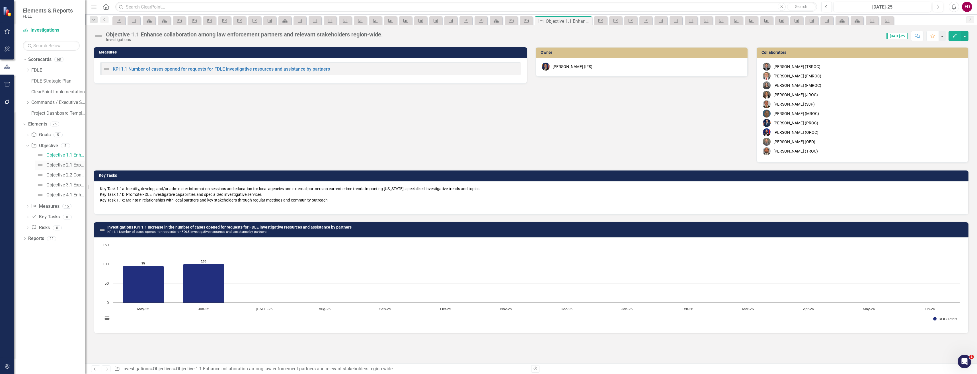
click at [68, 166] on div "Objective 2.1 Expand regional intelligence gathering and analysis." at bounding box center [65, 165] width 39 height 5
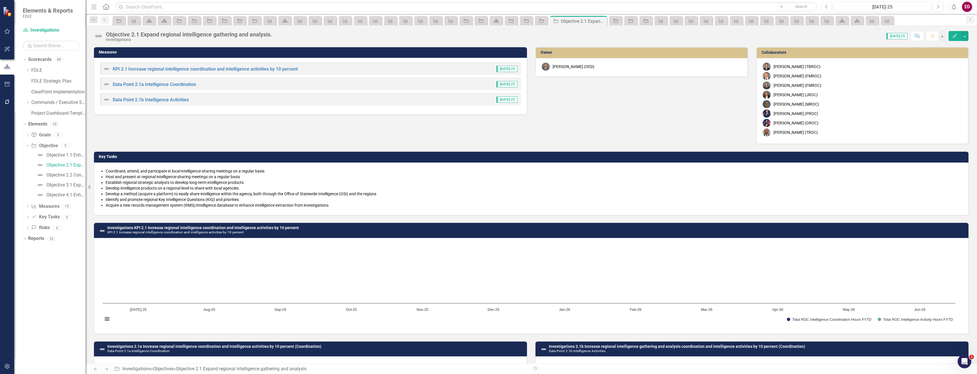
click at [174, 185] on li "Establish regional strategic analysts to develop long-term intelligence products" at bounding box center [534, 183] width 857 height 6
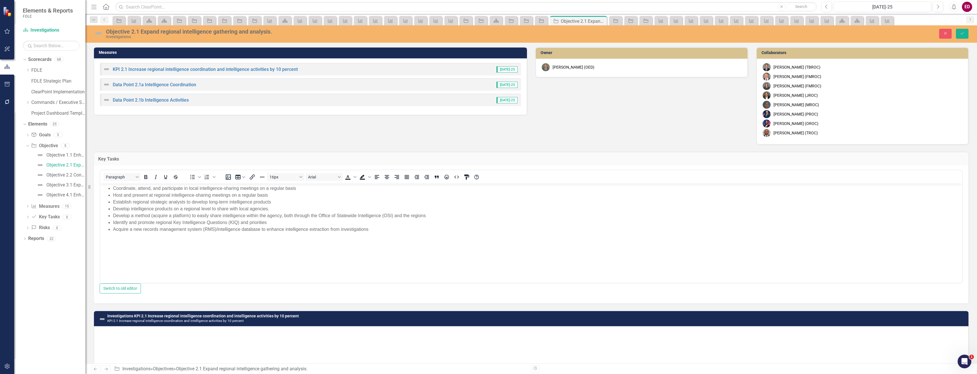
click at [400, 227] on li "Acquire a new records management system (RMS)/intelligence database to enhance …" at bounding box center [537, 229] width 848 height 7
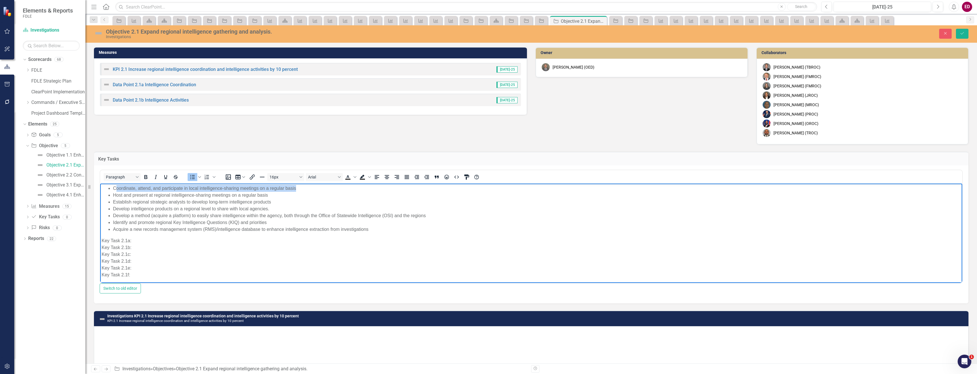
drag, startPoint x: 117, startPoint y: 187, endPoint x: 318, endPoint y: 184, distance: 201.4
click at [318, 184] on body "Coordinate, attend, and participate in local intelligence-sharing meetings on a…" at bounding box center [531, 234] width 862 height 101
click at [338, 217] on li "Develop a method (acquire a platform) to easily share intelligence within the a…" at bounding box center [537, 215] width 848 height 7
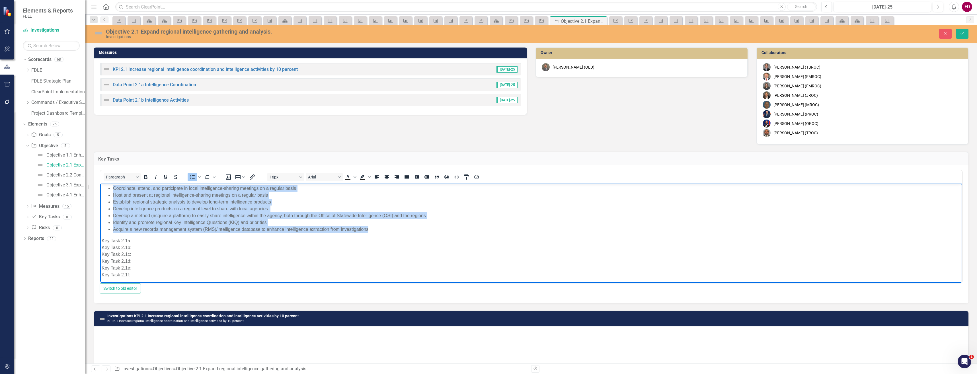
drag, startPoint x: 383, startPoint y: 229, endPoint x: 72, endPoint y: 187, distance: 313.9
click at [100, 187] on html "Coordinate, attend, and participate in local intelligence-sharing meetings on a…" at bounding box center [531, 234] width 862 height 101
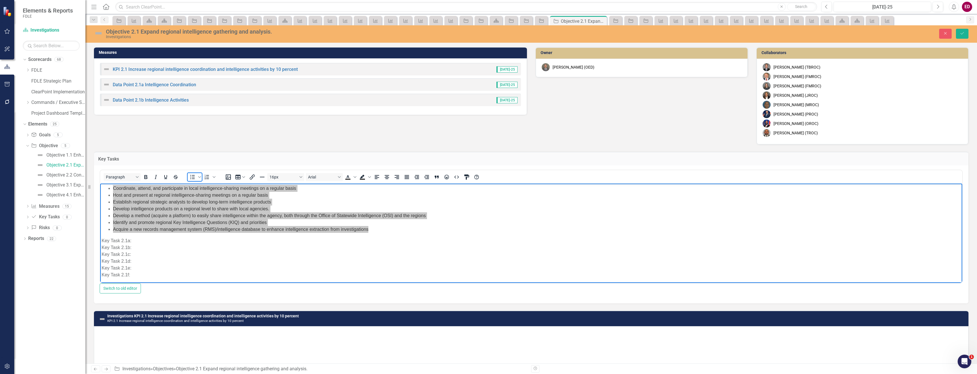
click at [193, 177] on icon "Bullet list" at bounding box center [193, 177] width 5 height 4
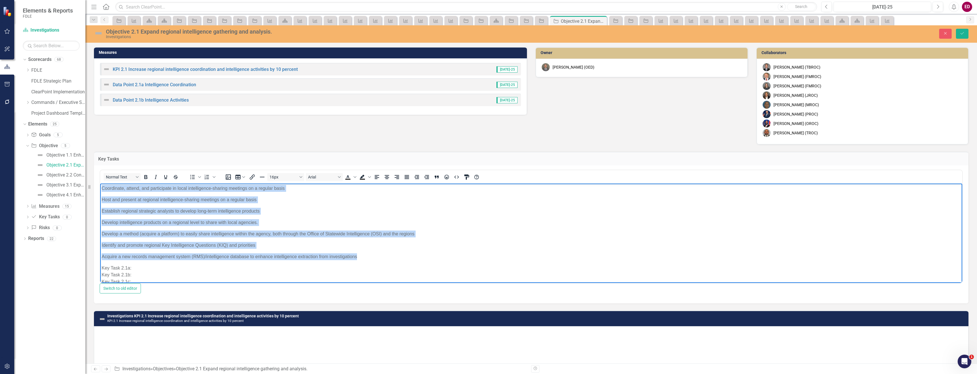
click at [234, 191] on p "Coordinate, attend, and participate in local intelligence-sharing meetings on a…" at bounding box center [532, 188] width 860 height 7
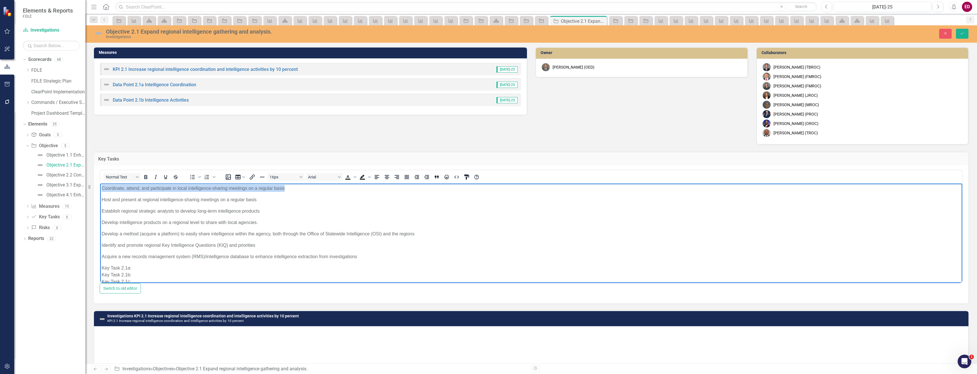
drag, startPoint x: 305, startPoint y: 187, endPoint x: 196, endPoint y: 369, distance: 211.8
click at [100, 184] on html "Coordinate, attend, and participate in local intelligence-sharing meetings on a…" at bounding box center [531, 248] width 862 height 128
copy p "Coordinate, attend, and participate in local intelligence-sharing meetings on a…"
click at [141, 266] on p "Key Task 2.1a: Key Task 2.1b: Key Task 2.1c: Key Task 2.1d: Key Task 2.1e: Key …" at bounding box center [532, 285] width 860 height 41
click at [141, 197] on p "Host and present at regional intelligence-sharing meetings on a regular basis" at bounding box center [532, 200] width 860 height 7
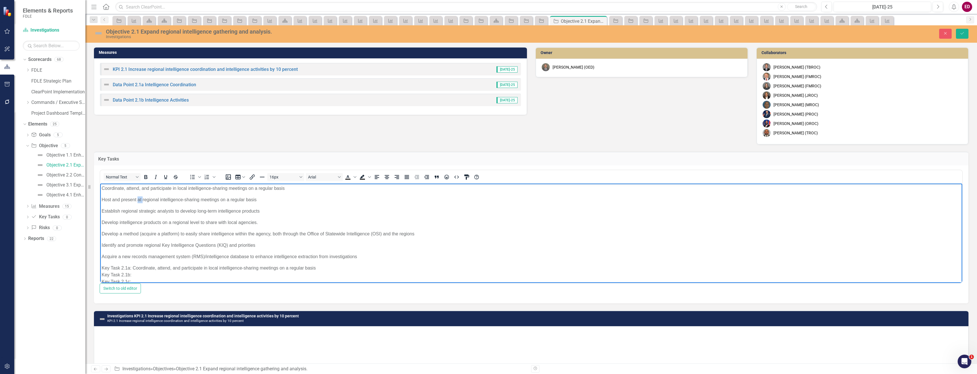
click at [141, 197] on p "Host and present at regional intelligence-sharing meetings on a regular basis" at bounding box center [532, 200] width 860 height 7
copy p "Host and present at regional intelligence-sharing meetings on a regular basis"
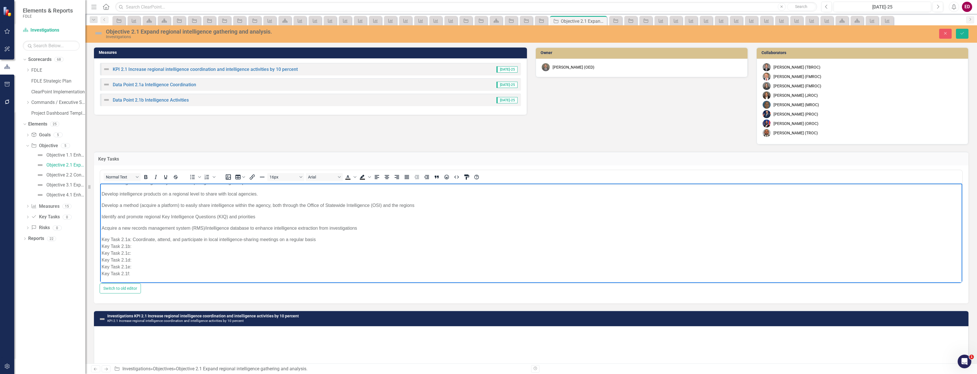
click at [151, 247] on p "Key Task 2.1a: Coordinate, attend, and participate in local intelligence-sharin…" at bounding box center [532, 256] width 860 height 41
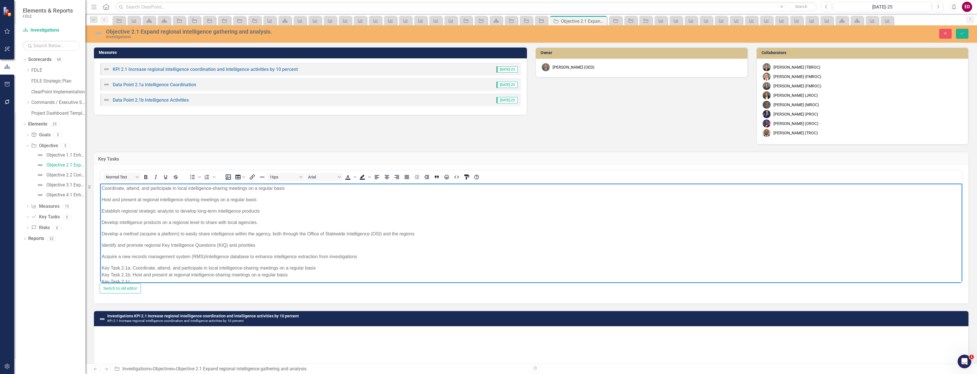
click at [142, 212] on p "Establish regional strategic analysts to develop long-term intelligence products" at bounding box center [532, 211] width 860 height 7
copy p "Establish regional strategic analysts to develop long-term intelligence products"
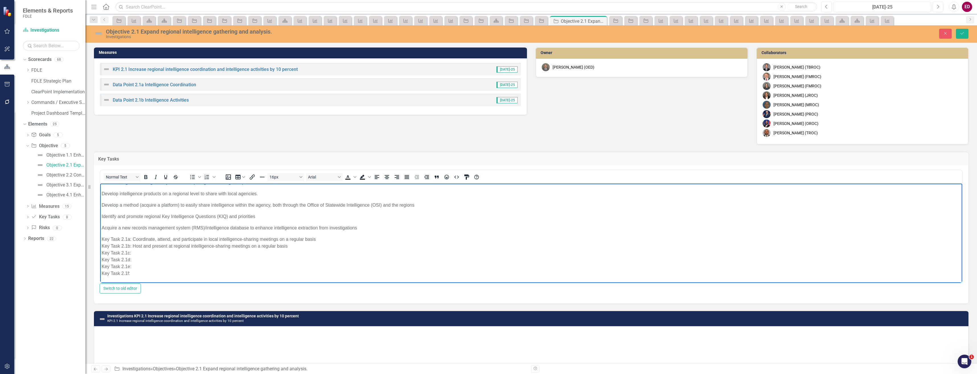
click at [144, 251] on p "Key Task 2.1a: Coordinate, attend, and participate in local intelligence-sharin…" at bounding box center [532, 256] width 860 height 41
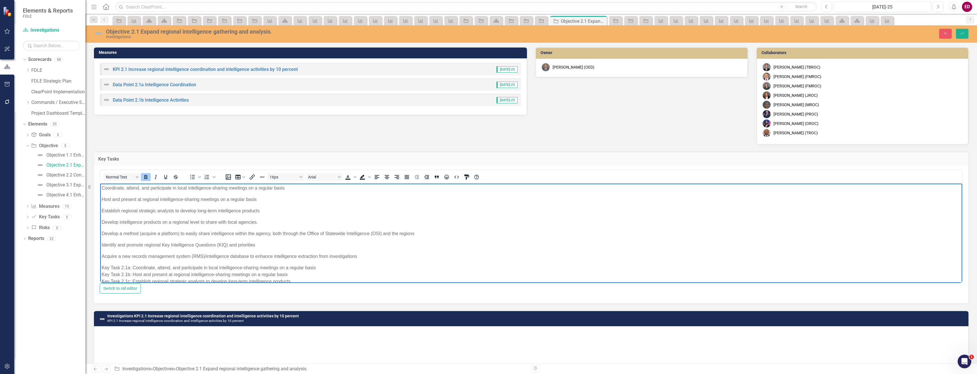
click at [156, 221] on p "Develop intelligence products on a regional level to share with local agencies." at bounding box center [532, 222] width 860 height 7
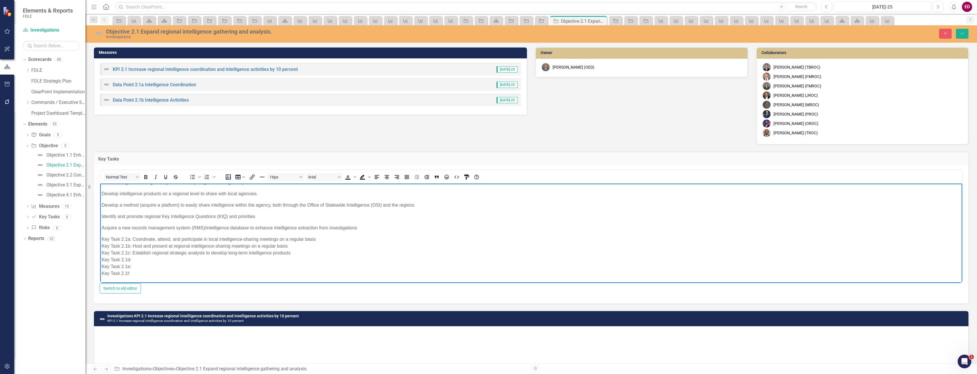
click at [149, 258] on p "Key Task 2.1a: Coordinate, attend, and participate in local intelligence-sharin…" at bounding box center [532, 256] width 860 height 41
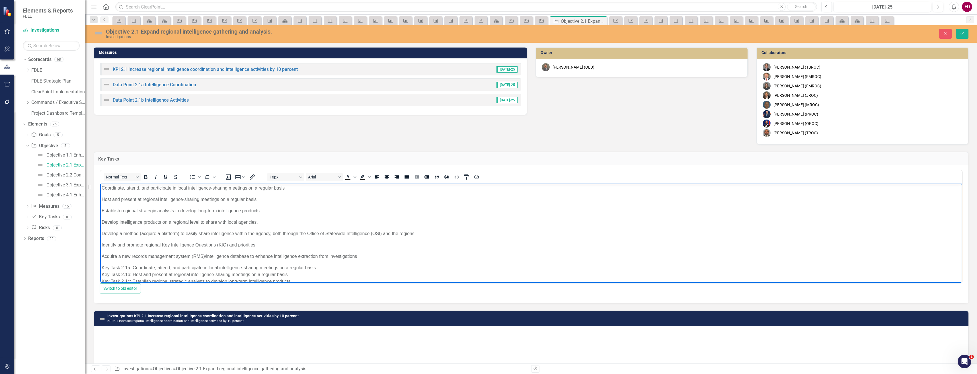
click at [158, 233] on p "Develop a method (acquire a platform) to easily share intelligence within the a…" at bounding box center [532, 233] width 860 height 7
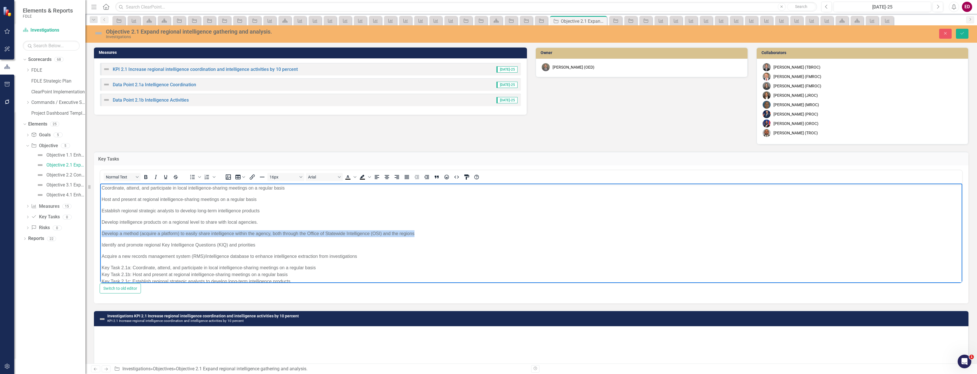
click at [158, 233] on p "Develop a method (acquire a platform) to easily share intelligence within the a…" at bounding box center [532, 233] width 860 height 7
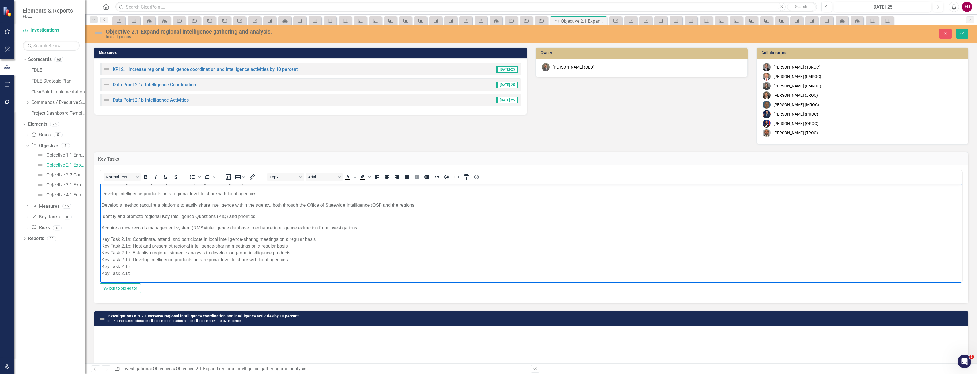
click at [154, 268] on p "Key Task 2.1a: Coordinate, attend, and participate in local intelligence-sharin…" at bounding box center [532, 256] width 860 height 41
click at [131, 266] on p "Key Task 2.1a: Coordinate, attend, and participate in local intelligence-sharin…" at bounding box center [532, 256] width 860 height 41
click at [171, 216] on p "Identify and promote regional Key Intelligence Questions (KIQ) and priorities" at bounding box center [532, 216] width 860 height 7
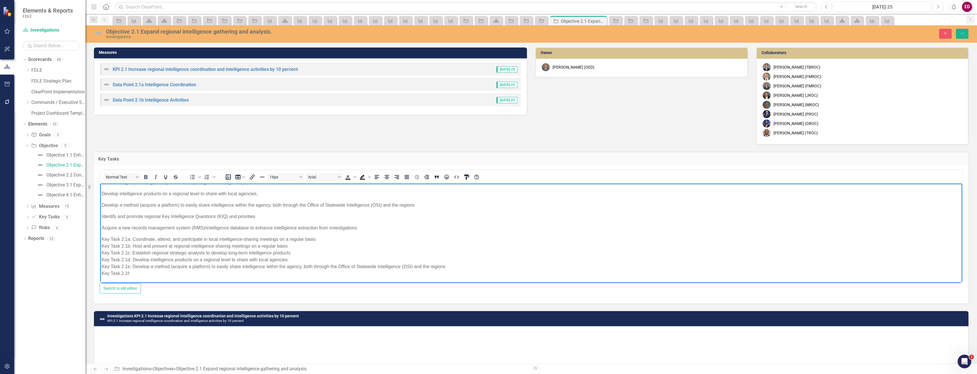
click at [185, 273] on p "Key Task 2.1a: Coordinate, attend, and participate in local intelligence-sharin…" at bounding box center [532, 256] width 860 height 41
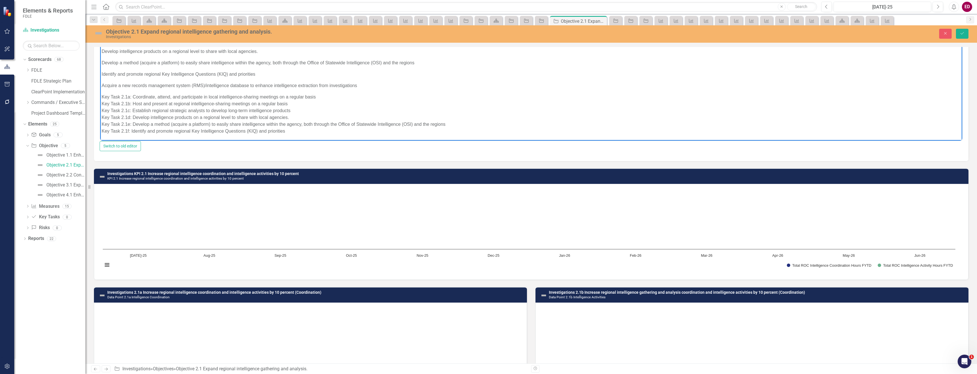
click at [306, 129] on p "Key Task 2.1a: Coordinate, attend, and participate in local intelligence-sharin…" at bounding box center [532, 114] width 860 height 41
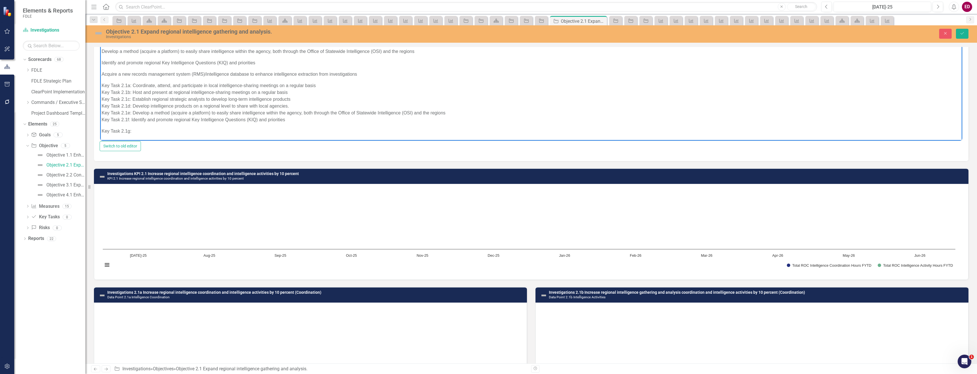
click at [104, 124] on body "Coordinate, attend, and participate in local intelligence-sharing meetings on a…" at bounding box center [531, 71] width 862 height 140
drag, startPoint x: 145, startPoint y: 132, endPoint x: 98, endPoint y: 127, distance: 47.5
click at [100, 127] on html "Coordinate, attend, and participate in local intelligence-sharing meetings on a…" at bounding box center [531, 71] width 862 height 140
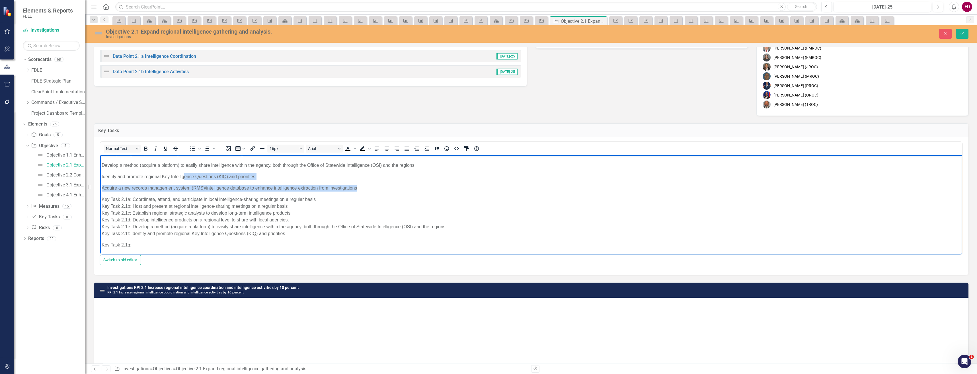
drag, startPoint x: 367, startPoint y: 190, endPoint x: 184, endPoint y: 172, distance: 184.0
click at [184, 172] on body "Coordinate, attend, and participate in local intelligence-sharing meetings on a…" at bounding box center [531, 185] width 862 height 140
click at [209, 181] on body "Coordinate, attend, and participate in local intelligence-sharing meetings on a…" at bounding box center [531, 185] width 862 height 140
click at [305, 183] on body "Coordinate, attend, and participate in local intelligence-sharing meetings on a…" at bounding box center [531, 185] width 862 height 140
click at [304, 187] on p "Acquire a new records management system (RMS)/intelligence database to enhance …" at bounding box center [532, 188] width 860 height 7
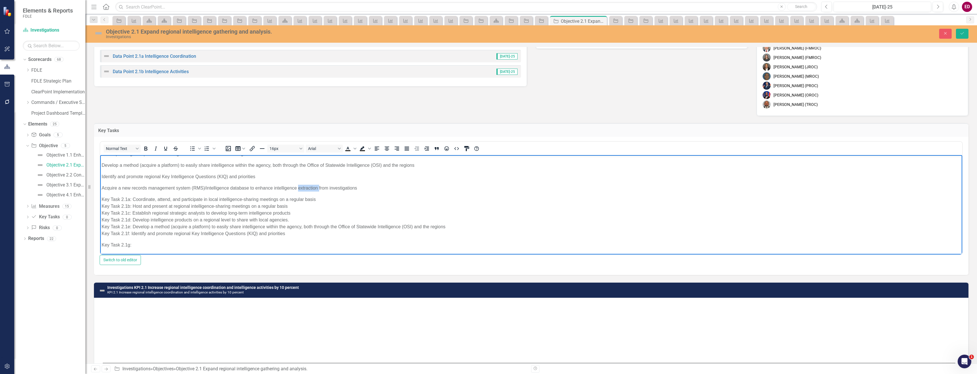
click at [304, 187] on p "Acquire a new records management system (RMS)/intelligence database to enhance …" at bounding box center [532, 188] width 860 height 7
drag, startPoint x: 304, startPoint y: 187, endPoint x: 162, endPoint y: 233, distance: 149.2
click at [162, 233] on p "Key Task 2.1a: Coordinate, attend, and participate in local intelligence-sharin…" at bounding box center [532, 216] width 860 height 41
click at [204, 199] on p "Key Task 2.1a: Coordinate, attend, and participate in local intelligence-sharin…" at bounding box center [532, 216] width 860 height 41
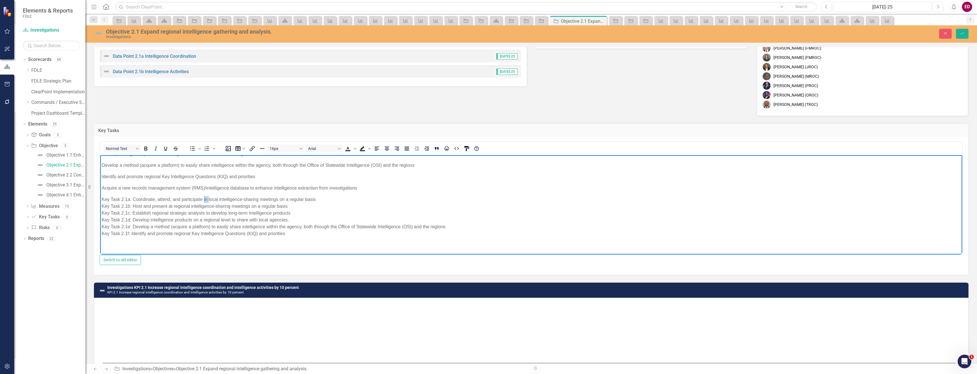
click at [204, 199] on p "Key Task 2.1a: Coordinate, attend, and participate in local intelligence-sharin…" at bounding box center [532, 216] width 860 height 41
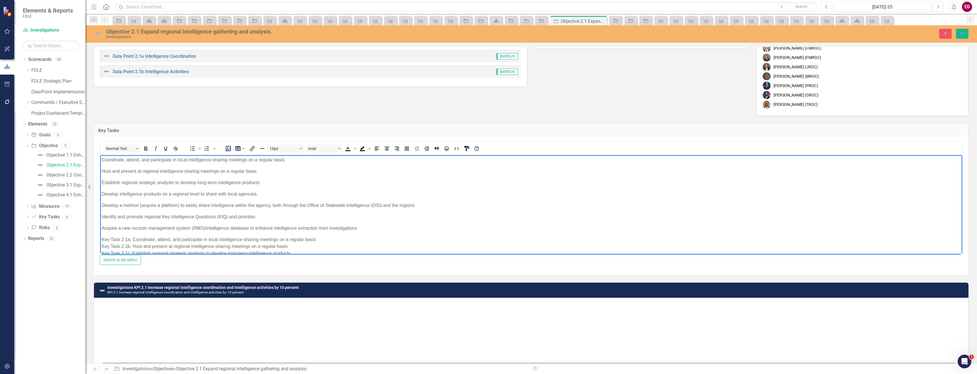
click at [180, 161] on p "Coordinate, attend, and participate in local intelligence-sharing meetings on a…" at bounding box center [532, 160] width 860 height 7
click at [225, 174] on p "Host and present at regional intelligence-sharing meetings on a regular basis" at bounding box center [532, 171] width 860 height 7
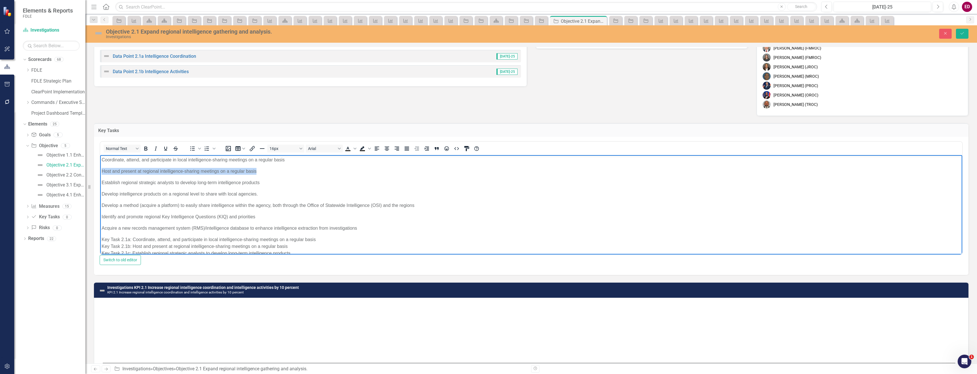
click at [225, 174] on p "Host and present at regional intelligence-sharing meetings on a regular basis" at bounding box center [532, 171] width 860 height 7
click at [206, 182] on p "Establish regional strategic analysts to develop long-term intelligence products" at bounding box center [532, 182] width 860 height 7
click at [150, 192] on p "Develop intelligence products on a regional level to share with local agencies." at bounding box center [532, 194] width 860 height 7
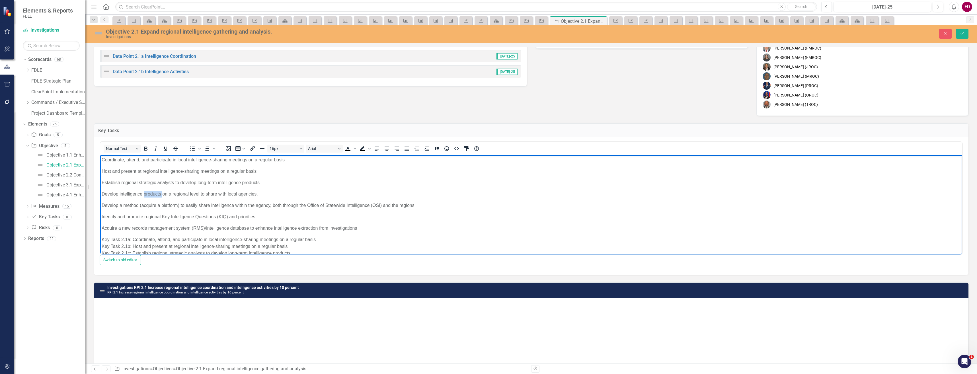
click at [150, 192] on p "Develop intelligence products on a regional level to share with local agencies." at bounding box center [532, 194] width 860 height 7
click at [181, 203] on p "Develop a method (acquire a platform) to easily share intelligence within the a…" at bounding box center [532, 205] width 860 height 7
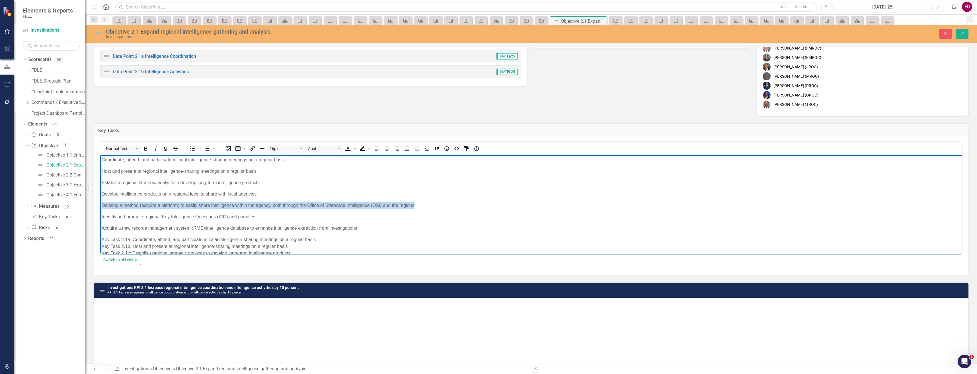
click at [181, 203] on p "Develop a method (acquire a platform) to easily share intelligence within the a…" at bounding box center [532, 205] width 860 height 7
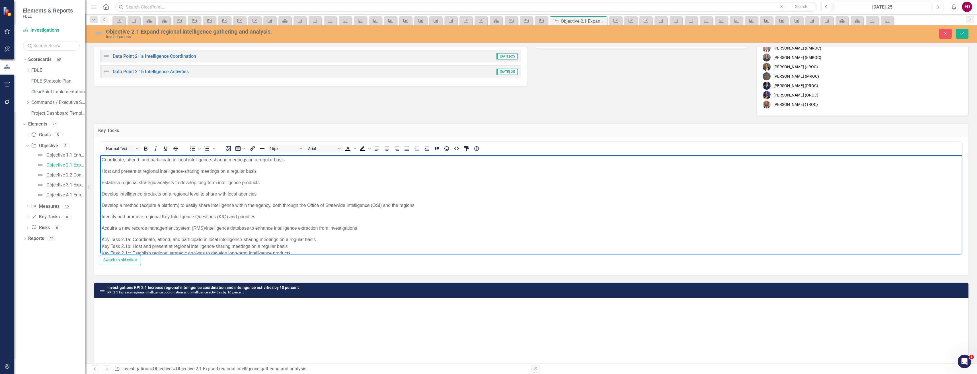
click at [122, 215] on p "Identify and promote regional Key Intelligence Questions (KIQ) and priorities" at bounding box center [532, 217] width 860 height 7
click at [197, 228] on p "Acquire a new records management system (RMS)/intelligence database to enhance …" at bounding box center [532, 228] width 860 height 7
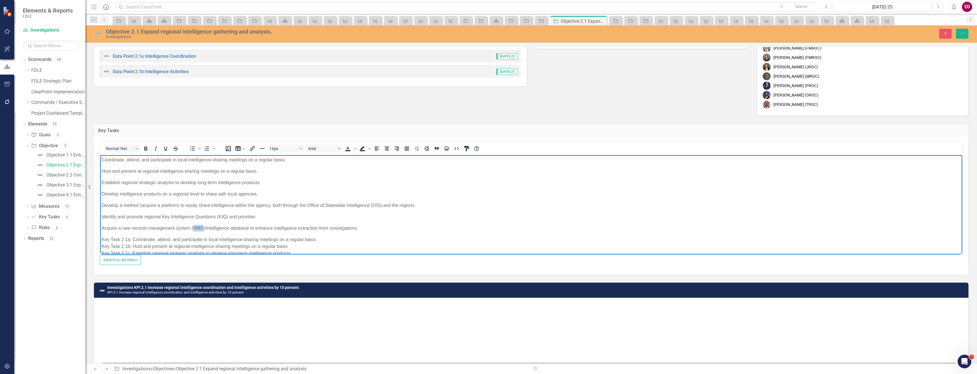
click at [197, 228] on p "Acquire a new records management system (RMS)/intelligence database to enhance …" at bounding box center [532, 228] width 860 height 7
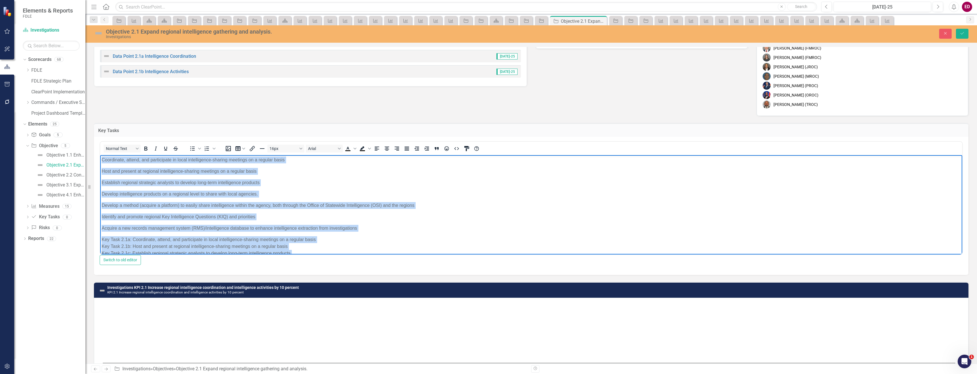
drag, startPoint x: 308, startPoint y: 251, endPoint x: 179, endPoint y: 305, distance: 139.9
click at [100, 155] on html "Coordinate, attend, and participate in local intelligence-sharing meetings on a…" at bounding box center [531, 225] width 862 height 140
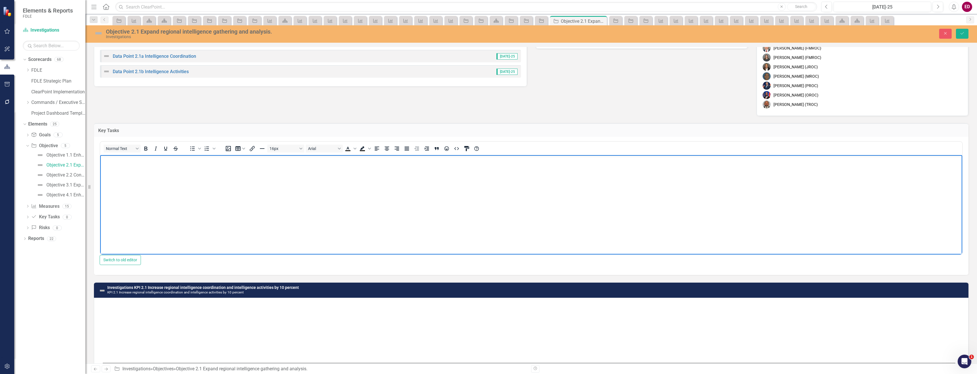
click at [387, 195] on body "Rich Text Area. Press ALT-0 for help." at bounding box center [531, 197] width 862 height 85
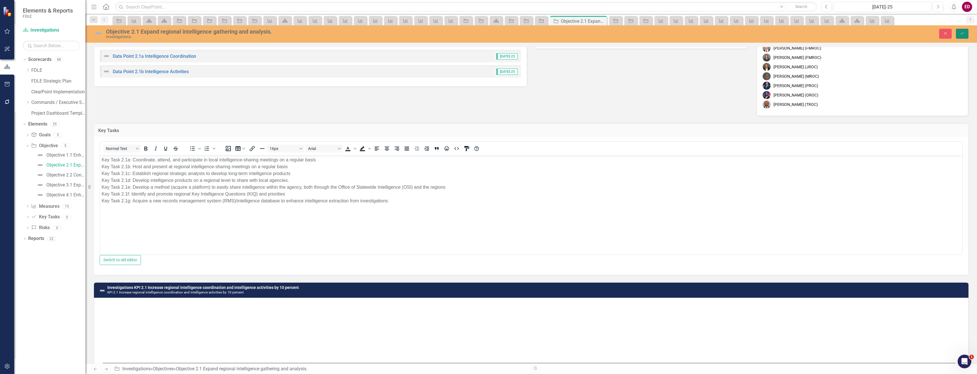
click at [966, 34] on button "Save" at bounding box center [962, 34] width 13 height 10
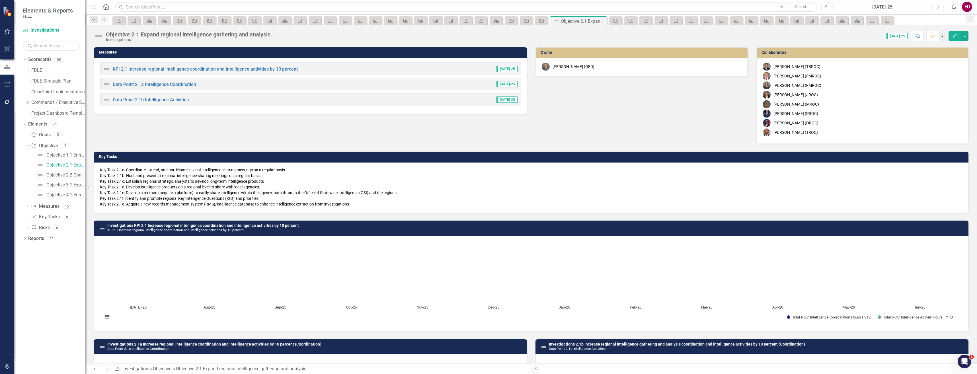
click at [69, 177] on div "Objective 2.2 Conduct criminal investigations that address critical public safe…" at bounding box center [65, 175] width 39 height 5
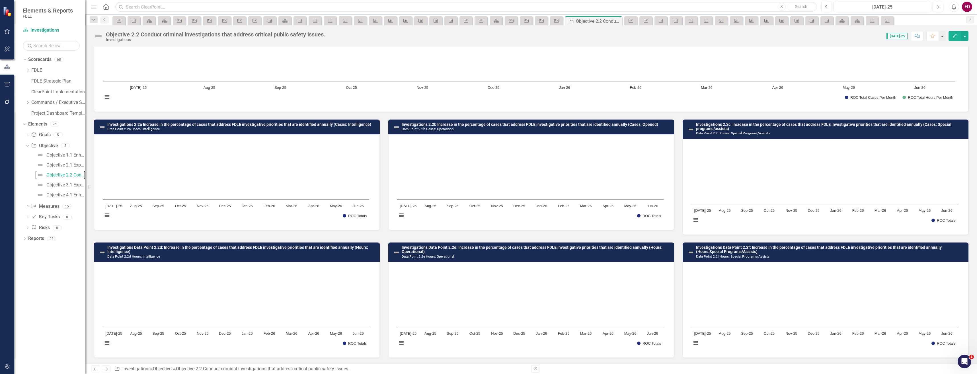
scroll to position [38, 0]
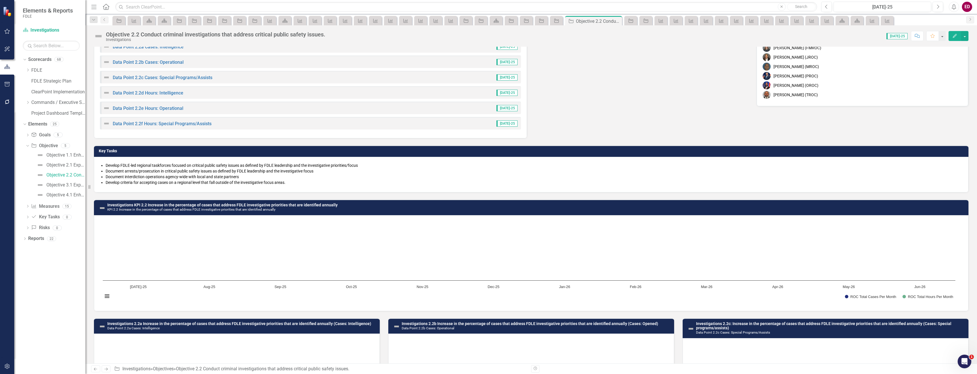
click at [426, 176] on li "Document interdiction operations agency-wide with local and state partners" at bounding box center [534, 177] width 857 height 6
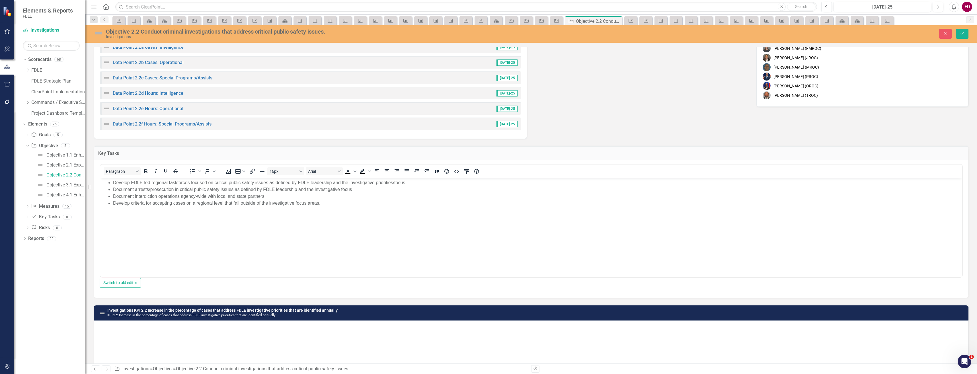
scroll to position [0, 0]
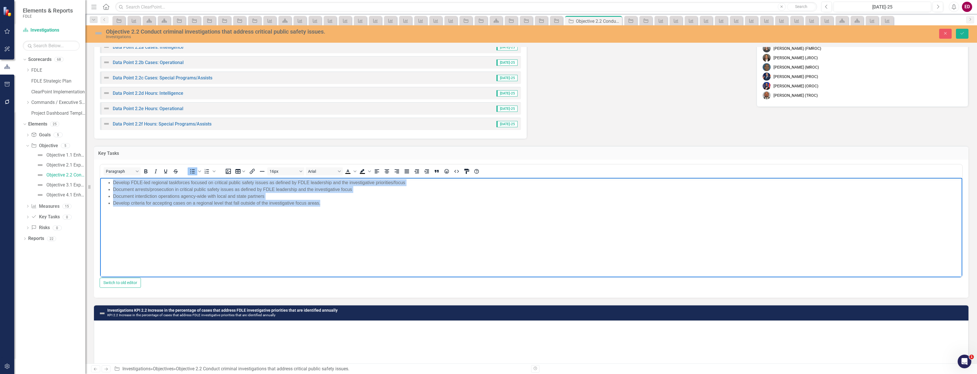
drag, startPoint x: 377, startPoint y: 215, endPoint x: 183, endPoint y: 343, distance: 232.3
click at [100, 178] on html "Develop FDLE-led regional taskforces focused on critical public safety issues a…" at bounding box center [531, 220] width 862 height 85
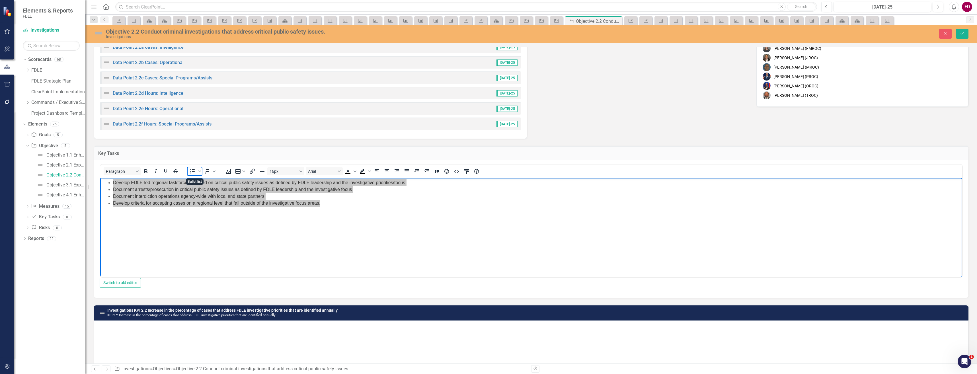
click at [192, 170] on icon "Bullet list" at bounding box center [192, 171] width 7 height 7
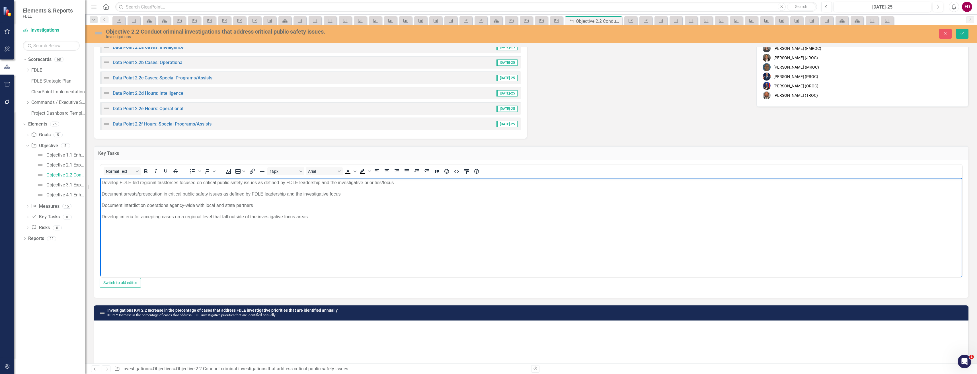
drag, startPoint x: 141, startPoint y: 181, endPoint x: 331, endPoint y: 194, distance: 190.4
click at [331, 194] on p "Document arrests/prosecution in critical public safety issues as defined by FDL…" at bounding box center [532, 194] width 860 height 7
click at [206, 183] on p "Develop FDLE-led regional taskforces focused on critical public safety issues a…" at bounding box center [532, 182] width 860 height 7
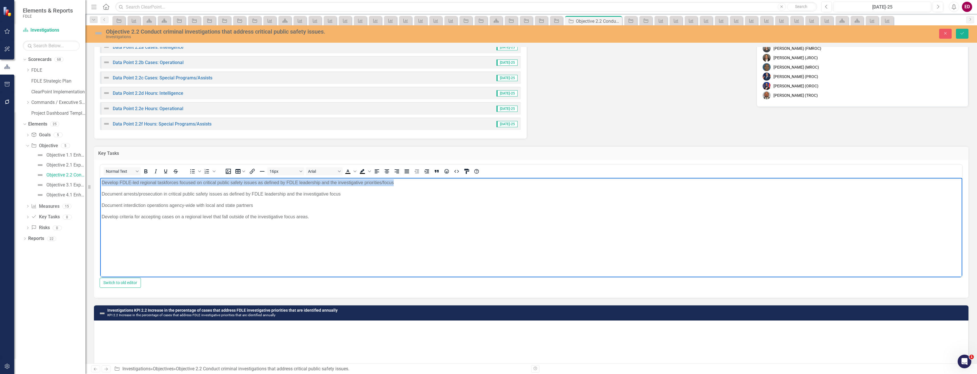
click at [206, 183] on p "Develop FDLE-led regional taskforces focused on critical public safety issues a…" at bounding box center [532, 182] width 860 height 7
click at [251, 195] on p "Document arrests/prosecution in critical public safety issues as defined by FDL…" at bounding box center [532, 194] width 860 height 7
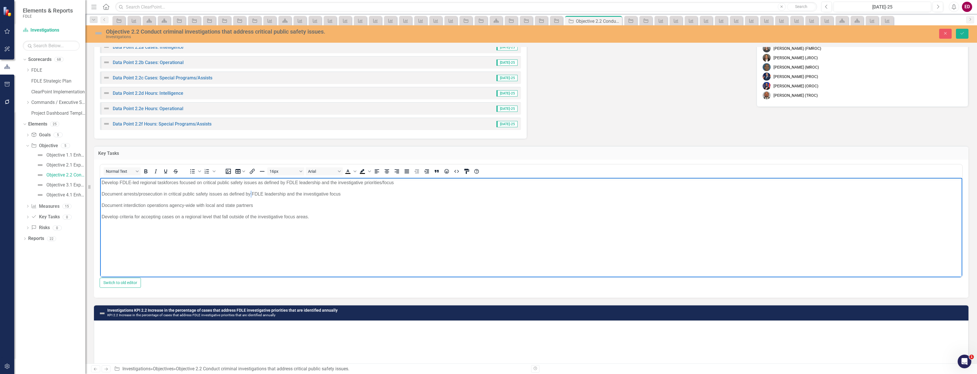
click at [251, 195] on p "Document arrests/prosecution in critical public safety issues as defined by FDL…" at bounding box center [532, 194] width 860 height 7
click at [171, 203] on p "Document interdiction operations agency-wide with local and state partners" at bounding box center [532, 205] width 860 height 7
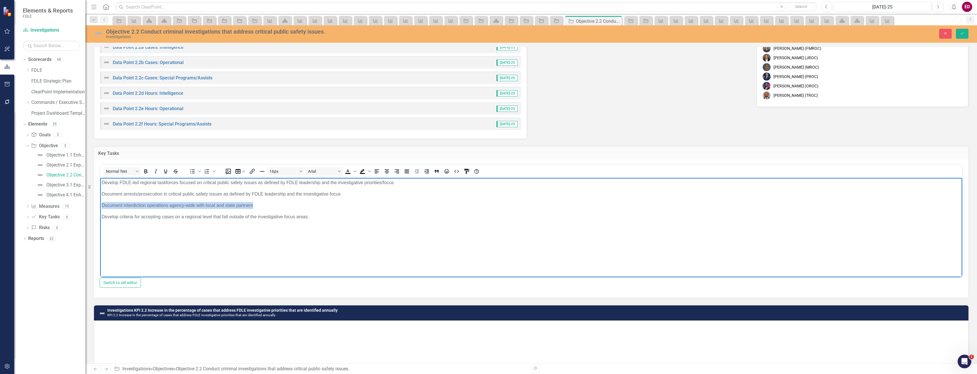
click at [158, 217] on p "Develop criteria for accepting cases on a regional level that fall outside of t…" at bounding box center [532, 217] width 860 height 7
click at [332, 224] on body "Develop FDLE-led regional taskforces focused on critical public safety issues a…" at bounding box center [531, 220] width 862 height 85
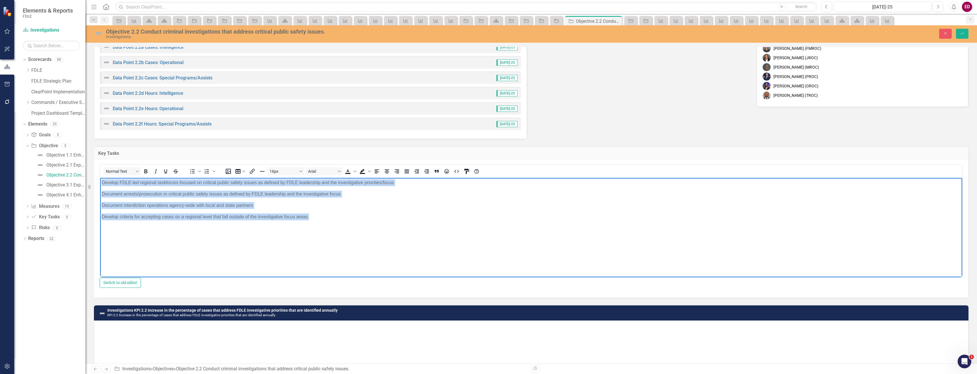
drag, startPoint x: 337, startPoint y: 214, endPoint x: 193, endPoint y: 346, distance: 195.0
click at [100, 178] on html "Develop FDLE-led regional taskforces focused on critical public safety issues a…" at bounding box center [531, 220] width 862 height 85
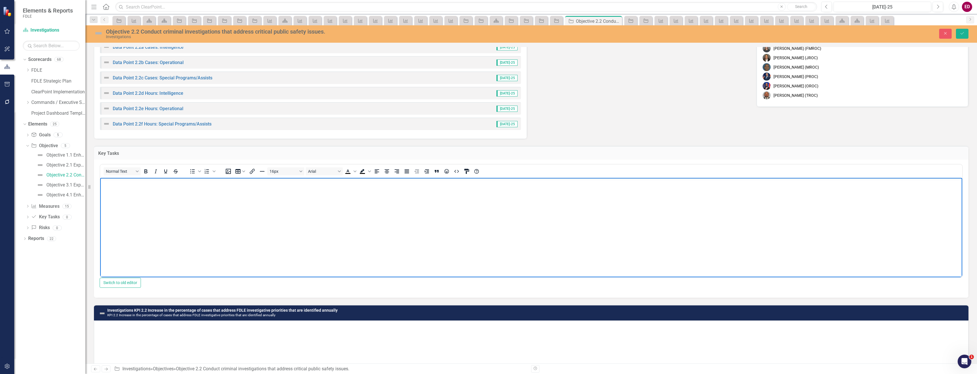
click at [197, 204] on body "Rich Text Area. Press ALT-0 for help." at bounding box center [531, 220] width 862 height 85
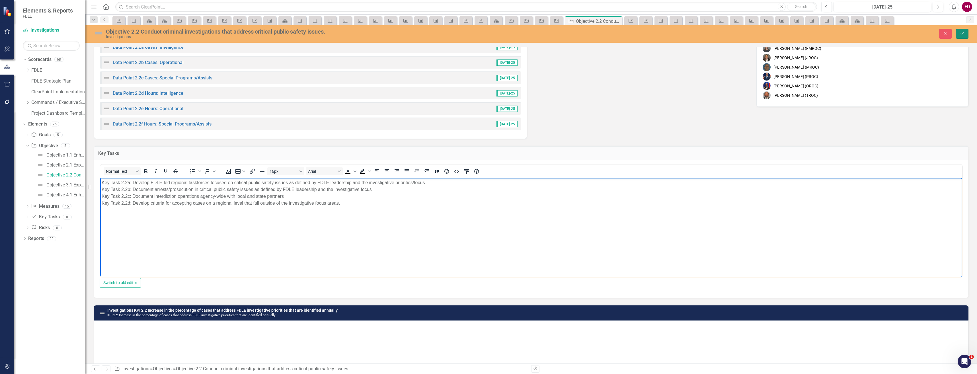
click at [966, 36] on button "Save" at bounding box center [962, 34] width 13 height 10
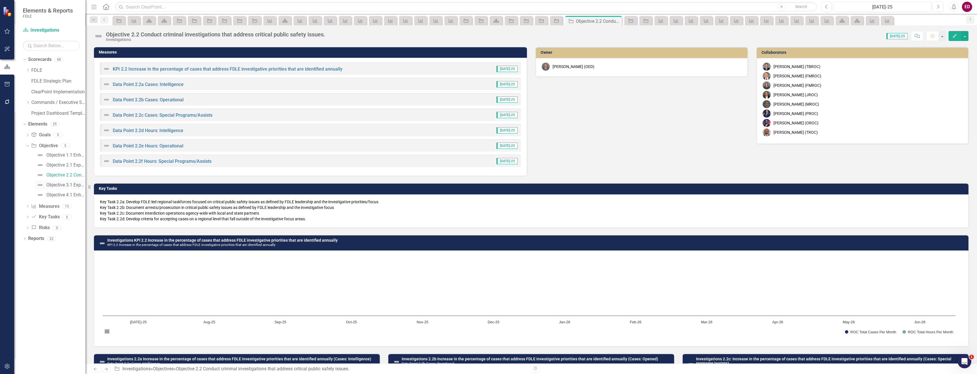
click at [77, 186] on div "Objective 3.1 Expand the use of cutting-edge technology and tools to aid in com…" at bounding box center [65, 185] width 39 height 5
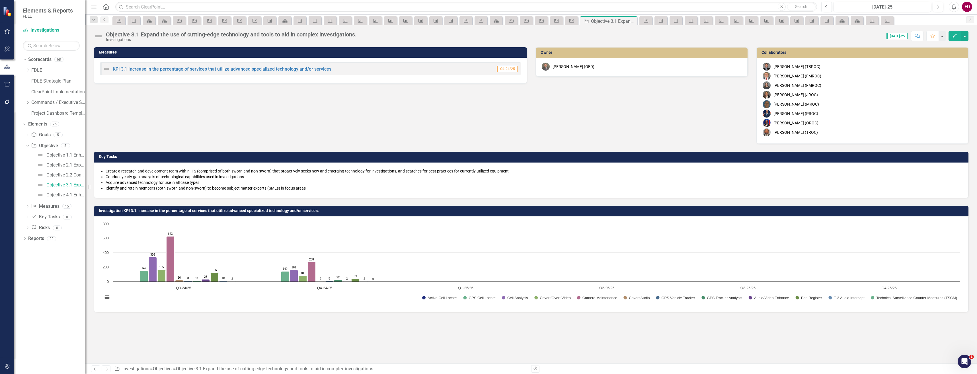
click at [121, 166] on div "Create a research and development team within IFS (comprised of both sworn and …" at bounding box center [531, 181] width 875 height 36
click at [122, 166] on div "Create a research and development team within IFS (comprised of both sworn and …" at bounding box center [531, 181] width 875 height 36
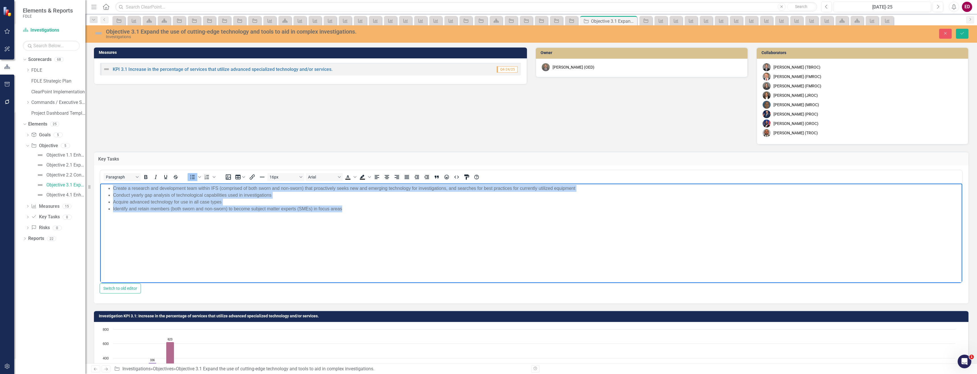
drag, startPoint x: 350, startPoint y: 210, endPoint x: 242, endPoint y: 365, distance: 188.6
click at [100, 184] on html "Create a research and development team within IFS (comprised of both sworn and …" at bounding box center [531, 226] width 862 height 85
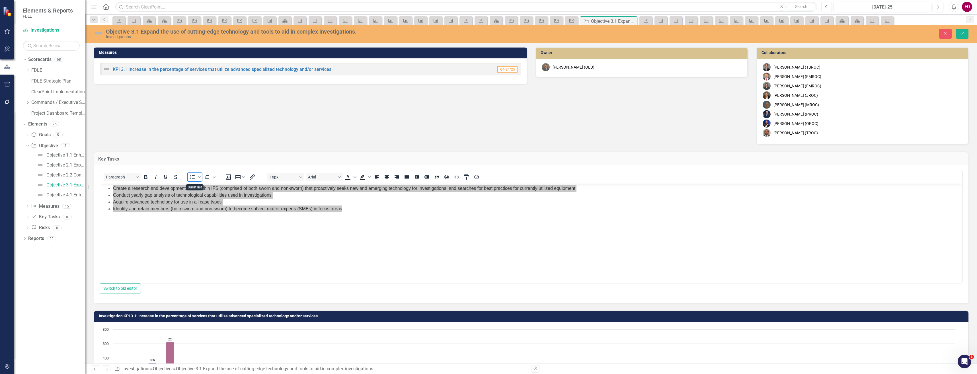
click at [189, 178] on icon "Bullet list" at bounding box center [192, 177] width 7 height 7
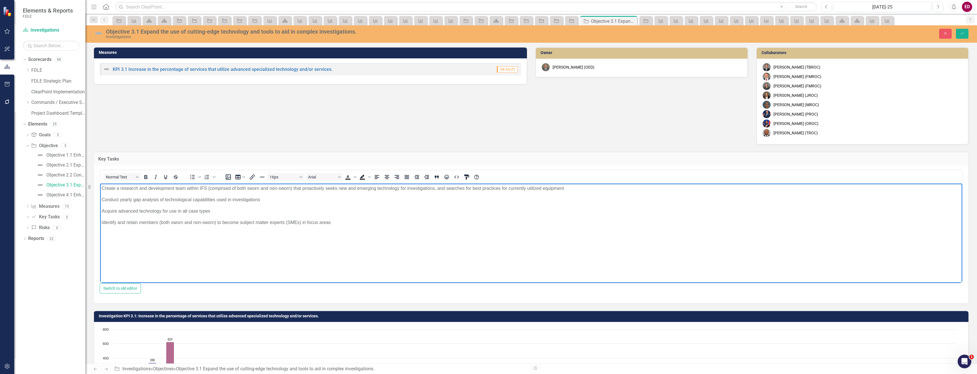
click at [188, 206] on body "Create a research and development team within IFS (comprised of both sworn and …" at bounding box center [531, 226] width 862 height 85
click at [193, 201] on p "Conduct yearly gap analysis of technological capabilities used in investigations" at bounding box center [532, 200] width 860 height 7
click at [193, 175] on icon "Bullet list" at bounding box center [192, 177] width 7 height 7
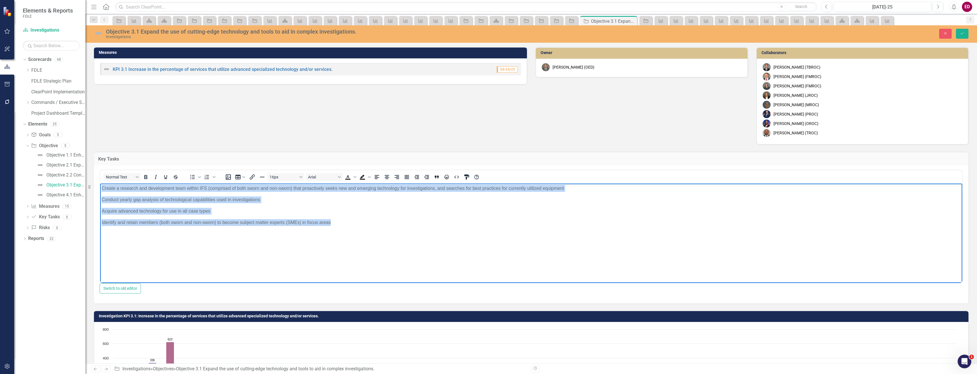
click at [212, 191] on p "Create a research and development team within IFS (comprised of both sworn and …" at bounding box center [532, 188] width 860 height 7
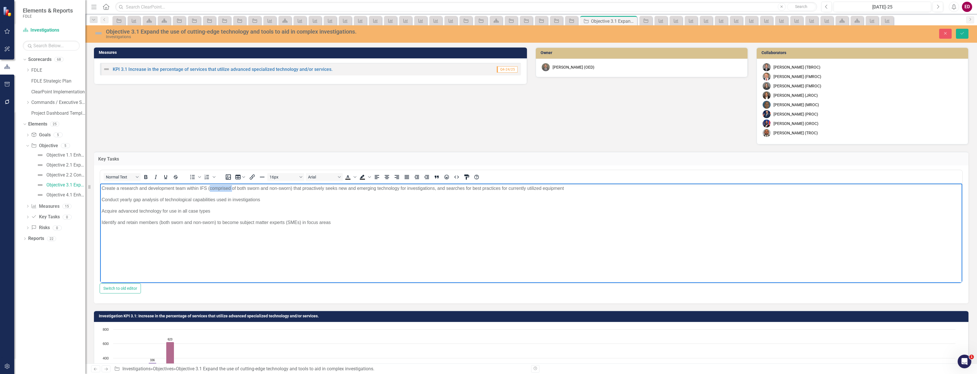
click at [212, 191] on p "Create a research and development team within IFS (comprised of both sworn and …" at bounding box center [532, 188] width 860 height 7
click at [198, 198] on p "Conduct yearly gap analysis of technological capabilities used in investigations" at bounding box center [532, 200] width 860 height 7
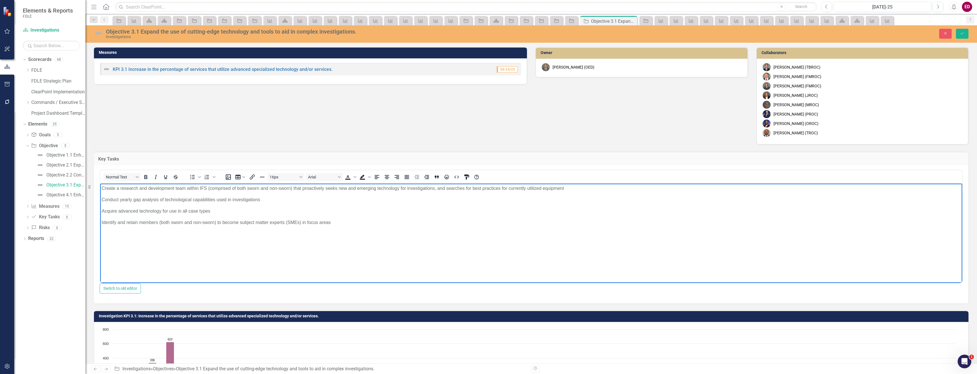
click at [166, 210] on p "Acquire advanced technology for use in all case types" at bounding box center [532, 211] width 860 height 7
click at [166, 209] on p "Acquire advanced technology for use in all case types" at bounding box center [532, 211] width 860 height 7
click at [179, 226] on body "Create a research and development team within IFS (comprised of both sworn and …" at bounding box center [531, 226] width 862 height 85
click at [180, 225] on p "Identify and retain members (both sworn and non-sworn) to become subject matter…" at bounding box center [532, 222] width 860 height 7
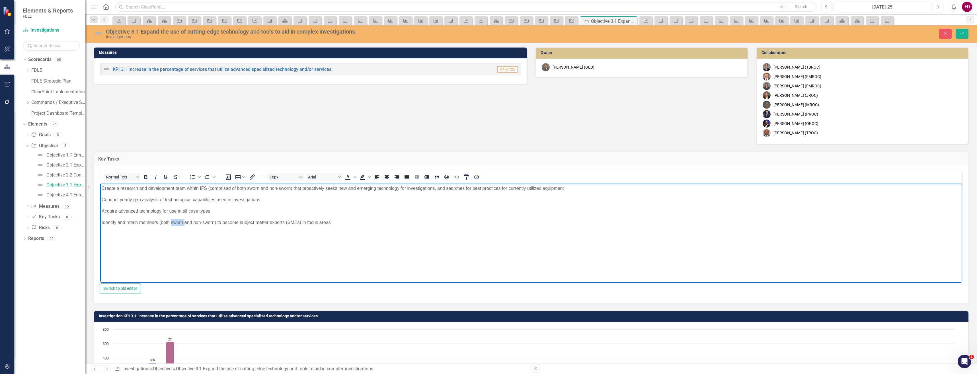
click at [180, 225] on p "Identify and retain members (both sworn and non-sworn) to become subject matter…" at bounding box center [532, 222] width 860 height 7
click at [180, 223] on p "Identify and retain members (both sworn and non-sworn) to become subject matter…" at bounding box center [532, 222] width 860 height 7
click at [288, 234] on body "Create a research and development team within IFS (comprised of both sworn and …" at bounding box center [531, 226] width 862 height 85
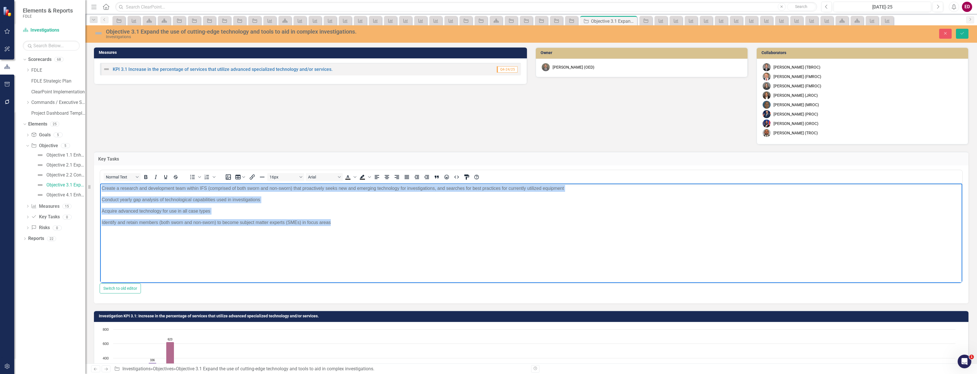
drag, startPoint x: 377, startPoint y: 219, endPoint x: 120, endPoint y: 355, distance: 290.7
click at [100, 184] on html "Create a research and development team within IFS (comprised of both sworn and …" at bounding box center [531, 226] width 862 height 85
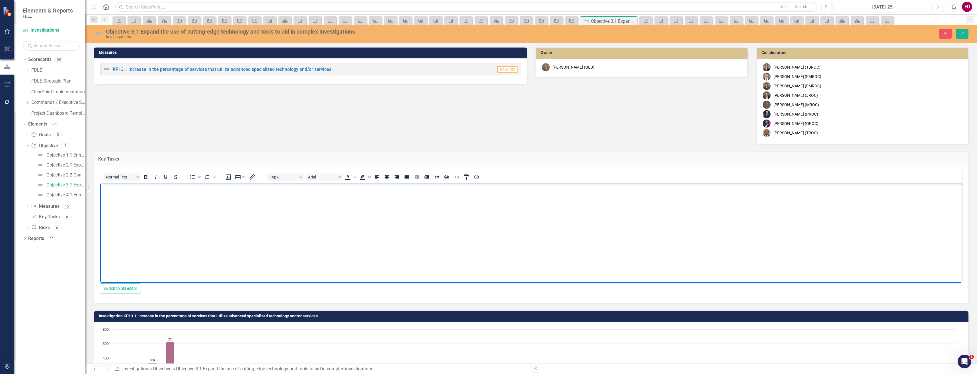
click at [122, 201] on body "Rich Text Area. Press ALT-0 for help." at bounding box center [531, 226] width 862 height 85
paste body "Rich Text Area. Press ALT-0 for help."
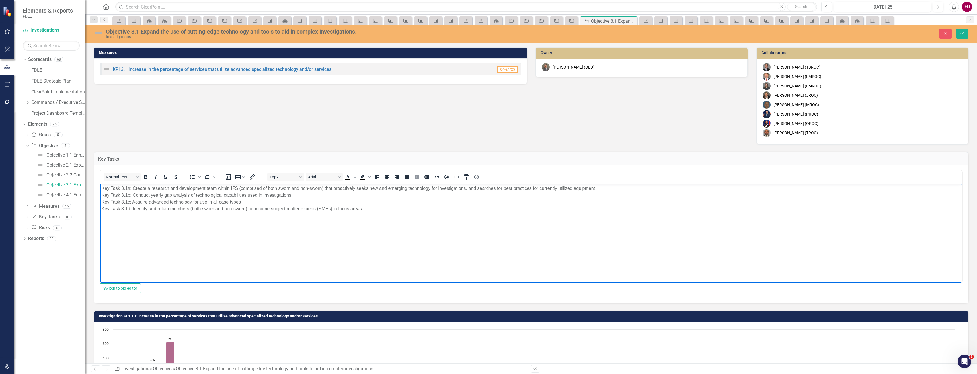
click at [646, 190] on p "Key Task 3.1a: Create a research and development team within IFS (comprised of …" at bounding box center [532, 198] width 860 height 27
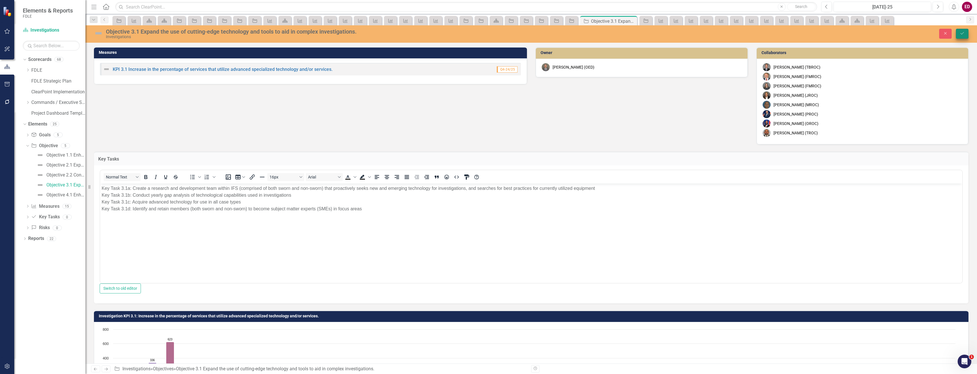
click at [960, 35] on icon "Save" at bounding box center [962, 33] width 5 height 4
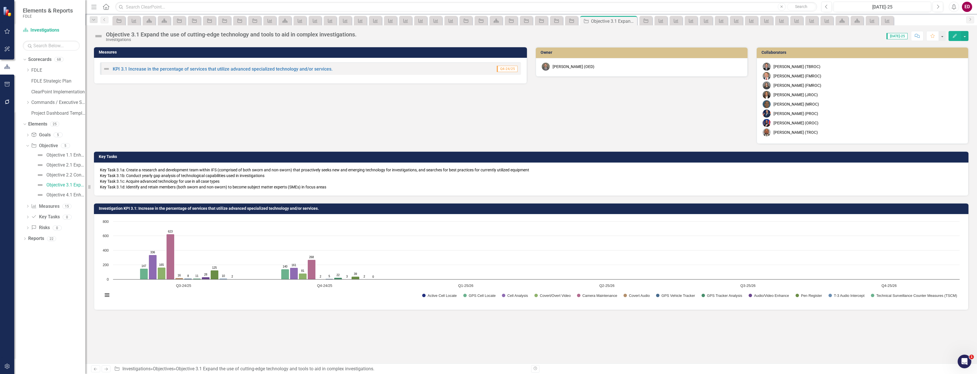
click at [195, 178] on p "Key Task 3.1a: Create a research and development team within IFS (comprised of …" at bounding box center [531, 178] width 863 height 23
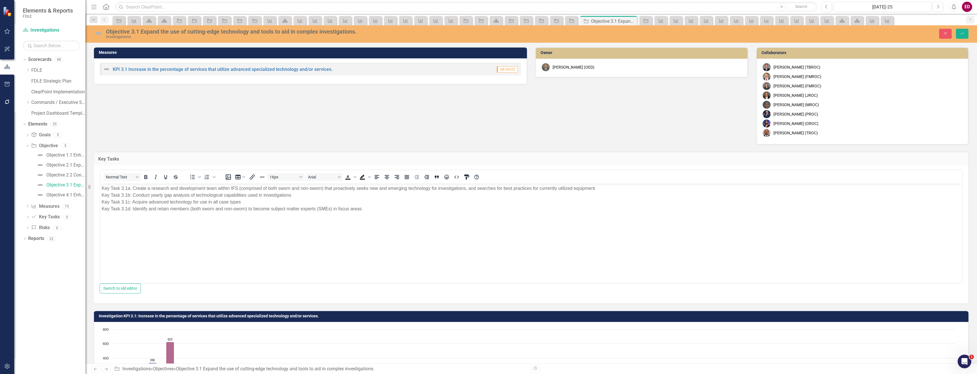
click at [962, 27] on div "Objective 3.1 Expand the use of cutting-edge technology and tools to aid in com…" at bounding box center [531, 33] width 892 height 17
click at [962, 29] on button "Save" at bounding box center [962, 34] width 13 height 10
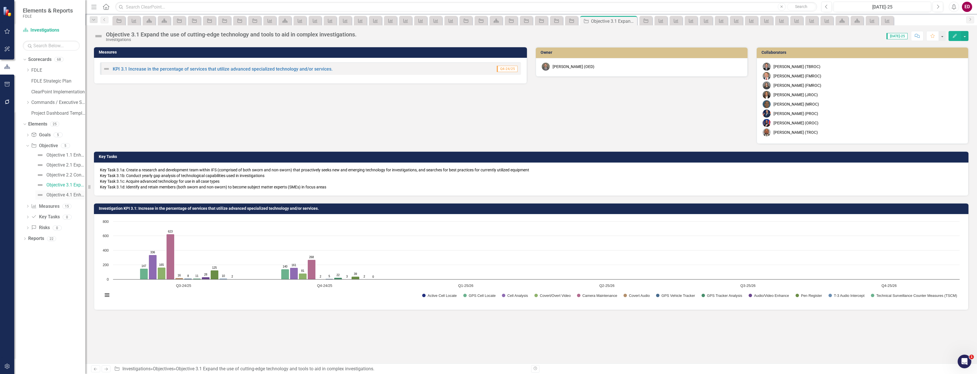
click at [80, 195] on div "Objective 4.1 Enhance regional coordination to protect, prepare, recover, and r…" at bounding box center [65, 195] width 39 height 5
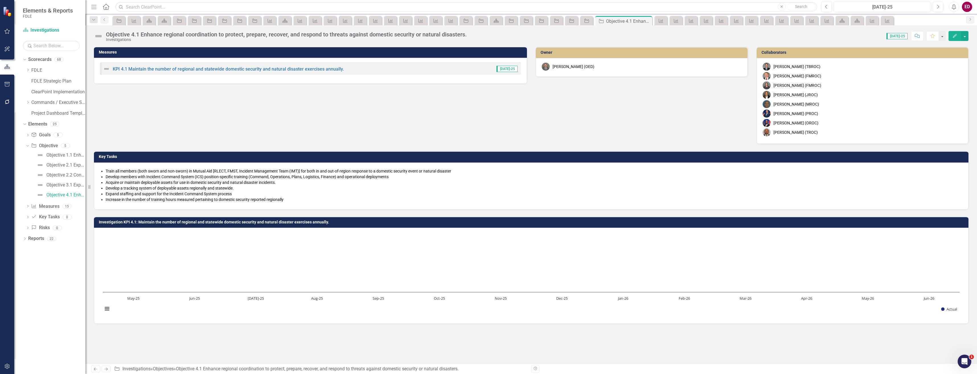
click at [175, 188] on li "Develop a tracking system of deployable assets regionally and statewide." at bounding box center [534, 188] width 857 height 6
click at [175, 187] on li "Develop a tracking system of deployable assets regionally and statewide." at bounding box center [534, 188] width 857 height 6
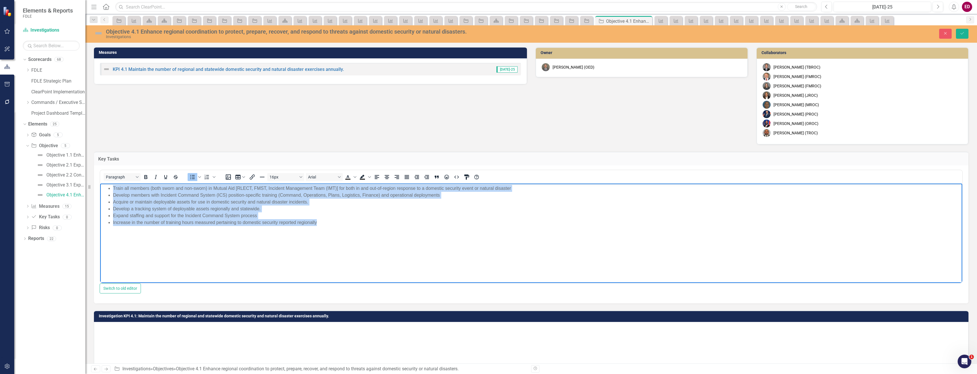
drag, startPoint x: 182, startPoint y: 211, endPoint x: 50, endPoint y: 174, distance: 137.4
click at [100, 184] on html "Train all members (both sworn and non-sworn) in Mutual Aid [RLECT, FMST, Incide…" at bounding box center [531, 226] width 862 height 85
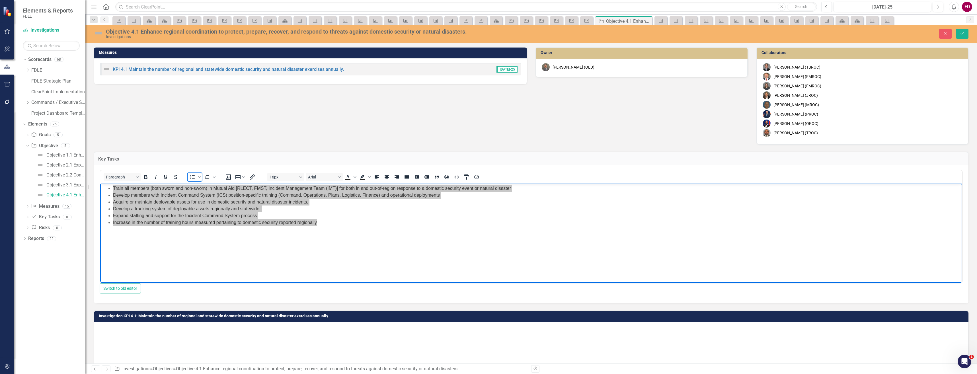
click at [189, 176] on icon "Bullet list" at bounding box center [192, 177] width 7 height 7
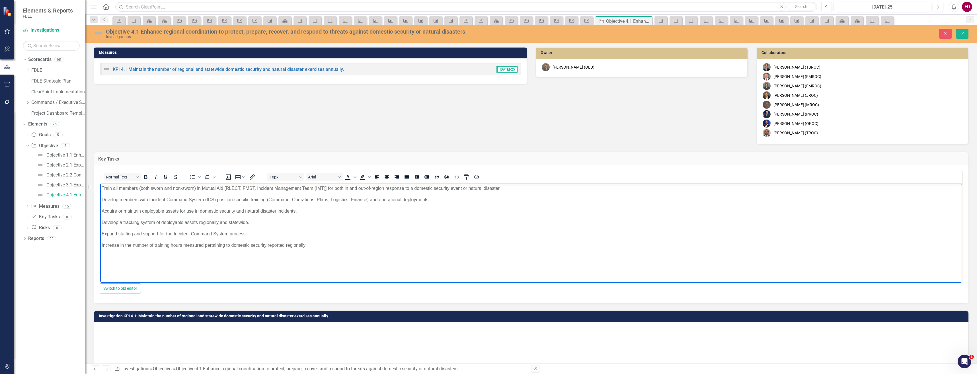
click at [146, 188] on p "Train all members (both sworn and non-sworn) in Mutual Aid [RLECT, FMST, Incide…" at bounding box center [532, 188] width 860 height 7
click at [198, 201] on p "Develop members with Incident Command System (ICS) position-specific training (…" at bounding box center [532, 200] width 860 height 7
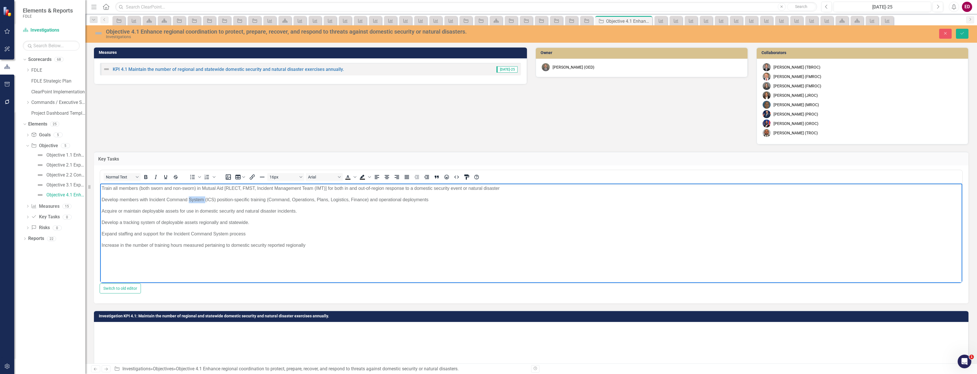
click at [198, 201] on p "Develop members with Incident Command System (ICS) position-specific training (…" at bounding box center [532, 200] width 860 height 7
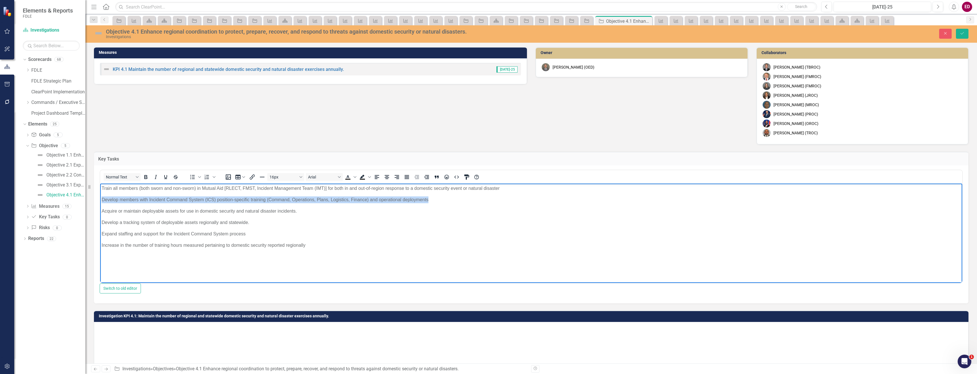
click at [198, 201] on p "Develop members with Incident Command System (ICS) position-specific training (…" at bounding box center [532, 200] width 860 height 7
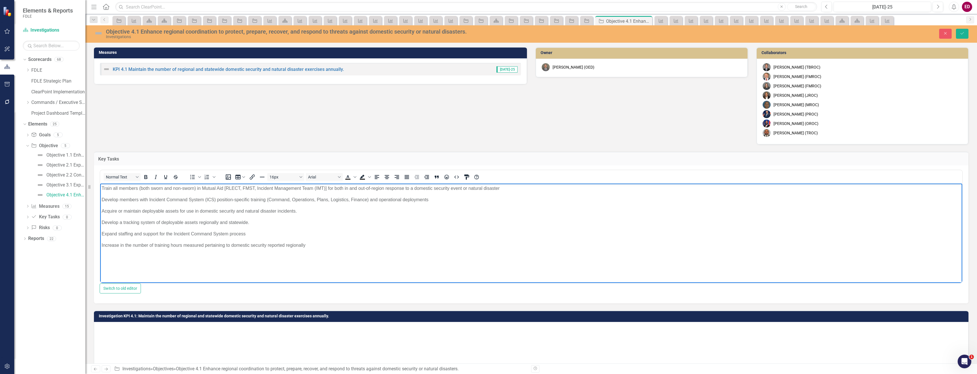
click at [144, 211] on p "Acquire or maintain deployable assets for use in domestic security and natural …" at bounding box center [532, 211] width 860 height 7
click at [222, 220] on p "Develop a tracking system of deployable assets regionally and statewide." at bounding box center [532, 222] width 860 height 7
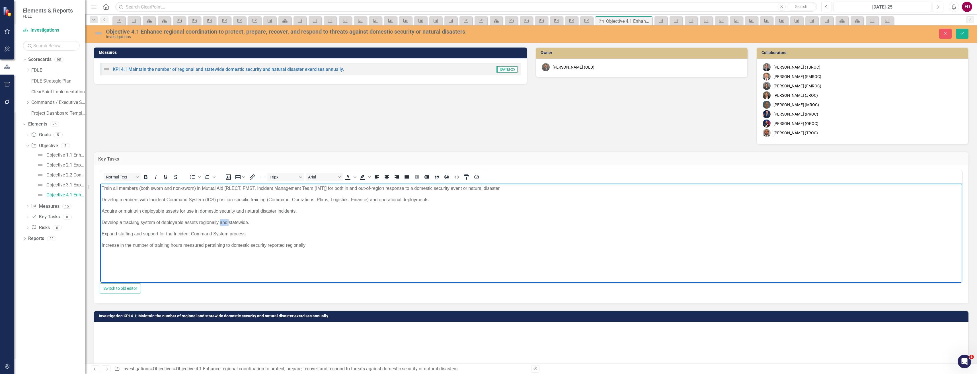
click at [222, 220] on p "Develop a tracking system of deployable assets regionally and statewide." at bounding box center [532, 222] width 860 height 7
click at [181, 234] on p "Expand staffing and support for the Incident Command System process" at bounding box center [532, 234] width 860 height 7
click at [175, 250] on body "Train all members (both sworn and non-sworn) in Mutual Aid [RLECT, FMST, Incide…" at bounding box center [531, 226] width 862 height 85
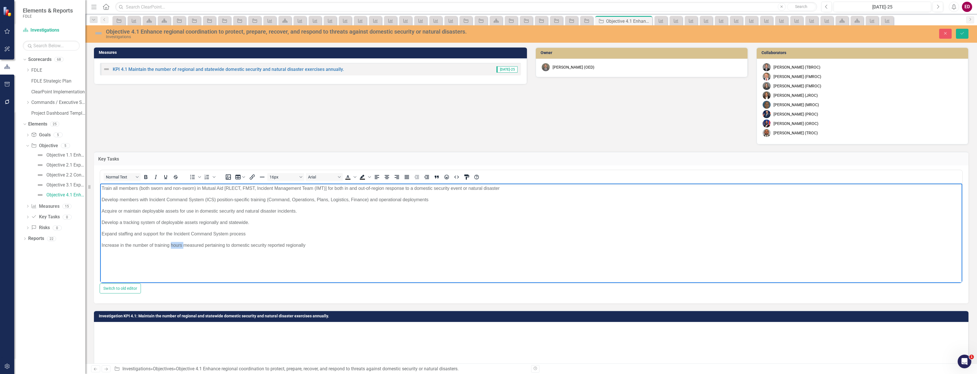
click at [175, 250] on body "Train all members (both sworn and non-sworn) in Mutual Aid [RLECT, FMST, Incide…" at bounding box center [531, 226] width 862 height 85
click at [296, 256] on body "Train all members (both sworn and non-sworn) in Mutual Aid [RLECT, FMST, Incide…" at bounding box center [531, 226] width 862 height 85
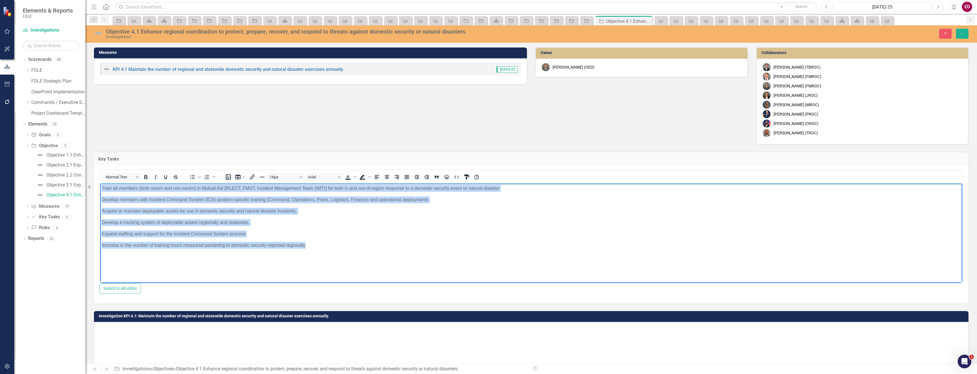
drag, startPoint x: 317, startPoint y: 252, endPoint x: 148, endPoint y: 366, distance: 203.4
click at [100, 184] on html "Train all members (both sworn and non-sworn) in Mutual Aid [RLECT, FMST, Incide…" at bounding box center [531, 226] width 862 height 85
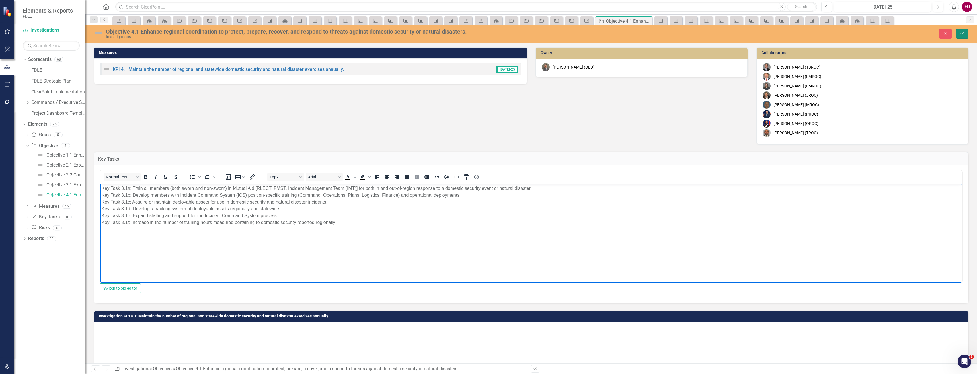
click at [958, 32] on button "Save" at bounding box center [962, 34] width 13 height 10
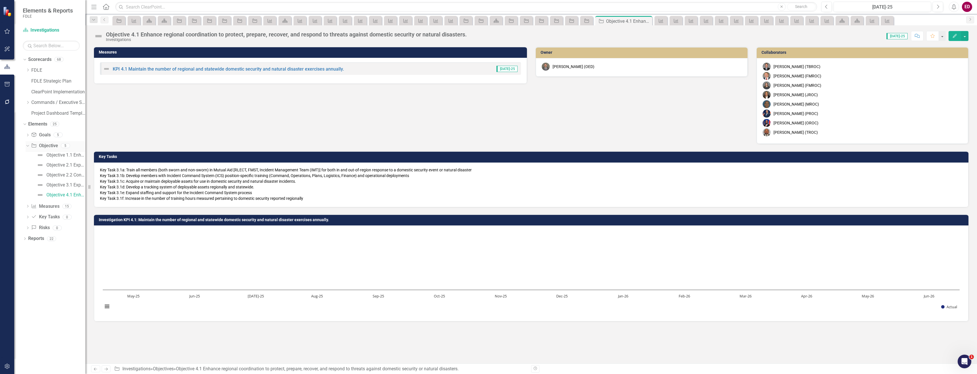
click at [30, 145] on div "Dropdown Objective Objective 5" at bounding box center [56, 146] width 60 height 11
click at [26, 105] on div "Dropdown Commands / Executive Support Branch" at bounding box center [56, 102] width 60 height 9
click at [28, 101] on icon "Dropdown" at bounding box center [28, 102] width 4 height 3
click at [32, 121] on div "Dropdown Investigative & Forensic Services Command" at bounding box center [58, 124] width 54 height 9
click at [33, 124] on icon "Dropdown" at bounding box center [33, 123] width 4 height 3
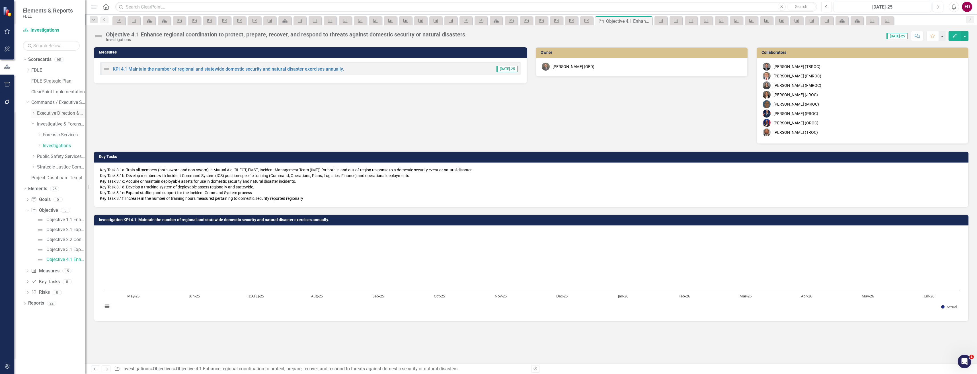
click at [36, 113] on icon "Dropdown" at bounding box center [33, 113] width 4 height 3
click at [69, 124] on link "Business Support Program" at bounding box center [64, 124] width 43 height 7
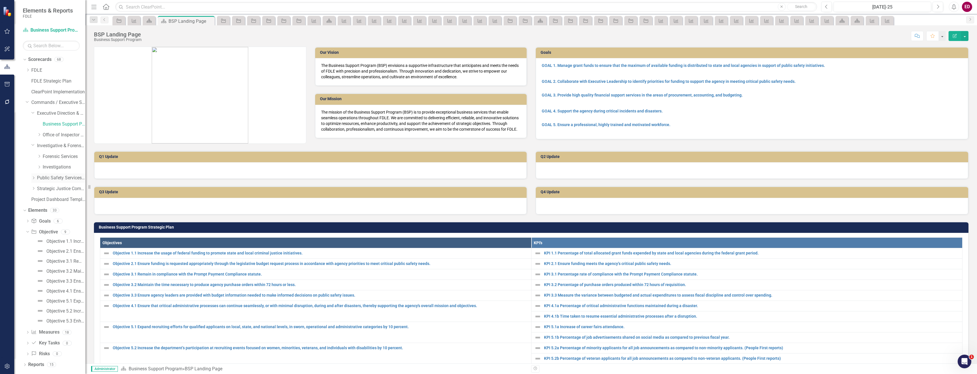
click at [36, 177] on div "Dropdown" at bounding box center [34, 178] width 6 height 5
click at [59, 214] on div "Cyber Crime Technology & Telecommunications" at bounding box center [64, 210] width 43 height 9
click at [59, 212] on link "Cyber Crime Technology & Telecommunications" at bounding box center [64, 210] width 43 height 7
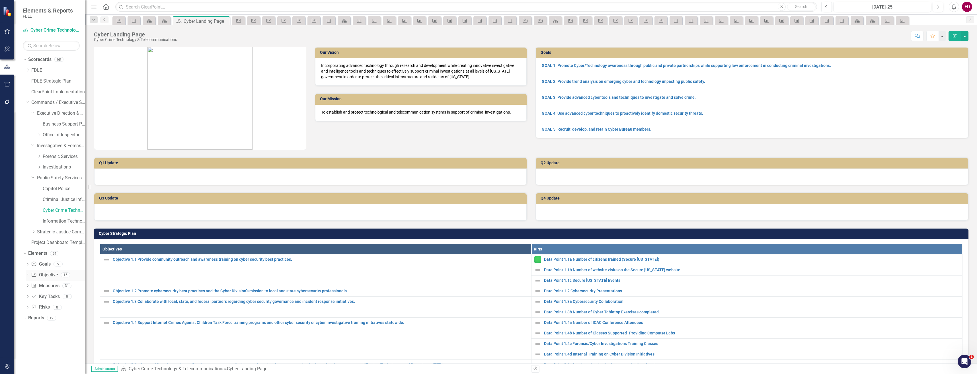
click at [28, 275] on icon "Dropdown" at bounding box center [28, 275] width 4 height 3
click at [29, 335] on icon "Dropdown" at bounding box center [28, 336] width 4 height 3
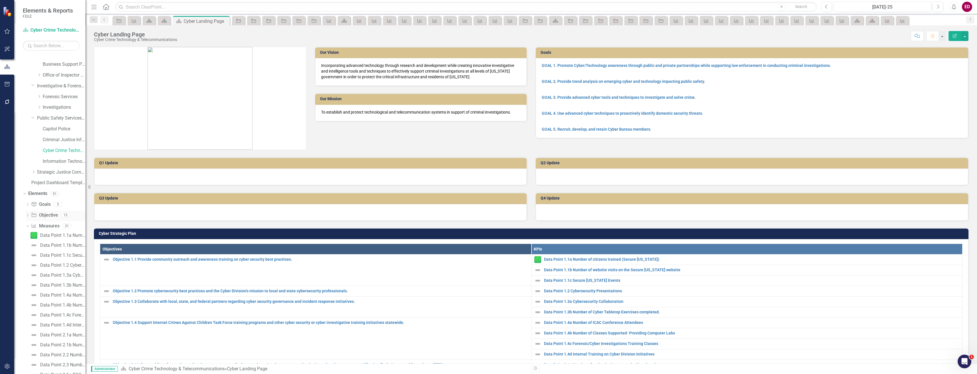
drag, startPoint x: 28, startPoint y: 215, endPoint x: 29, endPoint y: 212, distance: 3.2
click at [29, 213] on div "Dropdown Objective Objective 15" at bounding box center [56, 216] width 60 height 11
click at [23, 216] on div "Dropdown Goal Goals 5 GOAL 1. Promote Cyber/Technology awareness through public…" at bounding box center [54, 381] width 63 height 363
click at [24, 213] on div "Dropdown Goal Goals 5 GOAL 1. Promote Cyber/Technology awareness through public…" at bounding box center [54, 381] width 63 height 363
click at [29, 216] on icon "Dropdown" at bounding box center [28, 215] width 4 height 3
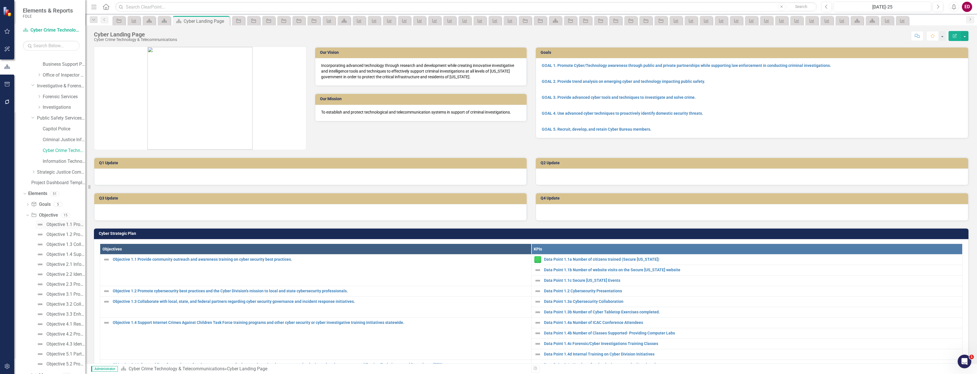
click at [69, 223] on div "Objective 1.1 Provide community outreach and awareness training on cyber securi…" at bounding box center [65, 224] width 39 height 5
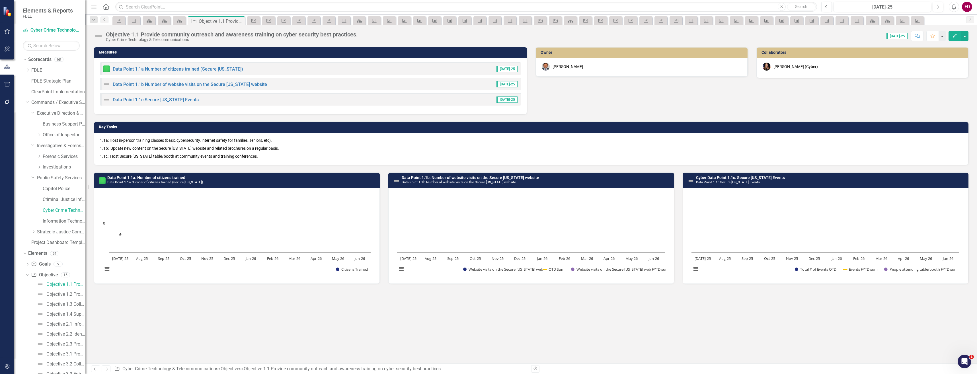
click at [138, 136] on div "1.1a: Host in-person training classes (basic cybersecurity, internet safety for…" at bounding box center [531, 149] width 875 height 32
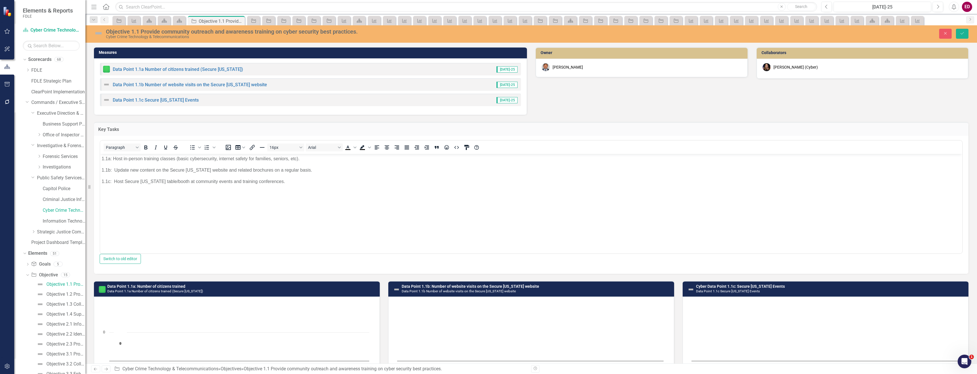
click at [101, 157] on body "1.1a: Host in-person training classes (basic cybersecurity, internet safety for…" at bounding box center [531, 196] width 862 height 85
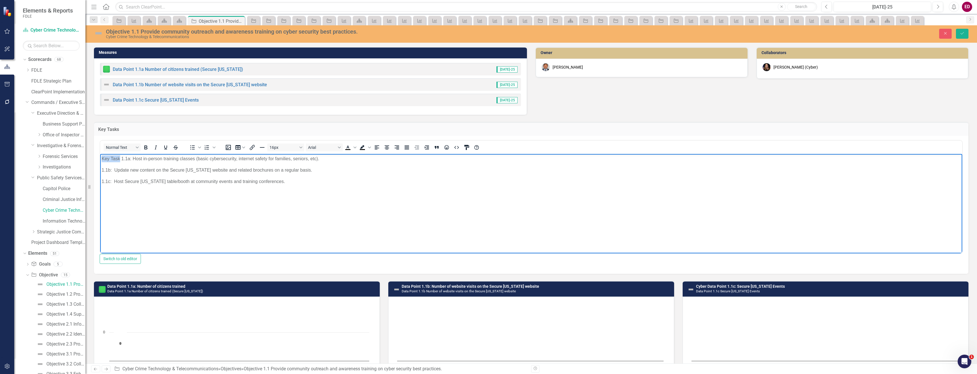
drag, startPoint x: 120, startPoint y: 158, endPoint x: 86, endPoint y: 156, distance: 34.3
click at [100, 156] on html "Key Task 1.1a: Host in-person training classes (basic cybersecurity, internet s…" at bounding box center [531, 196] width 862 height 85
click at [101, 169] on body "Key Task 1.1a: Host in-person training classes (basic cybersecurity, internet s…" at bounding box center [531, 196] width 862 height 85
click at [102, 179] on p "1.1c: Host Secure Florida table/booth at community events and training conferen…" at bounding box center [532, 181] width 860 height 7
drag, startPoint x: 121, startPoint y: 180, endPoint x: 100, endPoint y: 181, distance: 21.4
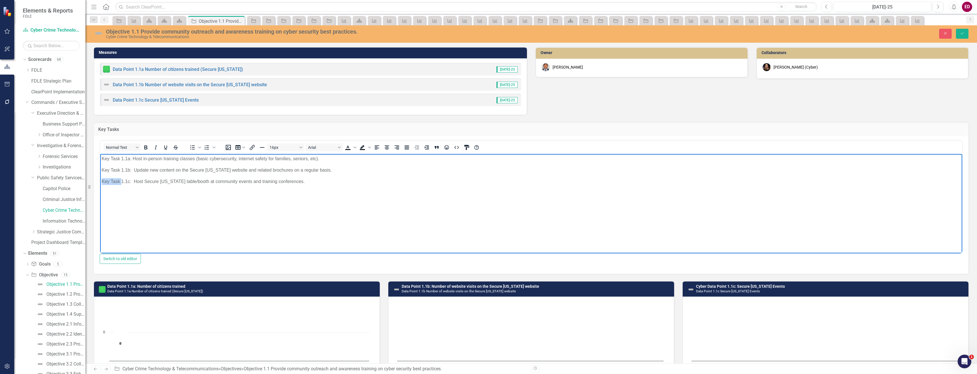
click at [100, 181] on html "Key Task 1.1a: Host in-person training classes (basic cybersecurity, internet s…" at bounding box center [531, 196] width 862 height 85
click at [960, 38] on button "Save" at bounding box center [962, 34] width 13 height 10
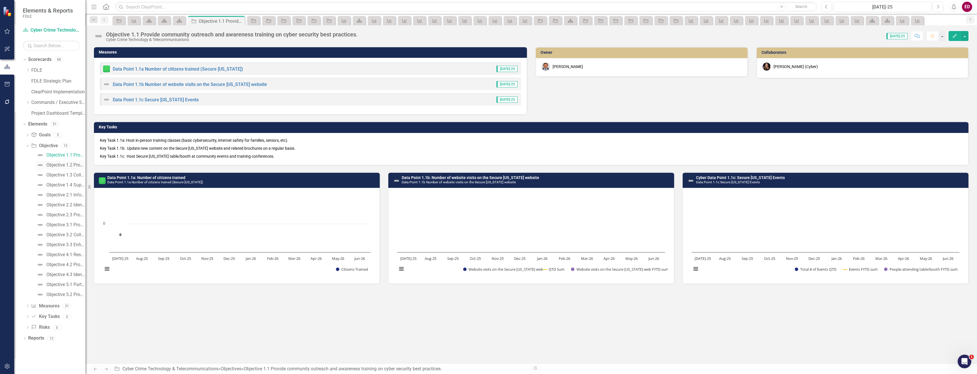
click at [61, 163] on div "Objective 1.2 Promote cybersecurity best practices and the Cyber Division’s mis…" at bounding box center [65, 165] width 39 height 5
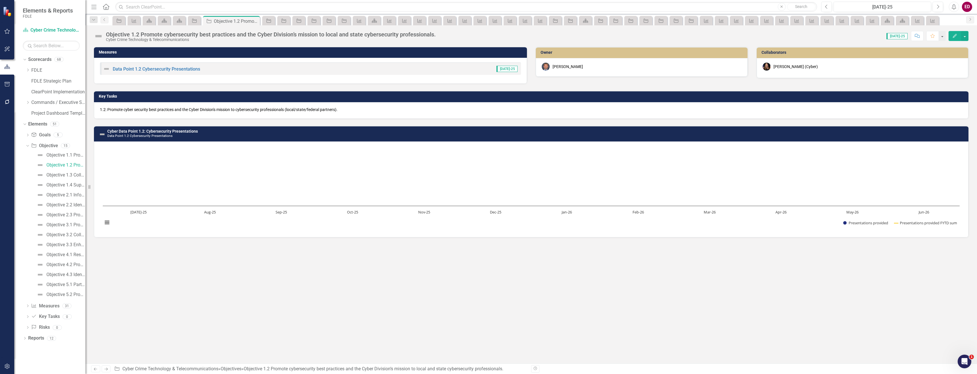
click at [177, 103] on div "1.2: Promote cyber security best practices and the Cyber Division's mission to …" at bounding box center [531, 110] width 875 height 17
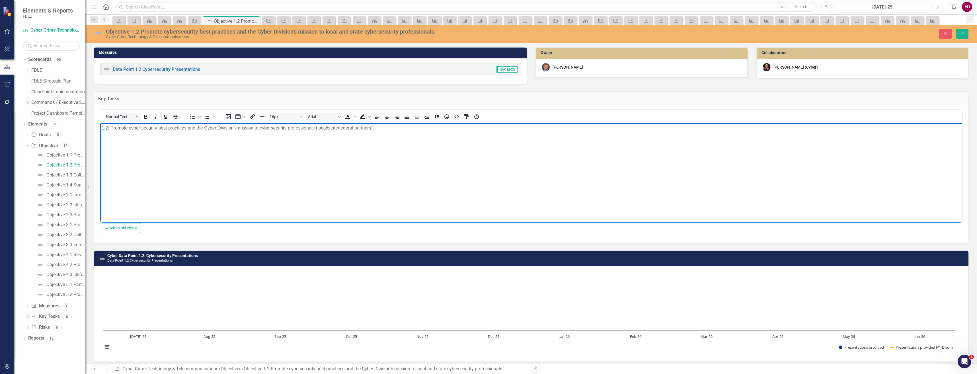
click at [102, 128] on p "1.2: Promote cyber security best practices and the Cyber Division's mission to …" at bounding box center [532, 128] width 860 height 7
paste body "Rich Text Area. Press ALT-0 for help."
click at [965, 35] on icon "Save" at bounding box center [962, 33] width 5 height 4
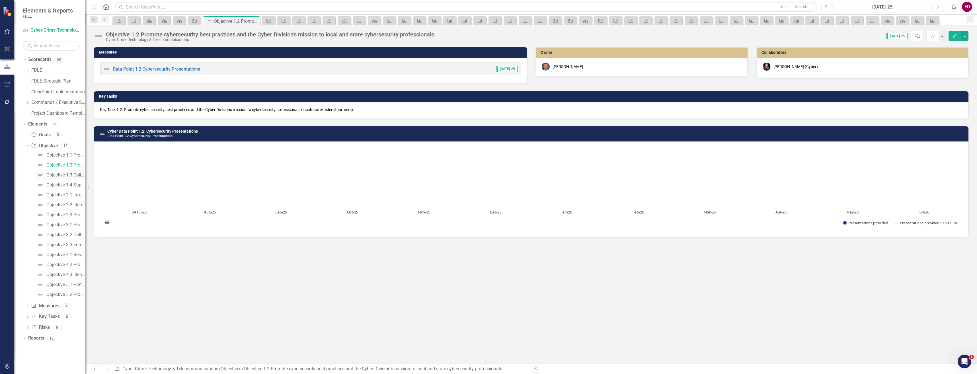
click at [79, 171] on link "Objective 1.3 Collaborate with local, state, and federal partners regarding cyb…" at bounding box center [60, 175] width 50 height 9
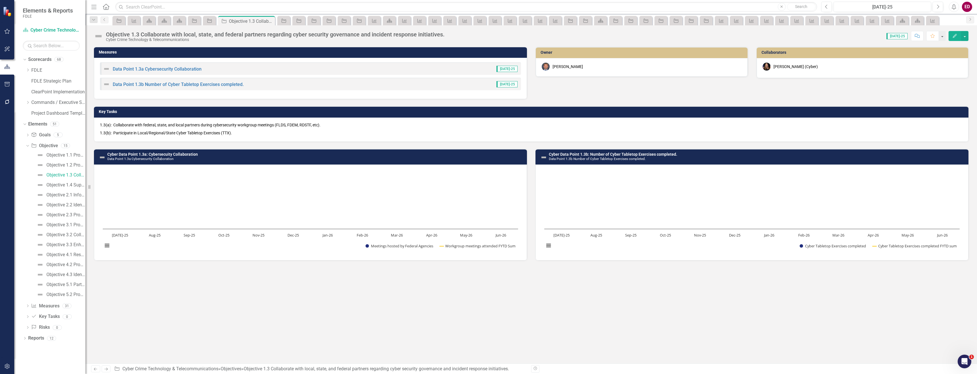
click at [131, 125] on p "1.3(a): Collaborate with federal, state, and local partners during cybersecurit…" at bounding box center [531, 125] width 863 height 7
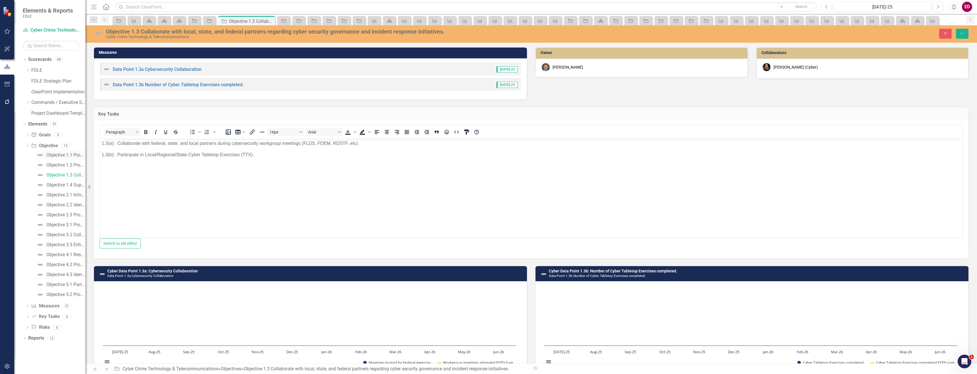
click at [51, 156] on div "Objective 1.1 Provide community outreach and awareness training on cyber securi…" at bounding box center [65, 155] width 39 height 5
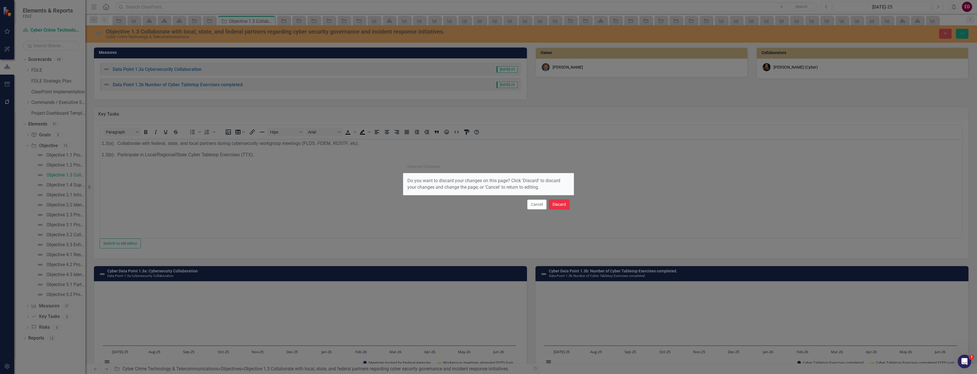
click at [555, 206] on button "Discard" at bounding box center [559, 205] width 21 height 10
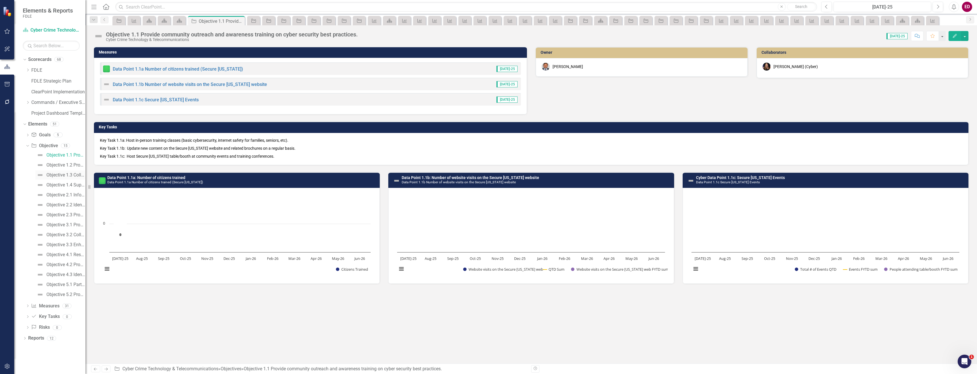
click at [69, 174] on div "Objective 1.3 Collaborate with local, state, and federal partners regarding cyb…" at bounding box center [65, 175] width 39 height 5
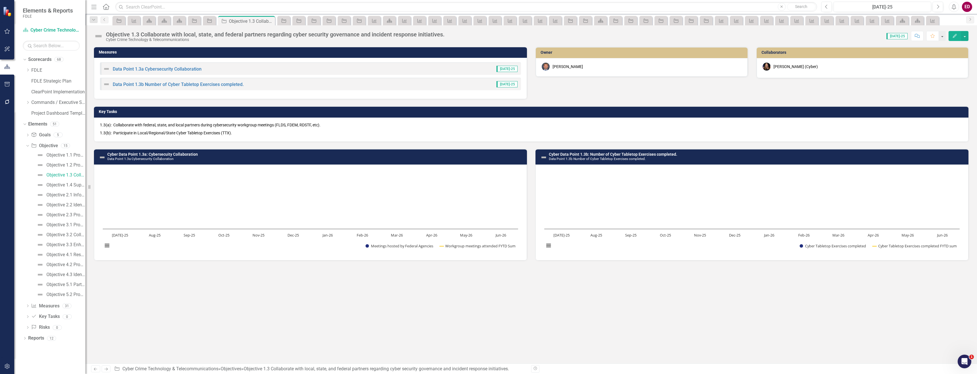
click at [109, 124] on p "1.3(a): Collaborate with federal, state, and local partners during cybersecurit…" at bounding box center [531, 125] width 863 height 7
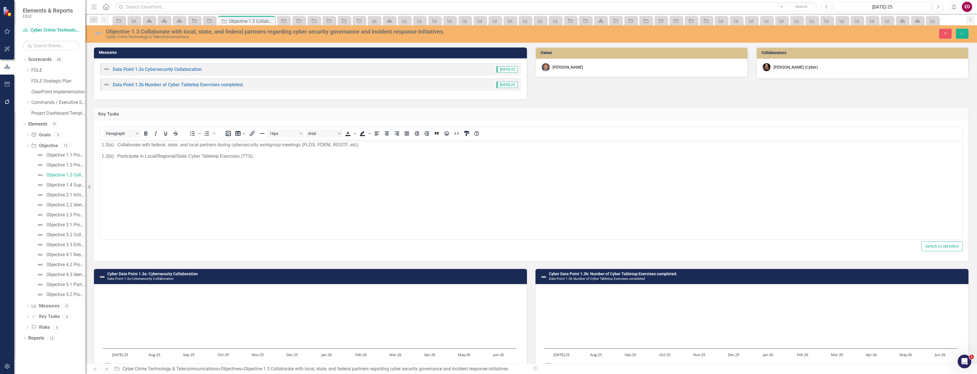
click at [101, 147] on body "1.3(a): Collaborate with federal, state, and local partners during cybersecurit…" at bounding box center [531, 182] width 862 height 85
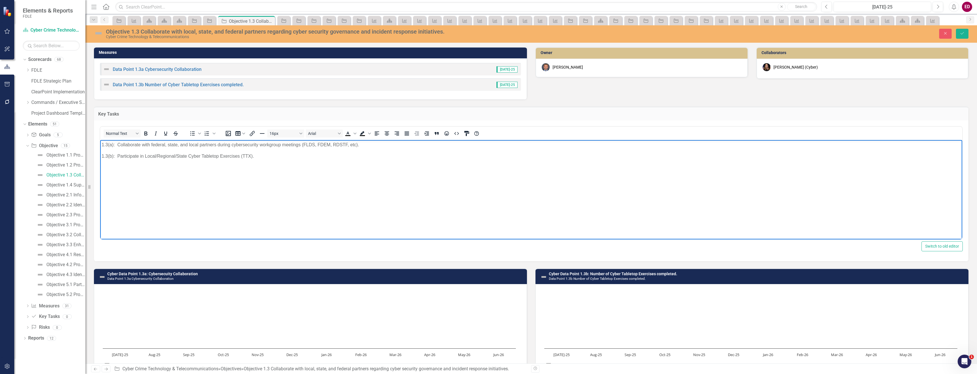
paste body "Rich Text Area. Press ALT-0 for help."
drag, startPoint x: 122, startPoint y: 145, endPoint x: 194, endPoint y: 285, distance: 158.1
click at [100, 145] on html "Key Task 1.3(a): Collaborate with federal, state, and local partners during cyb…" at bounding box center [531, 182] width 862 height 85
copy p "Key Task"
click at [128, 144] on p "Key Task 1.3(a): Collaborate with federal, state, and local partners during cyb…" at bounding box center [532, 145] width 860 height 7
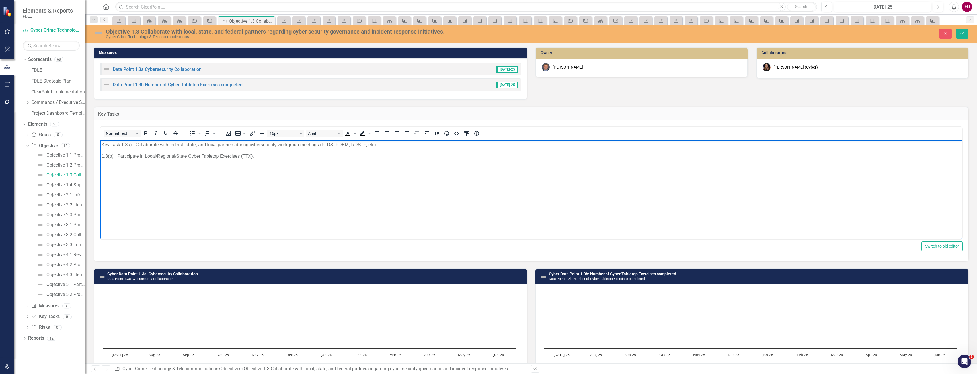
click at [132, 142] on p "Key Task 1.3a): Collaborate with federal, state, and local partners during cybe…" at bounding box center [532, 145] width 860 height 7
drag, startPoint x: 113, startPoint y: 156, endPoint x: 131, endPoint y: 151, distance: 17.9
click at [114, 156] on p "1.3(b): Participate in Local/Regional/State Cyber Tabletop Exercises (TTX)." at bounding box center [532, 156] width 860 height 7
click at [112, 155] on p "1.3(b: Participate in Local/Regional/State Cyber Tabletop Exercises (TTX)." at bounding box center [532, 156] width 860 height 7
click at [110, 155] on p "1.3(b: Participate in Local/Regional/State Cyber Tabletop Exercises (TTX)." at bounding box center [532, 156] width 860 height 7
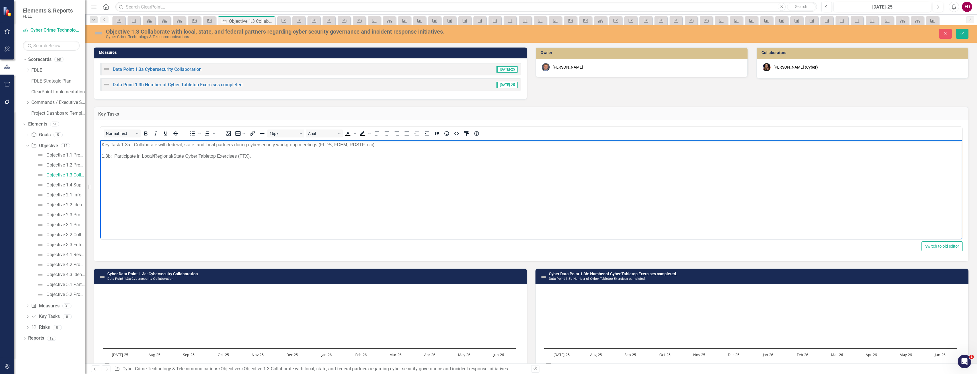
click at [102, 156] on p "1.3b: Participate in Local/Regional/State Cyber Tabletop Exercises (TTX)." at bounding box center [532, 156] width 860 height 7
drag, startPoint x: 122, startPoint y: 156, endPoint x: 99, endPoint y: 159, distance: 23.2
click at [100, 159] on html "Key Task 1.3a: Collaborate with federal, state, and local partners during cyber…" at bounding box center [531, 182] width 862 height 85
copy p "Key Task"
click at [967, 36] on button "Save" at bounding box center [962, 34] width 13 height 10
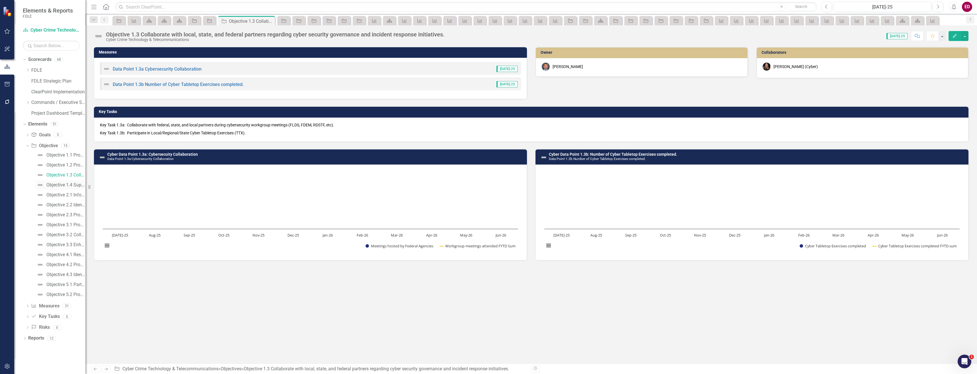
click at [67, 185] on div "Objective 1.4 Support Internet Crimes Against Children Task Force training prog…" at bounding box center [65, 185] width 39 height 5
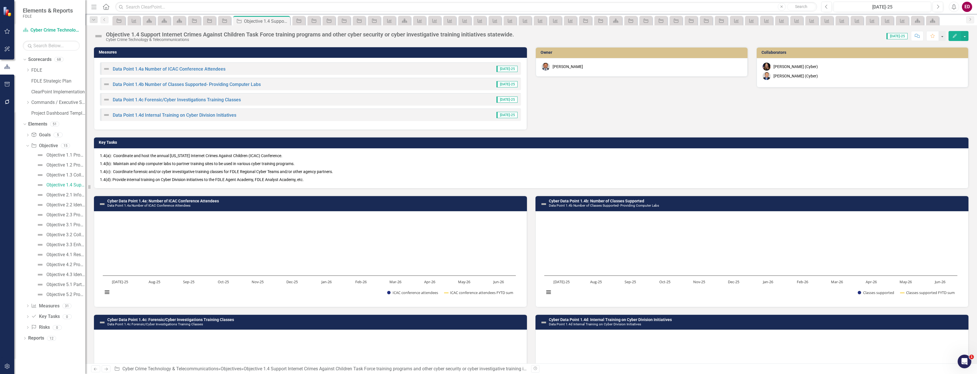
click at [174, 165] on p "1.4(b): Maintain and ship computer labs to partner training sites to be used in…" at bounding box center [531, 164] width 863 height 8
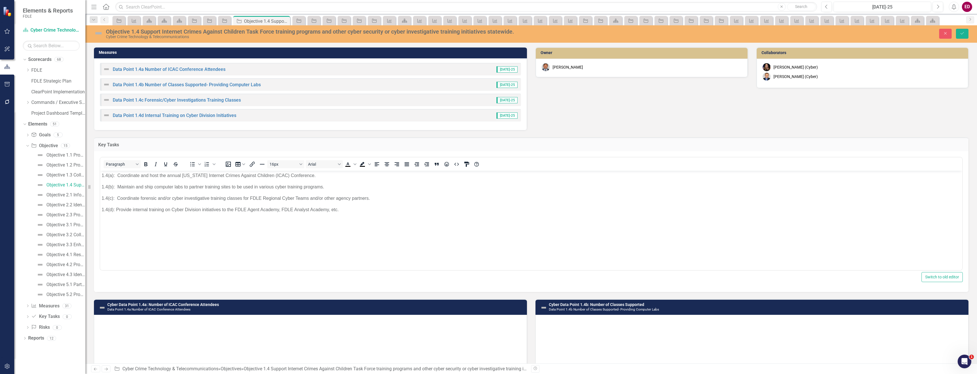
click at [101, 174] on body "1.4(a): Coordinate and host the annual [US_STATE] Internet Crimes Against Child…" at bounding box center [531, 213] width 862 height 85
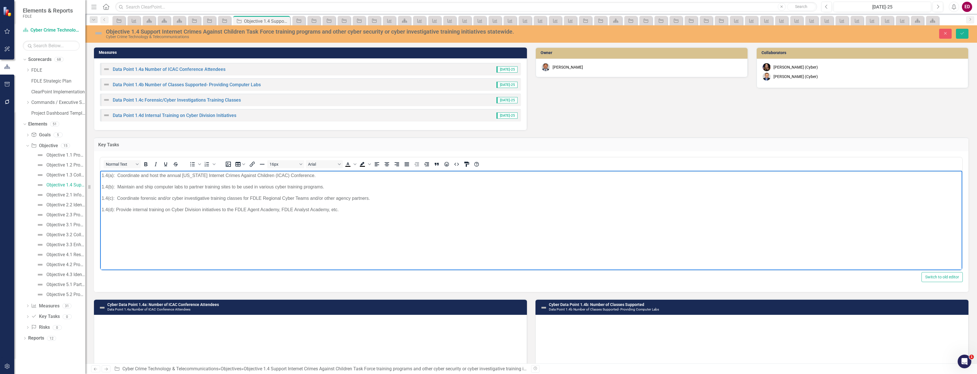
paste body "Rich Text Area. Press ALT-0 for help."
click at [101, 186] on body "Key Task 1.4(a): Coordinate and host the annual [US_STATE] Internet Crimes Agai…" at bounding box center [531, 213] width 862 height 85
click at [102, 197] on p "1.4(c): Coordinate forensic and/or cyber investigative training classes for FDL…" at bounding box center [532, 198] width 860 height 7
click at [102, 208] on p "1.4(d): Provide internal training on Cyber Division initiatives to the FDLE Age…" at bounding box center [532, 209] width 860 height 7
click at [130, 208] on p "Key Task 1.4(d): Provide internal training on Cyber Division initiatives to the…" at bounding box center [532, 209] width 860 height 7
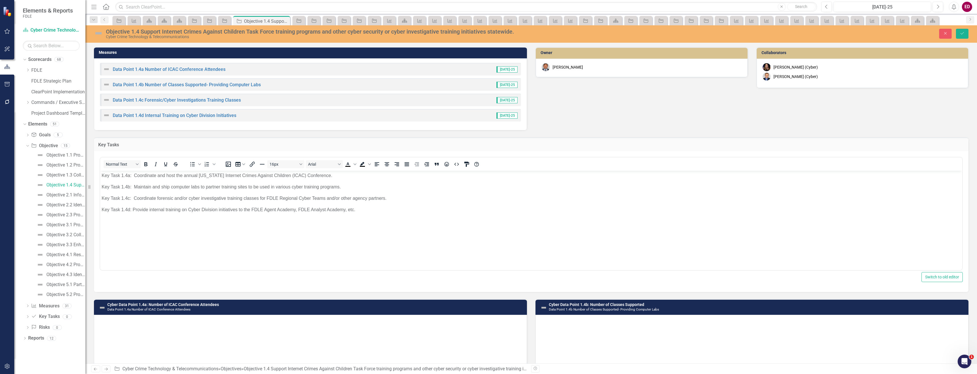
click at [962, 26] on div "Objective 1.4 Support Internet Crimes Against Children Task Force training prog…" at bounding box center [531, 33] width 892 height 17
click at [966, 35] on button "Save" at bounding box center [962, 34] width 13 height 10
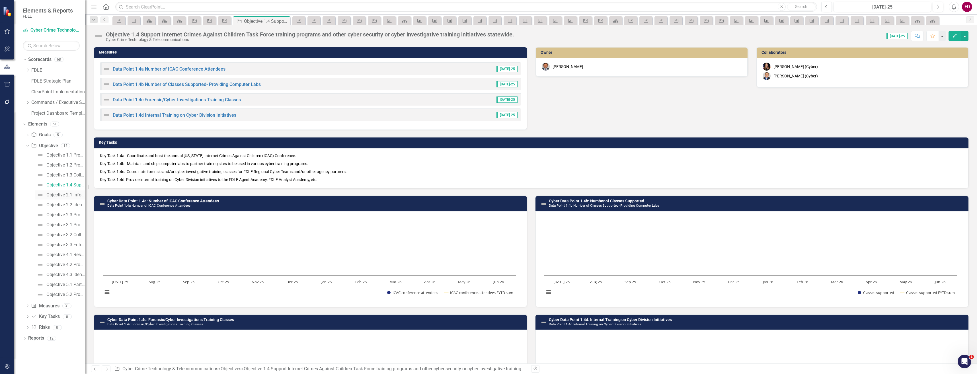
click at [76, 193] on div "Objective 2.1 Inform public safety and state/local agency partners of cyber tre…" at bounding box center [65, 195] width 39 height 5
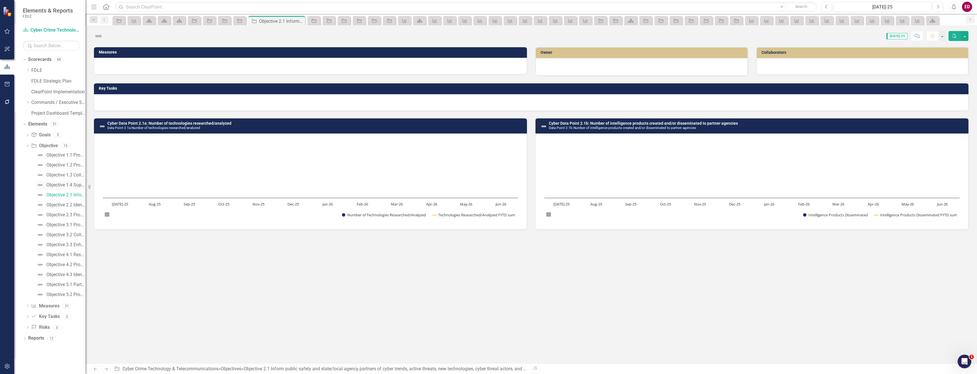
click at [76, 187] on div "Objective 1.4 Support Internet Crimes Against Children Task Force training prog…" at bounding box center [65, 185] width 39 height 5
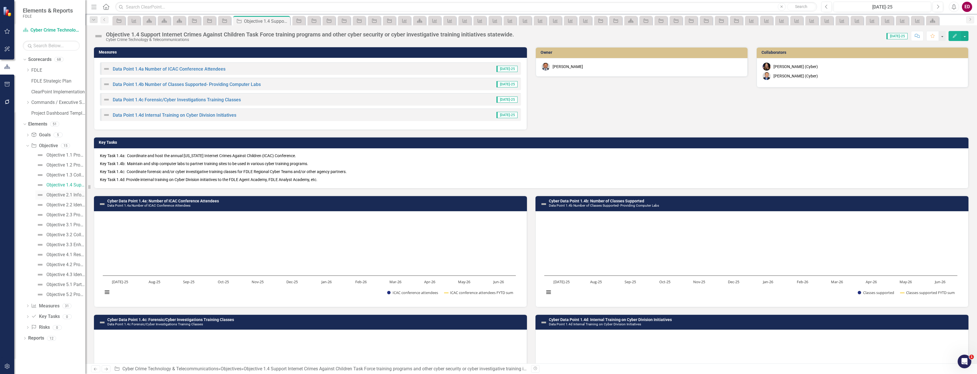
click at [76, 194] on div "Objective 2.1 Inform public safety and state/local agency partners of cyber tre…" at bounding box center [65, 195] width 39 height 5
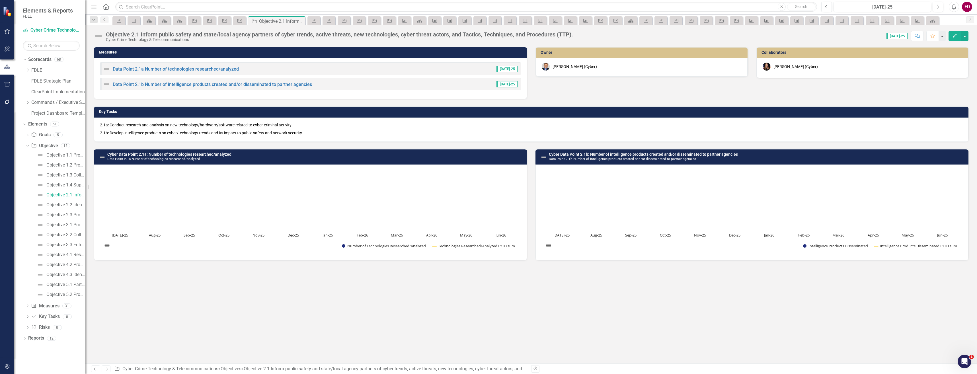
click at [139, 128] on p "2.1a: Conduct research and analysis on new technology/hardware/software related…" at bounding box center [531, 125] width 863 height 7
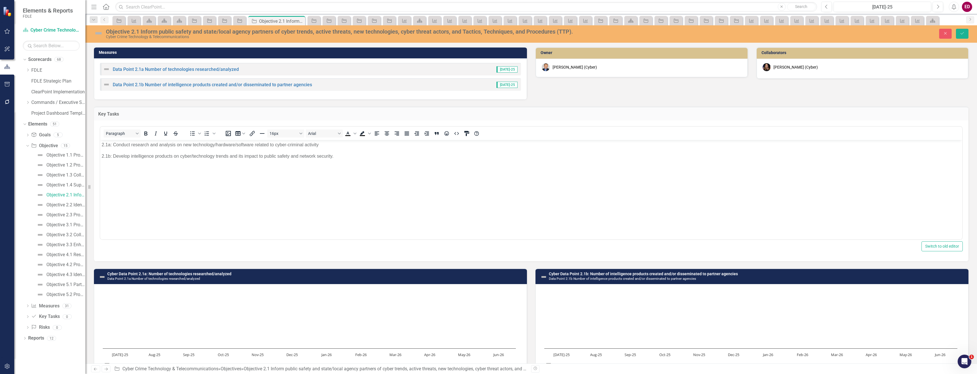
click at [100, 143] on div "Paragraph To open the popup, press Shift+Enter To open the popup, press Shift+E…" at bounding box center [532, 183] width 864 height 114
click at [101, 143] on body "2.1a: Conduct research and analysis on new technology/hardware/software related…" at bounding box center [531, 182] width 862 height 85
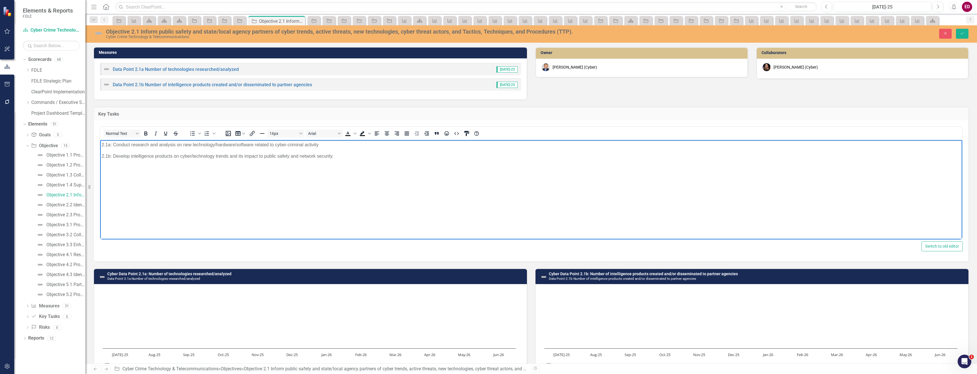
paste body "Rich Text Area. Press ALT-0 for help."
click at [101, 155] on body "Key Task 2.1a: Conduct research and analysis on new technology/hardware/softwar…" at bounding box center [531, 182] width 862 height 85
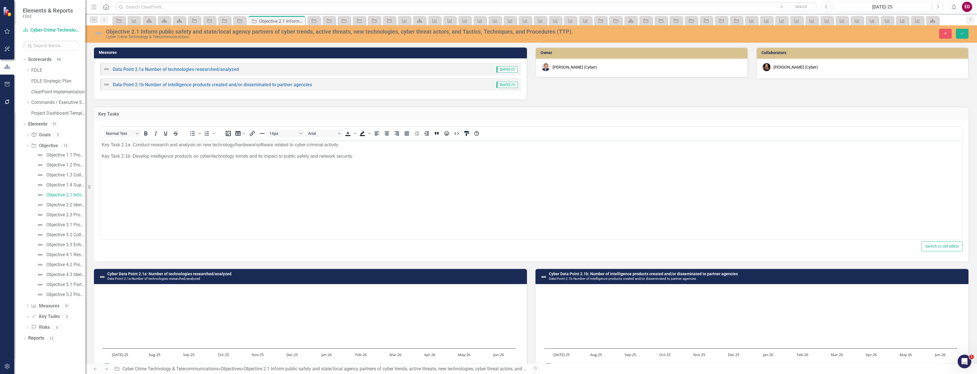
click at [969, 32] on div "Close Save" at bounding box center [791, 34] width 363 height 10
click at [966, 32] on button "Save" at bounding box center [962, 34] width 13 height 10
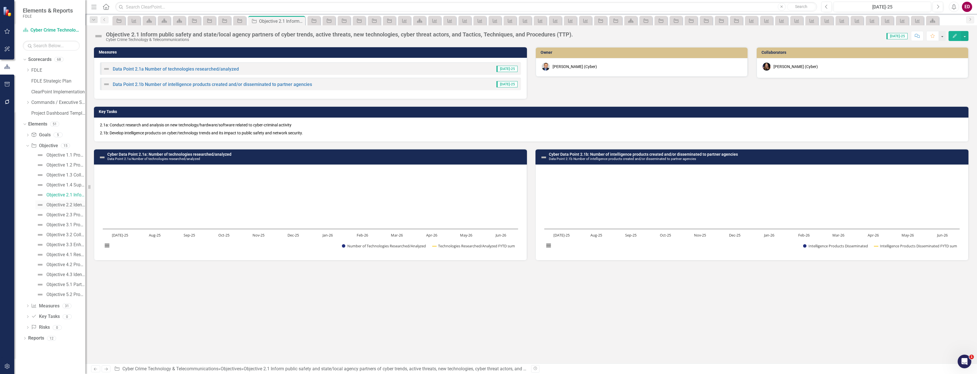
click at [75, 205] on div "Objective 2.2 Identify digital roadblocks impeding criminal investigations." at bounding box center [65, 205] width 39 height 5
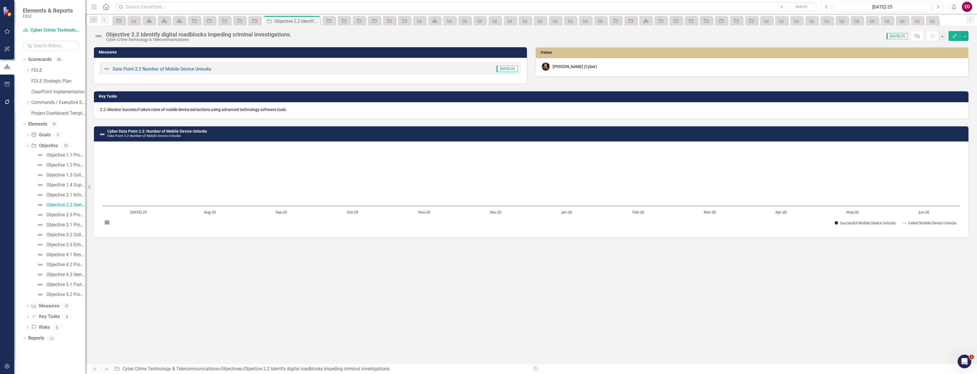
click at [146, 107] on p "2.2: Monitor Success/Failure rates of mobile device extractions using advanced …" at bounding box center [531, 110] width 863 height 6
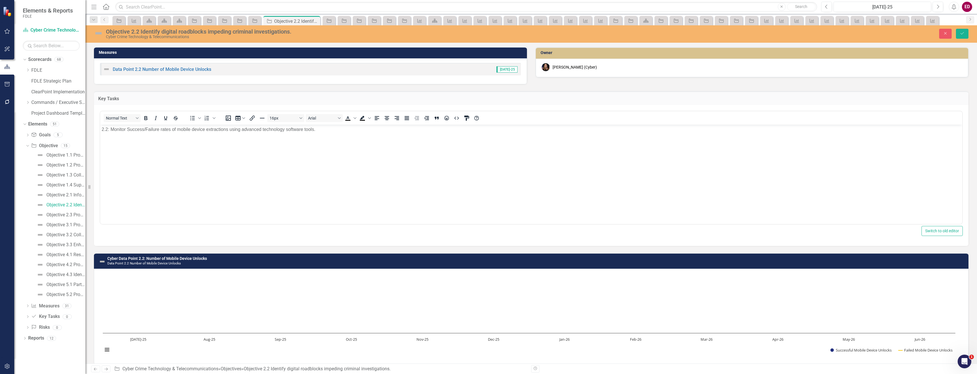
click at [100, 126] on div "Normal Text To open the popup, press Shift+Enter To open the popup, press Shift…" at bounding box center [532, 168] width 864 height 114
click at [100, 128] on div "Normal Text To open the popup, press Shift+Enter To open the popup, press Shift…" at bounding box center [532, 168] width 864 height 114
click at [101, 128] on body "2.2: Monitor Success/Failure rates of mobile device extractions using advanced …" at bounding box center [531, 167] width 862 height 85
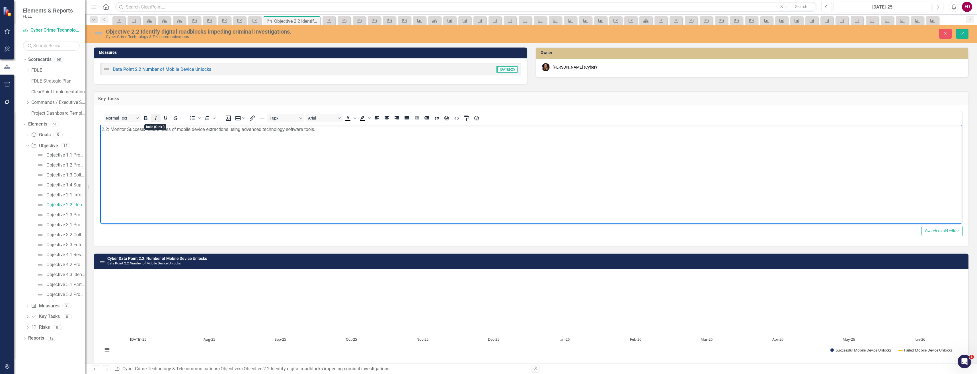
paste body "Rich Text Area. Press ALT-0 for help."
click at [967, 38] on button "Save" at bounding box center [962, 34] width 13 height 10
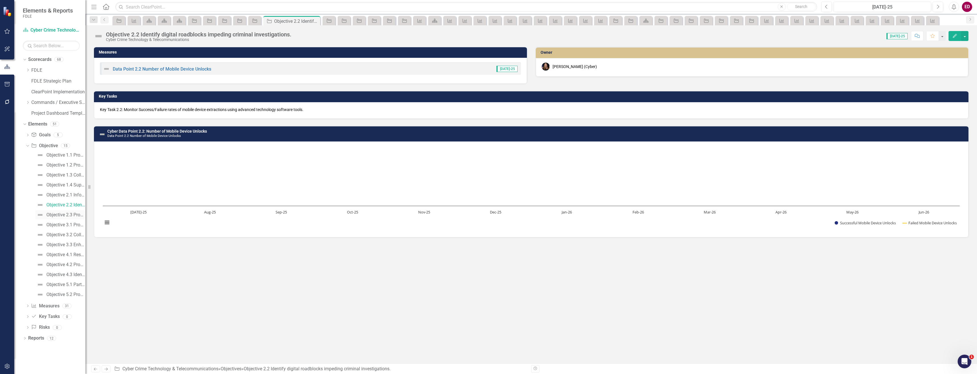
click at [74, 214] on div "Objective 2.3 Provide FDLE Command Staff with cybercrime and cyber security tre…" at bounding box center [65, 214] width 39 height 5
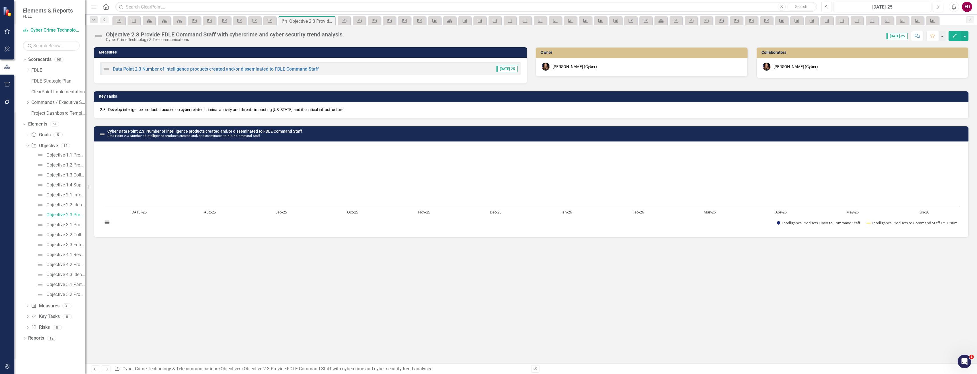
click at [103, 102] on div "Key Tasks" at bounding box center [531, 96] width 875 height 11
click at [106, 108] on p "2.3: Develop intelligence products focused on cyber related criminal activity a…" at bounding box center [531, 110] width 863 height 6
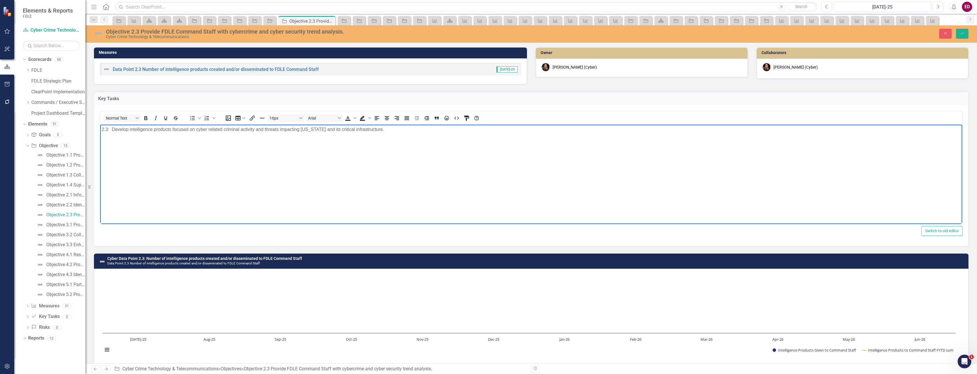
click at [101, 129] on body "2.3: Develop intelligence products focused on cyber related criminal activity a…" at bounding box center [531, 167] width 862 height 85
paste body "Rich Text Area. Press ALT-0 for help."
click at [961, 33] on icon "Save" at bounding box center [962, 33] width 5 height 4
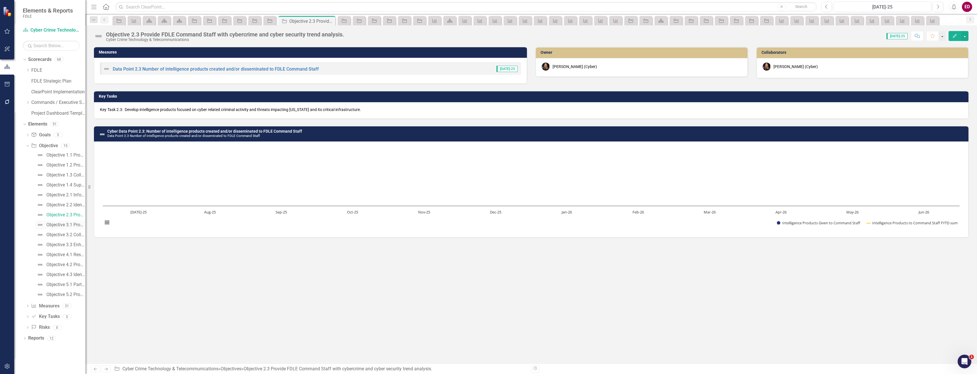
click at [71, 229] on link "Objective 3.1 Provide advanced tools and technical services to [US_STATE] state…" at bounding box center [60, 224] width 50 height 9
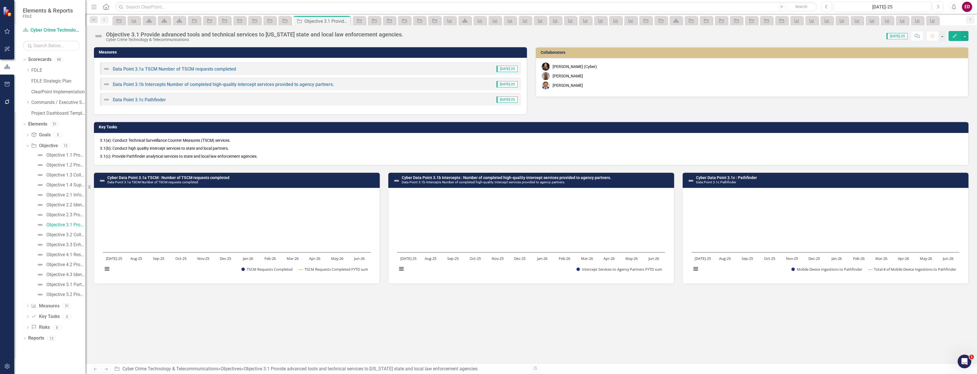
click at [152, 153] on p "3.1(c): Provide Pathfinder analytical services to state and local law enforceme…" at bounding box center [531, 155] width 863 height 7
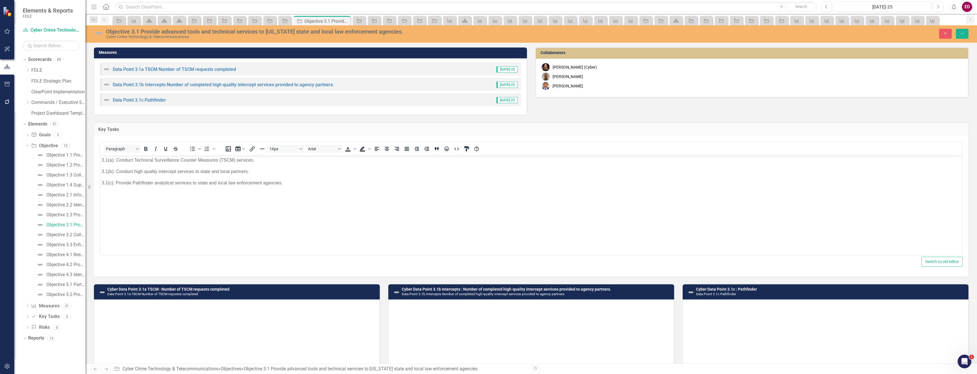
drag, startPoint x: 102, startPoint y: 158, endPoint x: 110, endPoint y: 159, distance: 8.0
click at [101, 158] on body "3.1(a): Conduct Technical Surveillance Counter Measures (TSCM) services. 3.1(b)…" at bounding box center [531, 198] width 862 height 85
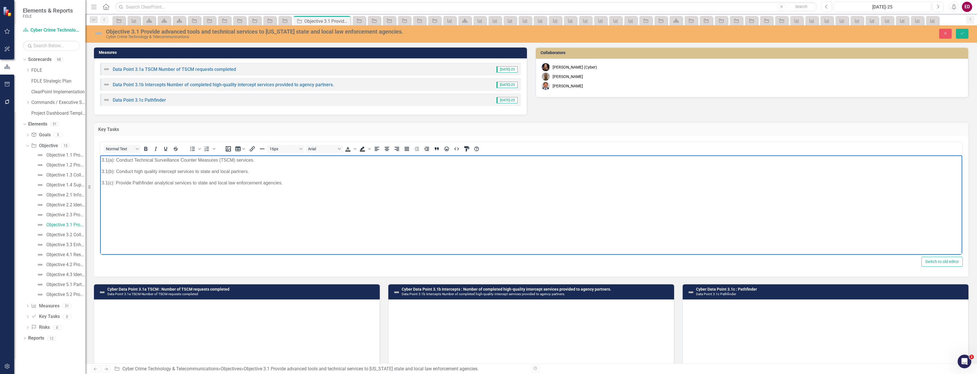
paste body "Rich Text Area. Press ALT-0 for help."
click at [128, 159] on p "Key Task 3.1(a): Conduct Technical Surveillance Counter Measures (TSCM) service…" at bounding box center [532, 160] width 860 height 7
click at [102, 169] on p "3.1(b): Conduct high quality intercept services to state and local partners." at bounding box center [532, 171] width 860 height 7
click at [128, 172] on p "Key Task 3.1(b): Conduct high quality intercept services to state and local par…" at bounding box center [532, 171] width 860 height 7
click at [109, 182] on p "3.1(c): Provide Pathfinder analytical services to state and local law enforceme…" at bounding box center [532, 183] width 860 height 7
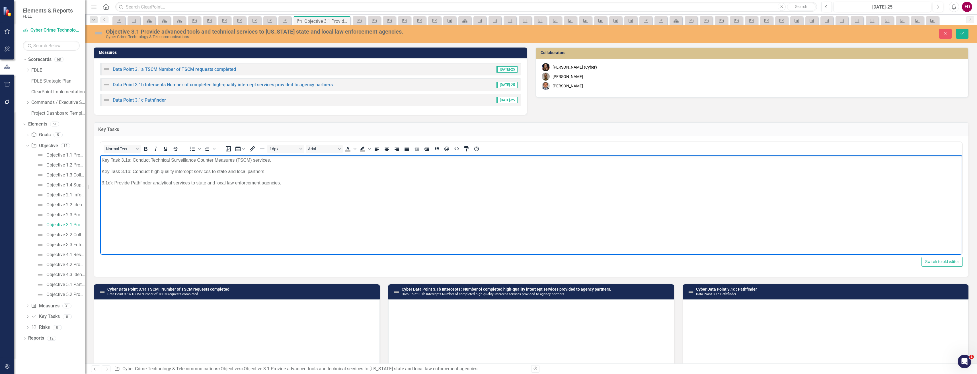
click at [113, 182] on p "3.1c): Provide Pathfinder analytical services to state and local law enforcemen…" at bounding box center [532, 183] width 860 height 7
click at [103, 182] on p "3.1c: Provide Pathfinder analytical services to state and local law enforcement…" at bounding box center [532, 183] width 860 height 7
click at [965, 30] on button "Save" at bounding box center [962, 34] width 13 height 10
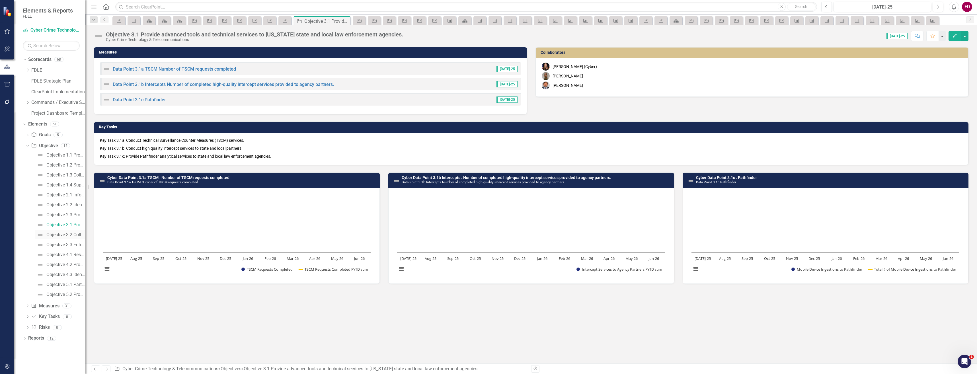
click at [70, 236] on div "Objective 3.2 Collaborate with the [US_STATE] Attorney General’s Cyber Fraud En…" at bounding box center [65, 234] width 39 height 5
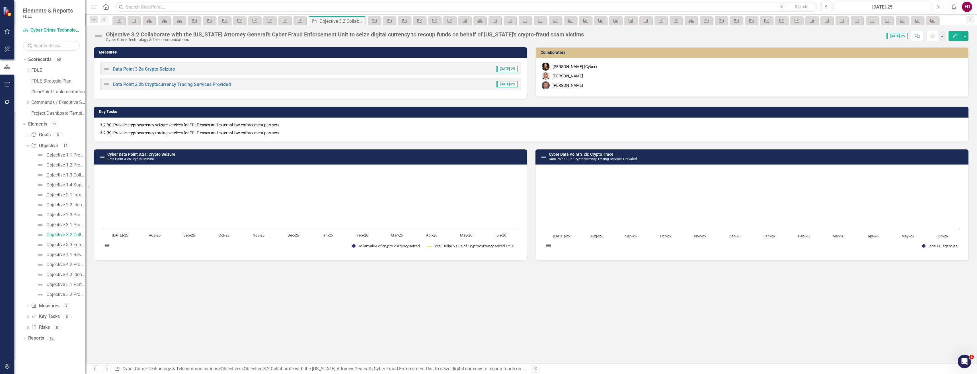
click at [159, 130] on p "3.2 (b): Provide cryptocurrency tracing services for FDLE cases and external la…" at bounding box center [531, 132] width 863 height 7
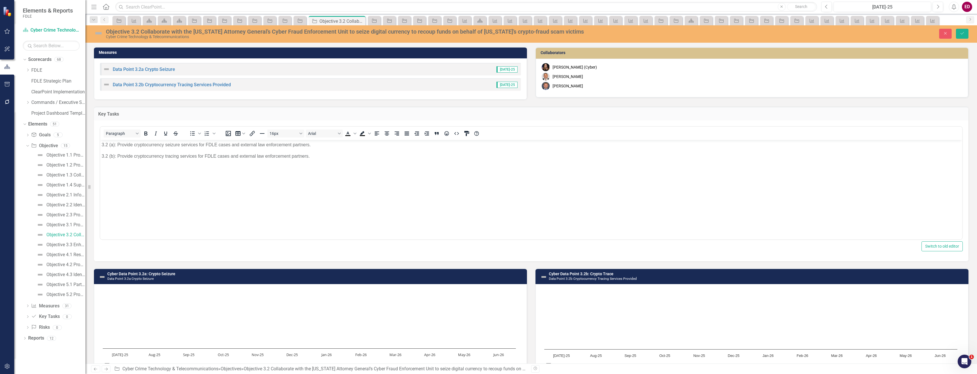
click at [102, 145] on p "3.2 (a): Provide cryptocurrency seizure services for FDLE cases and external la…" at bounding box center [532, 145] width 860 height 7
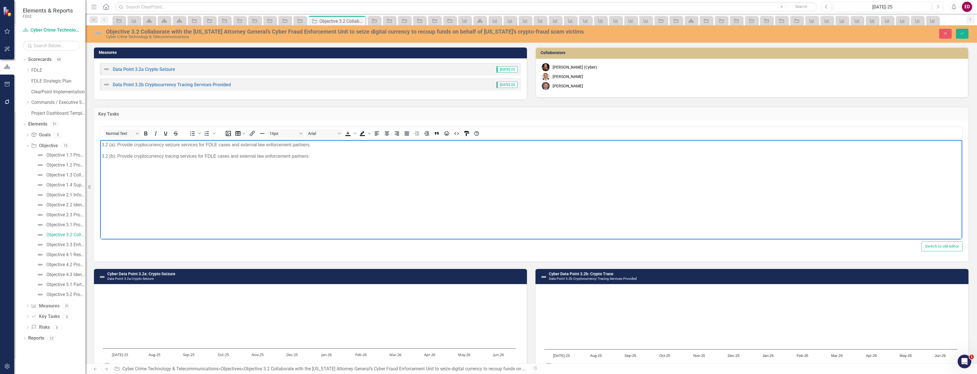
paste body "Rich Text Area. Press ALT-0 for help."
click at [102, 155] on p "3.2 (b): Provide cryptocurrency tracing services for FDLE cases and external la…" at bounding box center [532, 156] width 860 height 7
click at [132, 143] on p "Key Task 3.2 (a): Provide cryptocurrency seizure services for FDLE cases and ex…" at bounding box center [532, 145] width 860 height 7
click at [130, 146] on p "Key Task 3.2 a: Provide cryptocurrency seizure services for FDLE cases and exte…" at bounding box center [532, 145] width 860 height 7
click at [131, 157] on p "Key Task 3.2 (b): Provide cryptocurrency tracing services for FDLE cases and ex…" at bounding box center [532, 156] width 860 height 7
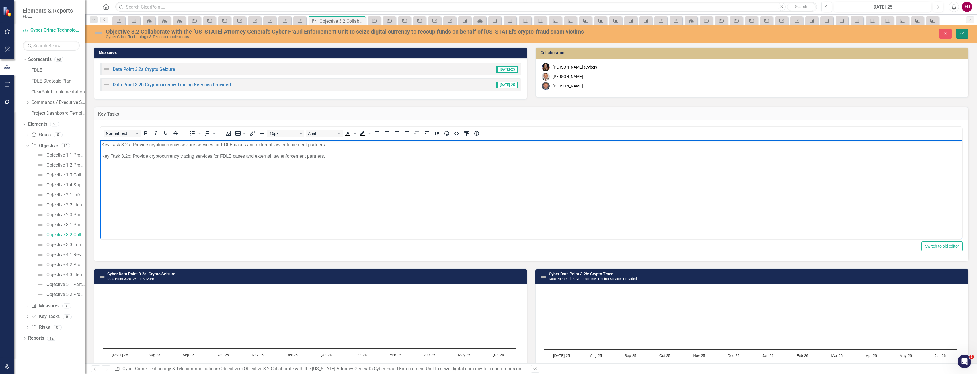
click at [960, 34] on button "Save" at bounding box center [962, 34] width 13 height 10
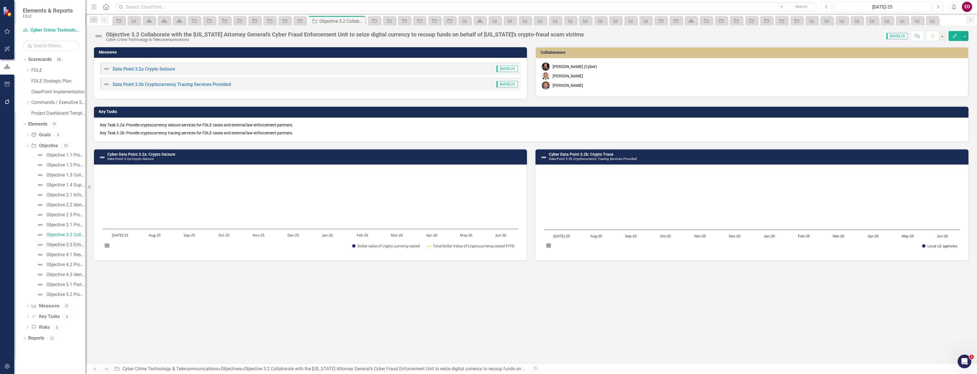
click at [68, 246] on div "Objective 3.3 Enhance and maintain first responder interoperable communications…" at bounding box center [65, 244] width 39 height 5
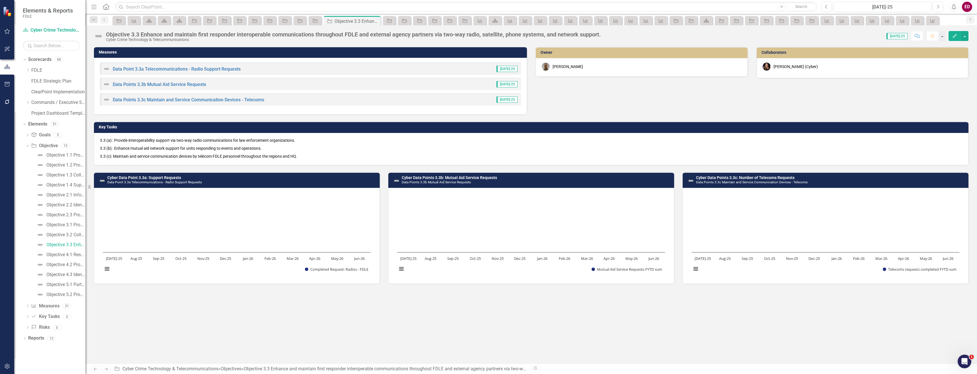
click at [186, 142] on p "3.3 (a): Provide interoperability support via two-way radio communications for …" at bounding box center [531, 141] width 863 height 7
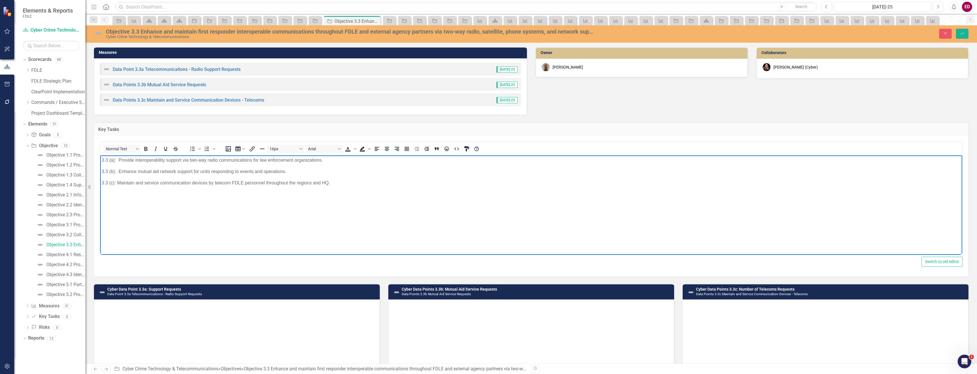
drag, startPoint x: 101, startPoint y: 160, endPoint x: 315, endPoint y: 310, distance: 260.6
click at [101, 160] on body "3.3 (a): Provide interoperability support via two-way radio communications for …" at bounding box center [531, 198] width 862 height 85
paste body "Rich Text Area. Press ALT-0 for help."
drag, startPoint x: 130, startPoint y: 159, endPoint x: 262, endPoint y: 310, distance: 200.8
click at [130, 159] on p "Key Task 3.3 (a): Provide interoperability support via two-way radio communicat…" at bounding box center [532, 160] width 860 height 7
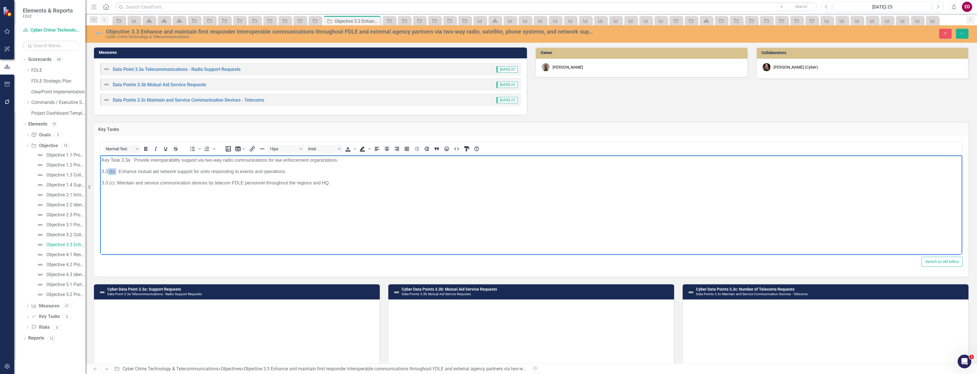
drag, startPoint x: 116, startPoint y: 171, endPoint x: 108, endPoint y: 171, distance: 7.4
click at [108, 171] on p "3.3 (b): Enhance mutual aid network support for units responding to events and …" at bounding box center [532, 171] width 860 height 7
click at [102, 169] on p "3.3b: Enhance mutual aid network support for units responding to events and ope…" at bounding box center [532, 171] width 860 height 7
click at [102, 183] on p "3.3 (c): Maintain and service communication devices by telecom FDLE personnel t…" at bounding box center [532, 183] width 860 height 7
click at [130, 182] on p "Key Task 3.3 (c): Maintain and service communication devices by telecom FDLE pe…" at bounding box center [532, 183] width 860 height 7
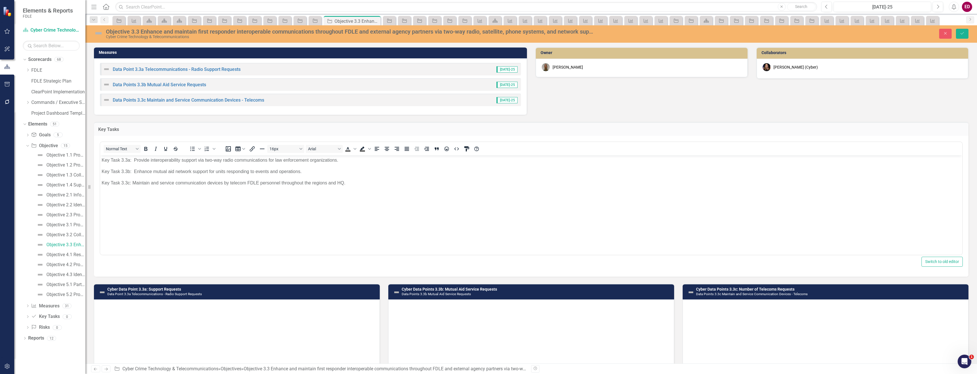
click at [956, 35] on div "Close Save" at bounding box center [791, 34] width 363 height 10
click at [958, 36] on button "Save" at bounding box center [962, 34] width 13 height 10
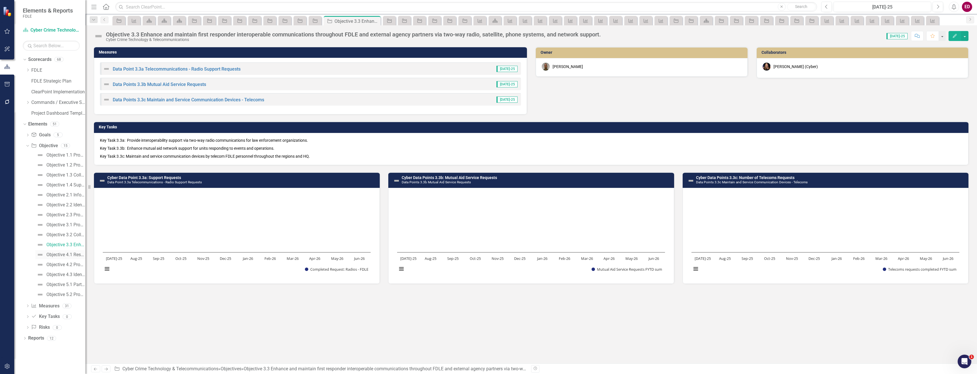
click at [73, 251] on link "Objective 4.1 Respond to [US_STATE] cyber security events or incidents involvin…" at bounding box center [60, 254] width 50 height 9
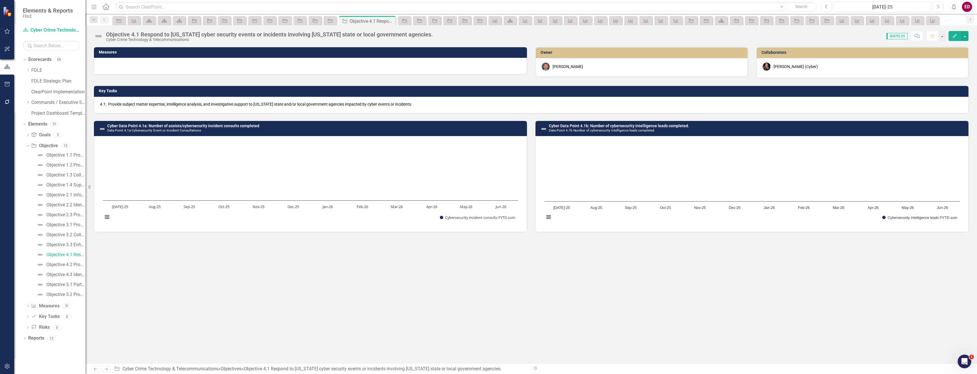
click at [136, 105] on p "4.1: Provide subject matter expertise, intelligence analysis, and investigative…" at bounding box center [531, 104] width 863 height 6
click at [136, 105] on div "Key Tasks 4.1: Provide subject matter expertise, intelligence analysis, and inv…" at bounding box center [532, 95] width 884 height 35
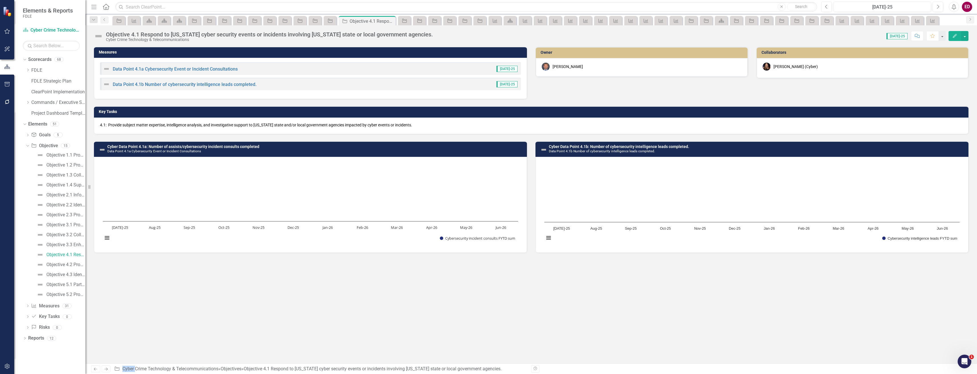
drag, startPoint x: 136, startPoint y: 105, endPoint x: 103, endPoint y: 128, distance: 40.6
click at [103, 128] on div "4.1: Provide subject matter expertise, intelligence analysis, and investigative…" at bounding box center [531, 126] width 875 height 17
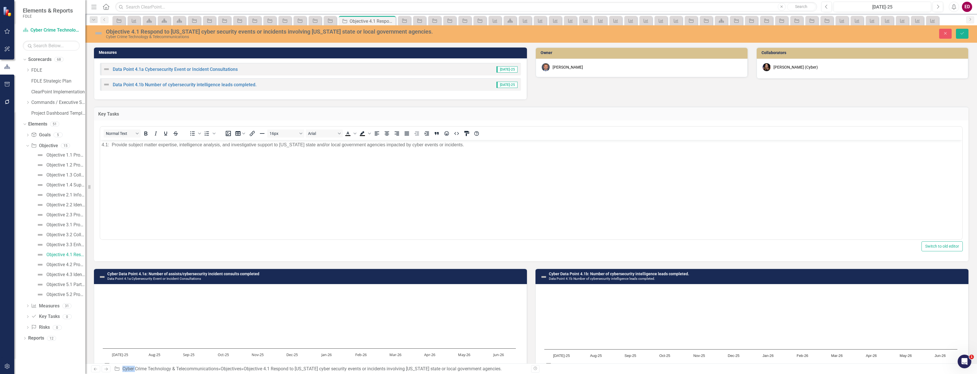
drag, startPoint x: 103, startPoint y: 128, endPoint x: 100, endPoint y: 144, distance: 15.6
click at [100, 144] on div "Normal Text To open the popup, press Shift+Enter To open the popup, press Shift…" at bounding box center [532, 183] width 864 height 114
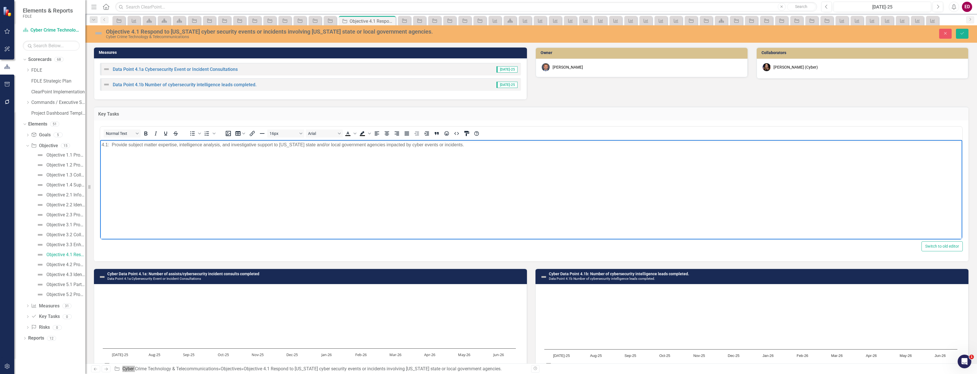
click at [103, 144] on p "4.1: Provide subject matter expertise, intelligence analysis, and investigative…" at bounding box center [532, 145] width 860 height 7
paste body "Rich Text Area. Press ALT-0 for help."
click at [964, 36] on button "Save" at bounding box center [962, 34] width 13 height 10
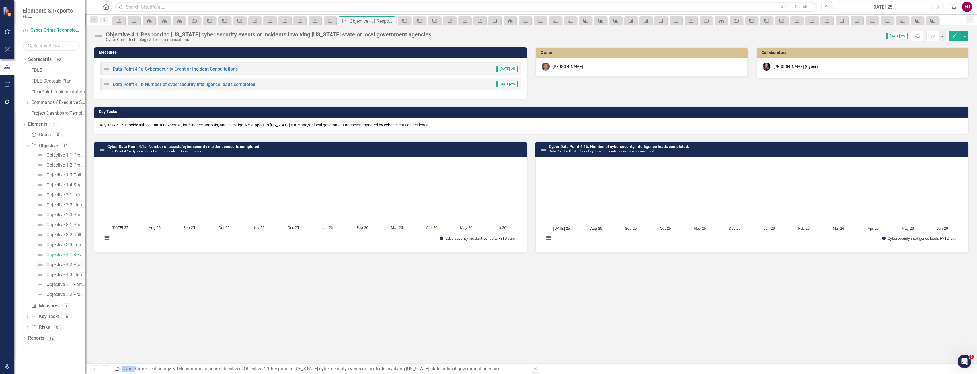
click at [75, 264] on div "Objective 4.2 Provide digital forensic analytical services and technology consu…" at bounding box center [65, 264] width 39 height 5
click at [161, 120] on div "4.2: Provide mobile, computer, and vehicle forensic analysis and consulting ser…" at bounding box center [531, 126] width 875 height 17
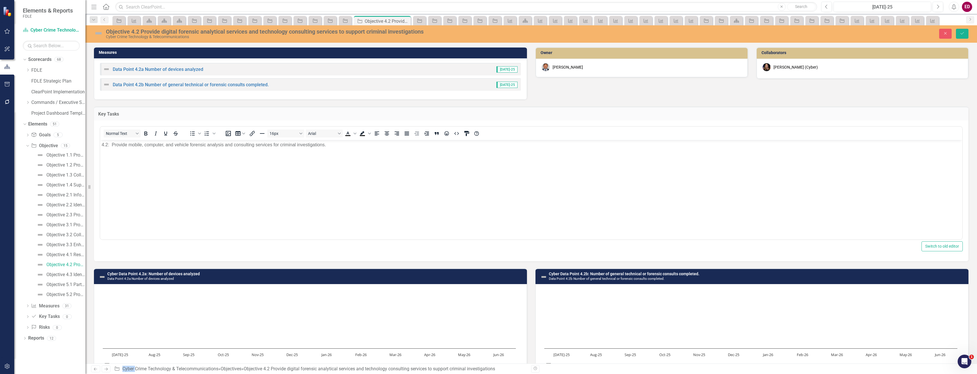
click at [100, 142] on div "Normal Text To open the popup, press Shift+Enter To open the popup, press Shift…" at bounding box center [532, 183] width 864 height 114
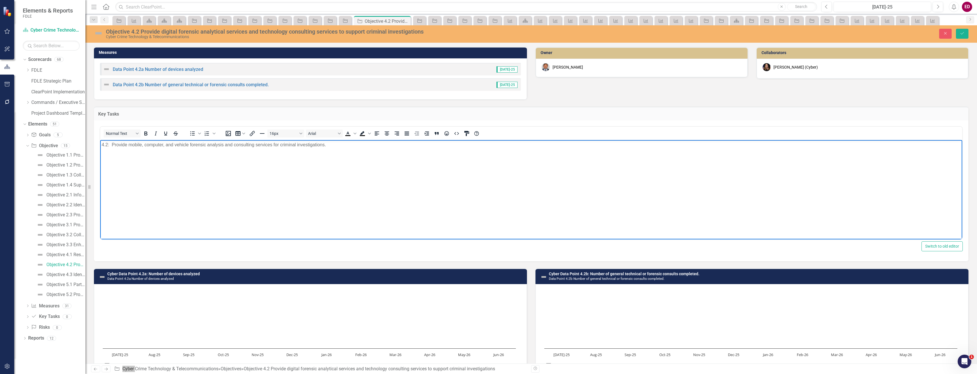
click at [102, 143] on body "4.2: Provide mobile, computer, and vehicle forensic analysis and consulting ser…" at bounding box center [531, 182] width 862 height 85
paste body "Rich Text Area. Press ALT-0 for help."
click at [963, 33] on icon "Save" at bounding box center [962, 33] width 5 height 4
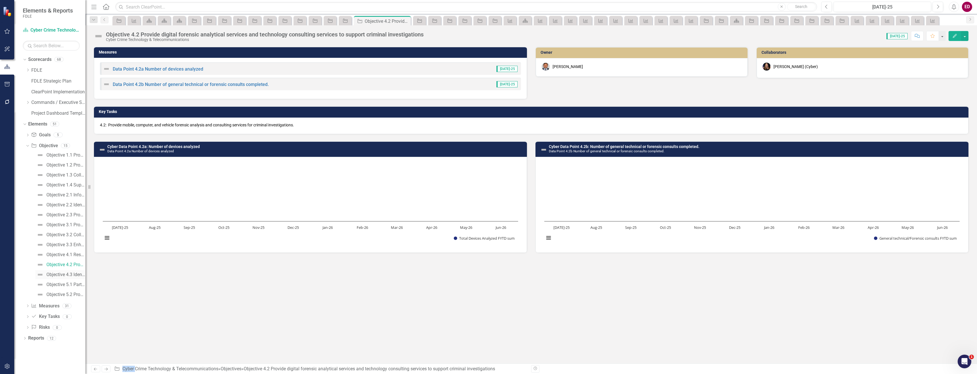
click at [69, 276] on div "Objective 4.3 Identify, track, and mitigate threats using advanced drone detect…" at bounding box center [65, 274] width 39 height 5
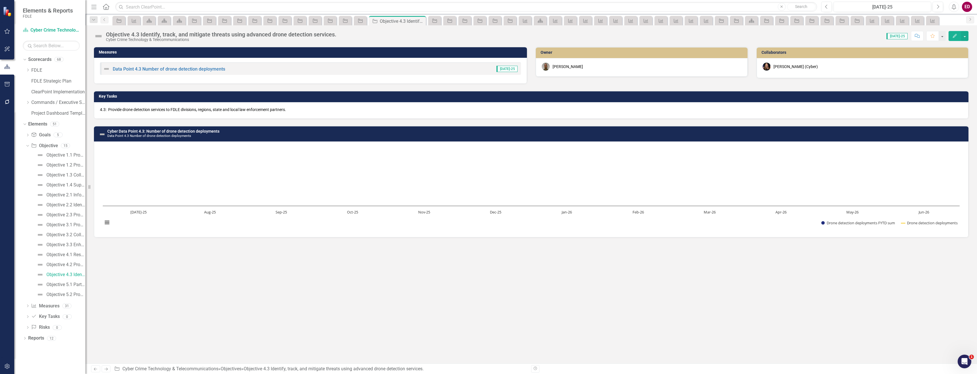
click at [152, 114] on div "4.3: Provide drone detection services to FDLE divisions, regions, state and loc…" at bounding box center [531, 110] width 875 height 17
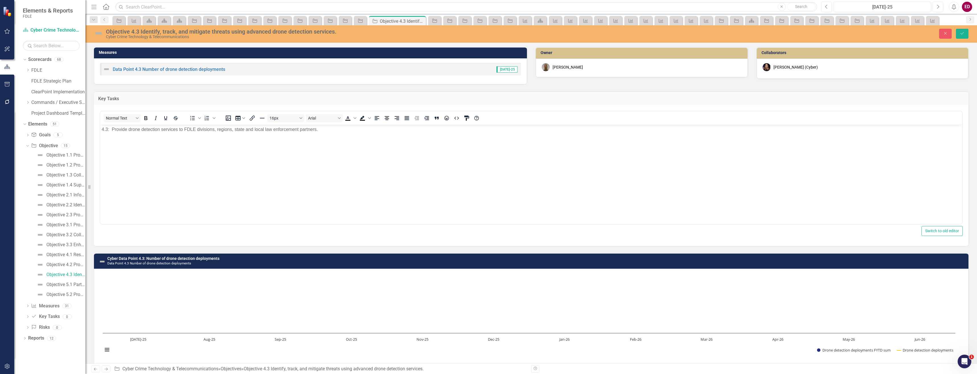
click at [101, 130] on body "4.3: Provide drone detection services to FDLE divisions, regions, state and loc…" at bounding box center [531, 167] width 862 height 85
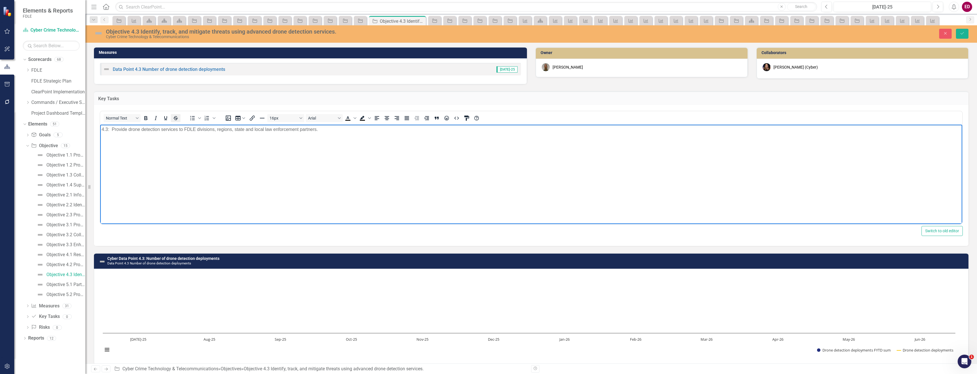
paste body "Rich Text Area. Press ALT-0 for help."
click at [964, 36] on button "Save" at bounding box center [962, 34] width 13 height 10
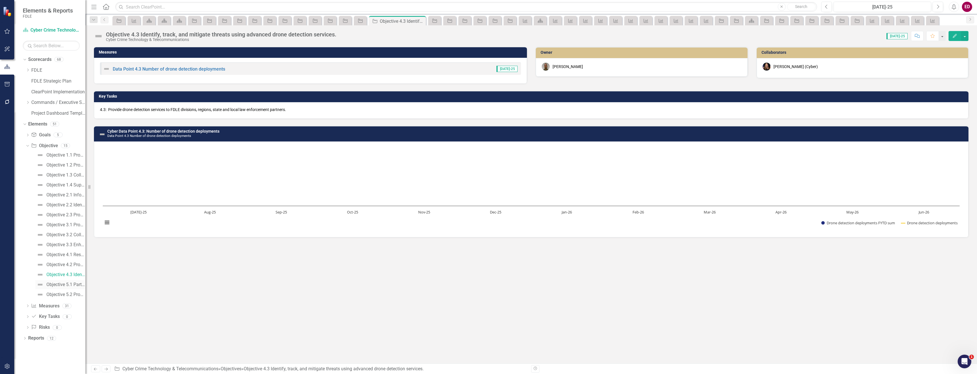
click at [66, 285] on div "Objective 5.1 Participate in career fairs or other recruiting opportunities to …" at bounding box center [65, 284] width 39 height 5
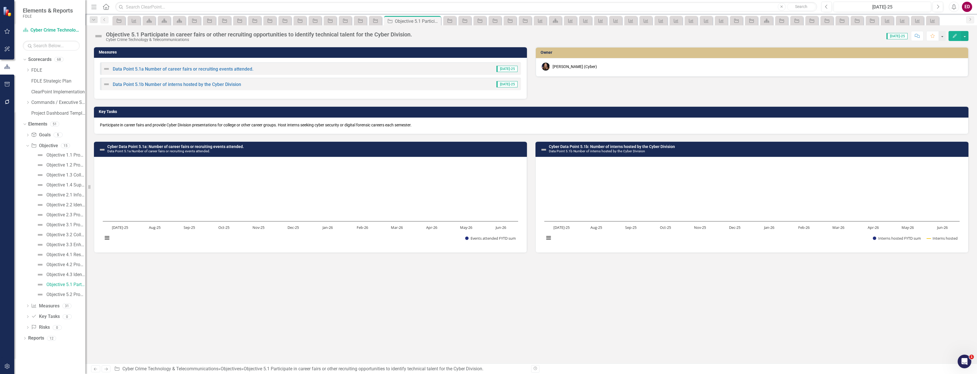
click at [138, 122] on p "Participate in career fairs and provide Cyber Division presentations for colleg…" at bounding box center [531, 125] width 863 height 6
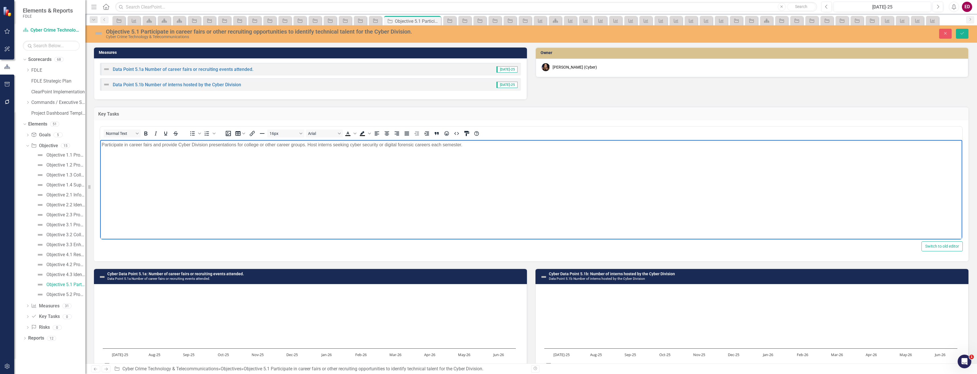
click at [105, 145] on p "Participate in career fairs and provide Cyber Division presentations for colleg…" at bounding box center [532, 145] width 860 height 7
click at [960, 38] on button "Save" at bounding box center [962, 34] width 13 height 10
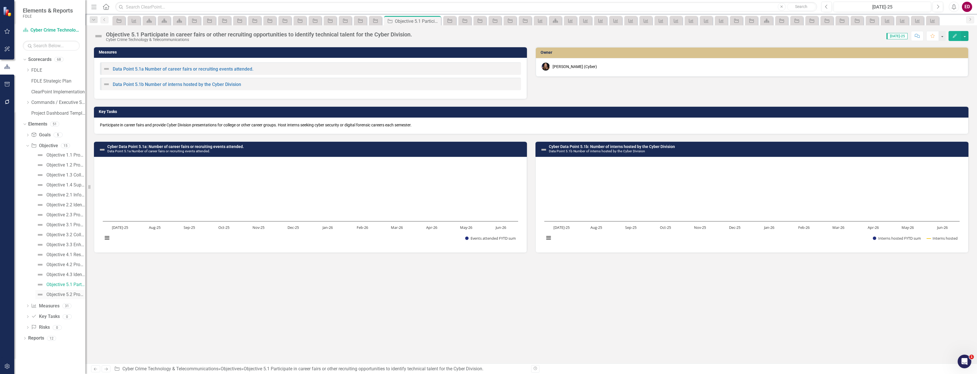
click at [72, 295] on div "Objective 5.2 Provide Cyber Division members with opportunities to obtain techn…" at bounding box center [65, 294] width 39 height 5
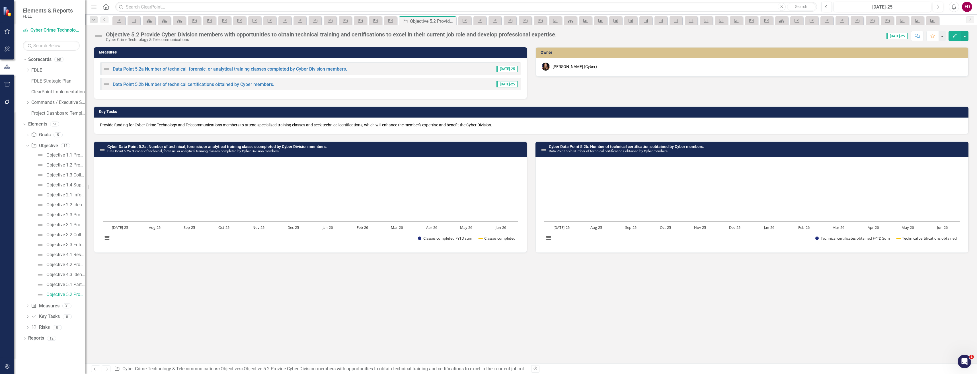
click at [181, 125] on p "Provide funding for Cyber Crime Technology and Telecommunications members to at…" at bounding box center [531, 125] width 863 height 6
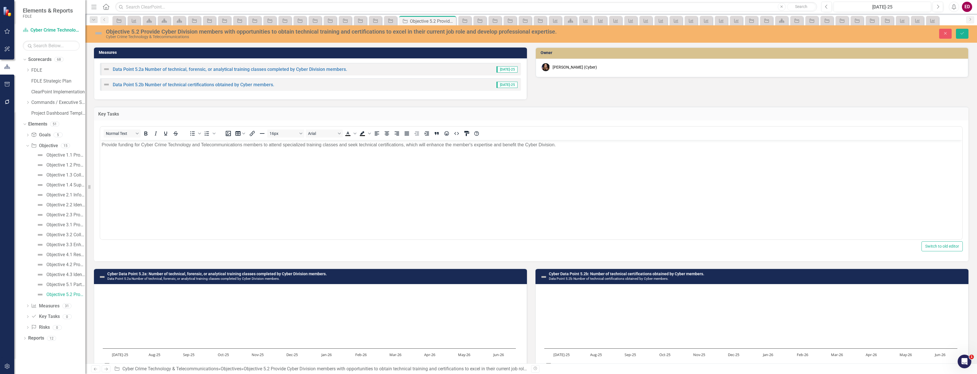
click at [103, 143] on p "Provide funding for Cyber Crime Technology and Telecommunications members to at…" at bounding box center [532, 145] width 860 height 7
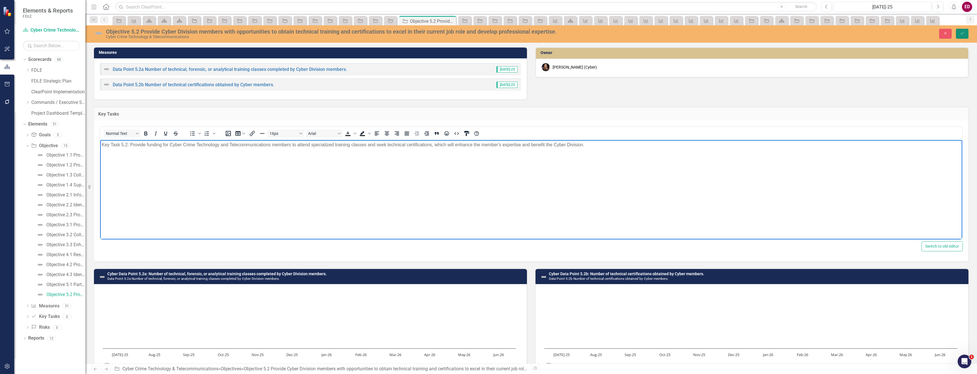
click at [958, 37] on button "Save" at bounding box center [962, 34] width 13 height 10
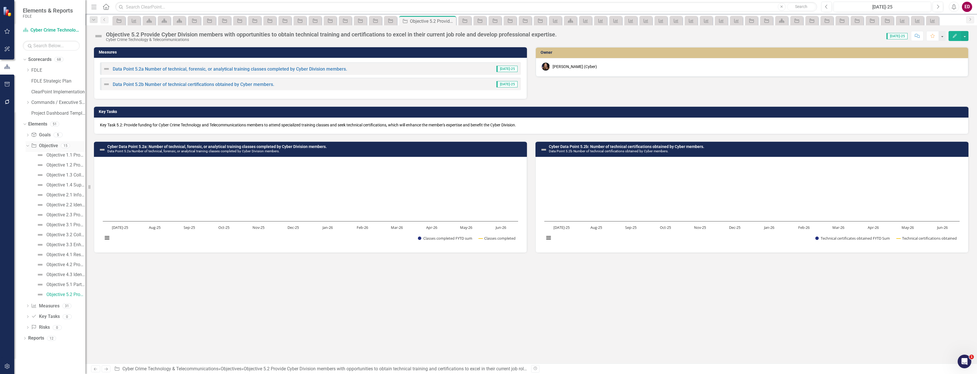
click at [27, 148] on div "Dropdown Objective Objective 15" at bounding box center [56, 146] width 60 height 11
click at [29, 104] on icon "Dropdown" at bounding box center [28, 102] width 4 height 3
click at [38, 146] on link "Strategic Justice Command" at bounding box center [61, 146] width 48 height 7
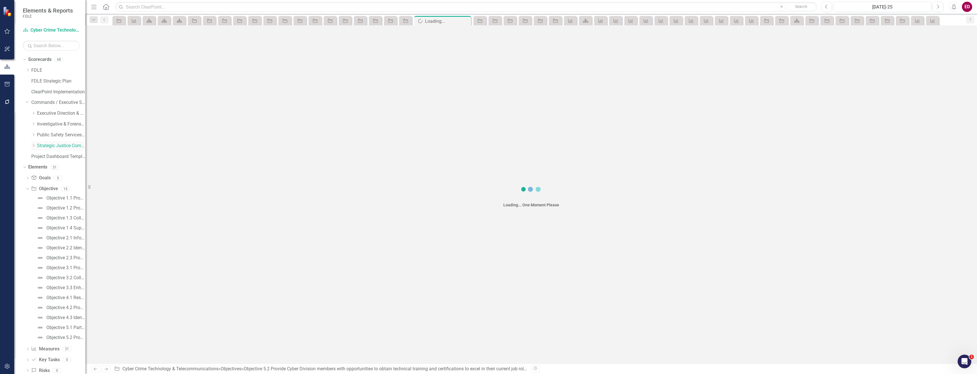
click at [34, 144] on icon "Dropdown" at bounding box center [33, 145] width 4 height 3
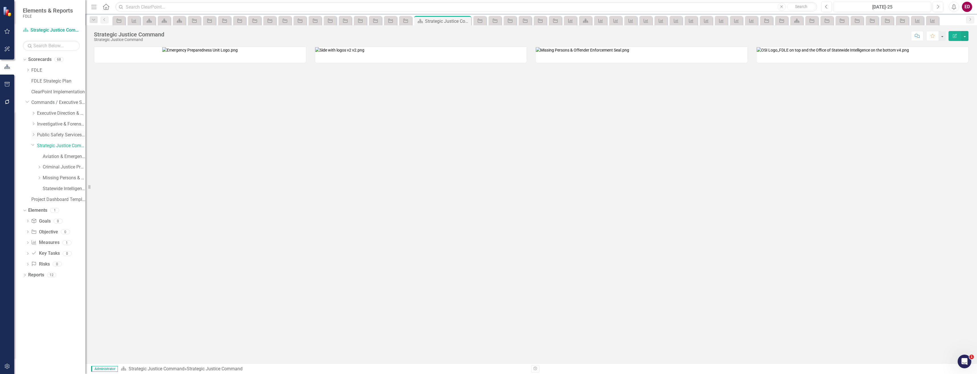
click at [34, 137] on div "Dropdown" at bounding box center [33, 135] width 4 height 5
click at [66, 165] on link "Cyber Crime Technology & Telecommunications" at bounding box center [64, 167] width 43 height 7
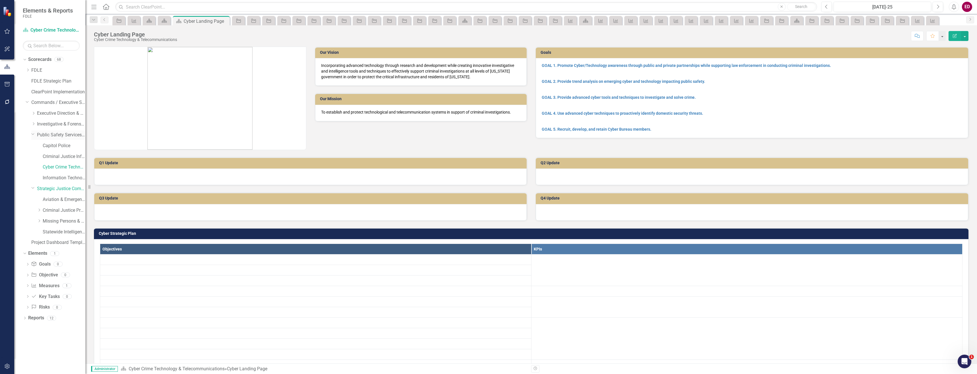
click at [35, 136] on div "Dropdown" at bounding box center [32, 134] width 5 height 4
click at [32, 134] on icon "Dropdown" at bounding box center [33, 134] width 4 height 3
click at [32, 123] on icon "Dropdown" at bounding box center [33, 123] width 4 height 3
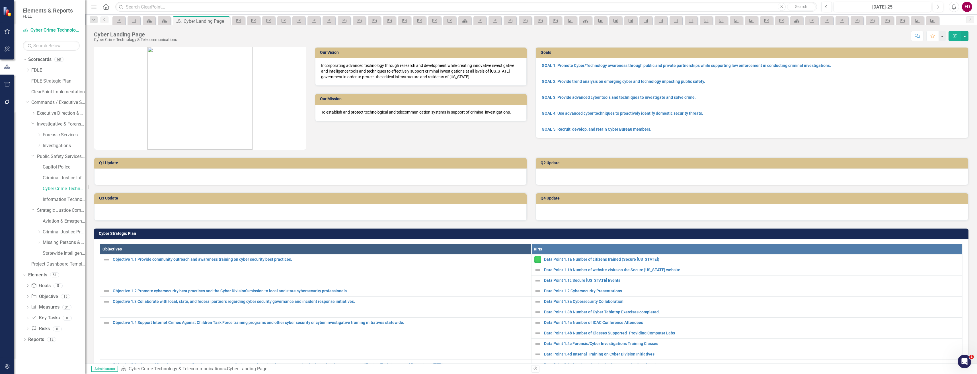
click at [31, 113] on div "Dropdown Executive Direction & Business Support" at bounding box center [56, 114] width 60 height 11
